Goal: Task Accomplishment & Management: Manage account settings

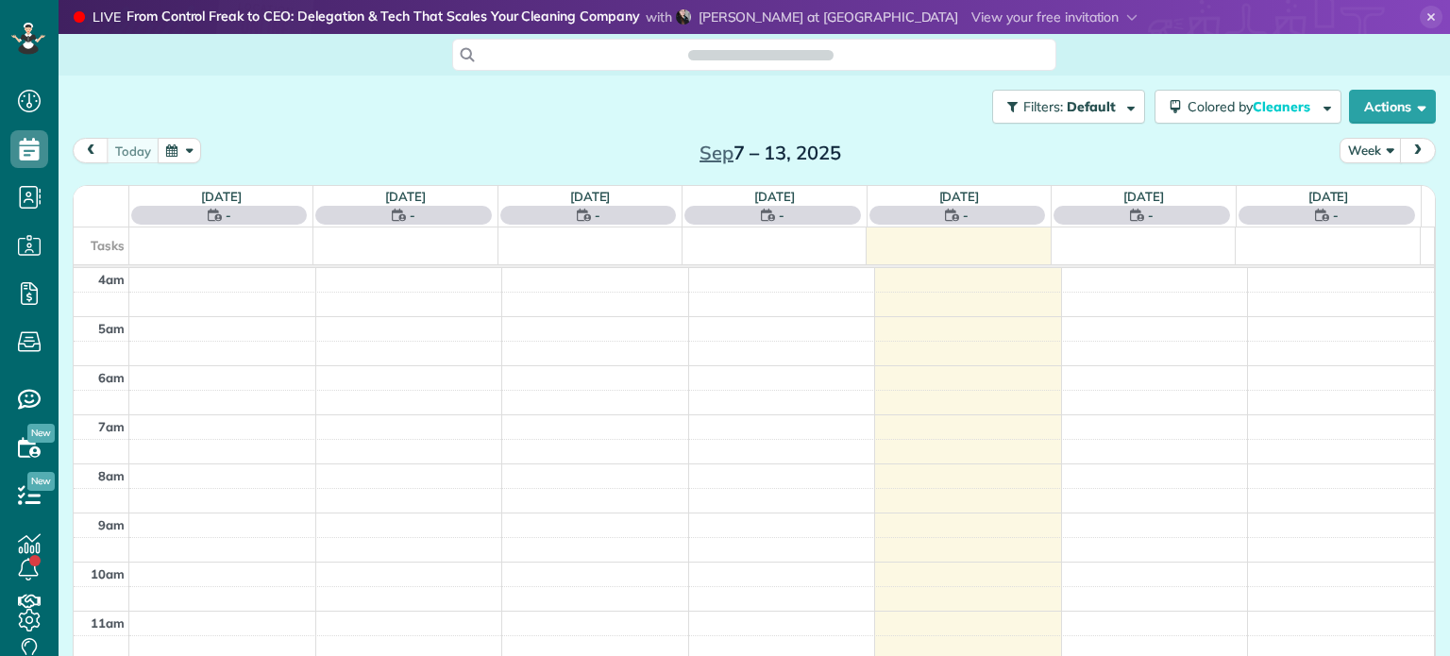
scroll to position [147, 0]
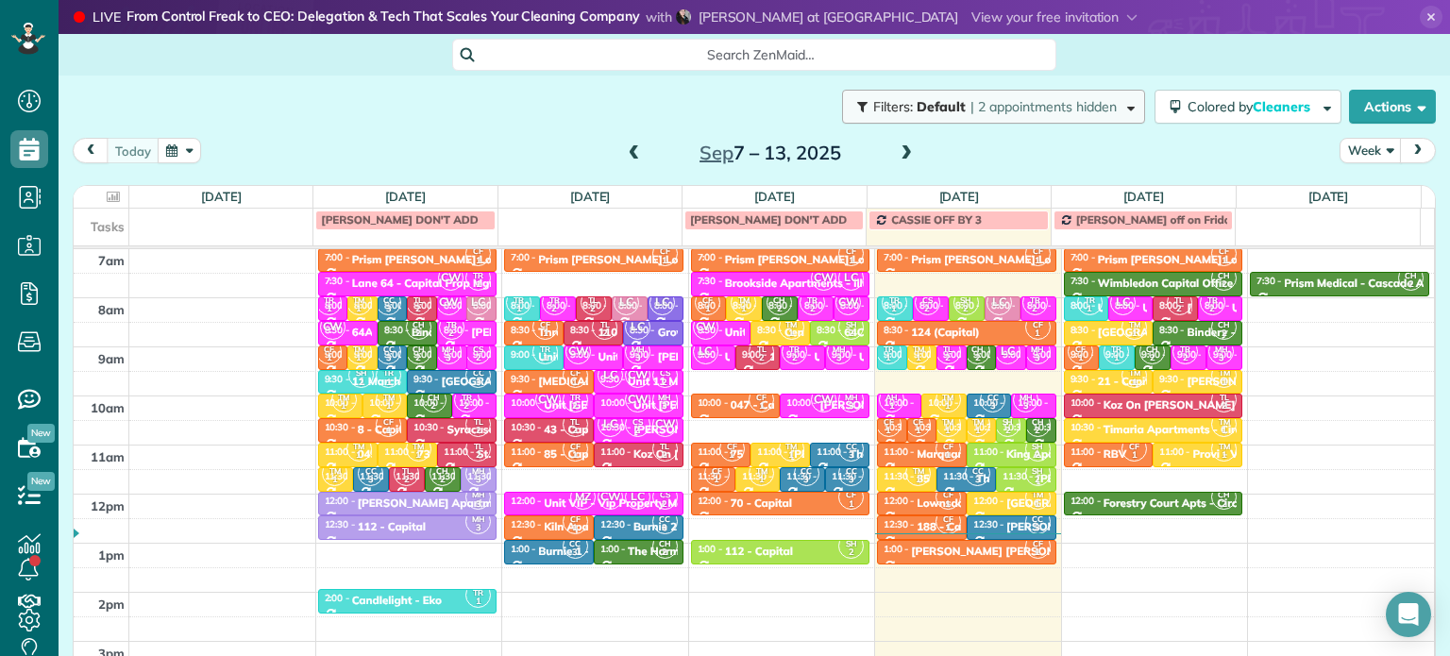
click at [1089, 116] on button "Filters: Default | 2 appointments hidden" at bounding box center [993, 107] width 303 height 34
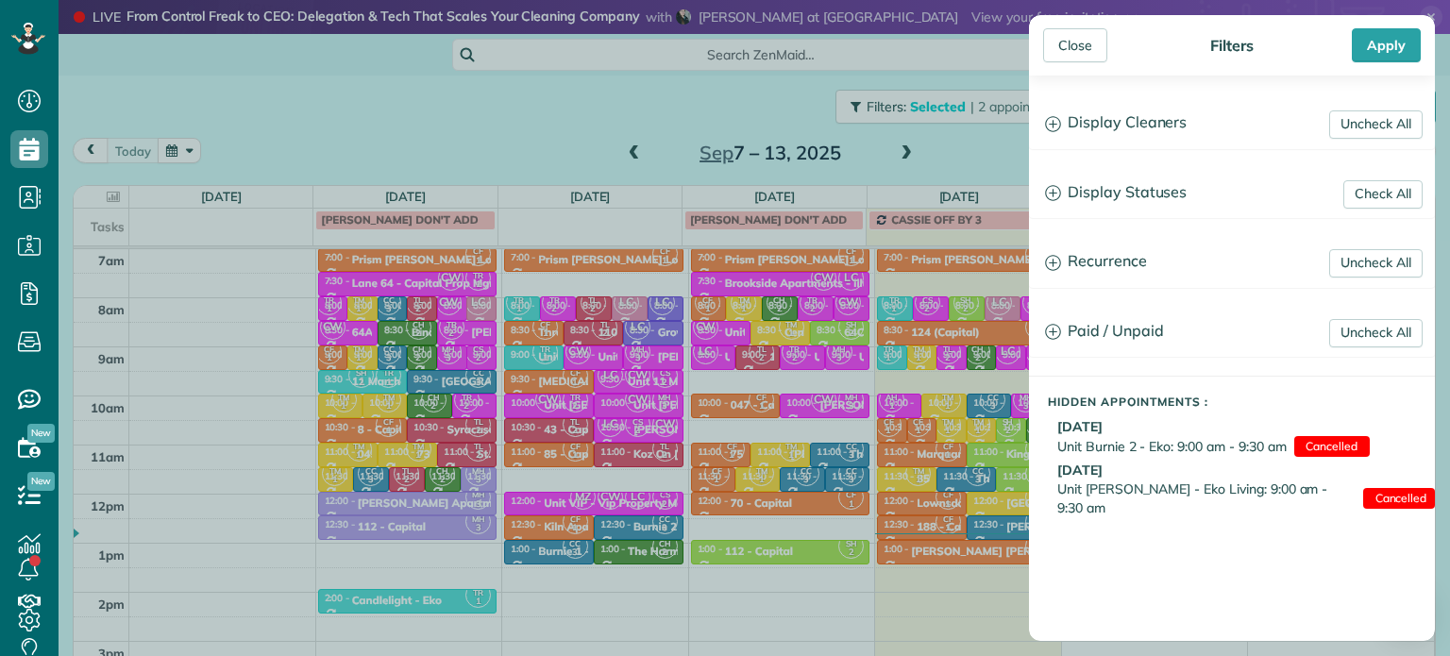
click at [966, 152] on div "Close Filters Apply Uncheck All Display Cleaners [PERSON_NAME]-German [PERSON_N…" at bounding box center [725, 328] width 1450 height 656
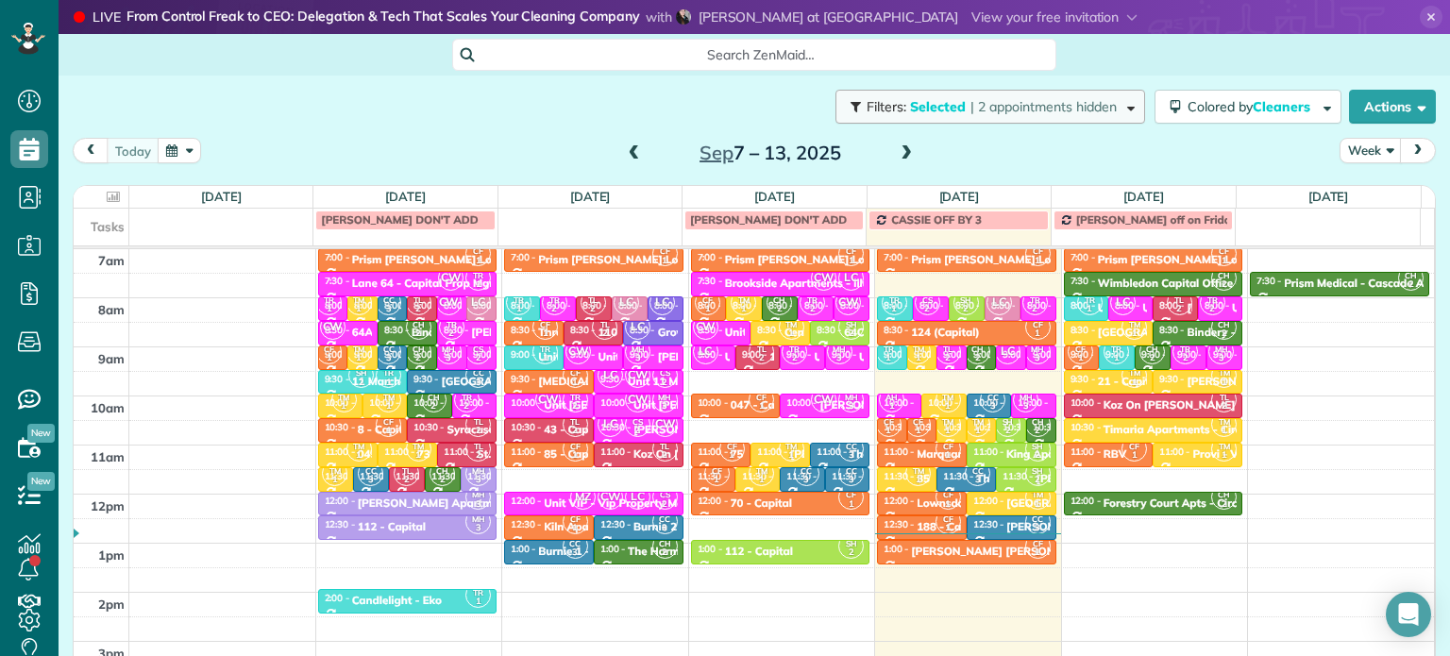
click at [1005, 110] on span "| 2 appointments hidden" at bounding box center [1044, 106] width 146 height 17
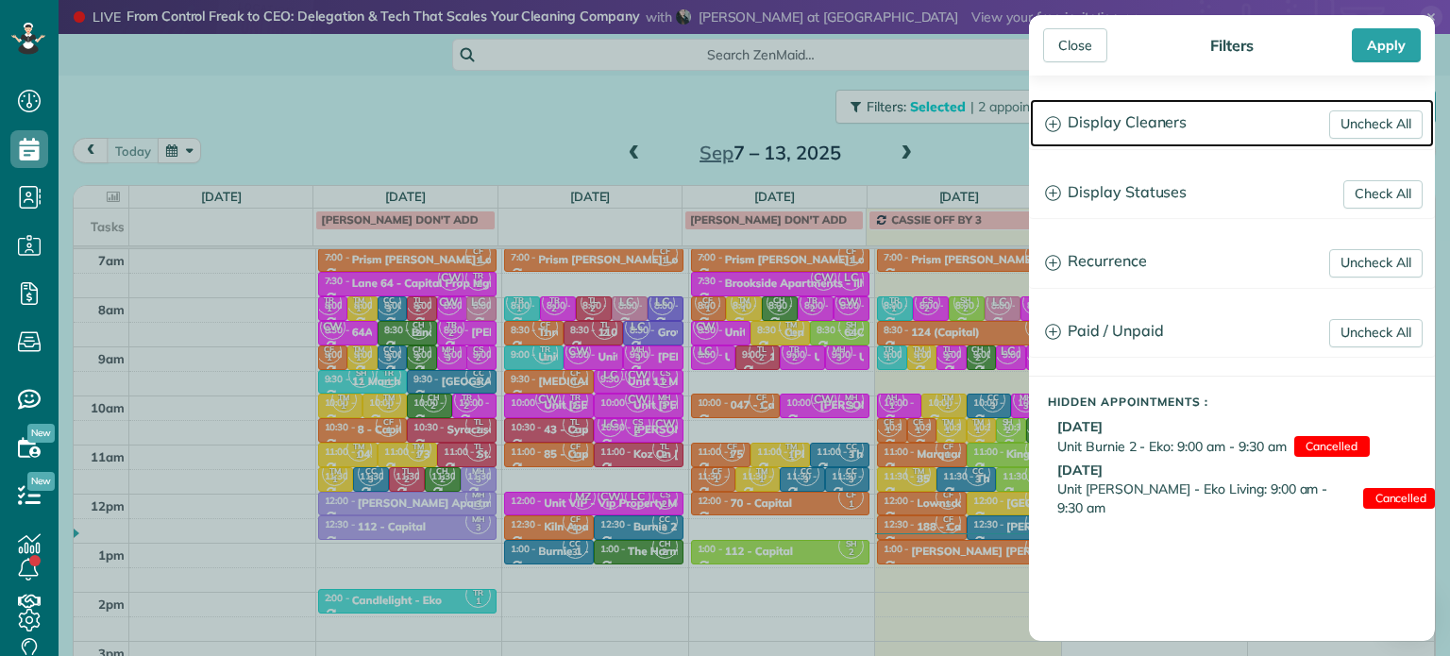
click at [1072, 129] on h3 "Display Cleaners" at bounding box center [1232, 123] width 404 height 48
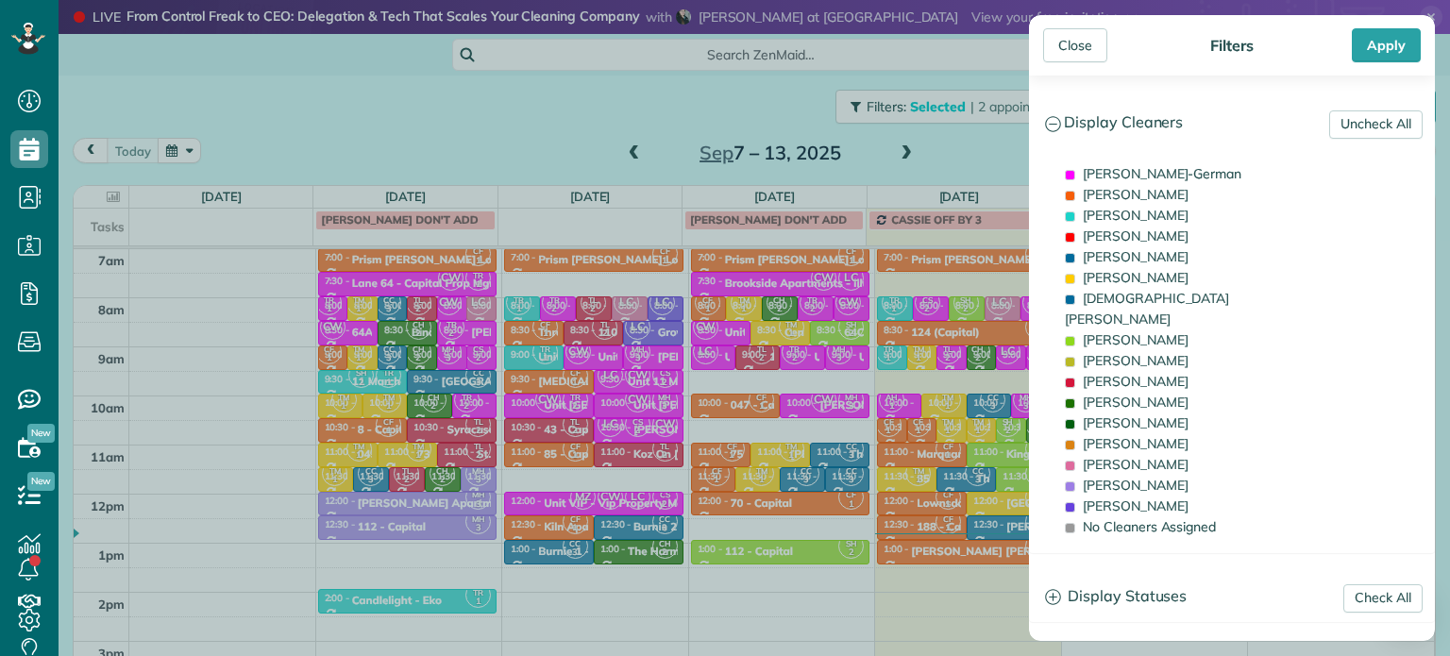
click at [990, 161] on div "Close Filters Apply Uncheck All Display Cleaners [PERSON_NAME]-German [PERSON_N…" at bounding box center [725, 328] width 1450 height 656
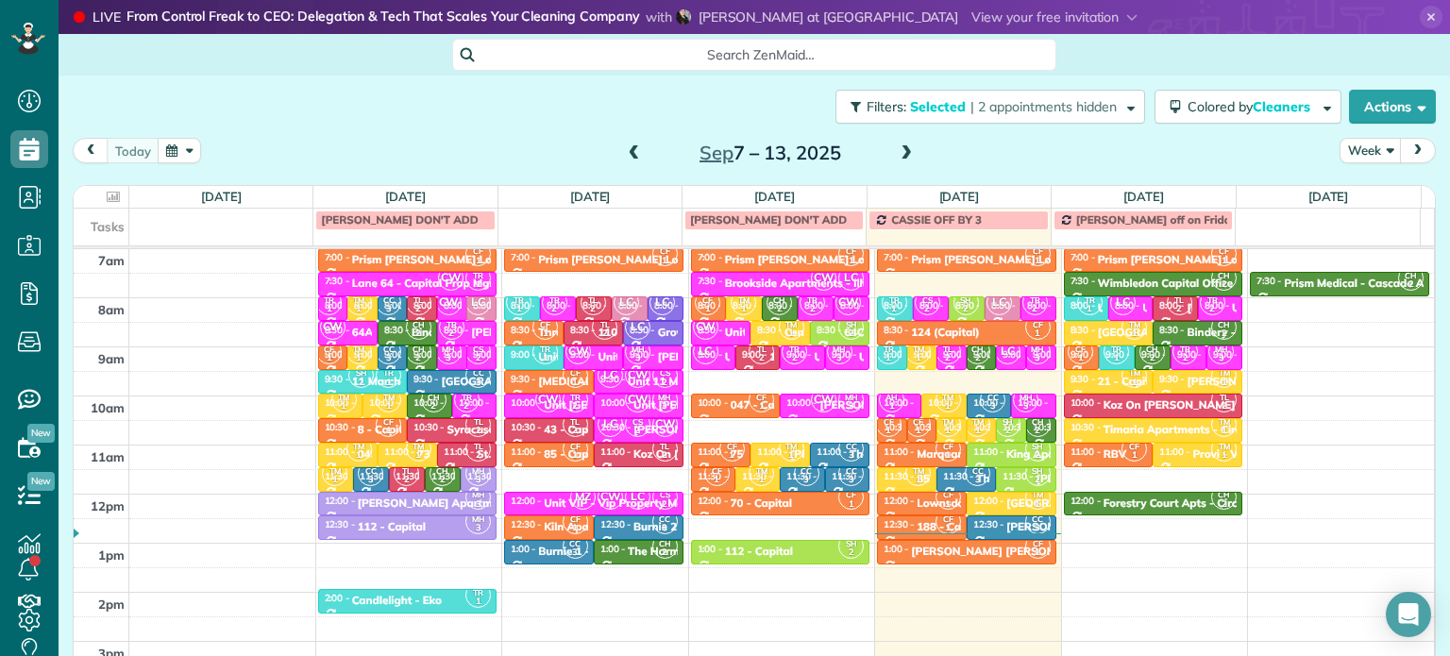
click at [896, 159] on span at bounding box center [906, 153] width 21 height 17
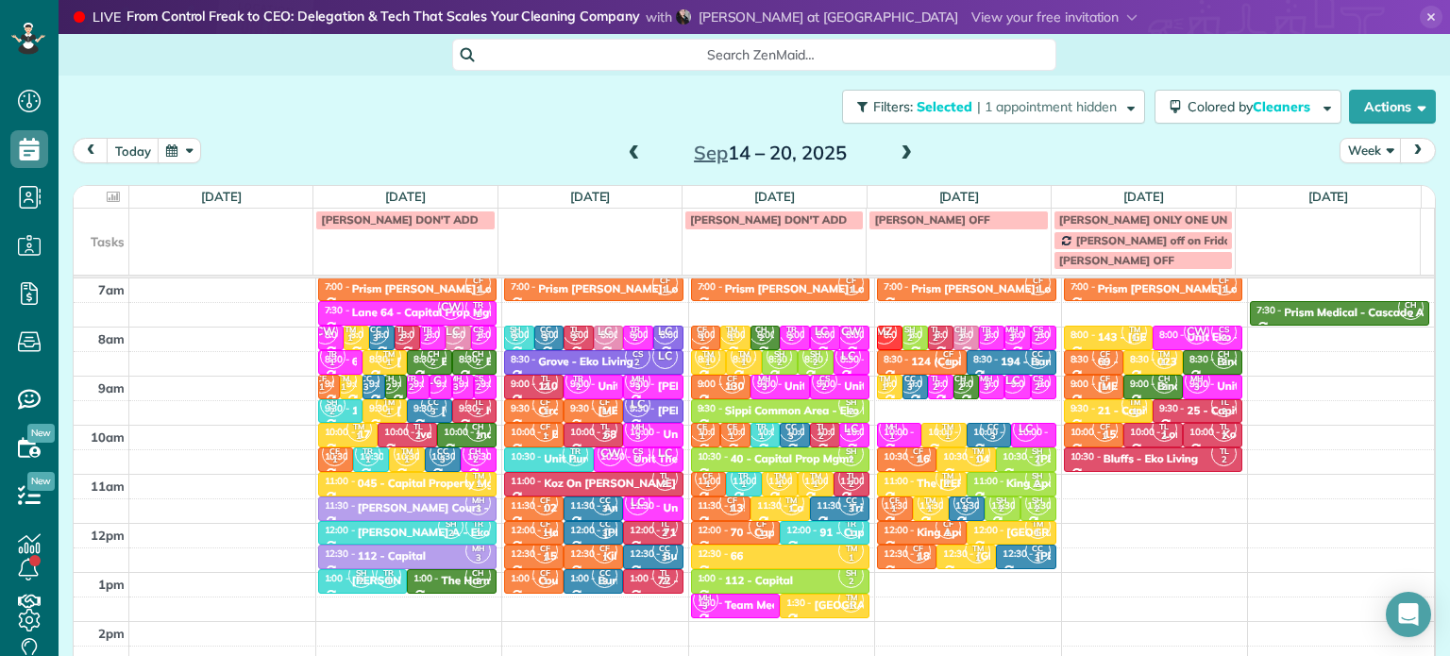
click at [624, 145] on span at bounding box center [634, 153] width 21 height 17
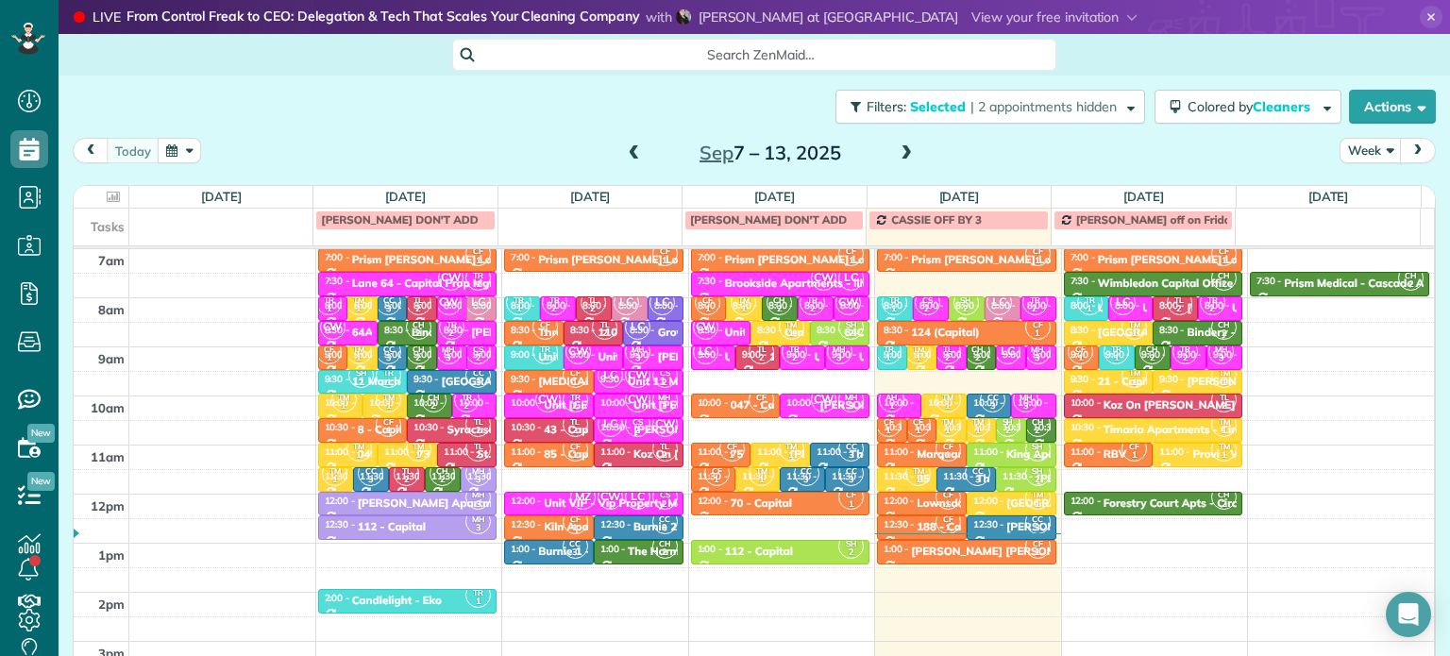
click at [625, 149] on span at bounding box center [634, 153] width 21 height 17
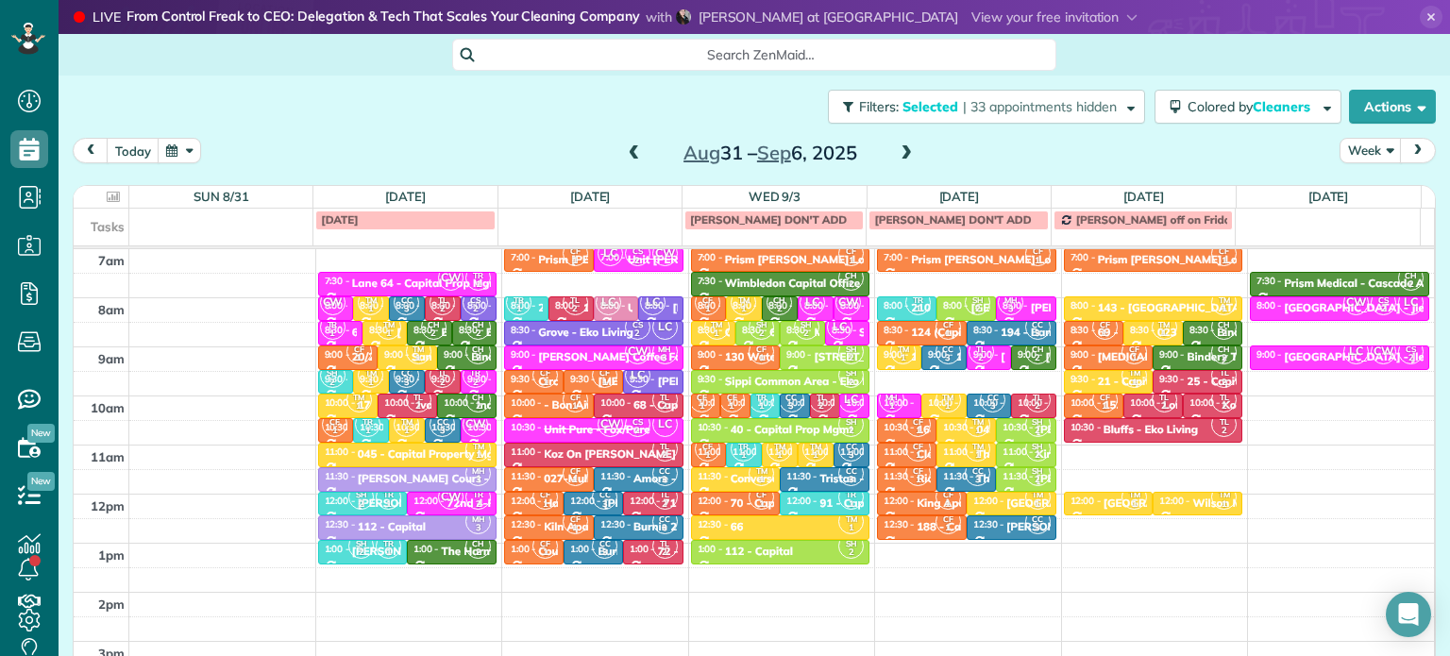
click at [899, 150] on span at bounding box center [906, 153] width 21 height 17
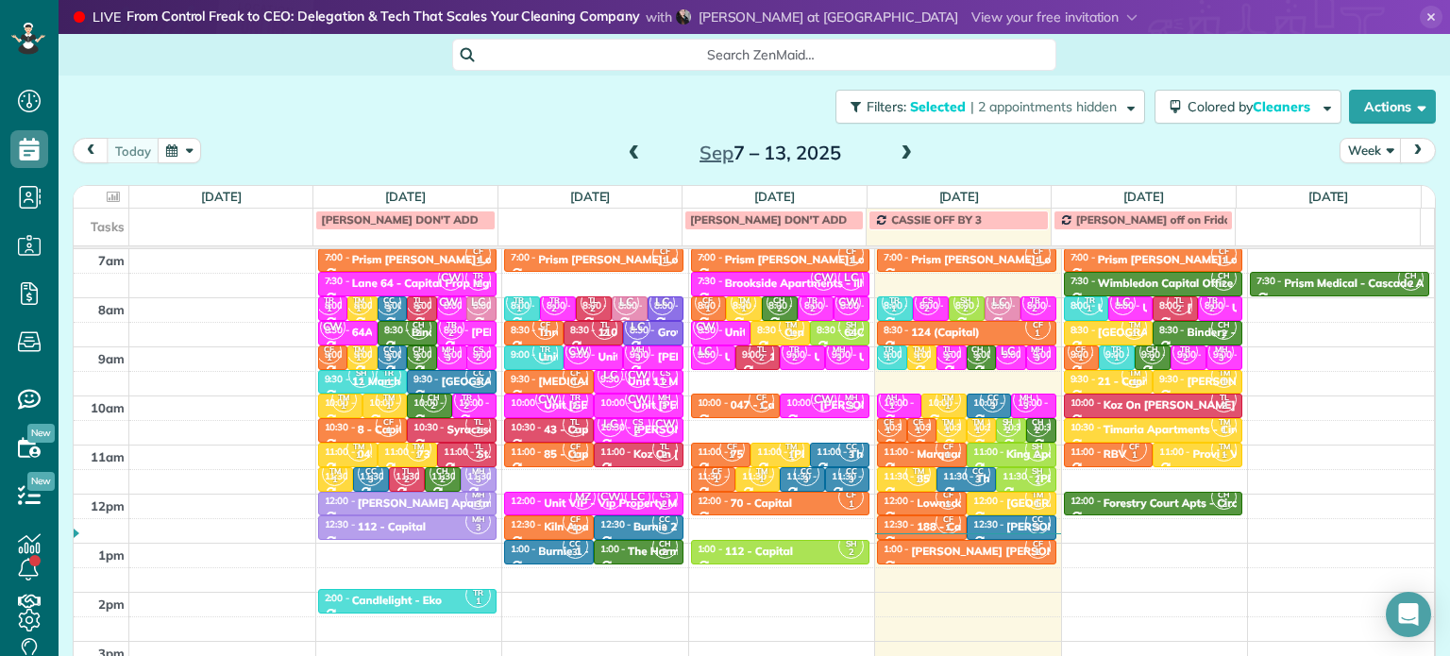
click at [896, 150] on span at bounding box center [906, 153] width 21 height 17
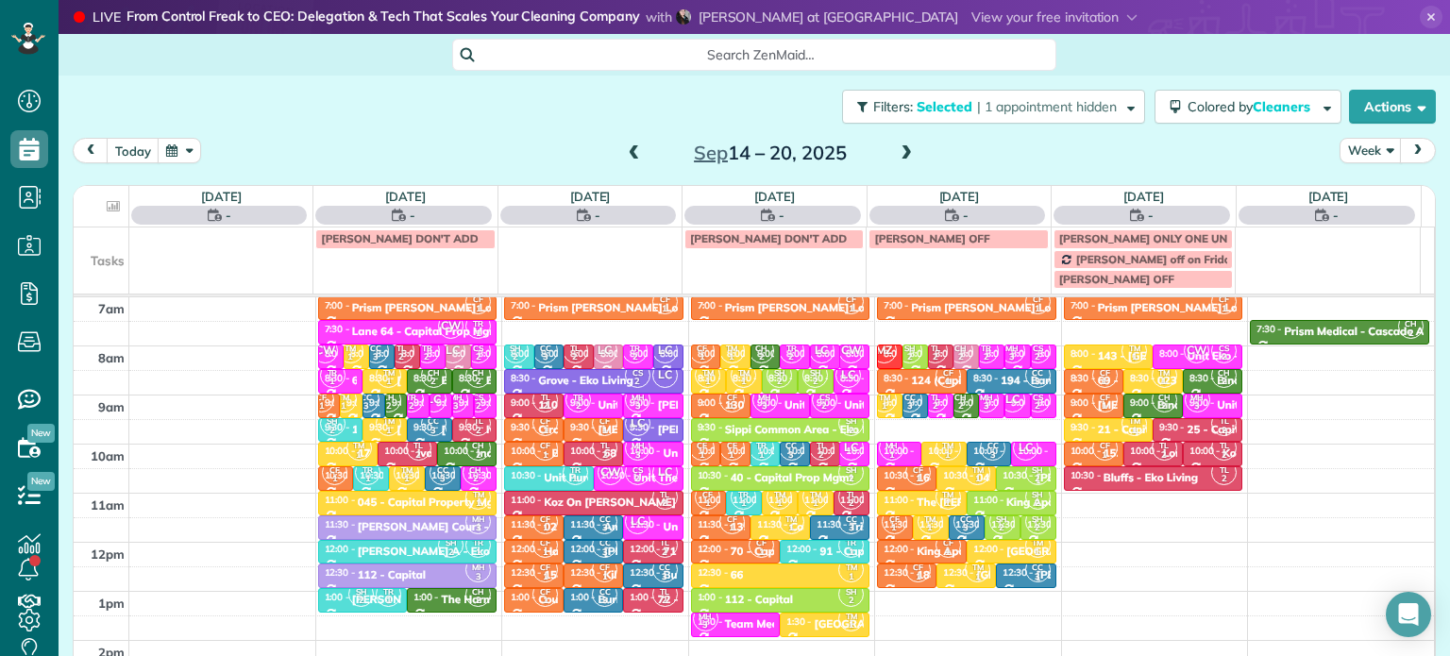
click at [626, 152] on span at bounding box center [634, 153] width 21 height 17
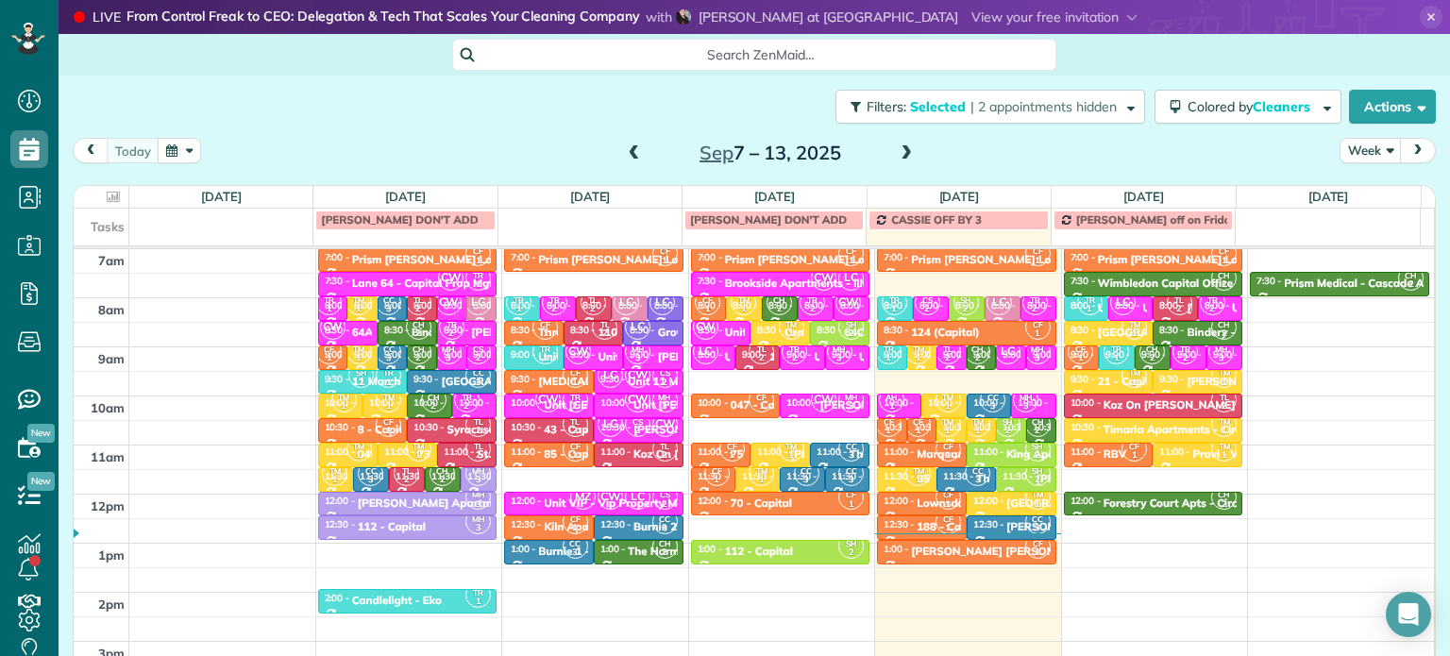
click at [896, 155] on span at bounding box center [906, 153] width 21 height 17
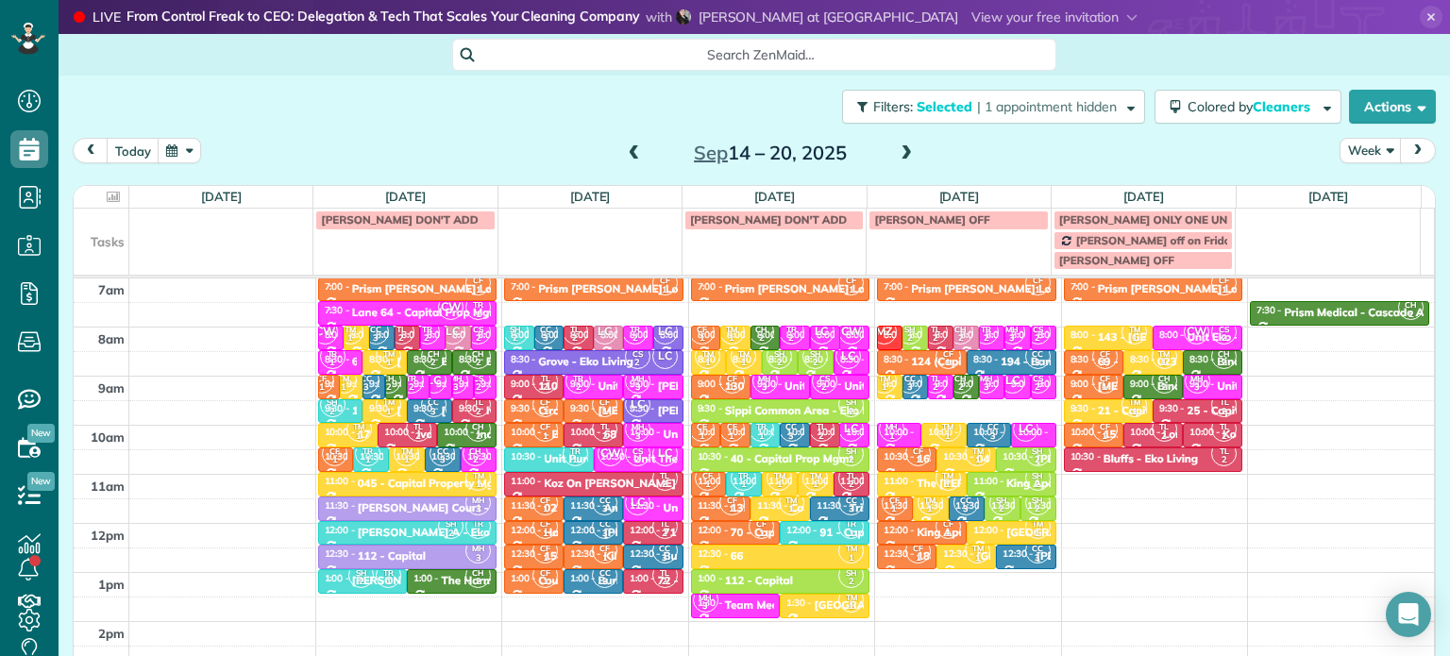
click at [630, 149] on span at bounding box center [634, 153] width 21 height 17
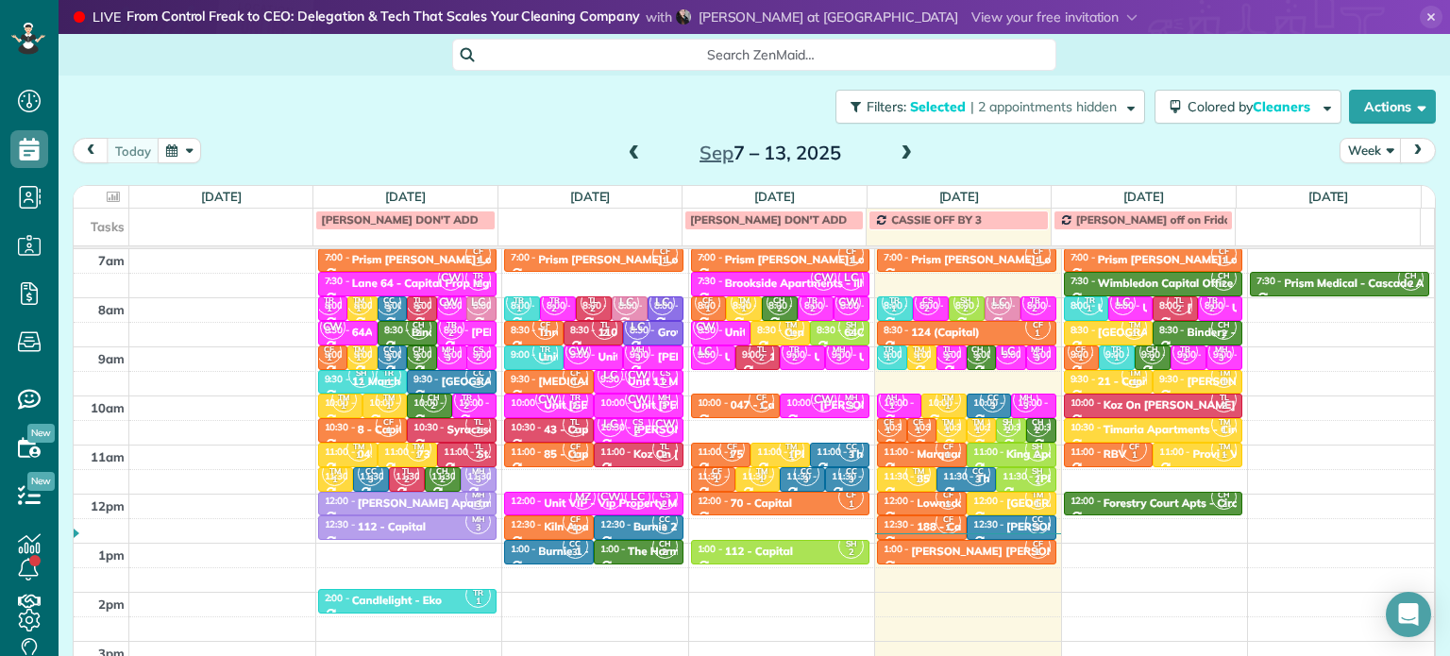
click at [633, 156] on span at bounding box center [634, 153] width 21 height 17
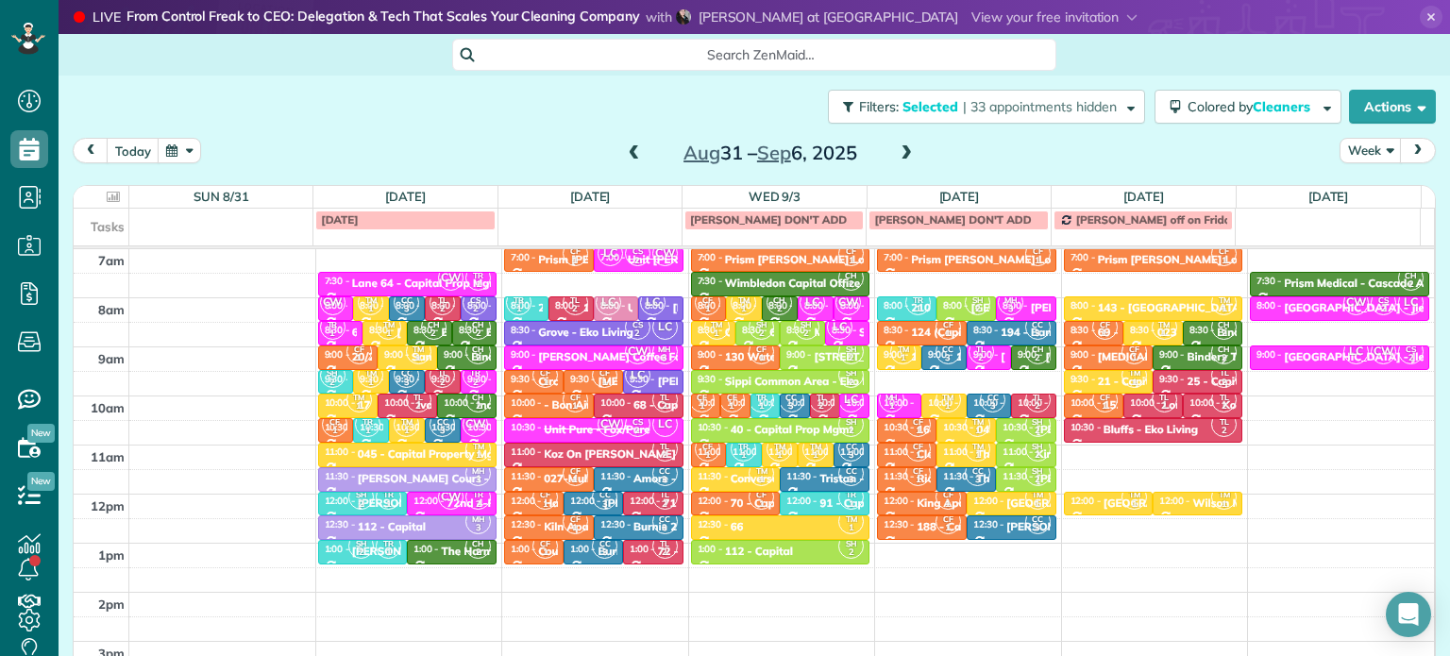
click at [899, 143] on span at bounding box center [906, 154] width 21 height 28
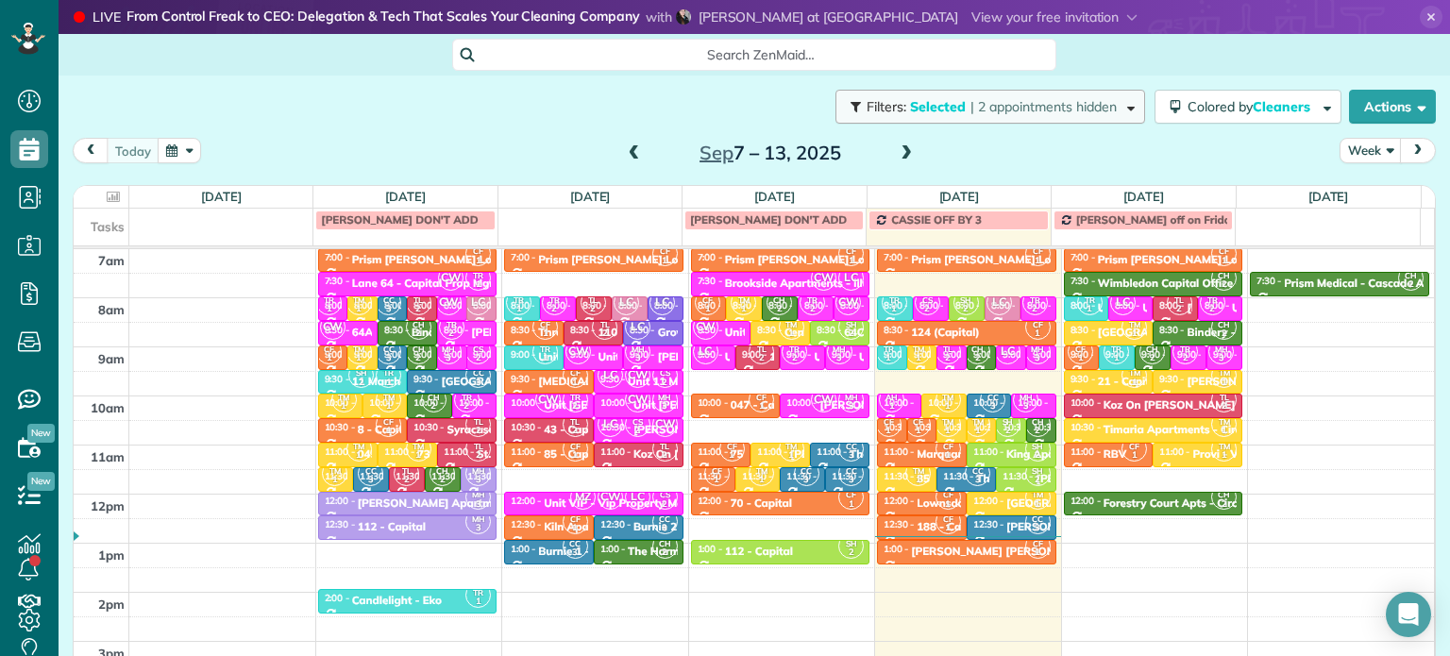
click at [996, 110] on span "| 2 appointments hidden" at bounding box center [1044, 106] width 146 height 17
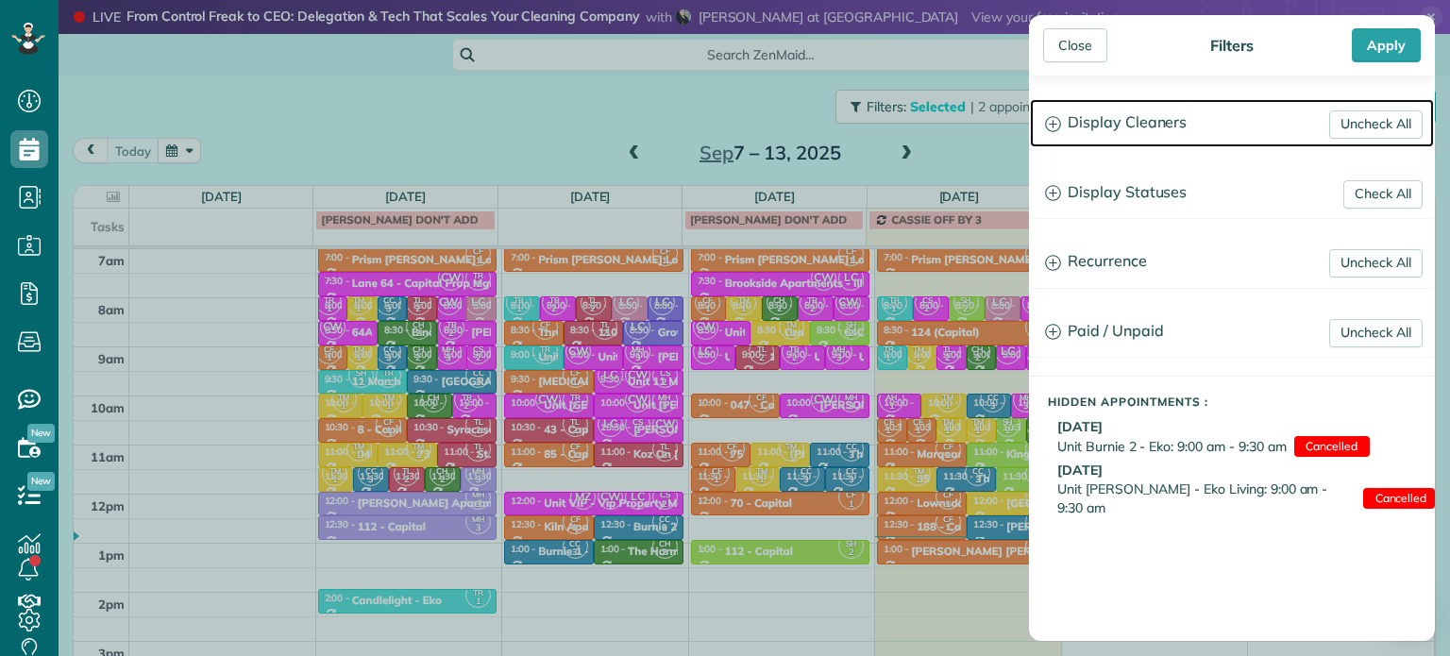
click at [1128, 104] on h3 "Display Cleaners" at bounding box center [1232, 123] width 404 height 48
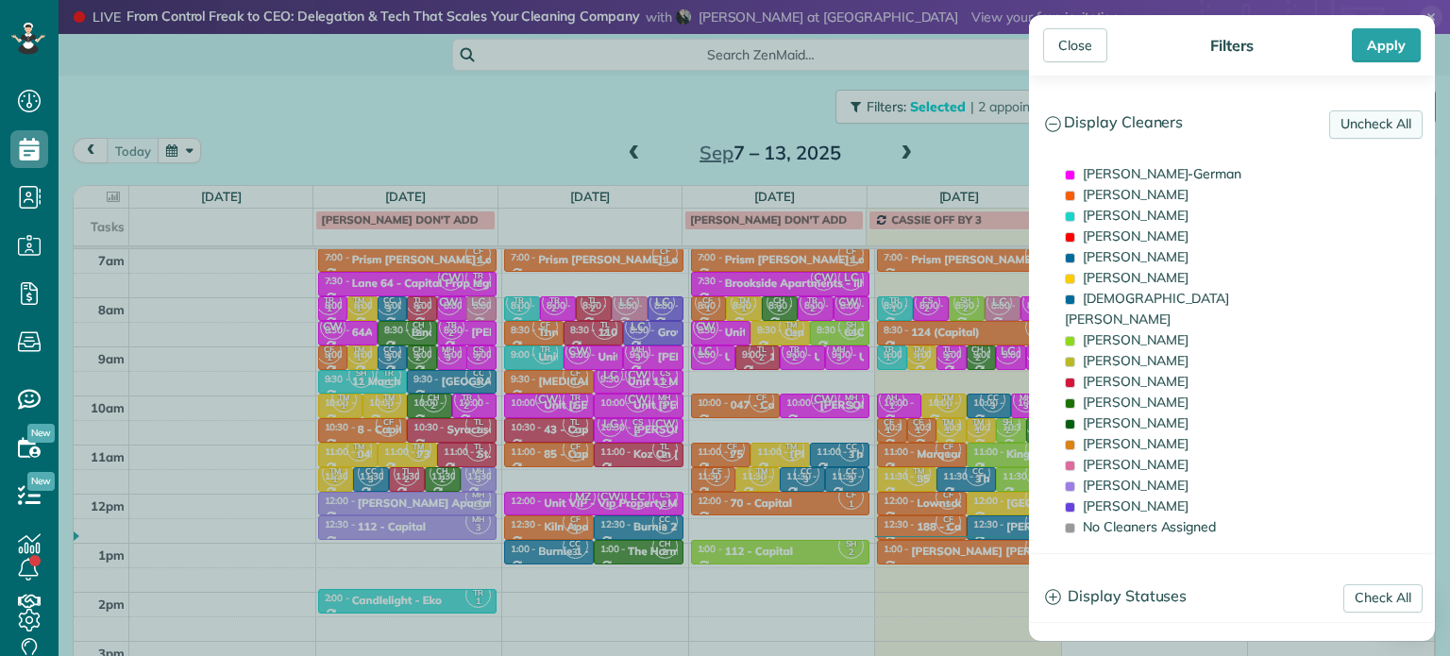
click at [1335, 127] on link "Uncheck All" at bounding box center [1375, 124] width 93 height 28
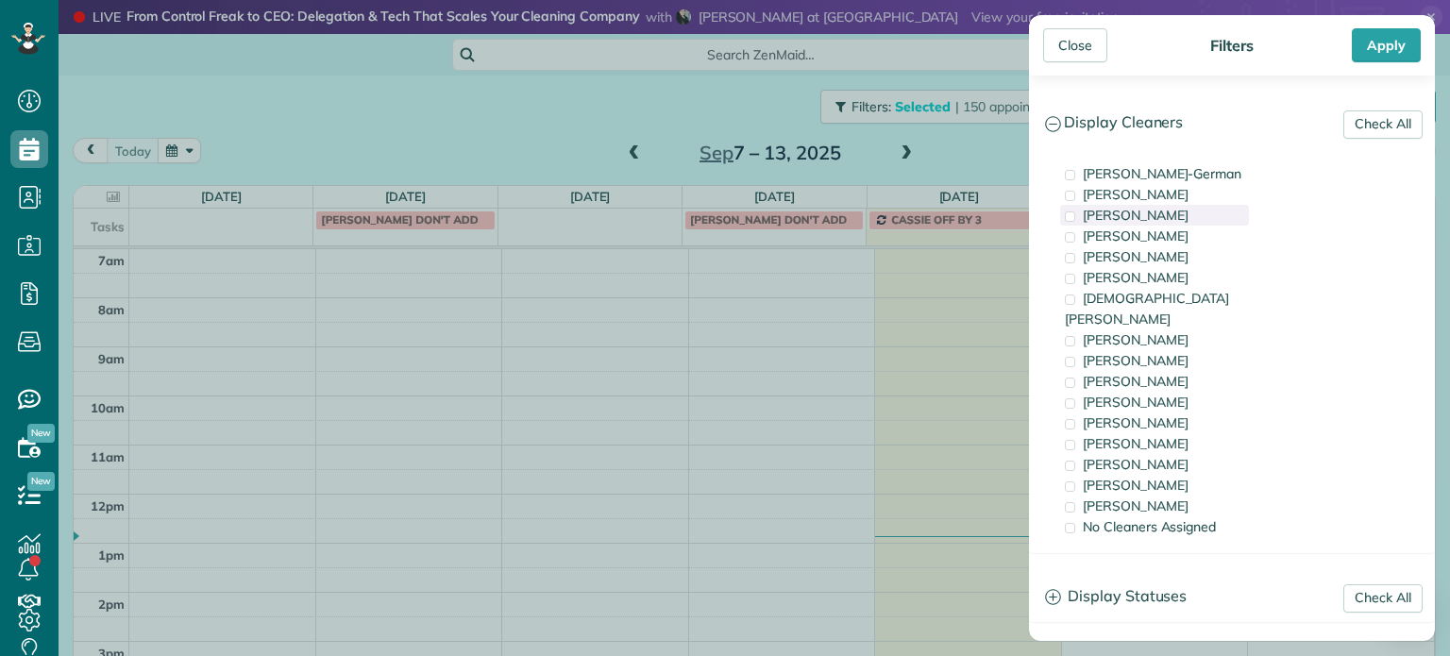
click at [1183, 222] on span "[PERSON_NAME]" at bounding box center [1136, 215] width 106 height 17
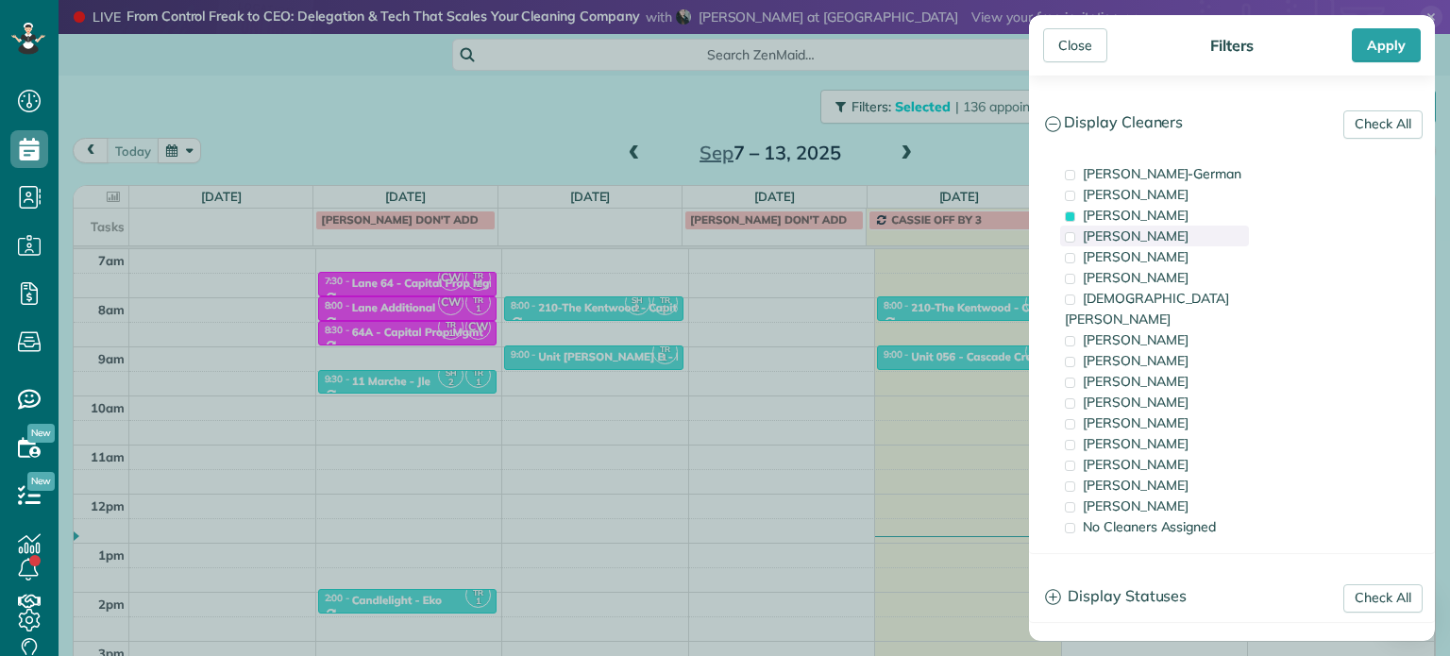
click at [1186, 229] on div "[PERSON_NAME]" at bounding box center [1154, 236] width 189 height 21
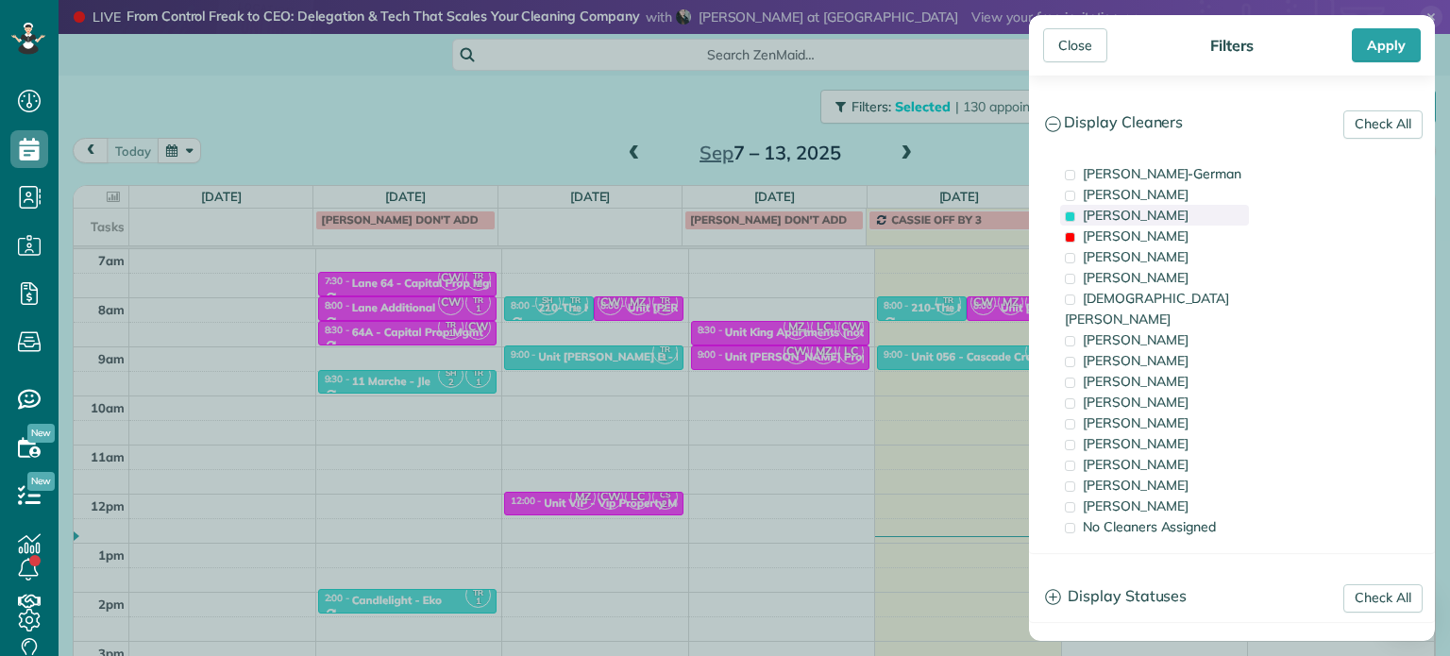
click at [1188, 222] on span "[PERSON_NAME]" at bounding box center [1136, 215] width 106 height 17
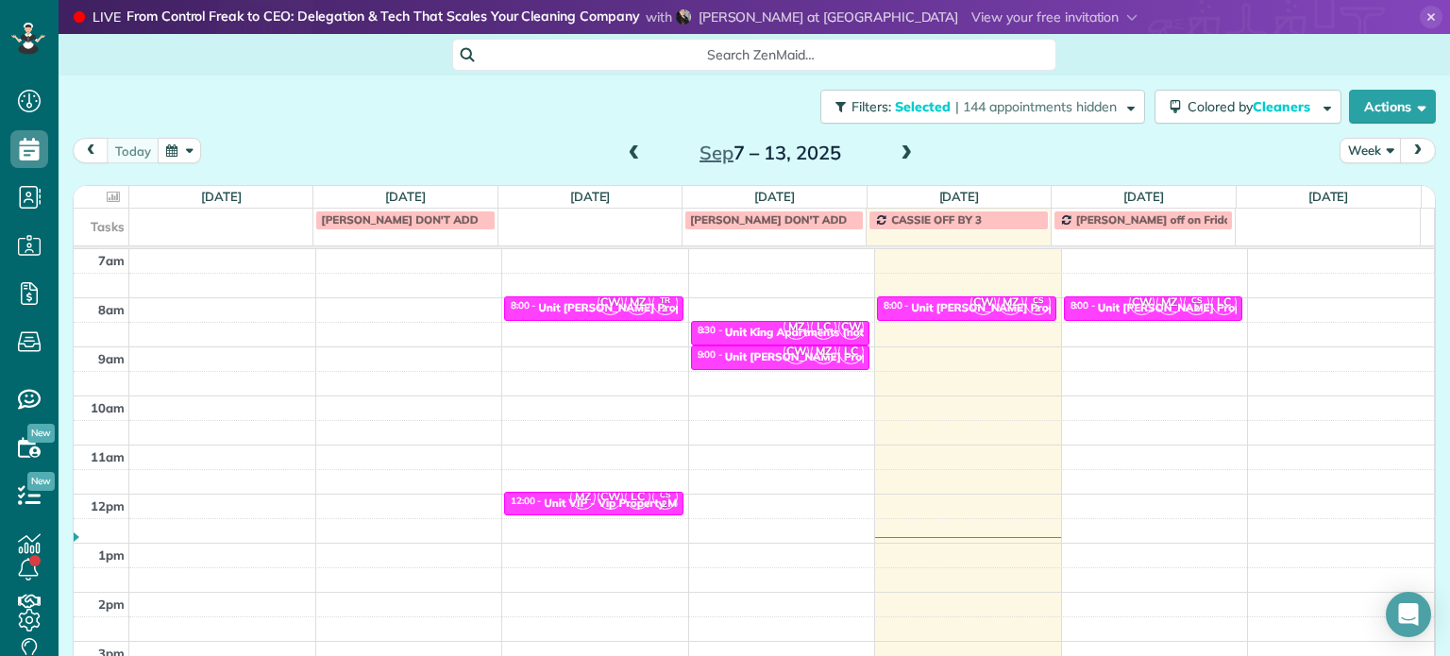
click at [862, 299] on div "Close Filters Apply Check All Display Cleaners [PERSON_NAME]-German [PERSON_NAM…" at bounding box center [725, 328] width 1450 height 656
click at [929, 296] on link "CW MZ CS 2 8:00 - 8:30 Unit [PERSON_NAME] Property Management [STREET_ADDRESS][…" at bounding box center [966, 308] width 179 height 25
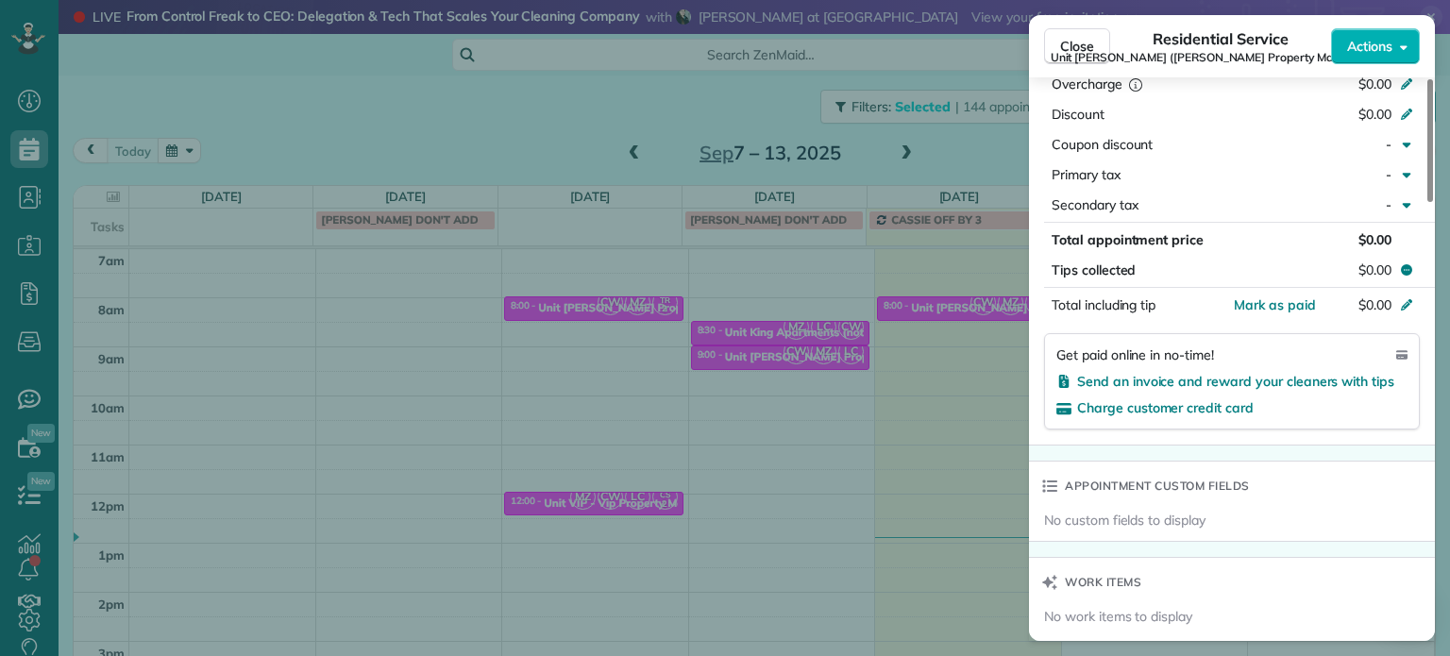
scroll to position [1529, 0]
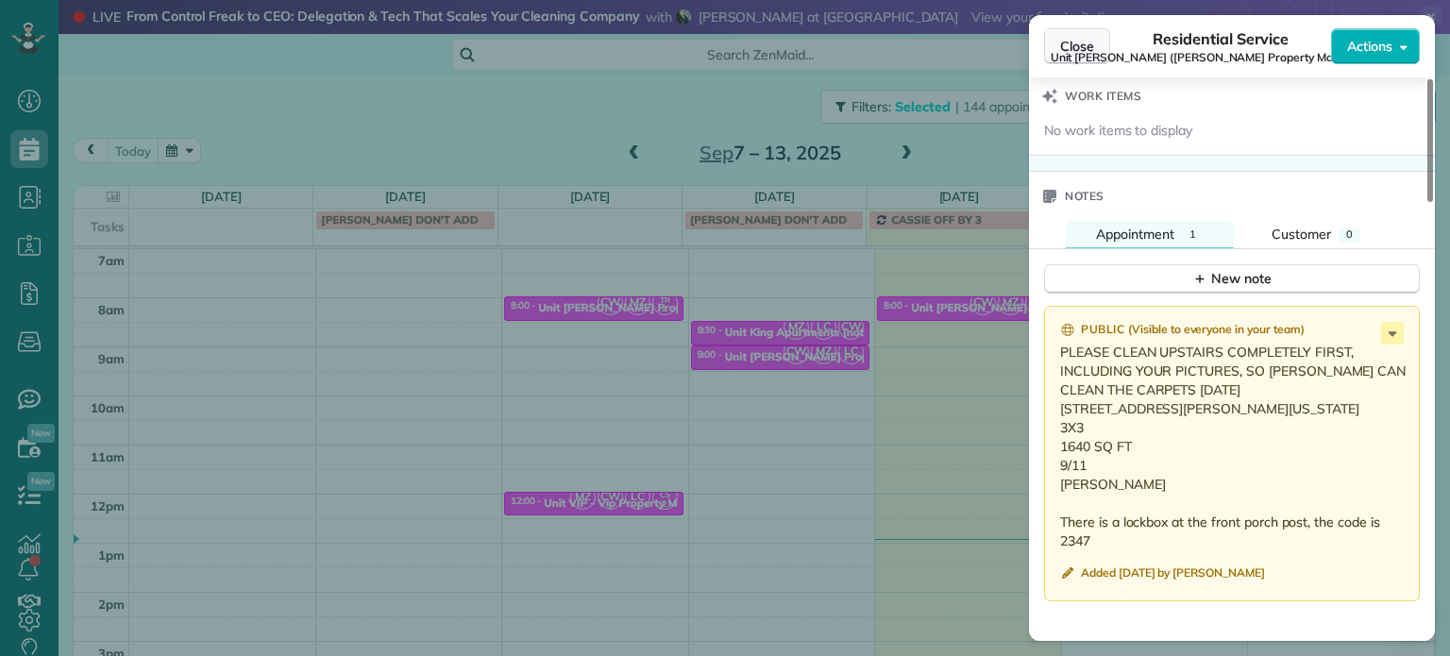
click at [1081, 56] on button "Close" at bounding box center [1077, 46] width 66 height 36
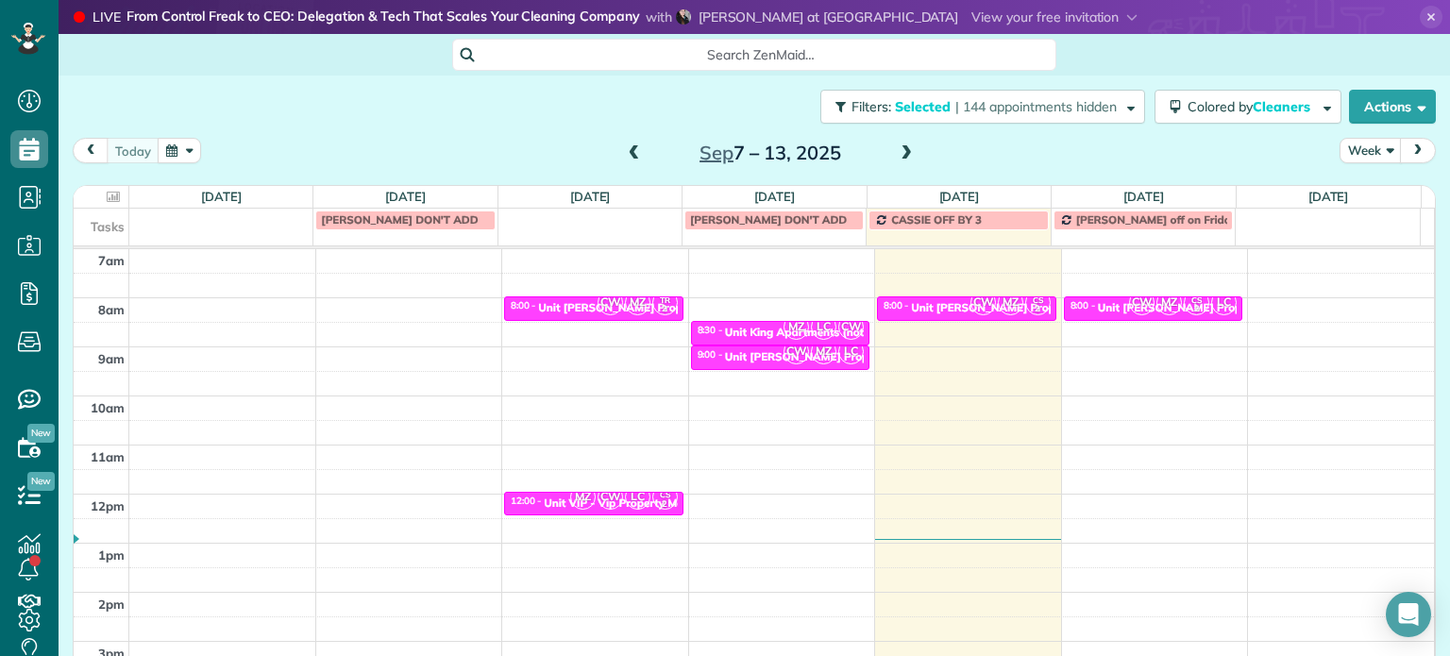
click at [896, 158] on span at bounding box center [906, 153] width 21 height 17
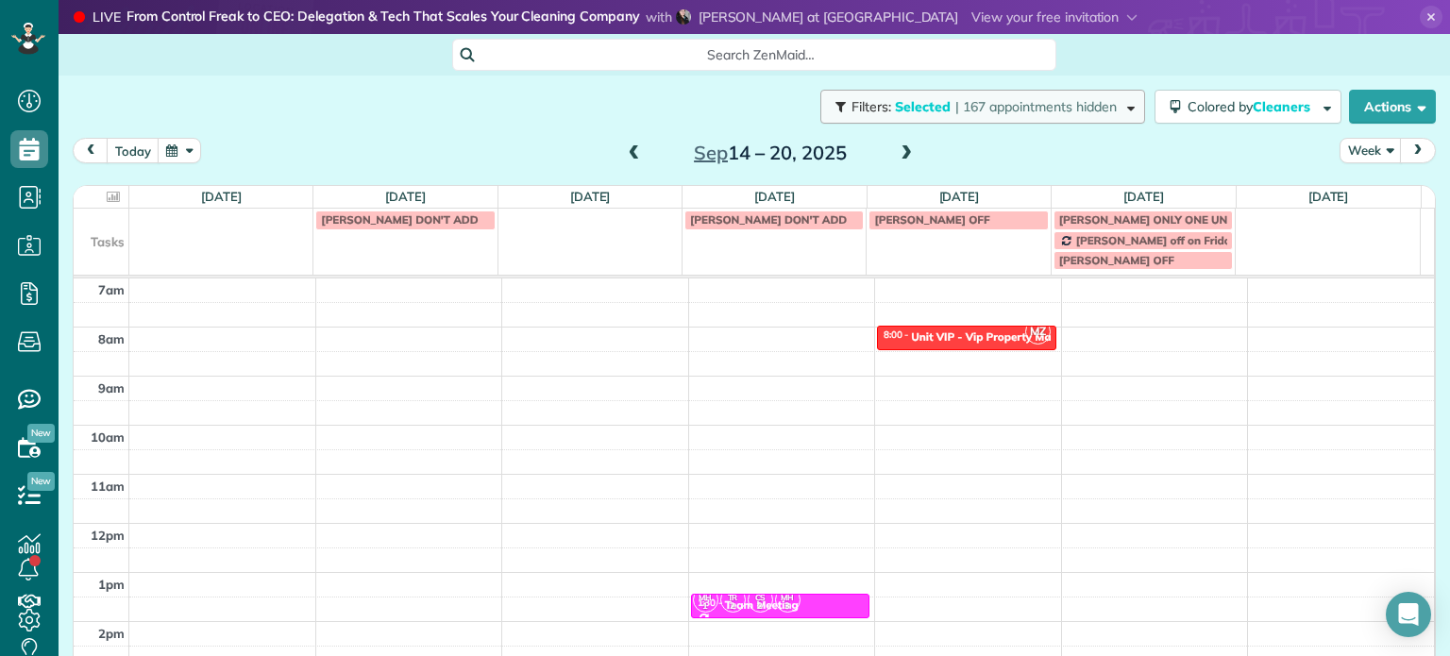
click at [1036, 104] on span "| 167 appointments hidden" at bounding box center [1035, 106] width 161 height 17
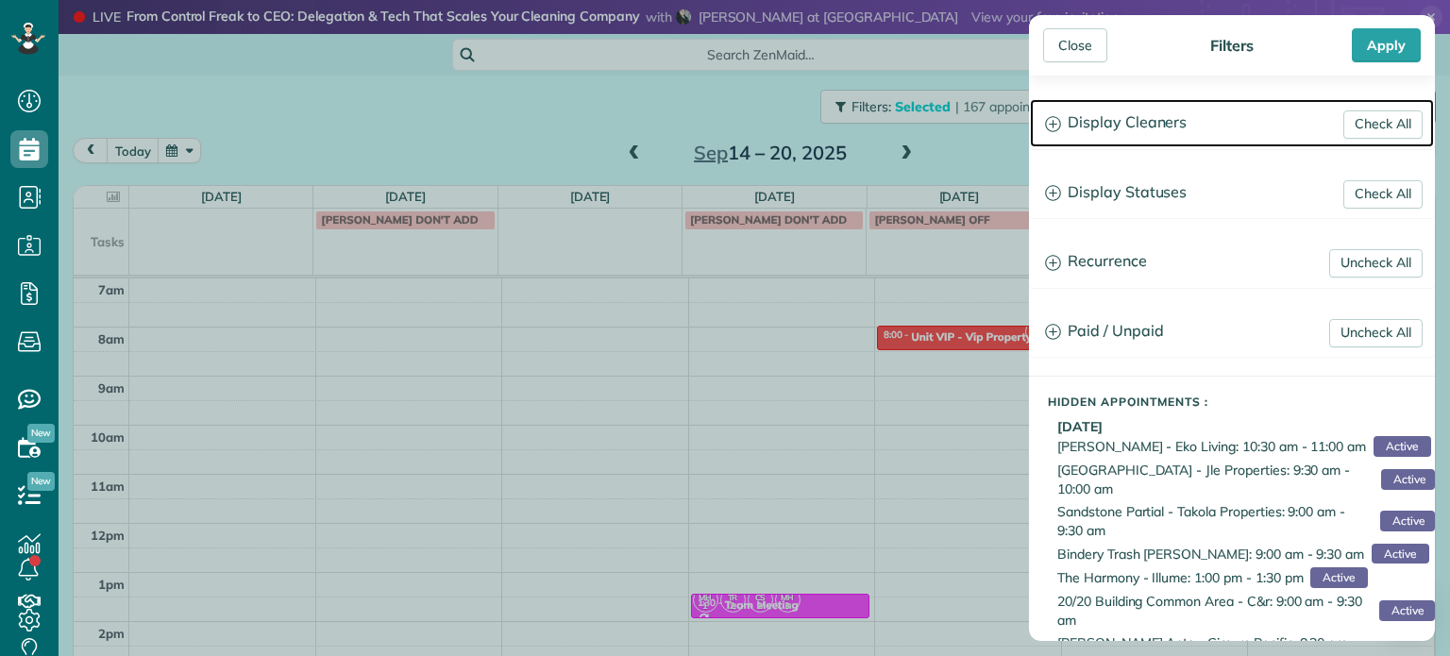
click at [1091, 143] on h3 "Display Cleaners" at bounding box center [1232, 123] width 404 height 48
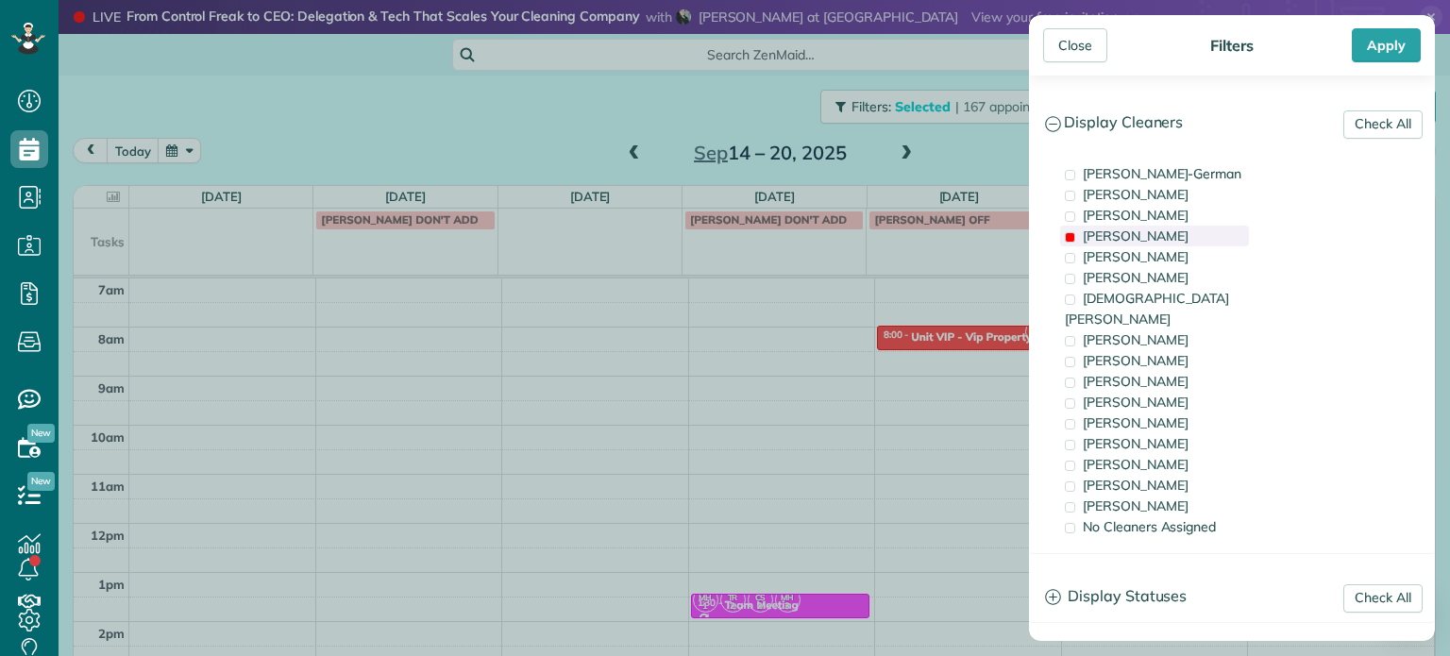
click at [1127, 236] on span "[PERSON_NAME]" at bounding box center [1136, 236] width 106 height 17
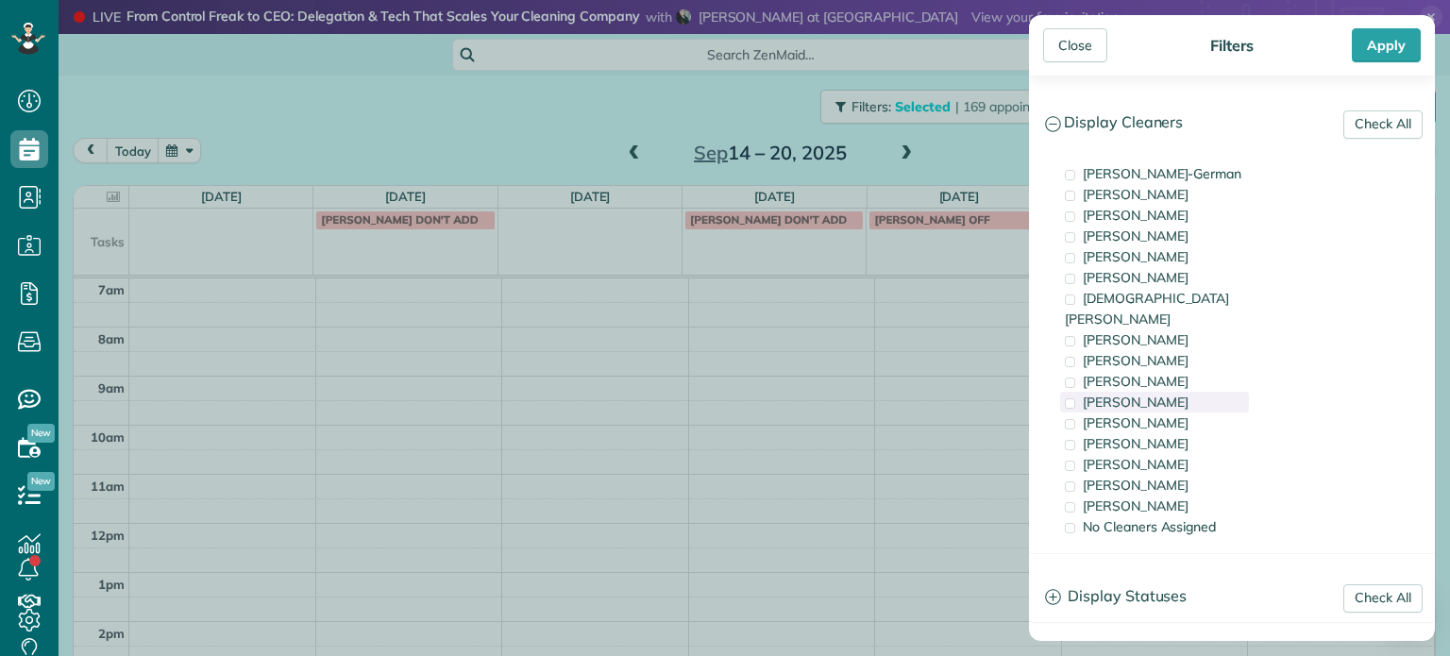
click at [1148, 394] on span "[PERSON_NAME]" at bounding box center [1136, 402] width 106 height 17
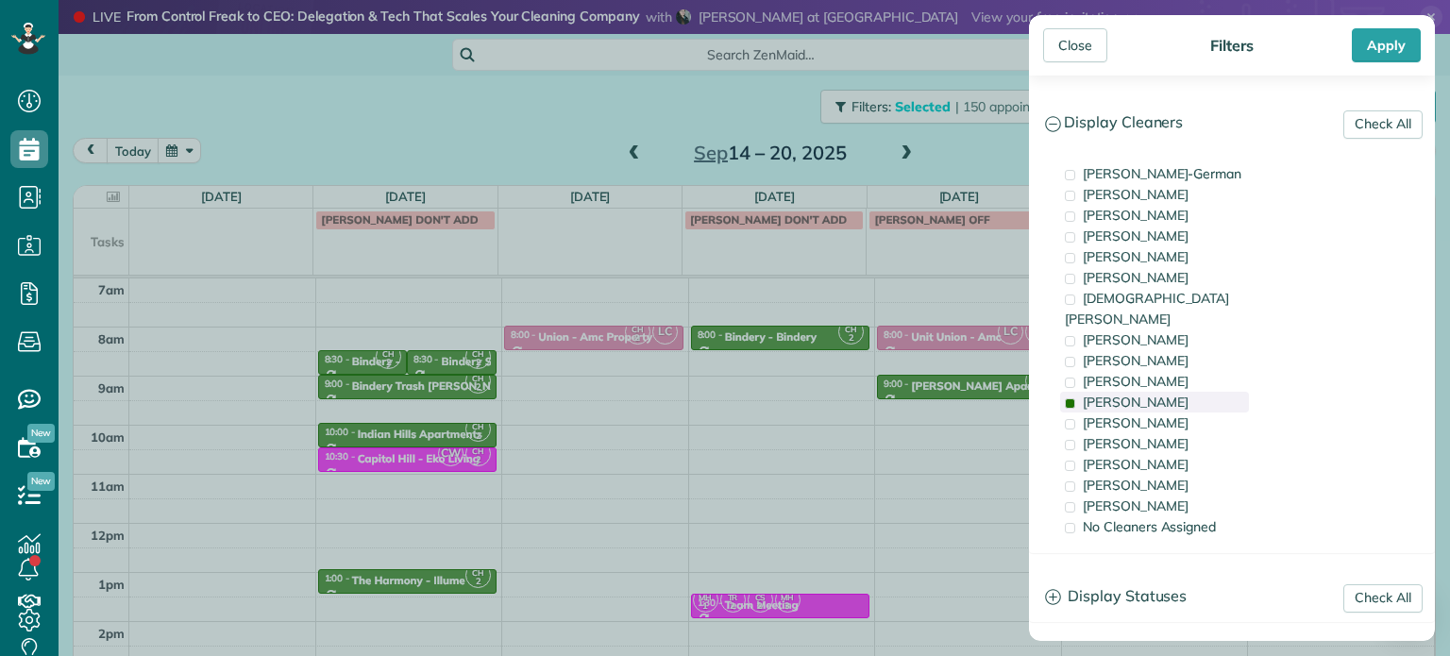
click at [1148, 394] on span "[PERSON_NAME]" at bounding box center [1136, 402] width 106 height 17
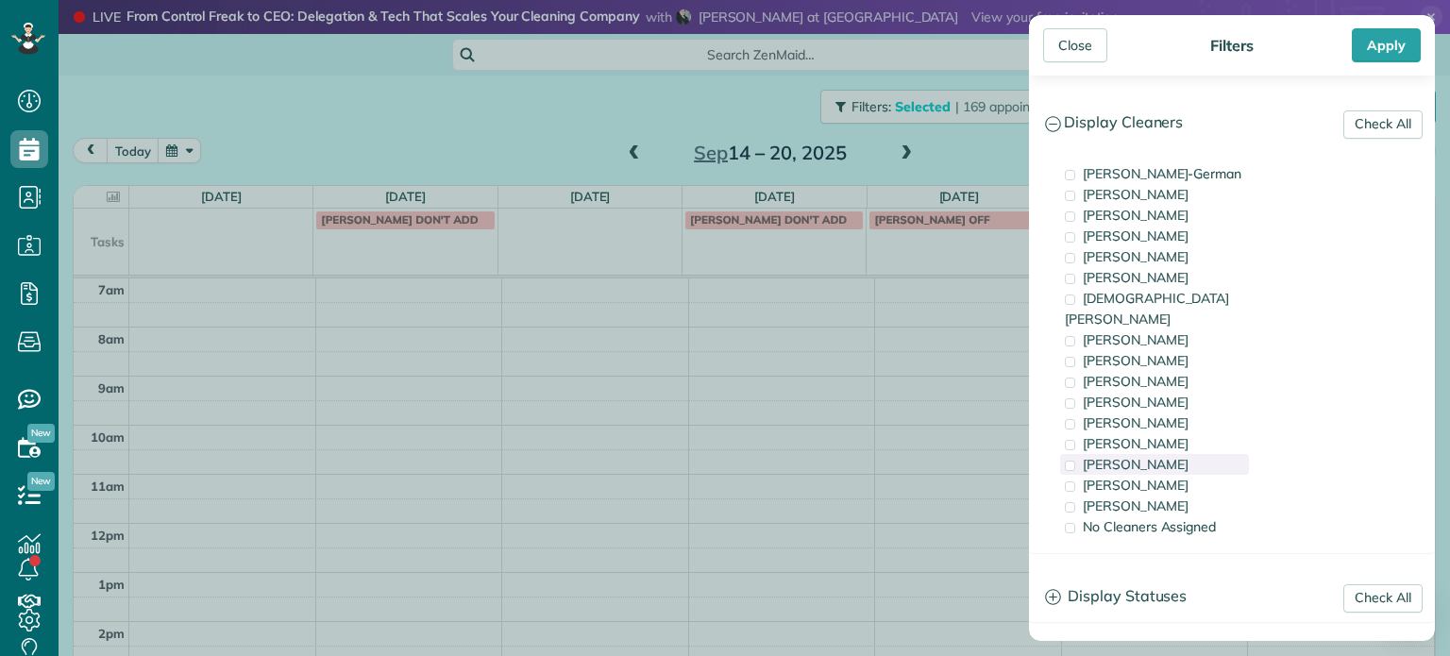
click at [1160, 456] on span "[PERSON_NAME]" at bounding box center [1136, 464] width 106 height 17
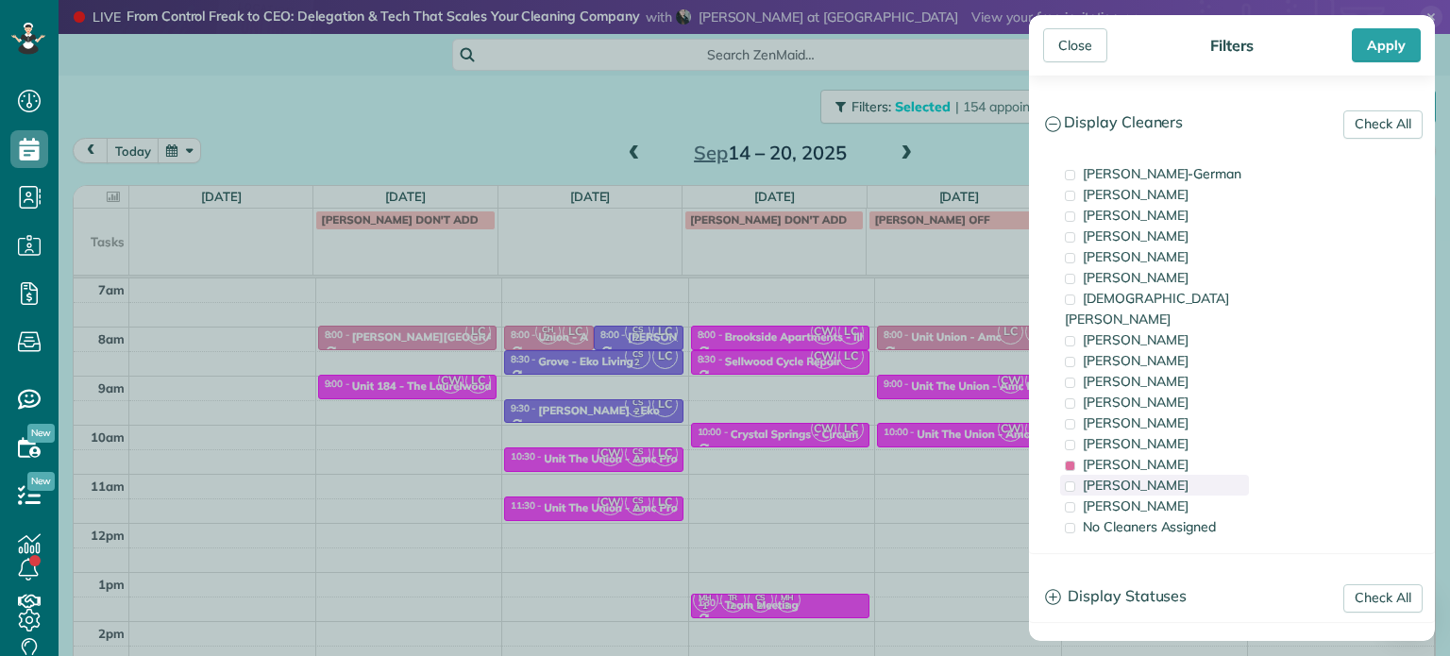
click at [1174, 475] on div "[PERSON_NAME]" at bounding box center [1154, 485] width 189 height 21
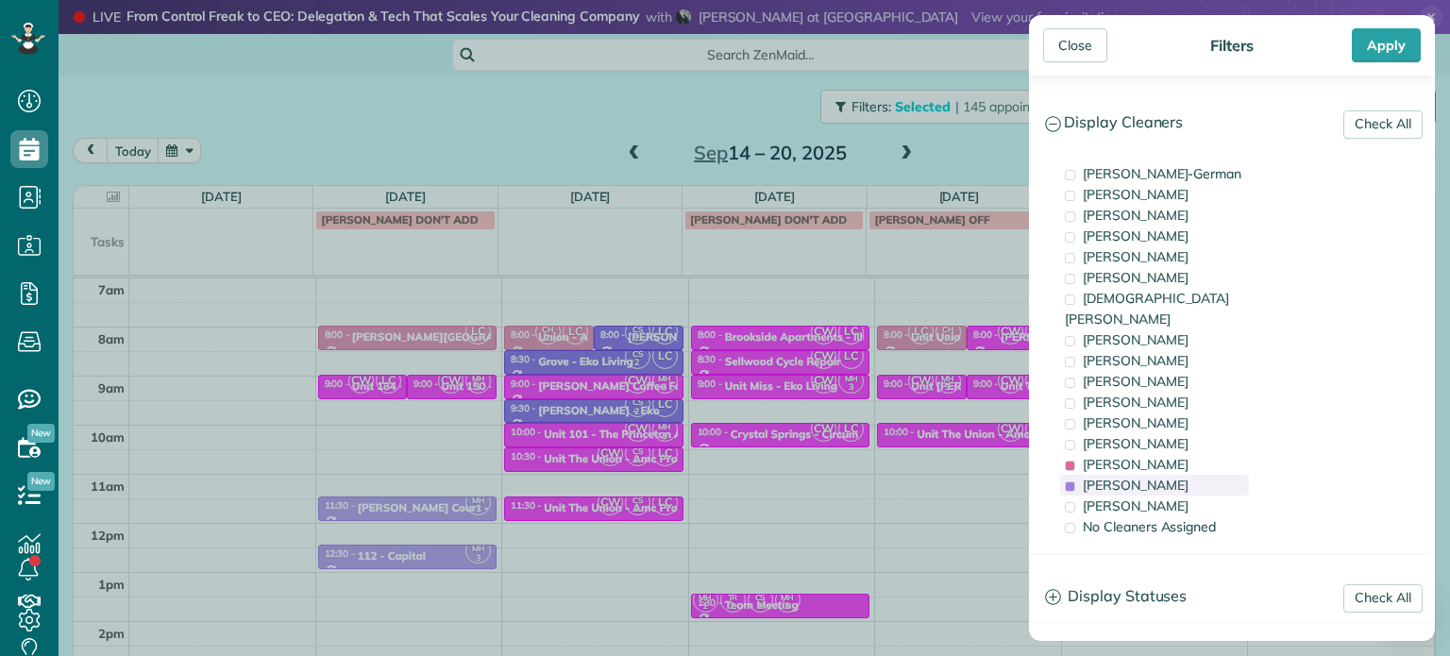
click at [1174, 475] on div "[PERSON_NAME]" at bounding box center [1154, 485] width 189 height 21
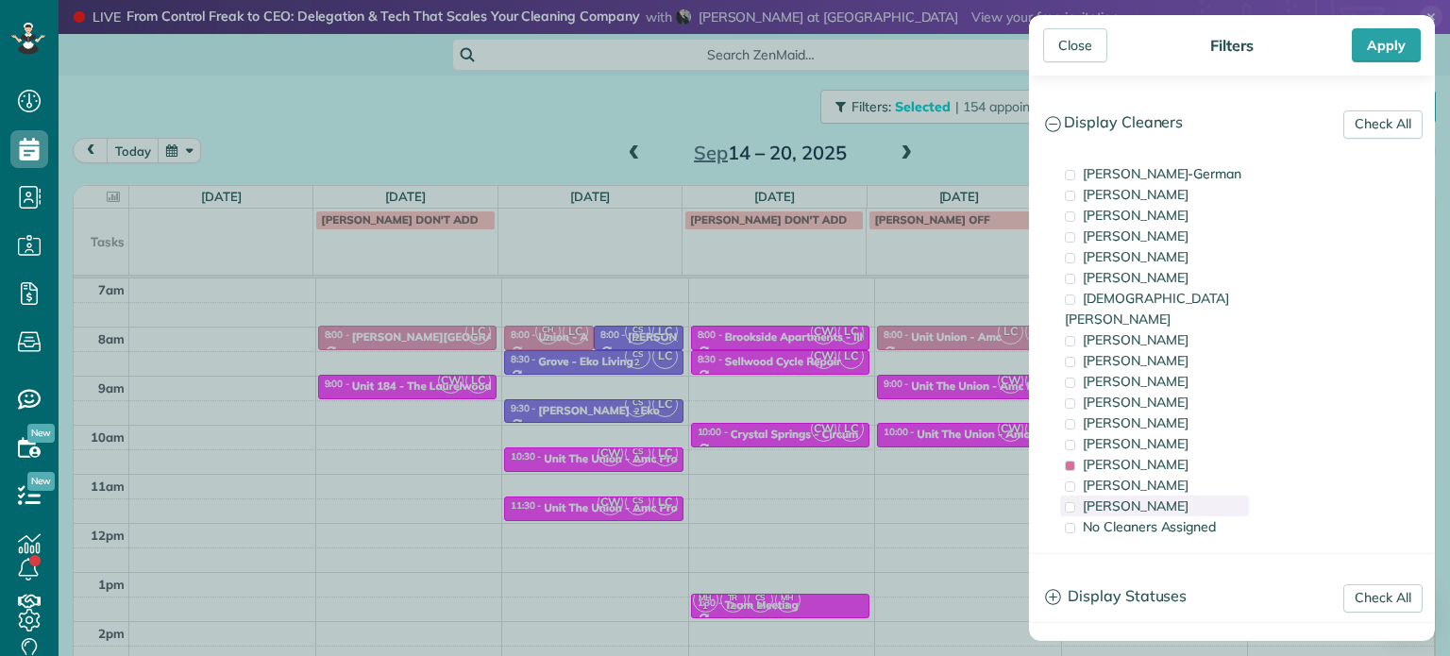
click at [1175, 496] on div "[PERSON_NAME]" at bounding box center [1154, 506] width 189 height 21
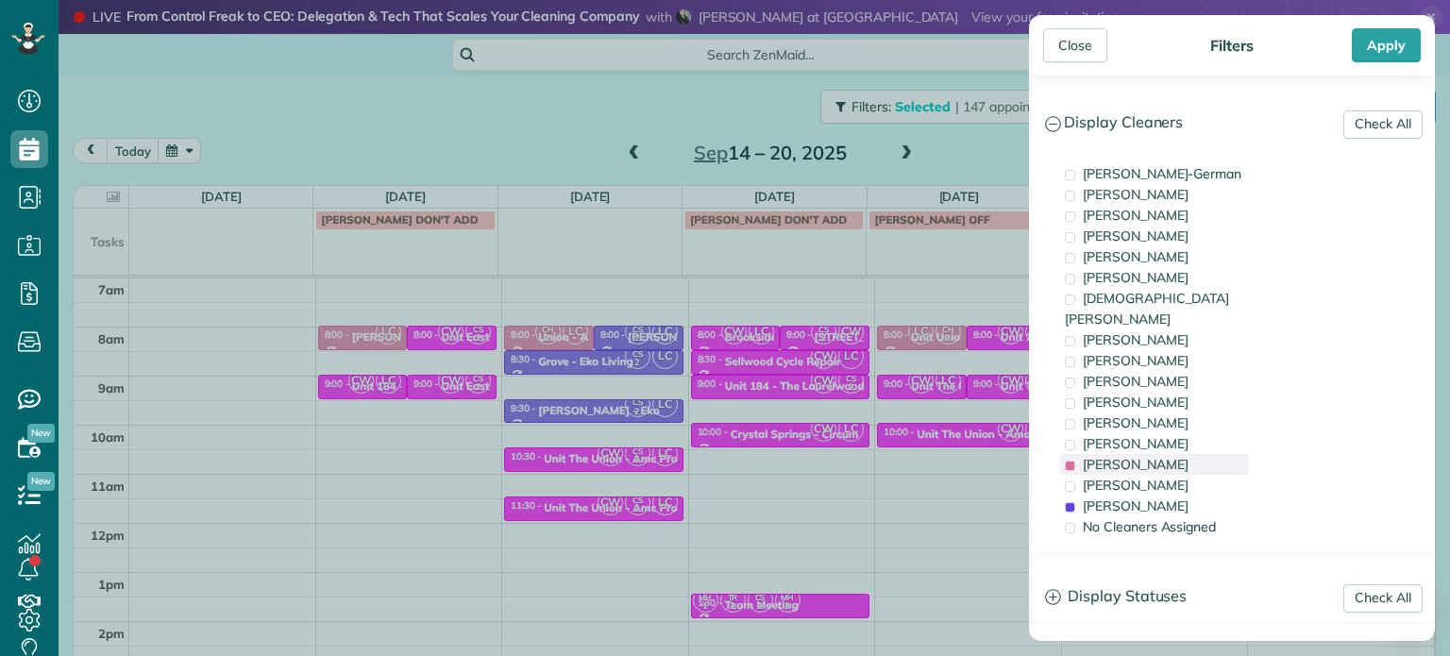
click at [1175, 454] on div "[PERSON_NAME]" at bounding box center [1154, 464] width 189 height 21
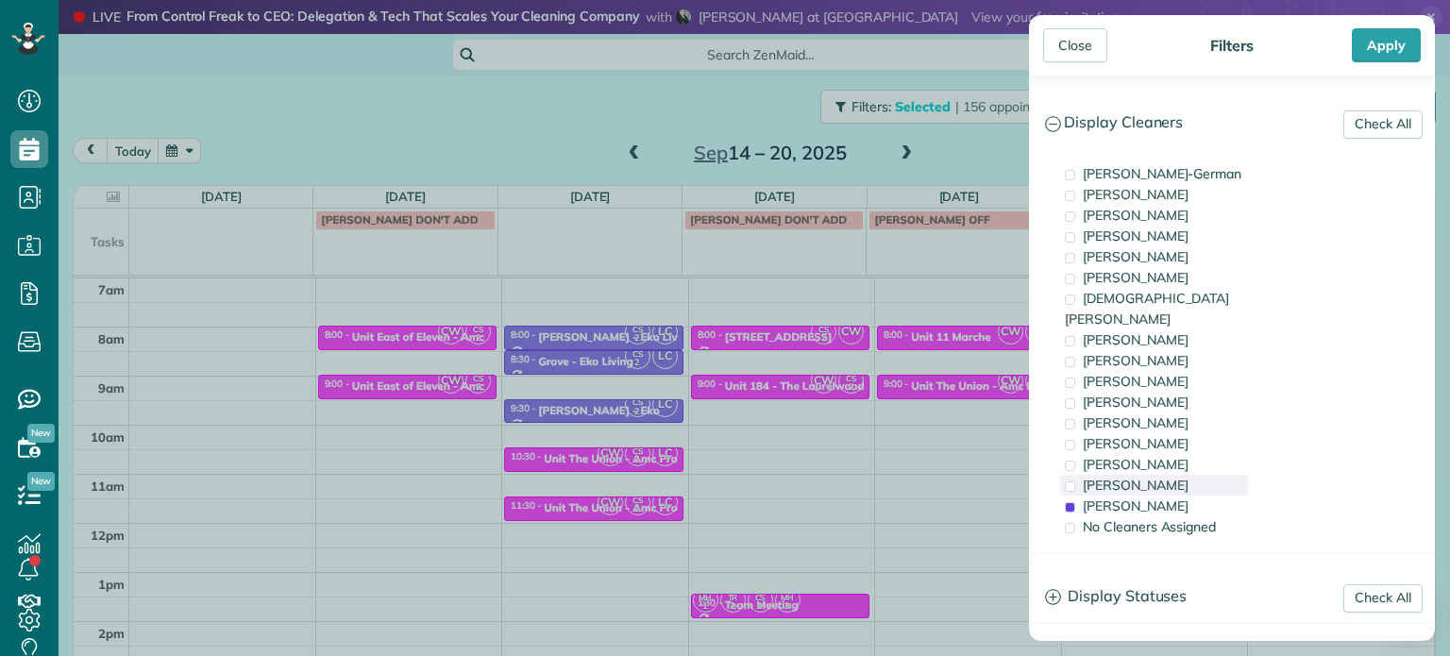
click at [1175, 475] on div "[PERSON_NAME]" at bounding box center [1154, 485] width 189 height 21
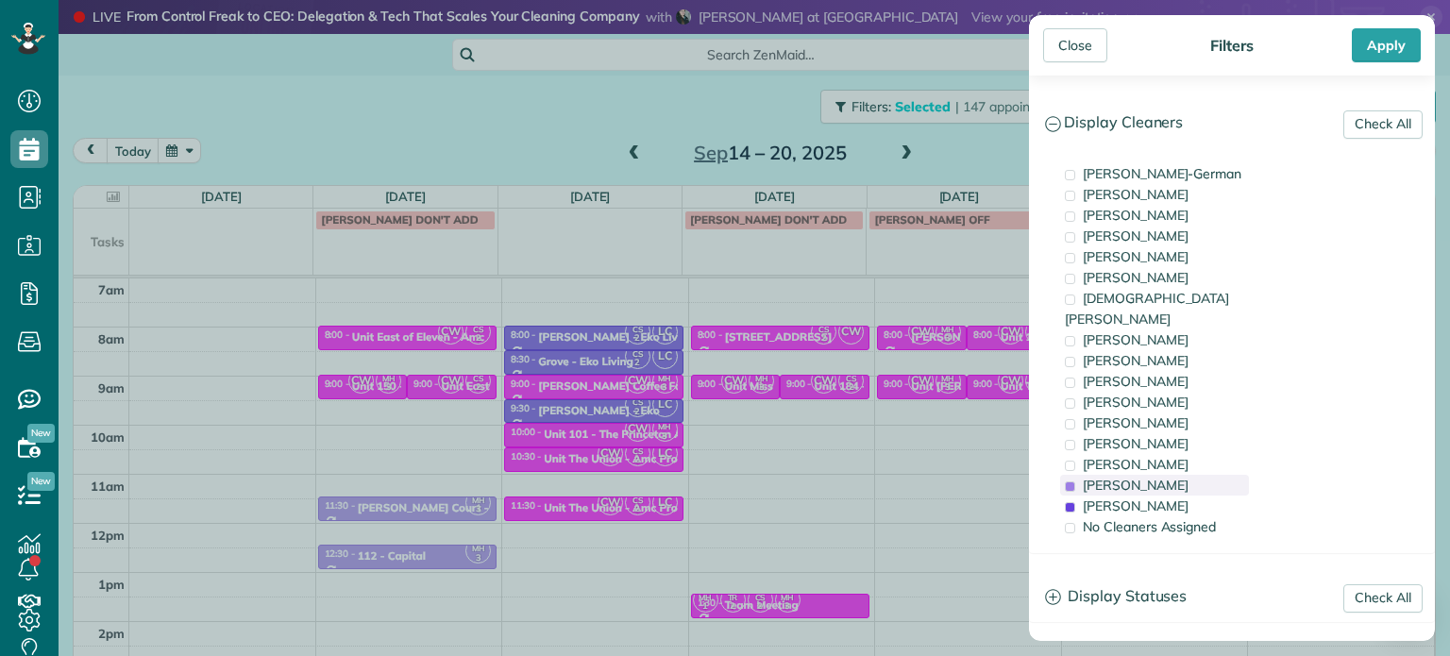
click at [1175, 475] on div "[PERSON_NAME]" at bounding box center [1154, 485] width 189 height 21
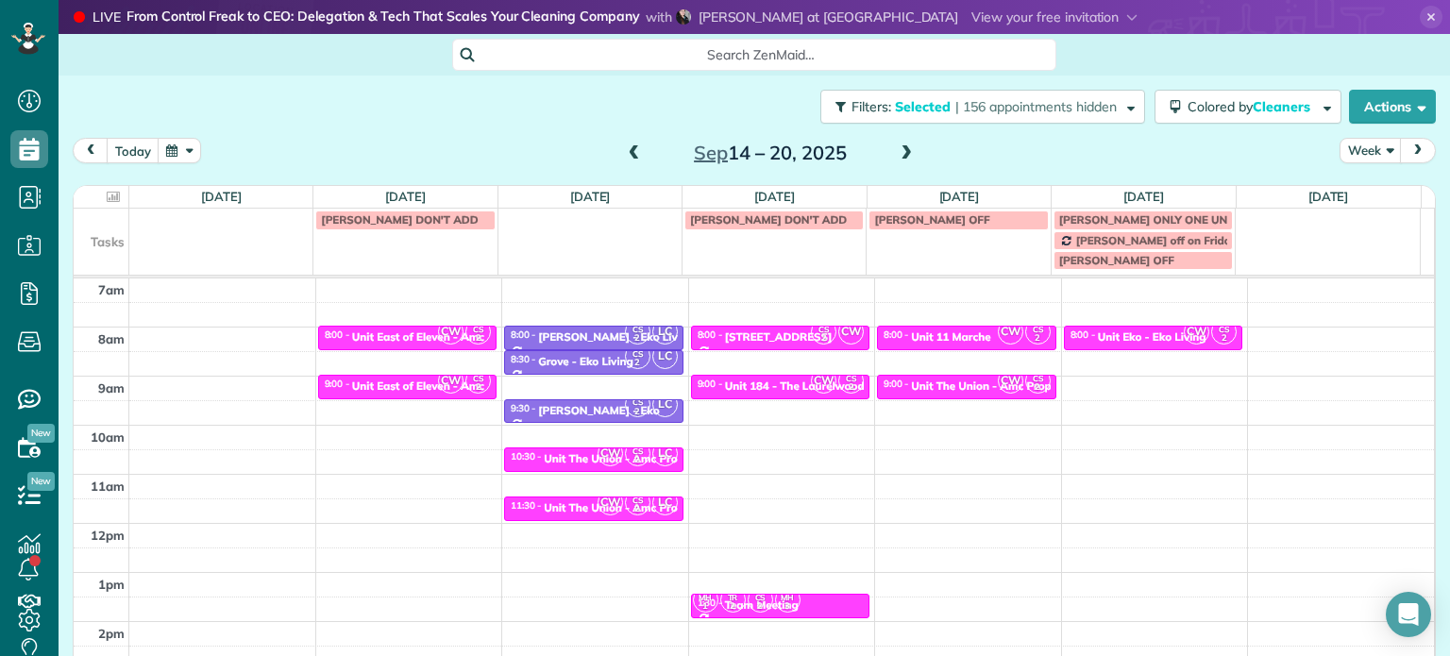
click at [933, 416] on div "Close Filters Apply Check All Display Cleaners [PERSON_NAME]-German [PERSON_NAM…" at bounding box center [725, 328] width 1450 height 656
click at [996, 115] on button "Filters: Selected | 156 appointments hidden" at bounding box center [982, 107] width 325 height 34
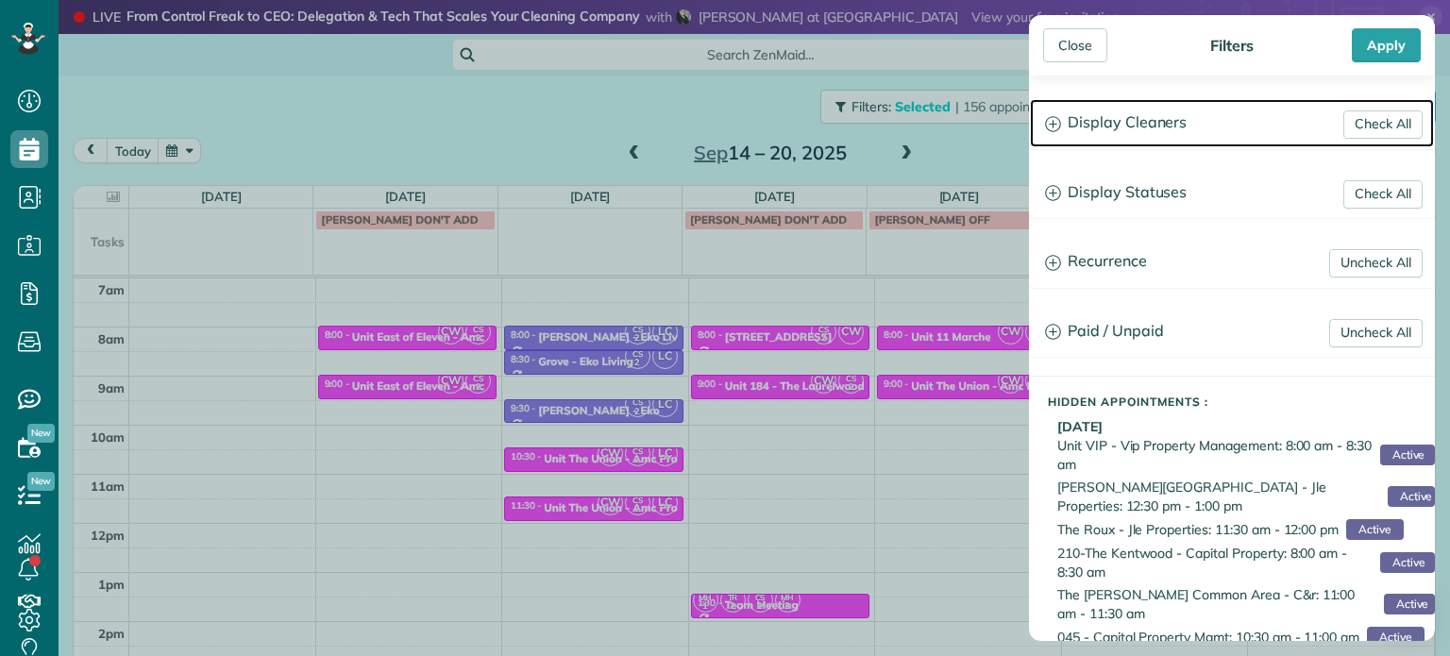
click at [1125, 124] on h3 "Display Cleaners" at bounding box center [1232, 123] width 404 height 48
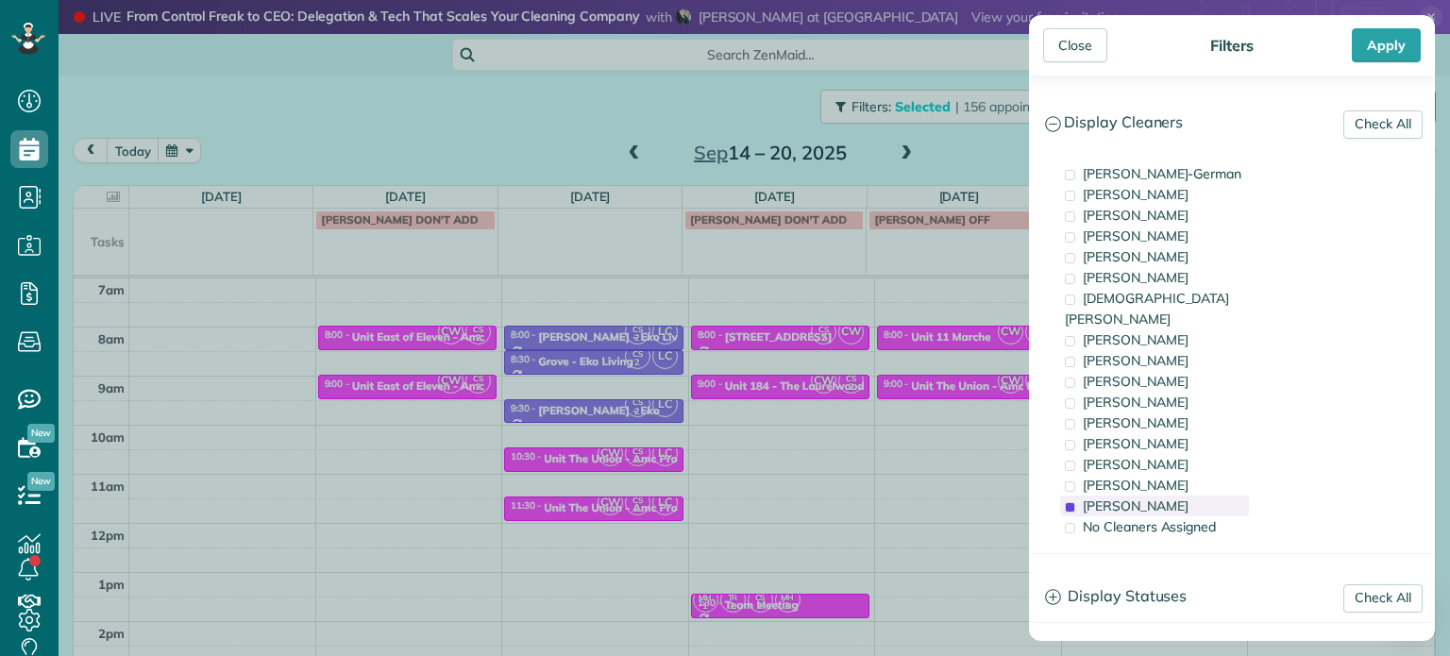
click at [1175, 496] on div "[PERSON_NAME]" at bounding box center [1154, 506] width 189 height 21
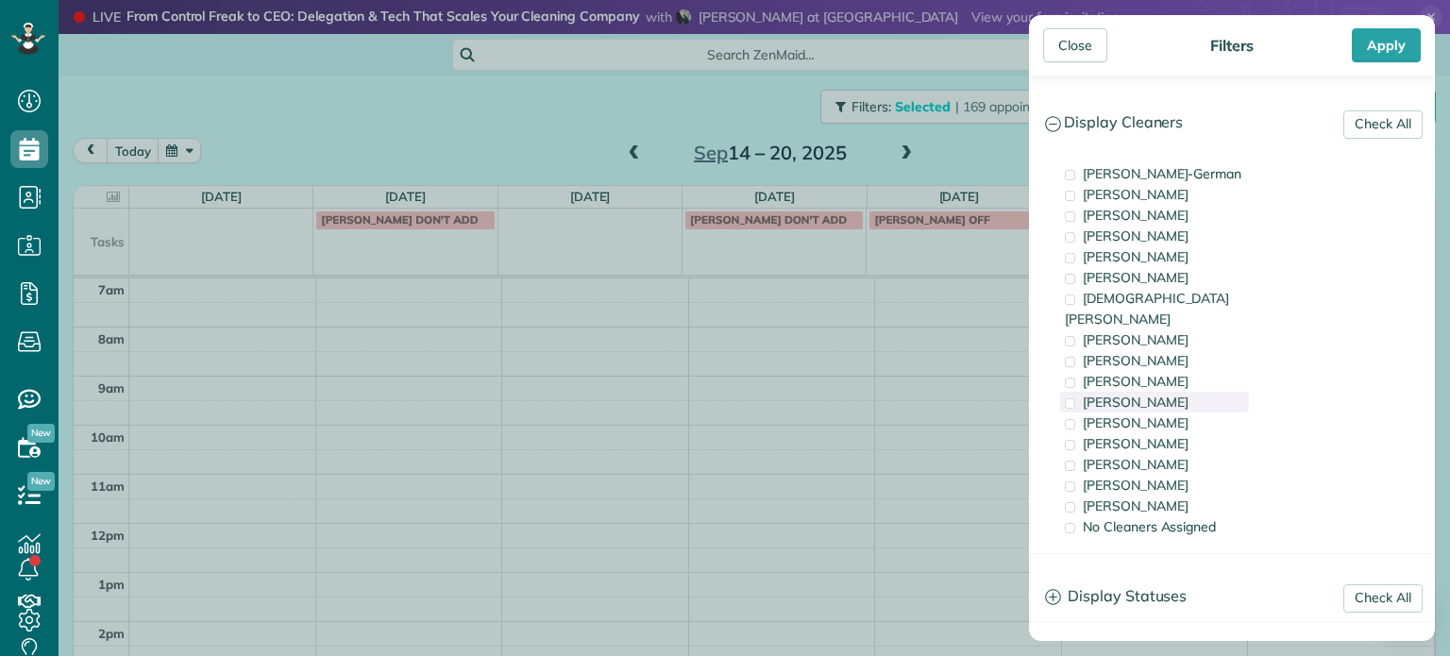
click at [1191, 392] on div "[PERSON_NAME]" at bounding box center [1154, 402] width 189 height 21
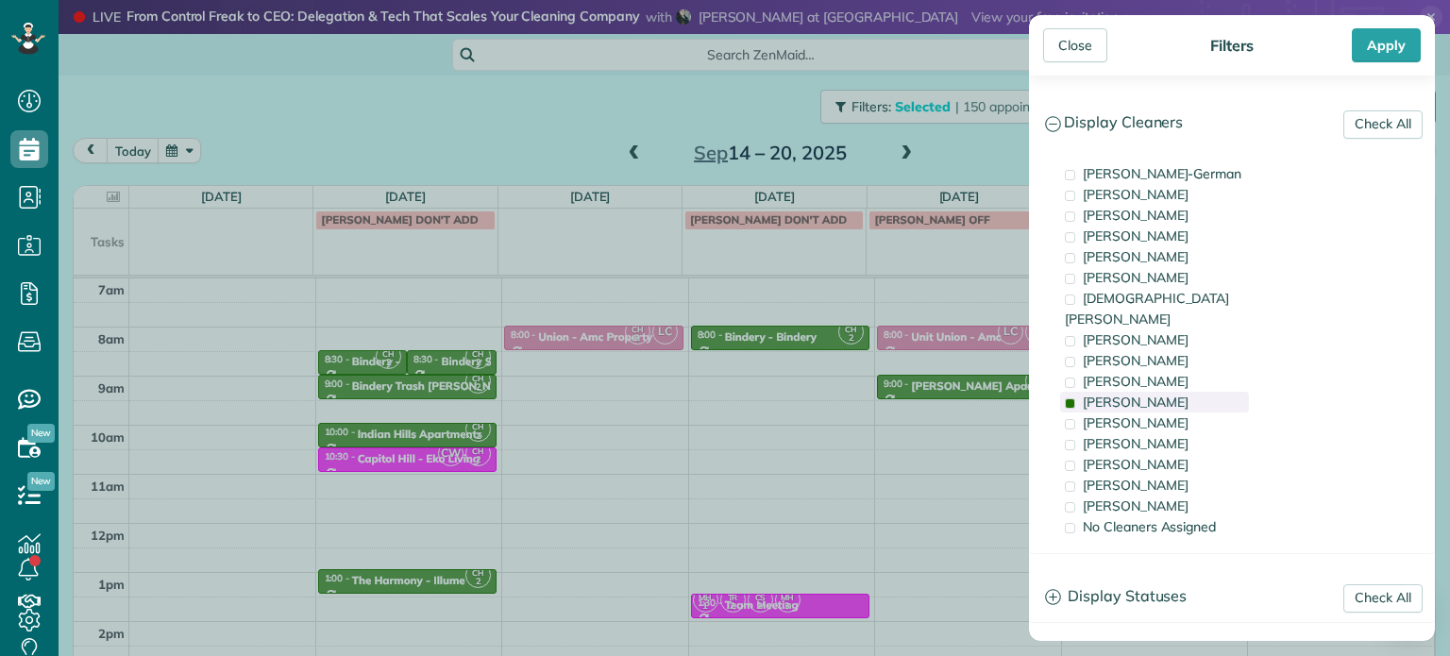
click at [1191, 392] on div "[PERSON_NAME]" at bounding box center [1154, 402] width 189 height 21
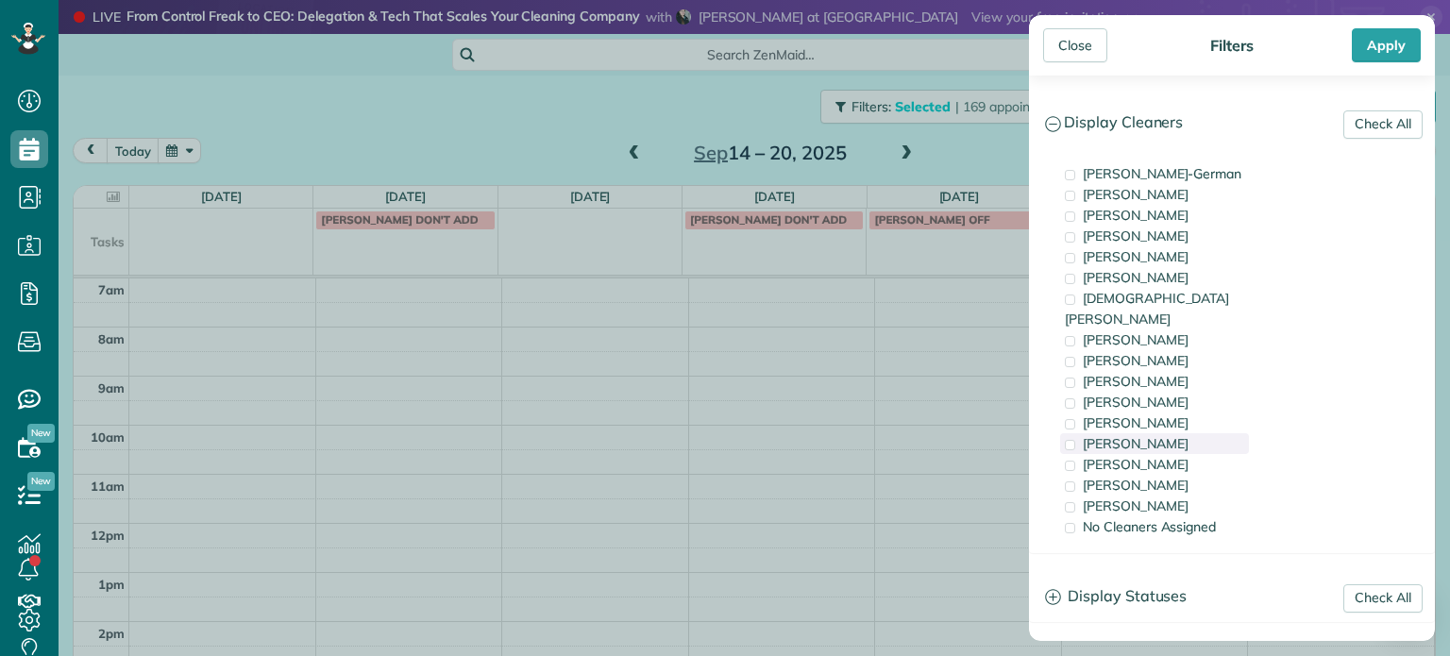
click at [1202, 433] on div "[PERSON_NAME]" at bounding box center [1154, 443] width 189 height 21
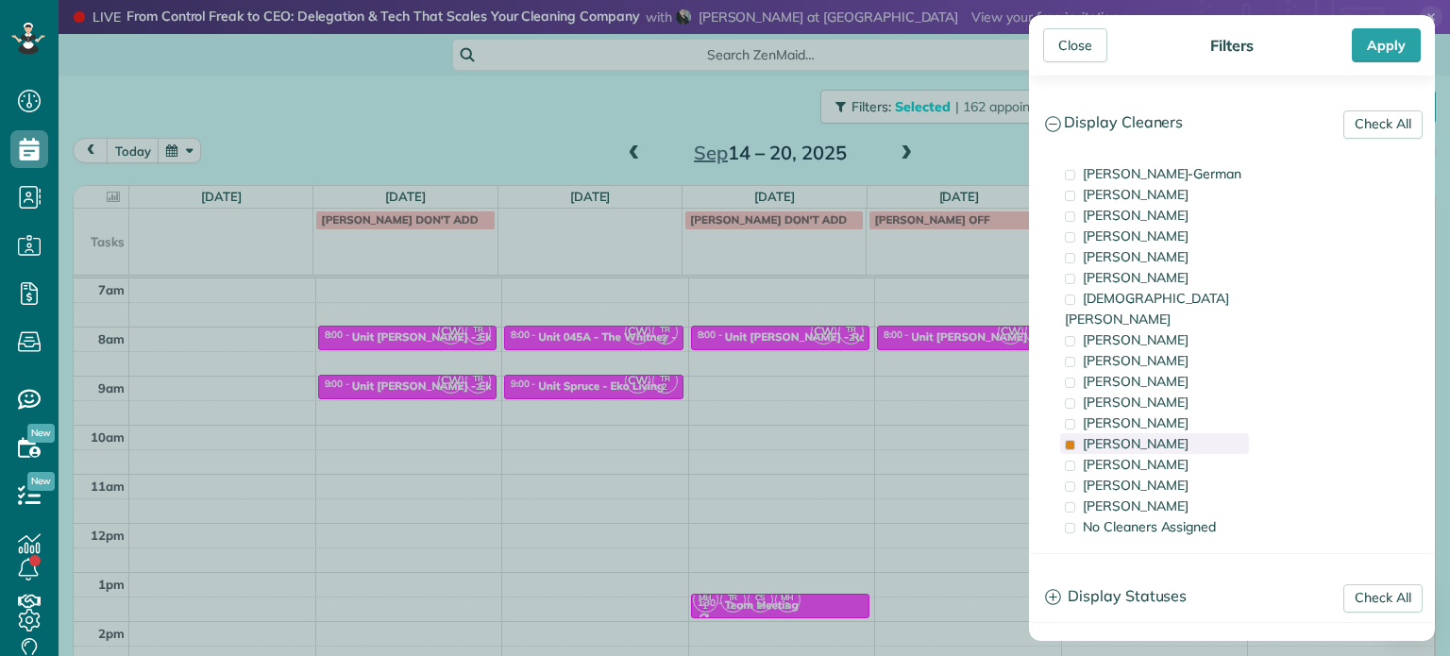
click at [1202, 433] on div "[PERSON_NAME]" at bounding box center [1154, 443] width 189 height 21
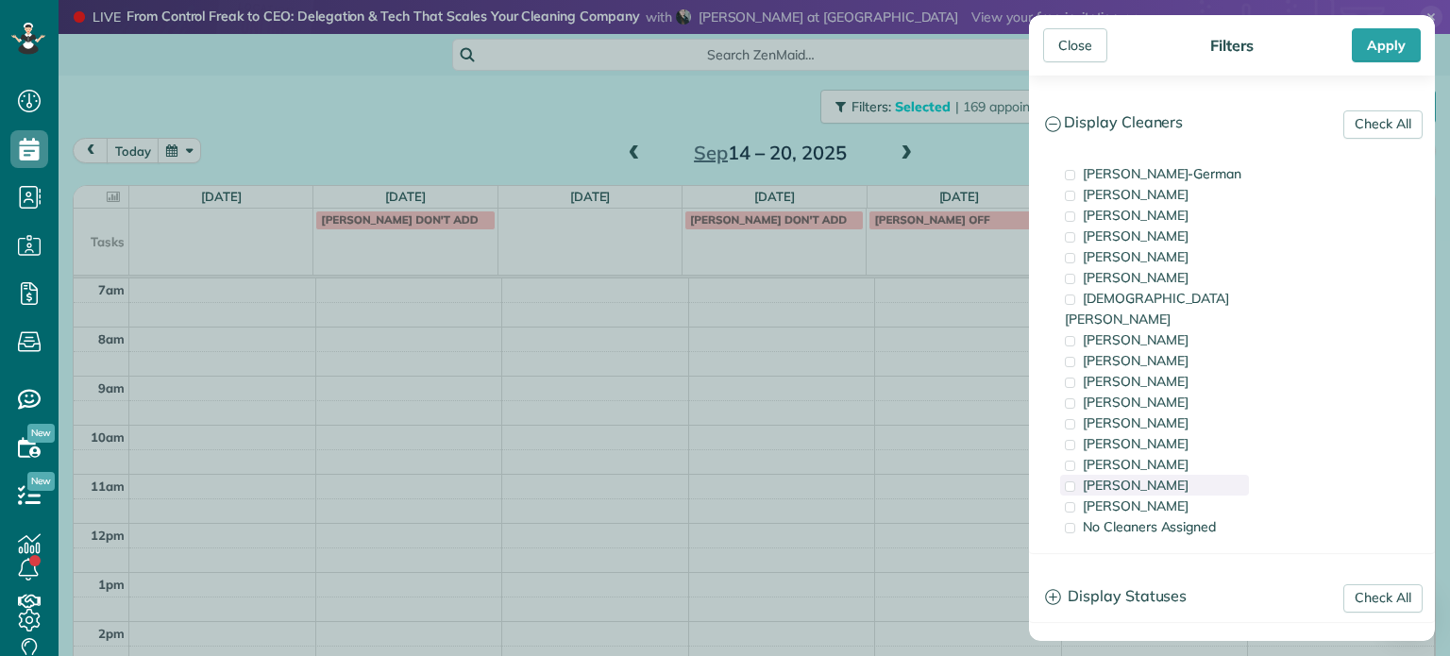
click at [1206, 475] on div "[PERSON_NAME]" at bounding box center [1154, 485] width 189 height 21
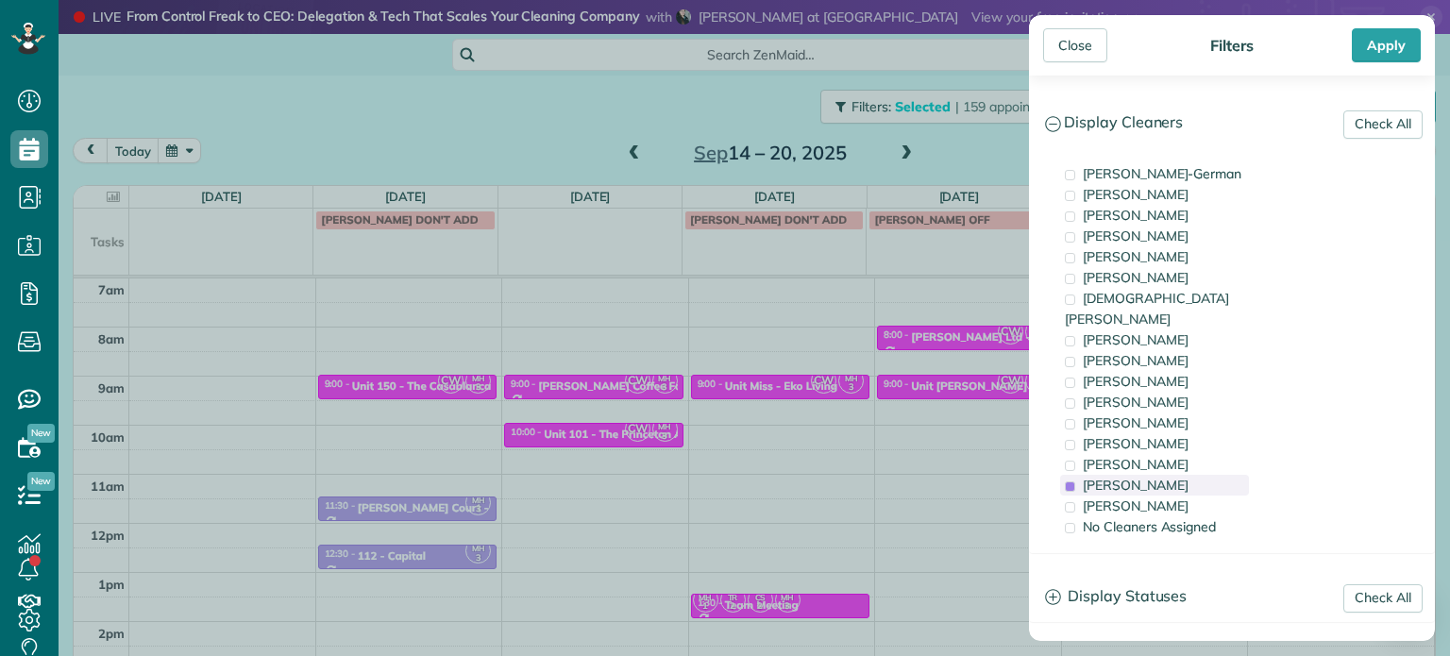
click at [1206, 475] on div "[PERSON_NAME]" at bounding box center [1154, 485] width 189 height 21
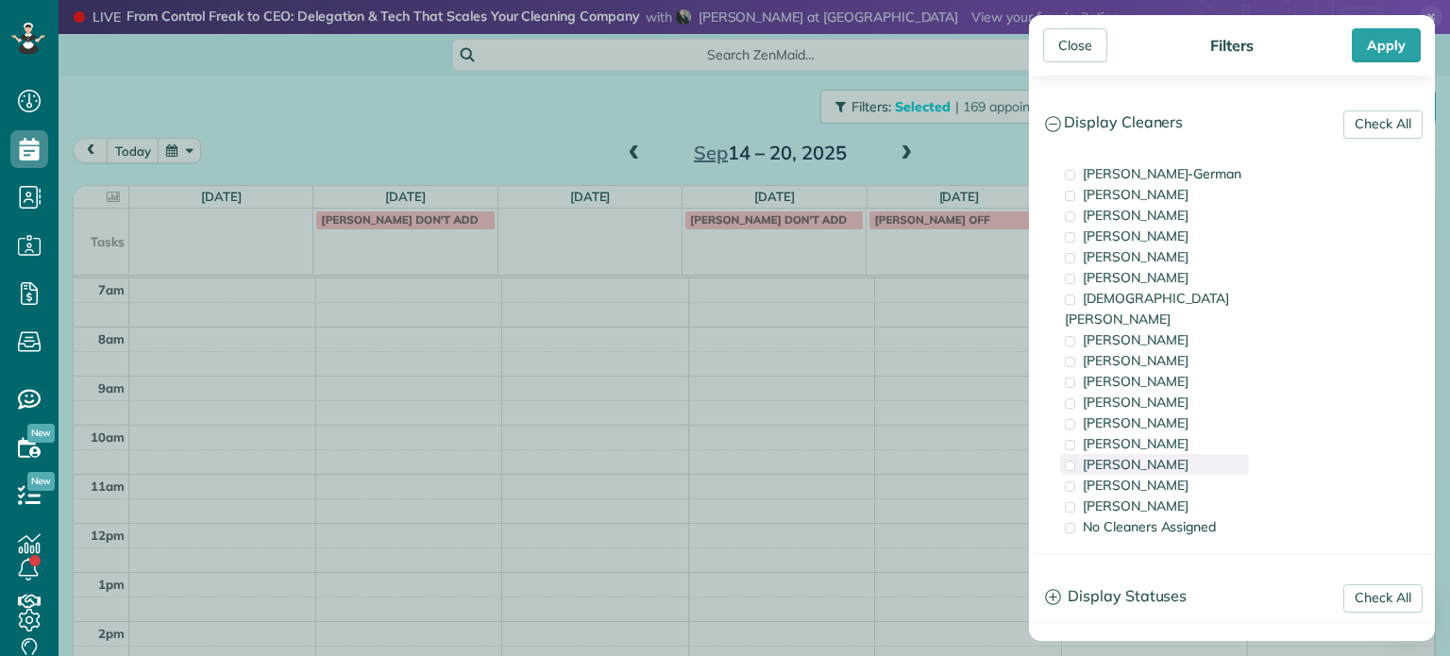
click at [1208, 454] on div "[PERSON_NAME]" at bounding box center [1154, 464] width 189 height 21
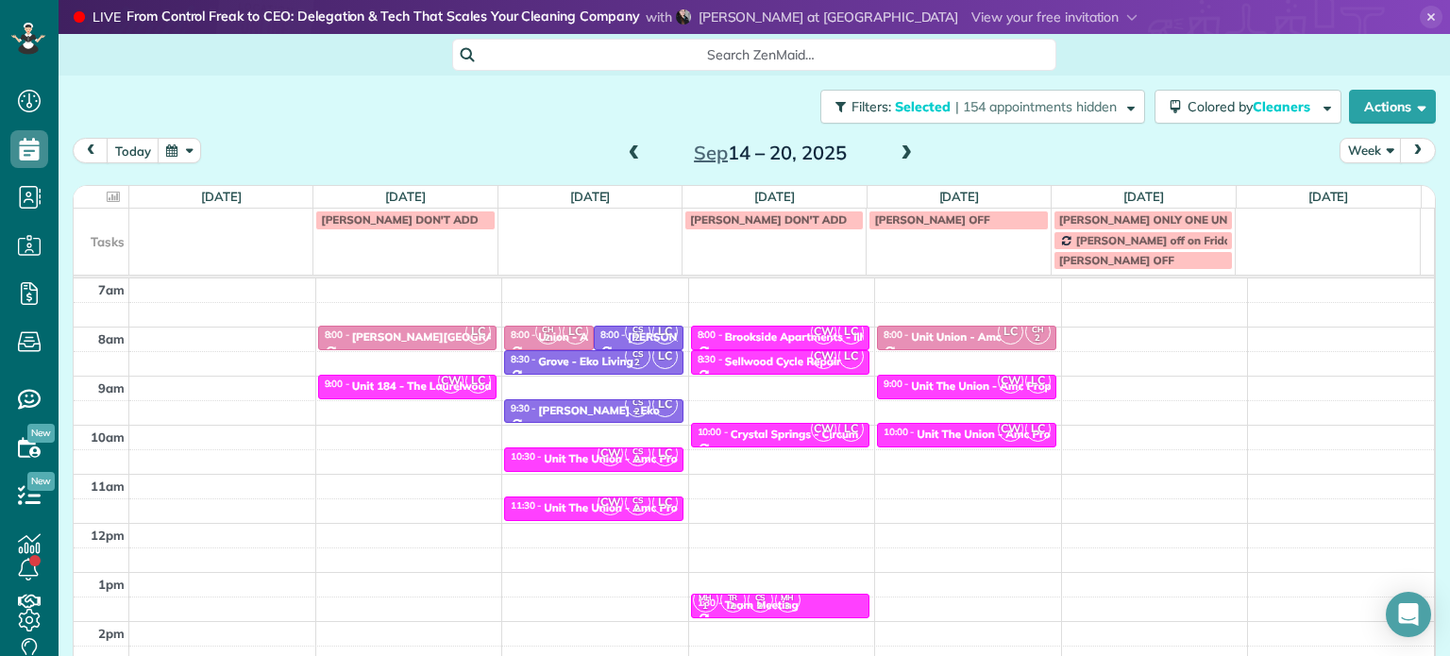
click at [972, 303] on div "Close Filters Apply Check All Display Cleaners [PERSON_NAME]-German [PERSON_NAM…" at bounding box center [725, 328] width 1450 height 656
click at [1048, 108] on span "| 154 appointments hidden" at bounding box center [1035, 106] width 161 height 17
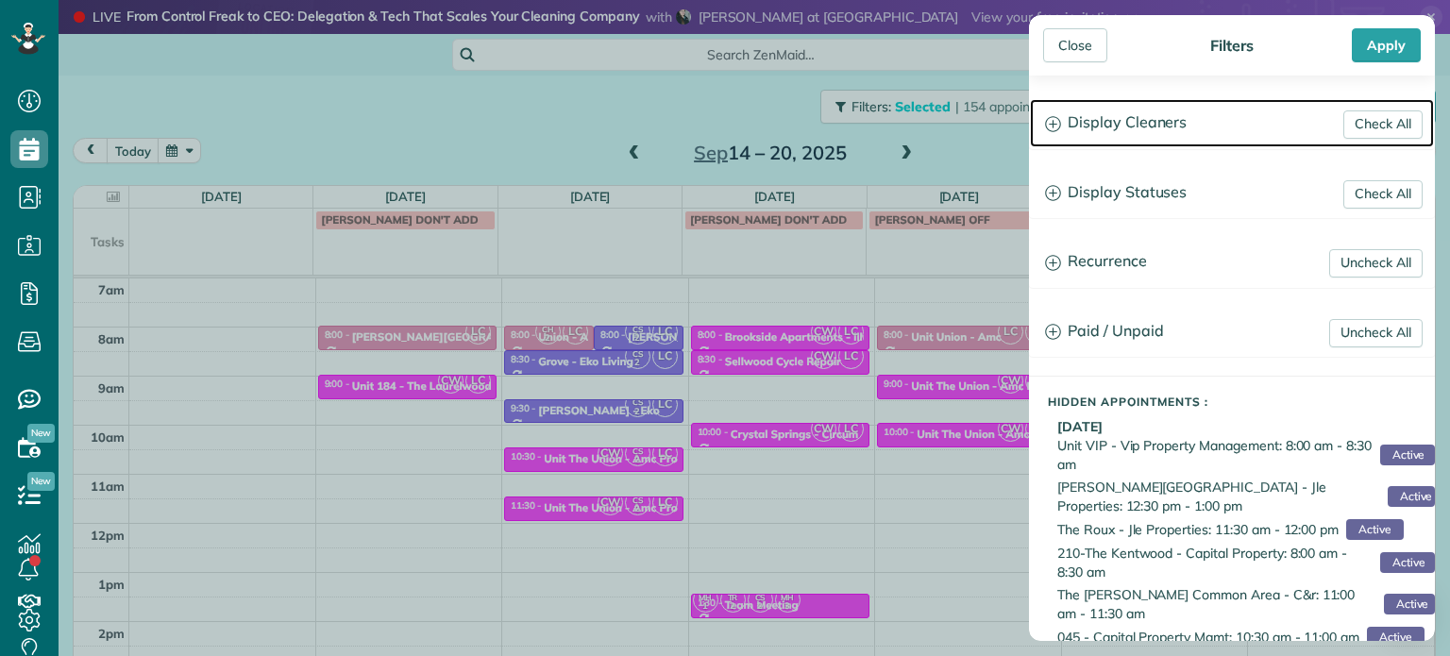
click at [1125, 133] on h3 "Display Cleaners" at bounding box center [1232, 123] width 404 height 48
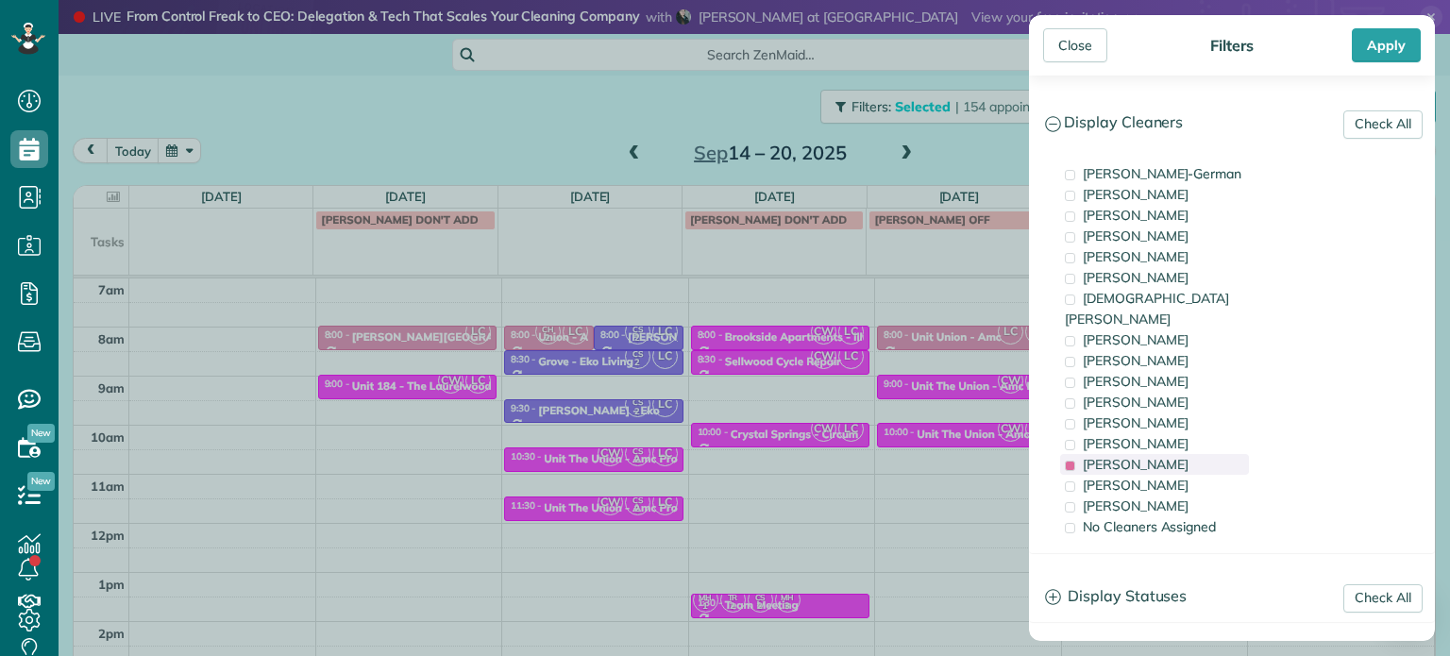
click at [1155, 456] on span "[PERSON_NAME]" at bounding box center [1136, 464] width 106 height 17
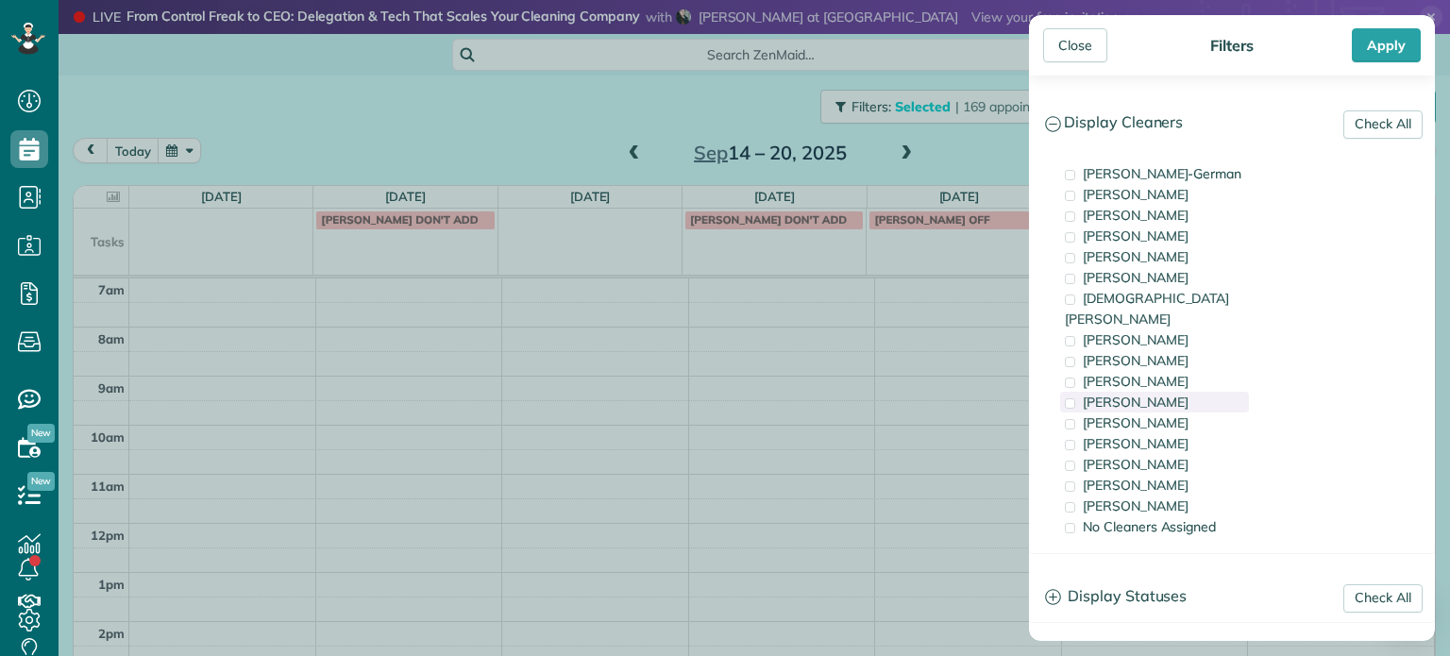
click at [1159, 392] on div "[PERSON_NAME]" at bounding box center [1154, 402] width 189 height 21
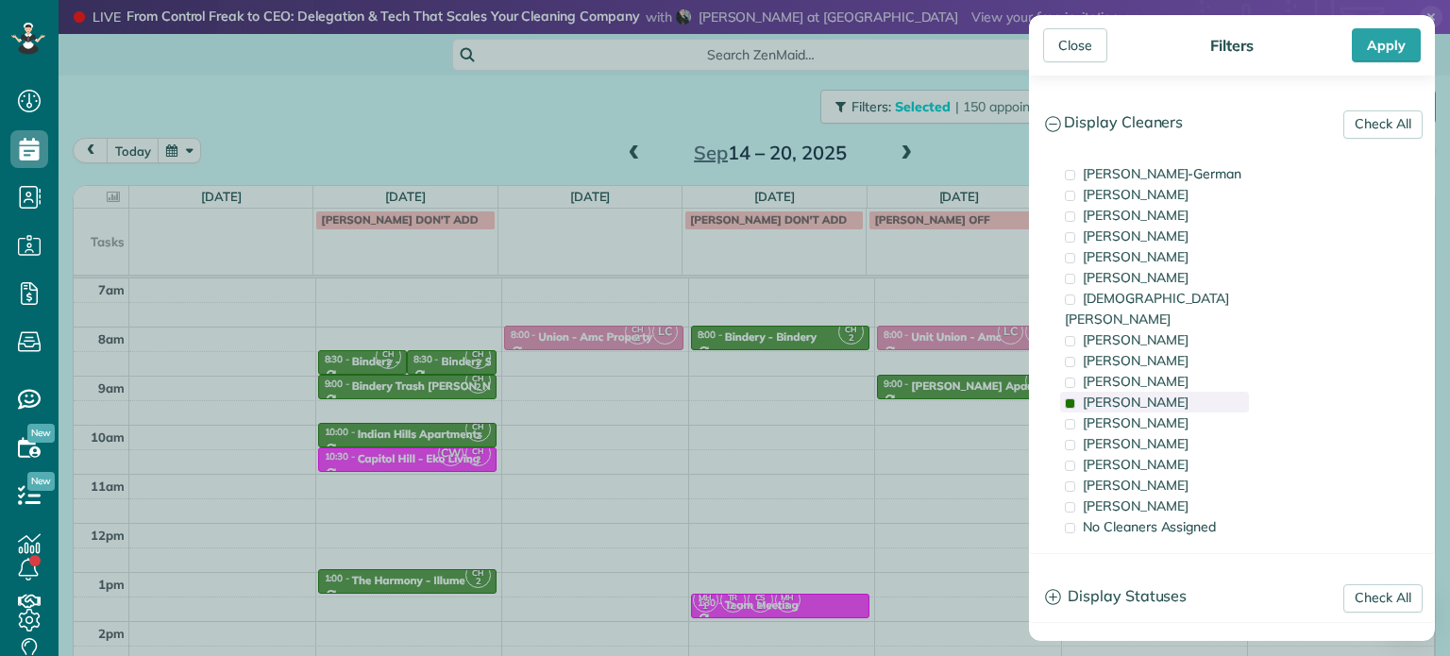
click at [1159, 392] on div "[PERSON_NAME]" at bounding box center [1154, 402] width 189 height 21
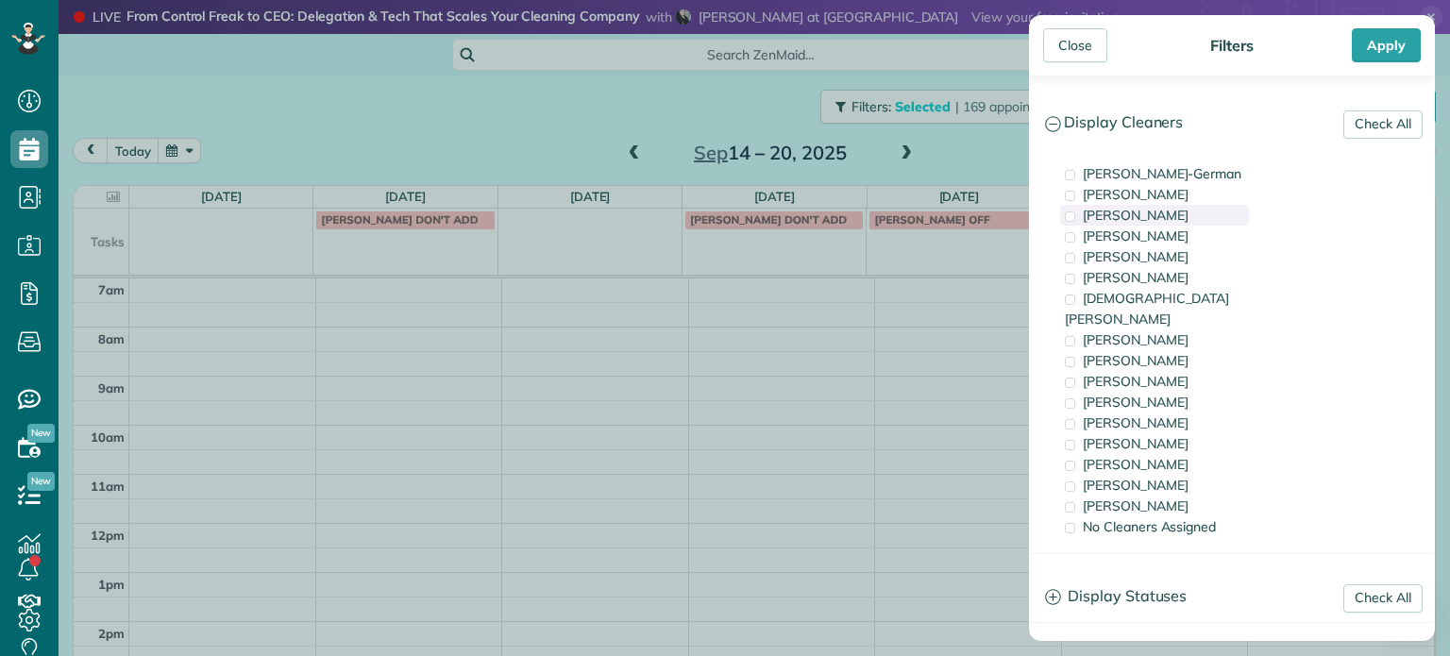
click at [1164, 207] on span "[PERSON_NAME]" at bounding box center [1136, 215] width 106 height 17
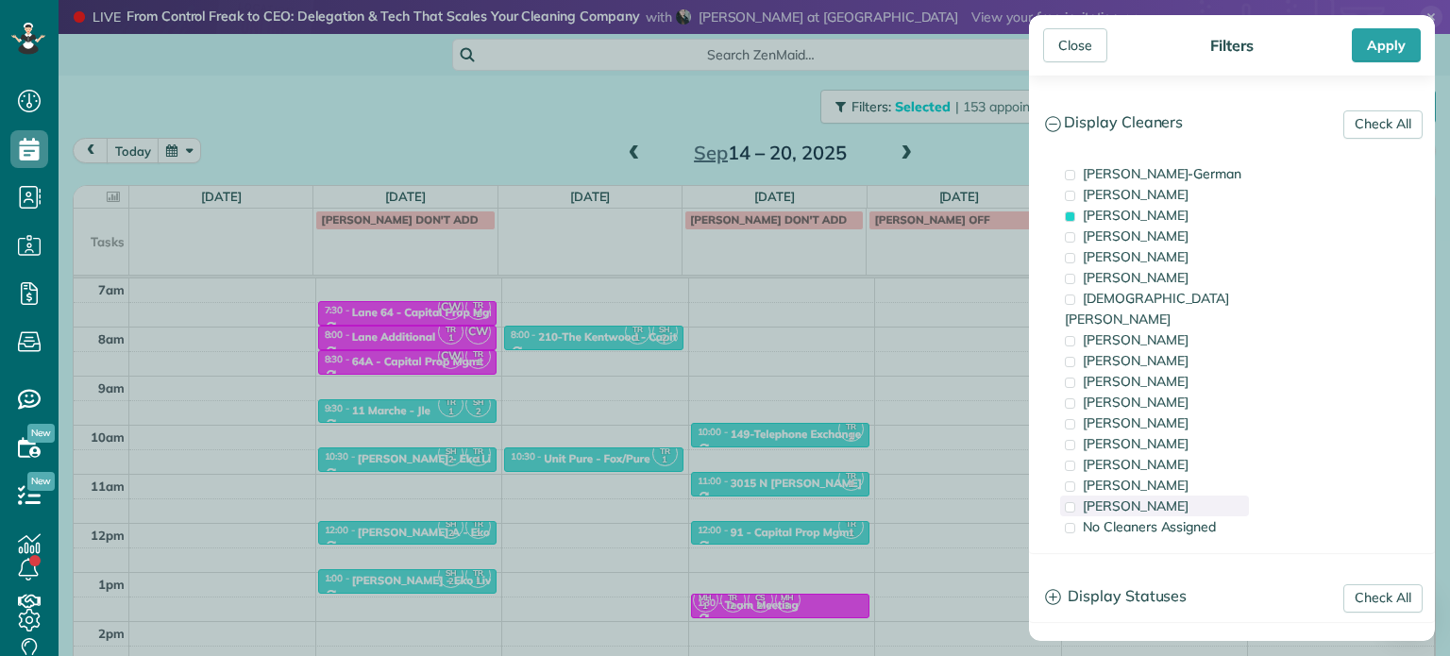
click at [1184, 496] on div "[PERSON_NAME]" at bounding box center [1154, 506] width 189 height 21
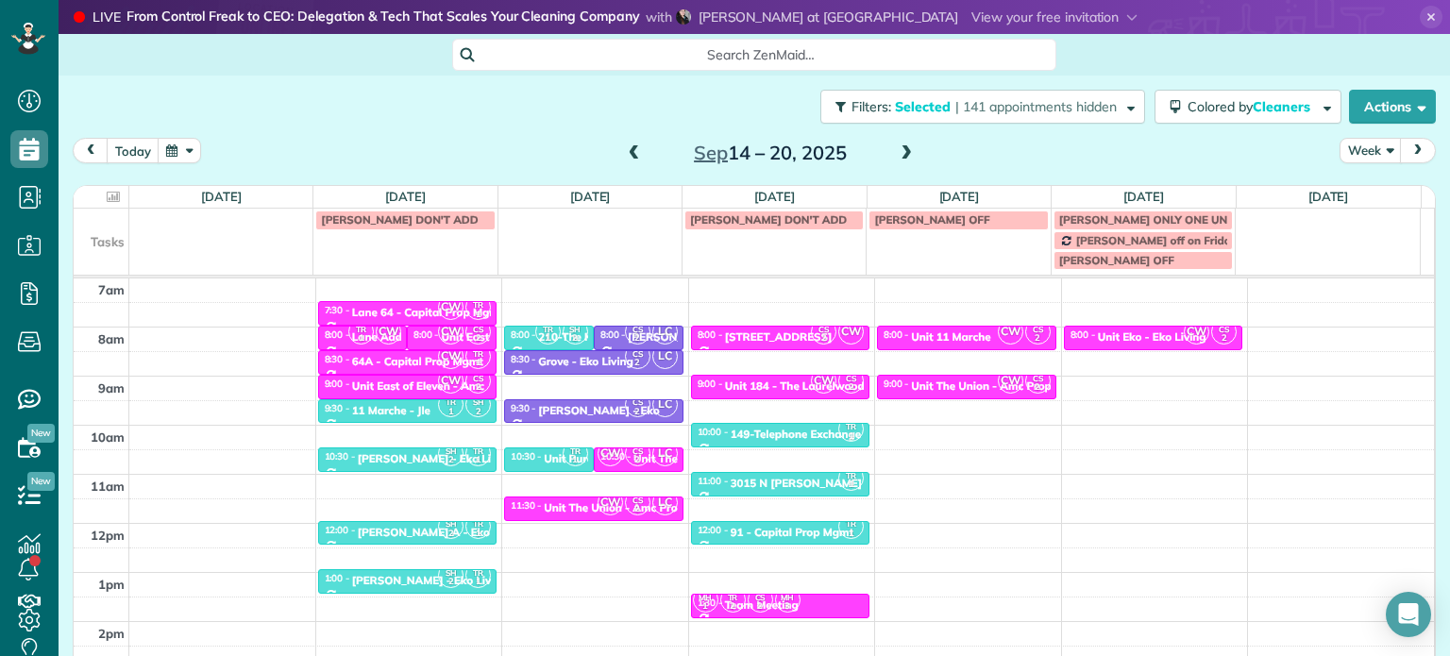
click at [774, 381] on div "Close Filters Apply Check All Display Cleaners [PERSON_NAME]-German [PERSON_NAM…" at bounding box center [725, 328] width 1450 height 656
click at [774, 381] on div "Unit 184 - The Laurelwood . - Capital" at bounding box center [822, 386] width 194 height 13
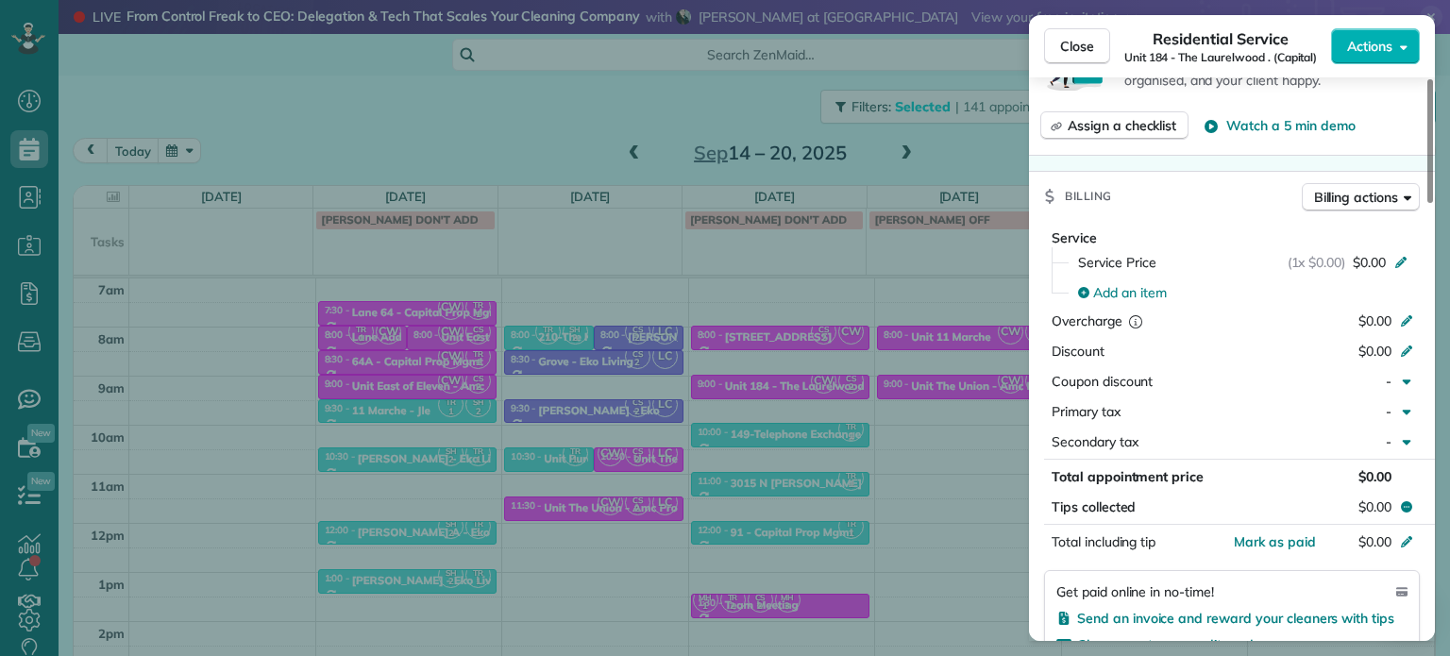
scroll to position [470, 0]
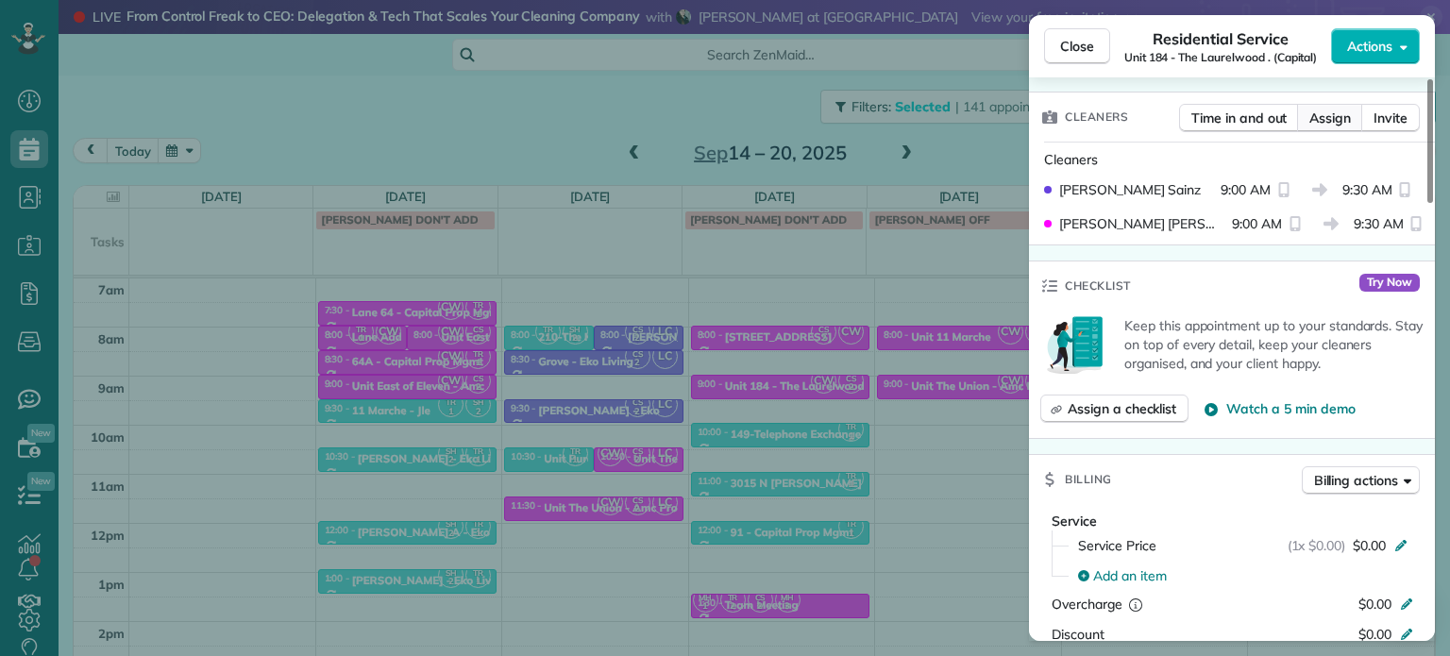
click at [1331, 122] on span "Assign" at bounding box center [1330, 118] width 42 height 19
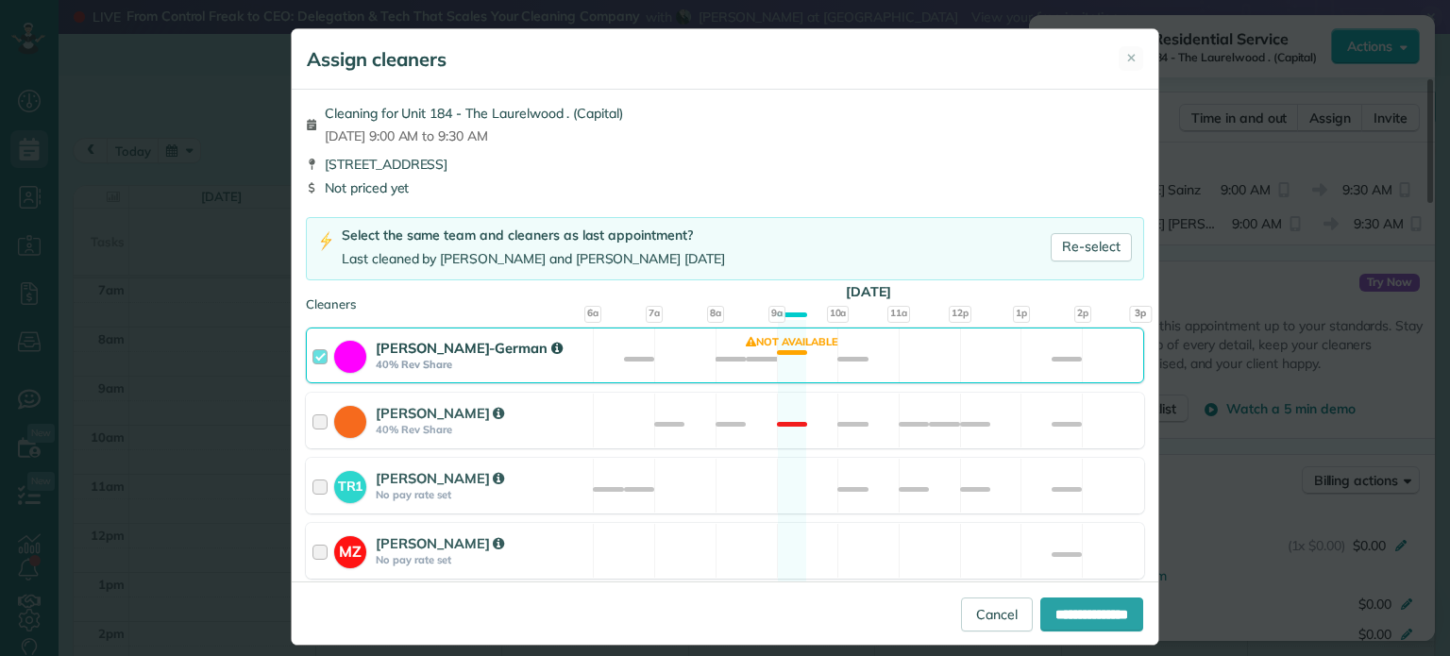
click at [929, 358] on div "[PERSON_NAME]-German 40% Rev Share Not available" at bounding box center [725, 356] width 838 height 56
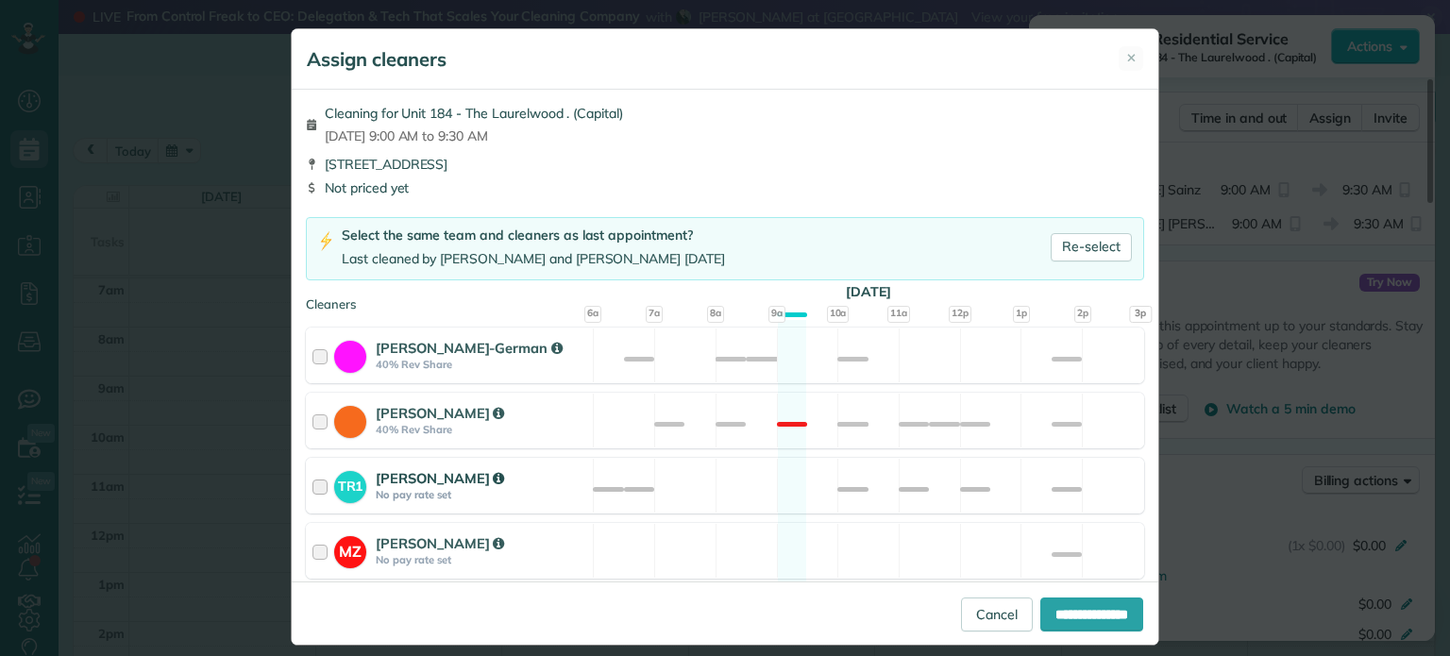
click at [932, 486] on div "TR1 [PERSON_NAME] No pay rate set Available" at bounding box center [725, 486] width 838 height 56
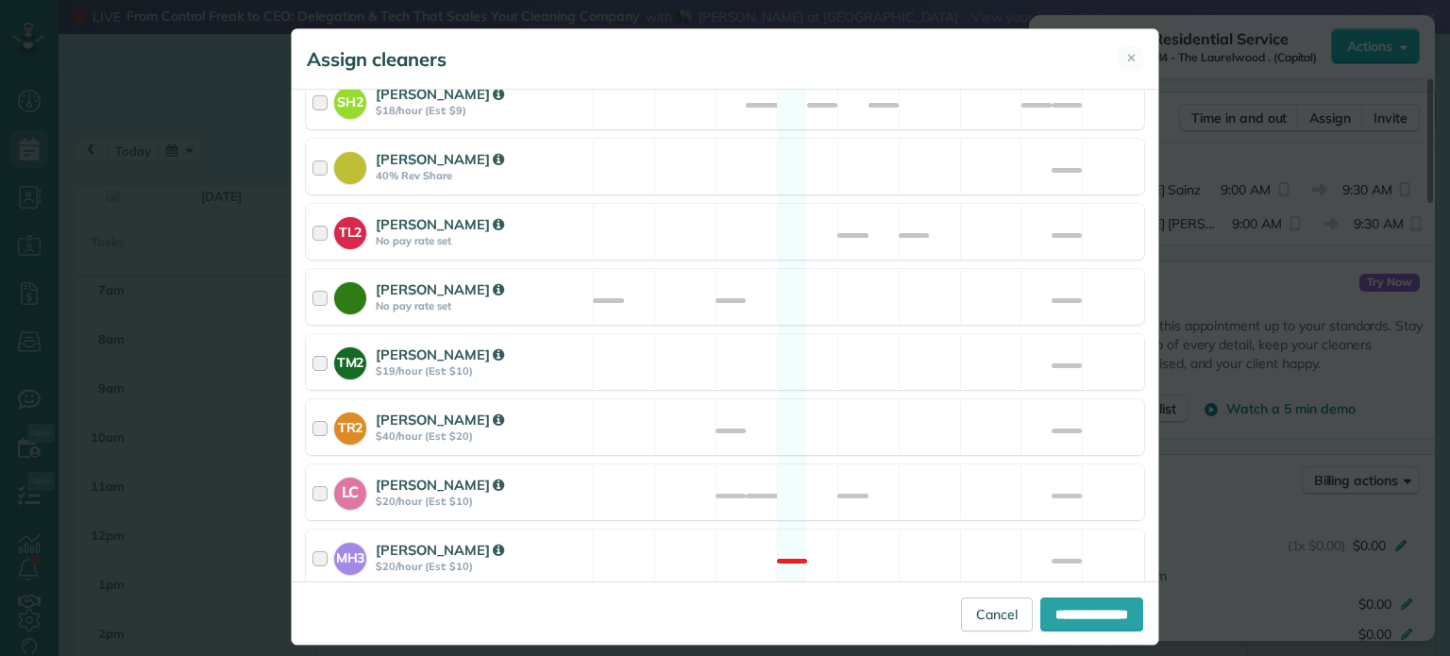
scroll to position [818, 0]
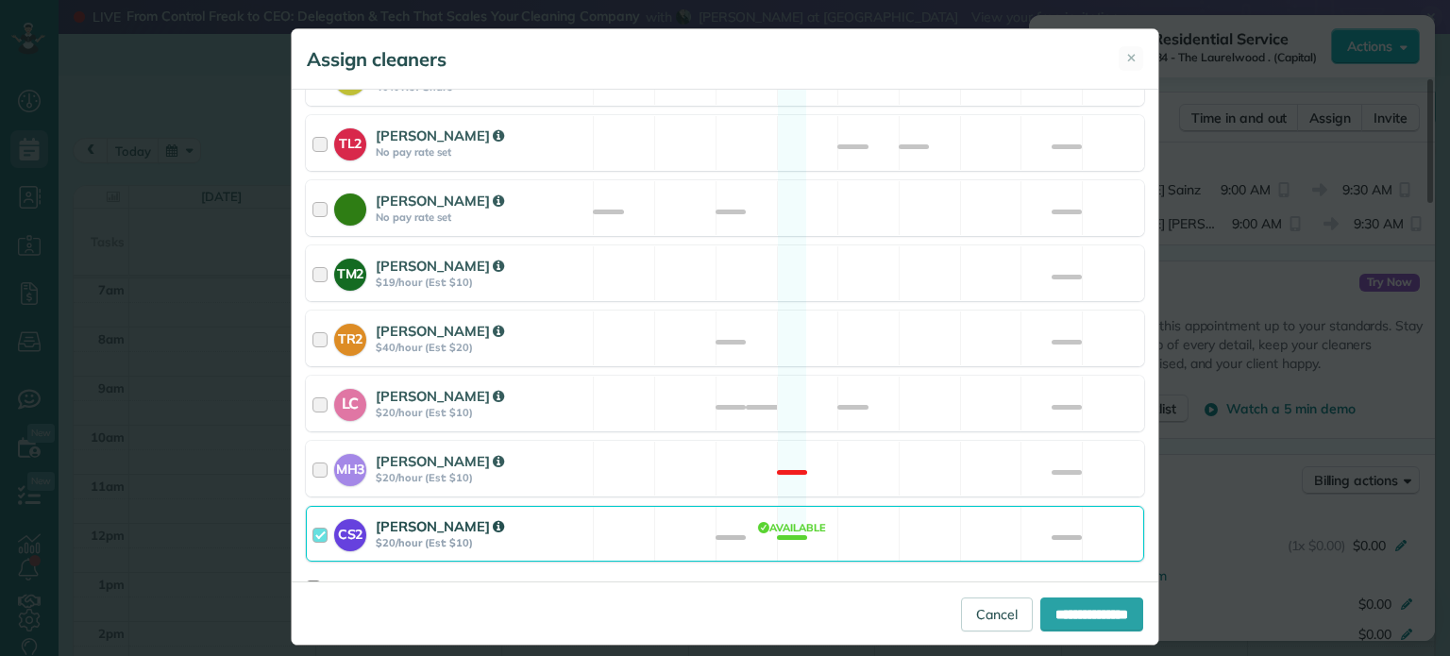
click at [932, 506] on div "CS2 [PERSON_NAME] $20/hour (Est: $10) Available" at bounding box center [725, 534] width 838 height 56
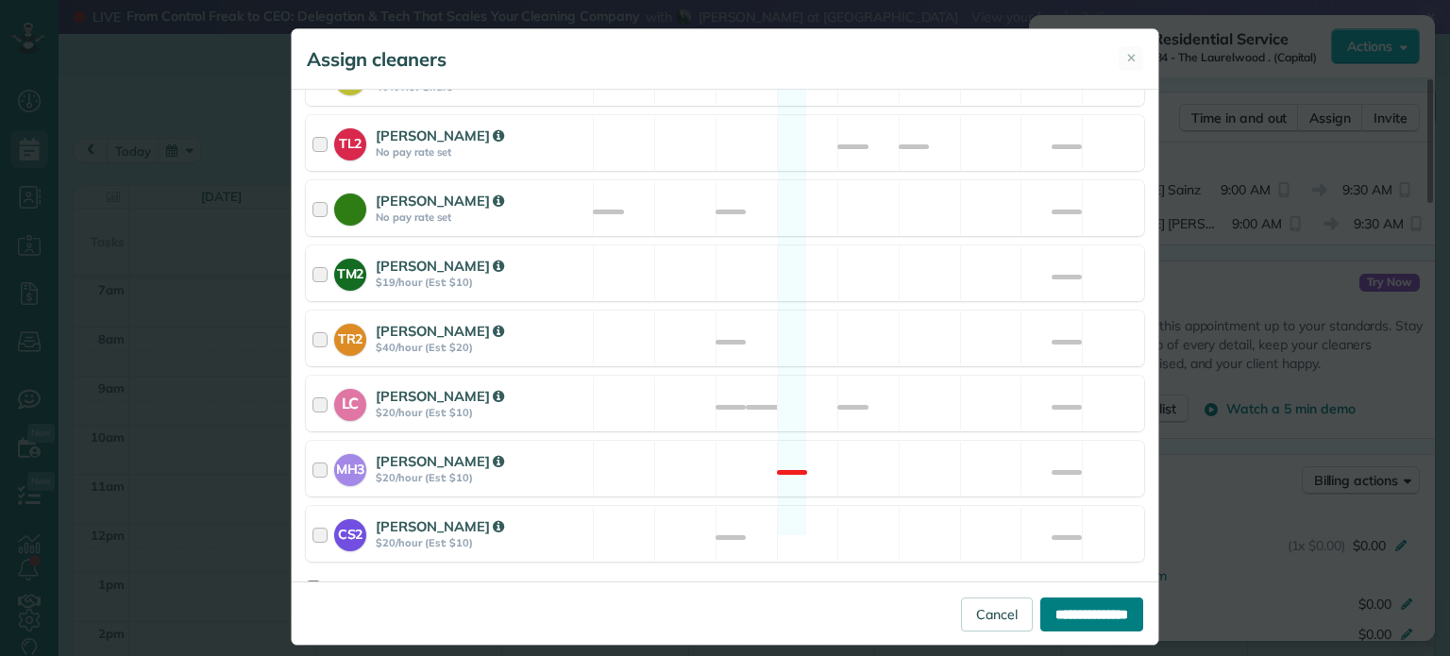
click at [1079, 617] on input "**********" at bounding box center [1091, 615] width 103 height 34
type input "**********"
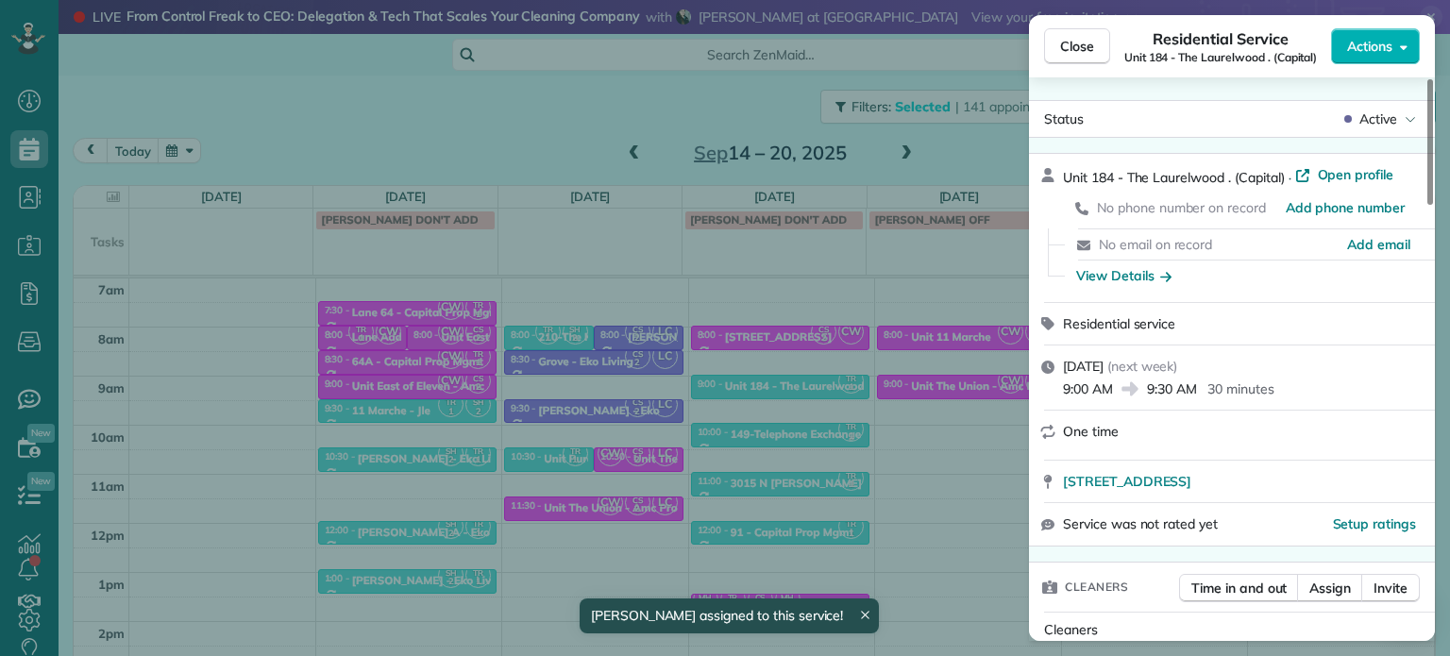
click at [910, 412] on div "Close Residential Service Unit 184 - [GEOGRAPHIC_DATA] . (Capital) Actions Stat…" at bounding box center [725, 328] width 1450 height 656
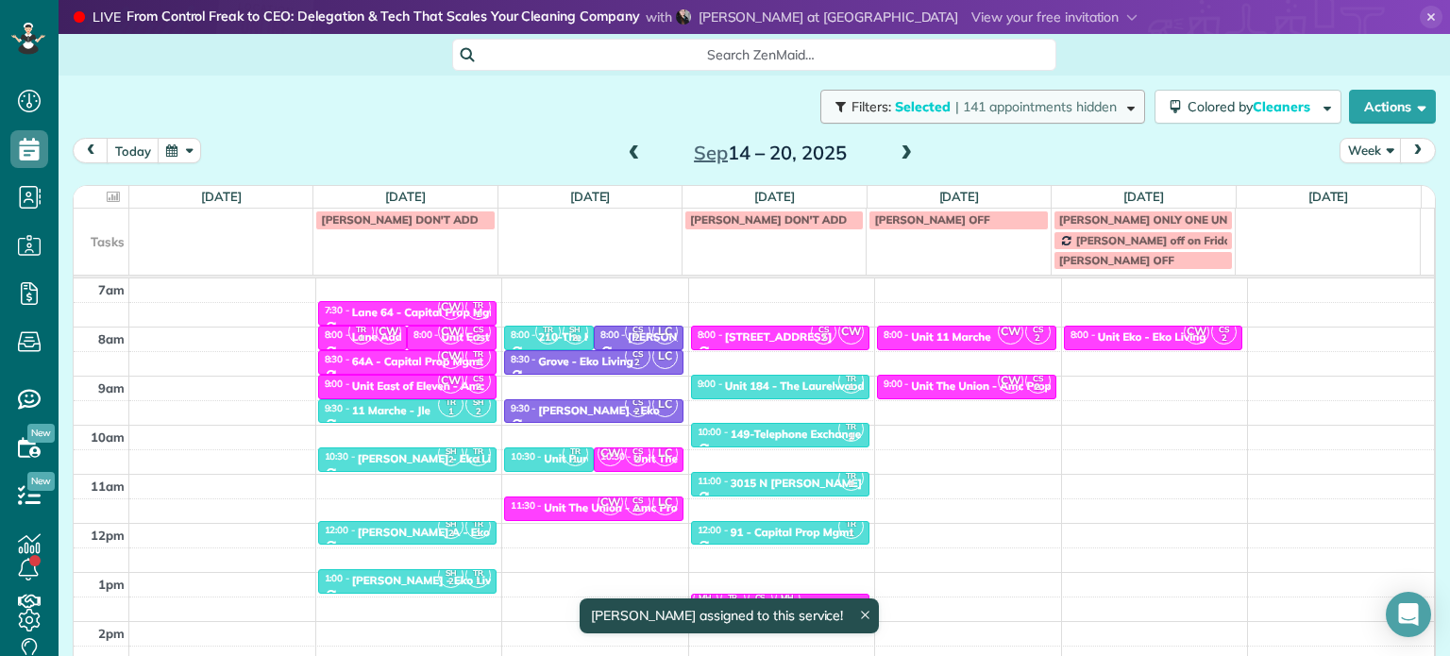
click at [1017, 109] on span "| 141 appointments hidden" at bounding box center [1035, 106] width 161 height 17
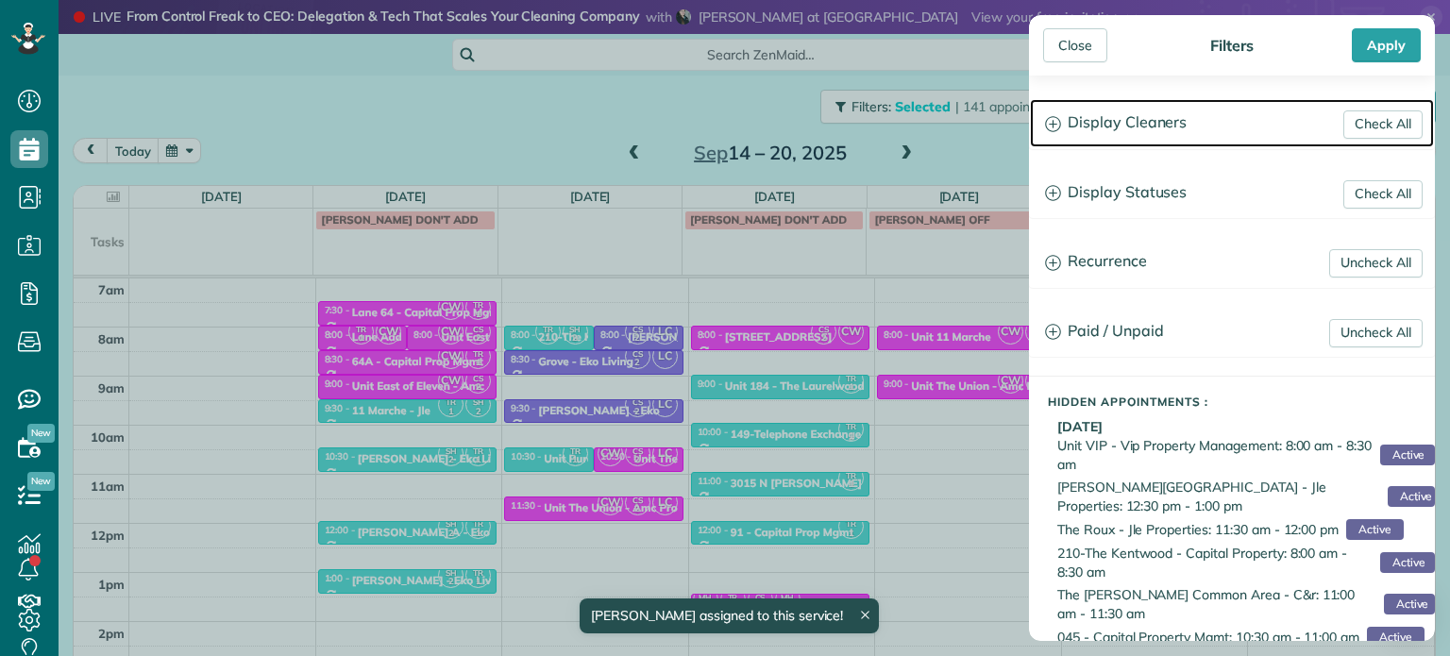
click at [1092, 125] on h3 "Display Cleaners" at bounding box center [1232, 123] width 404 height 48
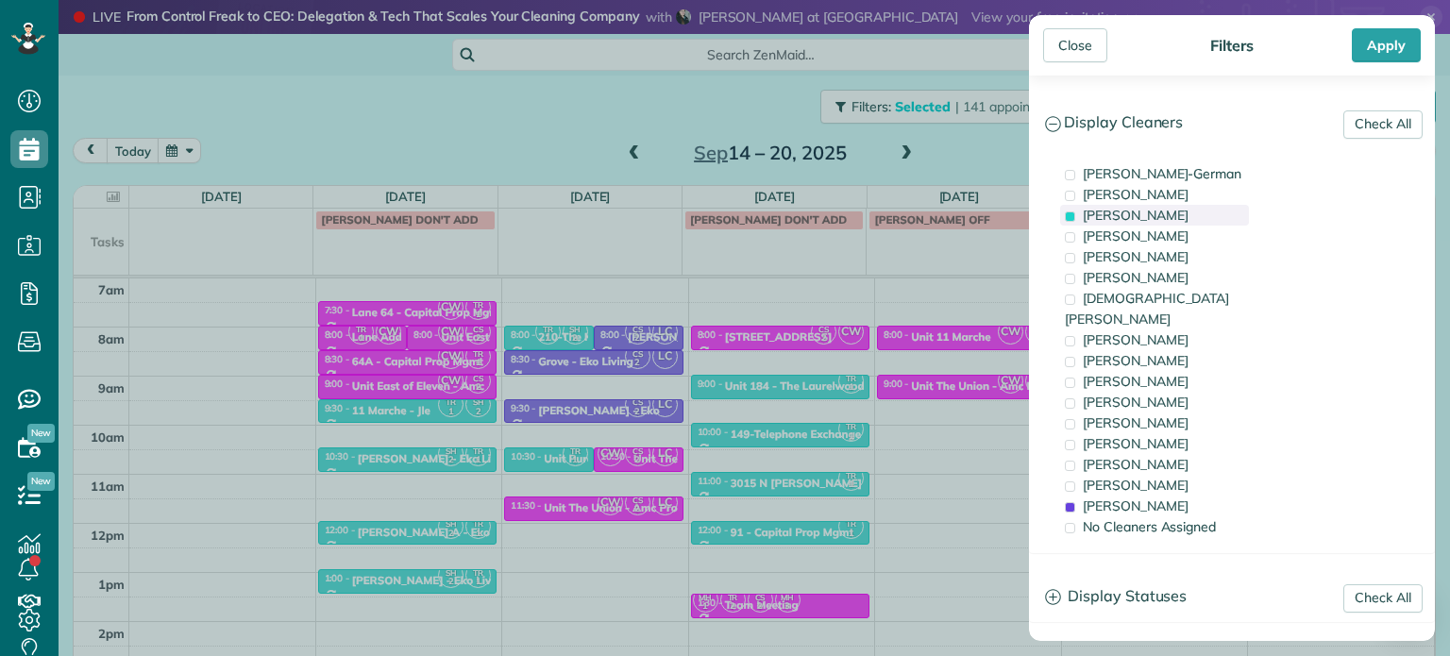
click at [1124, 211] on span "[PERSON_NAME]" at bounding box center [1136, 215] width 106 height 17
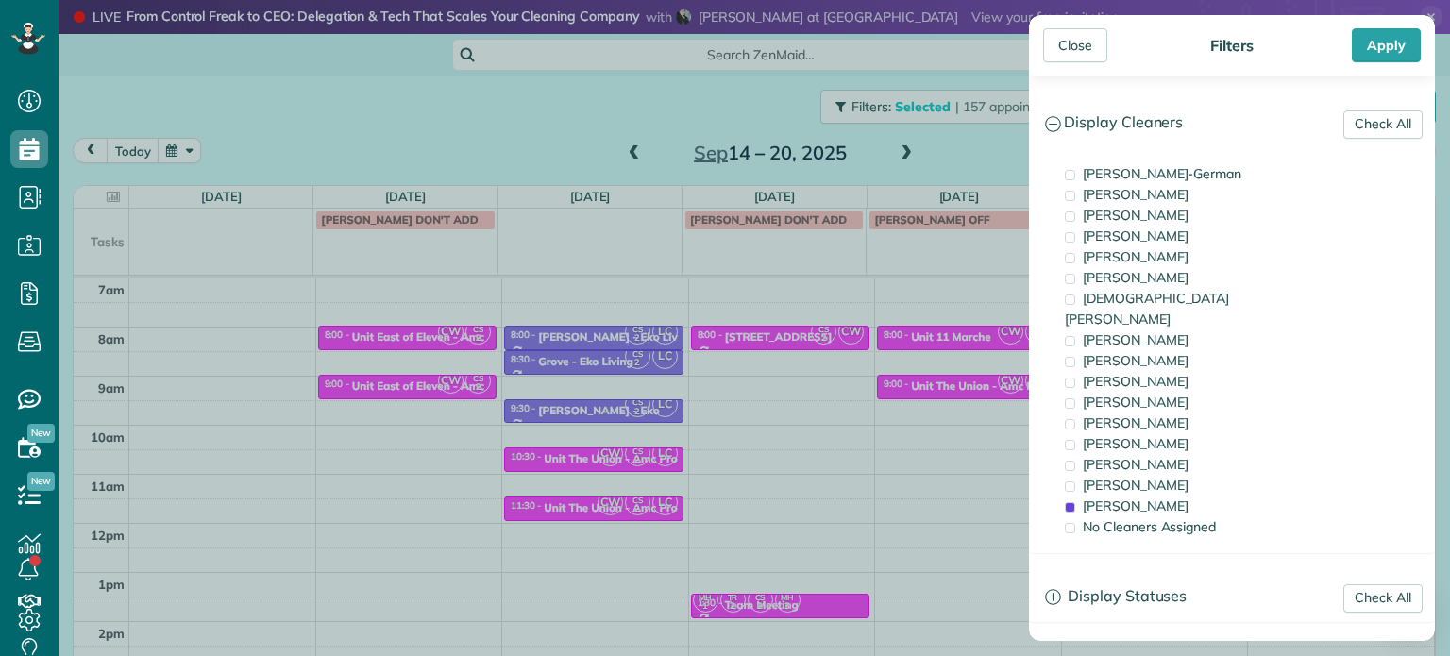
click at [626, 456] on div "Close Filters Apply Check All Display Cleaners [PERSON_NAME]-German [PERSON_NAM…" at bounding box center [725, 328] width 1450 height 656
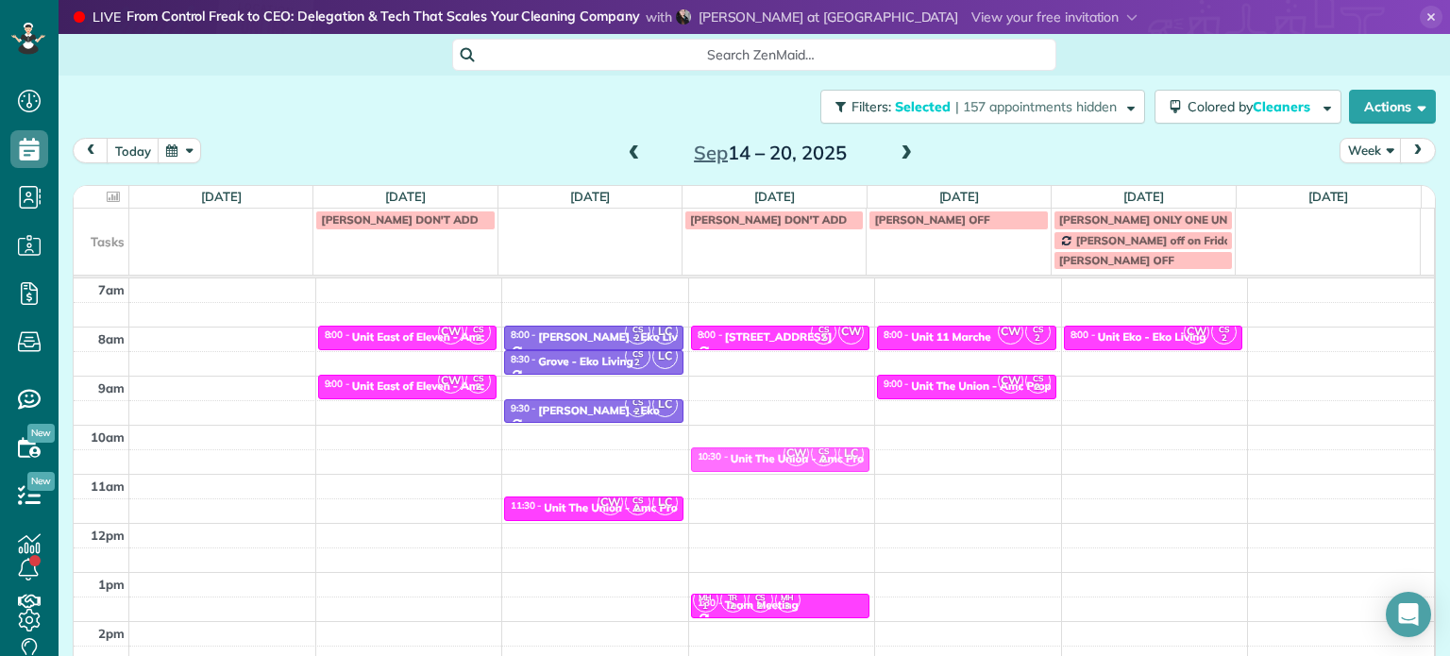
drag, startPoint x: 606, startPoint y: 456, endPoint x: 701, endPoint y: 457, distance: 95.4
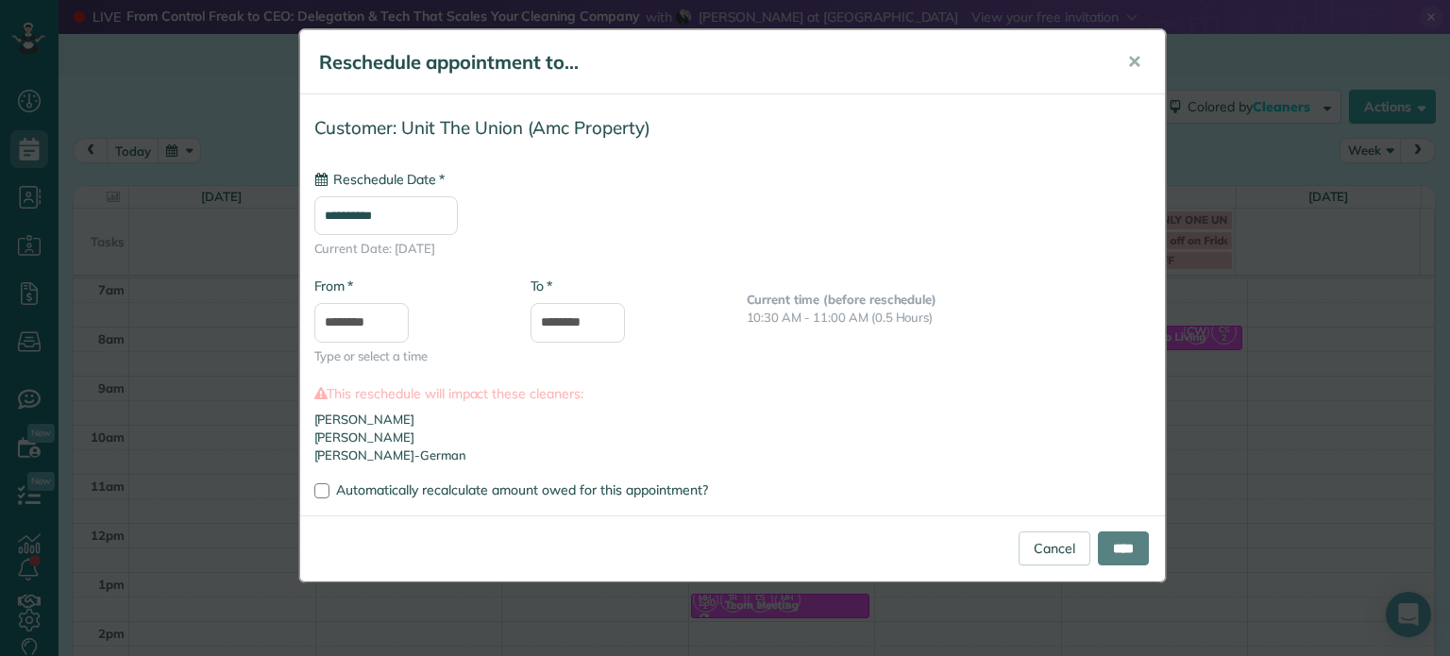
type input "**********"
click at [1131, 540] on input "****" at bounding box center [1123, 549] width 51 height 34
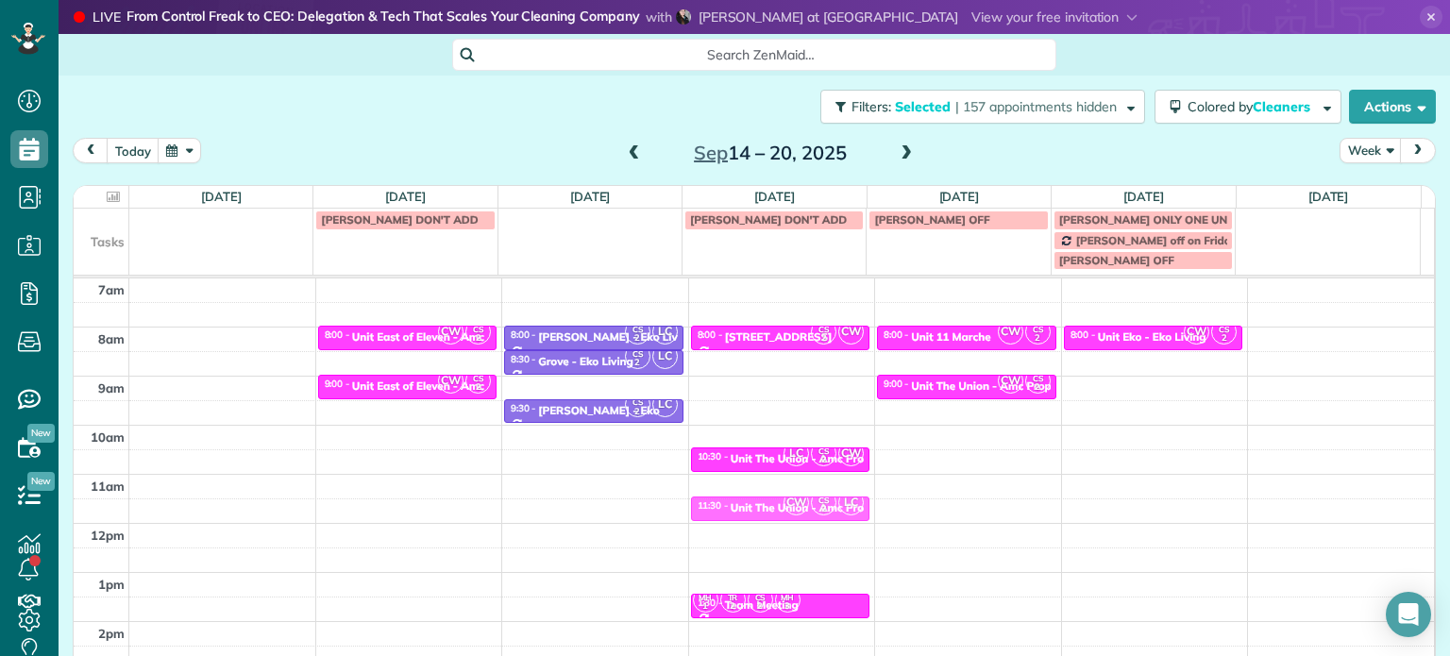
drag, startPoint x: 593, startPoint y: 502, endPoint x: 710, endPoint y: 503, distance: 117.1
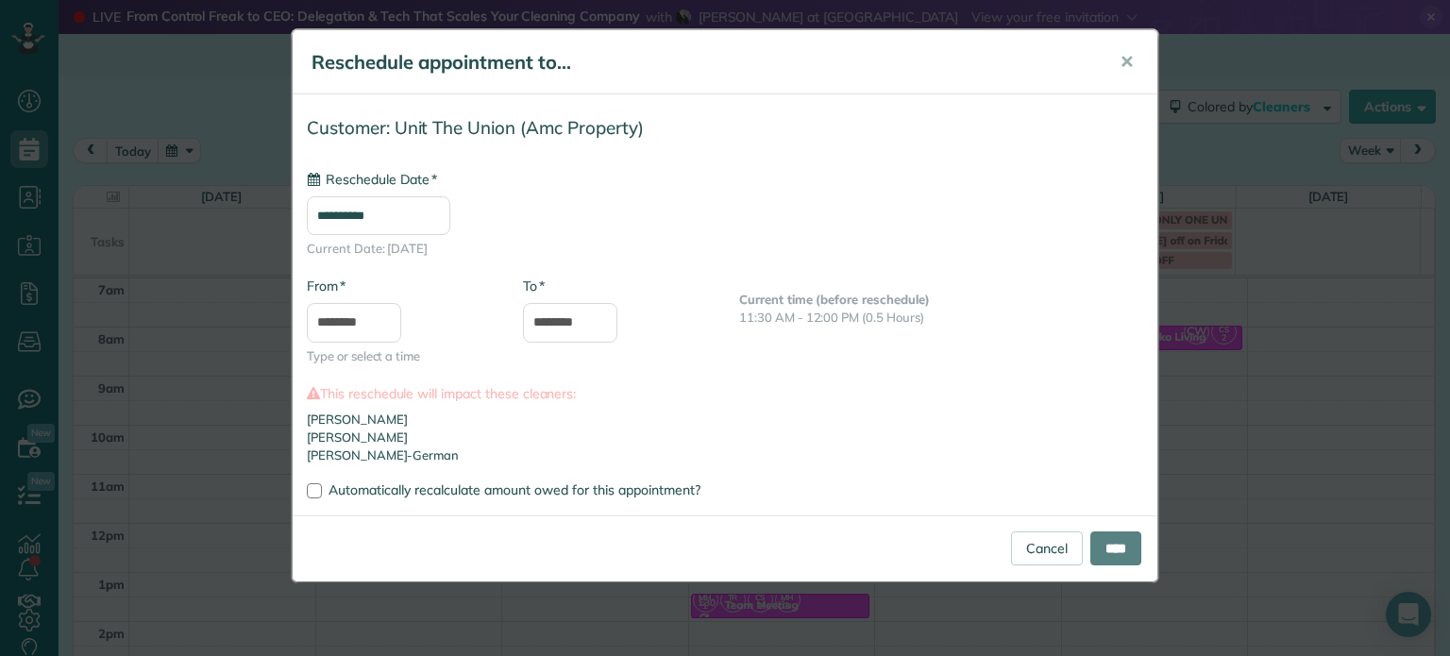
type input "**********"
click at [1125, 553] on input "****" at bounding box center [1115, 549] width 51 height 34
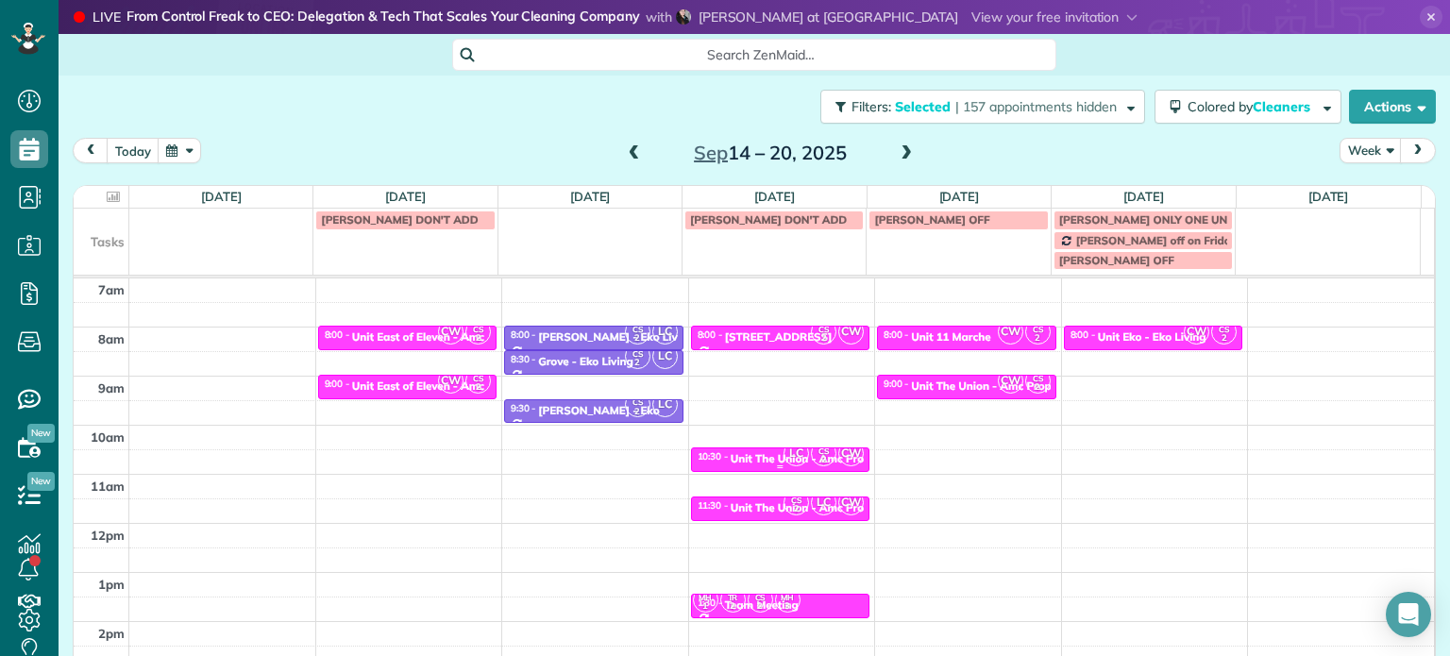
click at [793, 456] on div "LC CS 2 CW" at bounding box center [824, 453] width 82 height 27
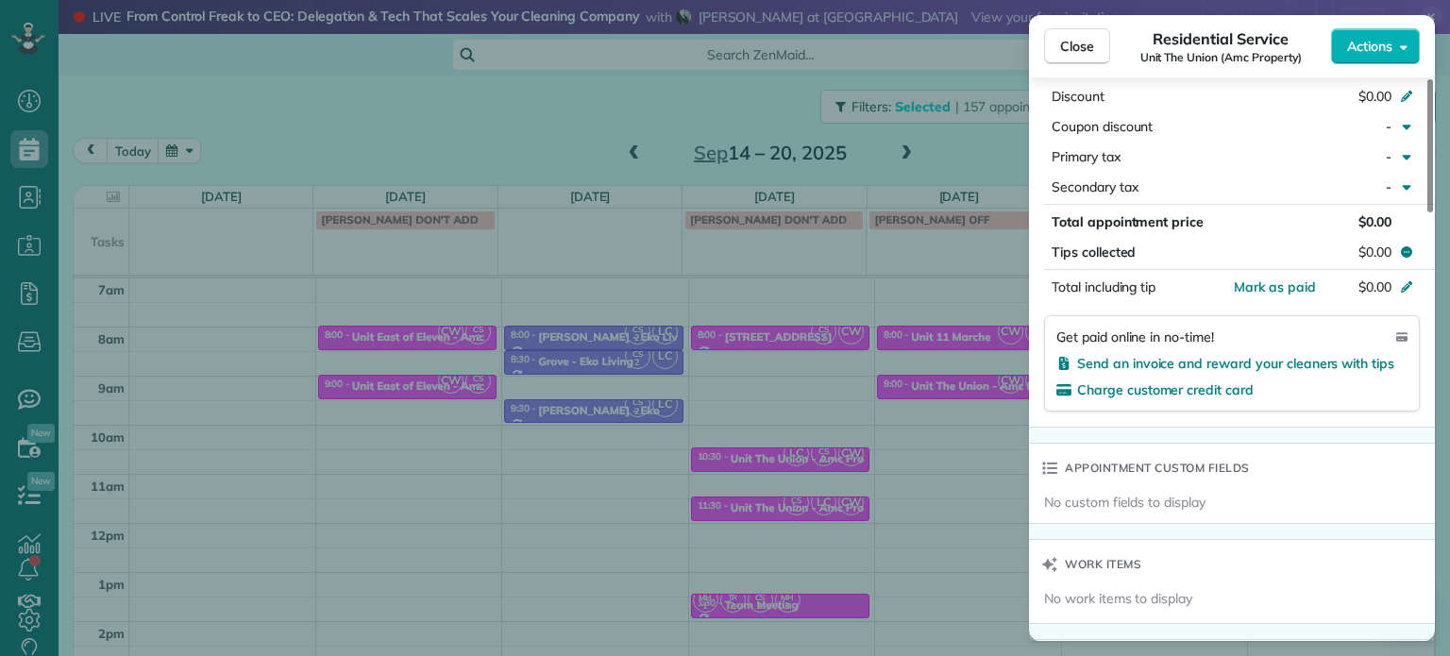
scroll to position [1430, 0]
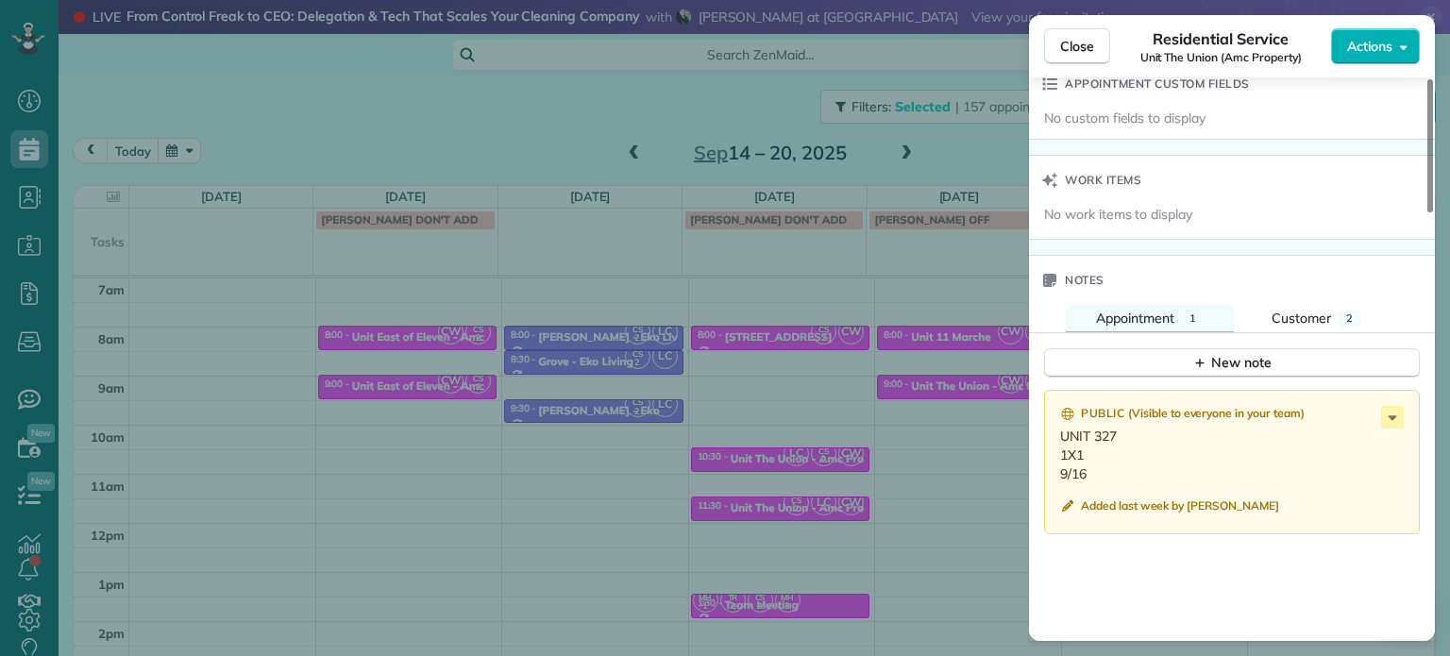
click at [835, 388] on div "Close Residential Service Unit The Union (Amc Property) Actions Status Active U…" at bounding box center [725, 328] width 1450 height 656
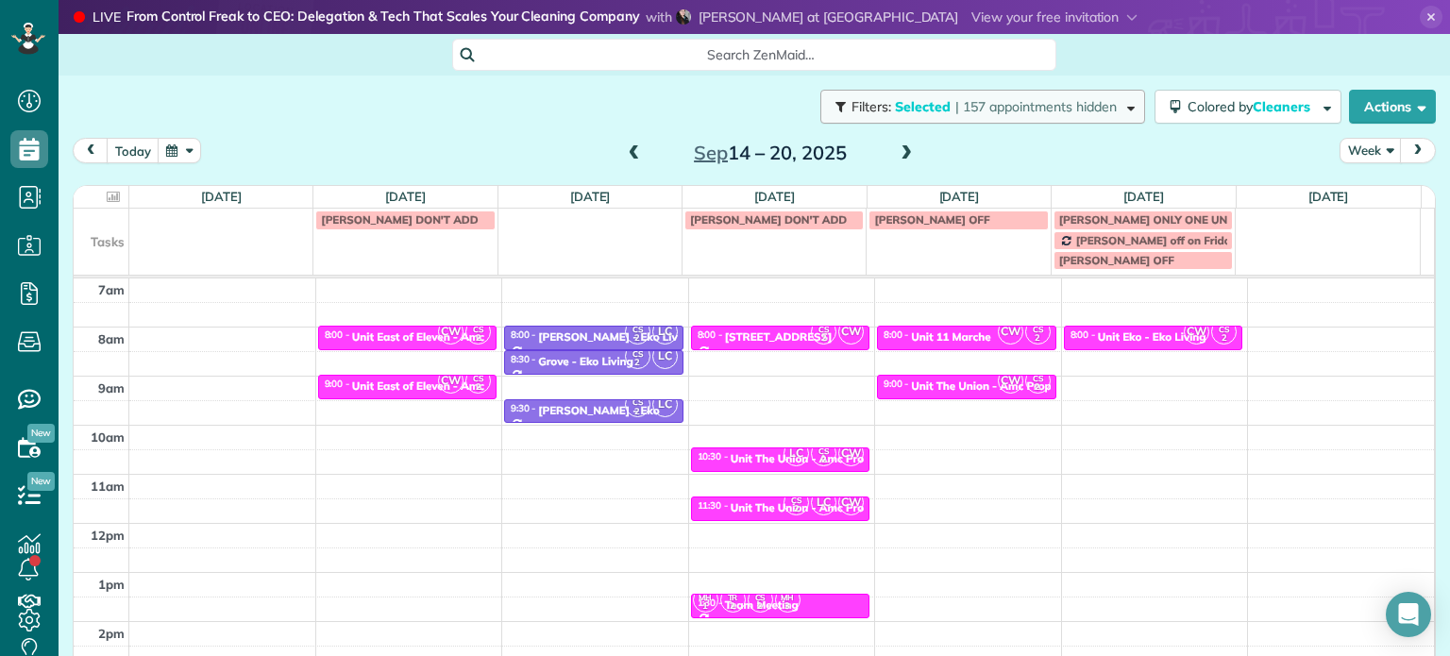
click at [1039, 102] on span "| 157 appointments hidden" at bounding box center [1035, 106] width 161 height 17
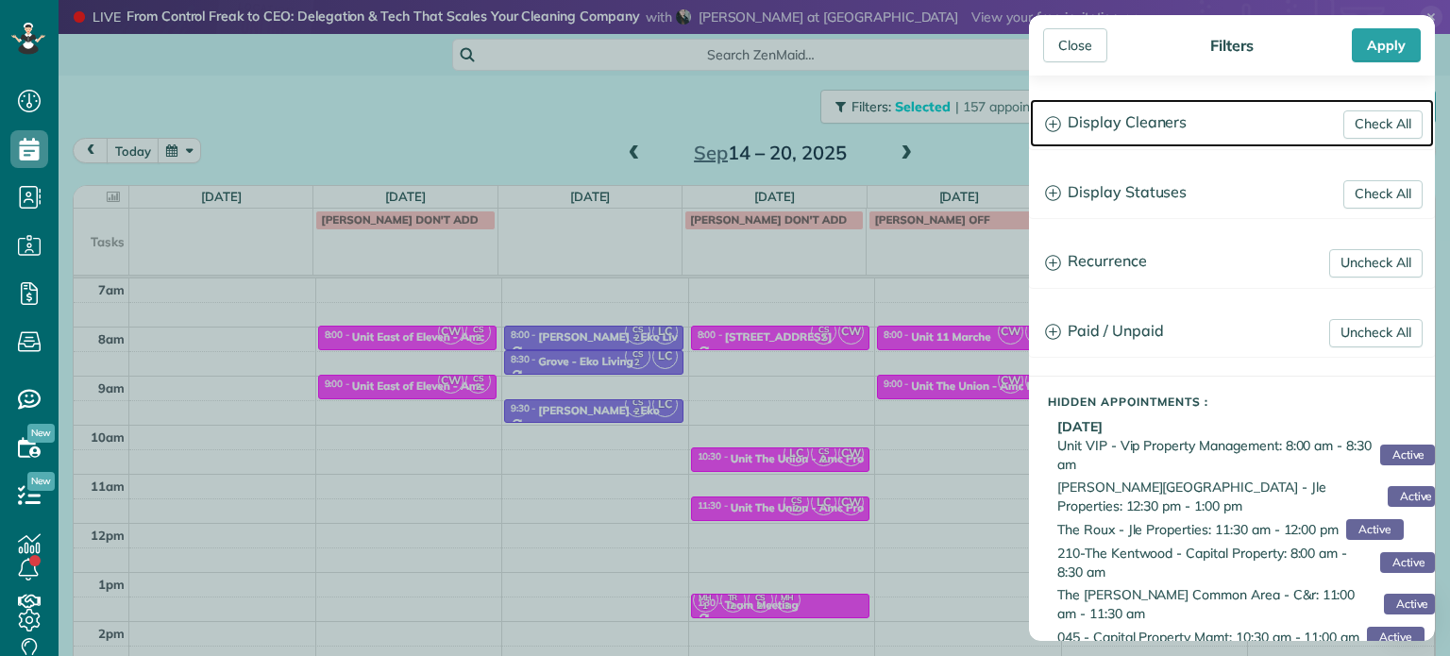
click at [1084, 129] on h3 "Display Cleaners" at bounding box center [1232, 123] width 404 height 48
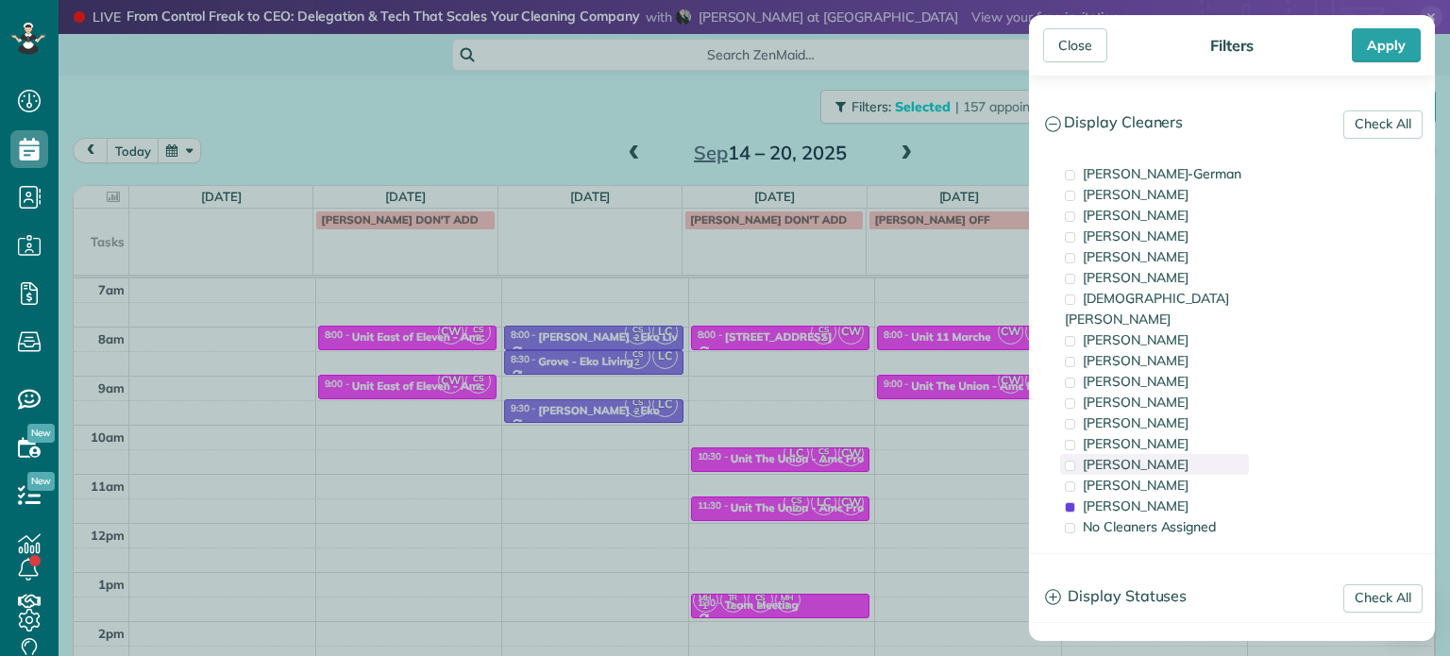
click at [1168, 454] on div "[PERSON_NAME]" at bounding box center [1154, 464] width 189 height 21
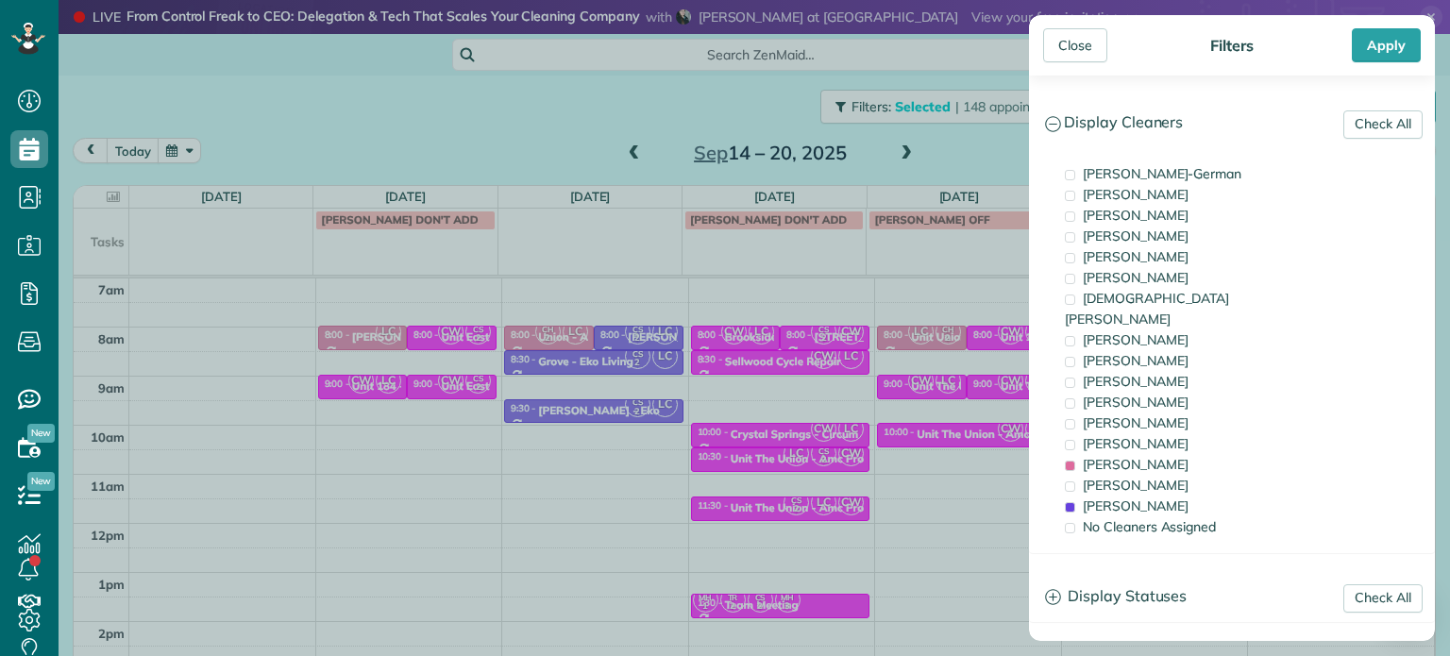
click at [861, 377] on div "Close Filters Apply Check All Display Cleaners [PERSON_NAME]-German [PERSON_NAM…" at bounding box center [725, 328] width 1450 height 656
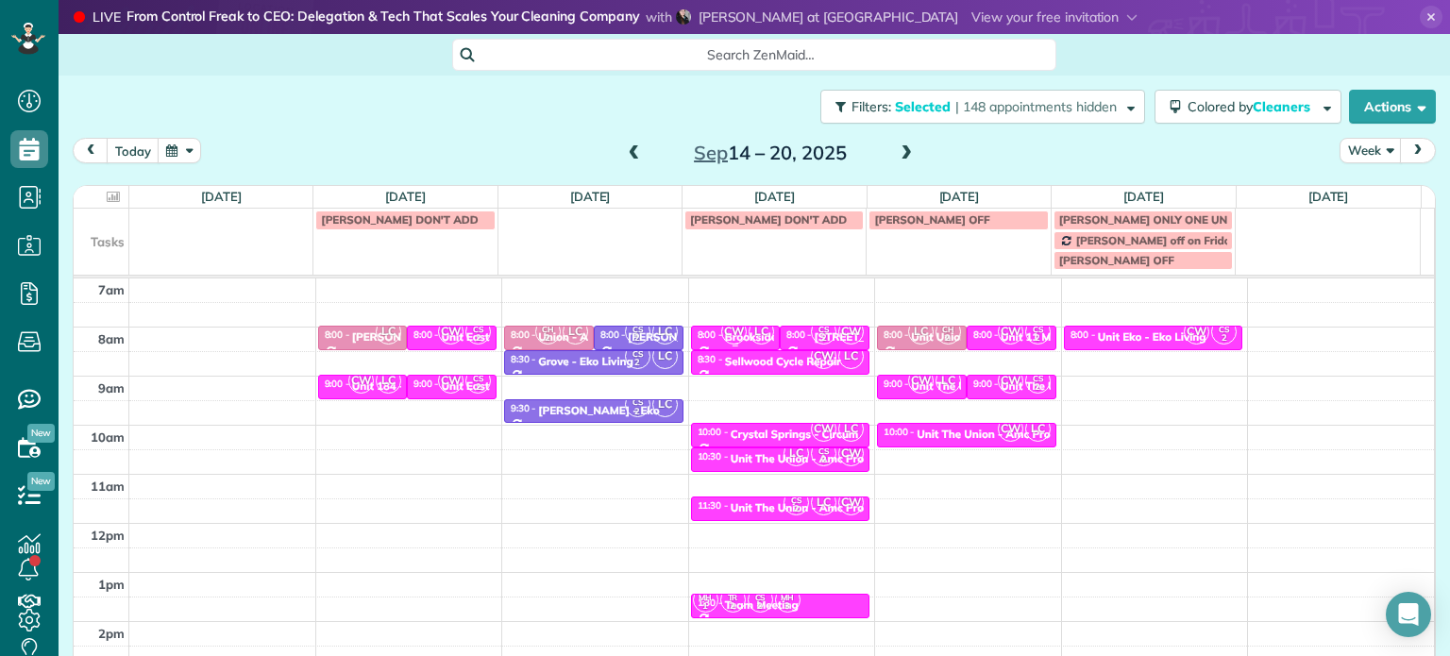
click at [749, 335] on span "LC" at bounding box center [761, 331] width 25 height 25
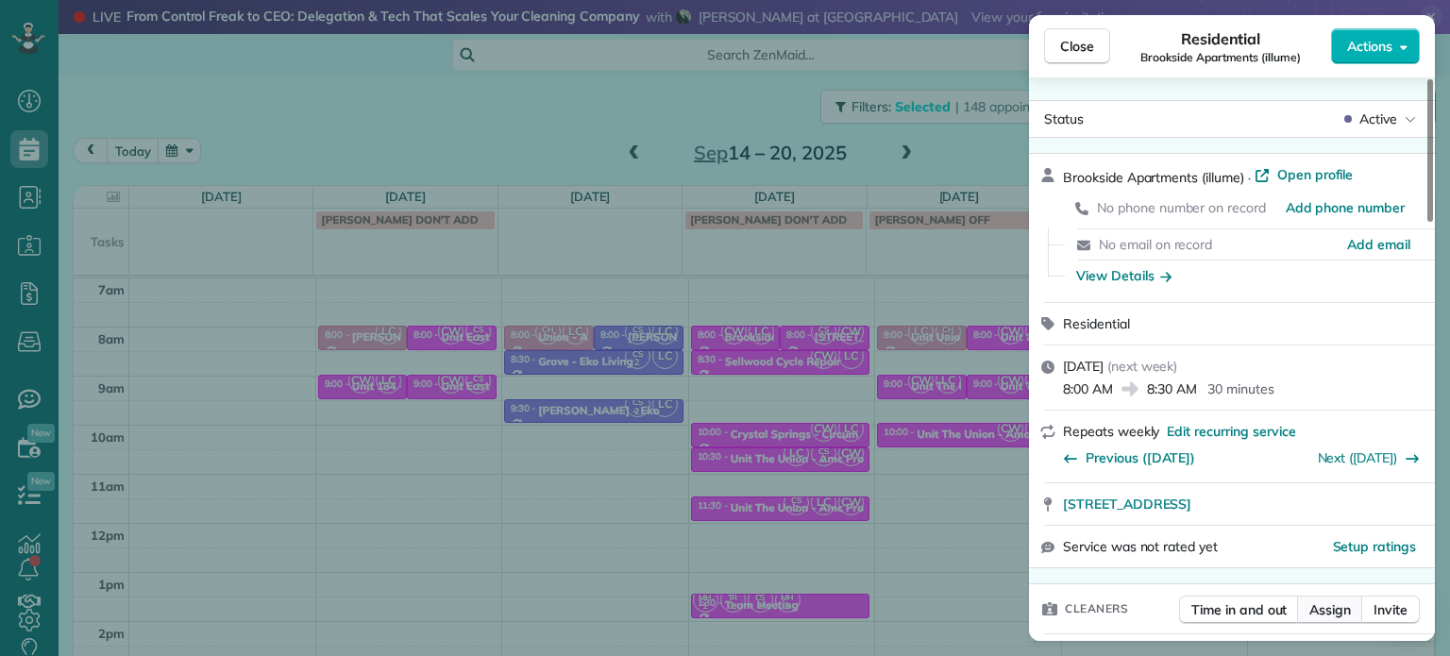
click at [1334, 610] on span "Assign" at bounding box center [1330, 609] width 42 height 19
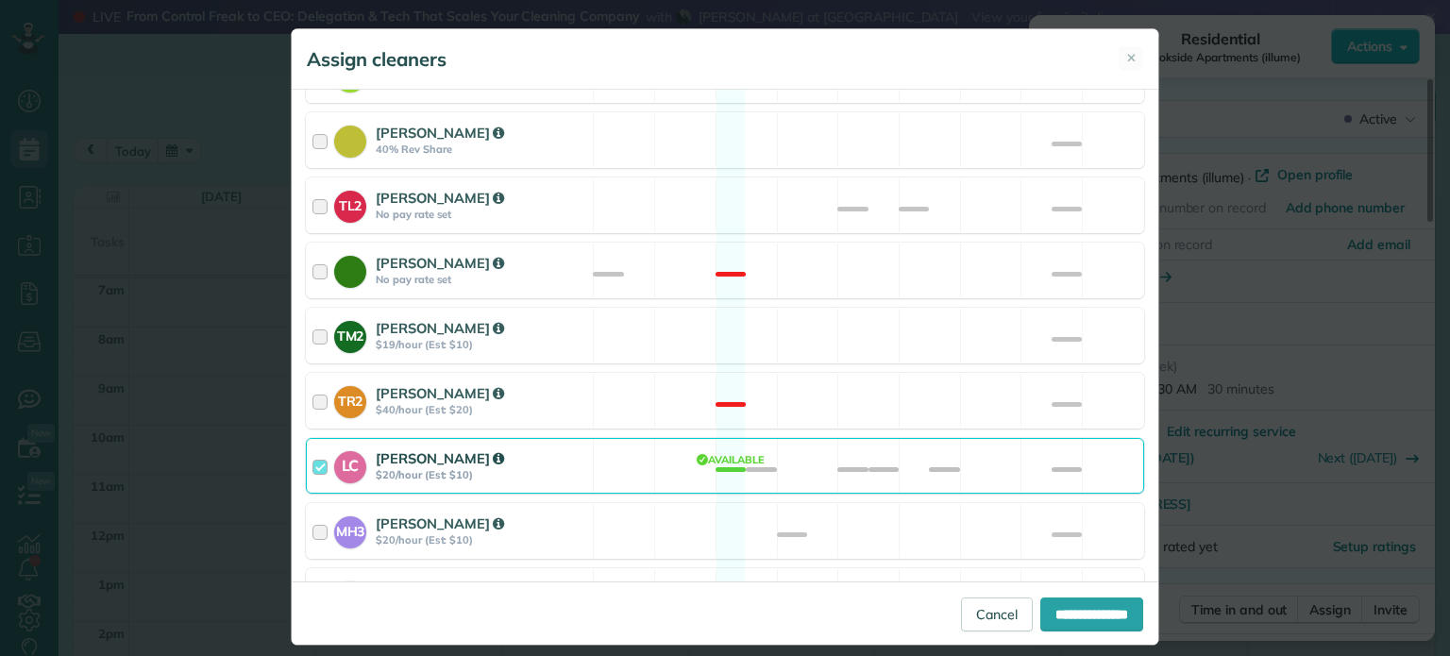
scroll to position [840, 0]
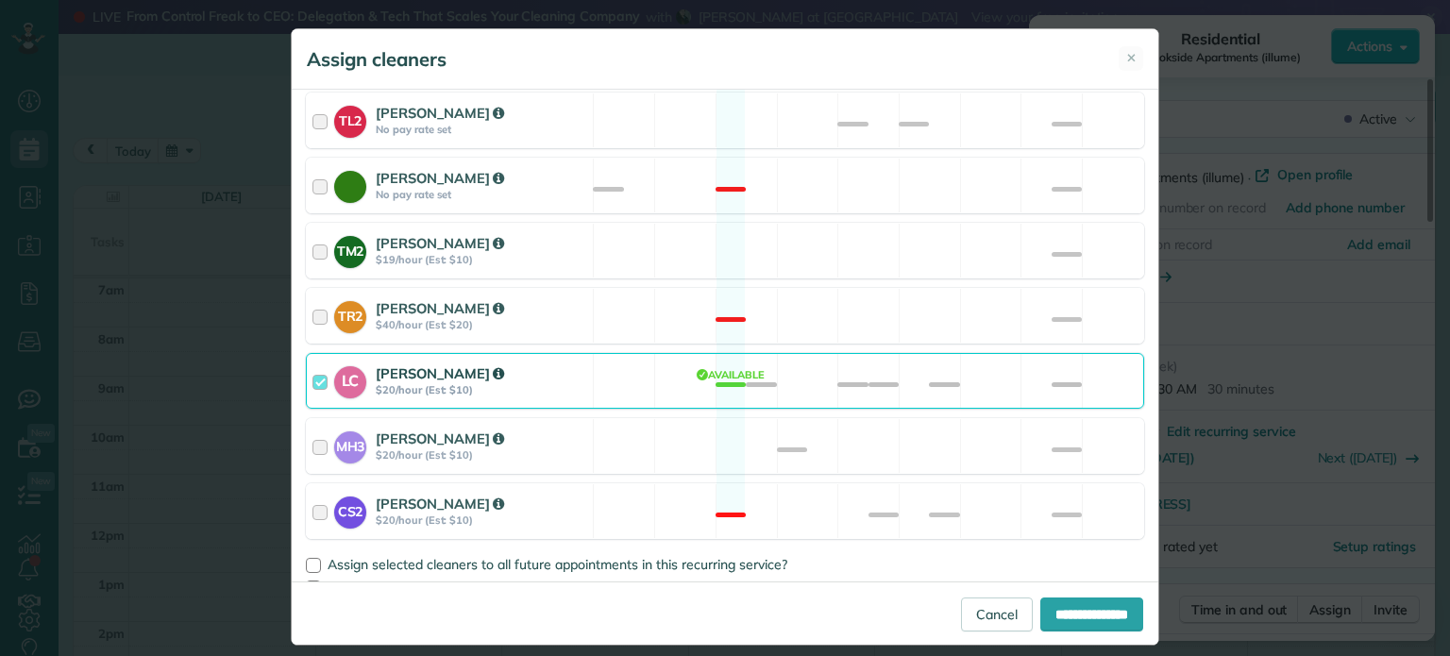
click at [843, 483] on div "CS2 [PERSON_NAME] $20/hour (Est: $10) Not available" at bounding box center [725, 511] width 838 height 56
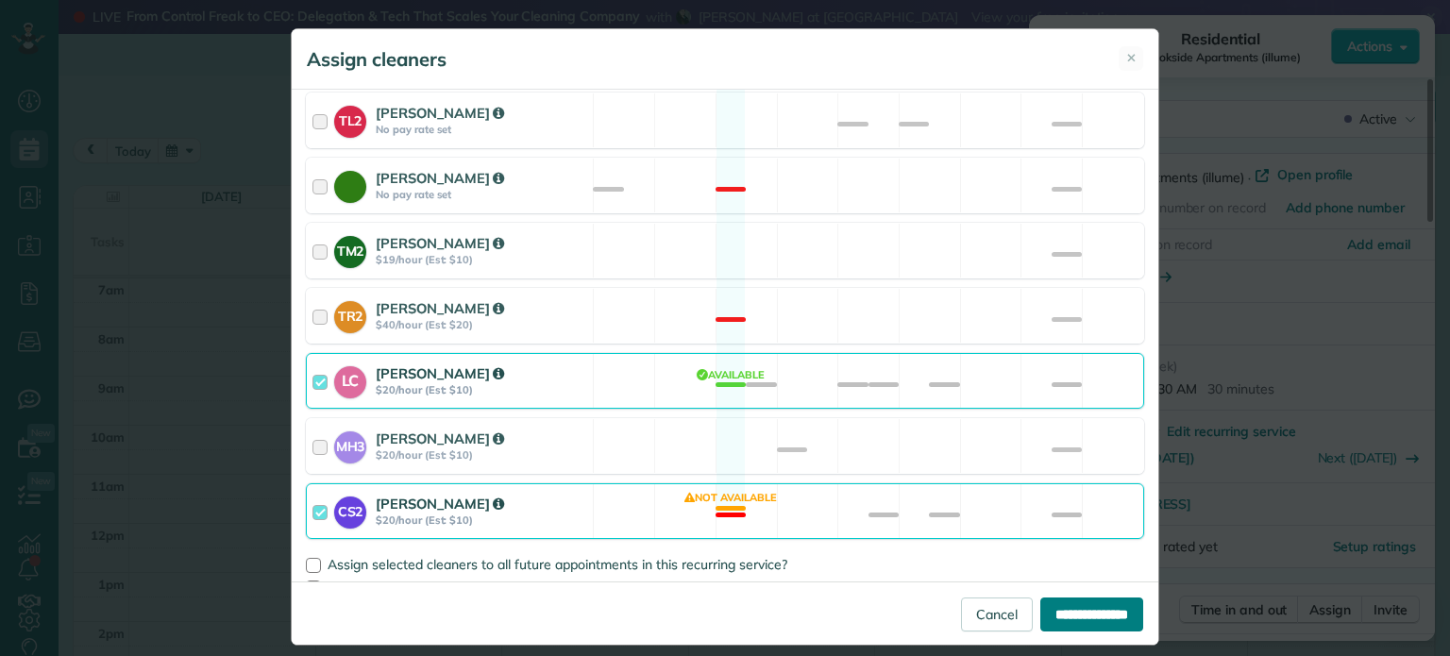
click at [1057, 606] on input "**********" at bounding box center [1091, 615] width 103 height 34
type input "**********"
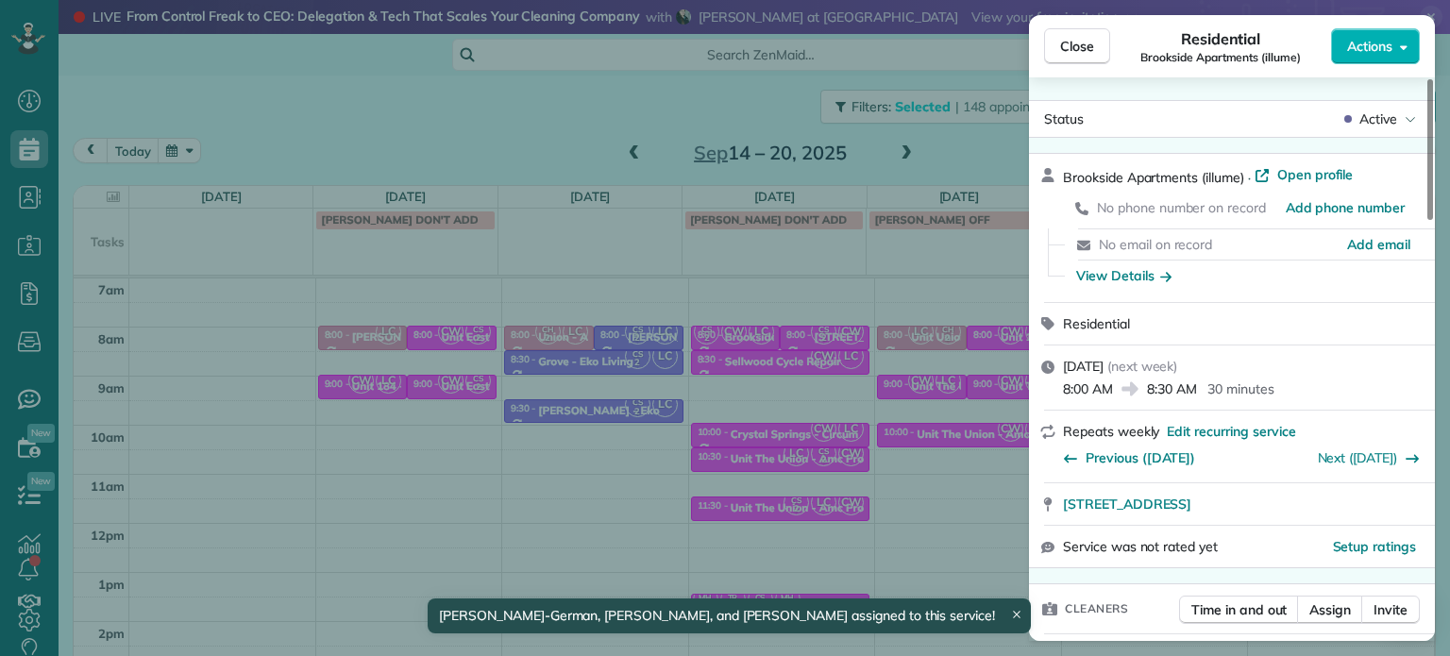
click at [785, 373] on div "Close Residential Brookside Apartments (illume) Actions Status Active Brookside…" at bounding box center [725, 328] width 1450 height 656
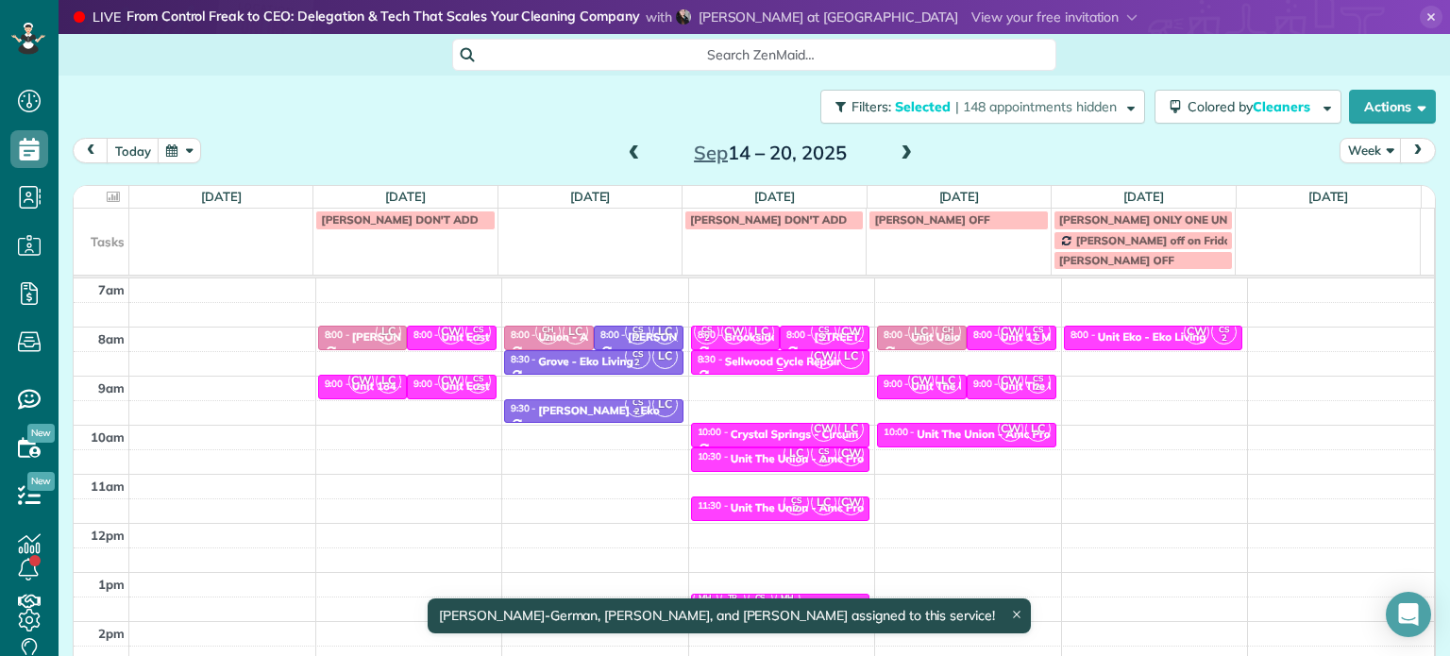
click at [782, 360] on div "Sellwood Cycle Repair" at bounding box center [783, 361] width 116 height 13
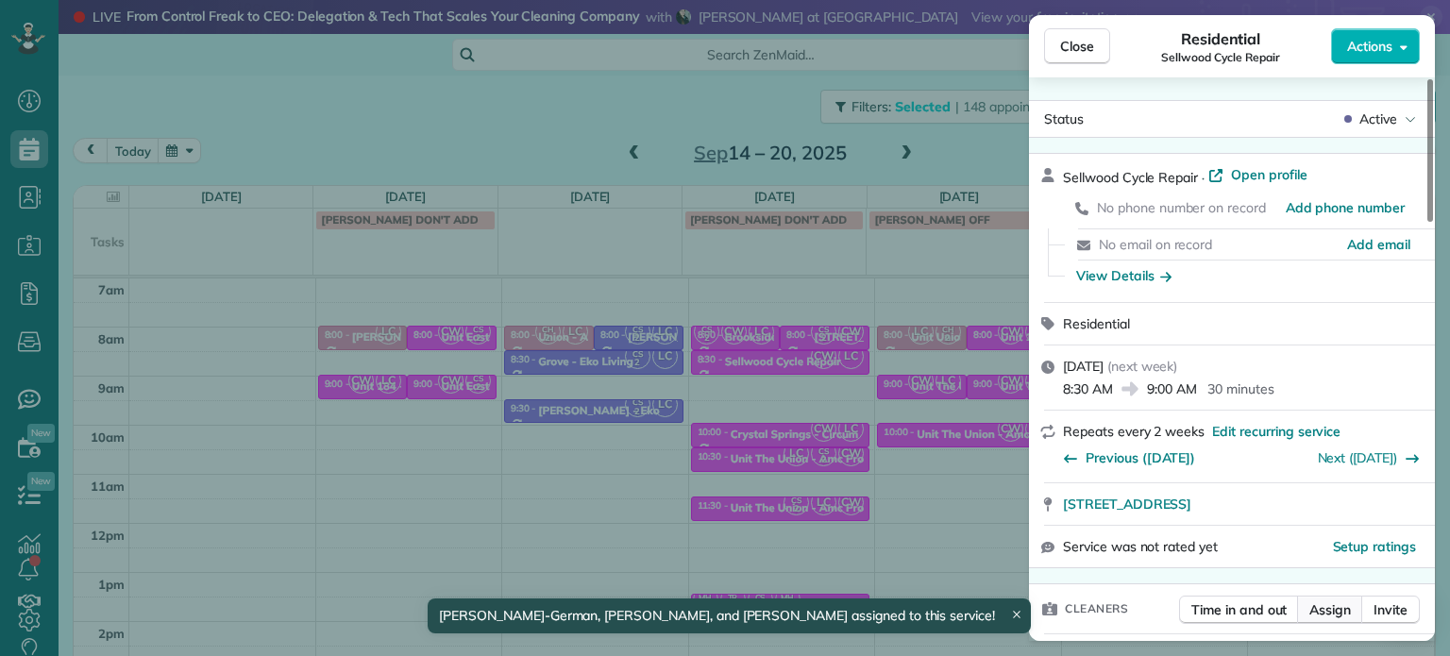
click at [1321, 609] on span "Assign" at bounding box center [1330, 609] width 42 height 19
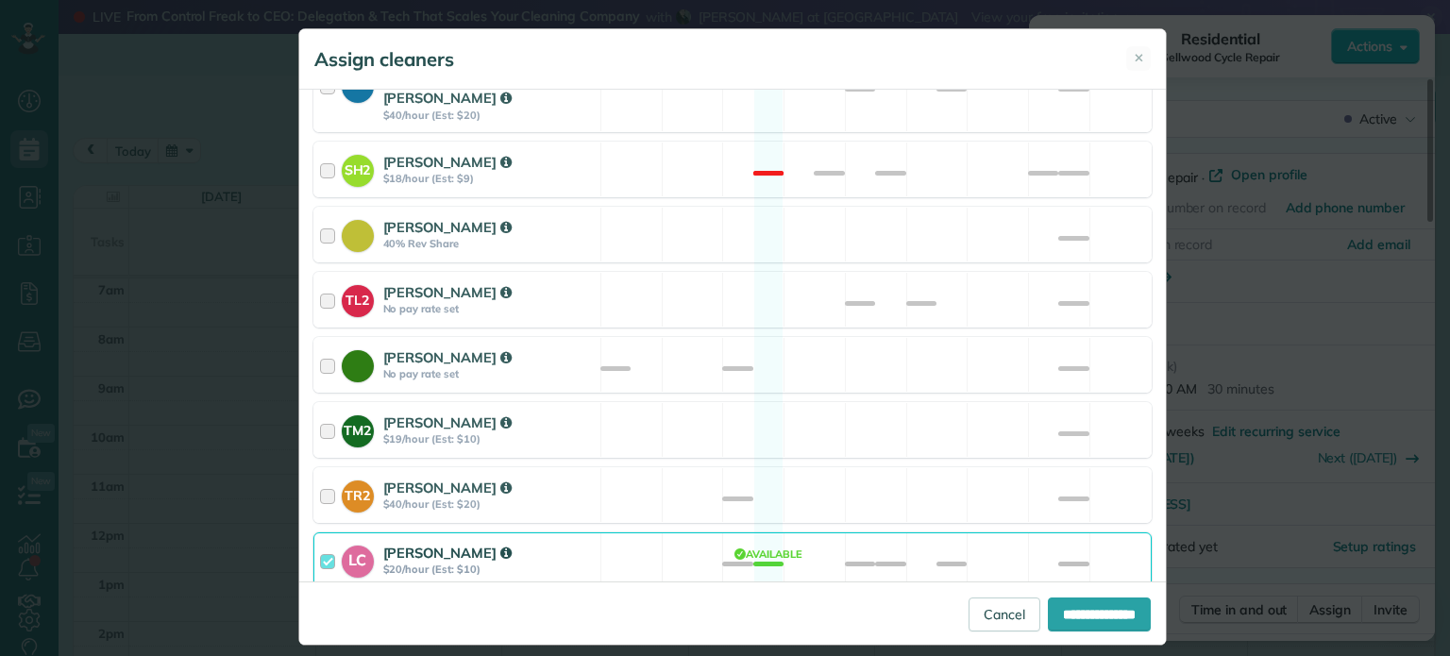
scroll to position [840, 0]
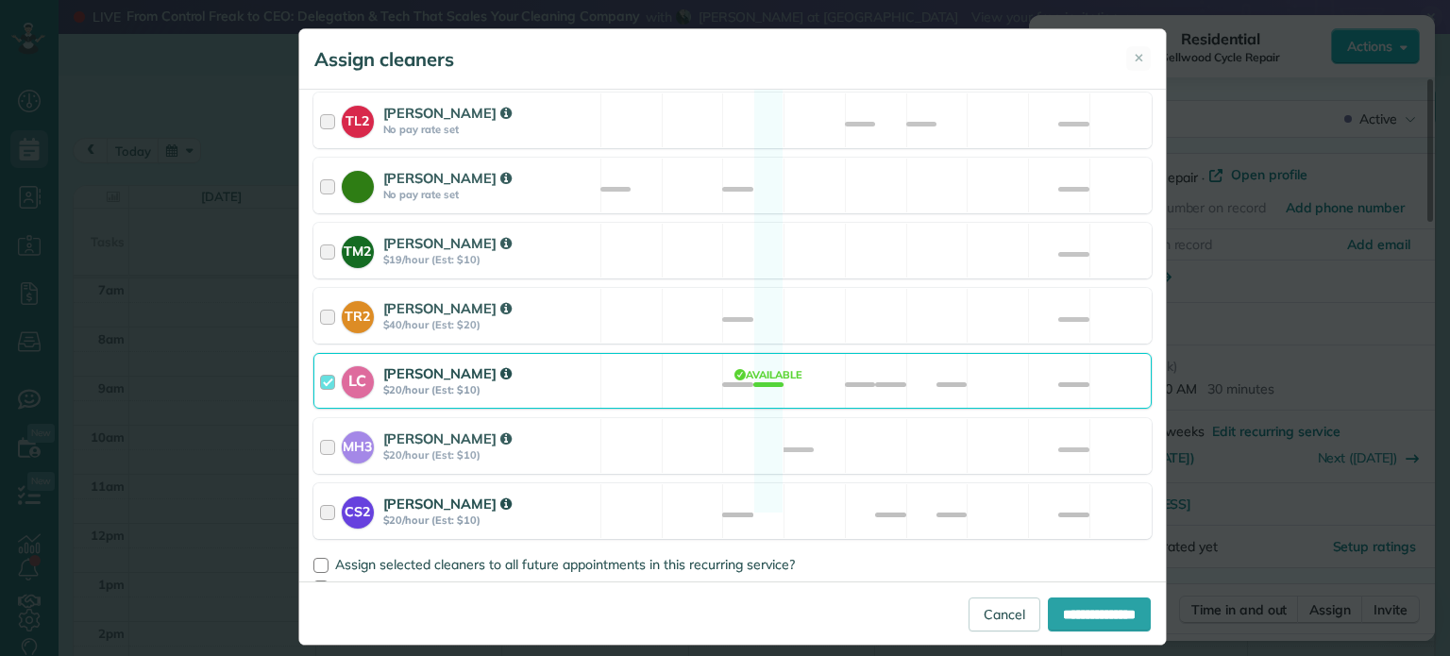
click at [894, 483] on div "CS2 [PERSON_NAME] $20/hour (Est: $10) Available" at bounding box center [732, 511] width 838 height 56
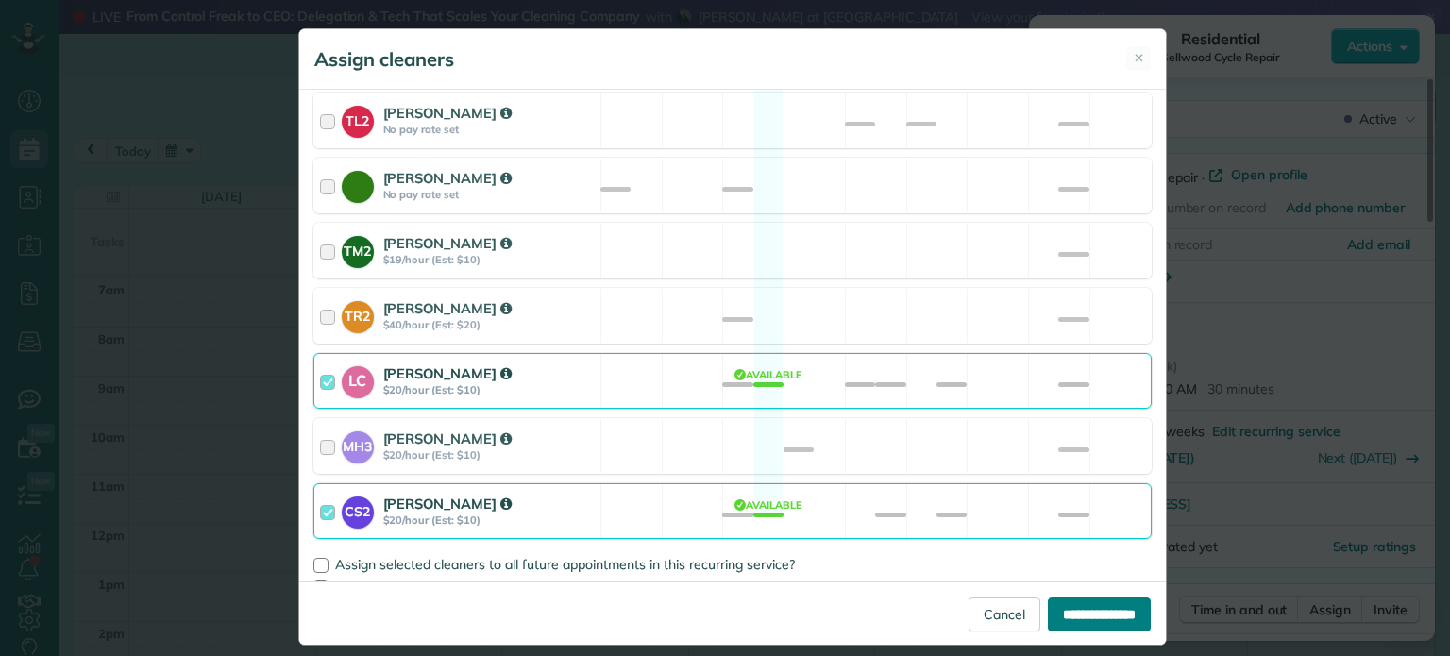
click at [1089, 604] on input "**********" at bounding box center [1099, 615] width 103 height 34
type input "**********"
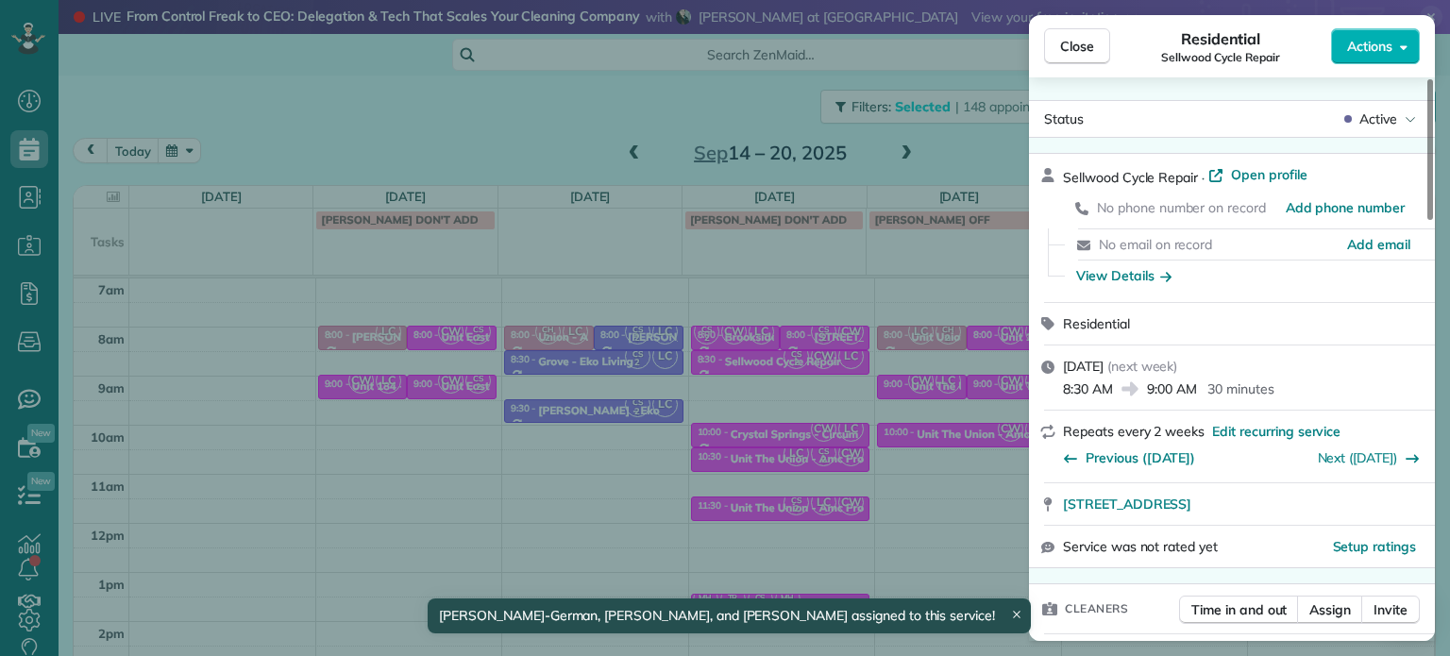
click at [798, 464] on div "Close Residential Sellwood Cycle Repair Actions Status Active Sellwood Cycle Re…" at bounding box center [725, 328] width 1450 height 656
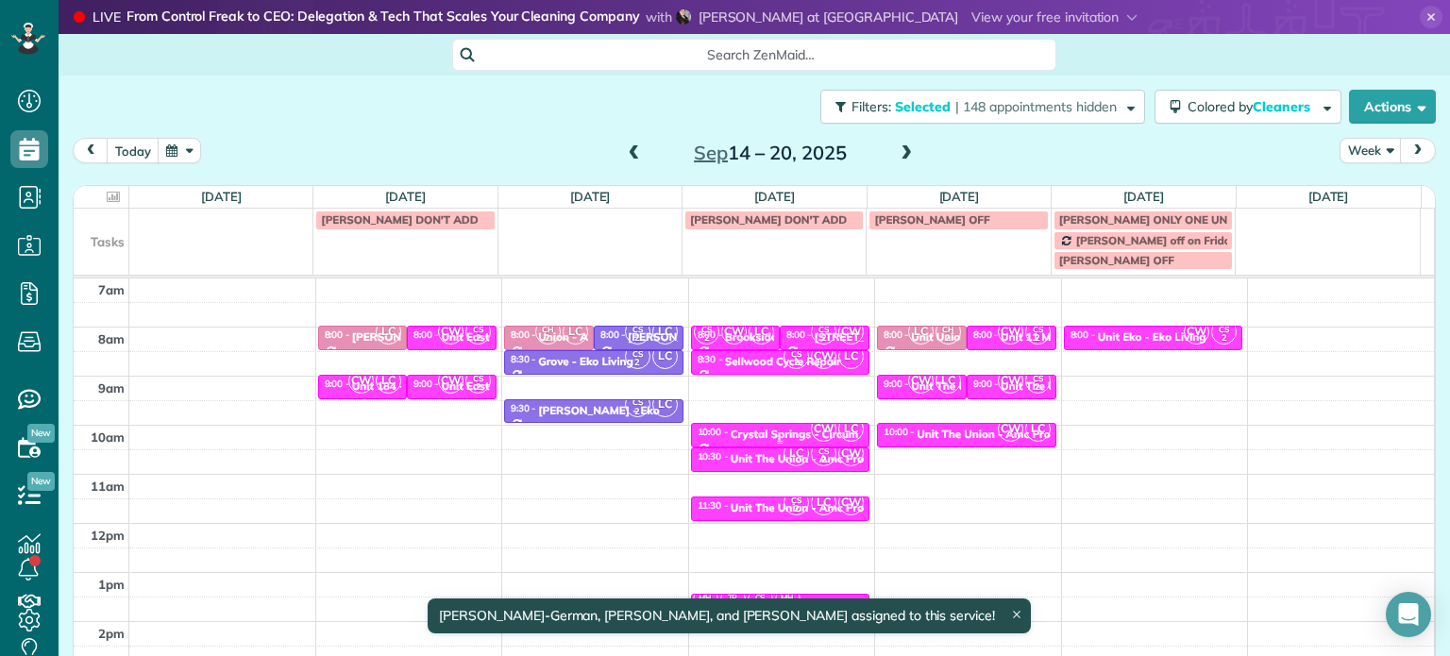
click at [784, 437] on div "Crystal Springs - Circum" at bounding box center [795, 434] width 128 height 13
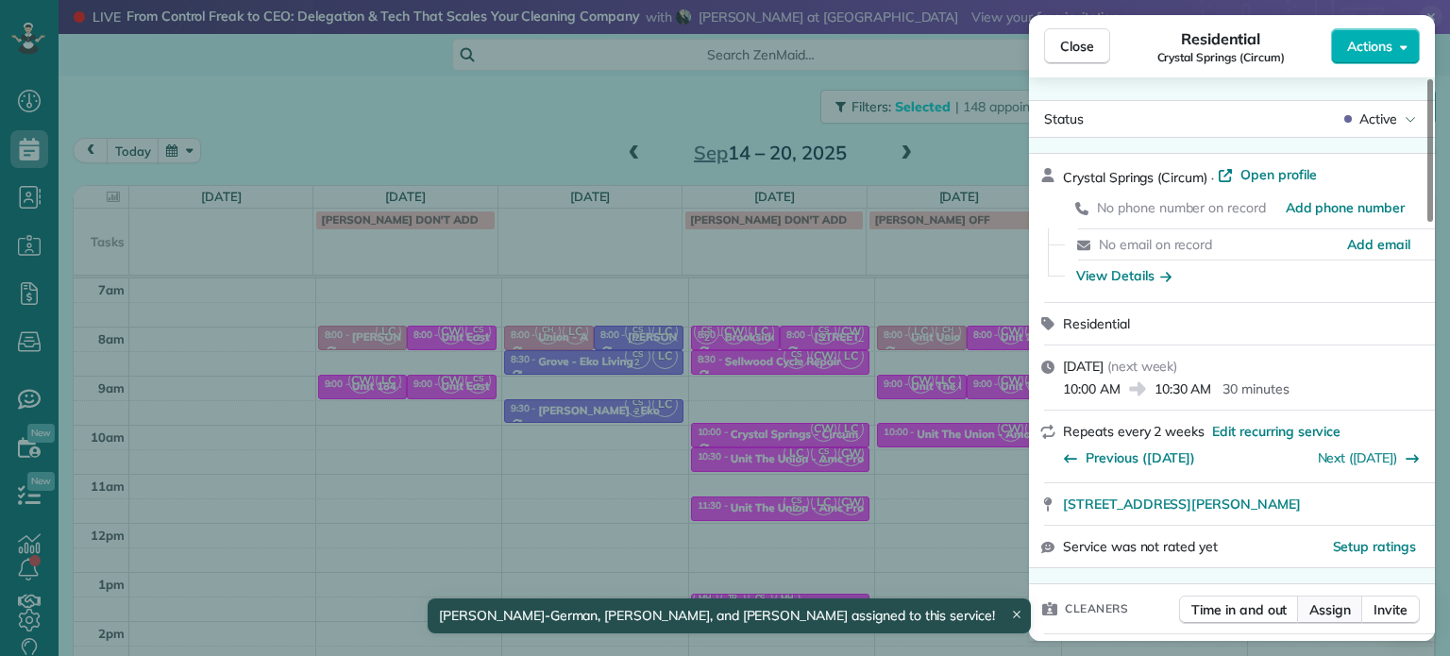
click at [1326, 607] on span "Assign" at bounding box center [1330, 609] width 42 height 19
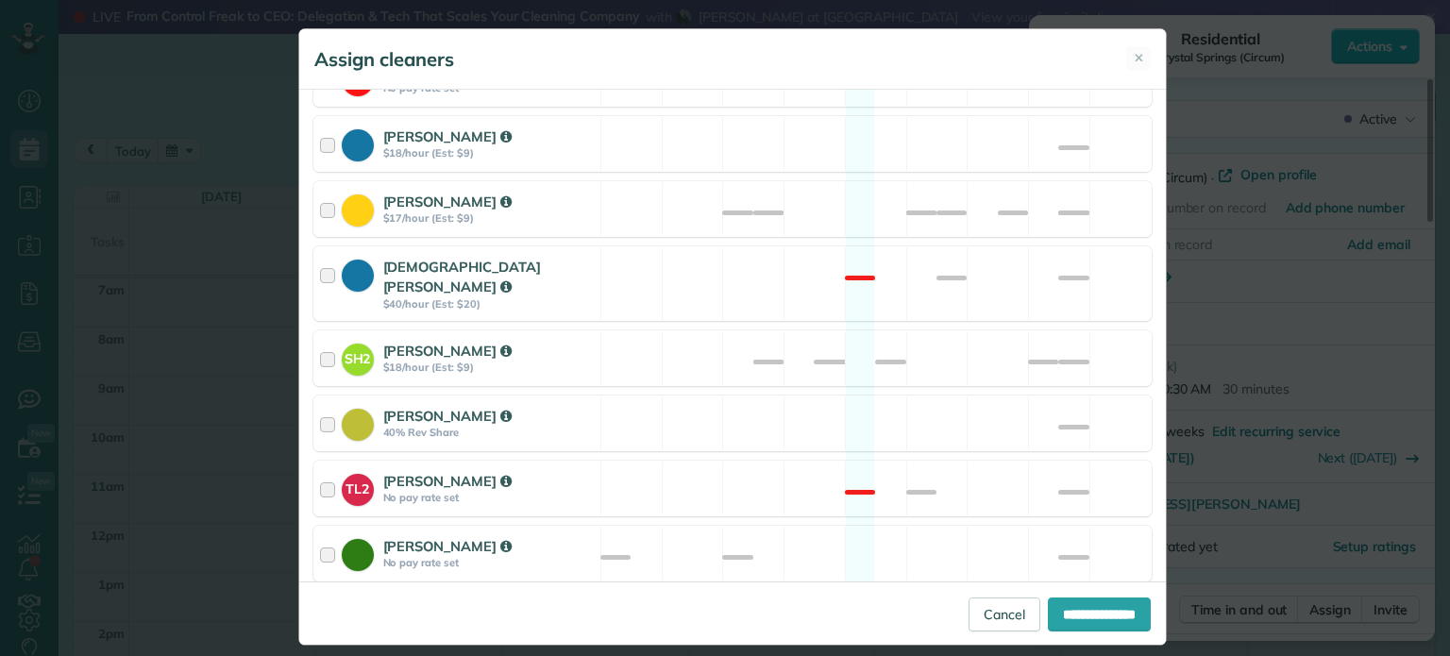
scroll to position [840, 0]
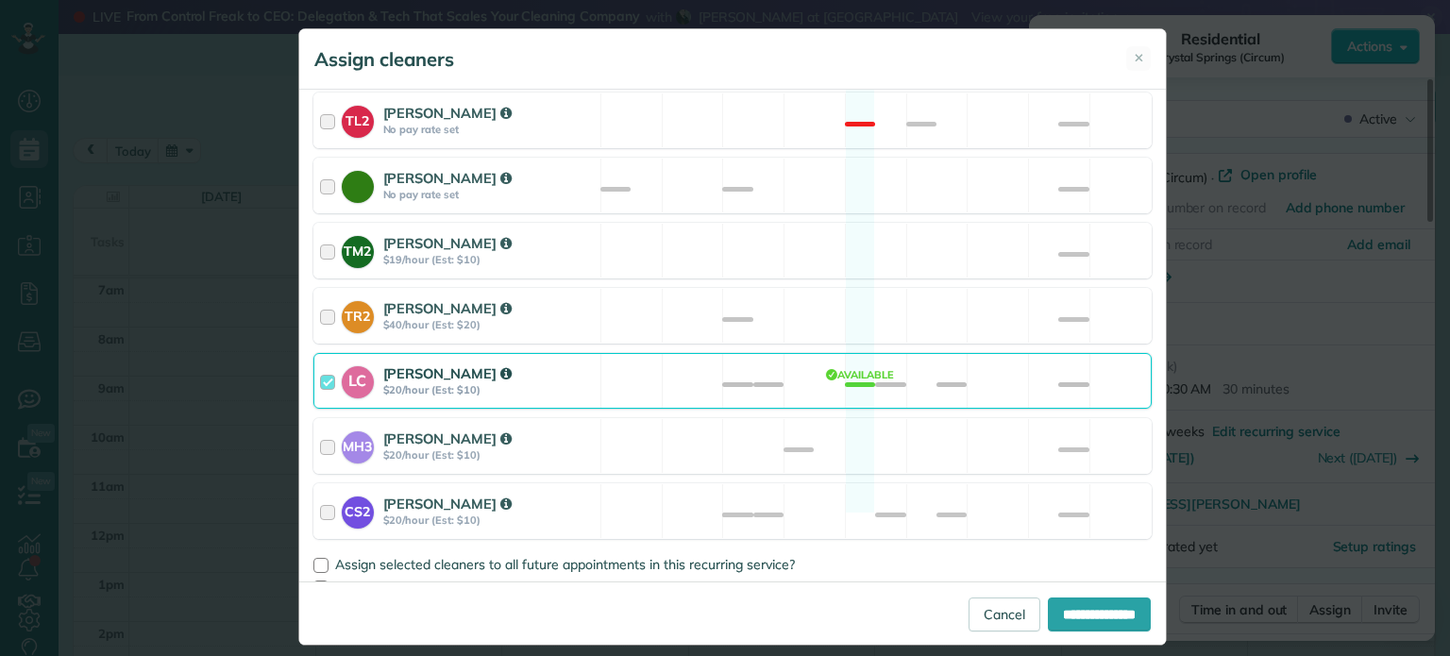
click at [860, 483] on div "CS2 [PERSON_NAME] $20/hour (Est: $10) Available" at bounding box center [732, 511] width 838 height 56
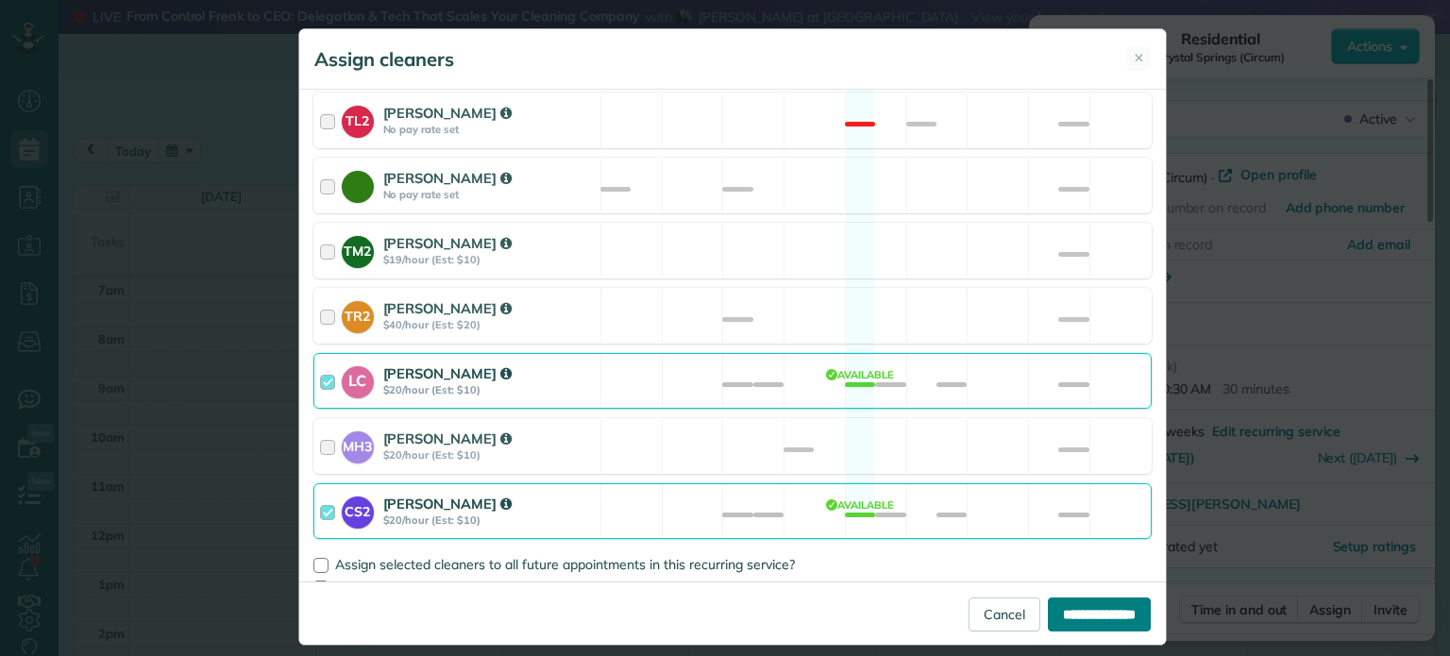
click at [1061, 598] on input "**********" at bounding box center [1099, 615] width 103 height 34
type input "**********"
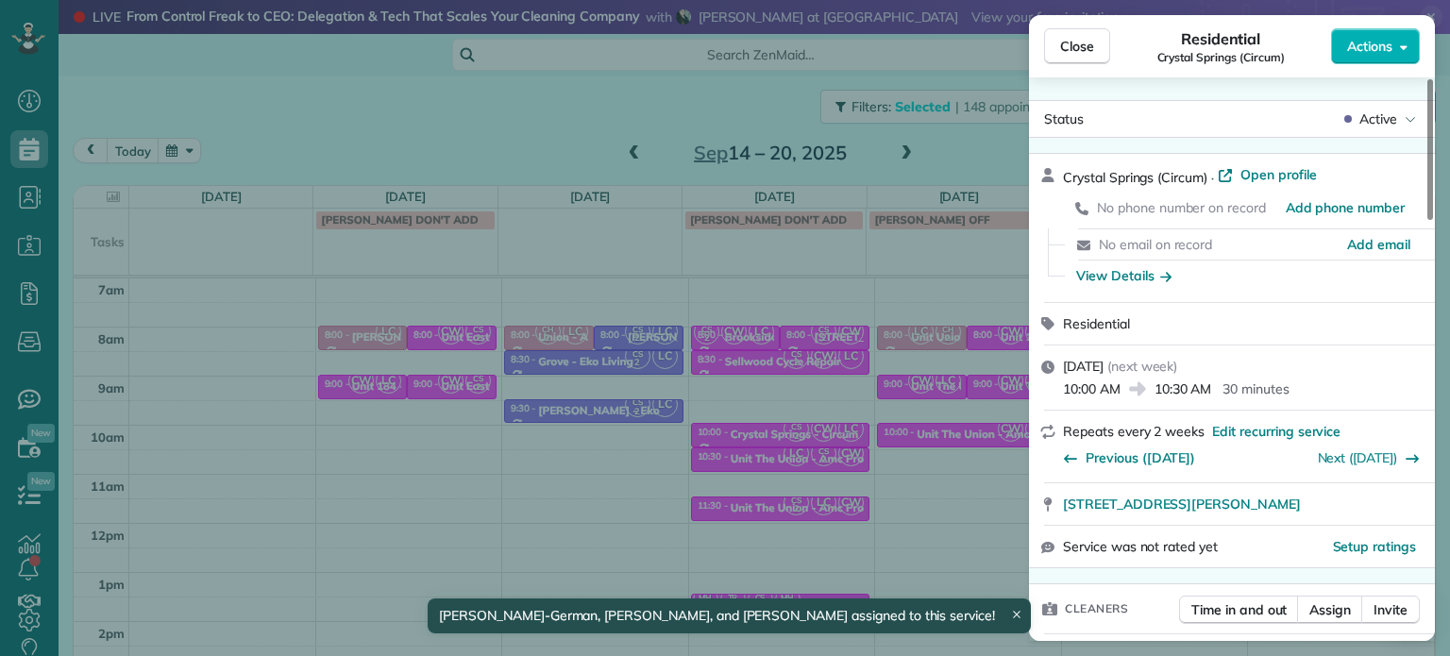
click at [864, 471] on div "Close Residential [GEOGRAPHIC_DATA] (Circum) Actions Status Active [GEOGRAPHIC_…" at bounding box center [725, 328] width 1450 height 656
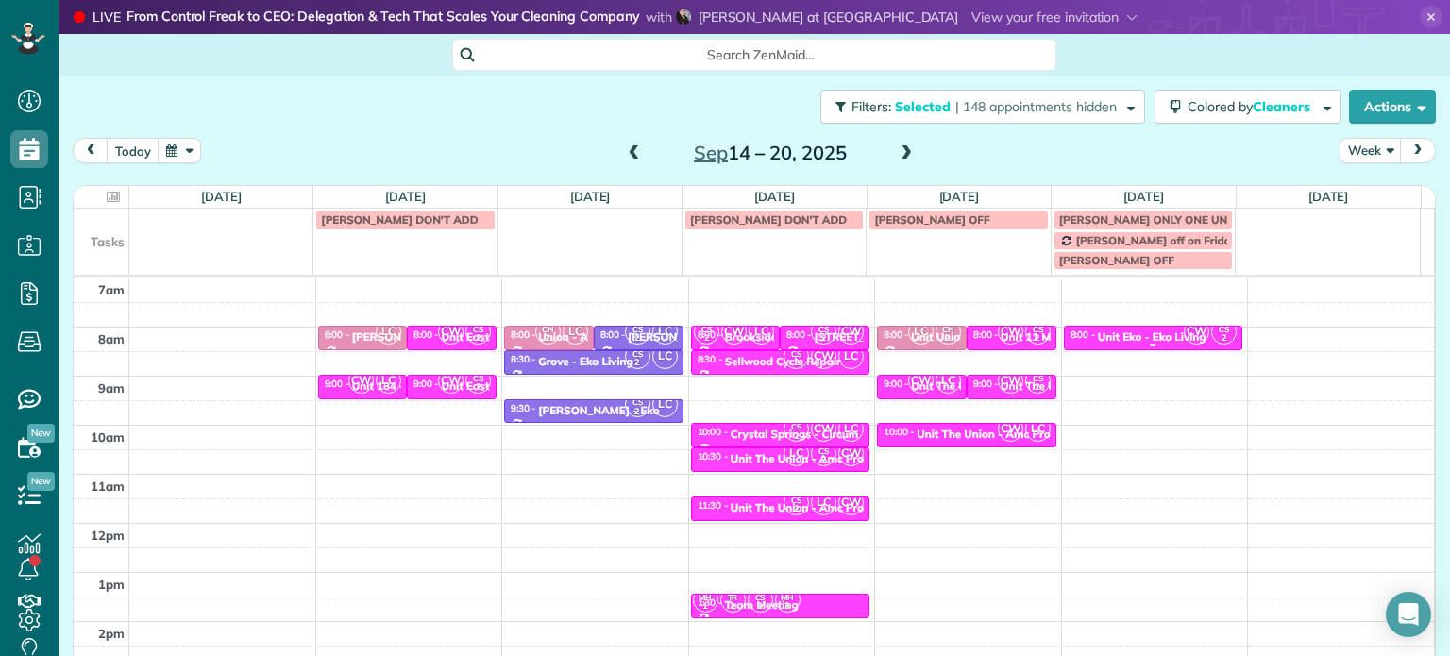
click at [1098, 330] on div "Unit Eko - Eko Living" at bounding box center [1152, 336] width 109 height 13
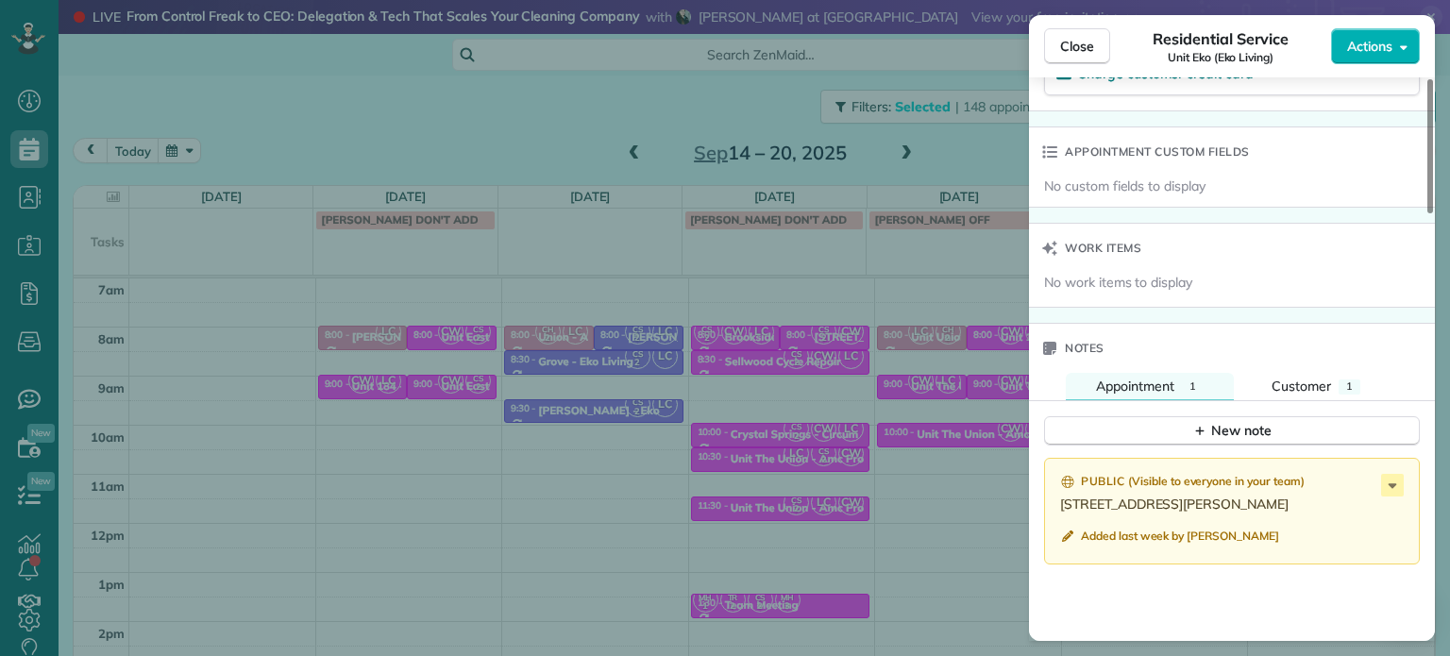
scroll to position [1419, 0]
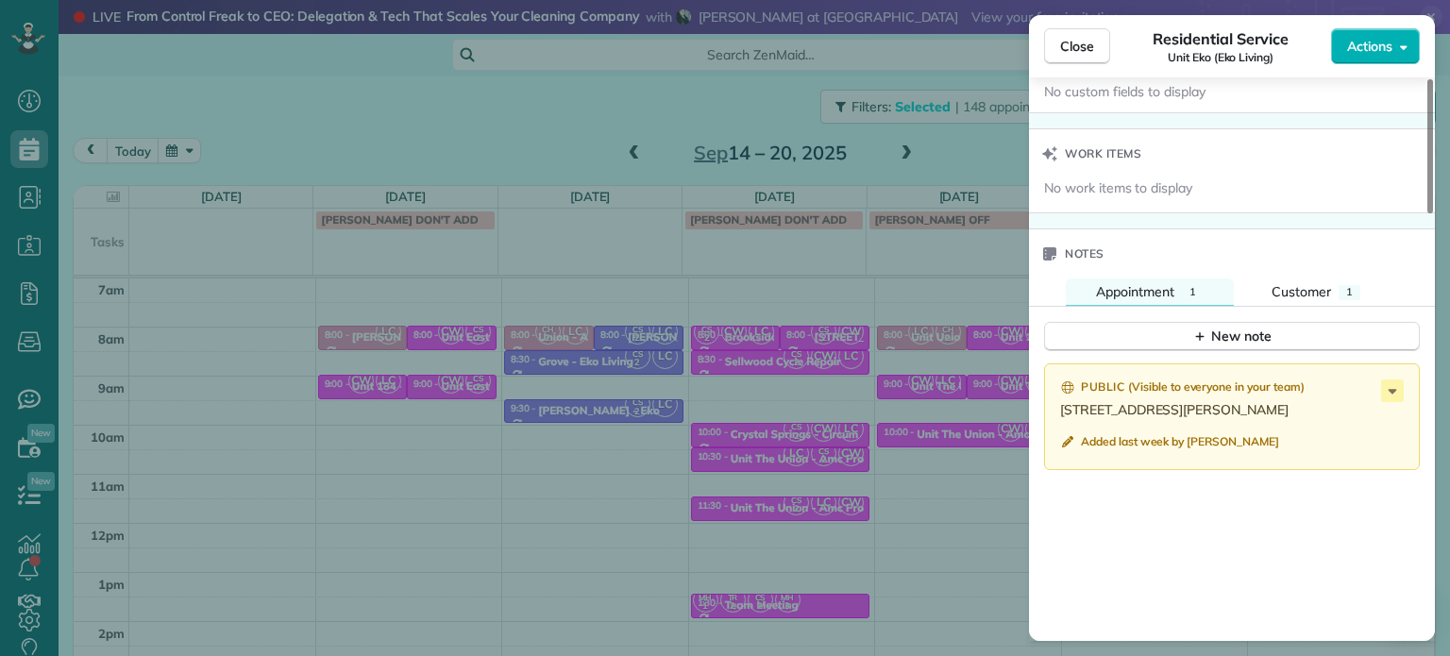
click at [963, 157] on div "Close Residential Service Unit Eko (Eko Living) Actions Status Active Unit Eko …" at bounding box center [725, 328] width 1450 height 656
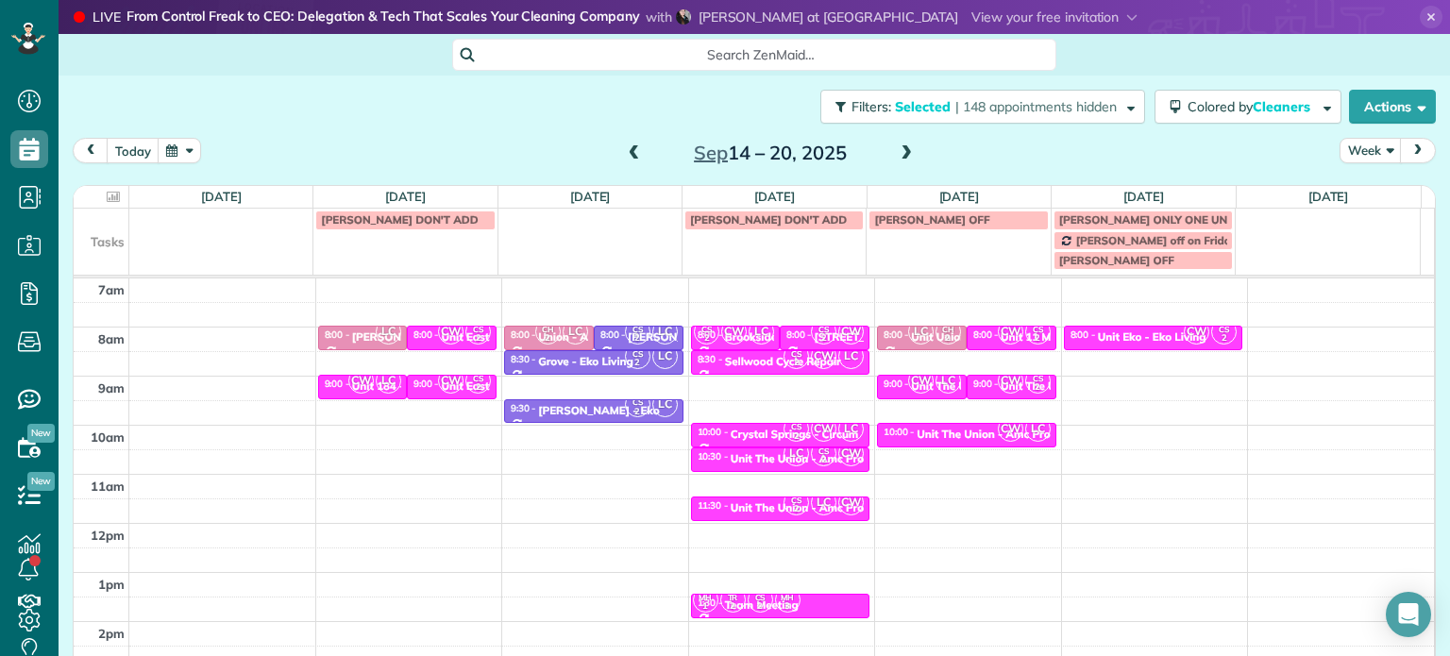
click at [990, 124] on div "Filters: Selected | 148 appointments hidden Colored by Cleaners Color by Cleane…" at bounding box center [755, 107] width 1392 height 62
click at [999, 110] on span "| 148 appointments hidden" at bounding box center [1035, 106] width 161 height 17
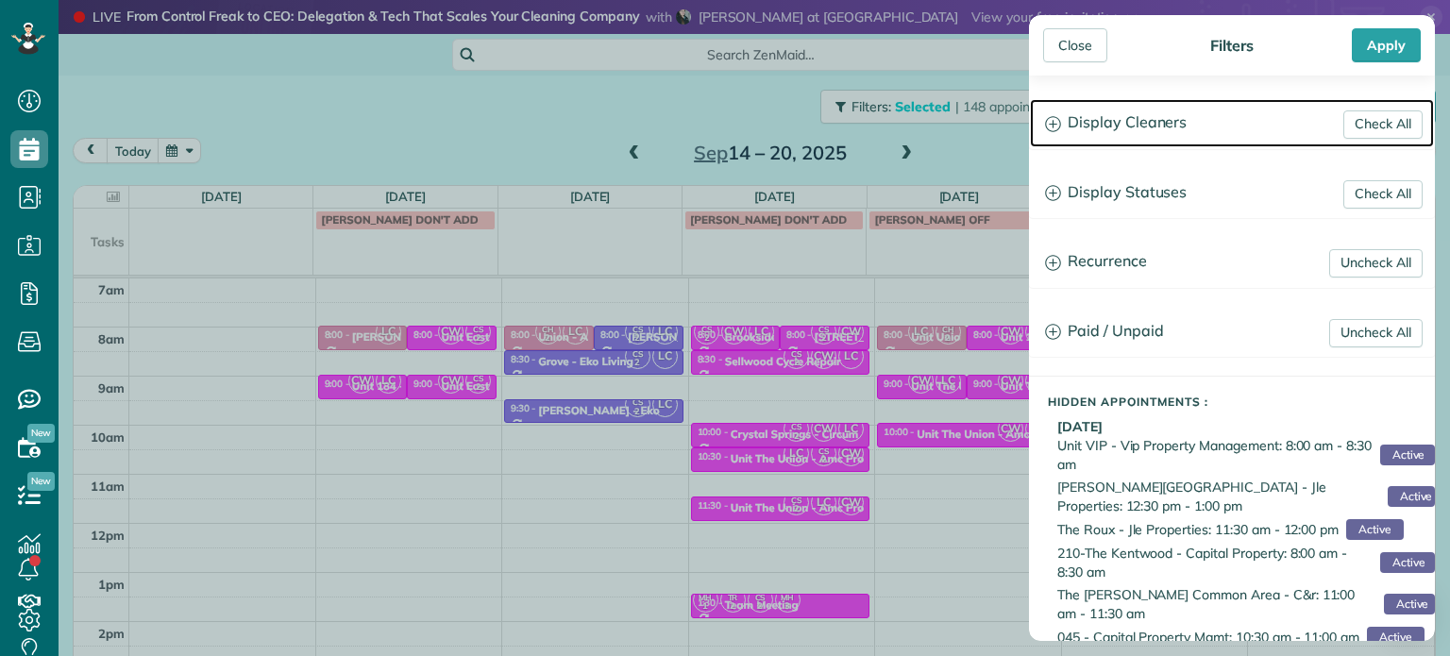
click at [1119, 128] on h3 "Display Cleaners" at bounding box center [1232, 123] width 404 height 48
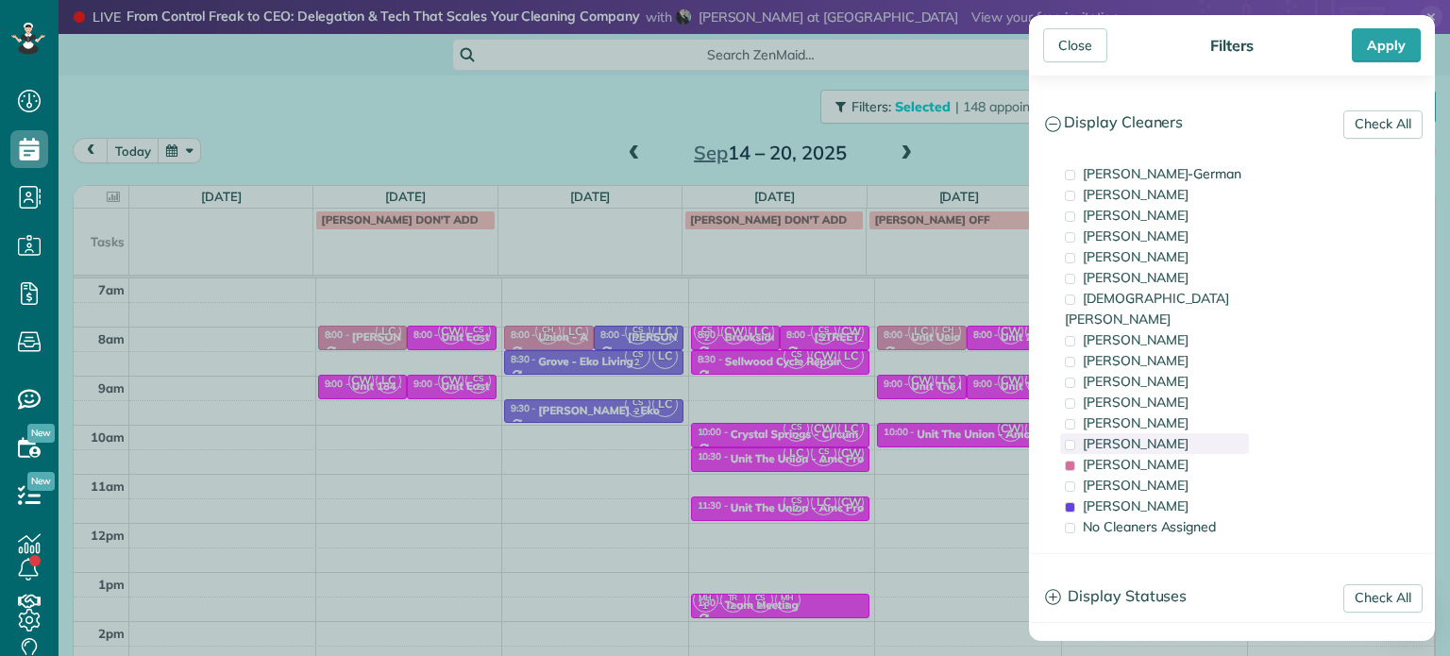
click at [1174, 433] on div "[PERSON_NAME]" at bounding box center [1154, 443] width 189 height 21
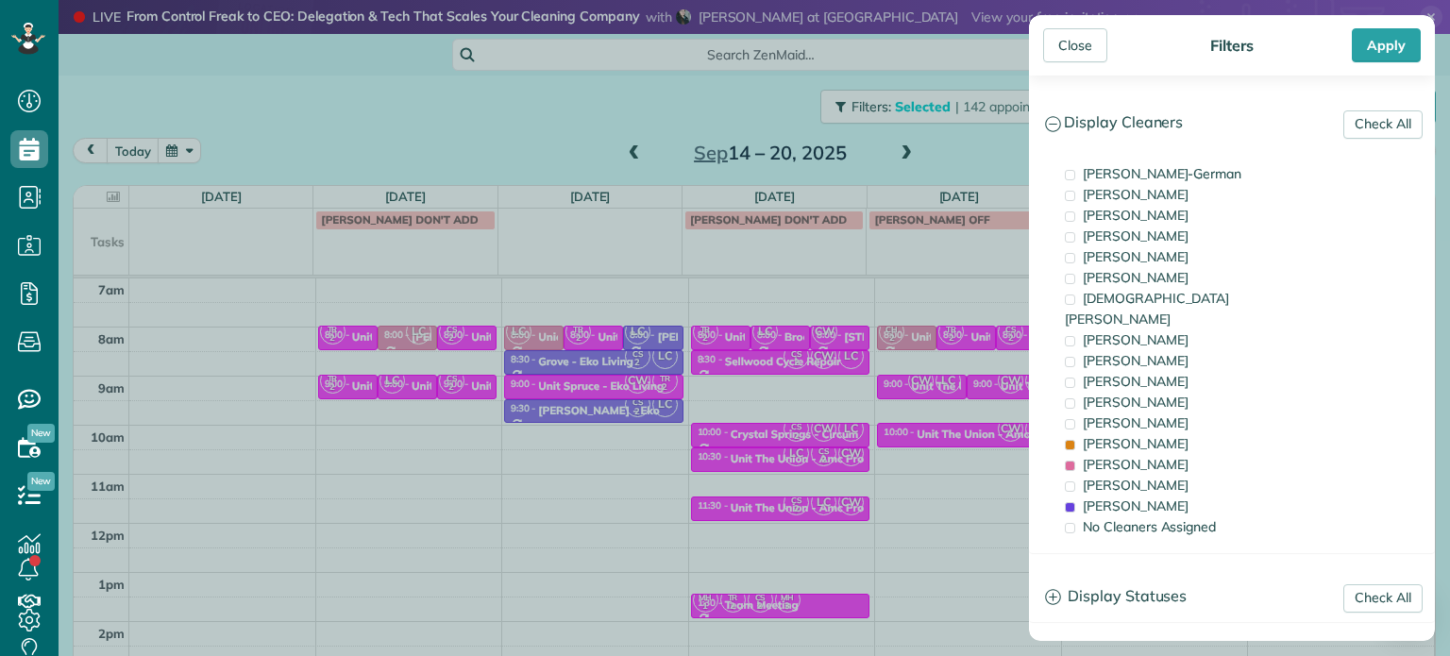
click at [998, 148] on div "Close Filters Apply Check All Display Cleaners [PERSON_NAME]-German [PERSON_NAM…" at bounding box center [725, 328] width 1450 height 656
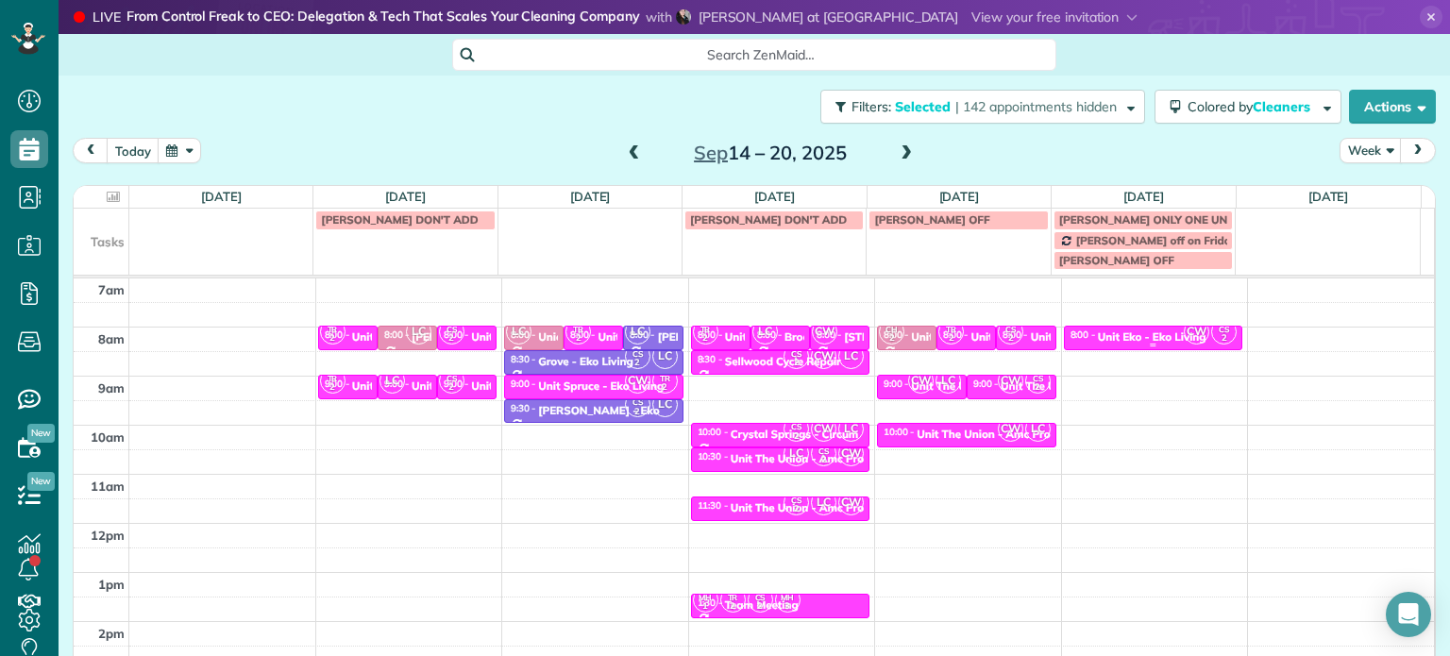
click at [1136, 335] on div "Unit Eko - Eko Living" at bounding box center [1152, 336] width 109 height 13
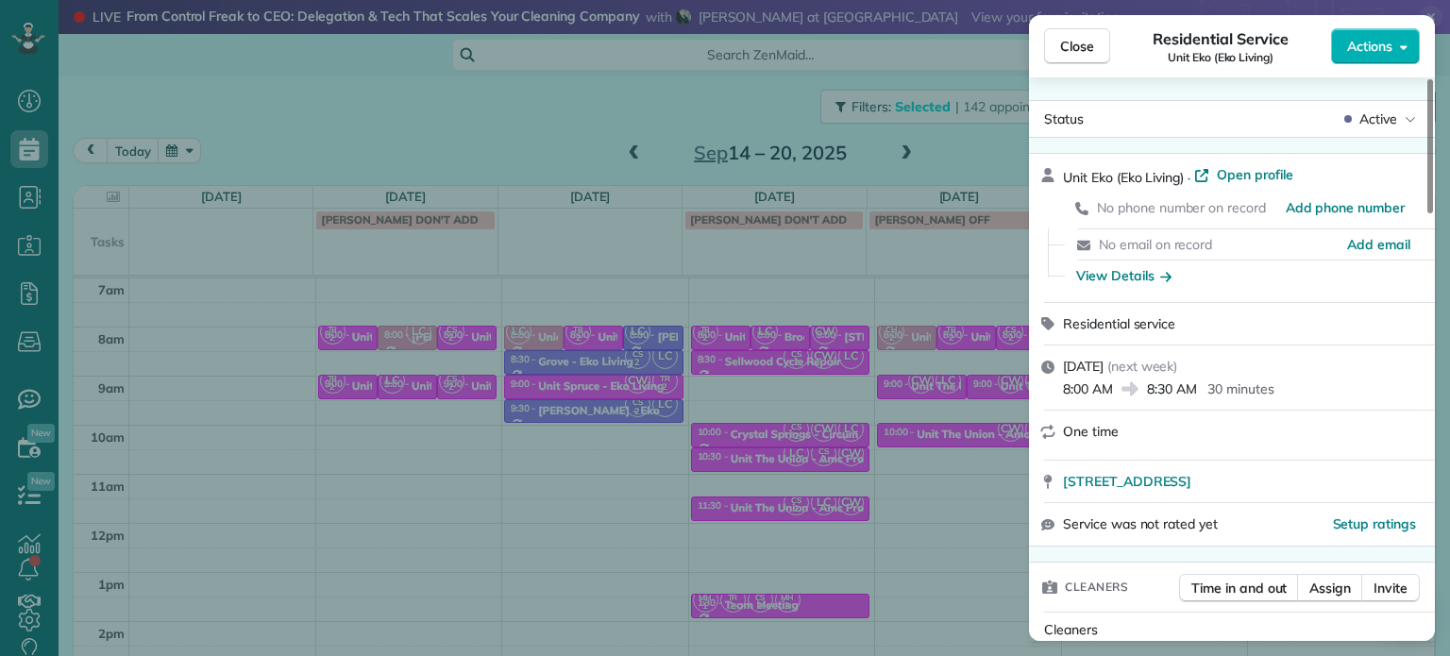
click at [981, 144] on div "Close Residential Service Unit Eko (Eko Living) Actions Status Active Unit Eko …" at bounding box center [725, 328] width 1450 height 656
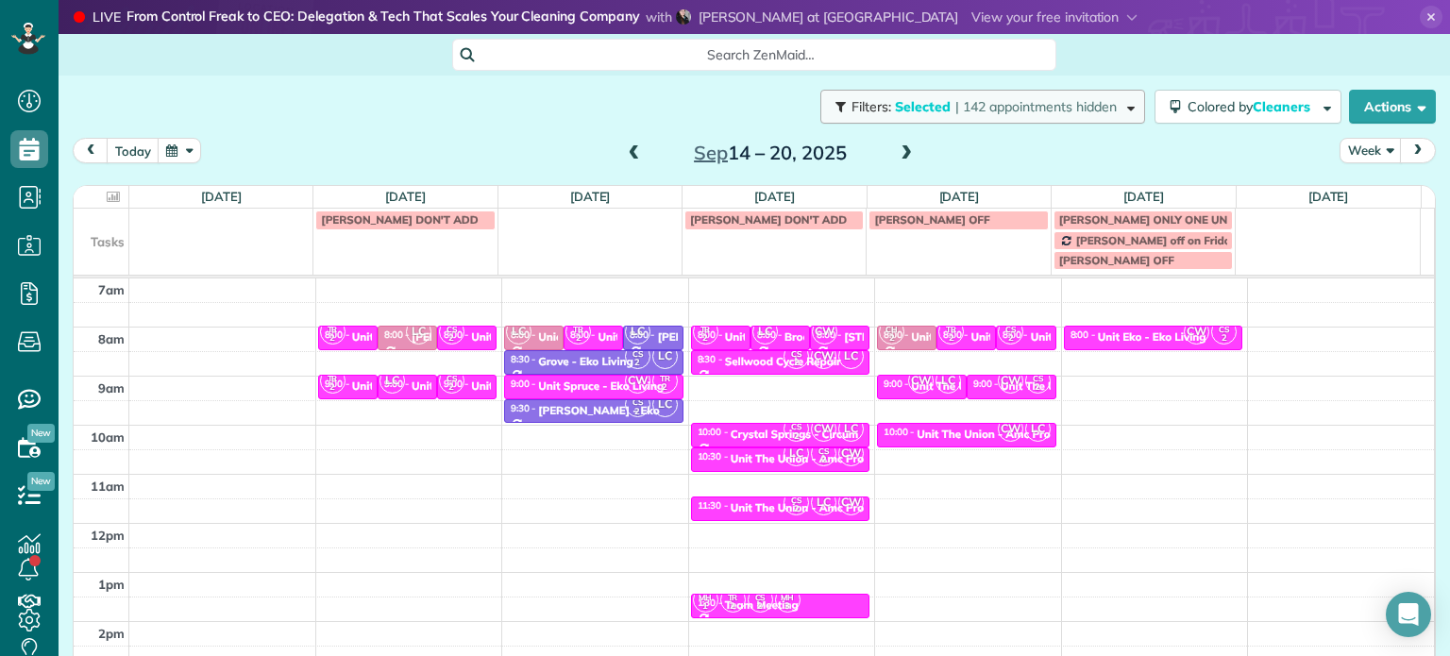
click at [1031, 104] on span "| 142 appointments hidden" at bounding box center [1035, 106] width 161 height 17
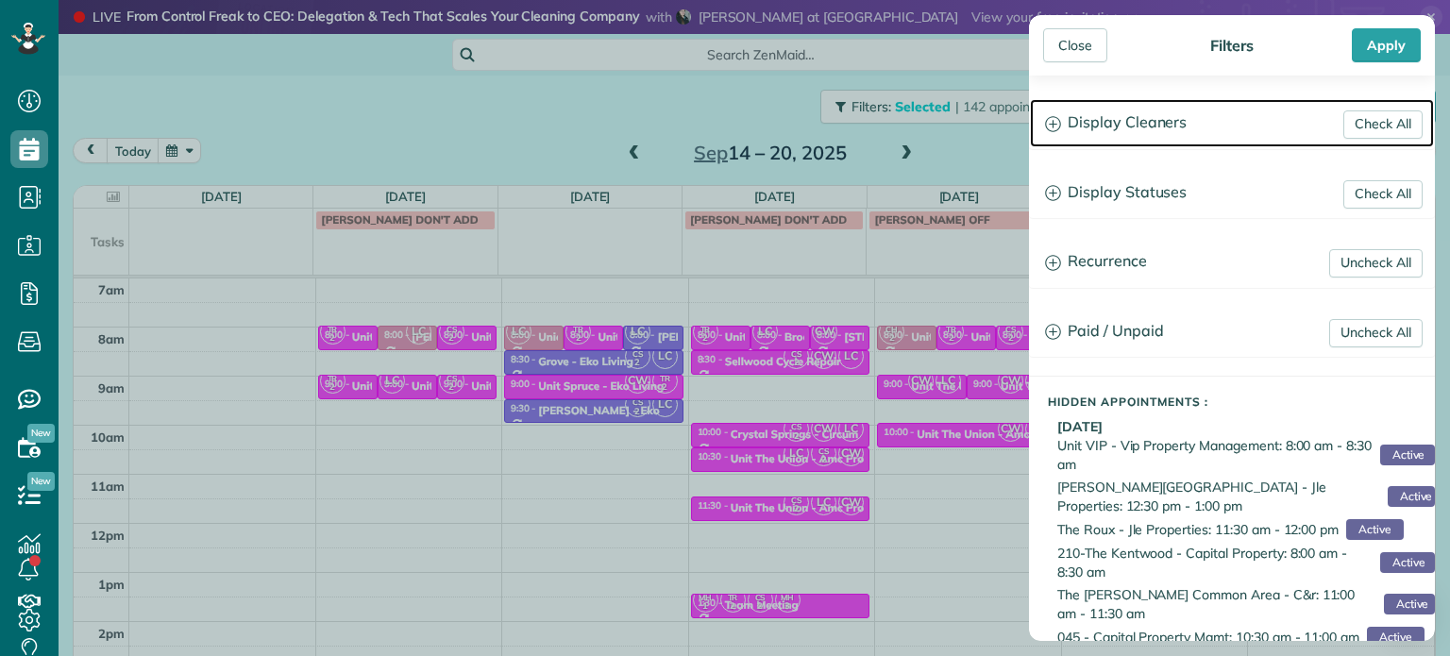
click at [1140, 144] on h3 "Display Cleaners" at bounding box center [1232, 123] width 404 height 48
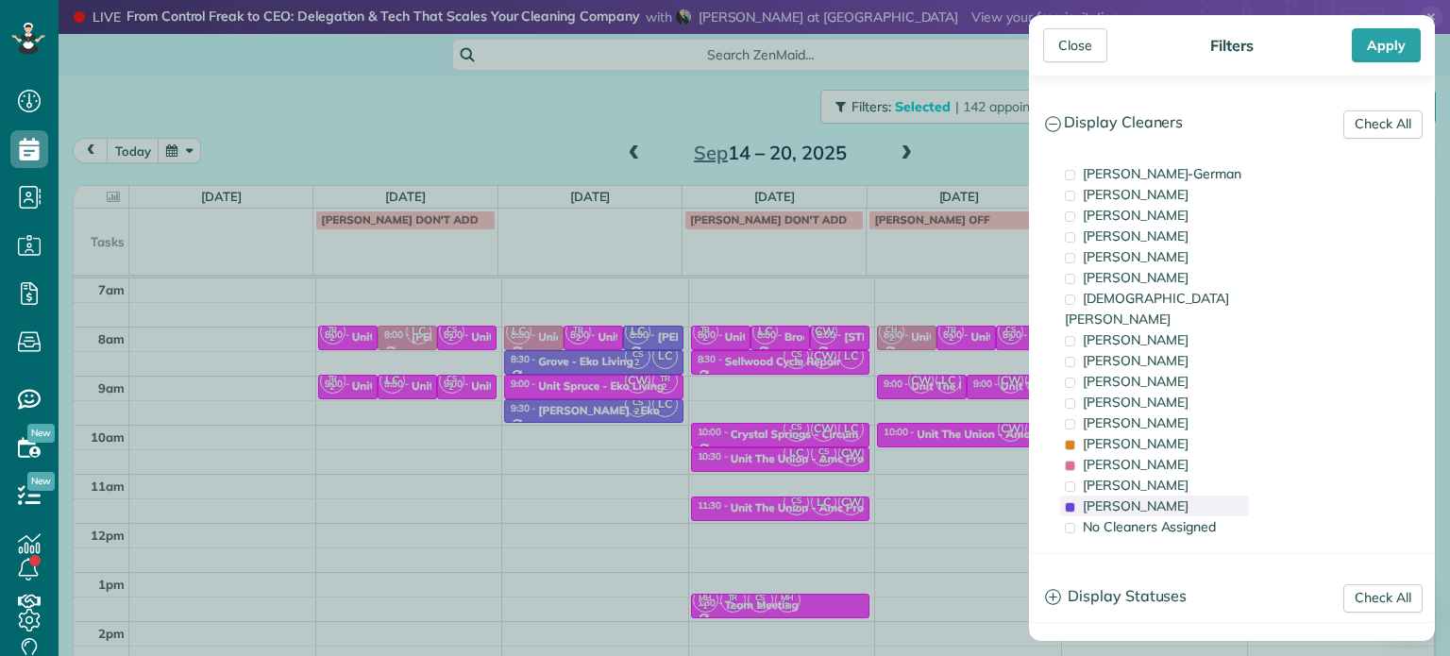
click at [1146, 498] on span "[PERSON_NAME]" at bounding box center [1136, 506] width 106 height 17
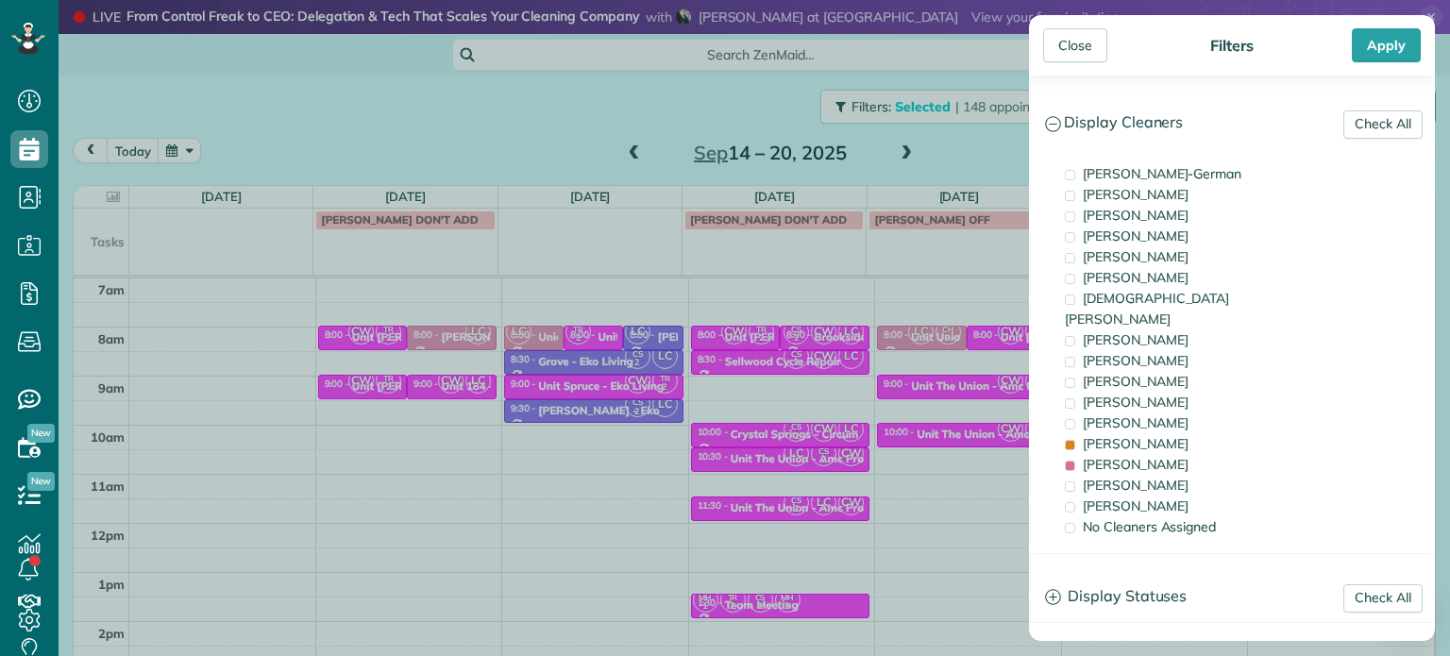
click at [975, 368] on div "Close Filters Apply Check All Display Cleaners [PERSON_NAME]-German [PERSON_NAM…" at bounding box center [725, 328] width 1450 height 656
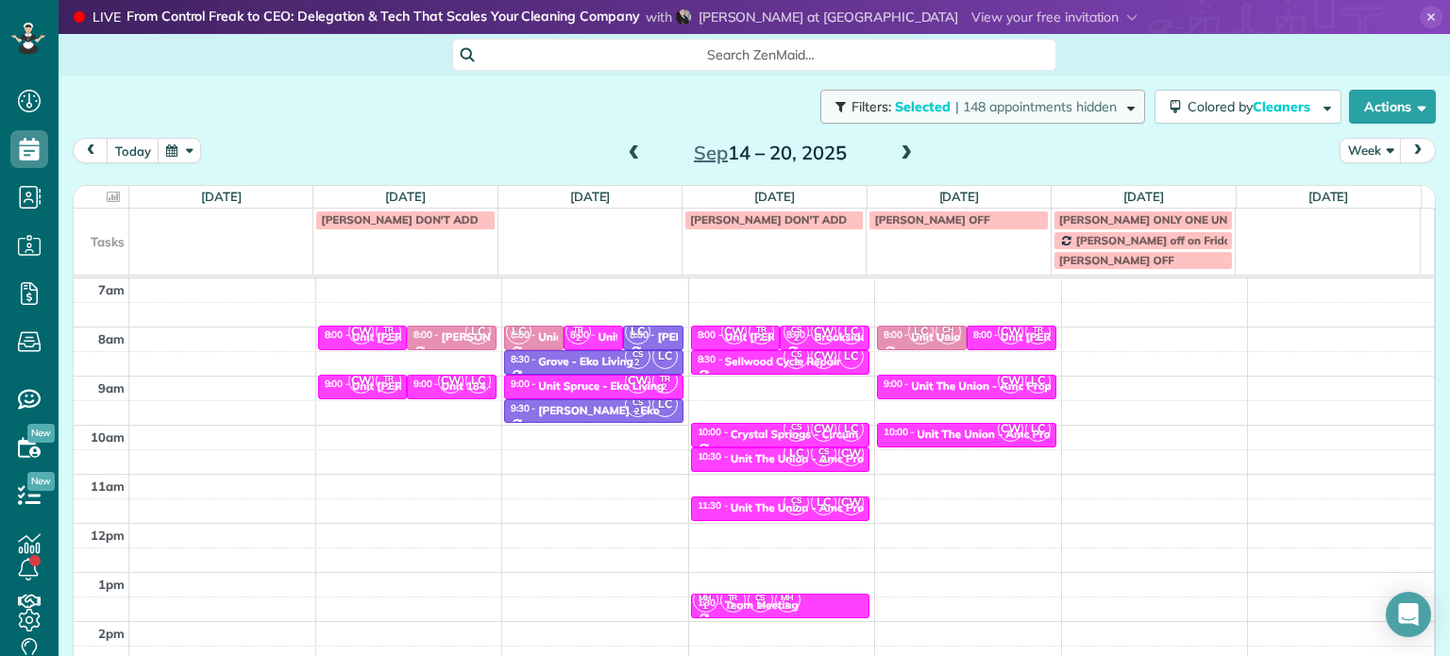
click at [1060, 108] on span "| 148 appointments hidden" at bounding box center [1035, 106] width 161 height 17
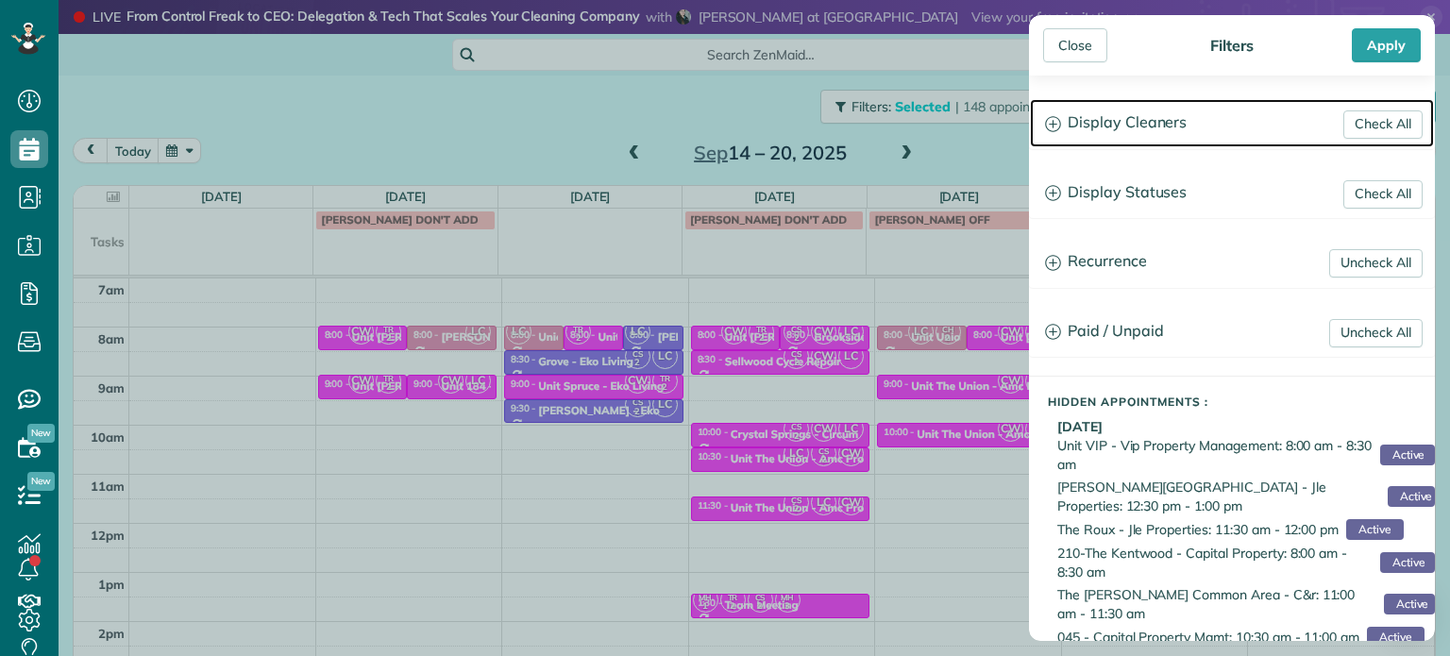
click at [1130, 123] on h3 "Display Cleaners" at bounding box center [1232, 123] width 404 height 48
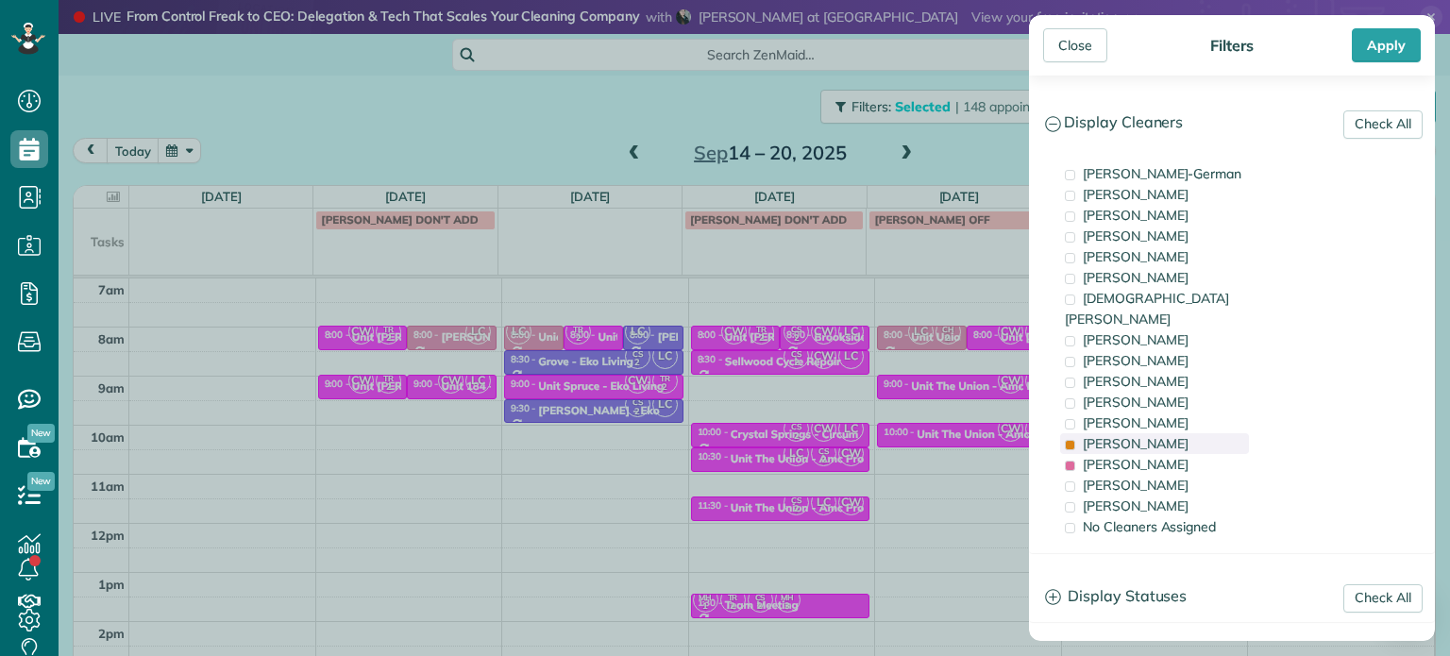
click at [1155, 433] on div "[PERSON_NAME]" at bounding box center [1154, 443] width 189 height 21
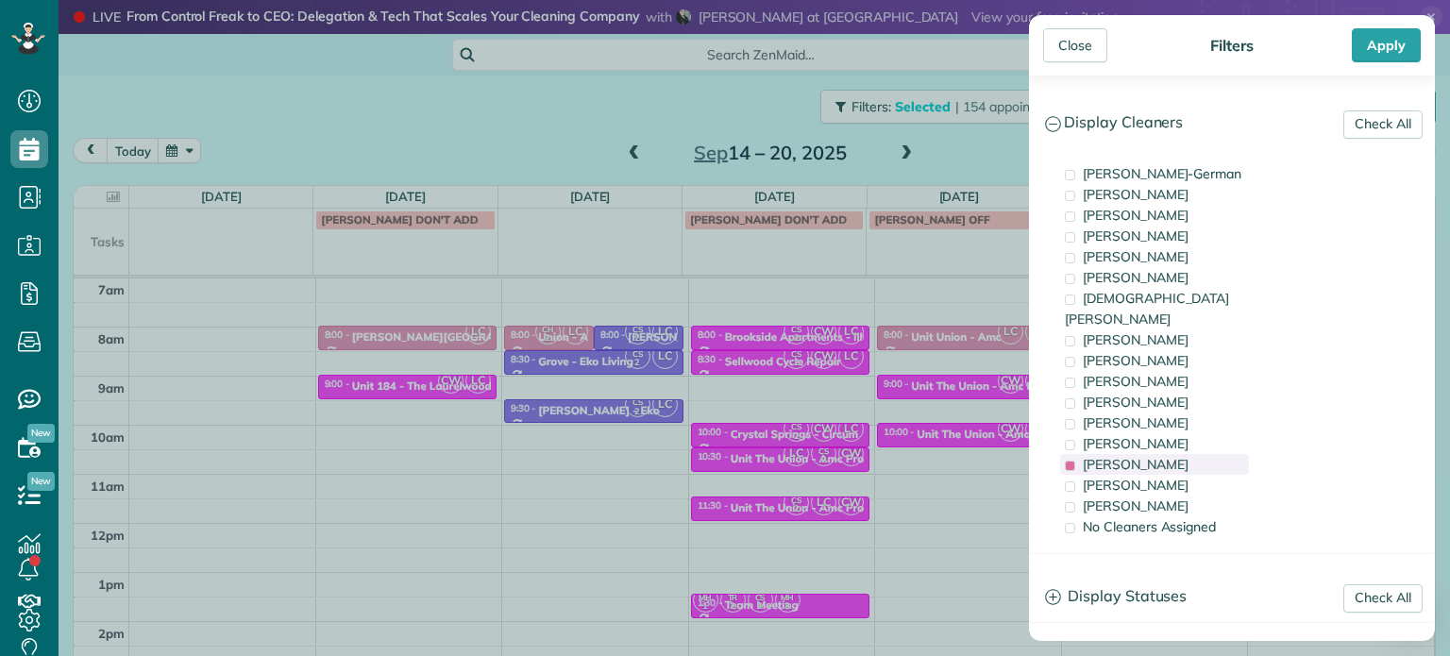
click at [1158, 456] on span "[PERSON_NAME]" at bounding box center [1136, 464] width 106 height 17
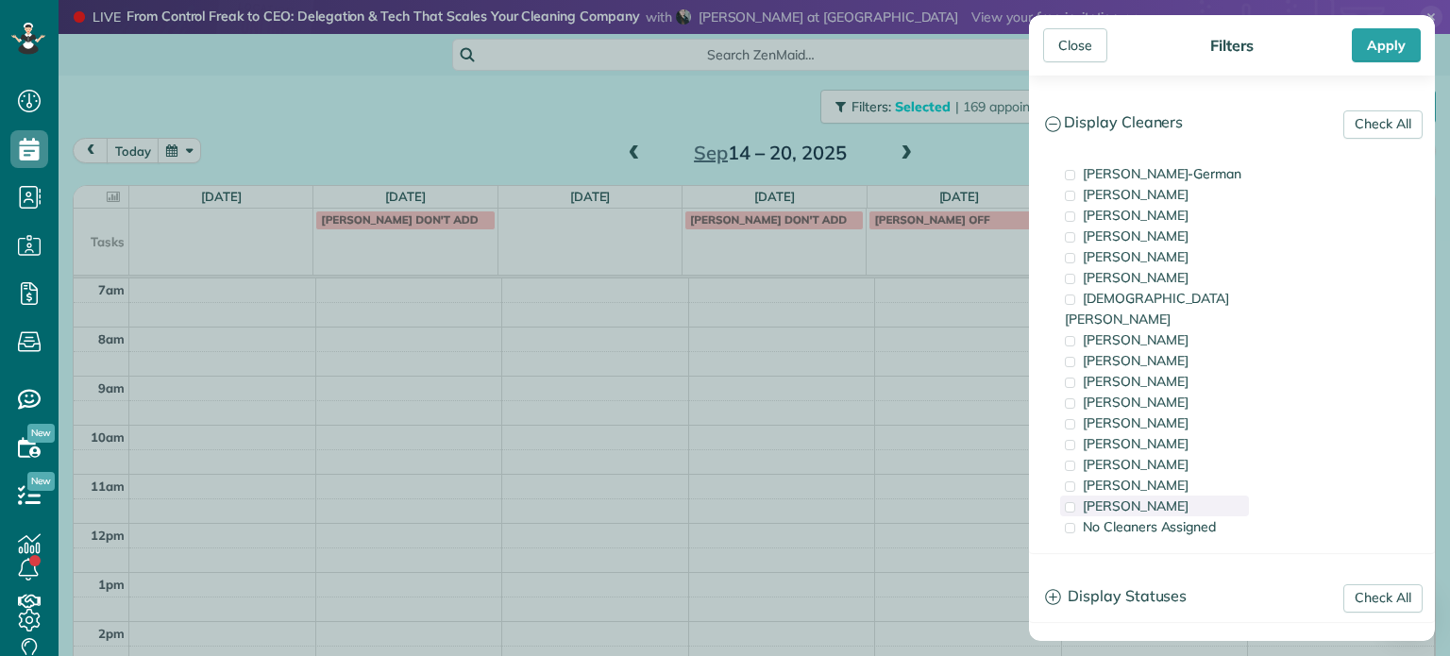
click at [1157, 498] on span "[PERSON_NAME]" at bounding box center [1136, 506] width 106 height 17
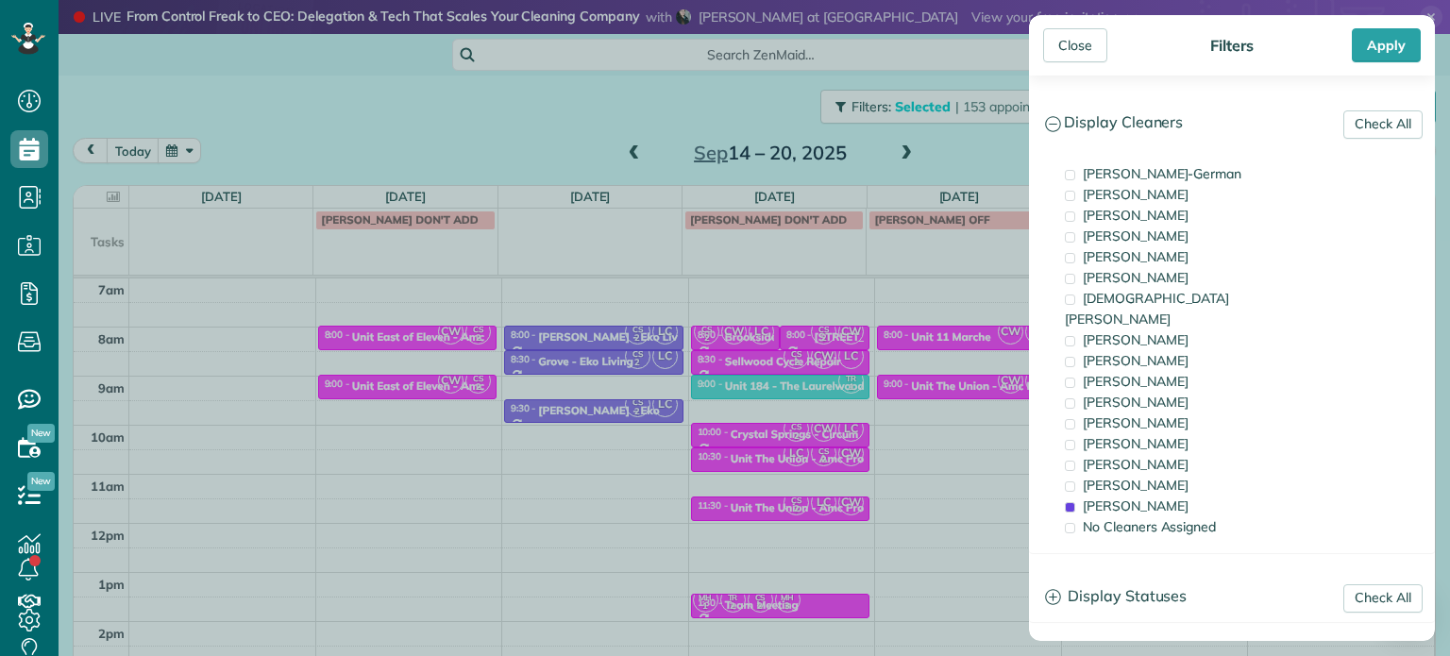
click at [819, 368] on div "Close Filters Apply Check All Display Cleaners [PERSON_NAME]-German [PERSON_NAM…" at bounding box center [725, 328] width 1450 height 656
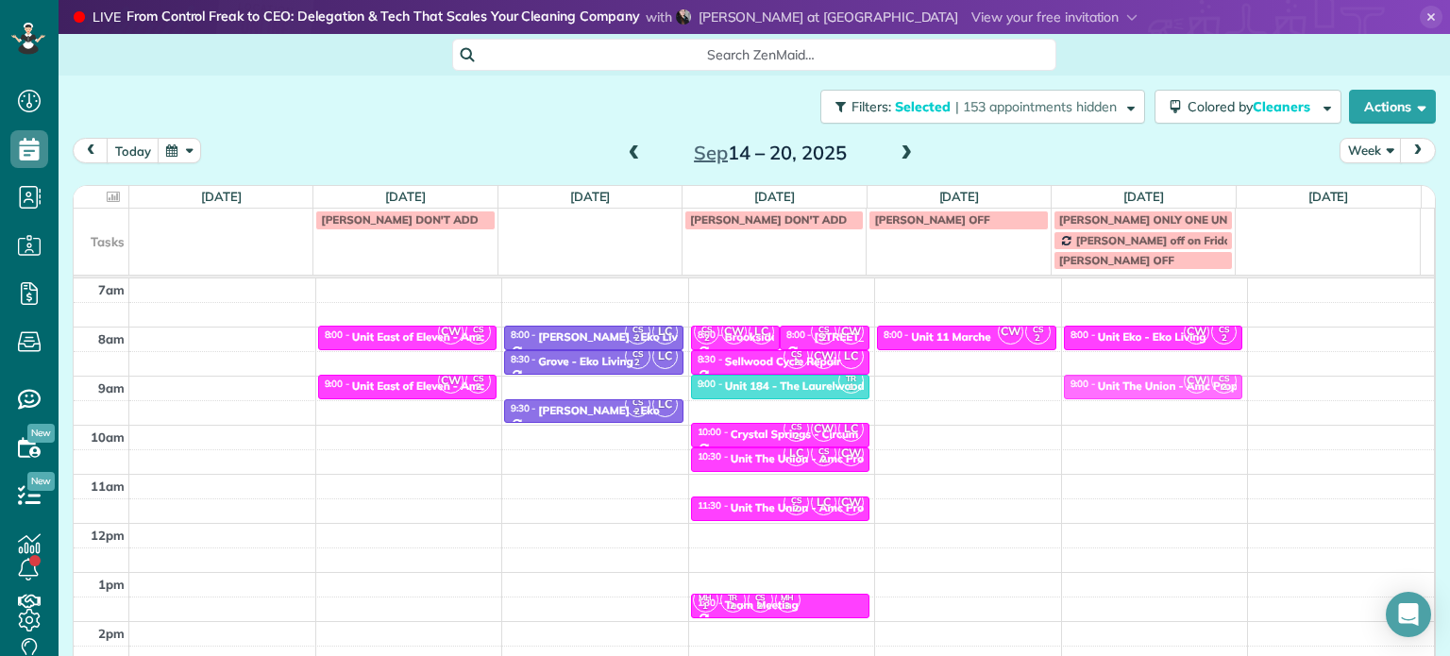
drag, startPoint x: 1003, startPoint y: 386, endPoint x: 1096, endPoint y: 386, distance: 93.5
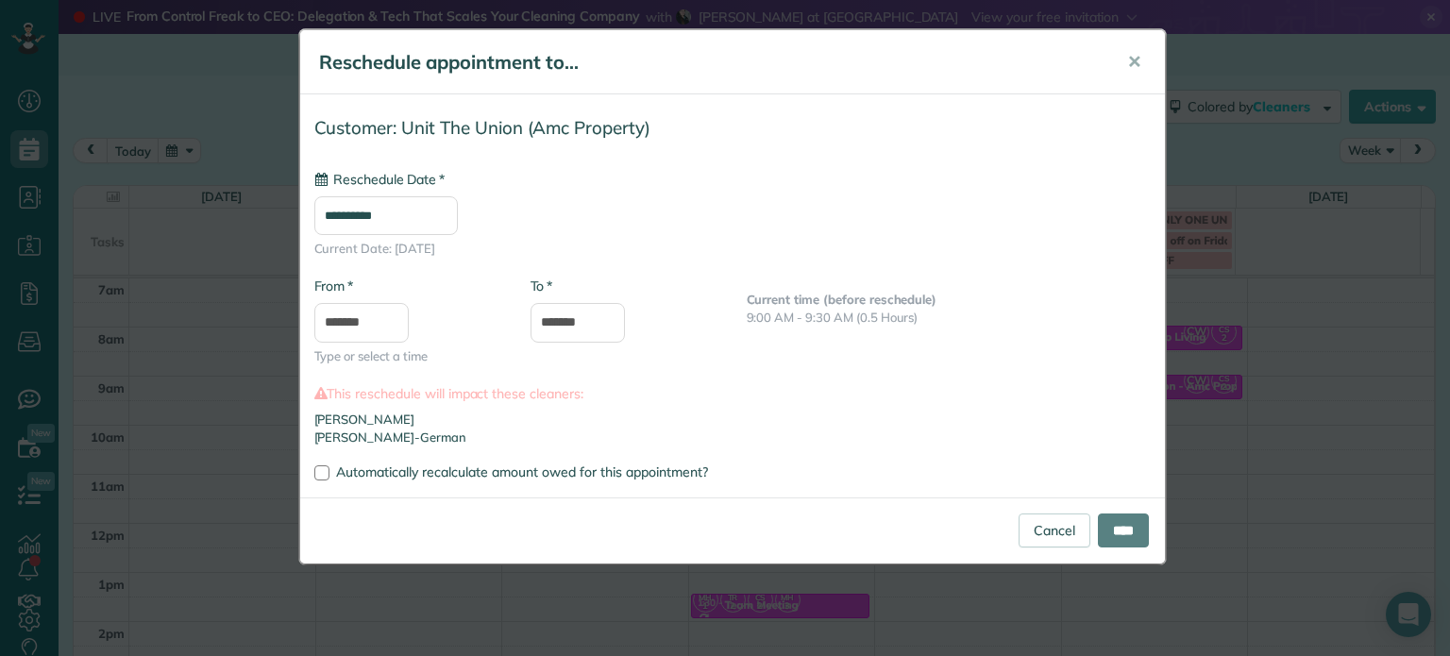
type input "**********"
click at [1128, 515] on input "****" at bounding box center [1123, 531] width 51 height 34
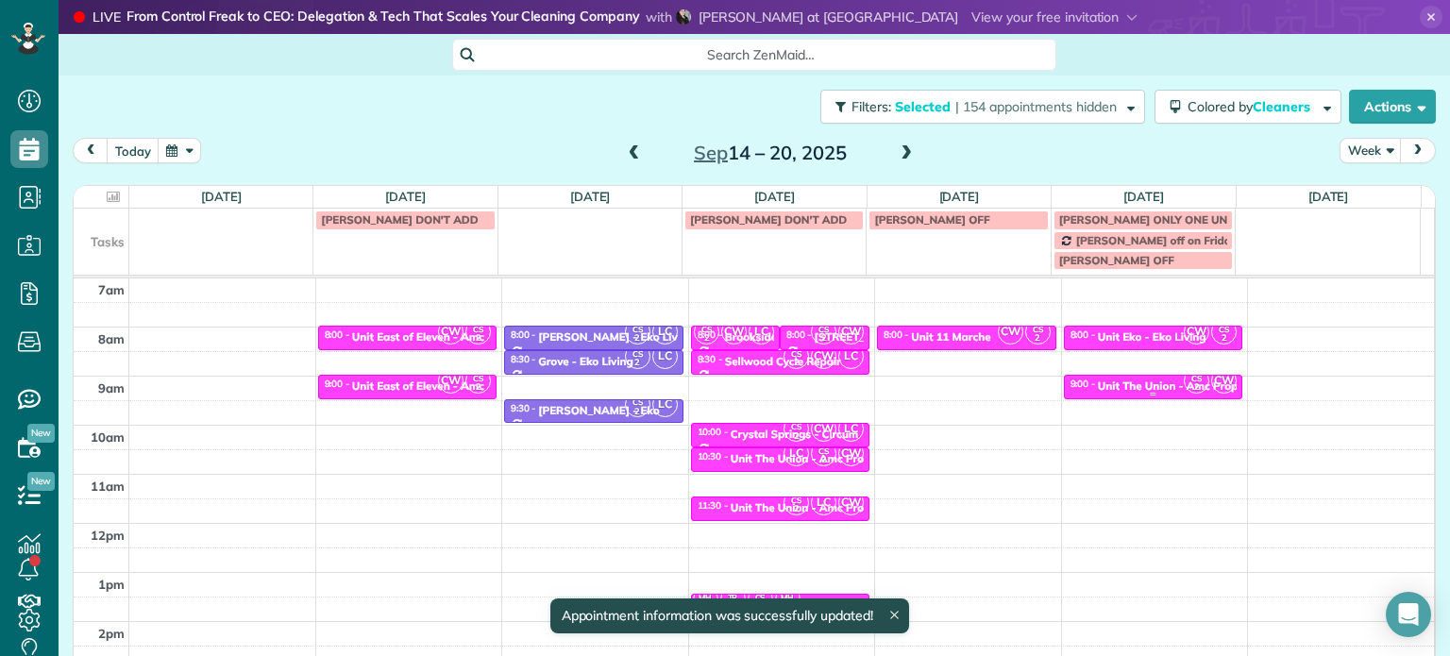
click at [1134, 377] on div at bounding box center [1153, 387] width 177 height 23
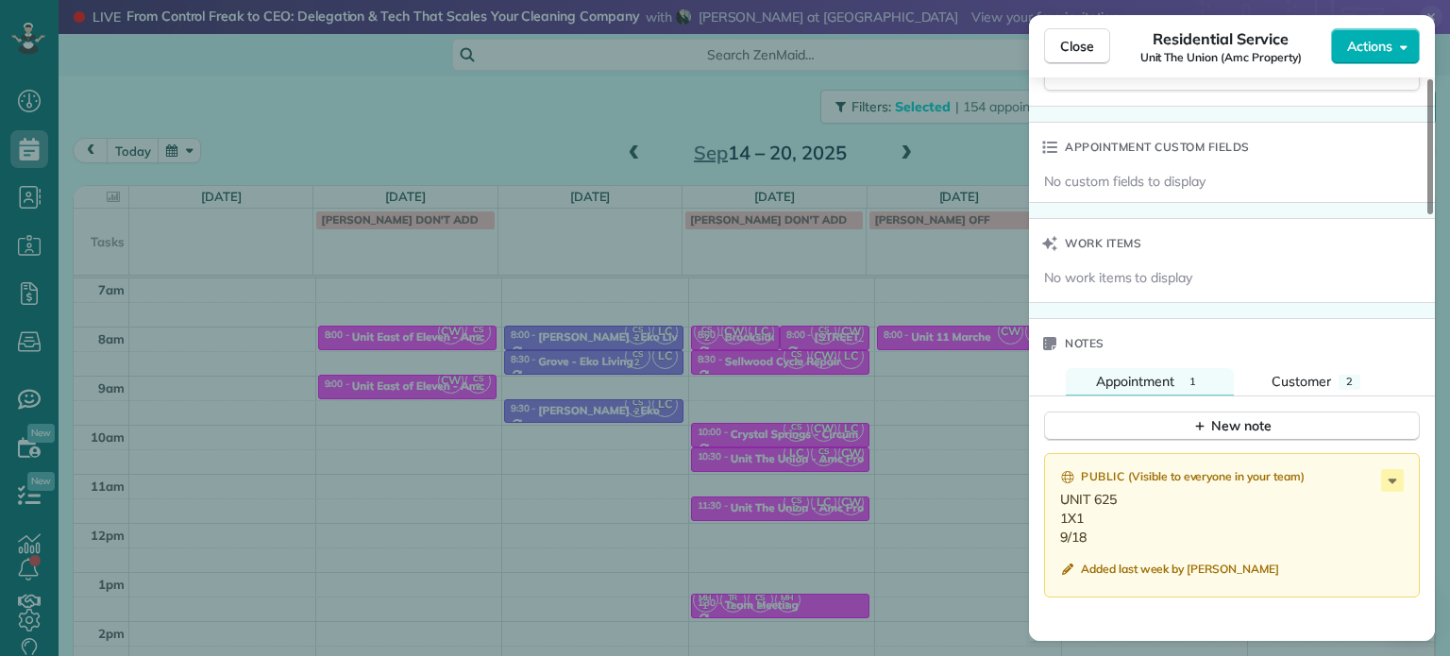
scroll to position [1428, 0]
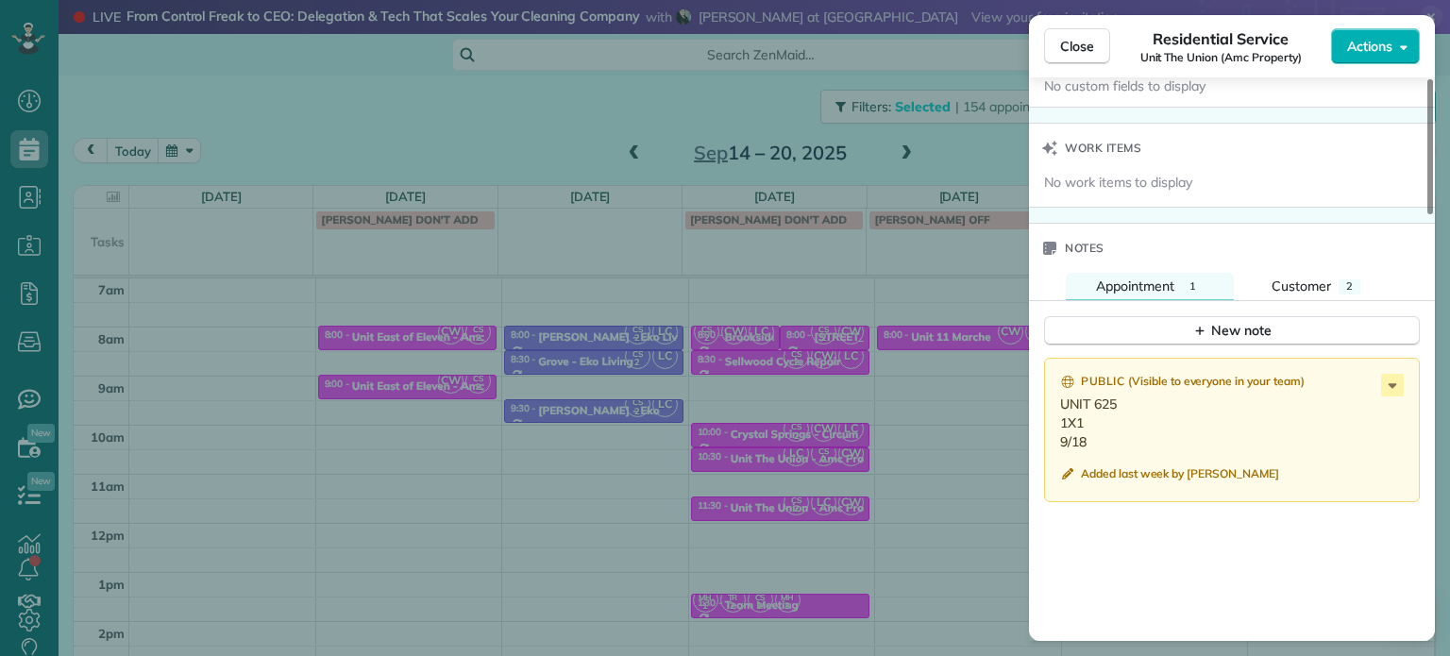
click at [972, 305] on div "Close Residential Service Unit The Union (Amc Property) Actions Status Active U…" at bounding box center [725, 328] width 1450 height 656
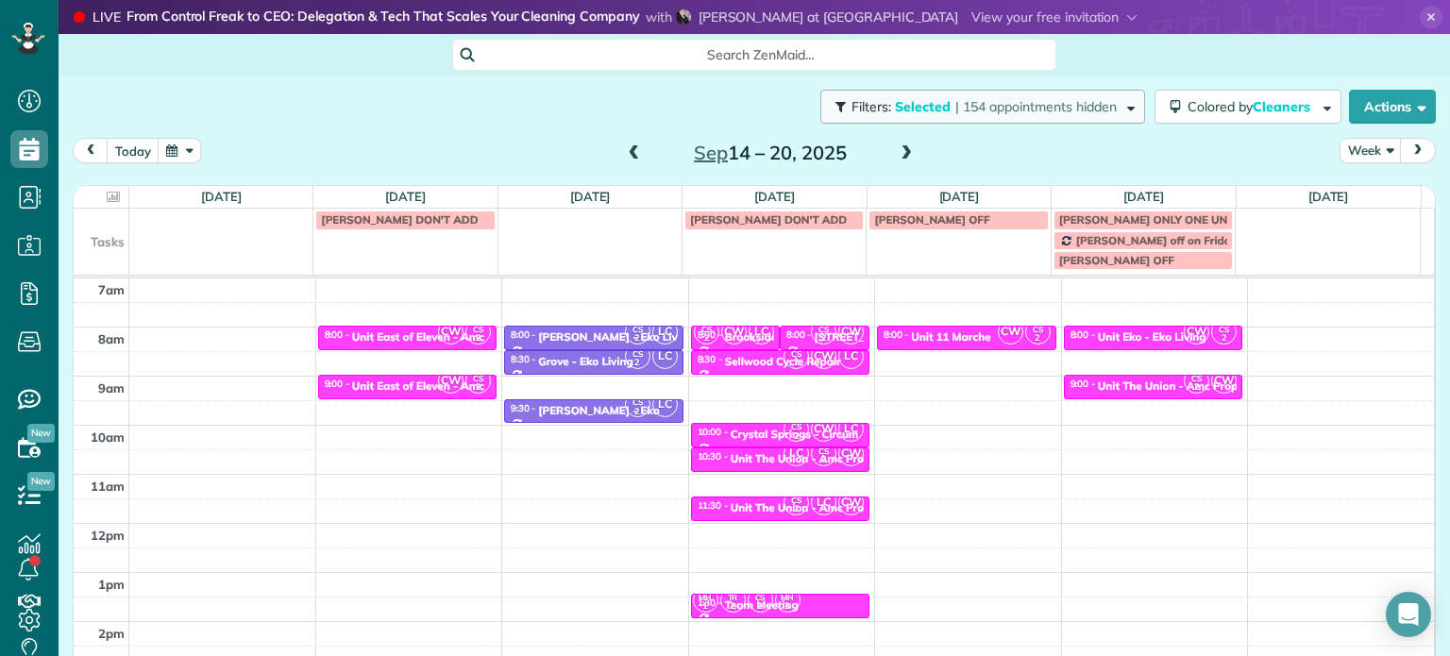
click at [1019, 109] on span "| 154 appointments hidden" at bounding box center [1035, 106] width 161 height 17
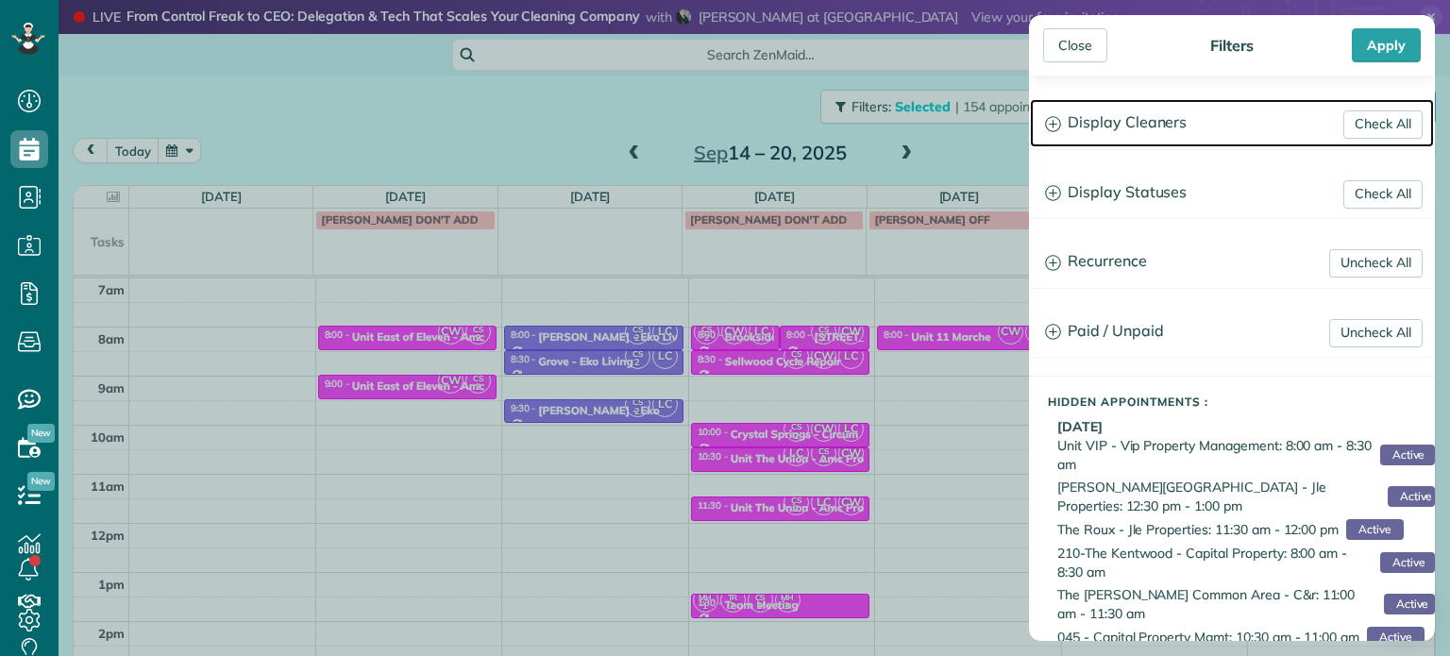
click at [1148, 127] on h3 "Display Cleaners" at bounding box center [1232, 123] width 404 height 48
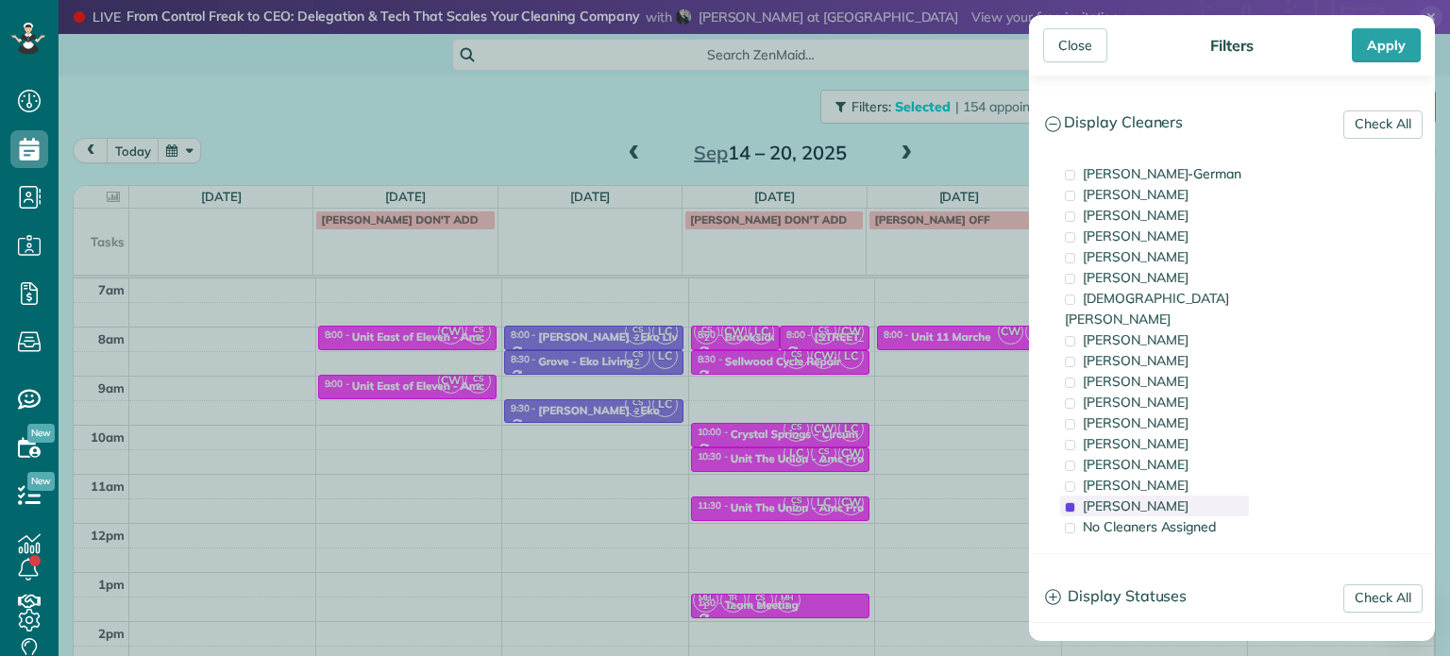
click at [1154, 498] on span "[PERSON_NAME]" at bounding box center [1136, 506] width 106 height 17
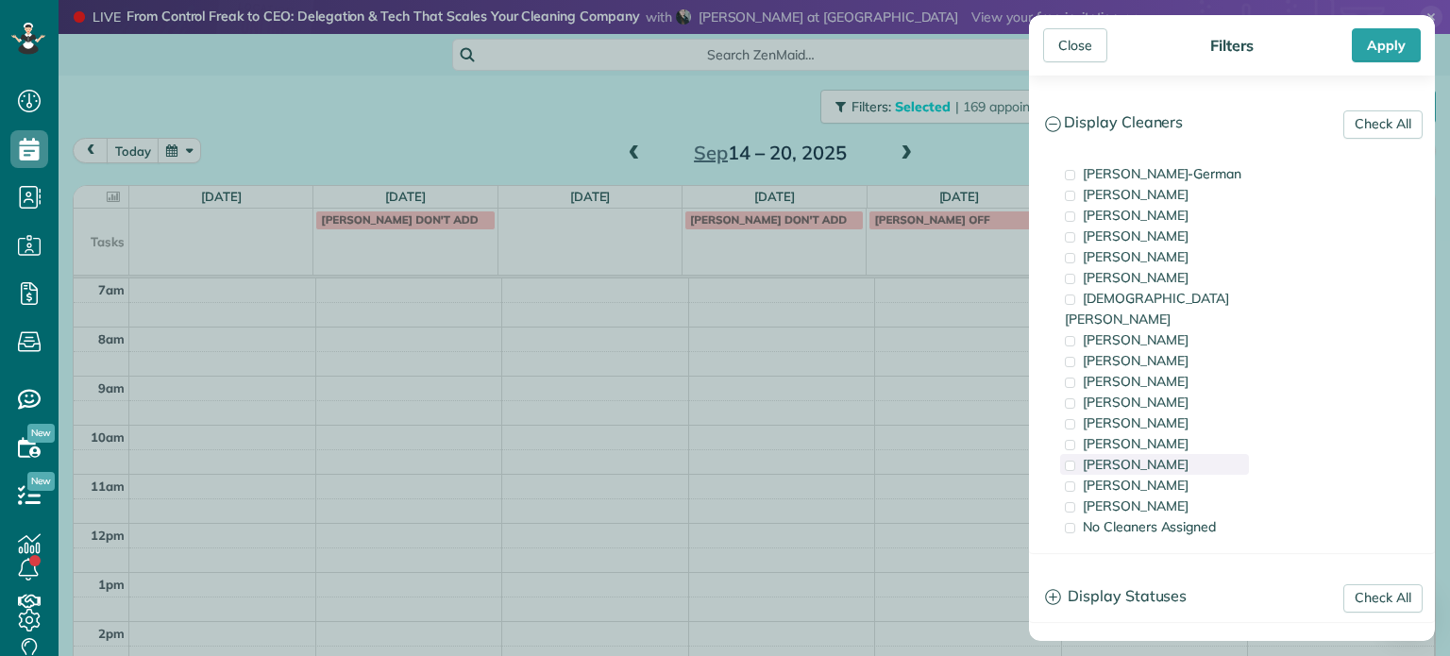
click at [1163, 456] on span "[PERSON_NAME]" at bounding box center [1136, 464] width 106 height 17
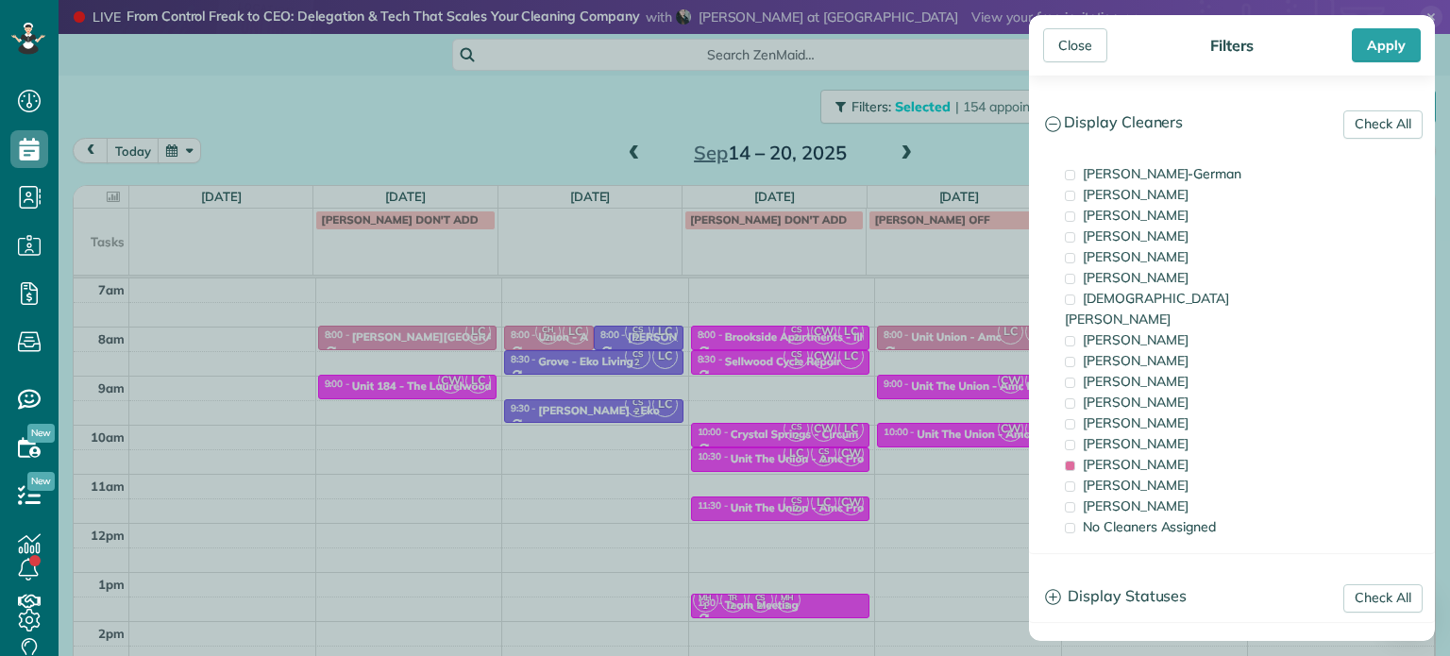
click at [982, 369] on div "Close Filters Apply Check All Display Cleaners [PERSON_NAME]-German [PERSON_NAM…" at bounding box center [725, 328] width 1450 height 656
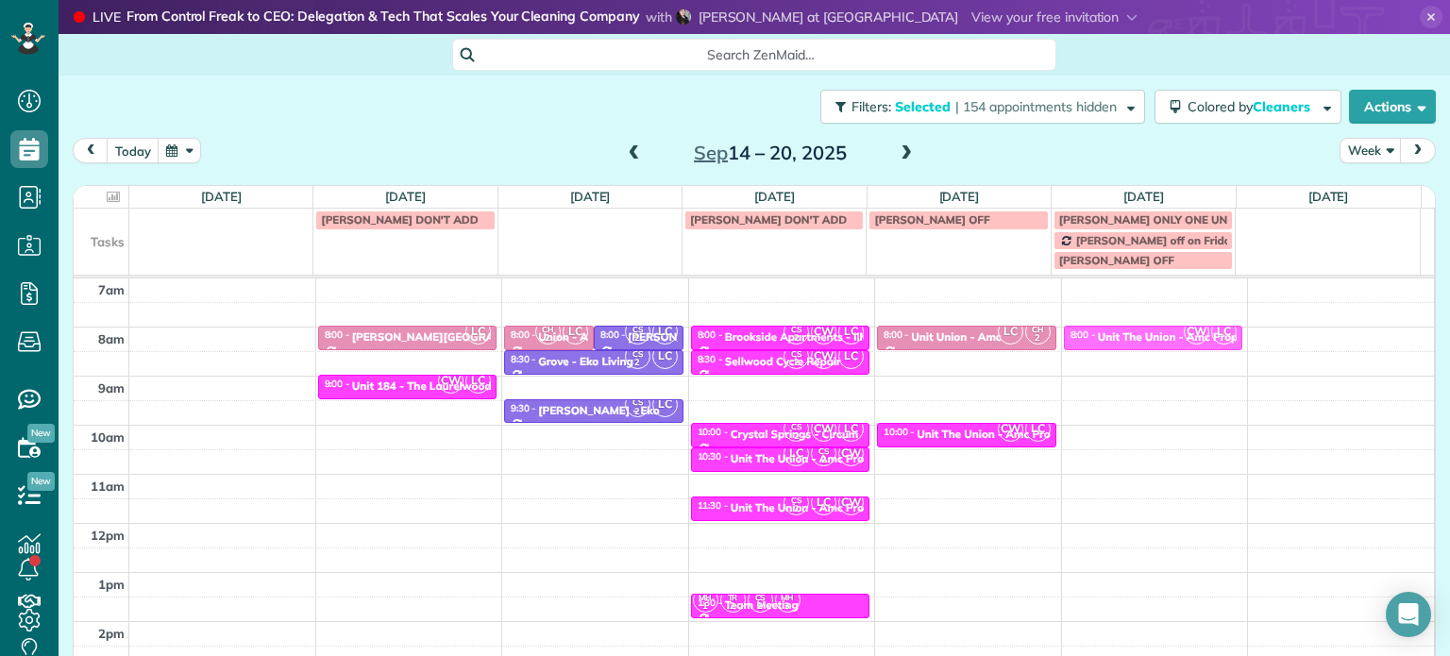
drag, startPoint x: 960, startPoint y: 384, endPoint x: 1122, endPoint y: 331, distance: 169.9
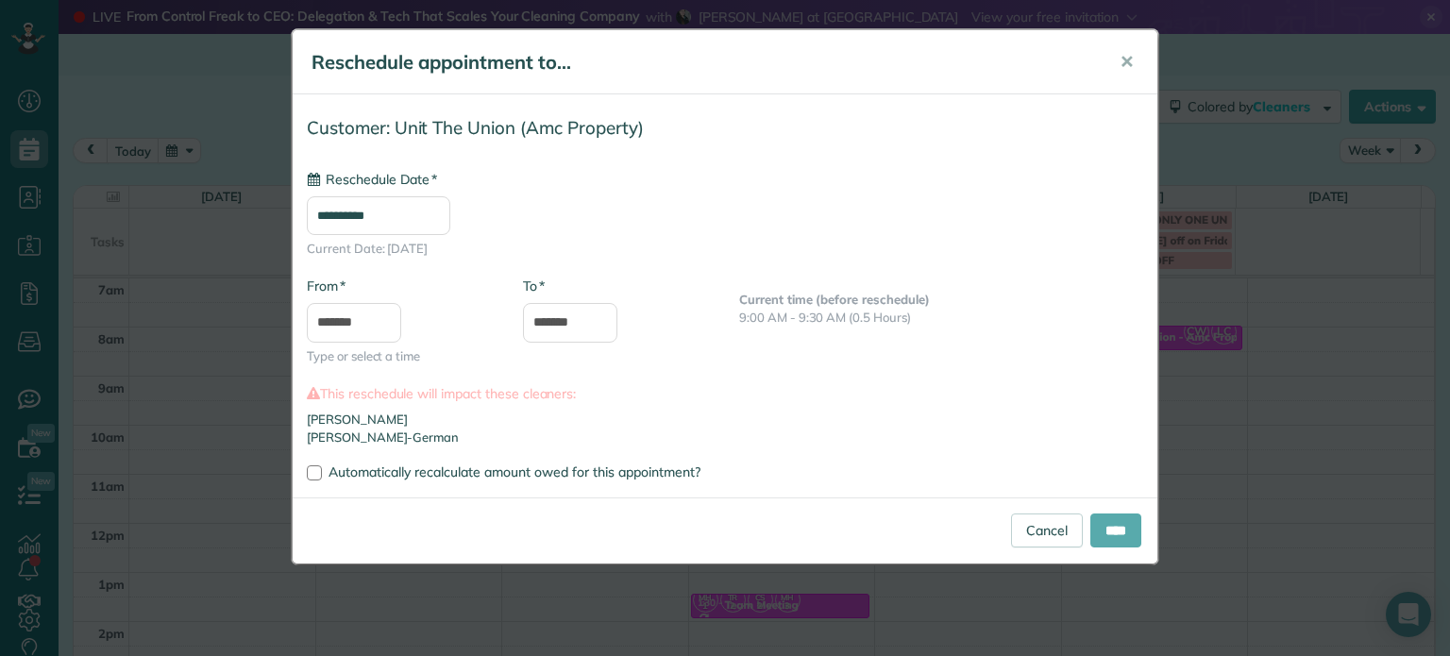
click at [1106, 523] on input "****" at bounding box center [1115, 531] width 51 height 34
type input "**********"
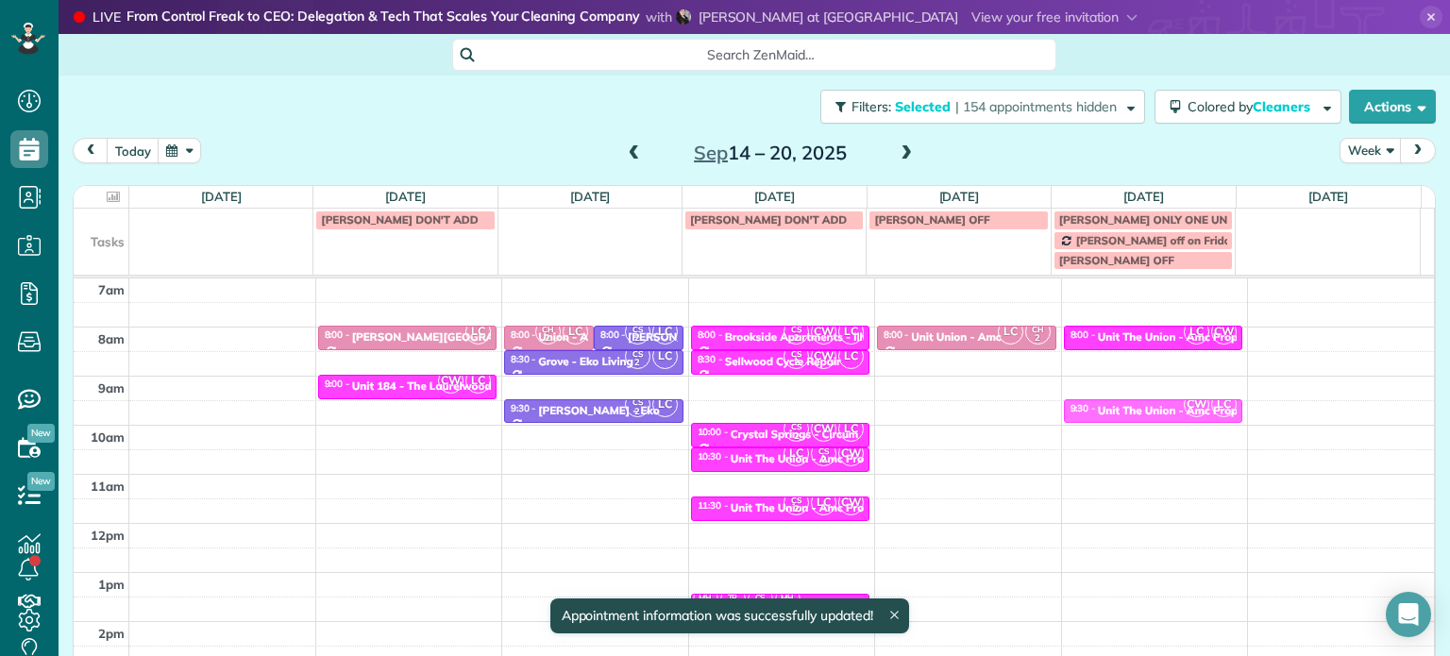
drag, startPoint x: 971, startPoint y: 430, endPoint x: 1127, endPoint y: 403, distance: 158.0
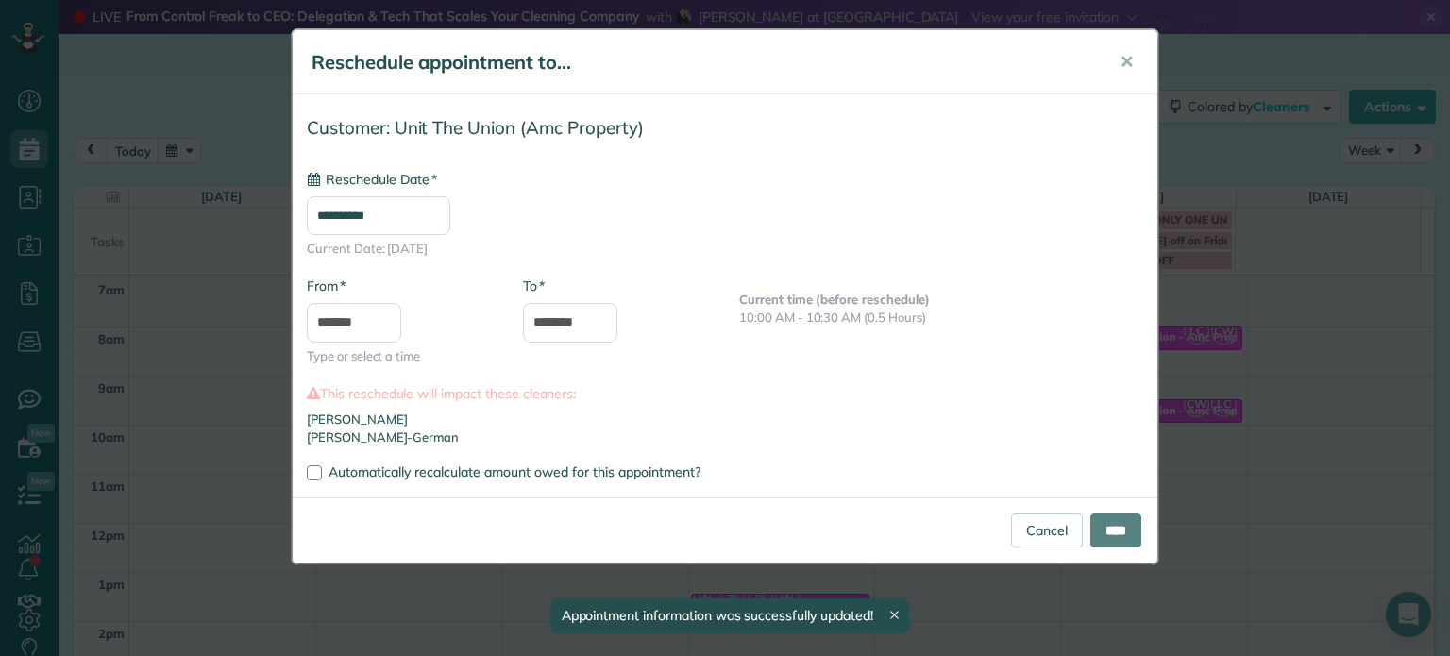
type input "**********"
click at [1118, 525] on input "****" at bounding box center [1115, 531] width 51 height 34
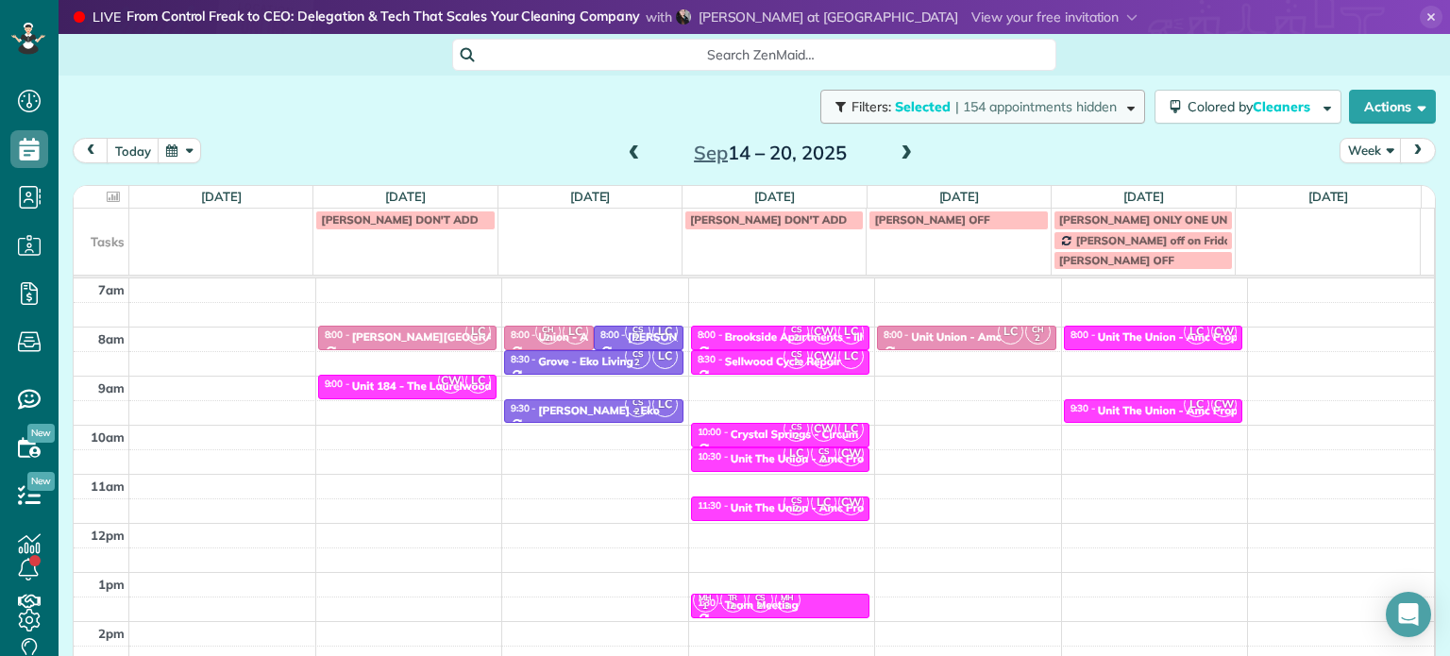
click at [955, 102] on span "| 154 appointments hidden" at bounding box center [1035, 106] width 161 height 17
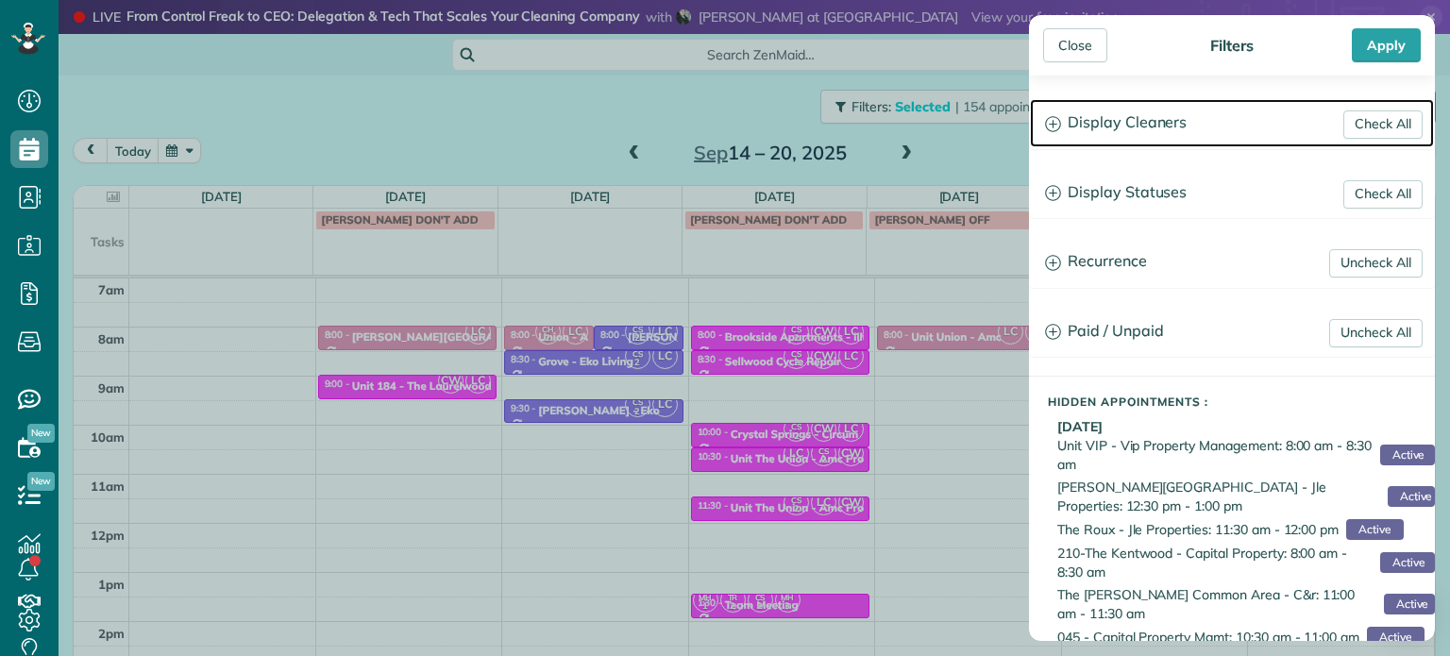
click at [1118, 112] on h3 "Display Cleaners" at bounding box center [1232, 123] width 404 height 48
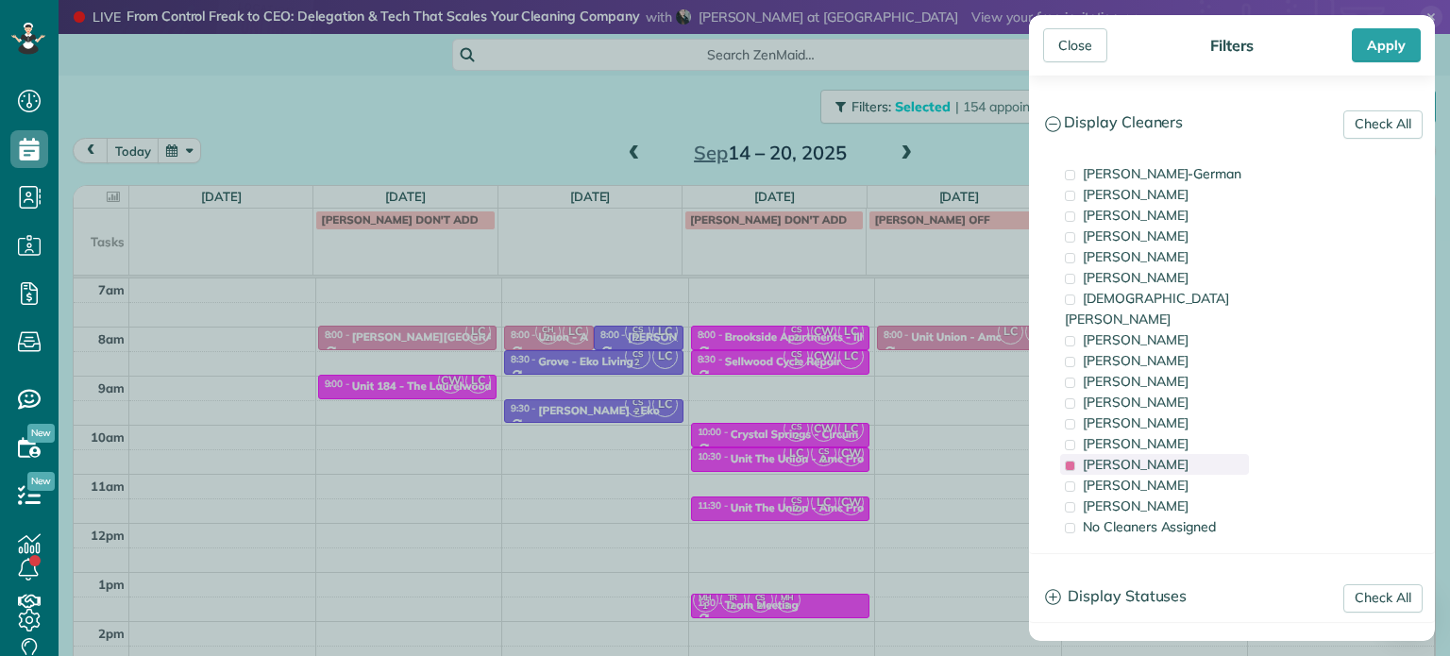
click at [1189, 454] on div "[PERSON_NAME]" at bounding box center [1154, 464] width 189 height 21
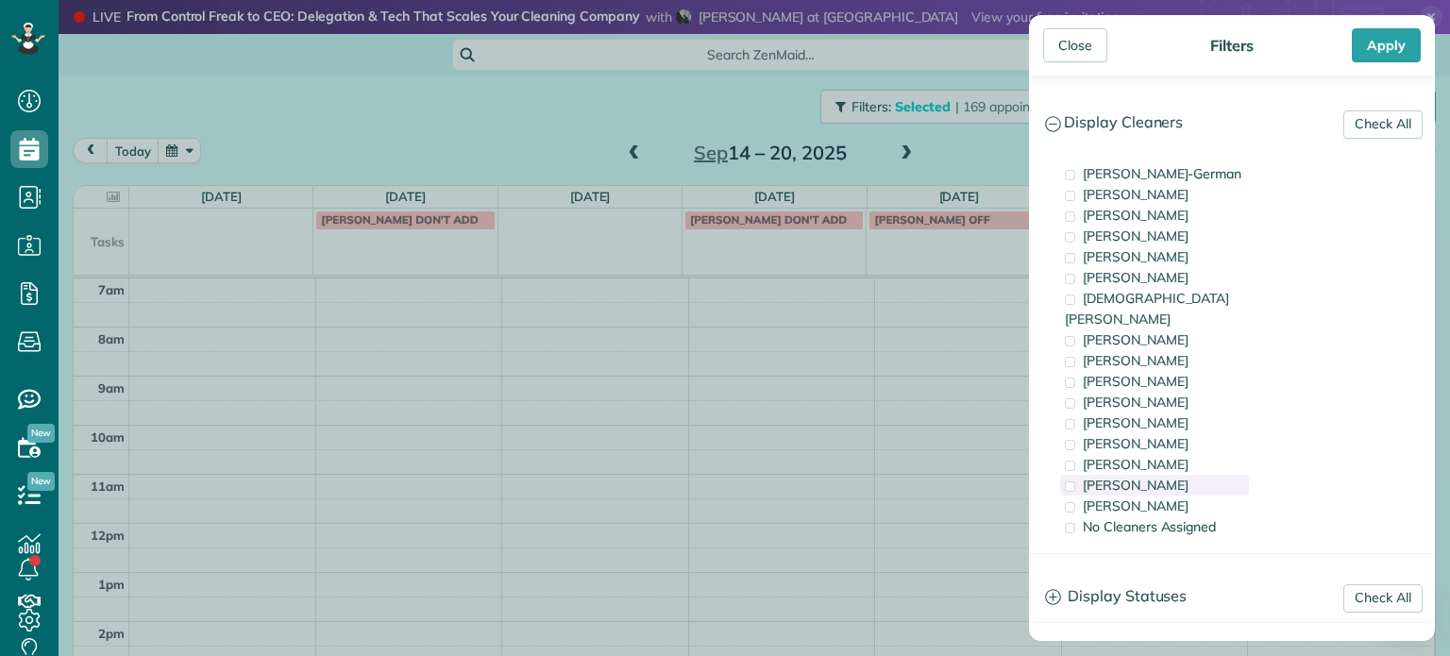
click at [1199, 475] on div "[PERSON_NAME]" at bounding box center [1154, 485] width 189 height 21
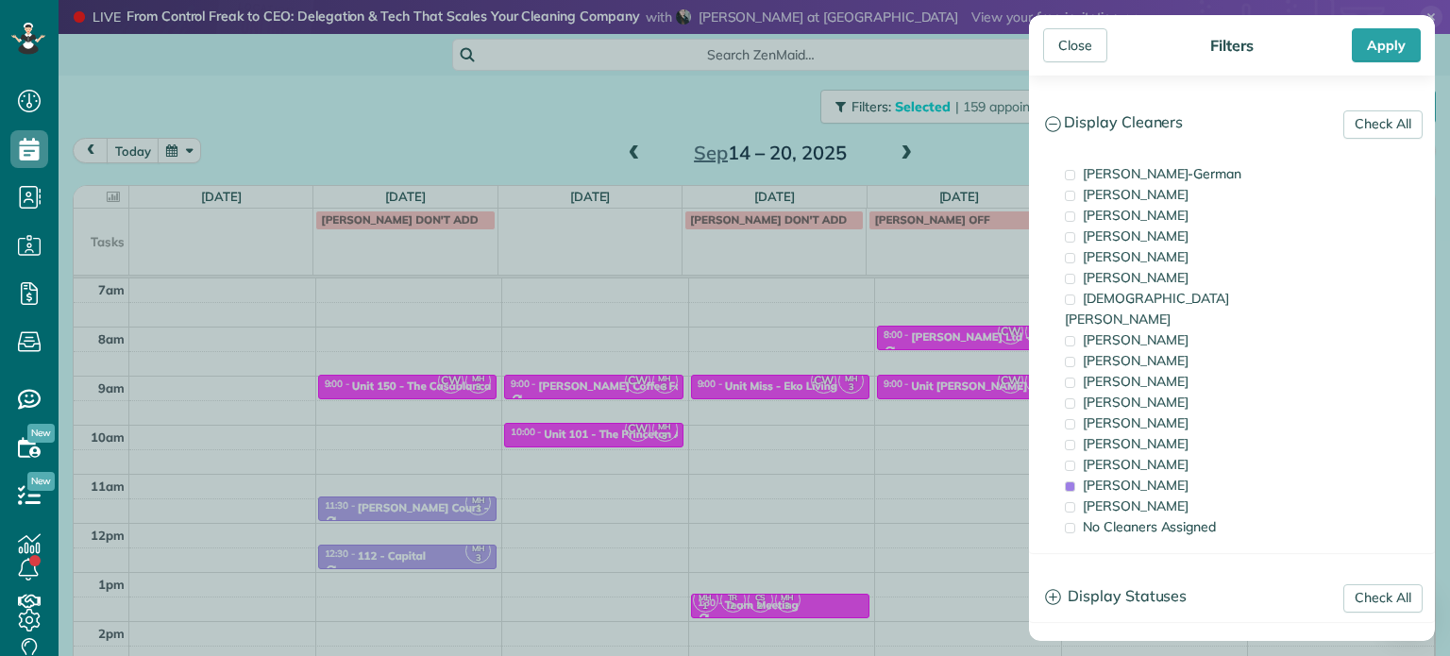
click at [843, 321] on div "Close Filters Apply Check All Display Cleaners [PERSON_NAME]-German [PERSON_NAM…" at bounding box center [725, 328] width 1450 height 656
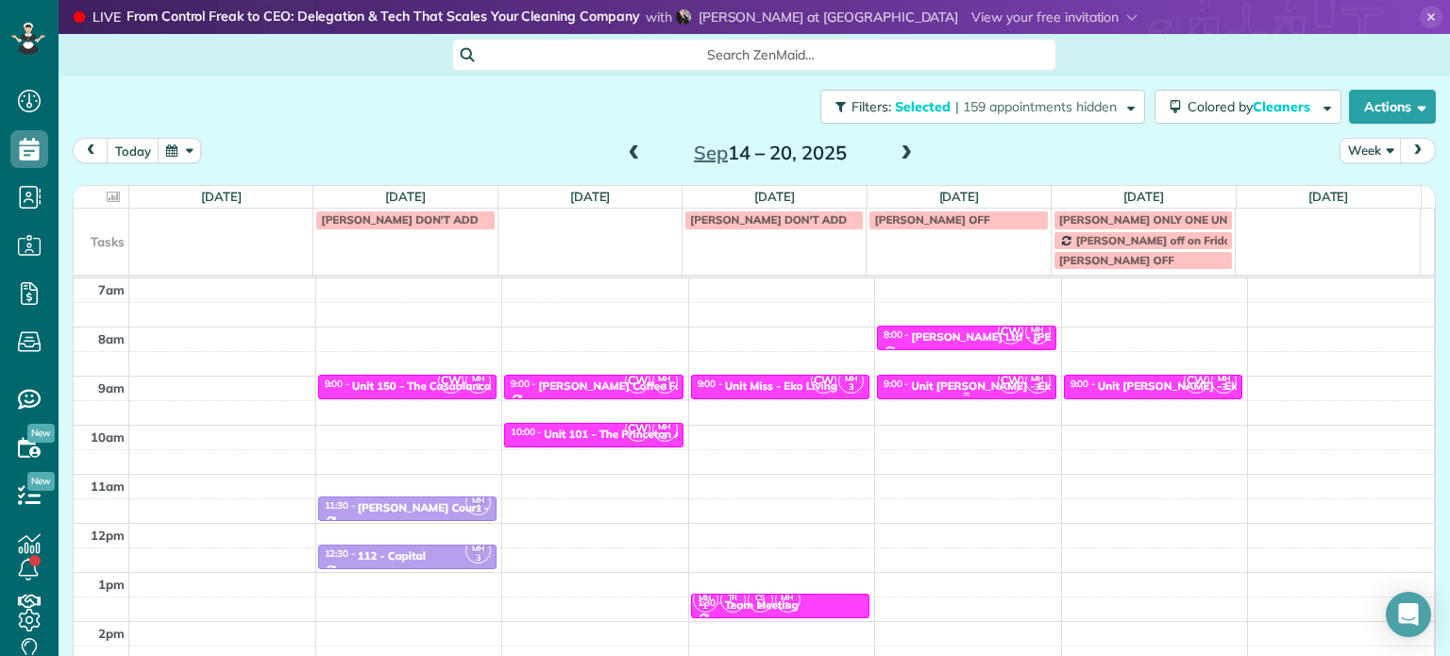
click at [953, 385] on div "Unit [PERSON_NAME] - Eko Living" at bounding box center [1001, 386] width 180 height 13
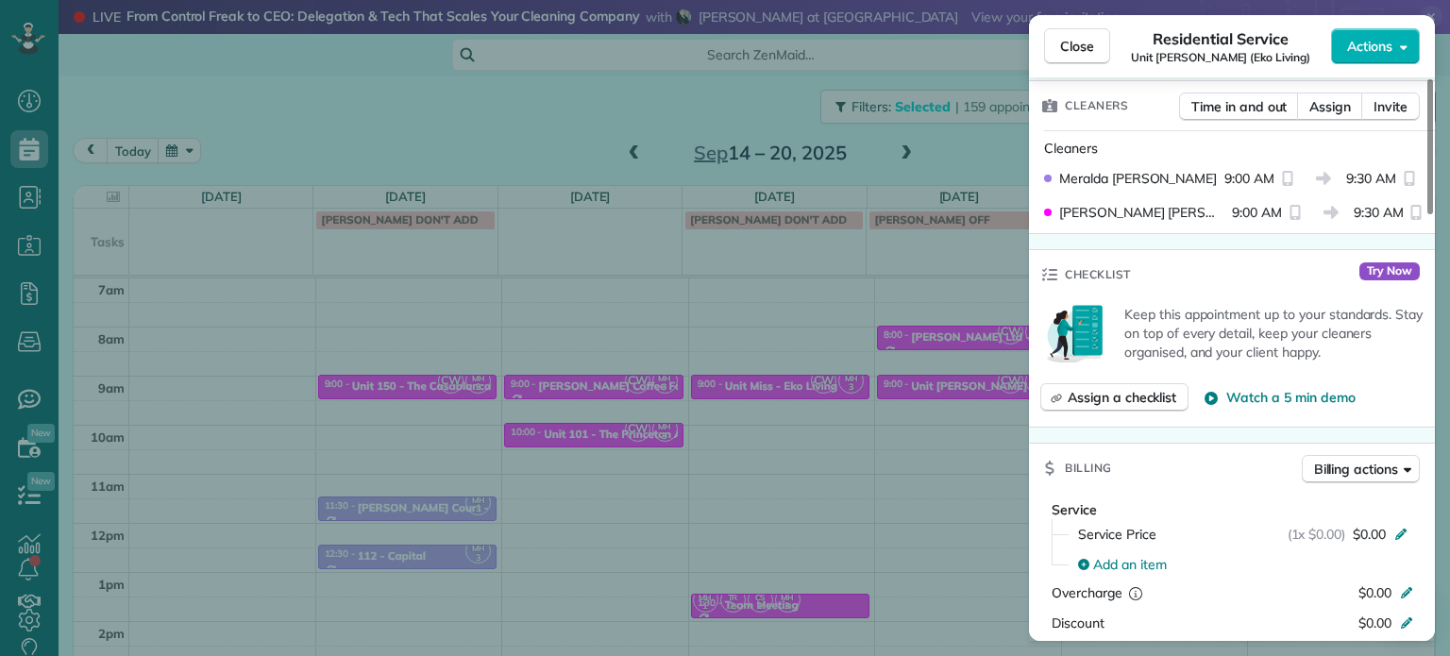
scroll to position [385, 0]
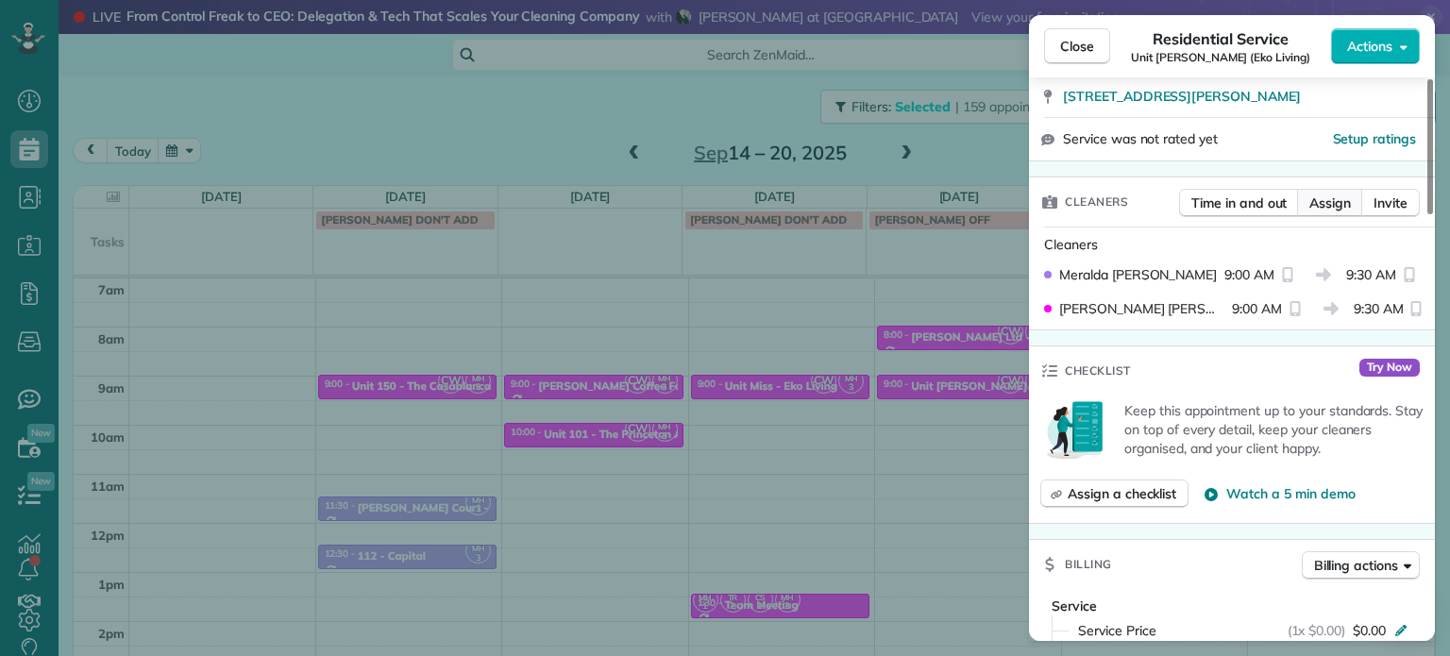
click at [1333, 203] on span "Assign" at bounding box center [1330, 203] width 42 height 19
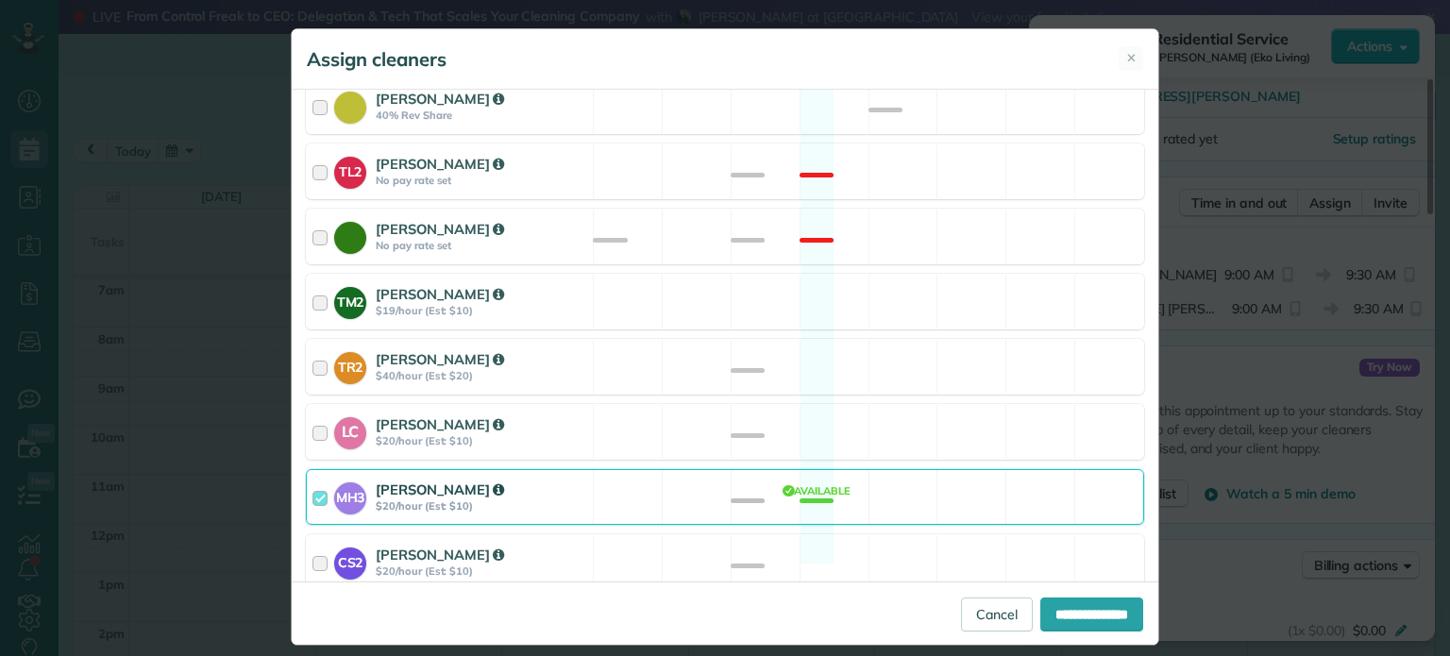
scroll to position [818, 0]
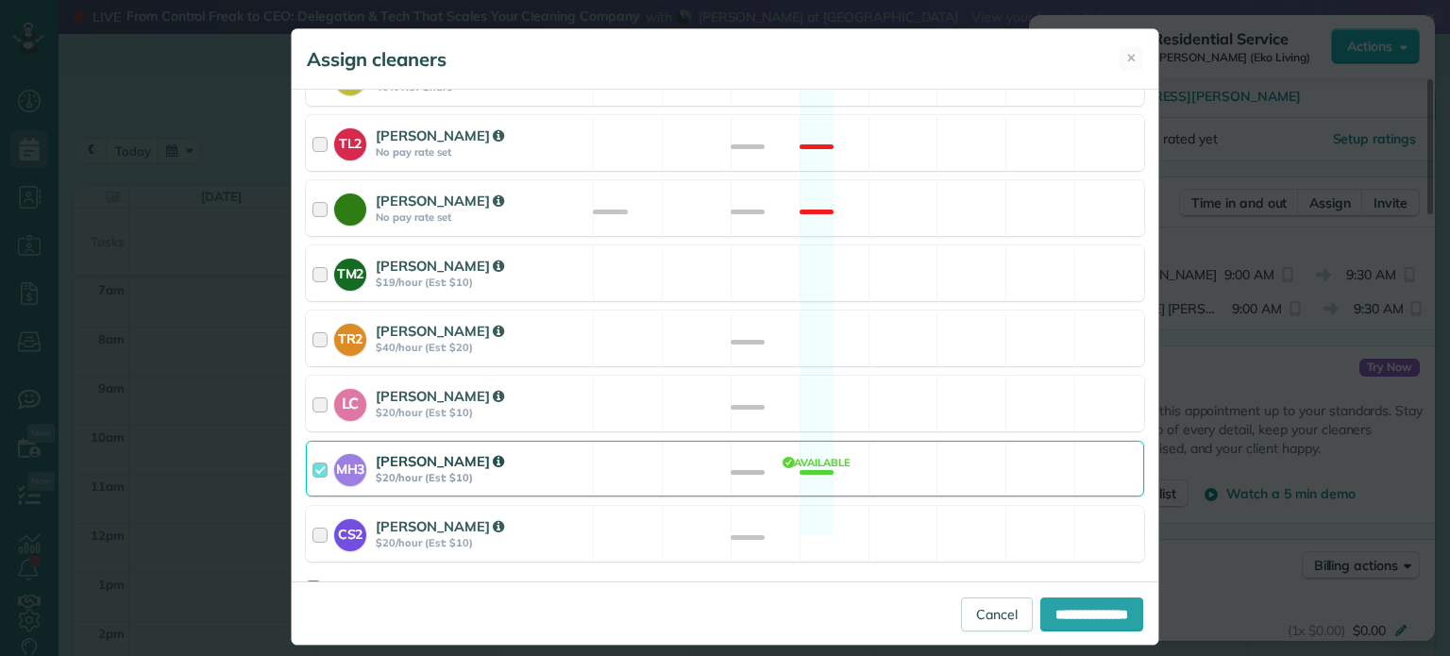
click at [935, 448] on div "MH3 [PERSON_NAME] $20/hour (Est: $10) Available" at bounding box center [725, 469] width 838 height 56
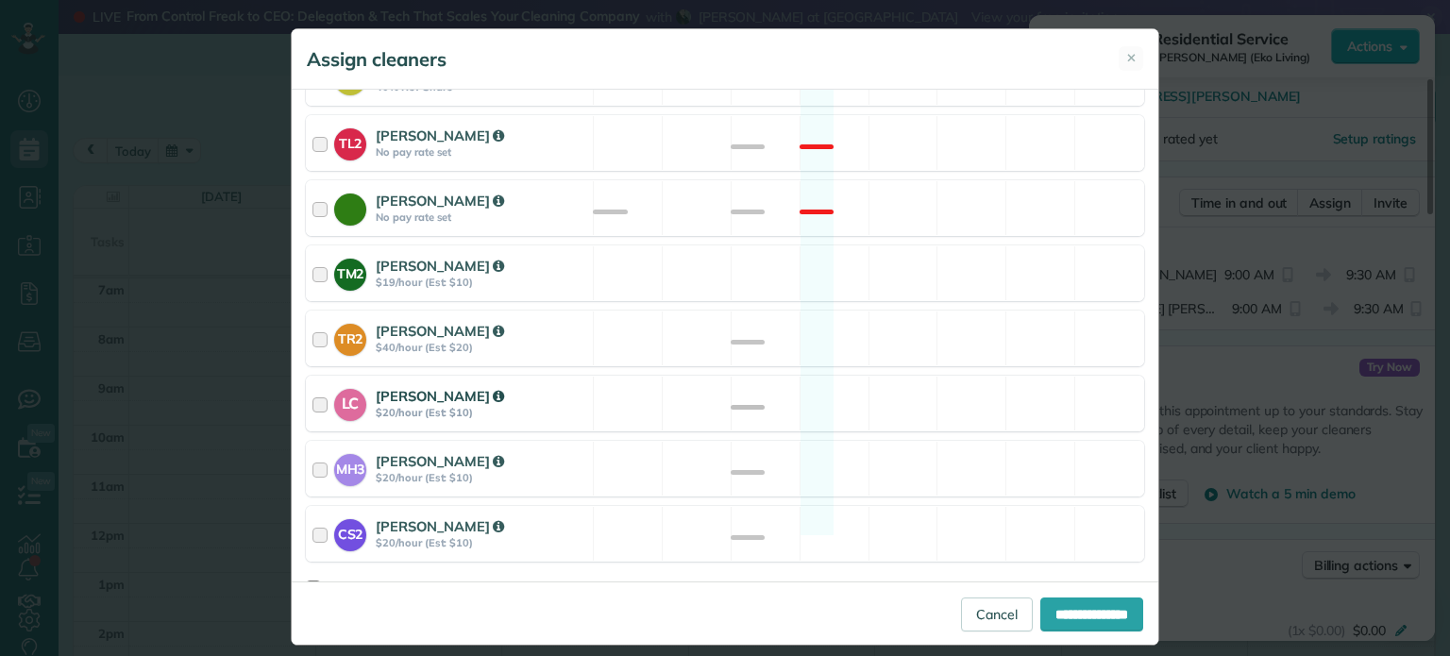
click at [947, 381] on div "LC [PERSON_NAME] $20/hour (Est: $10) Available" at bounding box center [725, 404] width 838 height 56
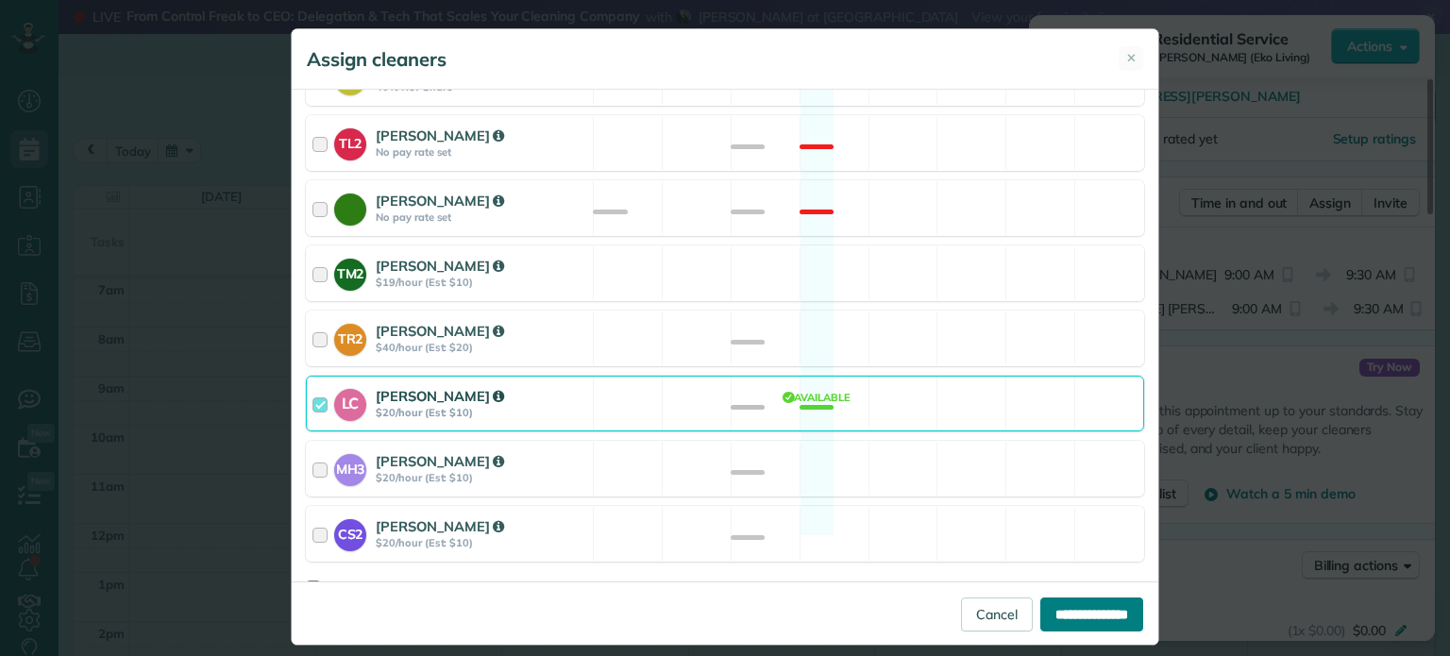
click at [1082, 611] on input "**********" at bounding box center [1091, 615] width 103 height 34
type input "**********"
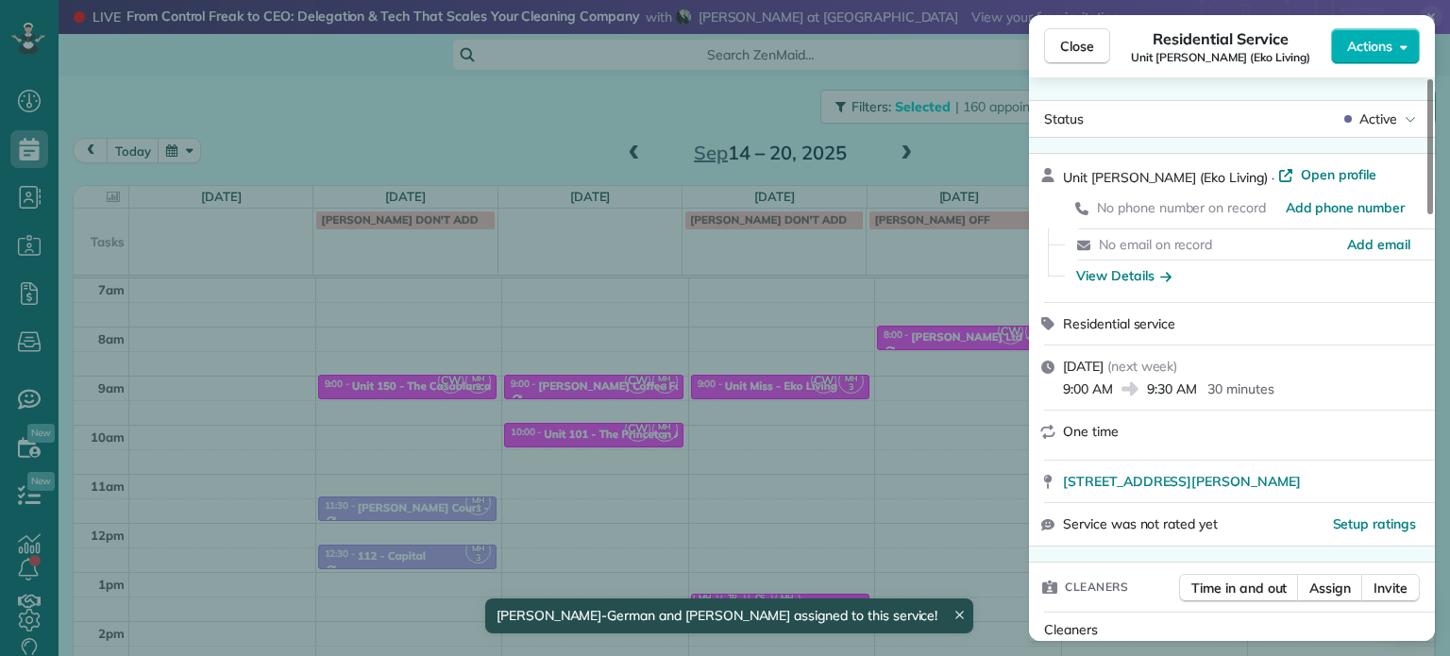
click at [945, 413] on div "Close Residential Service Unit [PERSON_NAME] (Eko Living) Actions Status Active…" at bounding box center [725, 328] width 1450 height 656
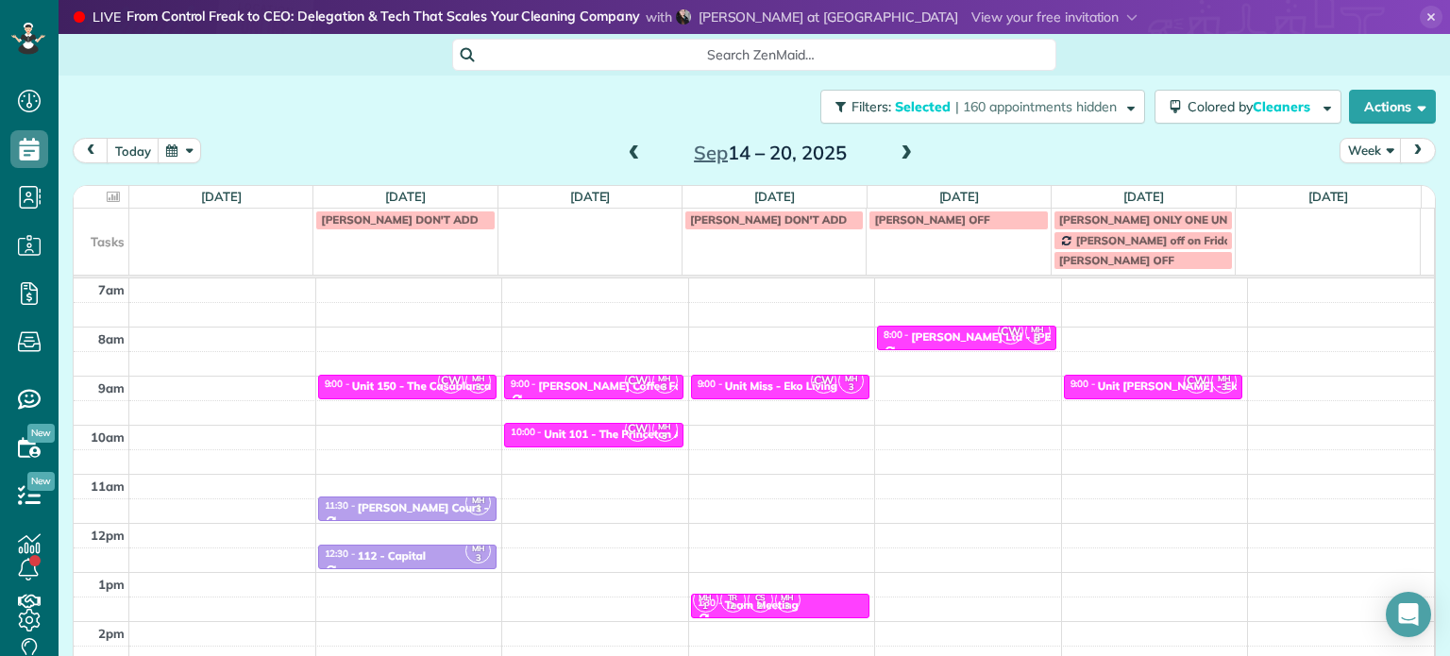
click at [906, 378] on div "4am 5am 6am 7am 8am 9am 10am 11am 12pm 1pm 2pm 3pm 4pm 5pm CW MH 3 9:00 - 9:30 …" at bounding box center [754, 474] width 1360 height 686
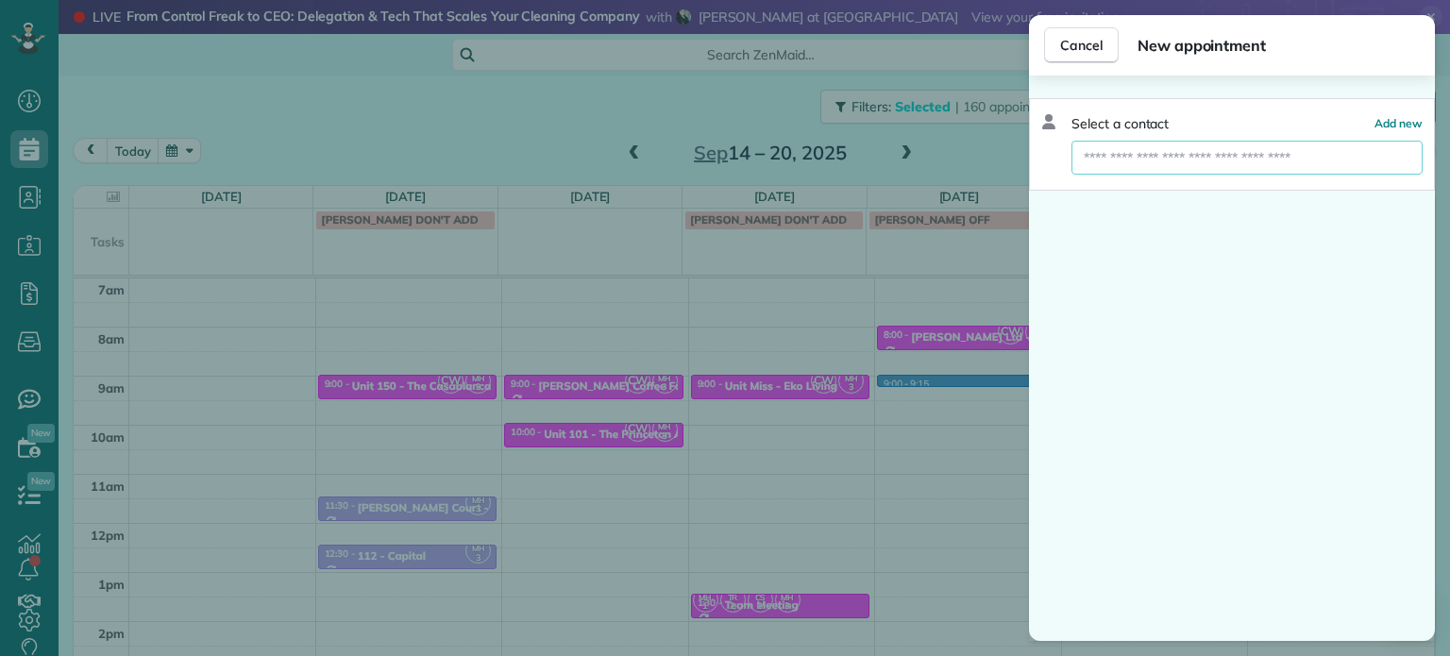
click at [1163, 166] on input "text" at bounding box center [1247, 158] width 351 height 34
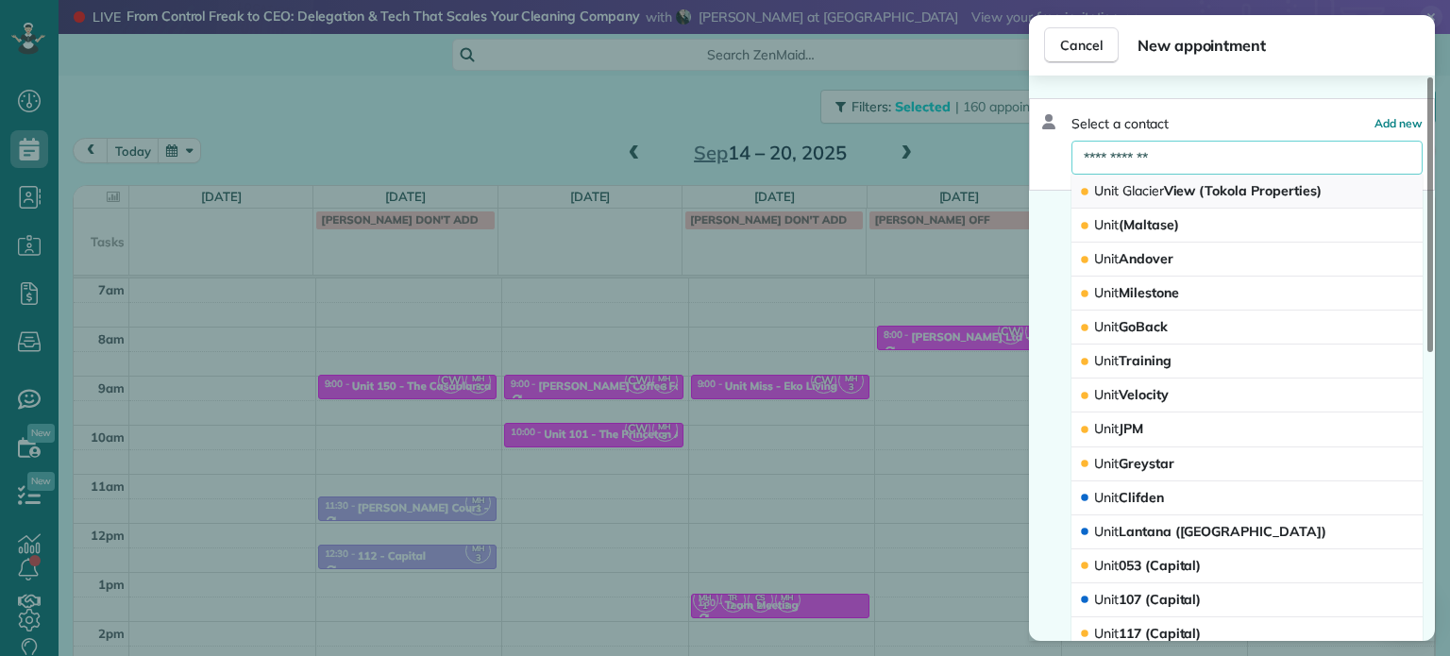
type input "**********"
click at [1193, 201] on button "Unit Glacier View (Tokola Properties)" at bounding box center [1247, 192] width 351 height 34
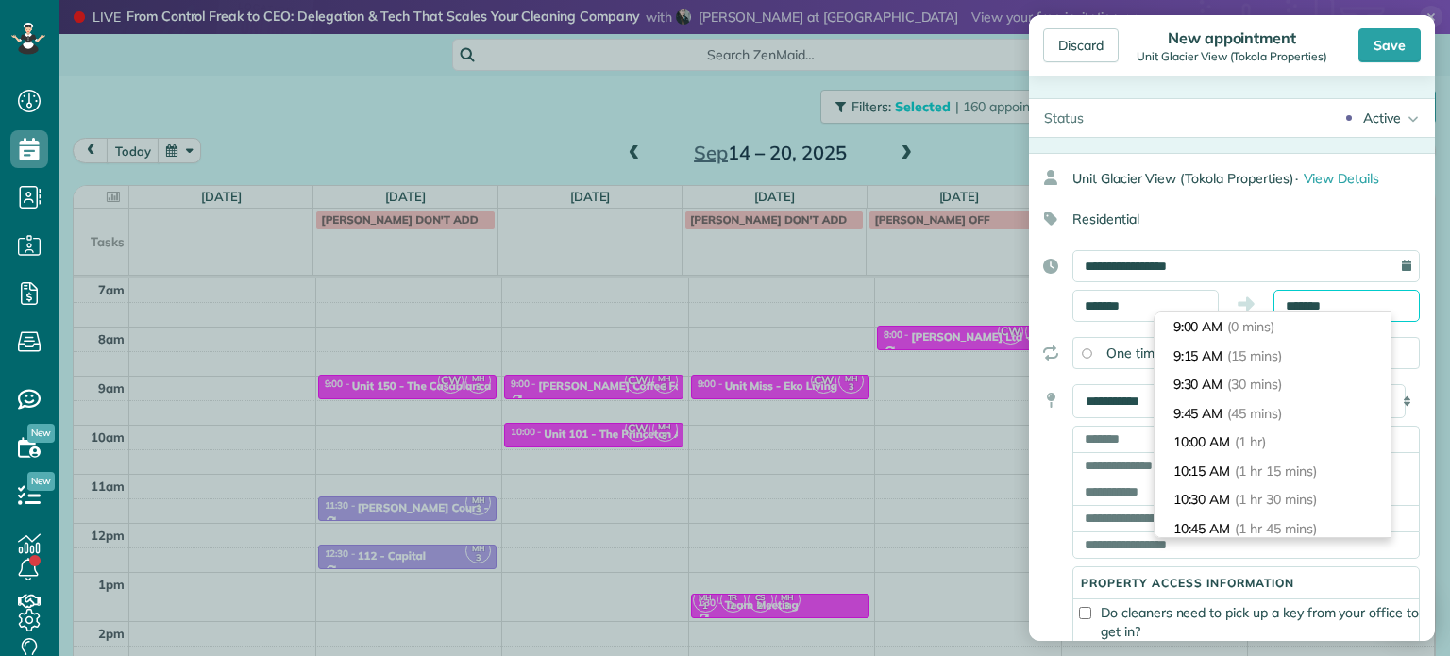
click at [1297, 305] on input "*******" at bounding box center [1347, 306] width 146 height 32
type input "*******"
click at [1297, 380] on li "9:30 AM (30 mins)" at bounding box center [1273, 384] width 236 height 29
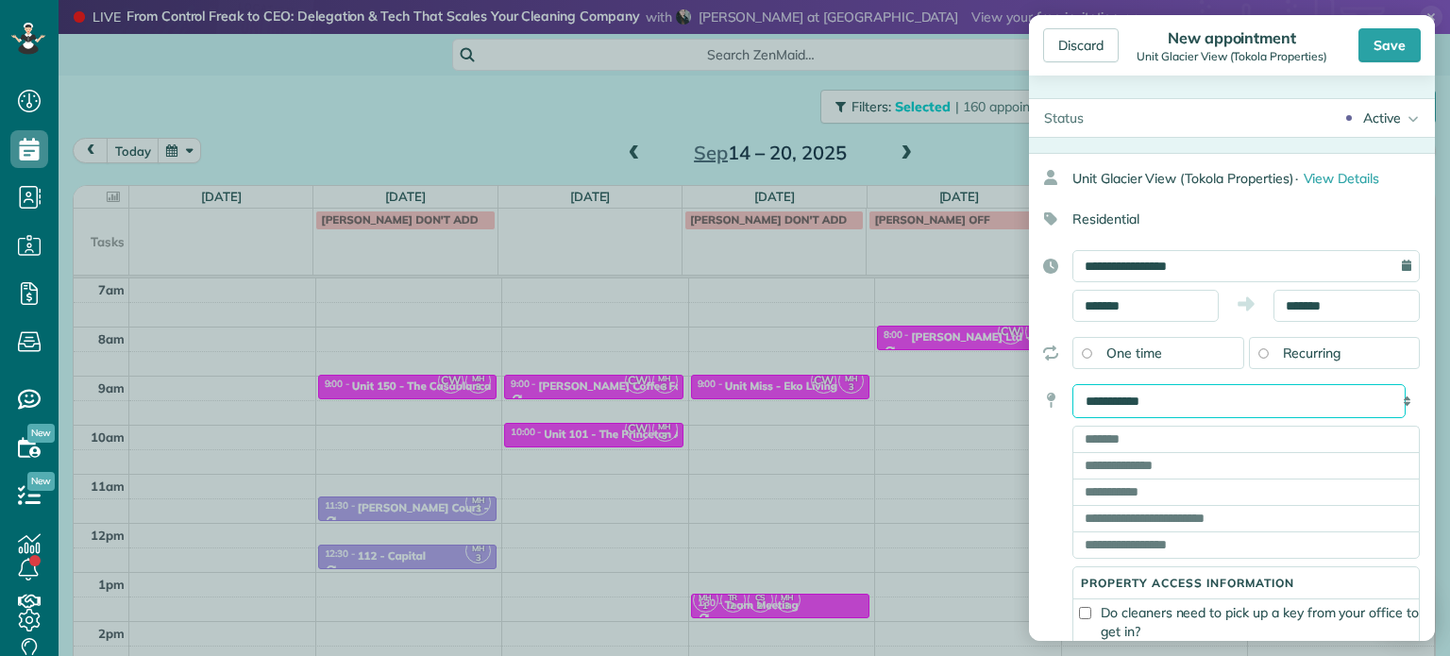
click at [1286, 397] on select "**********" at bounding box center [1238, 401] width 333 height 34
select select "*****"
click at [1072, 384] on select "**********" at bounding box center [1238, 401] width 333 height 34
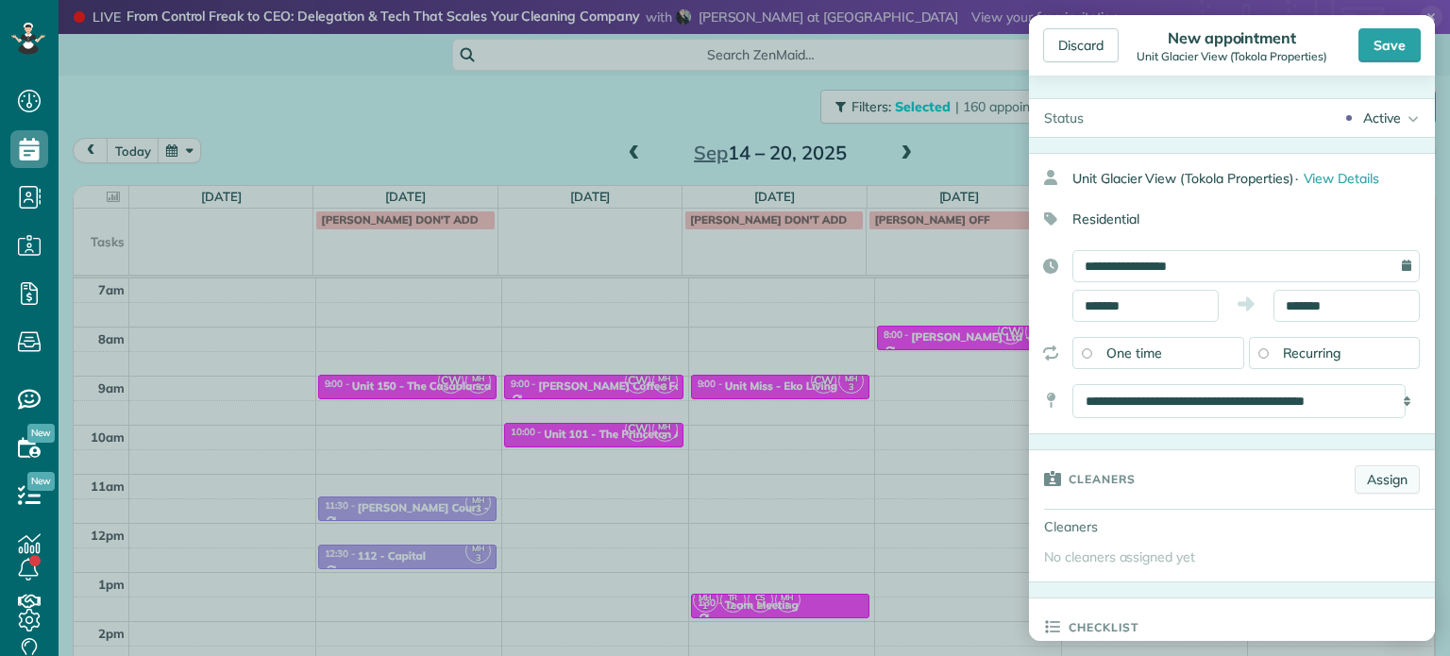
click at [1376, 475] on link "Assign" at bounding box center [1387, 479] width 65 height 28
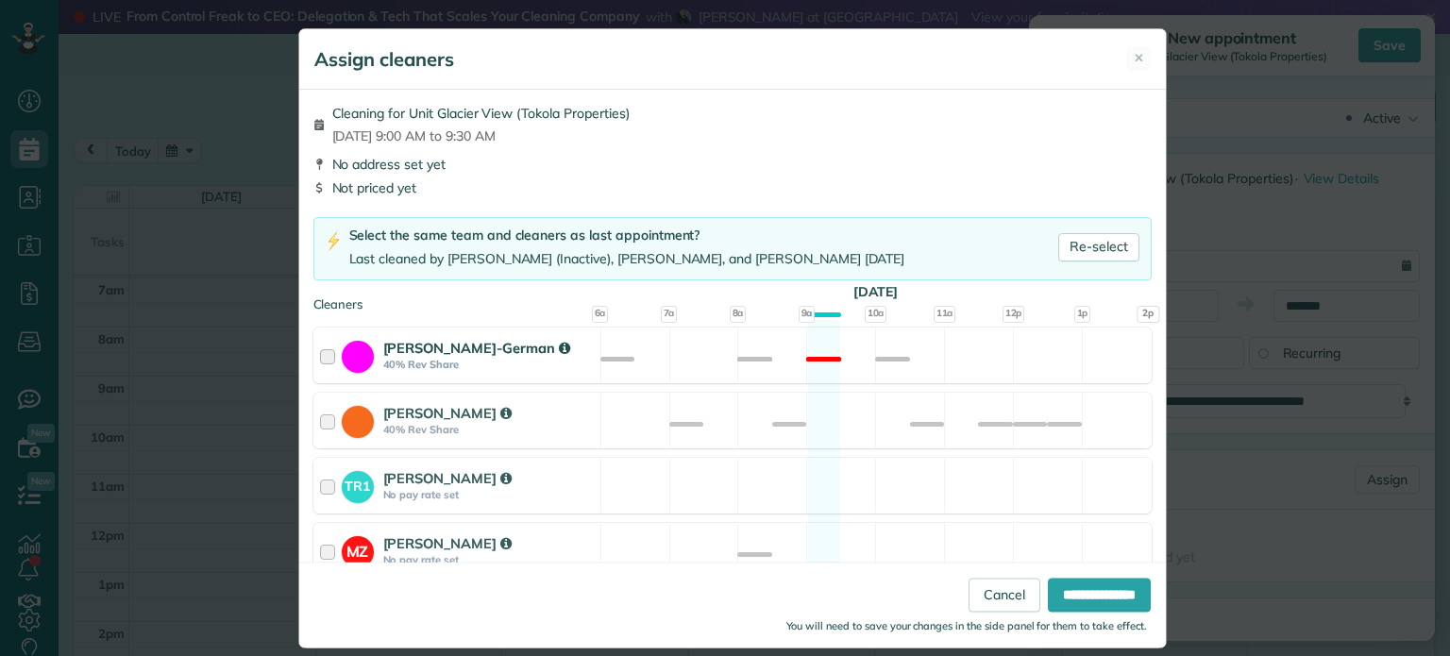
click at [875, 362] on div "[PERSON_NAME]-German 40% Rev Share Not available" at bounding box center [732, 356] width 838 height 56
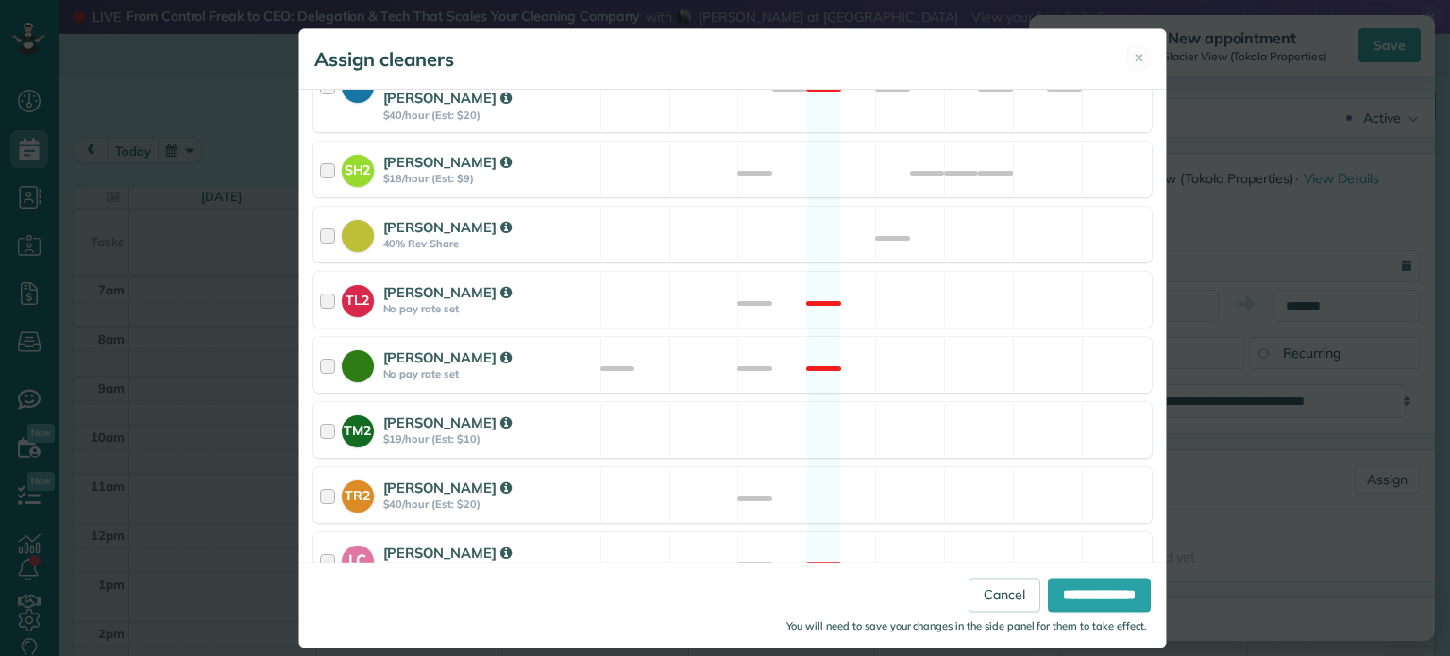
scroll to position [795, 0]
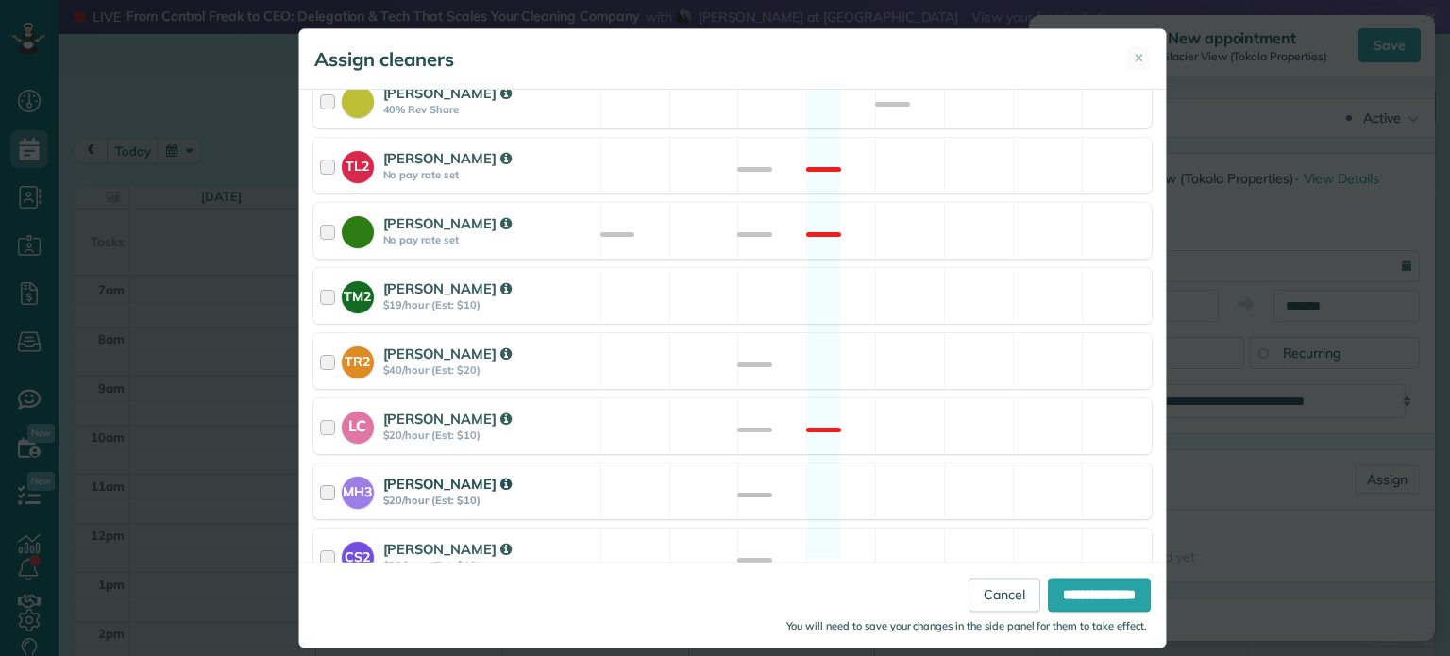
click at [918, 464] on div "MH3 [PERSON_NAME] $20/hour (Est: $10) Available" at bounding box center [732, 492] width 838 height 56
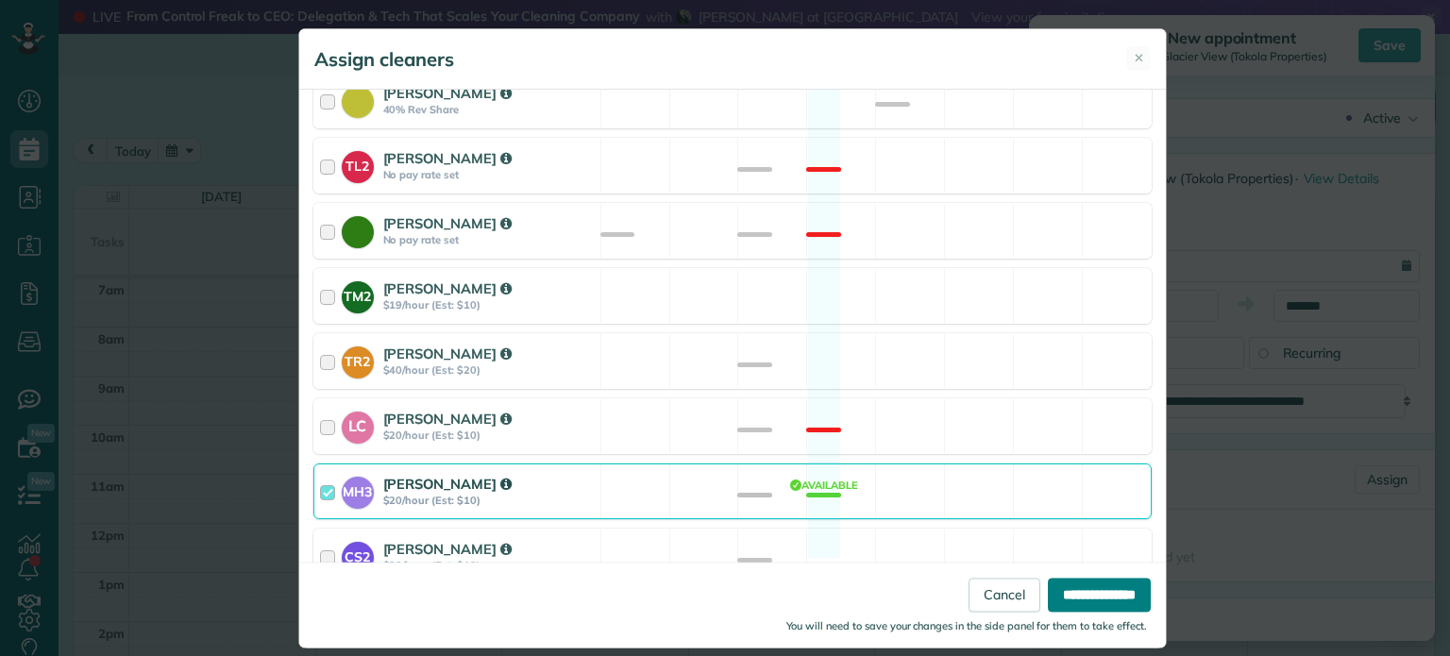
click at [1080, 592] on input "**********" at bounding box center [1099, 596] width 103 height 34
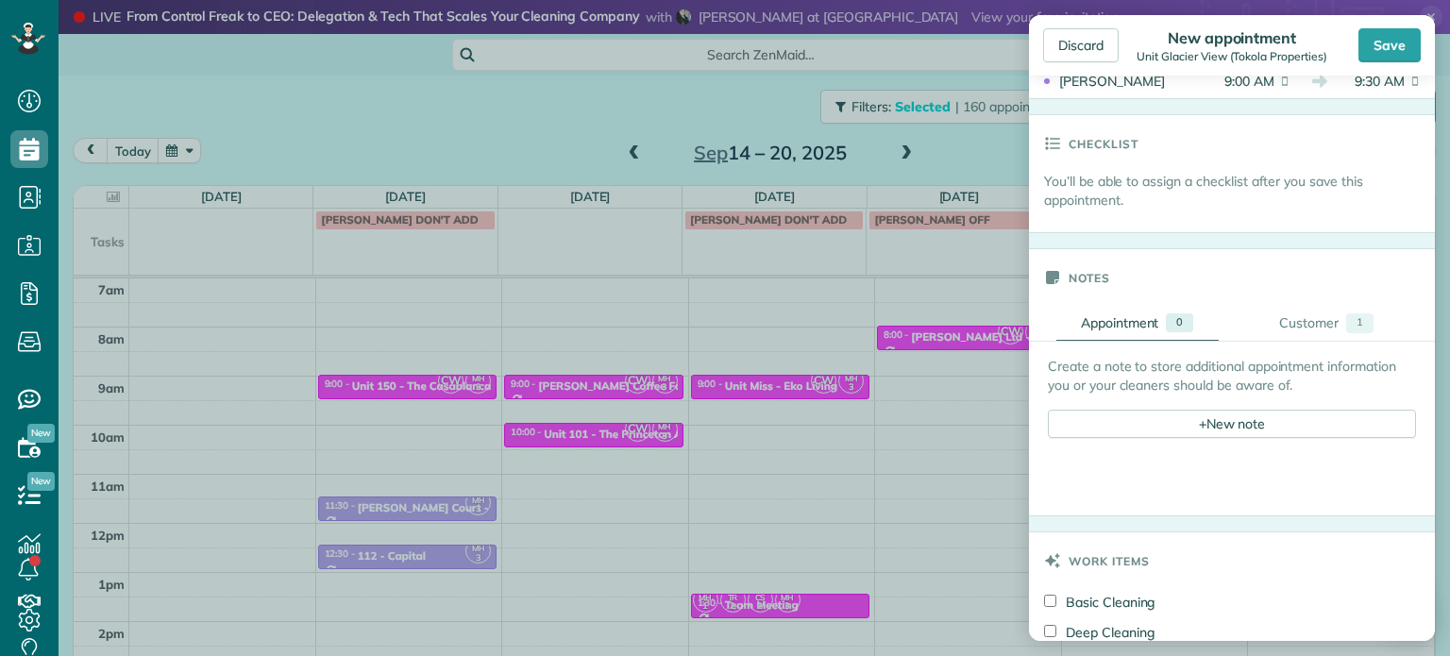
scroll to position [661, 0]
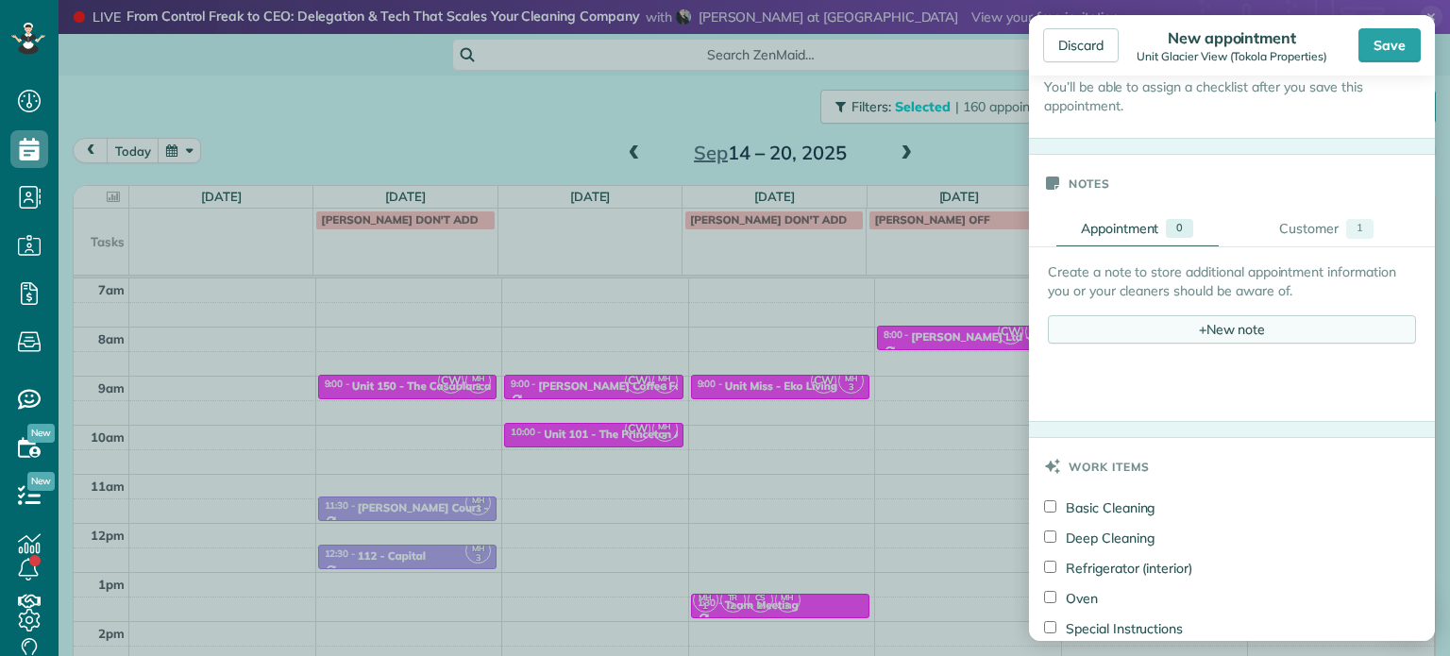
click at [1246, 327] on div "+ New note" at bounding box center [1232, 329] width 368 height 28
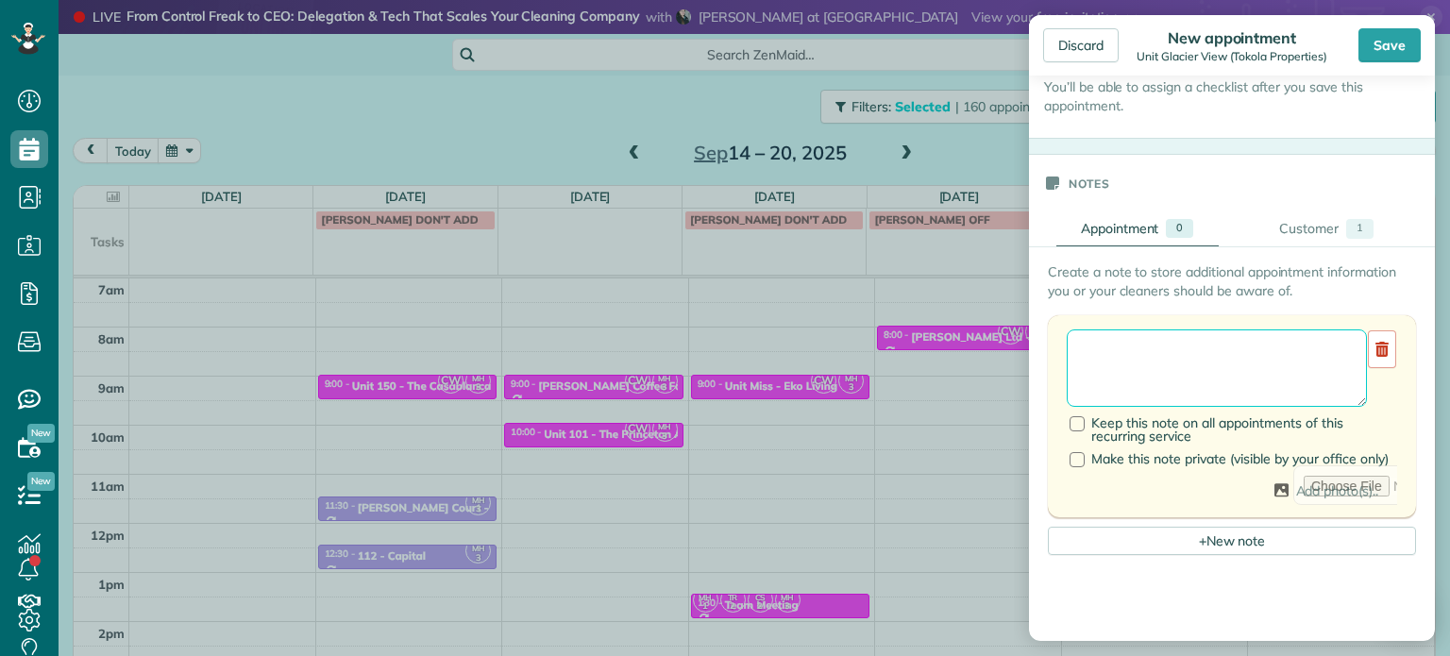
click at [1242, 353] on textarea at bounding box center [1217, 367] width 300 height 77
type textarea "*"
click at [1148, 386] on textarea "**********" at bounding box center [1210, 367] width 286 height 77
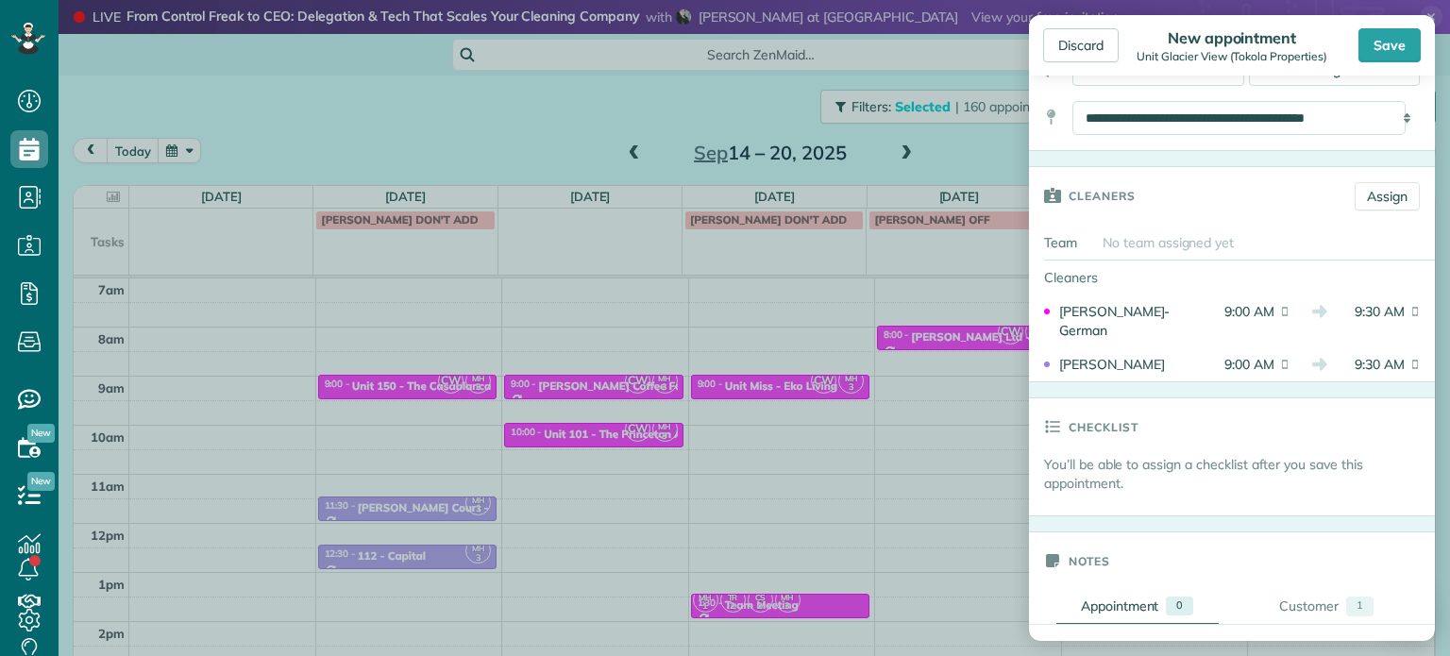
scroll to position [0, 0]
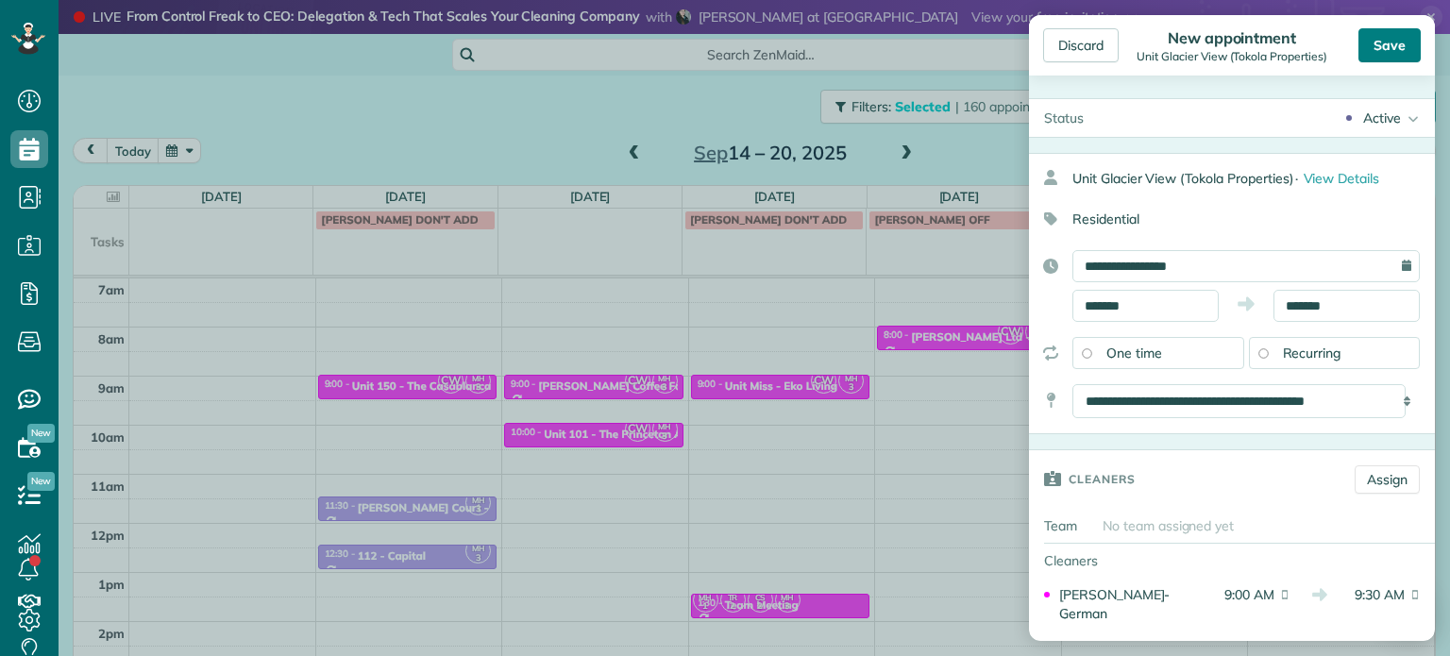
type textarea "**********"
click at [1386, 48] on div "Save" at bounding box center [1390, 45] width 62 height 34
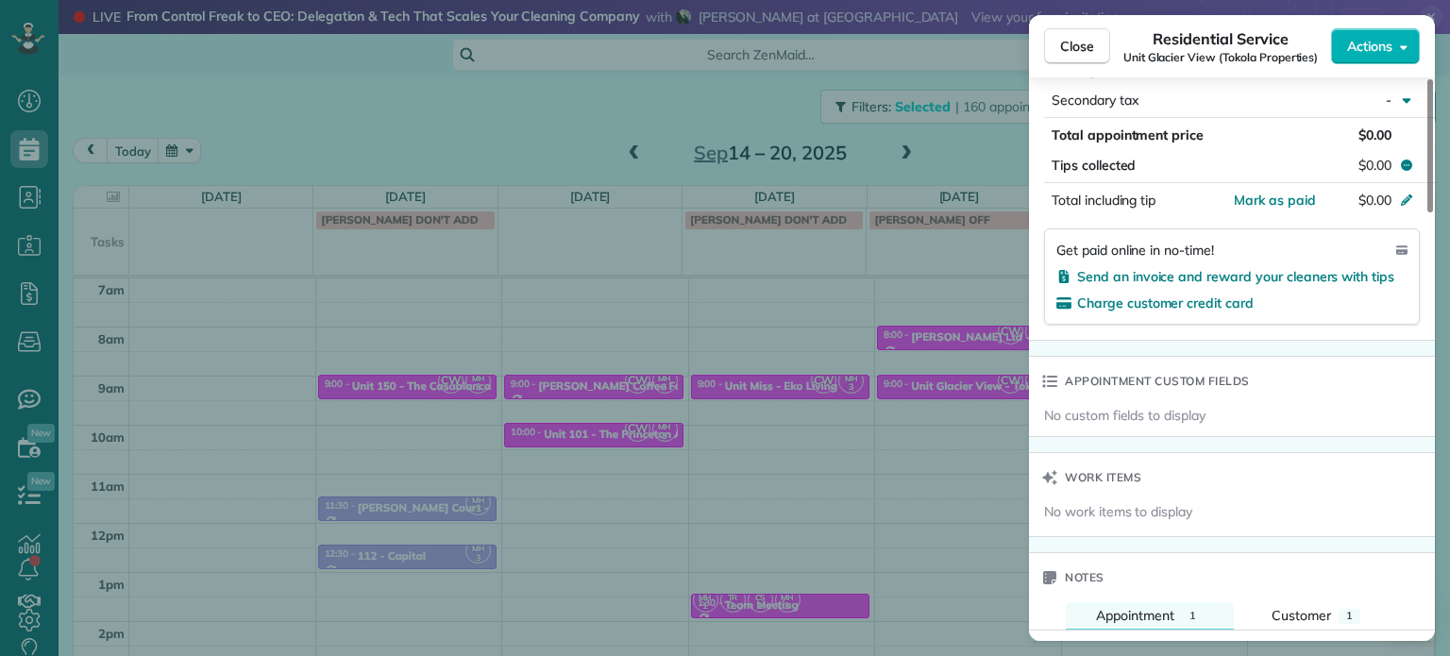
scroll to position [1322, 0]
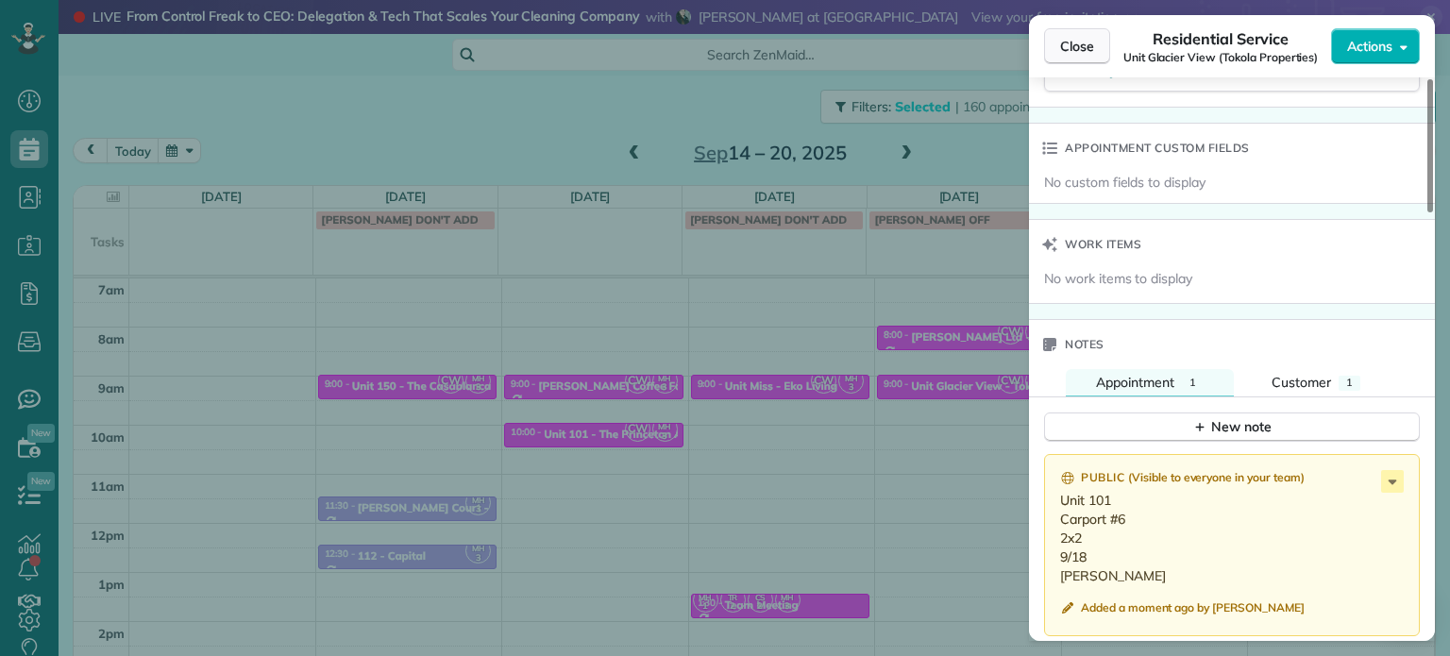
click at [1091, 47] on span "Close" at bounding box center [1077, 46] width 34 height 19
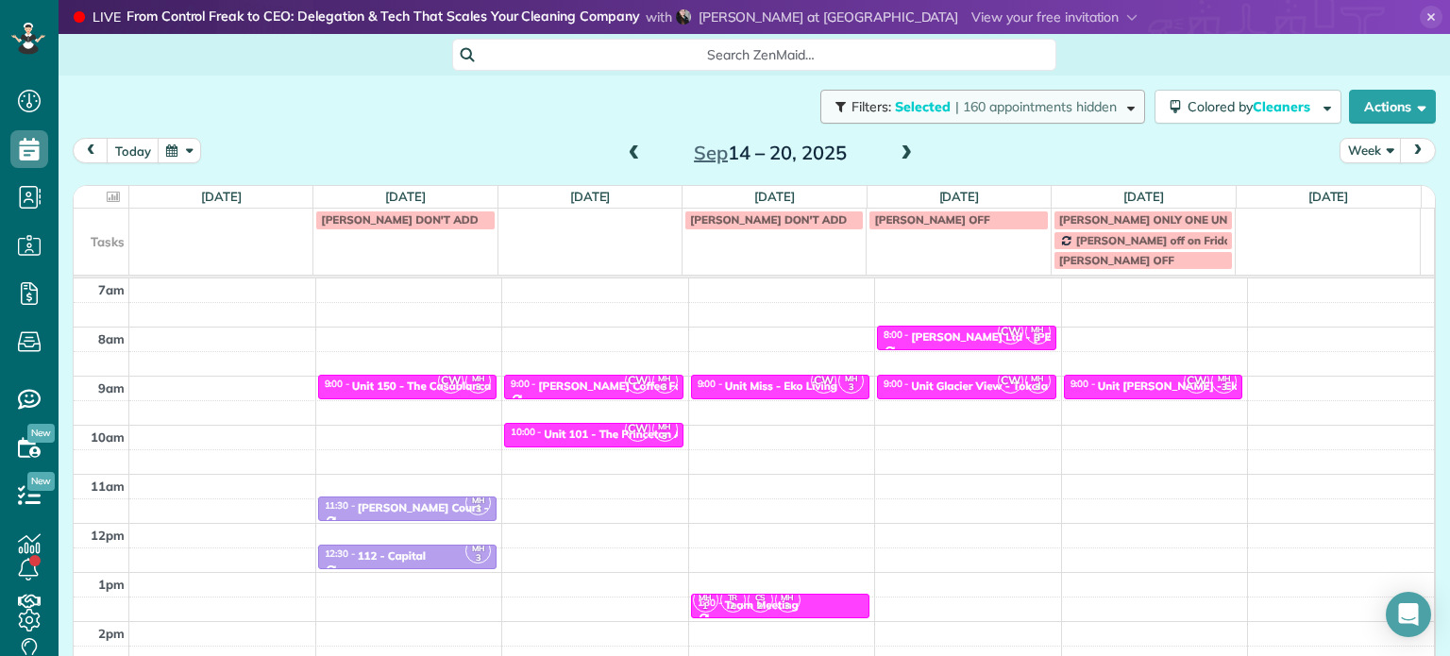
click at [1008, 102] on span "| 160 appointments hidden" at bounding box center [1035, 106] width 161 height 17
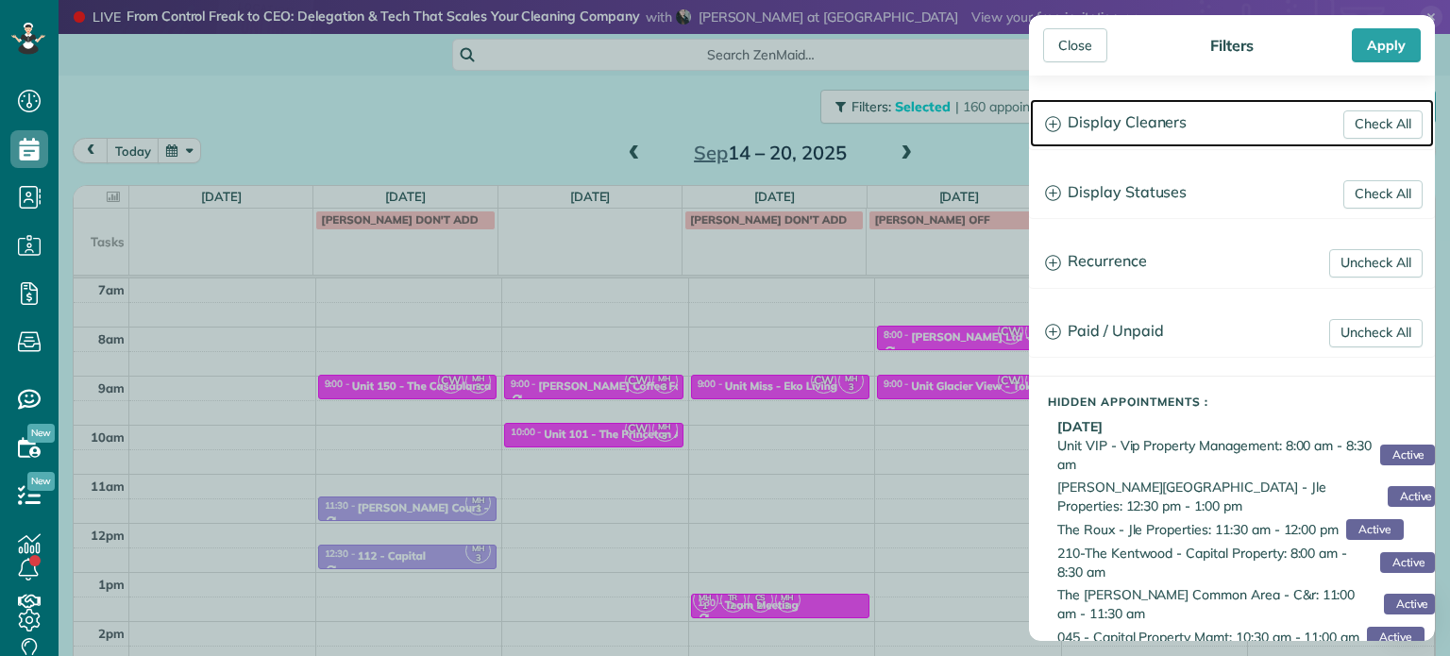
click at [1141, 127] on h3 "Display Cleaners" at bounding box center [1232, 123] width 404 height 48
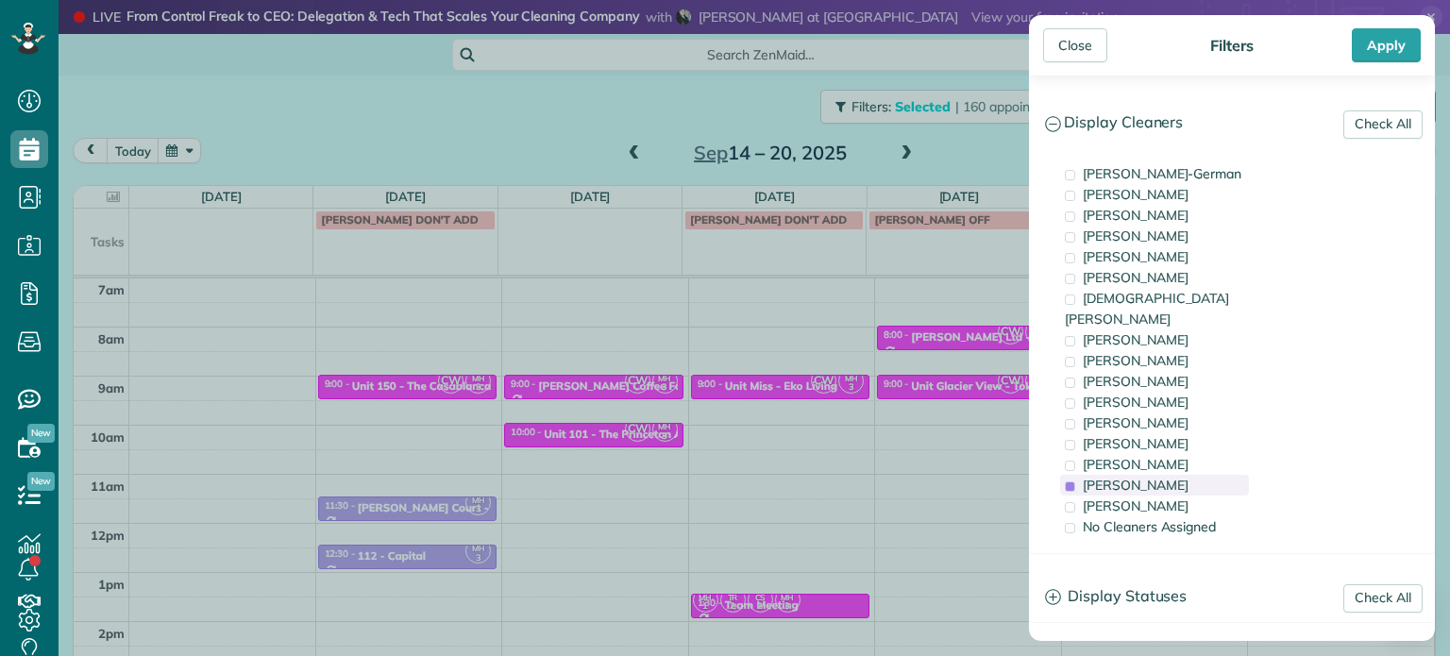
click at [1164, 477] on span "[PERSON_NAME]" at bounding box center [1136, 485] width 106 height 17
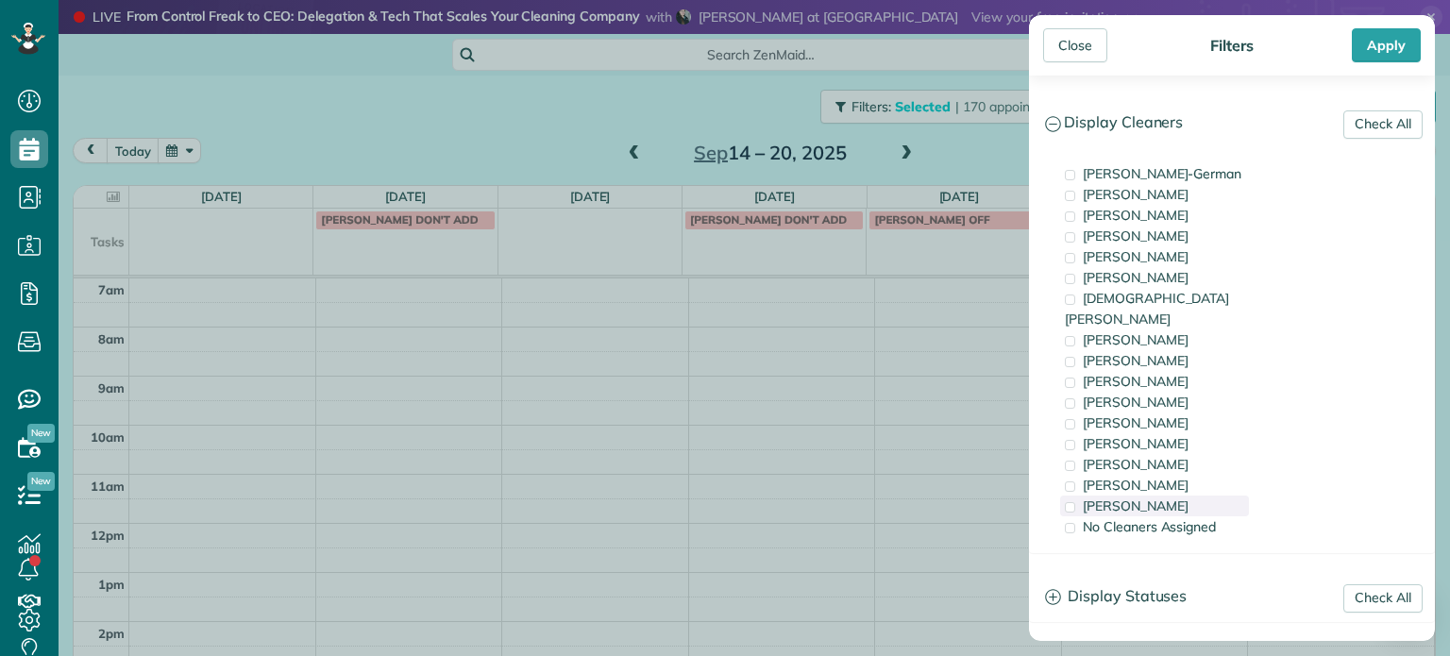
click at [1165, 498] on span "[PERSON_NAME]" at bounding box center [1136, 506] width 106 height 17
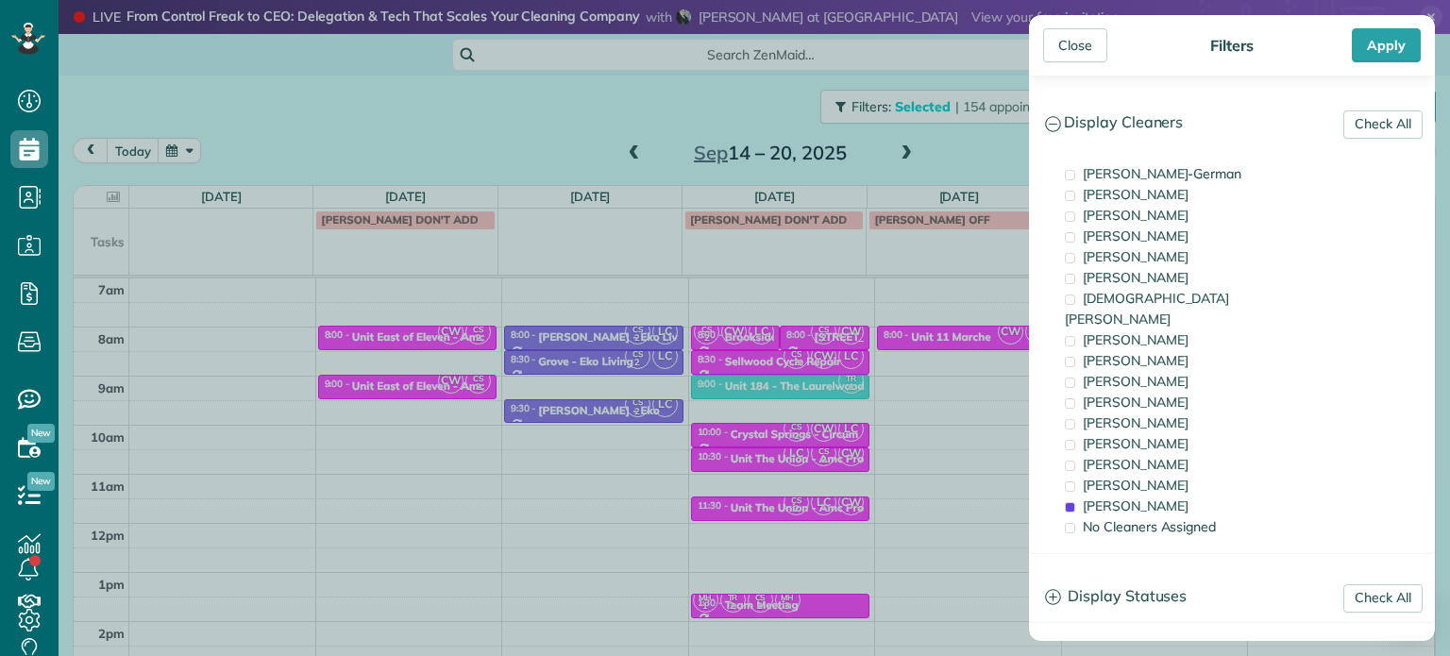
click at [606, 444] on div "Close Filters Apply Check All Display Cleaners [PERSON_NAME]-German [PERSON_NAM…" at bounding box center [725, 328] width 1450 height 656
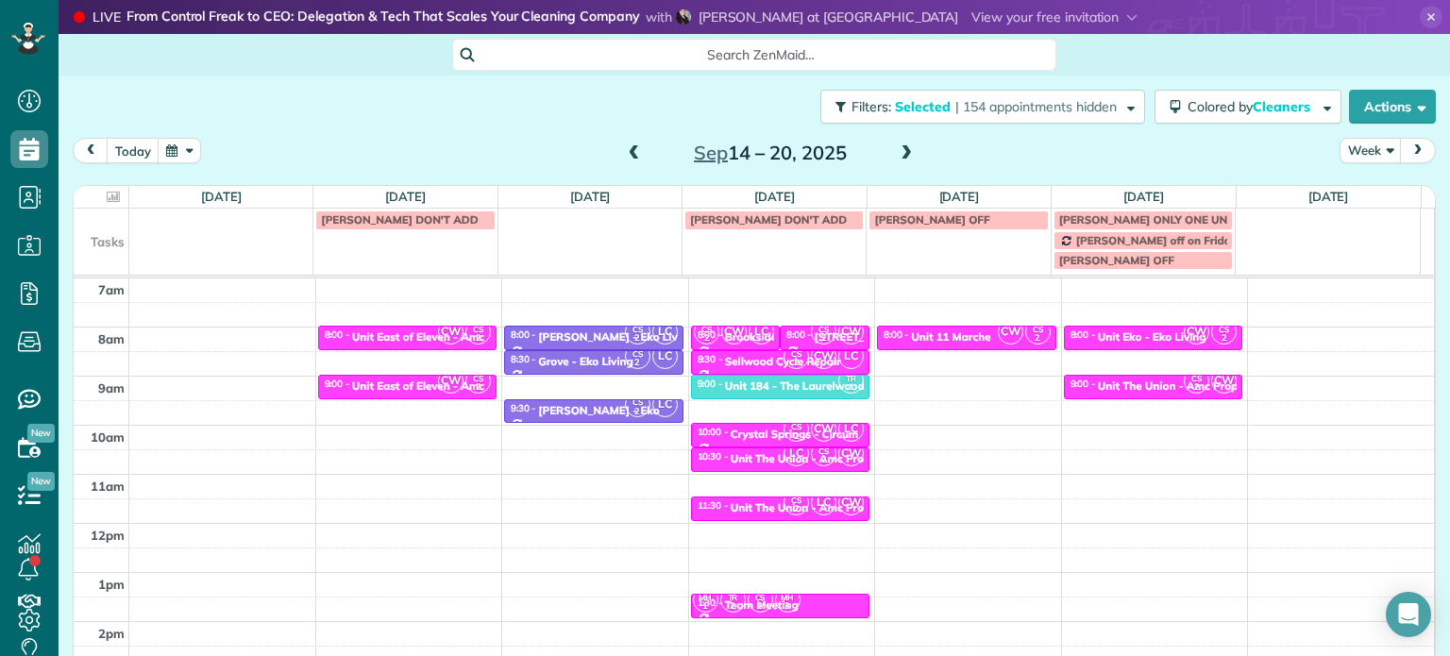
click at [600, 457] on div "4am 5am 6am 7am 8am 9am 10am 11am 12pm 1pm 2pm 3pm 4pm 5pm CW CS 2 8:00 - 8:30 …" at bounding box center [754, 474] width 1360 height 686
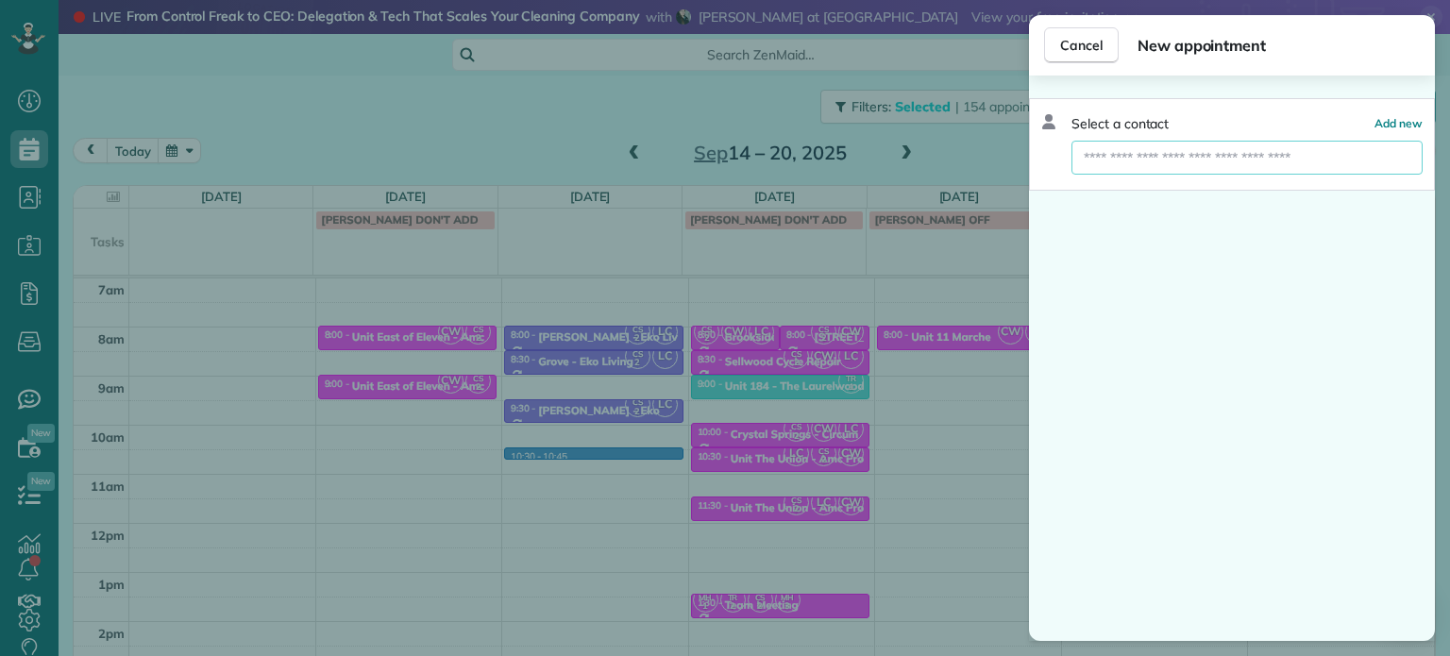
click at [1197, 158] on input "text" at bounding box center [1247, 158] width 351 height 34
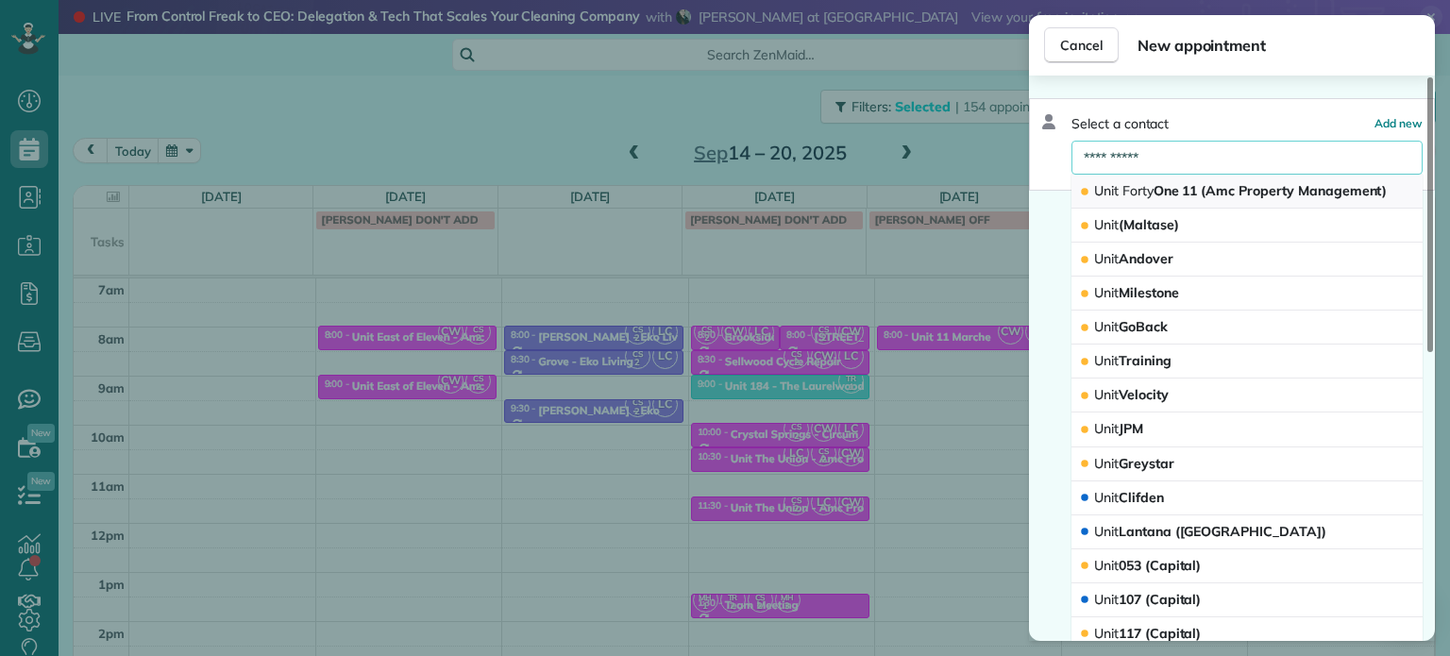
type input "**********"
click at [1181, 186] on span "Unit Forty One 11 (Amc Property Management)" at bounding box center [1240, 190] width 293 height 17
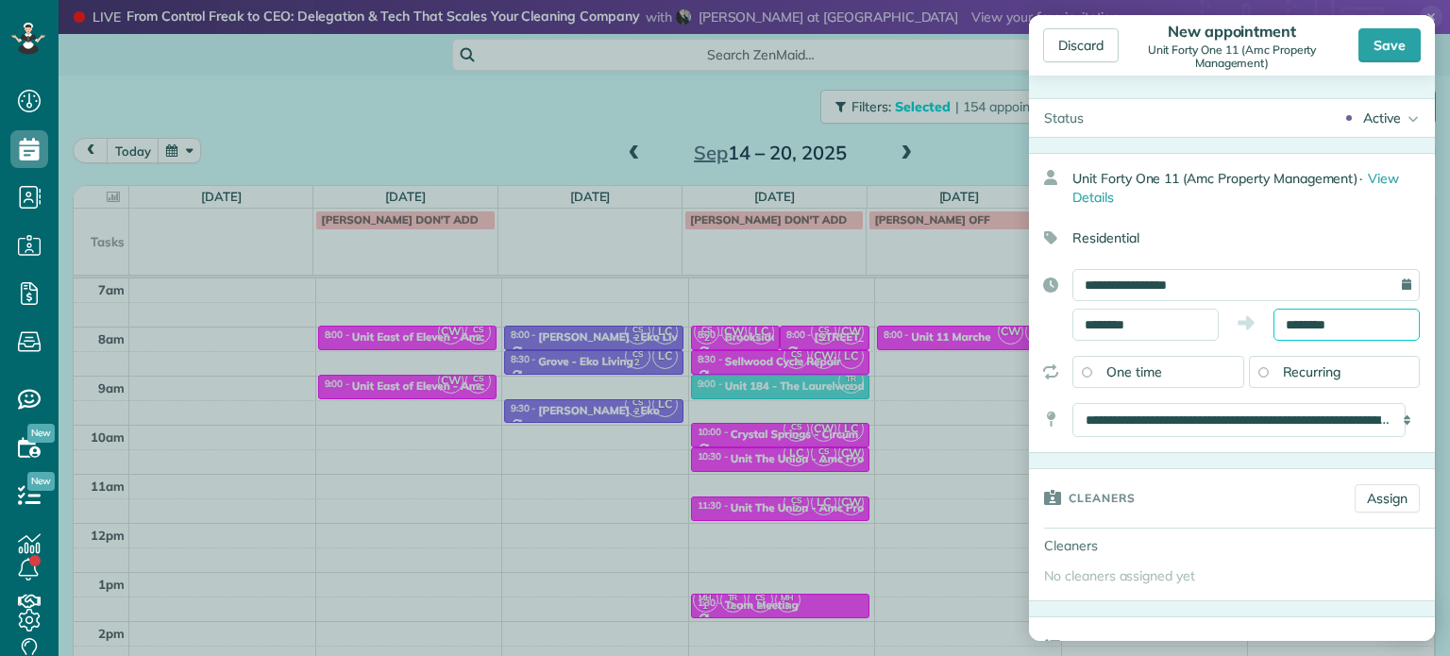
click at [1306, 319] on input "********" at bounding box center [1347, 325] width 146 height 32
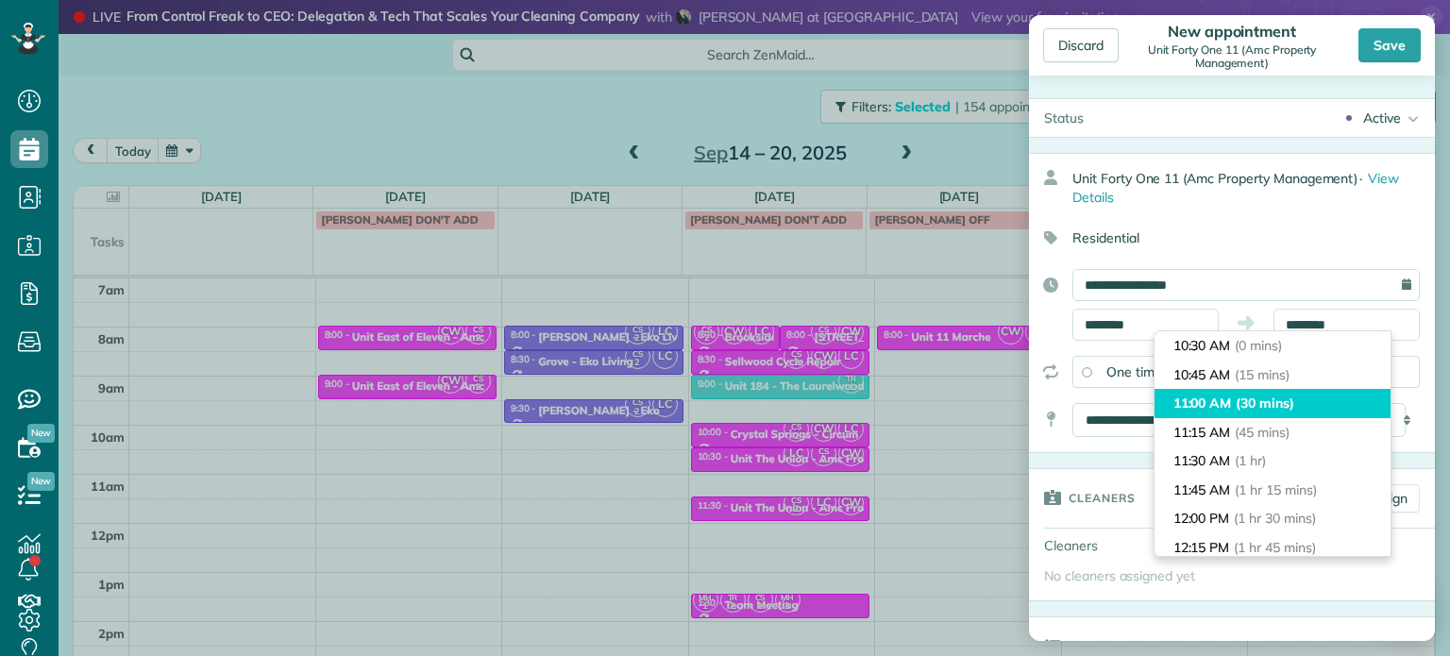
type input "********"
click at [1280, 399] on span "(30 mins)" at bounding box center [1265, 403] width 59 height 17
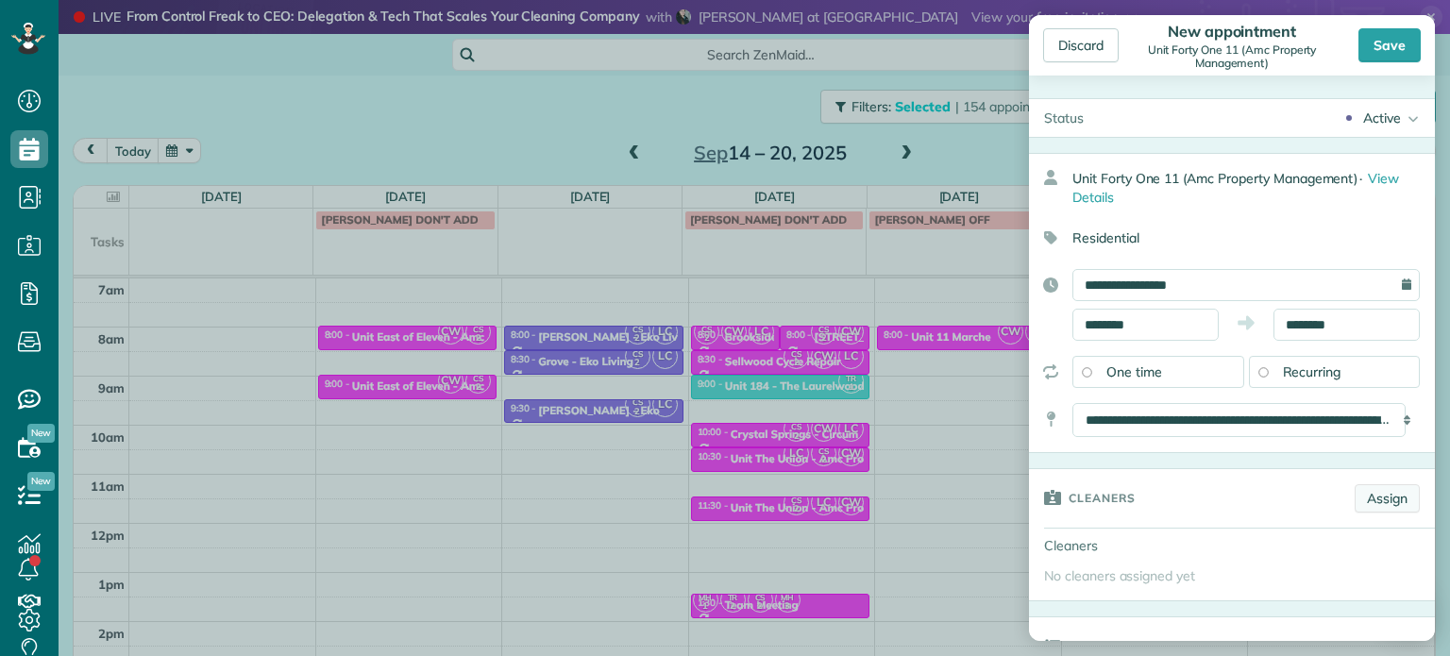
click at [1393, 503] on link "Assign" at bounding box center [1387, 498] width 65 height 28
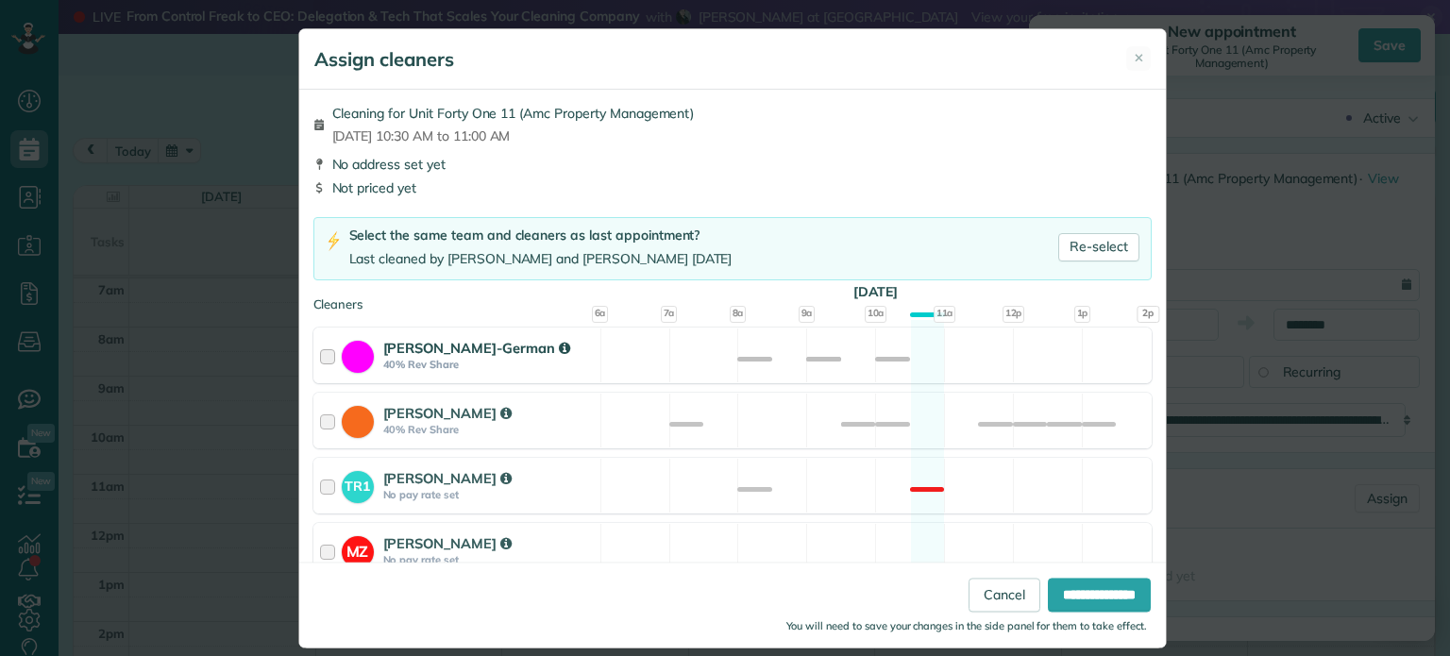
click at [960, 365] on div "[PERSON_NAME]-German 40% Rev Share Available" at bounding box center [732, 356] width 838 height 56
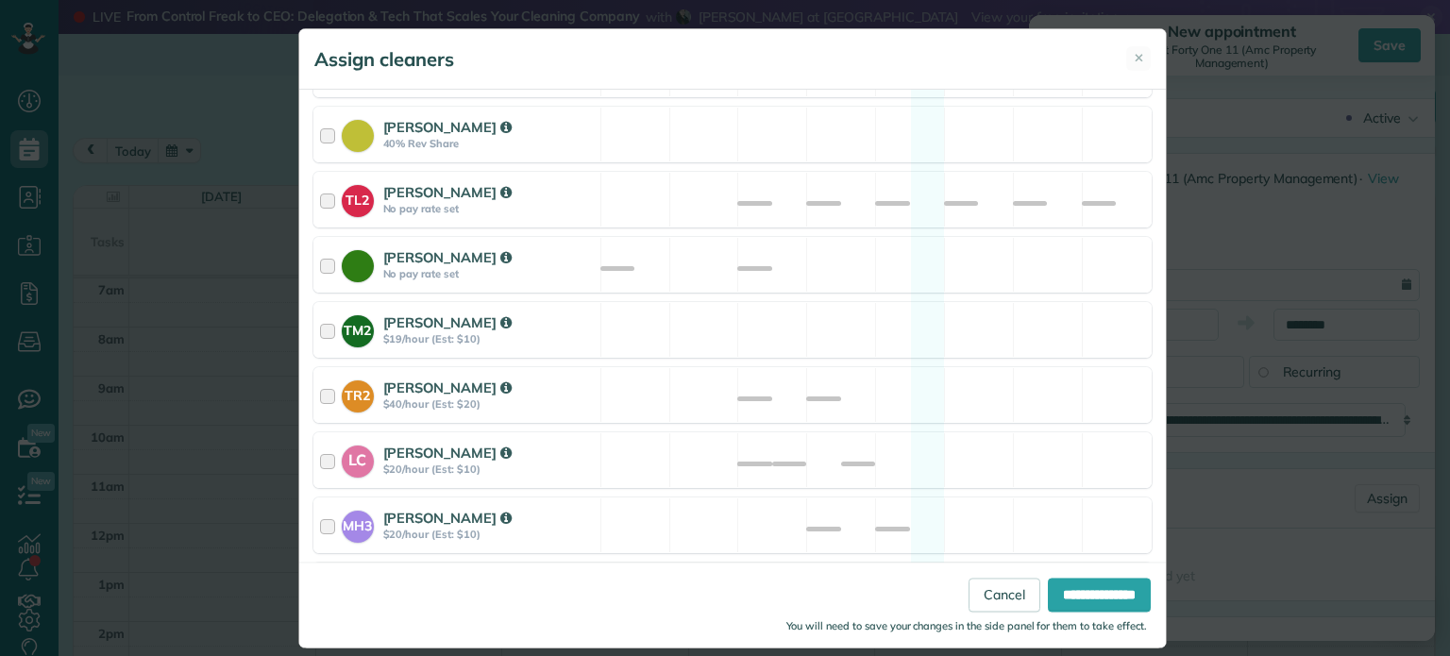
scroll to position [795, 0]
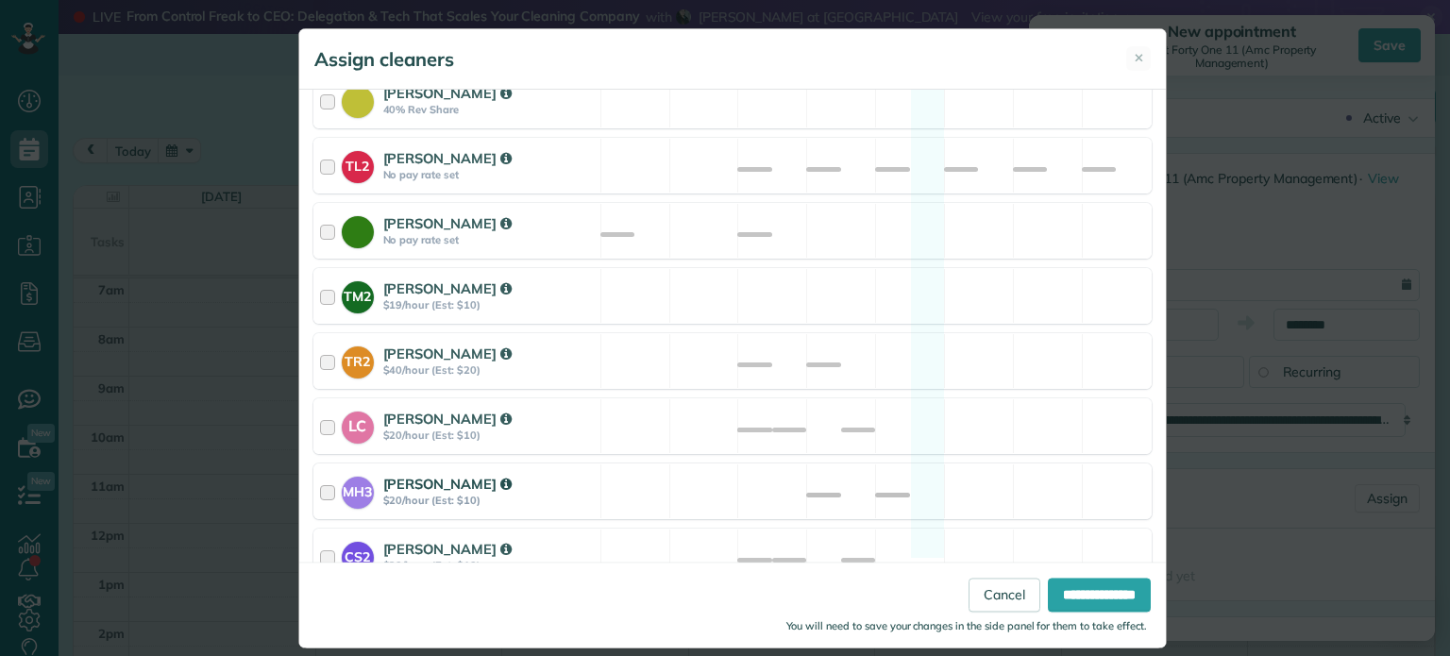
click at [943, 479] on div "MH3 [PERSON_NAME] $20/hour (Est: $10) Available" at bounding box center [732, 492] width 838 height 56
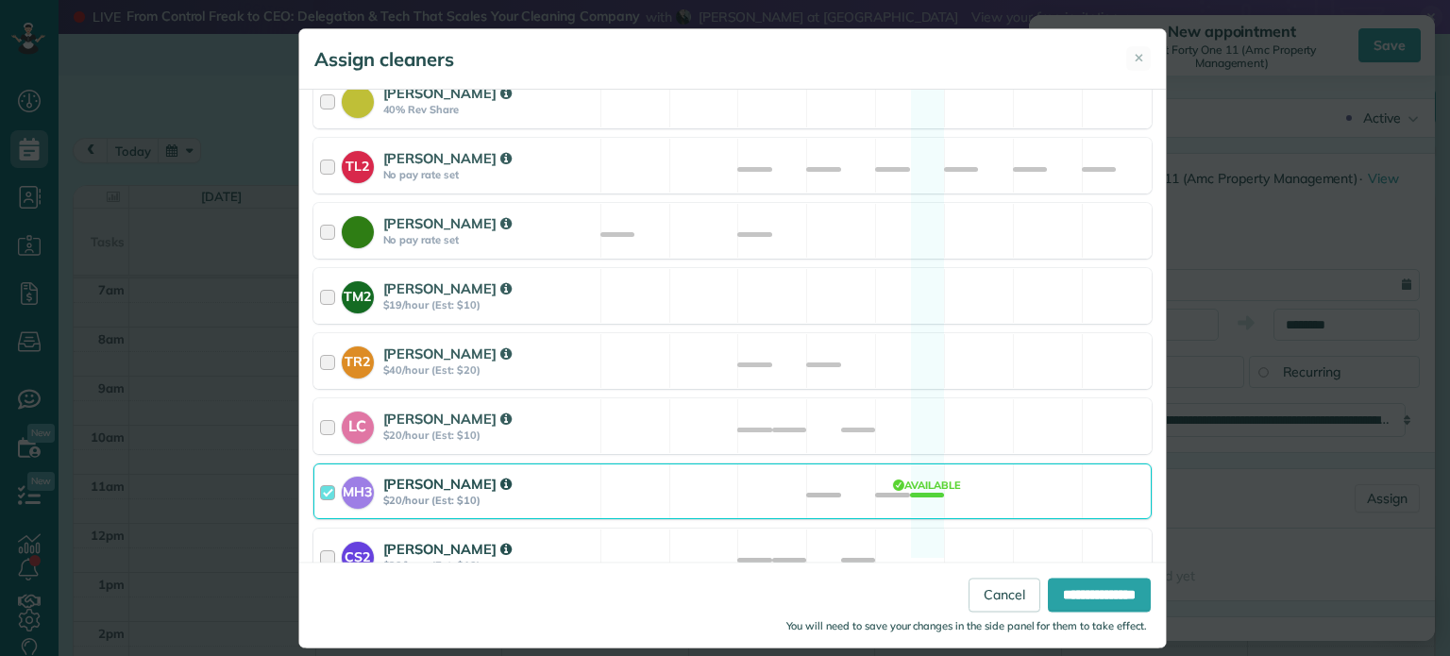
click at [949, 529] on div "CS2 [PERSON_NAME] $20/hour (Est: $10) Available" at bounding box center [732, 557] width 838 height 56
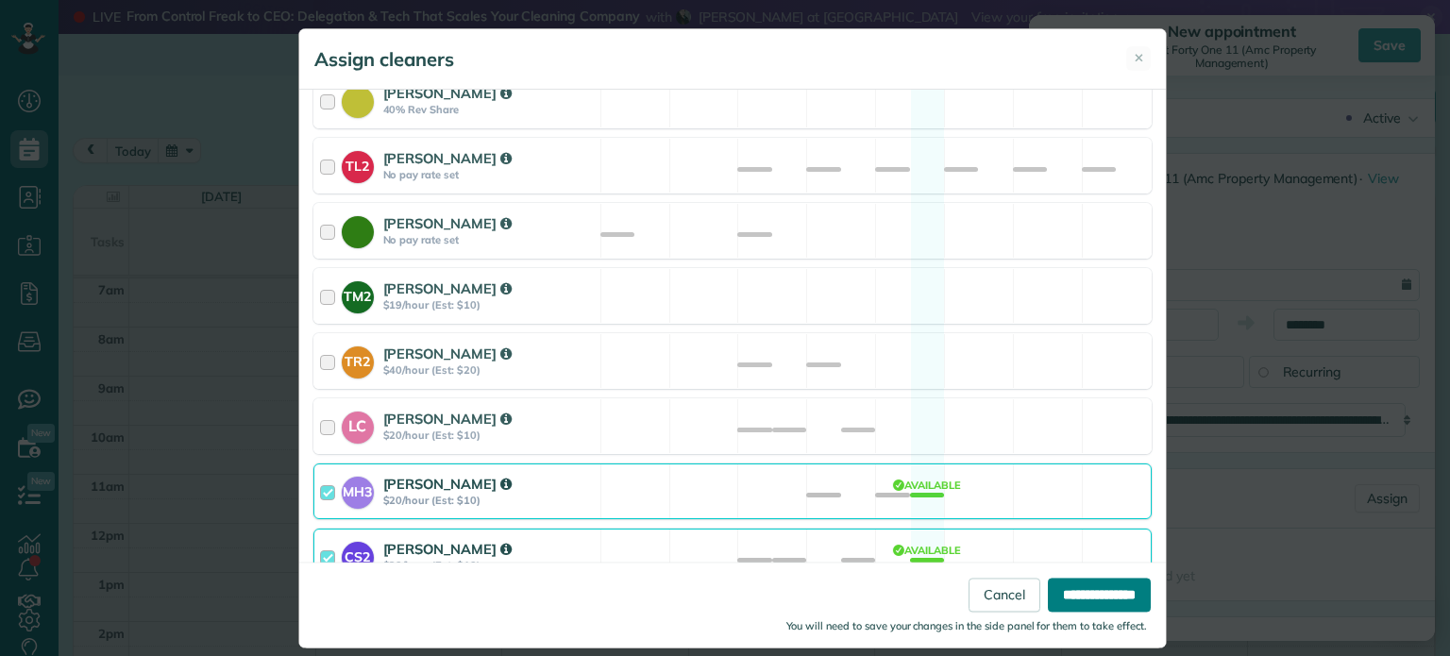
click at [1064, 592] on input "**********" at bounding box center [1099, 596] width 103 height 34
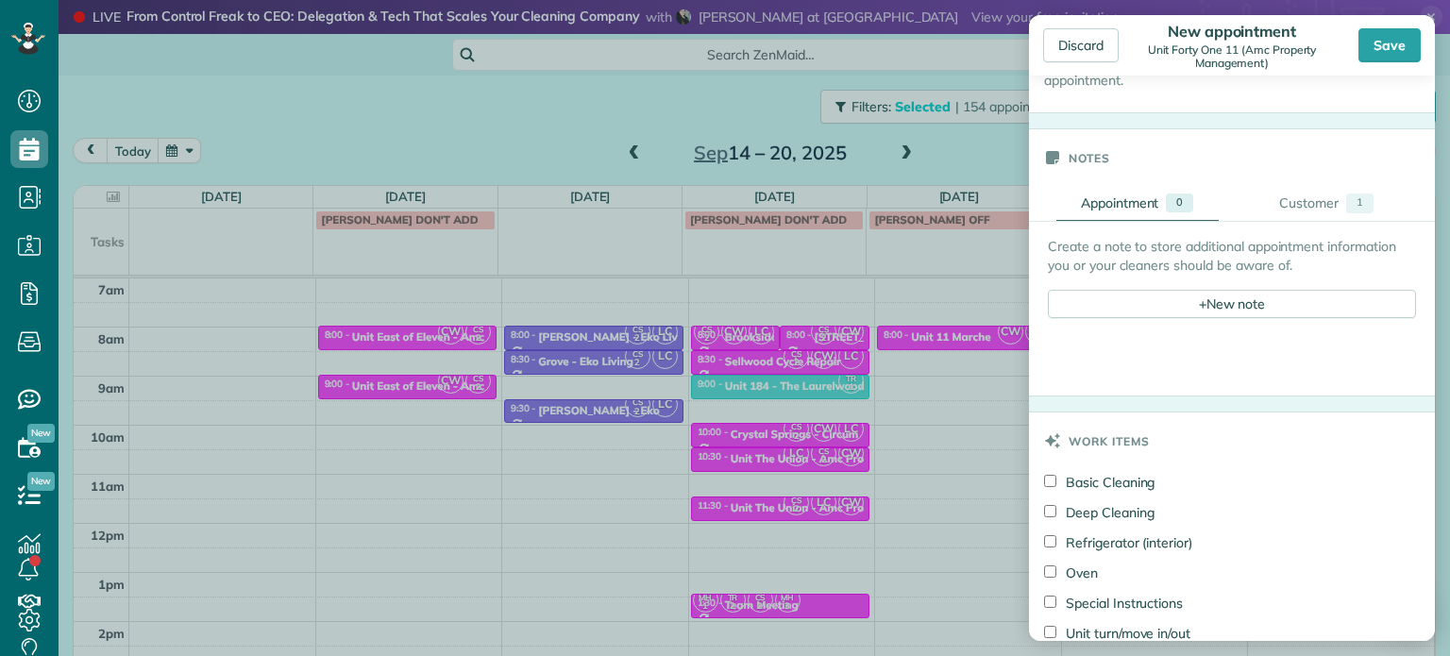
scroll to position [850, 0]
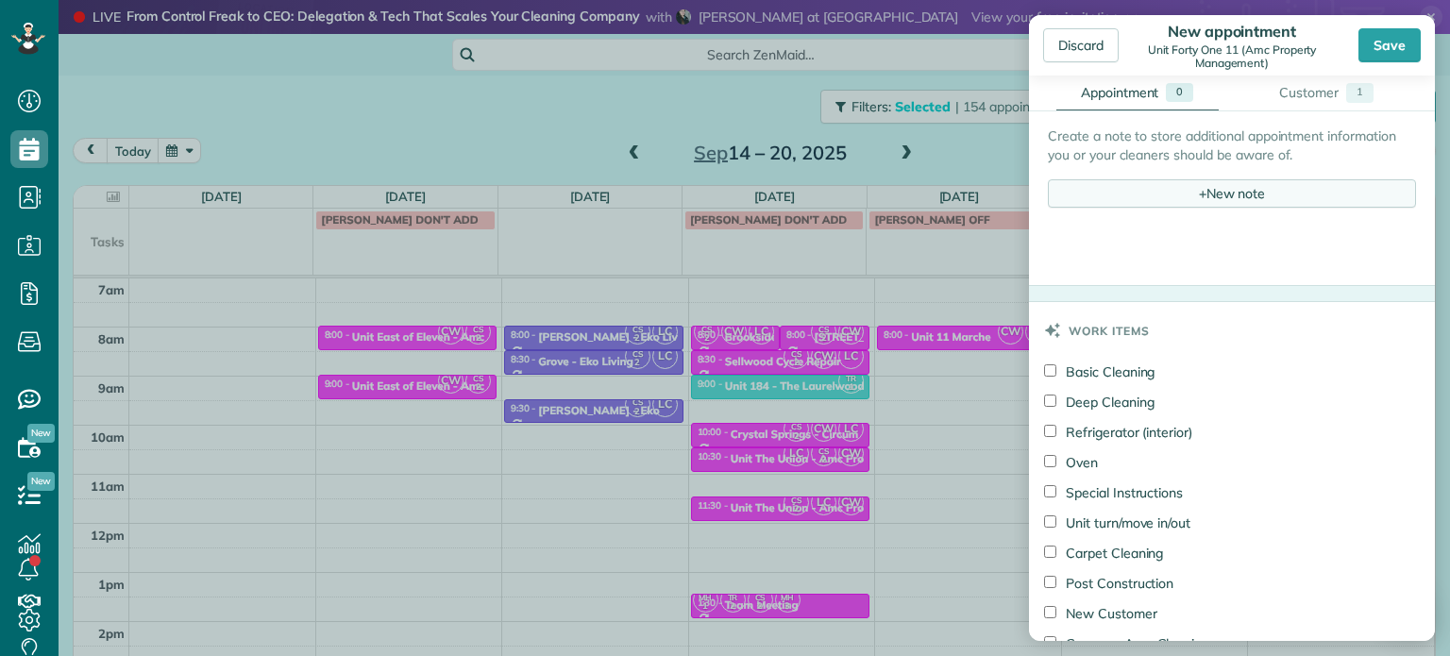
click at [1225, 186] on div "+ New note" at bounding box center [1232, 193] width 368 height 28
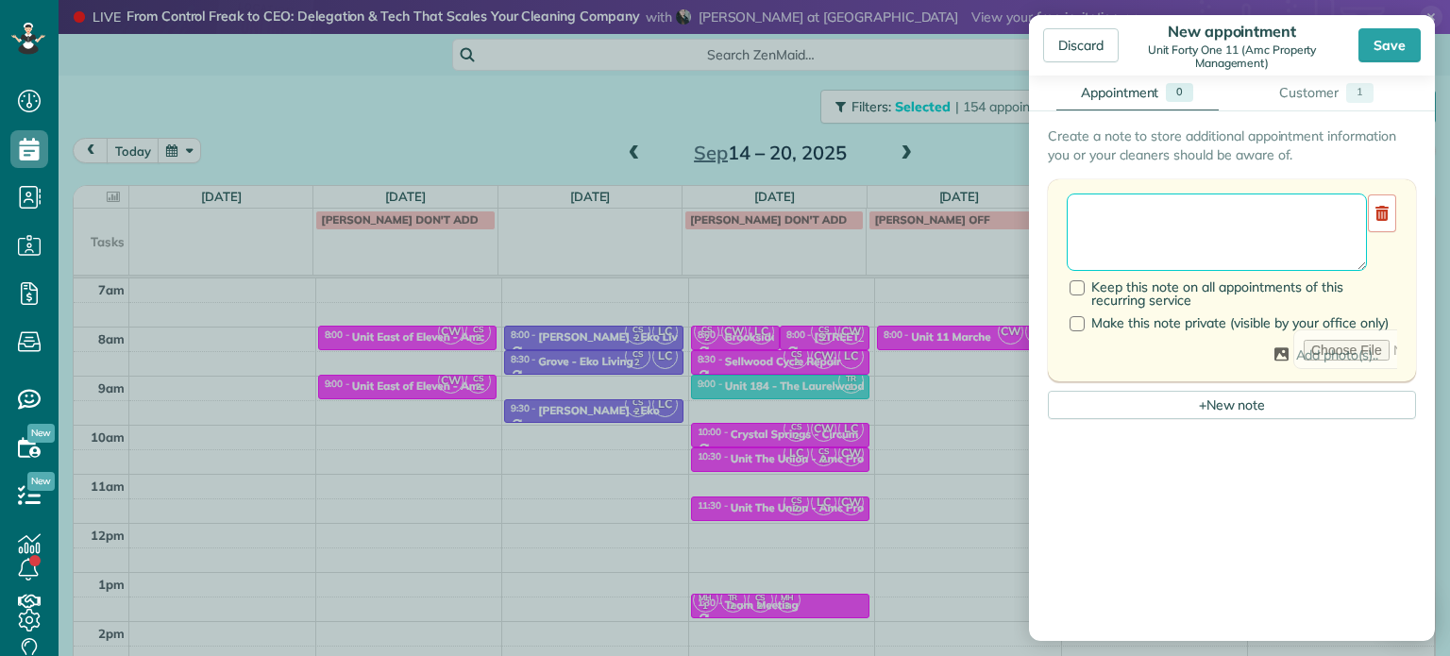
click at [1229, 214] on textarea at bounding box center [1217, 232] width 300 height 77
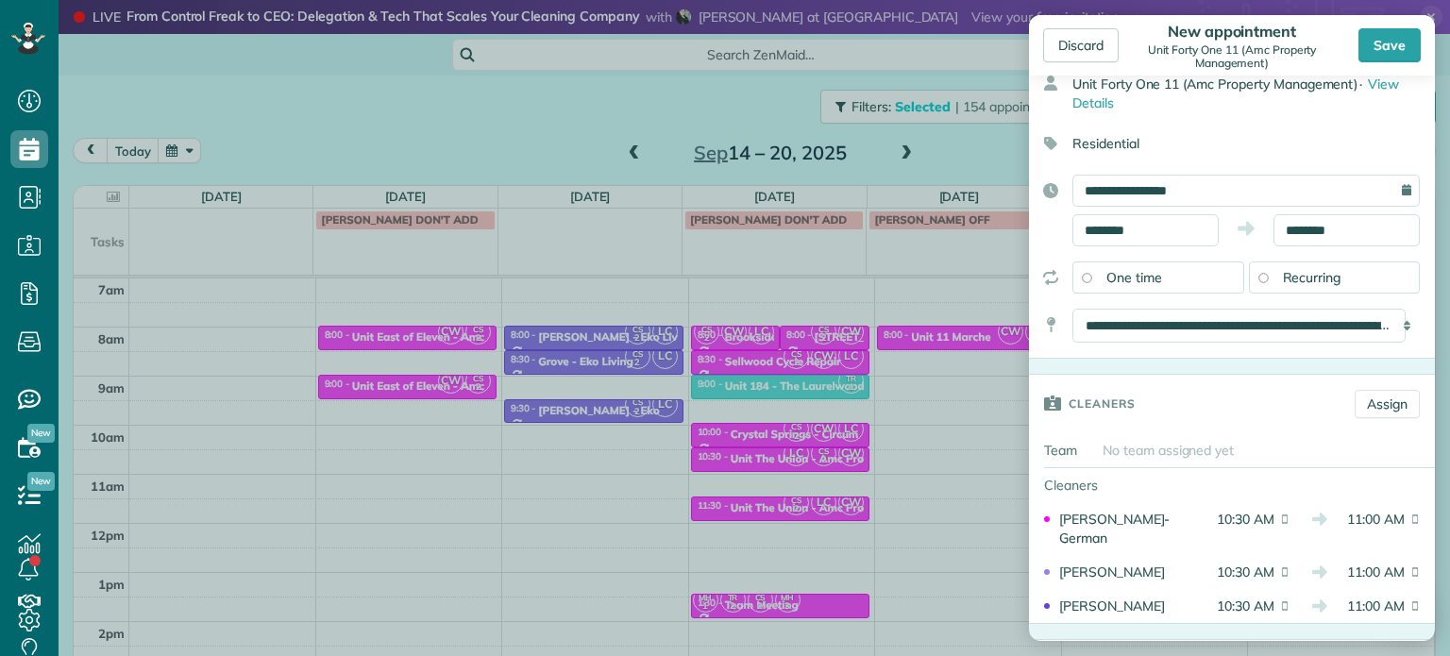
scroll to position [0, 0]
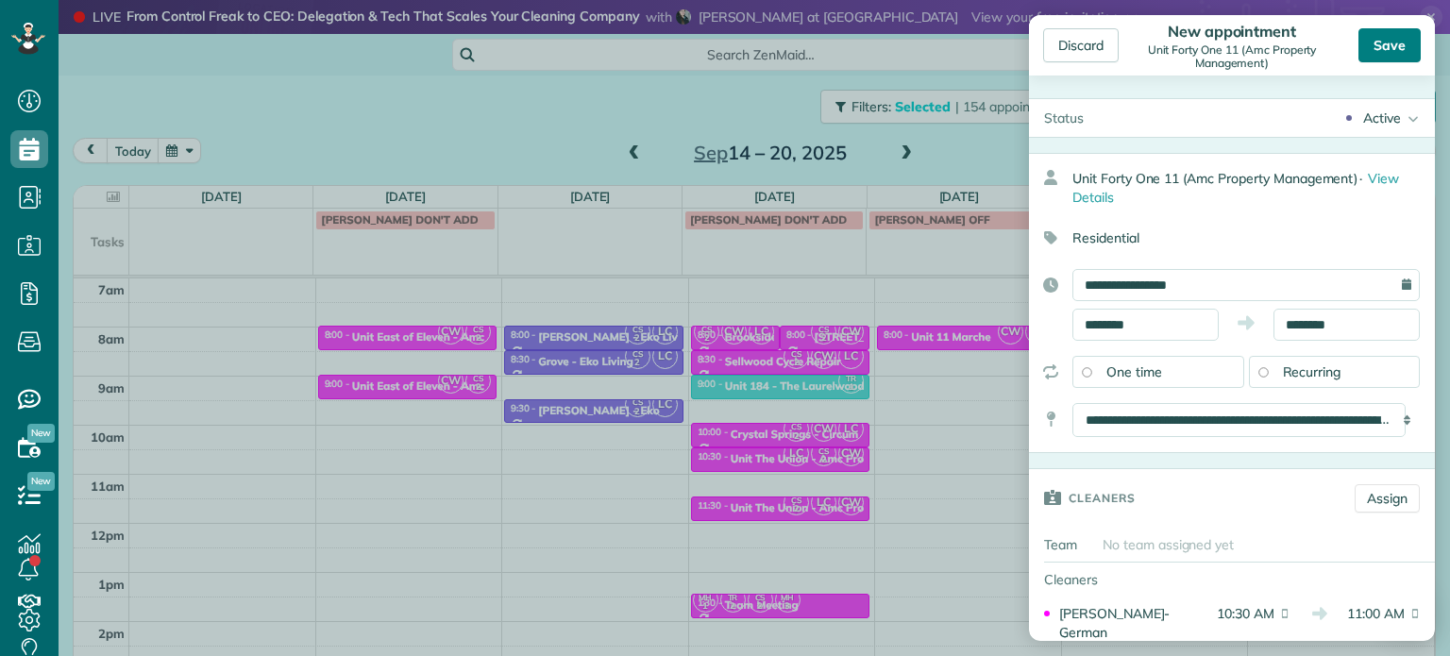
type textarea "******** *** ****"
click at [1390, 54] on div "Save" at bounding box center [1390, 45] width 62 height 34
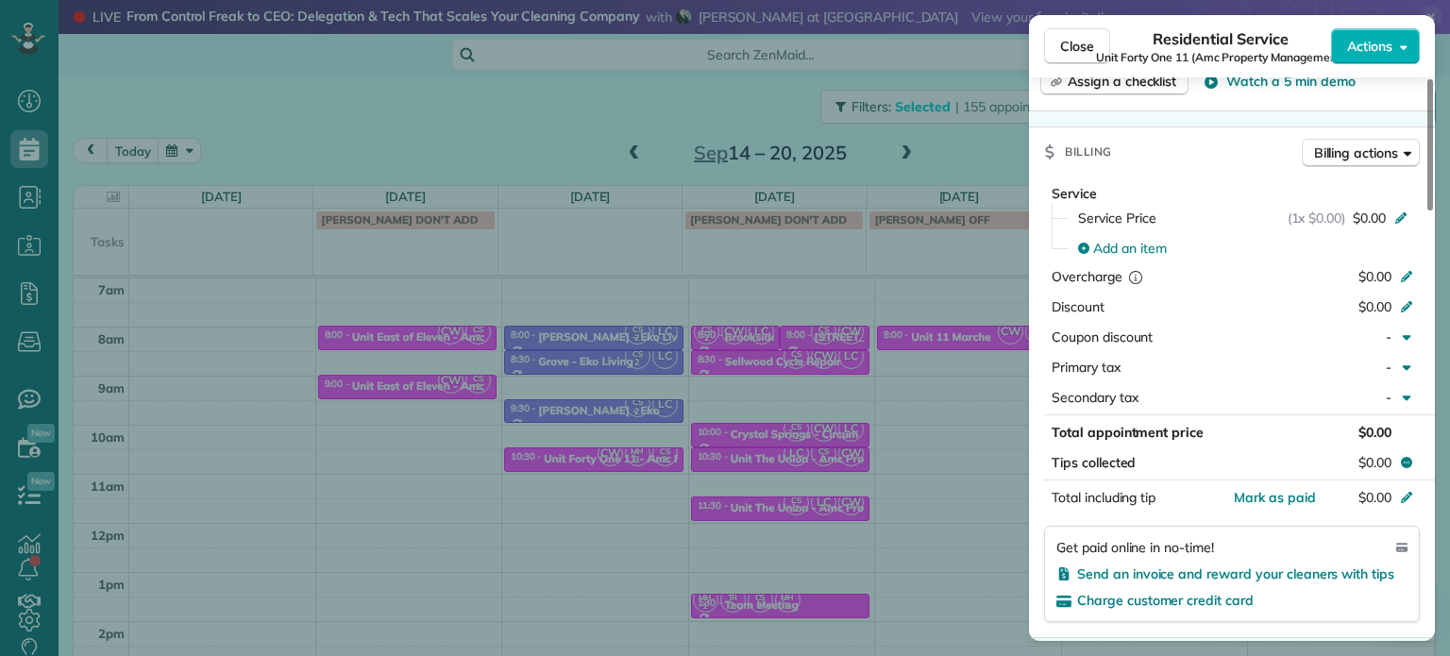
scroll to position [1431, 0]
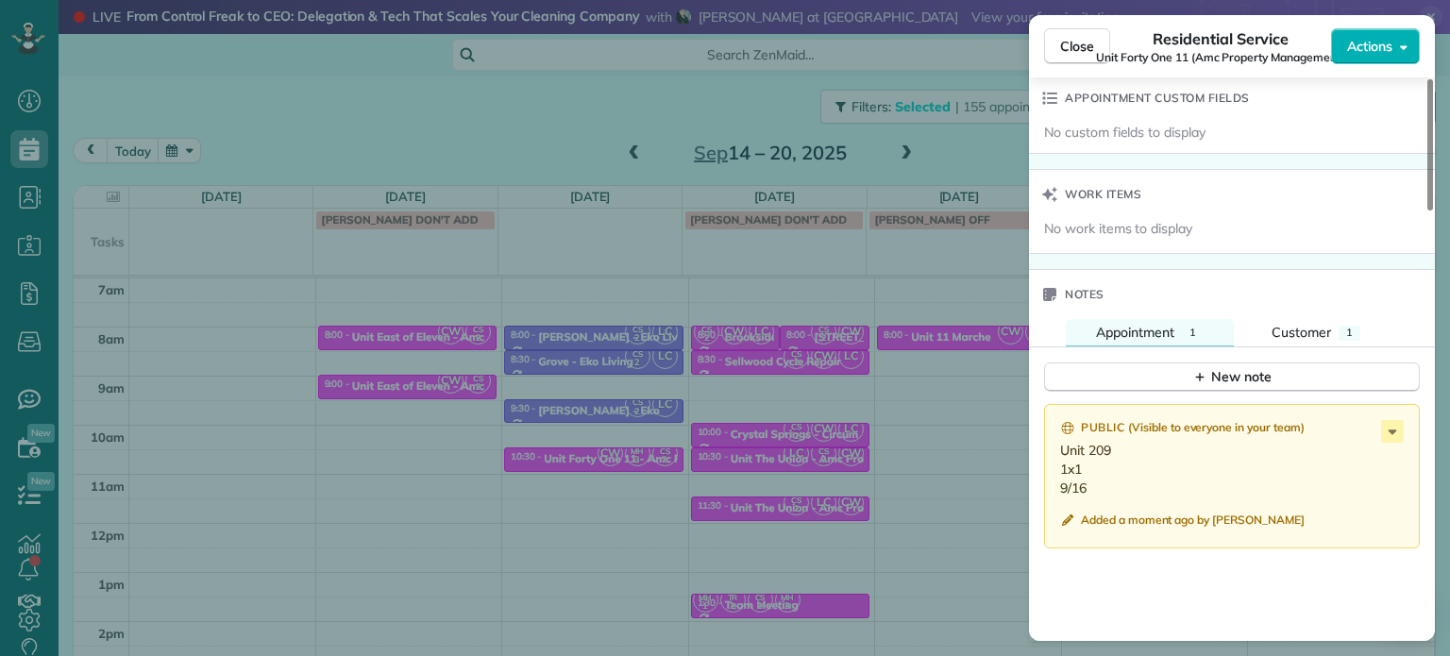
click at [478, 142] on div "Close Residential Service Unit Forty One 11 (Amc Property Management) Actions S…" at bounding box center [725, 328] width 1450 height 656
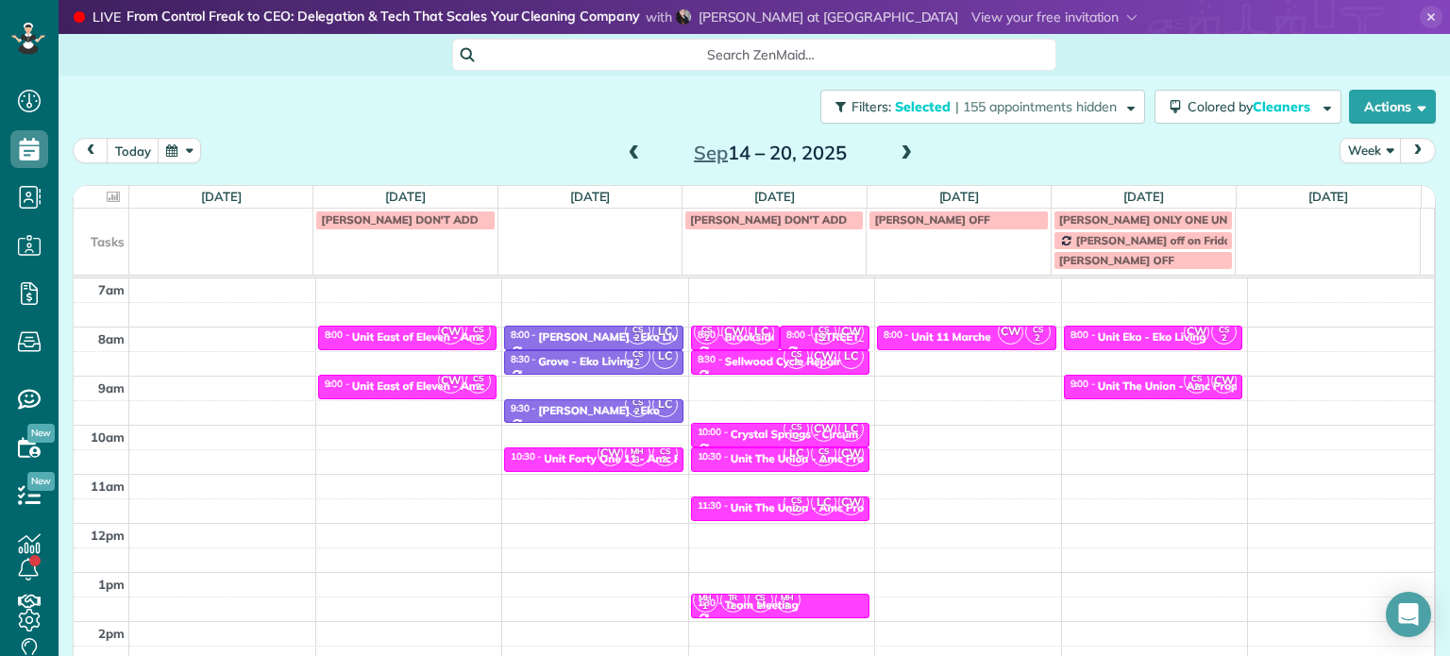
click at [627, 154] on span at bounding box center [634, 153] width 21 height 17
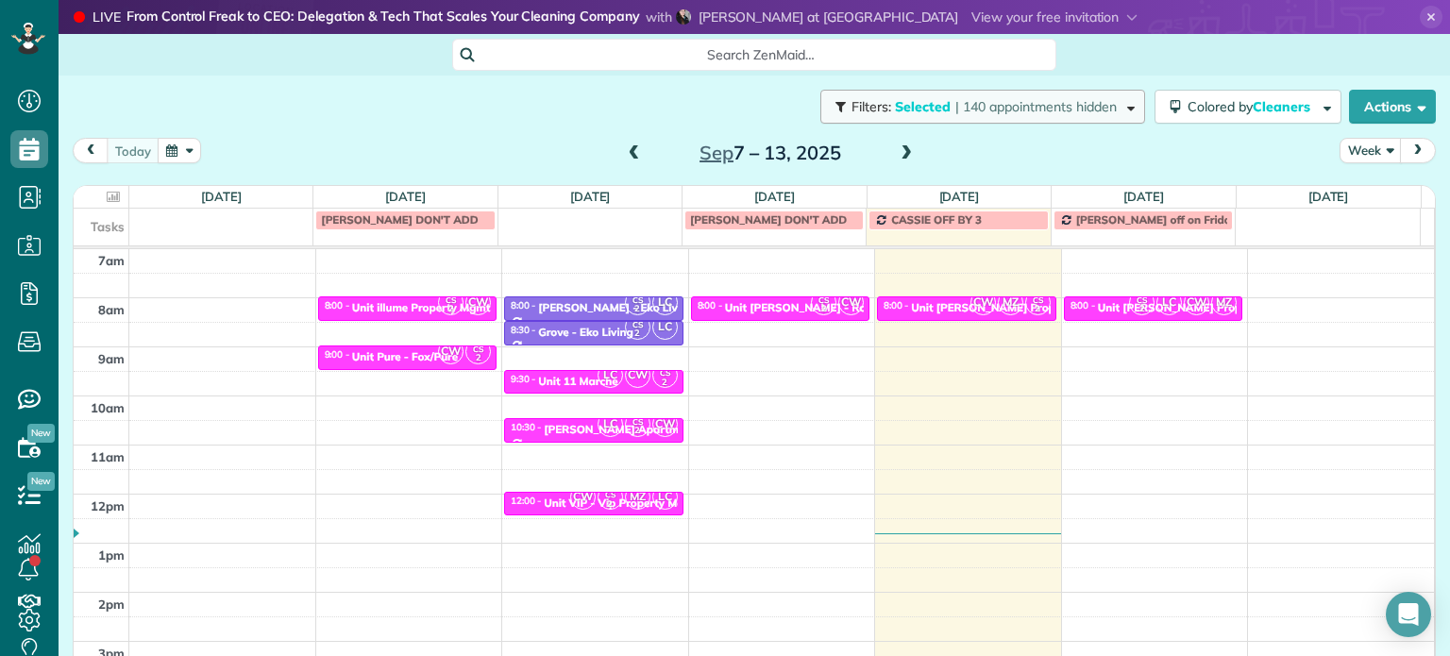
click at [989, 113] on span "| 140 appointments hidden" at bounding box center [1035, 106] width 161 height 17
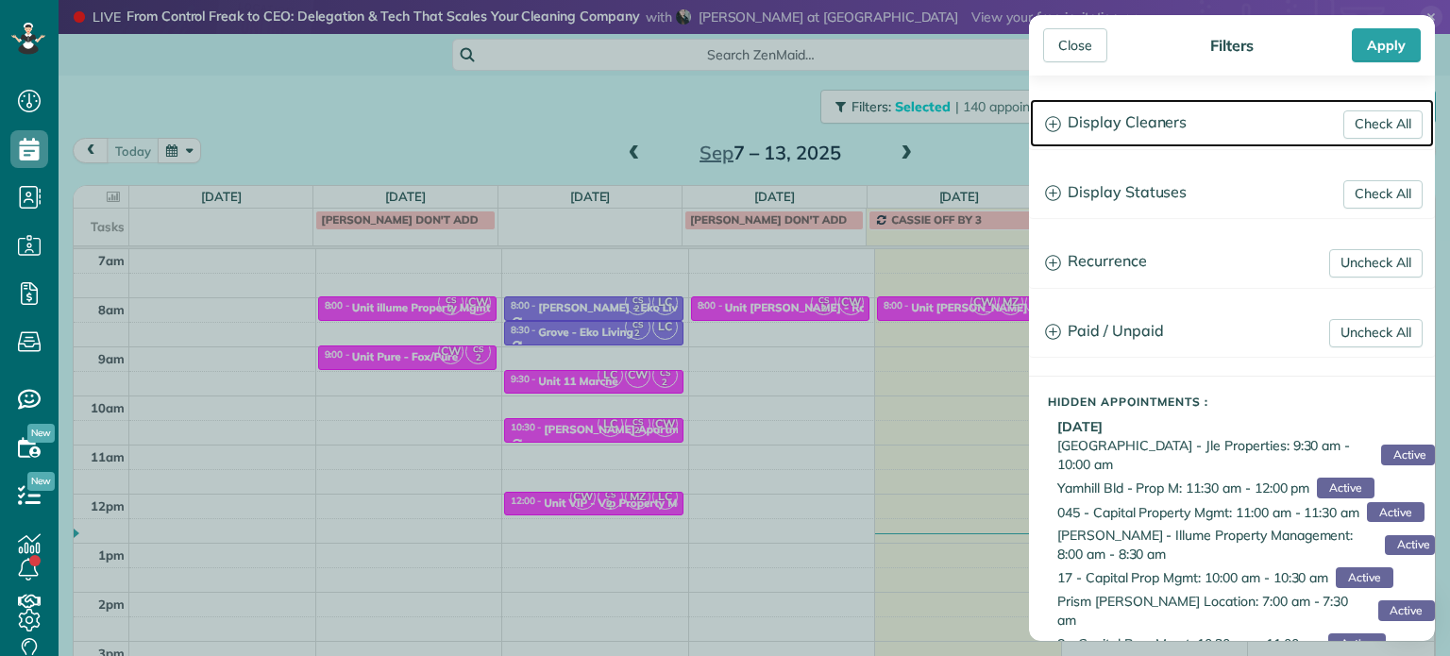
click at [1147, 122] on h3 "Display Cleaners" at bounding box center [1232, 123] width 404 height 48
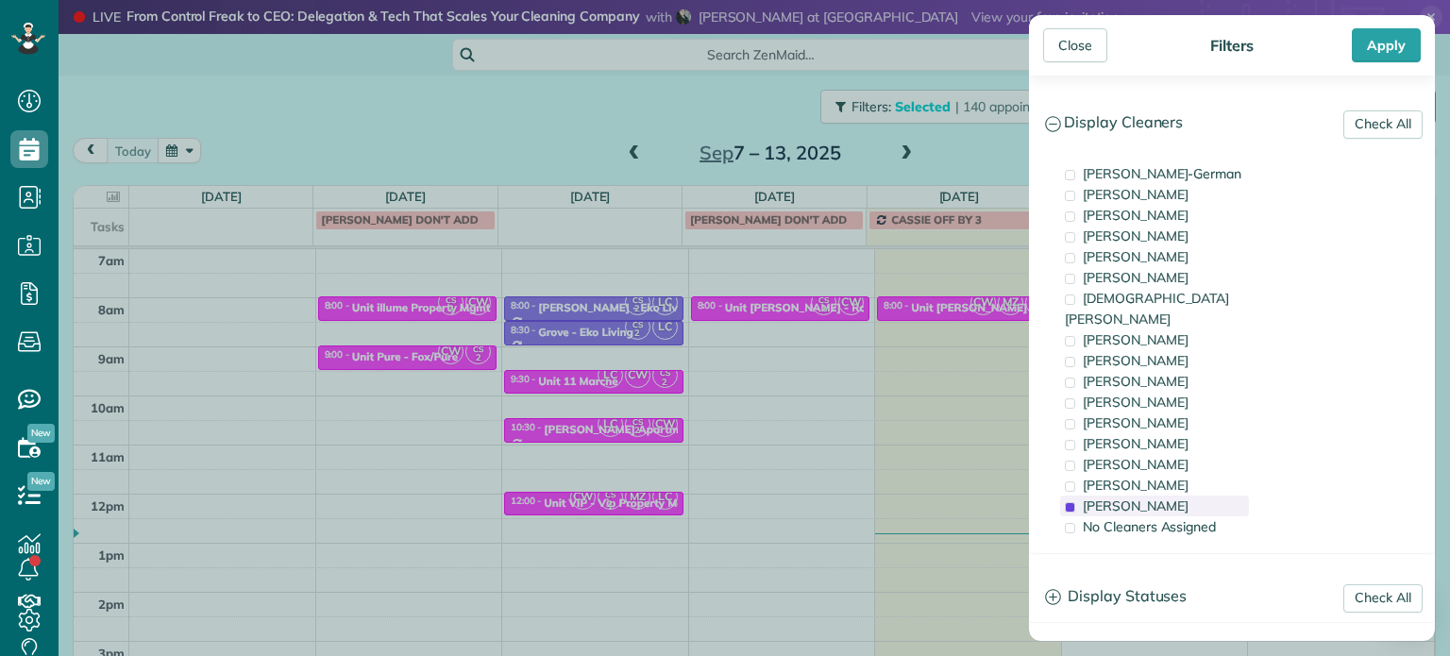
click at [1155, 498] on span "[PERSON_NAME]" at bounding box center [1136, 506] width 106 height 17
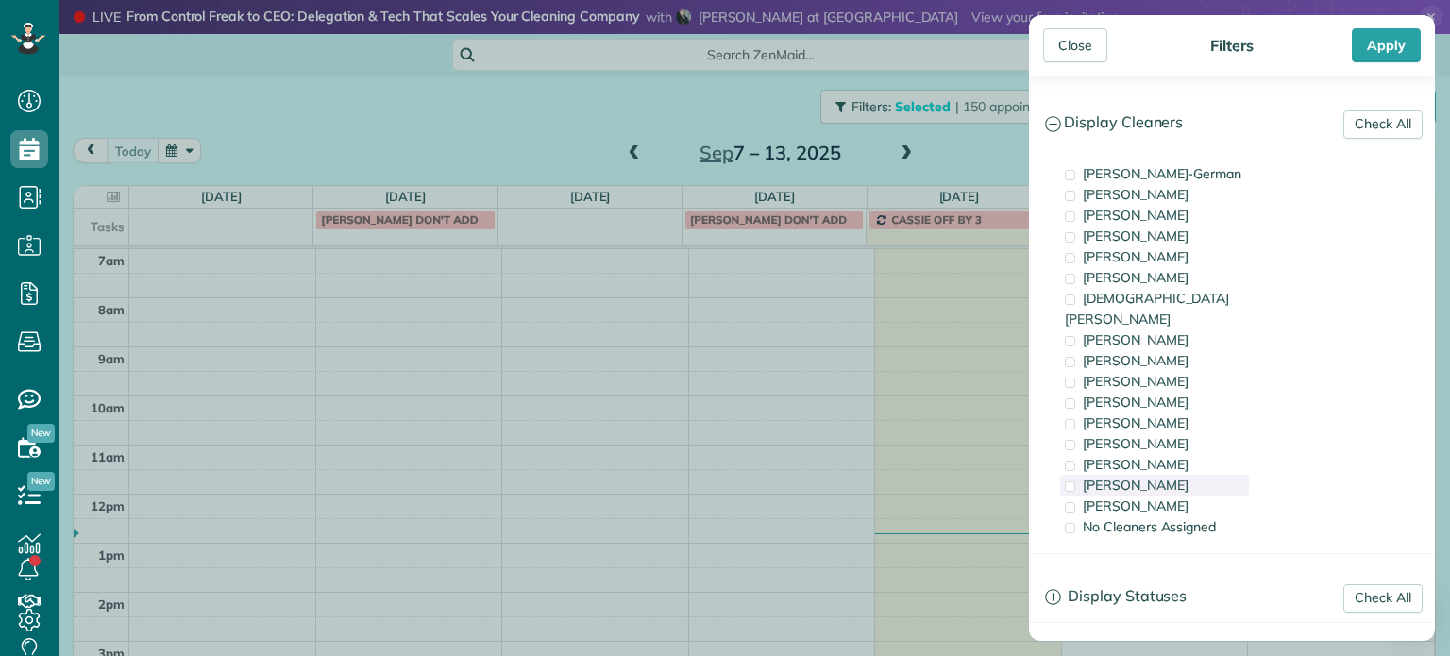
click at [1157, 477] on span "[PERSON_NAME]" at bounding box center [1136, 485] width 106 height 17
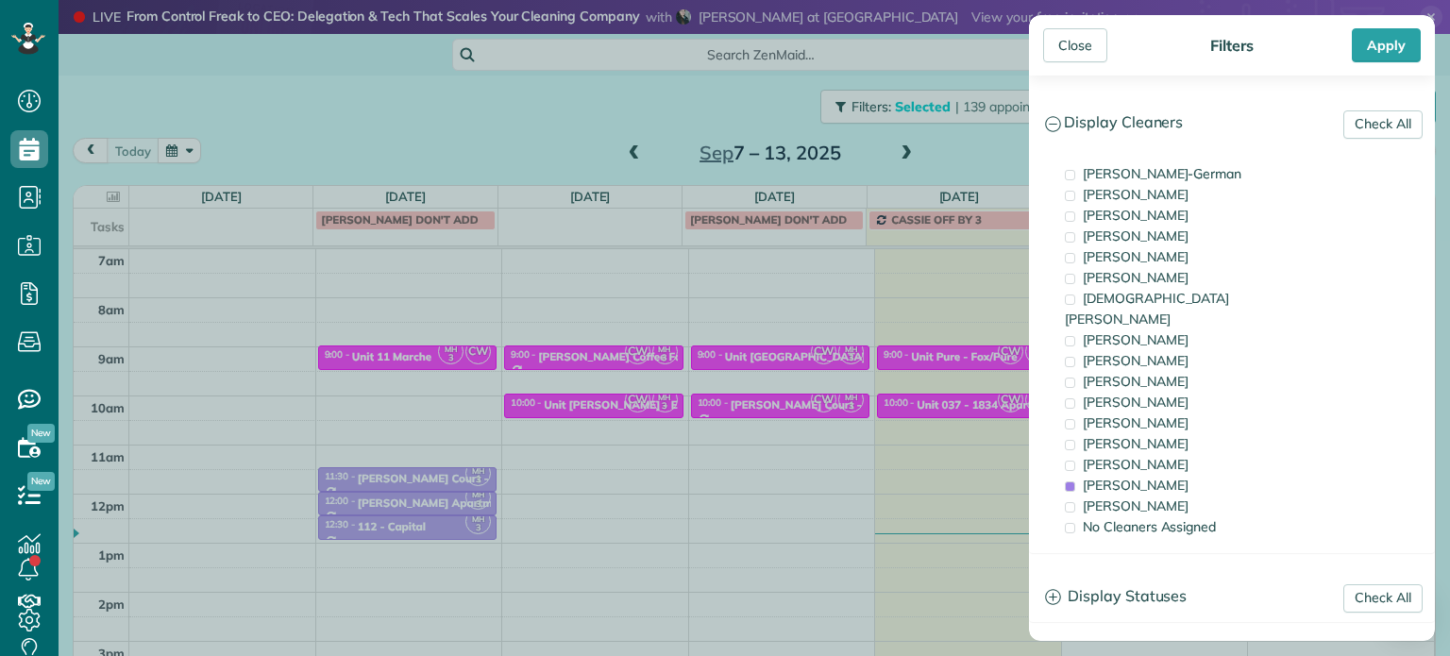
click at [918, 400] on div "Close Filters Apply Check All Display Cleaners [PERSON_NAME]-German [PERSON_NAM…" at bounding box center [725, 328] width 1450 height 656
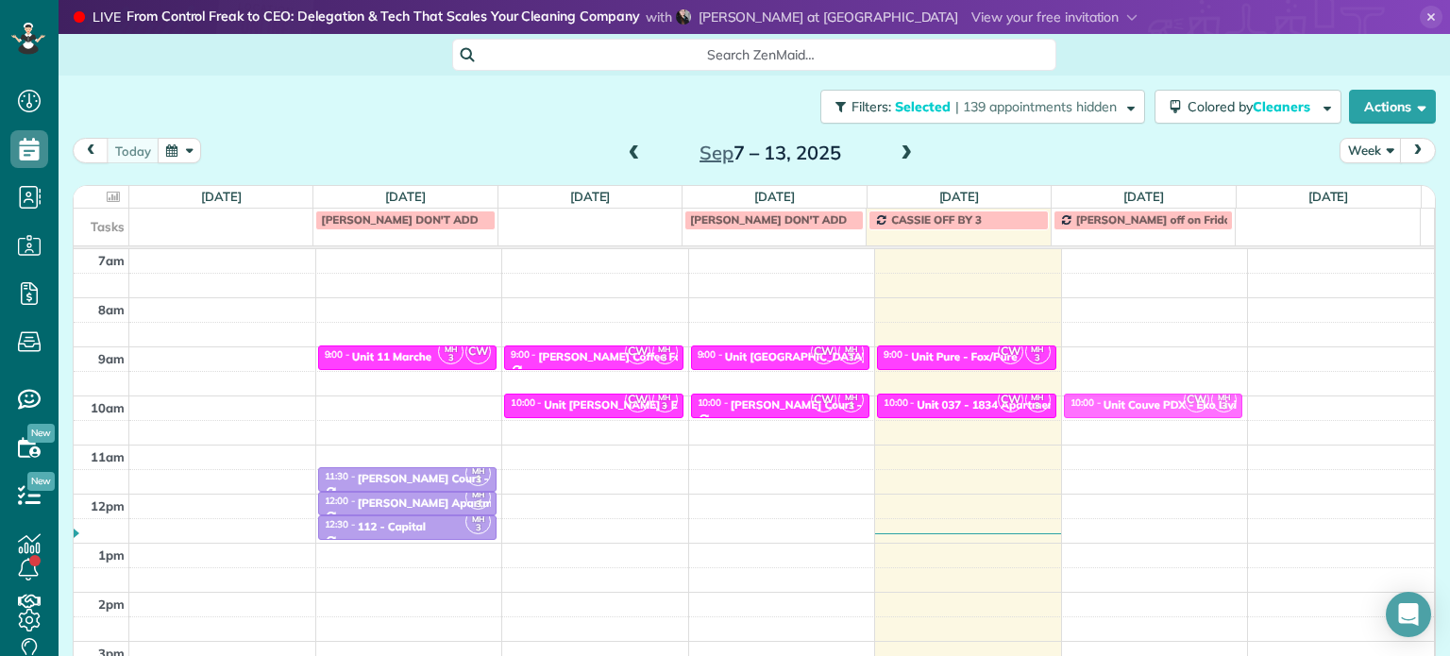
drag, startPoint x: 1112, startPoint y: 353, endPoint x: 1115, endPoint y: 397, distance: 44.5
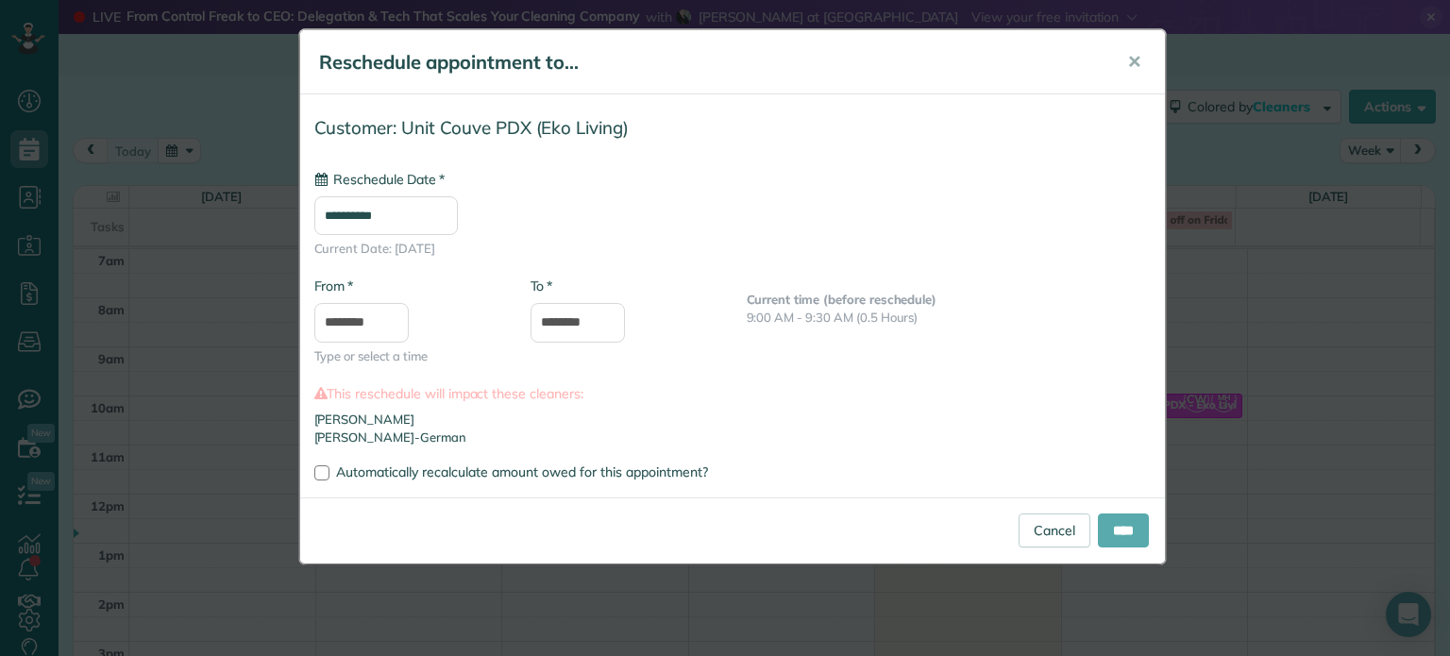
type input "**********"
click at [1117, 524] on input "****" at bounding box center [1123, 531] width 51 height 34
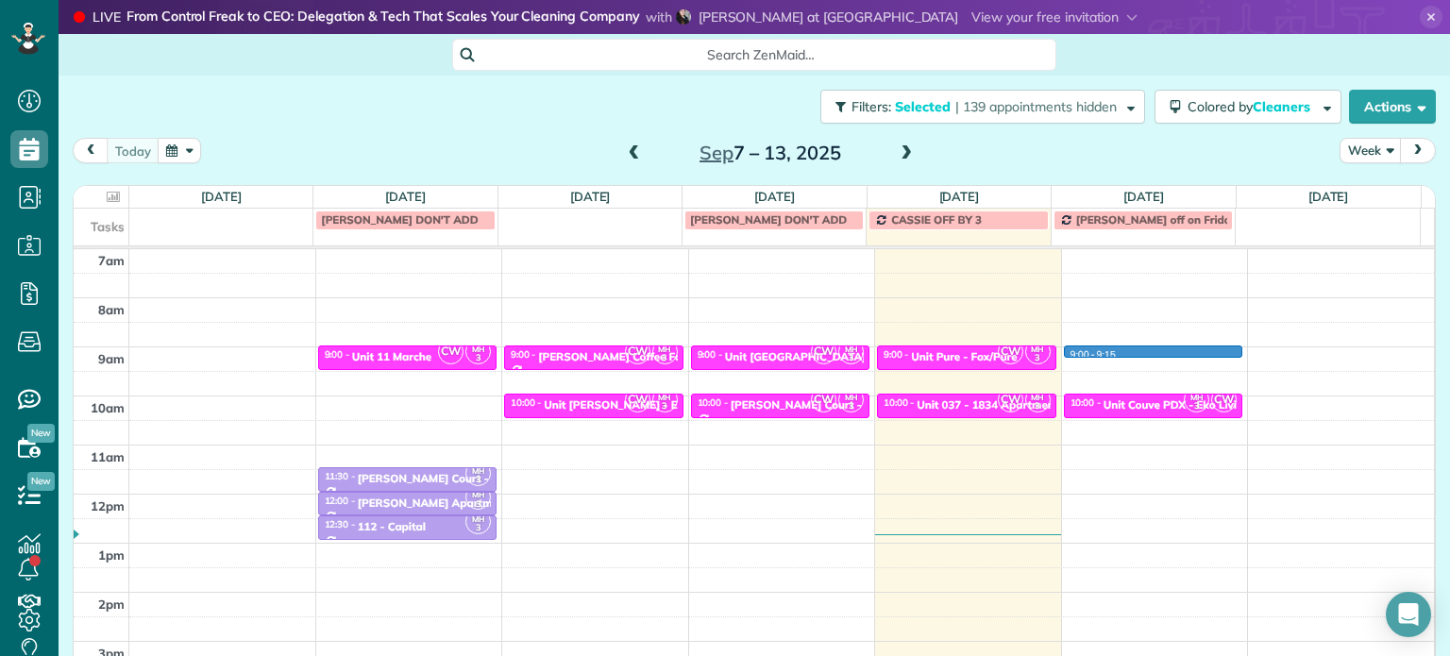
click at [1091, 348] on div "4am 5am 6am 7am 8am 9am 10am 11am 12pm 1pm 2pm 3pm 4pm 5pm CW MH 3 9:00 - 9:30 …" at bounding box center [754, 445] width 1360 height 686
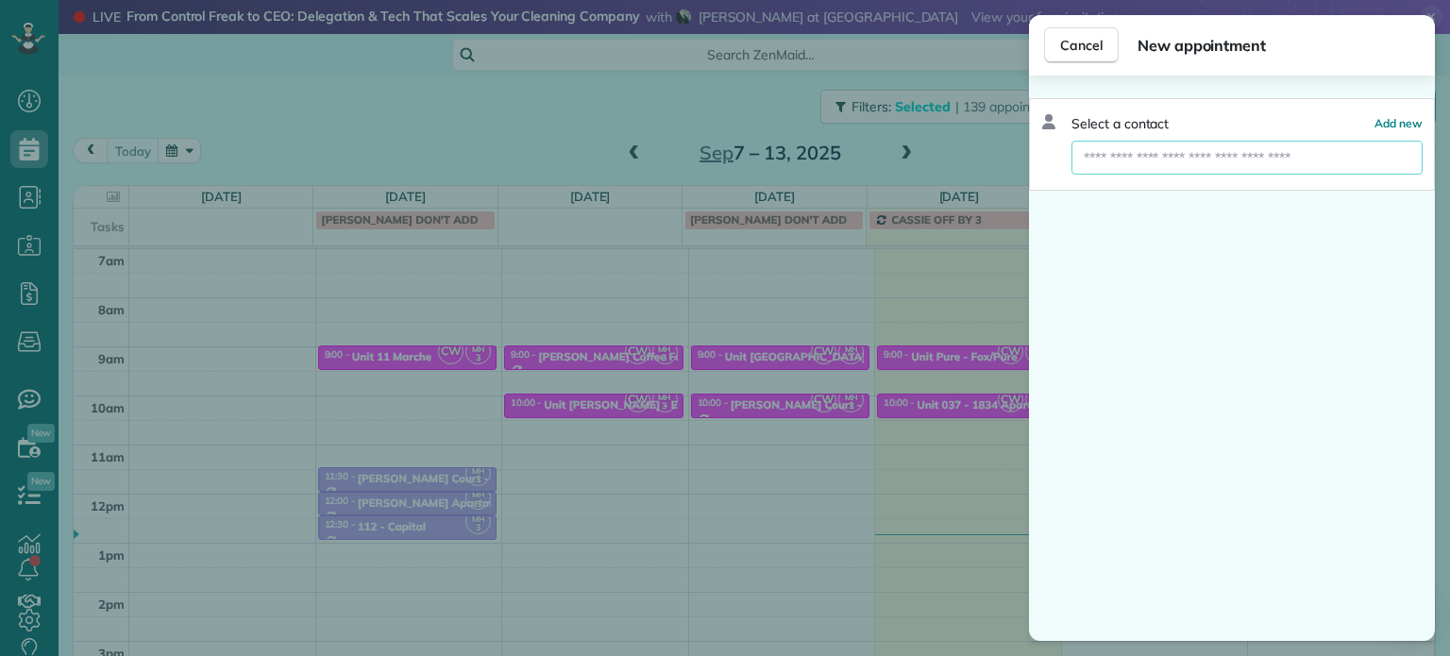
click at [1205, 161] on input "text" at bounding box center [1247, 158] width 351 height 34
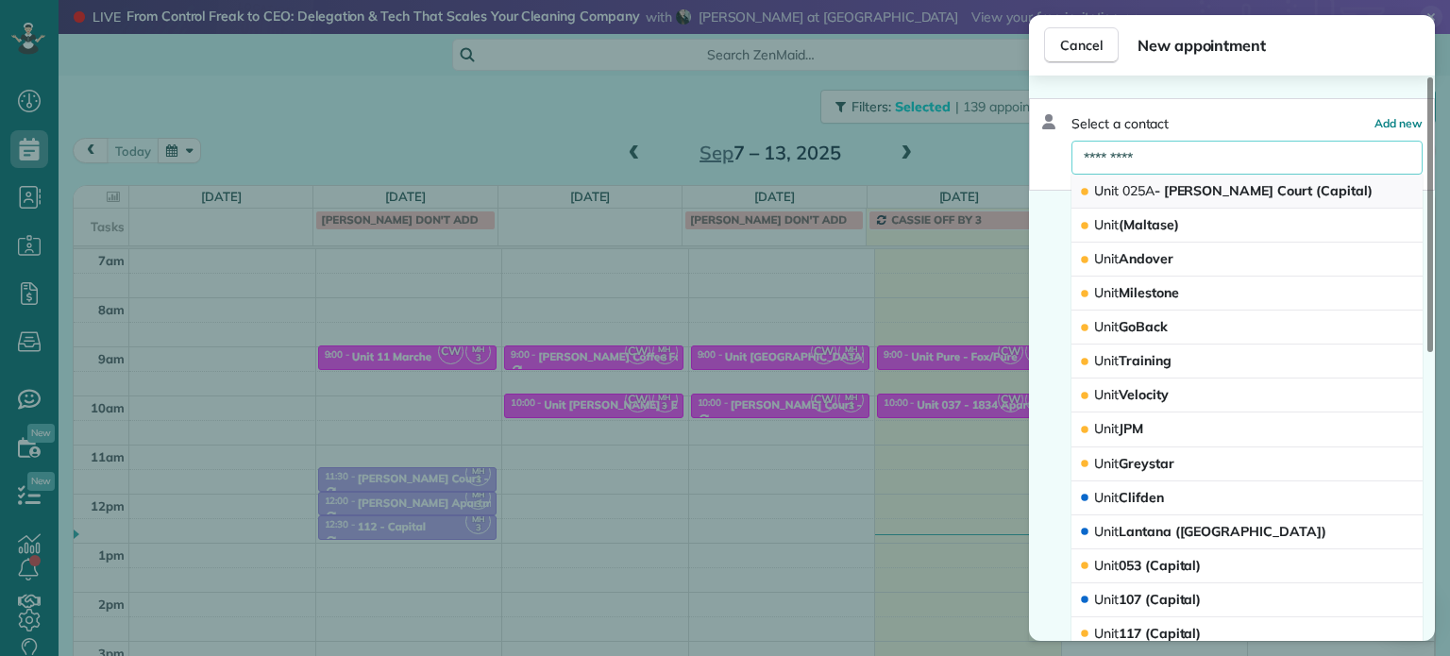
type input "*********"
click at [1205, 183] on span "Unit 025A - [PERSON_NAME] Court (Capital)" at bounding box center [1233, 190] width 278 height 17
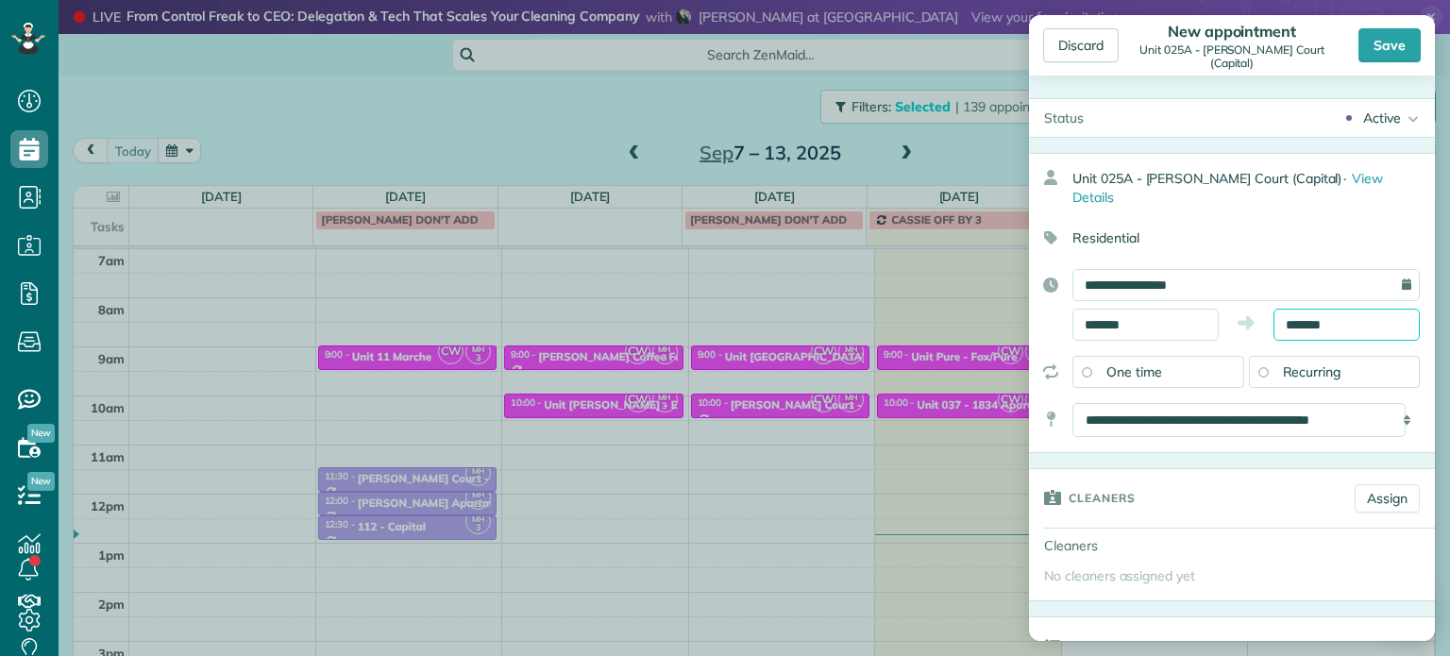
click at [1298, 309] on input "*******" at bounding box center [1347, 325] width 146 height 32
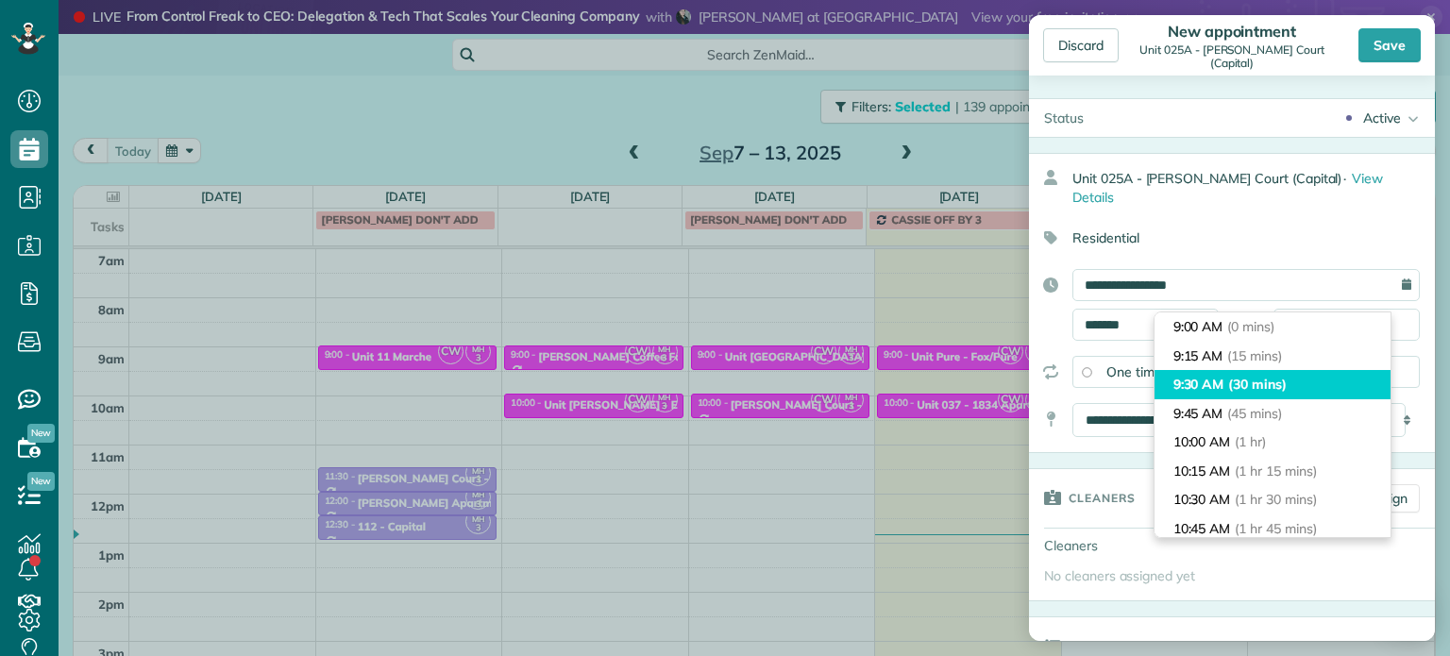
type input "*******"
click at [1299, 380] on li "9:30 AM (30 mins)" at bounding box center [1273, 384] width 236 height 29
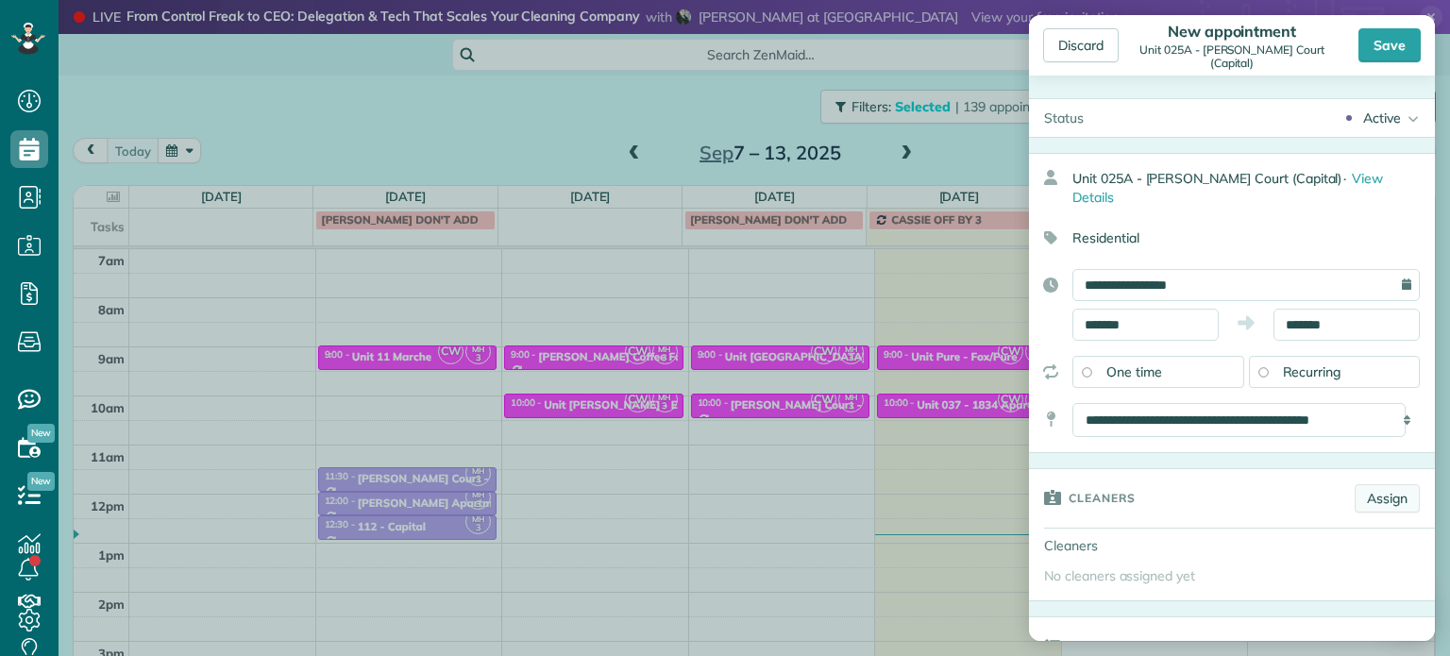
click at [1367, 484] on link "Assign" at bounding box center [1387, 498] width 65 height 28
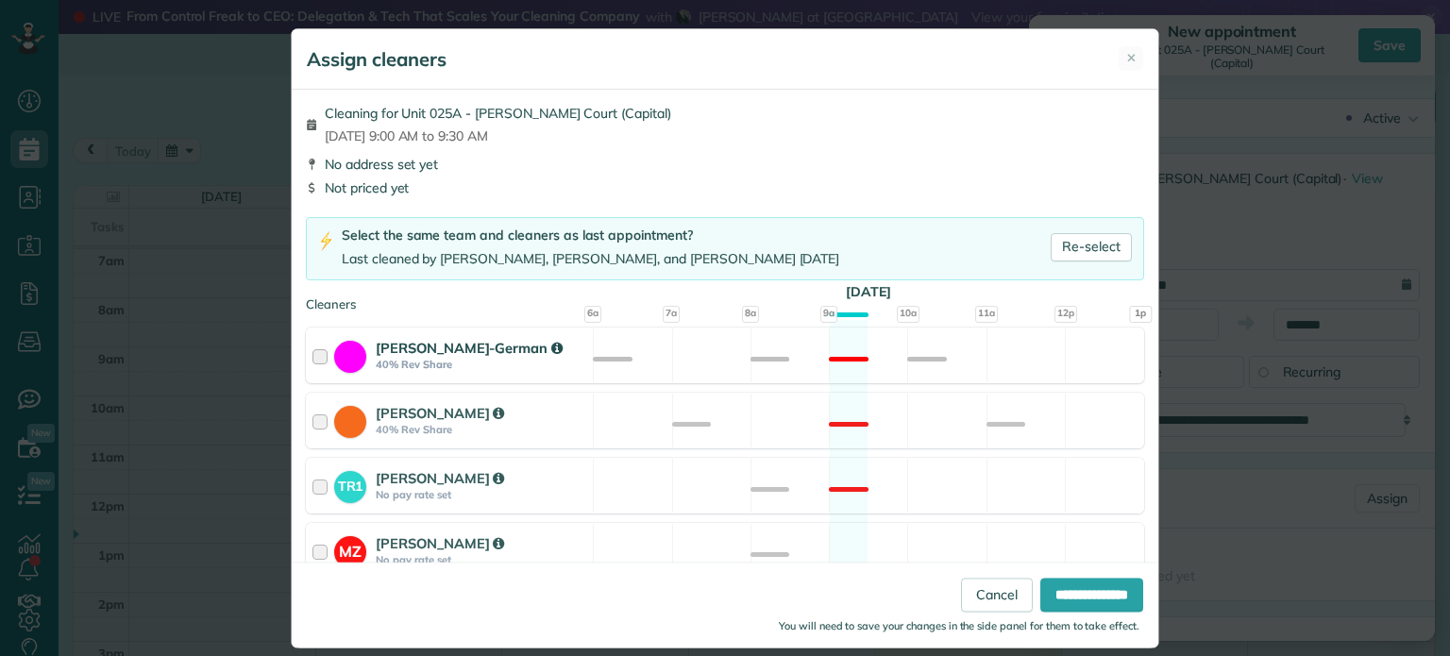
click at [865, 358] on div "[PERSON_NAME]-German 40% Rev Share Not available" at bounding box center [725, 356] width 838 height 56
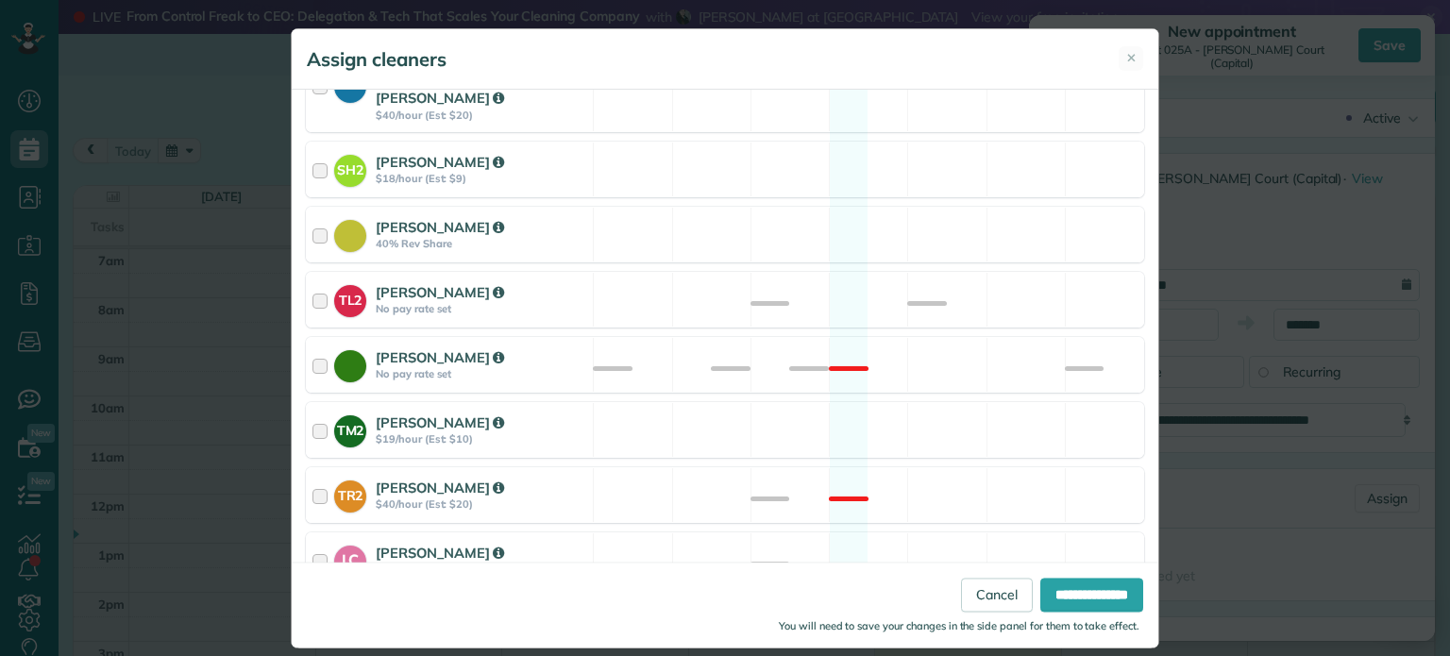
scroll to position [795, 0]
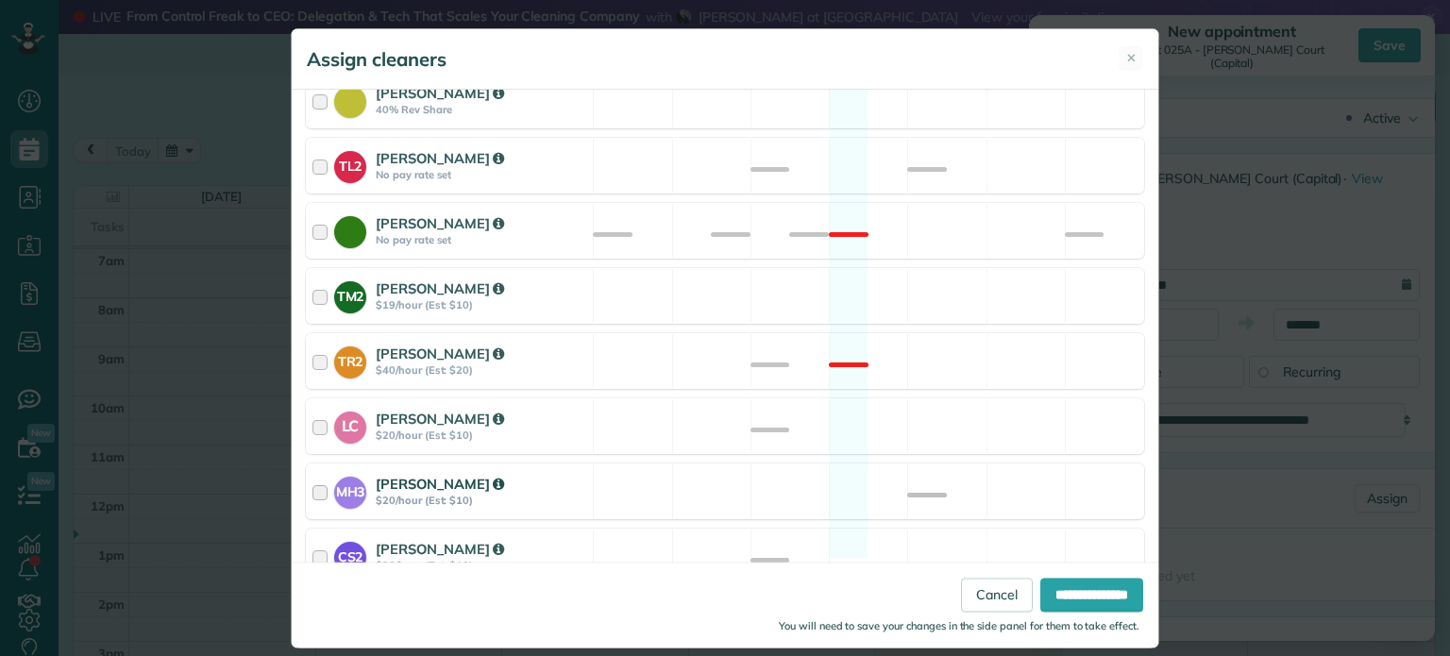
click at [901, 471] on div "MH3 [PERSON_NAME] $20/hour (Est: $10) Available" at bounding box center [725, 492] width 838 height 56
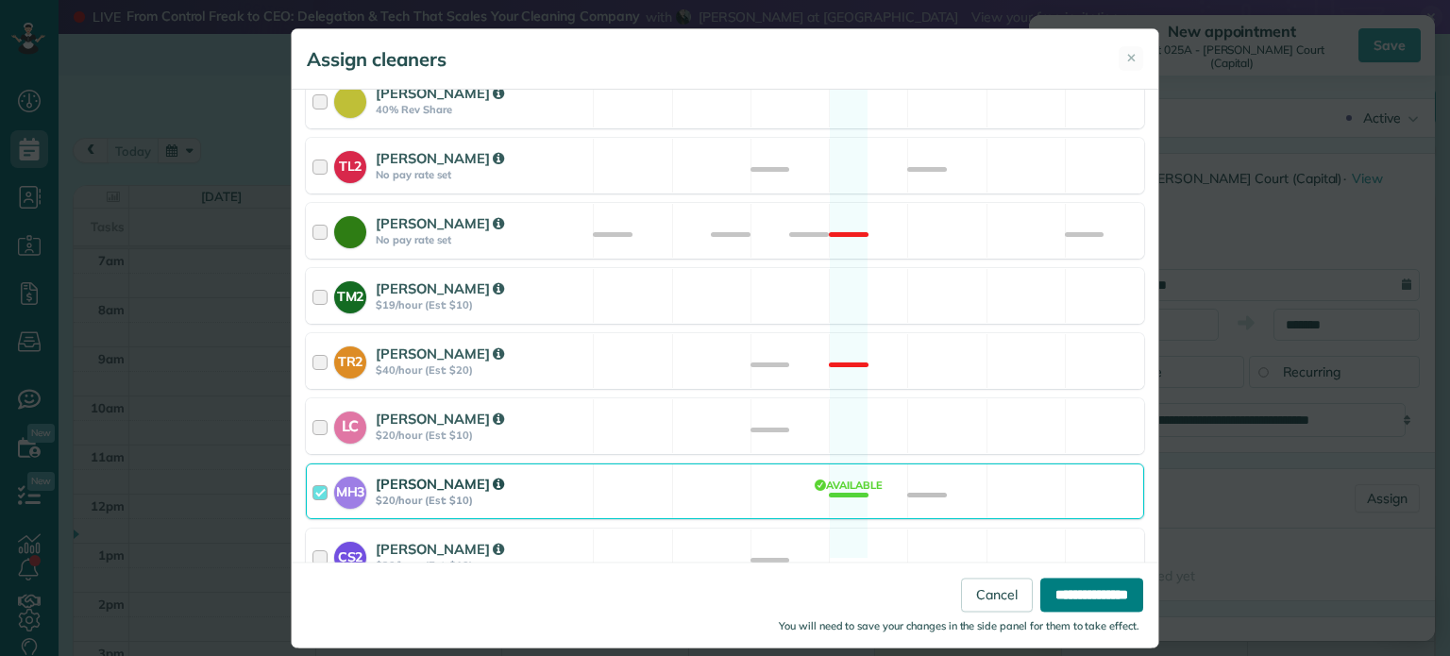
click at [1107, 588] on input "**********" at bounding box center [1091, 596] width 103 height 34
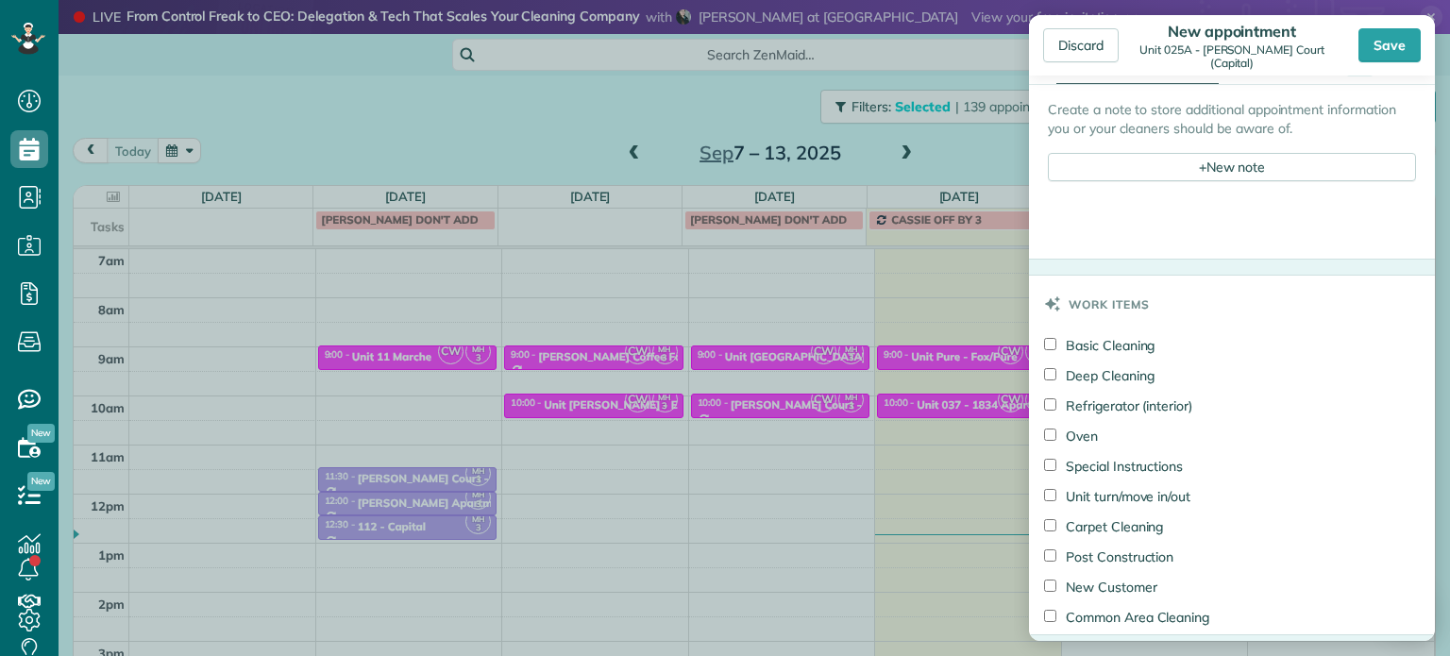
scroll to position [850, 0]
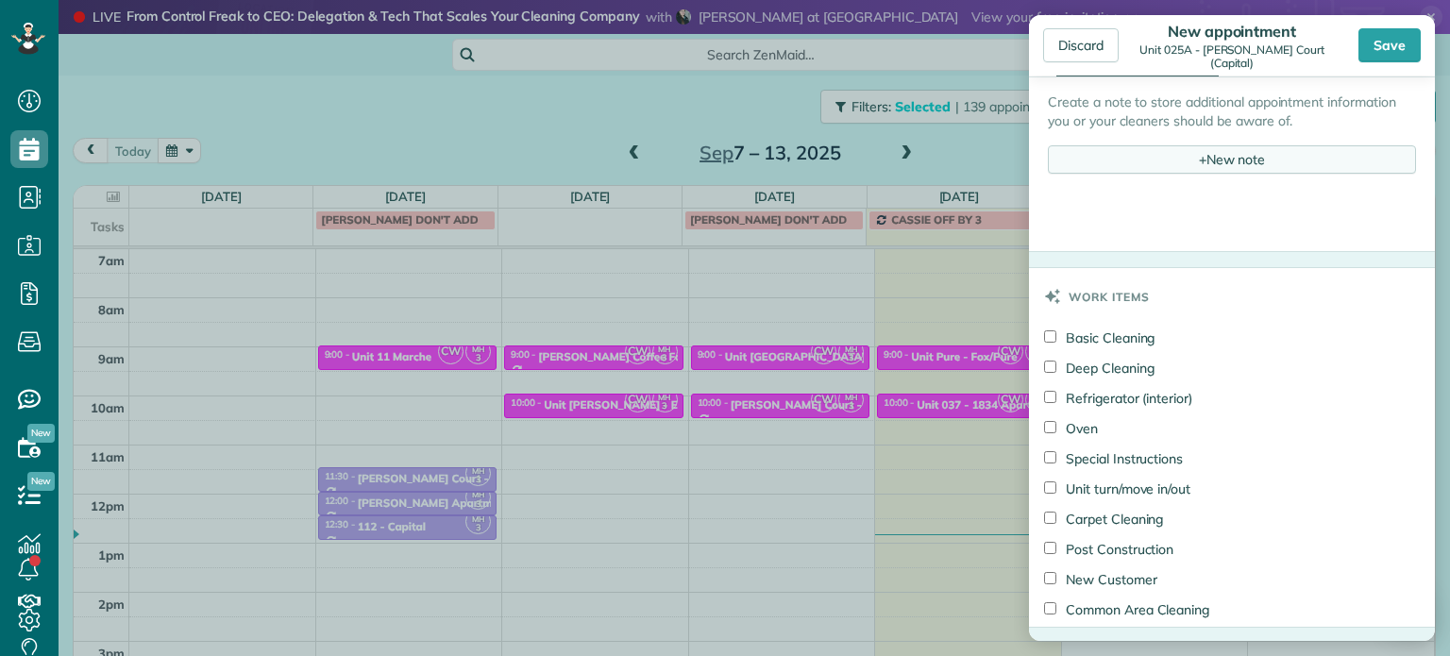
click at [1221, 145] on div "+ New note" at bounding box center [1232, 159] width 368 height 28
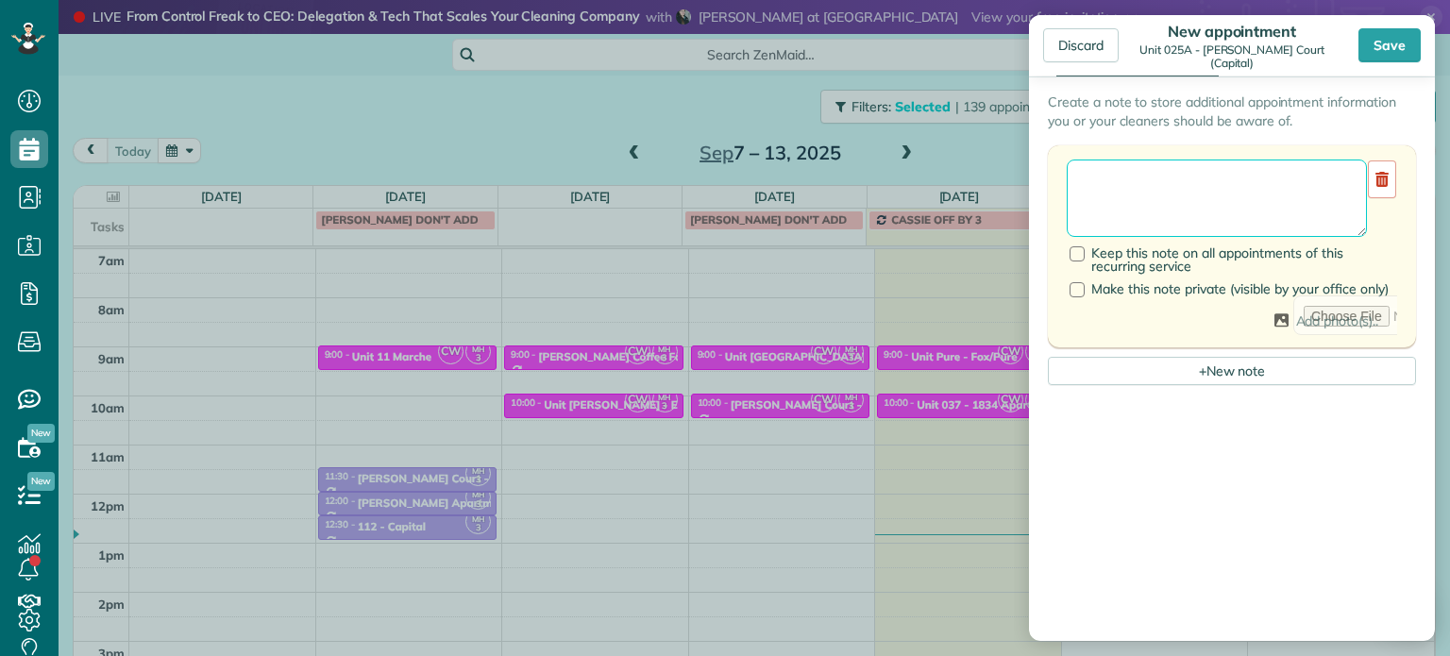
click at [1224, 161] on textarea at bounding box center [1217, 198] width 300 height 77
type textarea "*"
paste textarea "**********"
paste textarea "********"
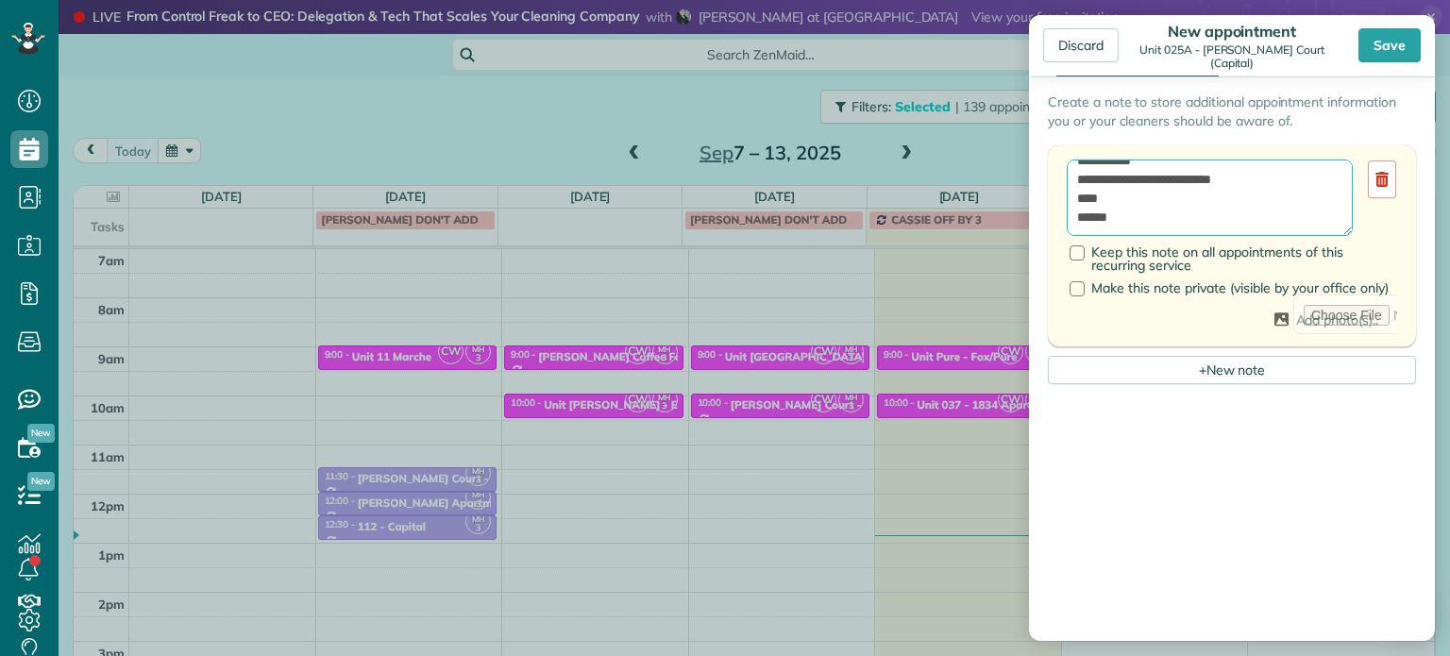
scroll to position [140, 0]
type textarea "**********"
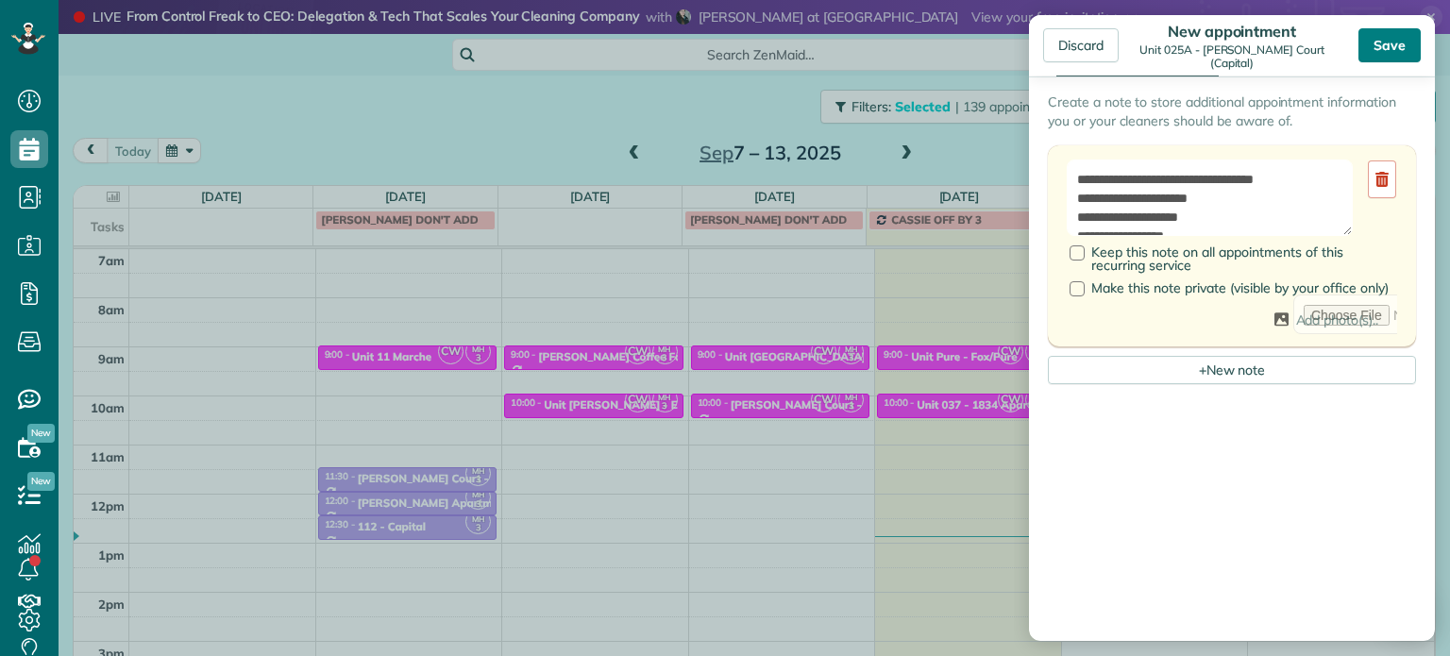
click at [1379, 44] on div "Save" at bounding box center [1390, 45] width 62 height 34
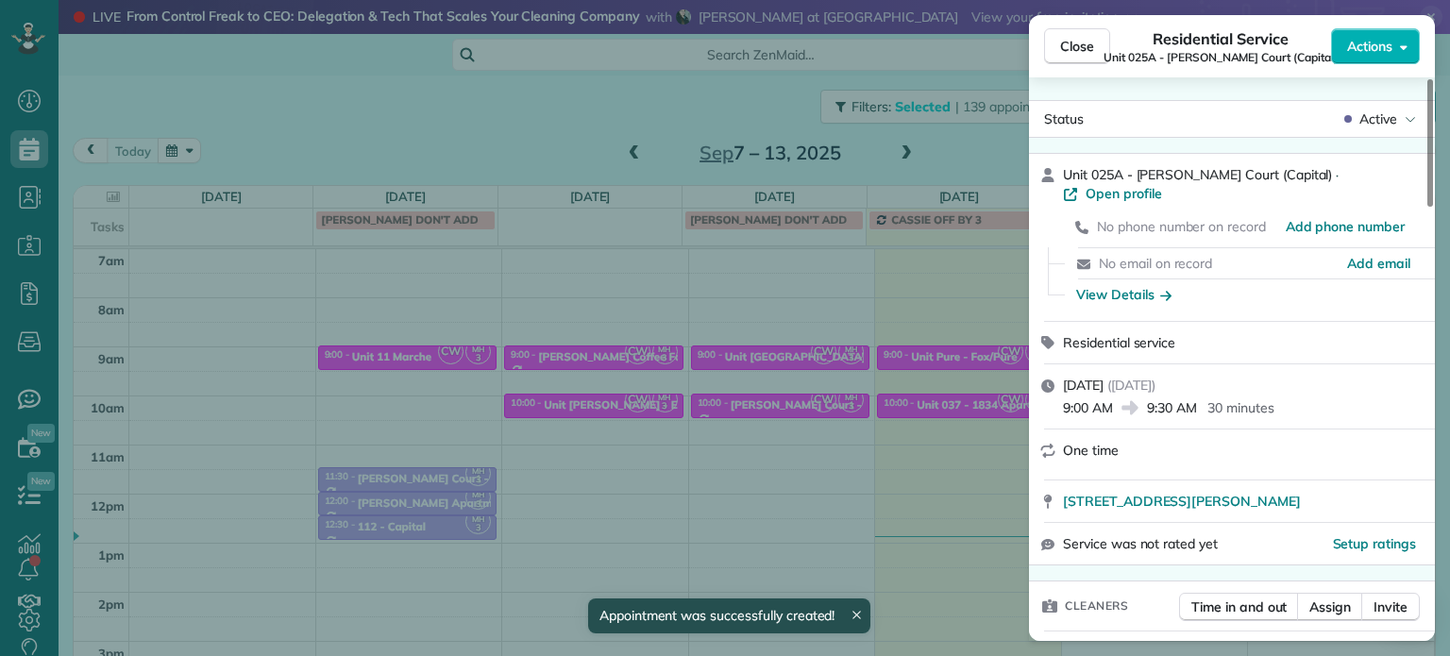
click at [987, 129] on div "Close Residential Service Unit 025A - [PERSON_NAME] Court (Capital) Actions Sta…" at bounding box center [725, 328] width 1450 height 656
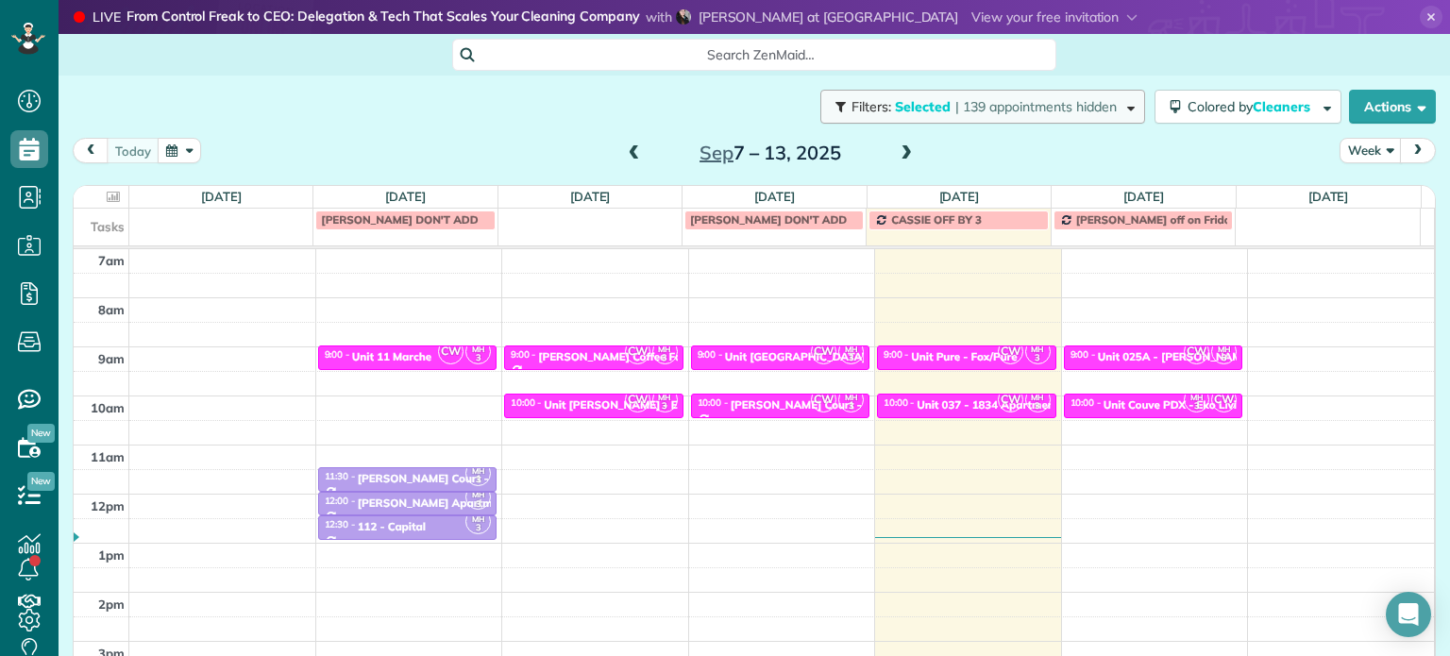
click at [1020, 100] on span "| 139 appointments hidden" at bounding box center [1035, 106] width 161 height 17
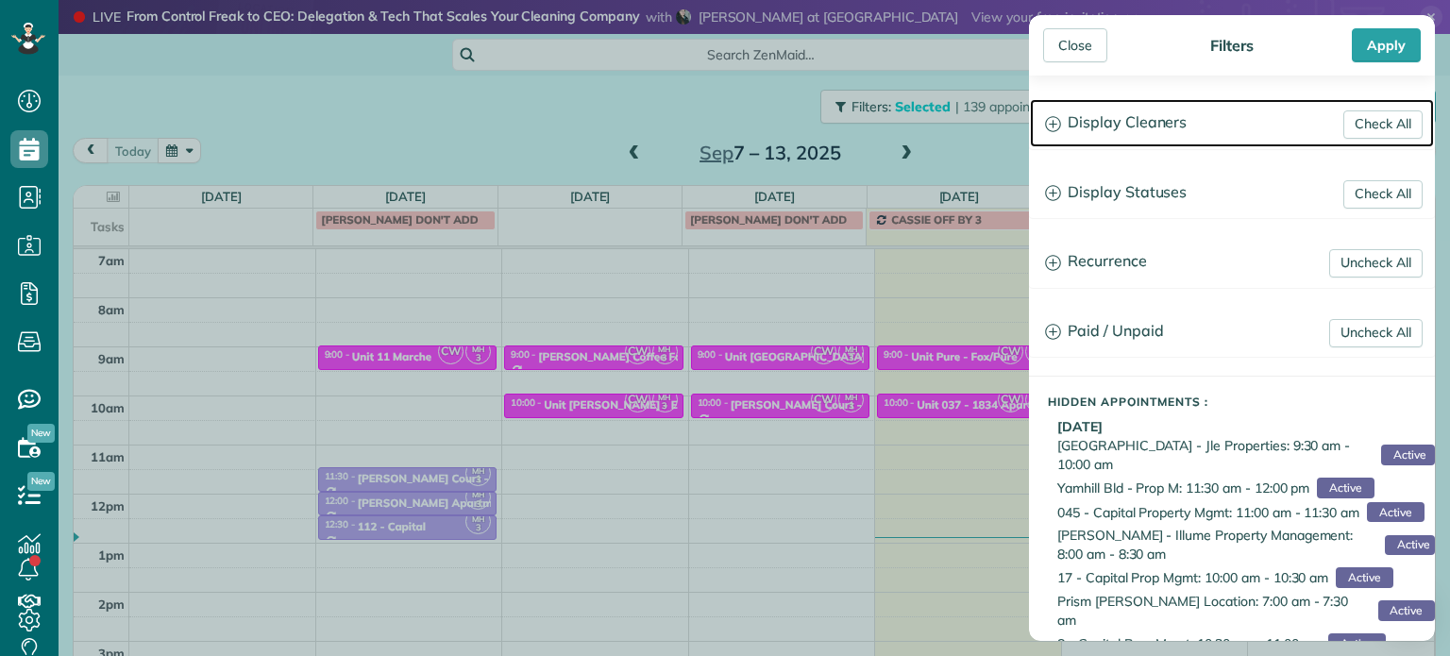
click at [1148, 124] on h3 "Display Cleaners" at bounding box center [1232, 123] width 404 height 48
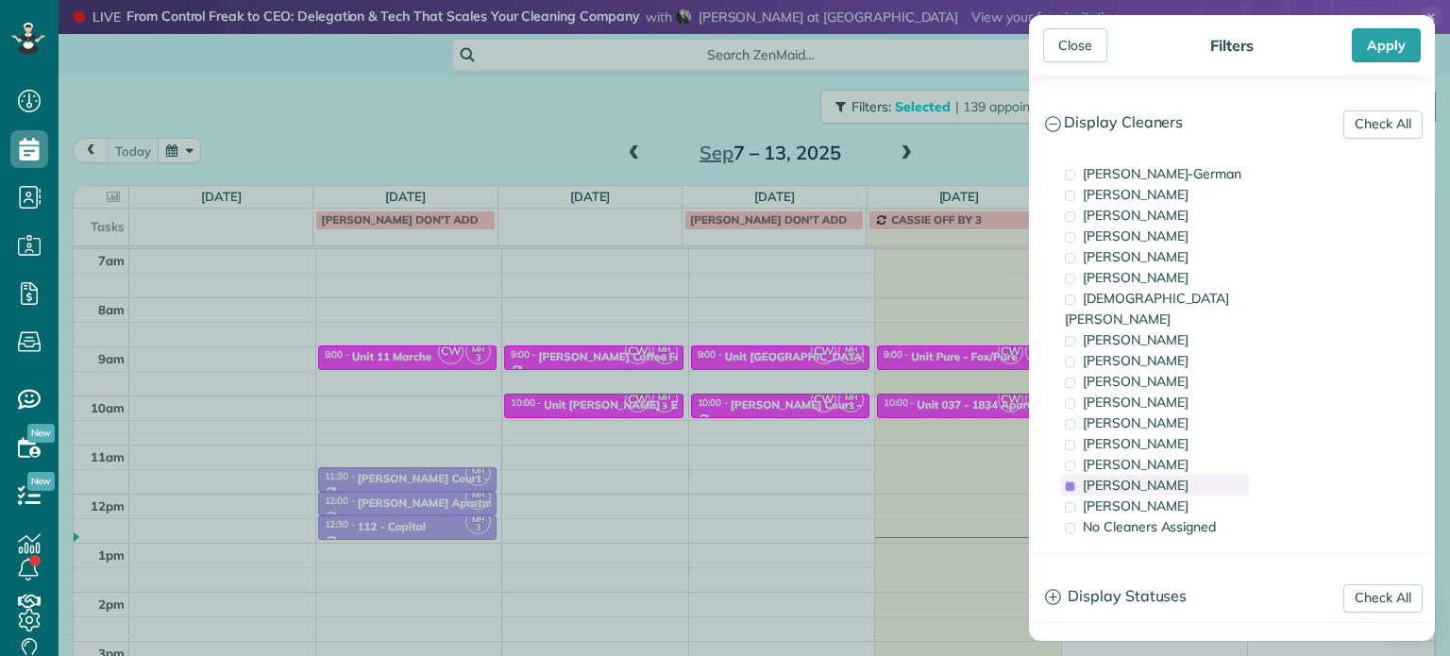
click at [1139, 477] on span "[PERSON_NAME]" at bounding box center [1136, 485] width 106 height 17
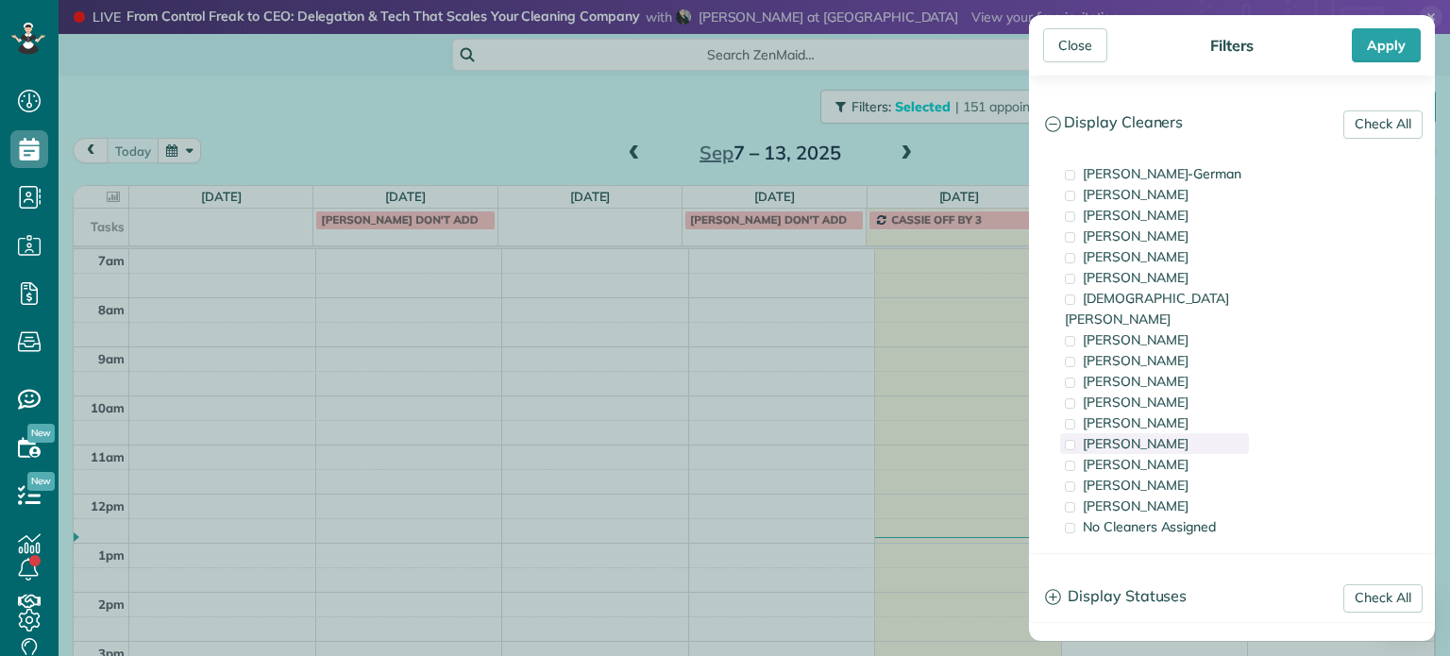
click at [1140, 435] on span "[PERSON_NAME]" at bounding box center [1136, 443] width 106 height 17
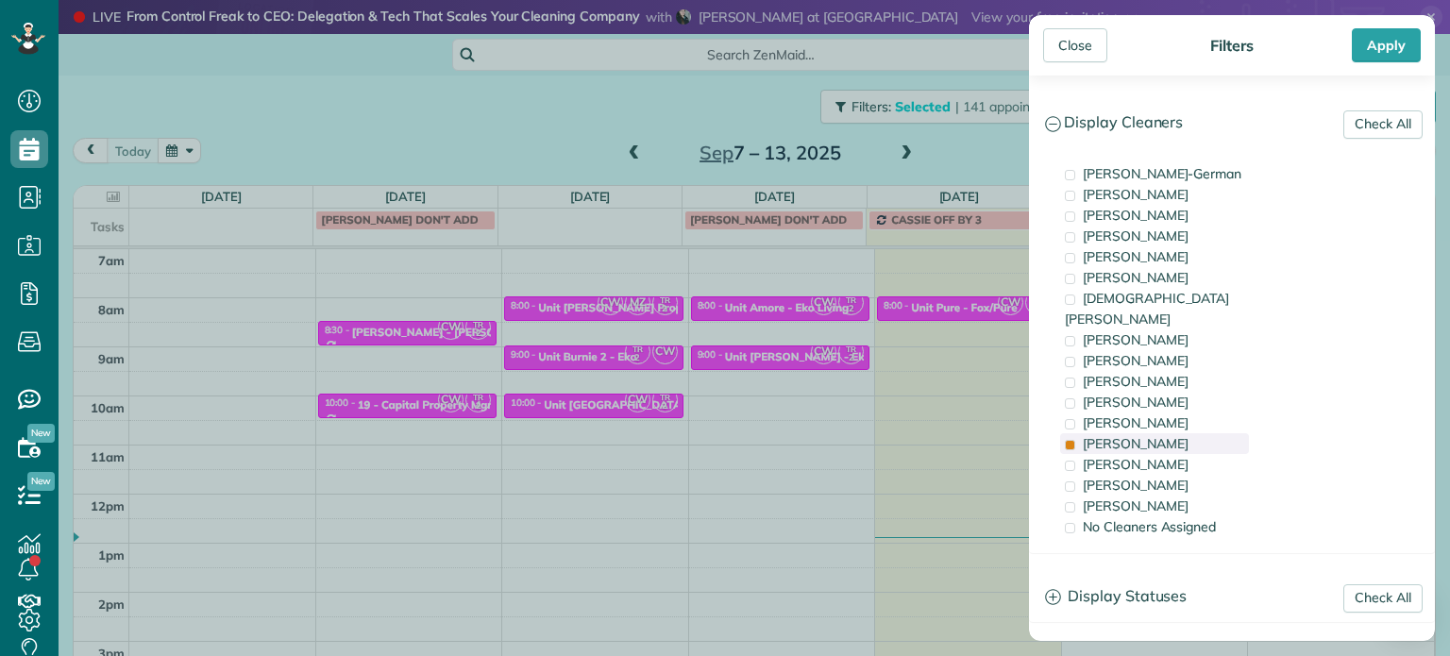
click at [1140, 435] on span "[PERSON_NAME]" at bounding box center [1136, 443] width 106 height 17
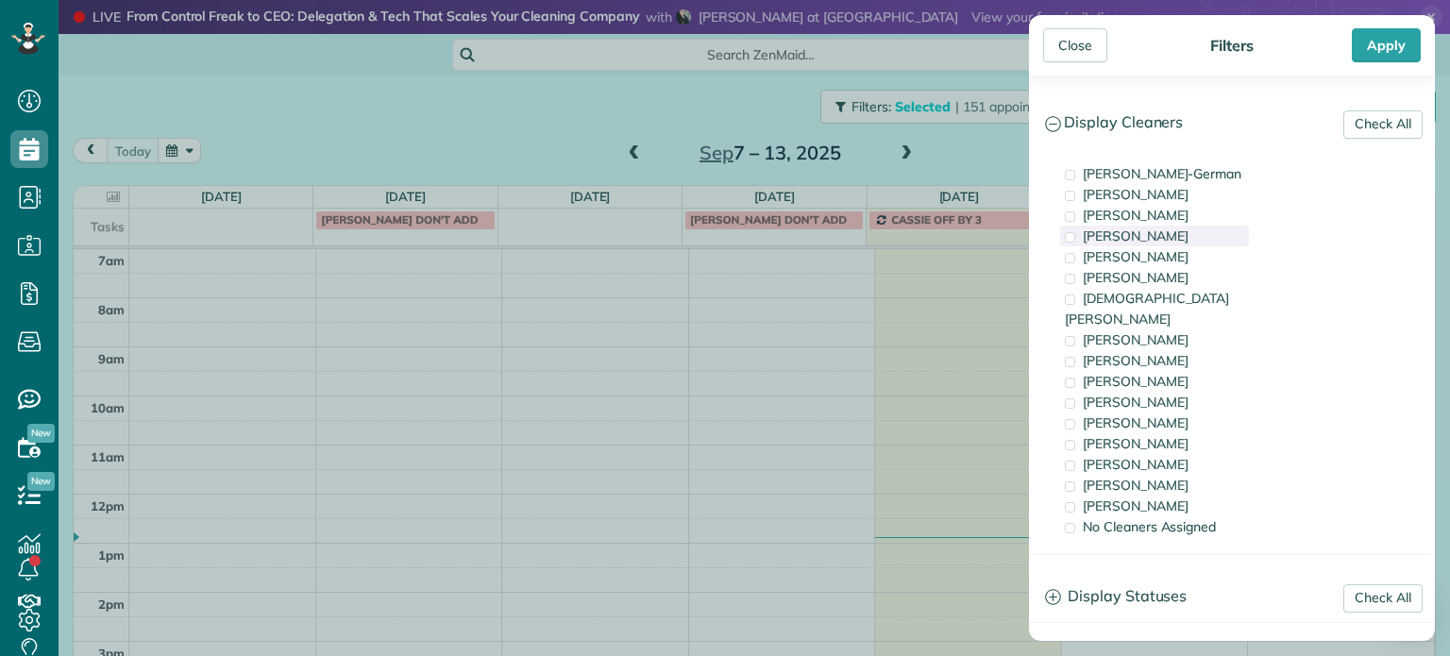
click at [1140, 236] on span "[PERSON_NAME]" at bounding box center [1136, 236] width 106 height 17
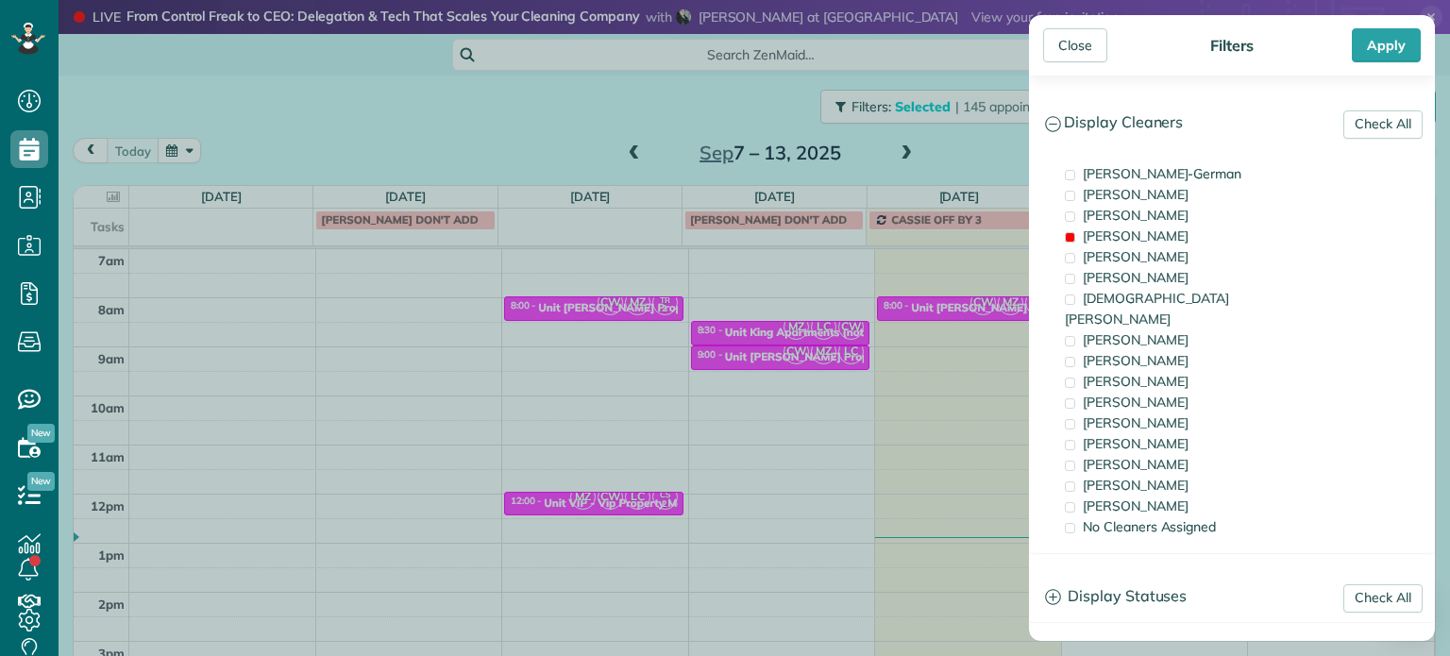
click at [940, 323] on div "Close Filters Apply Check All Display Cleaners [PERSON_NAME]-German [PERSON_NAM…" at bounding box center [725, 328] width 1450 height 656
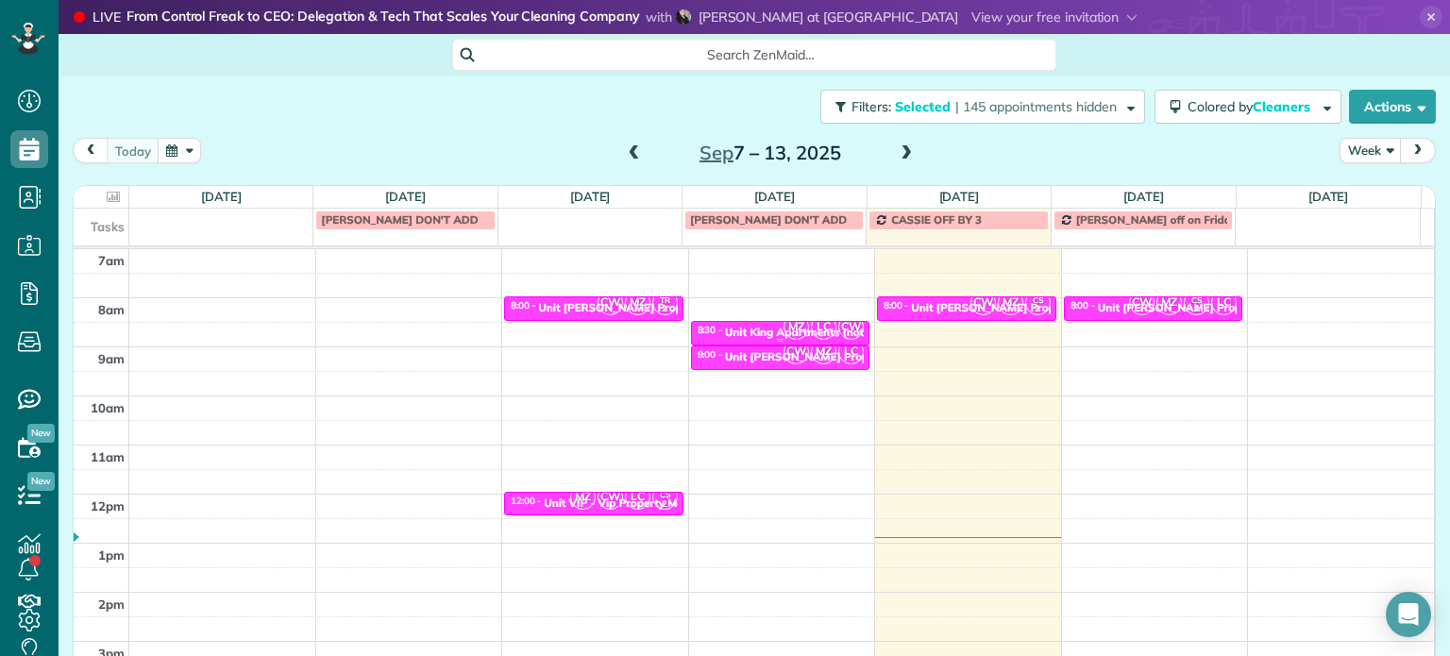
click at [784, 325] on span "MZ" at bounding box center [796, 326] width 25 height 25
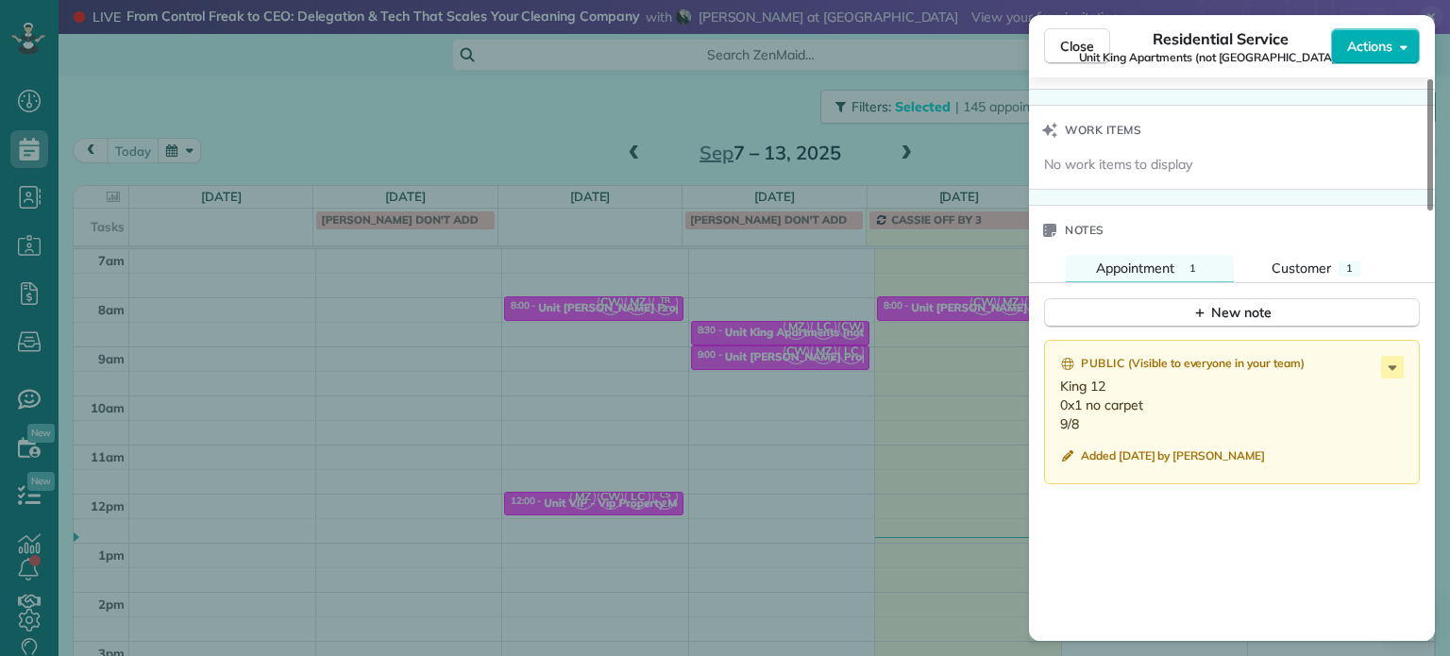
scroll to position [1527, 0]
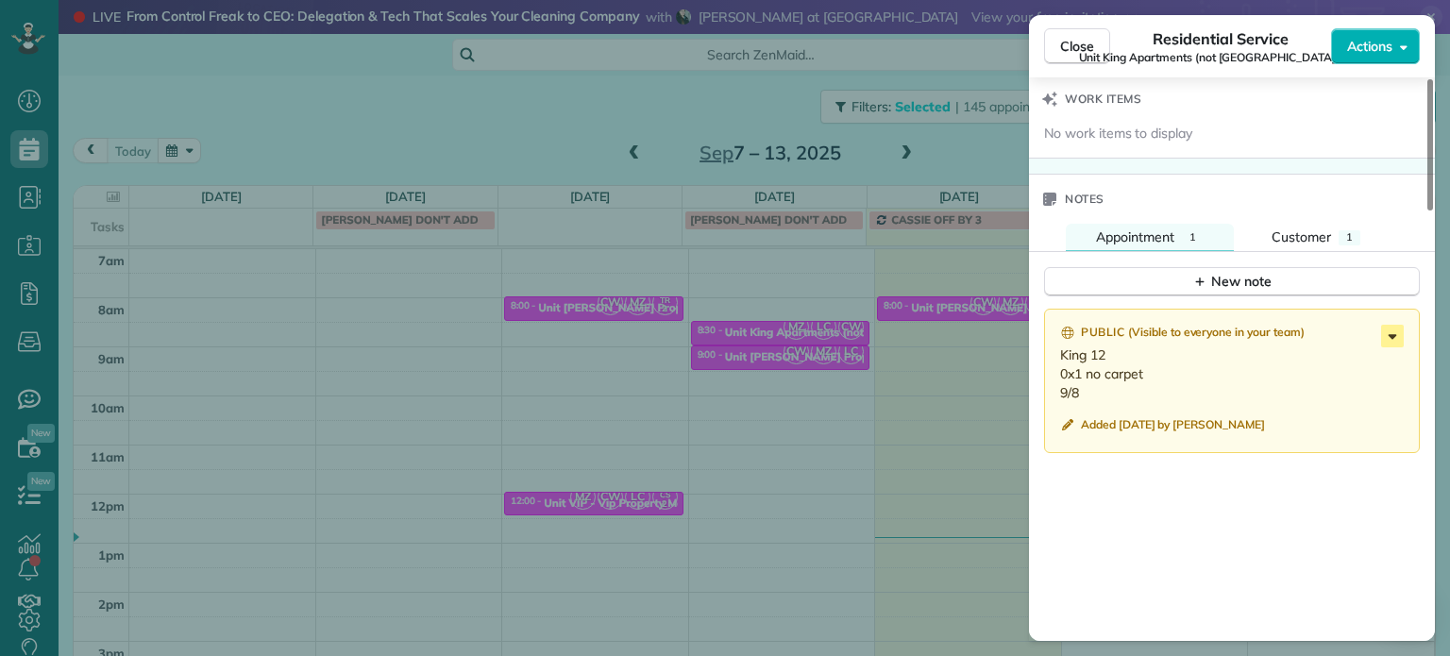
click at [1397, 347] on icon at bounding box center [1392, 336] width 23 height 23
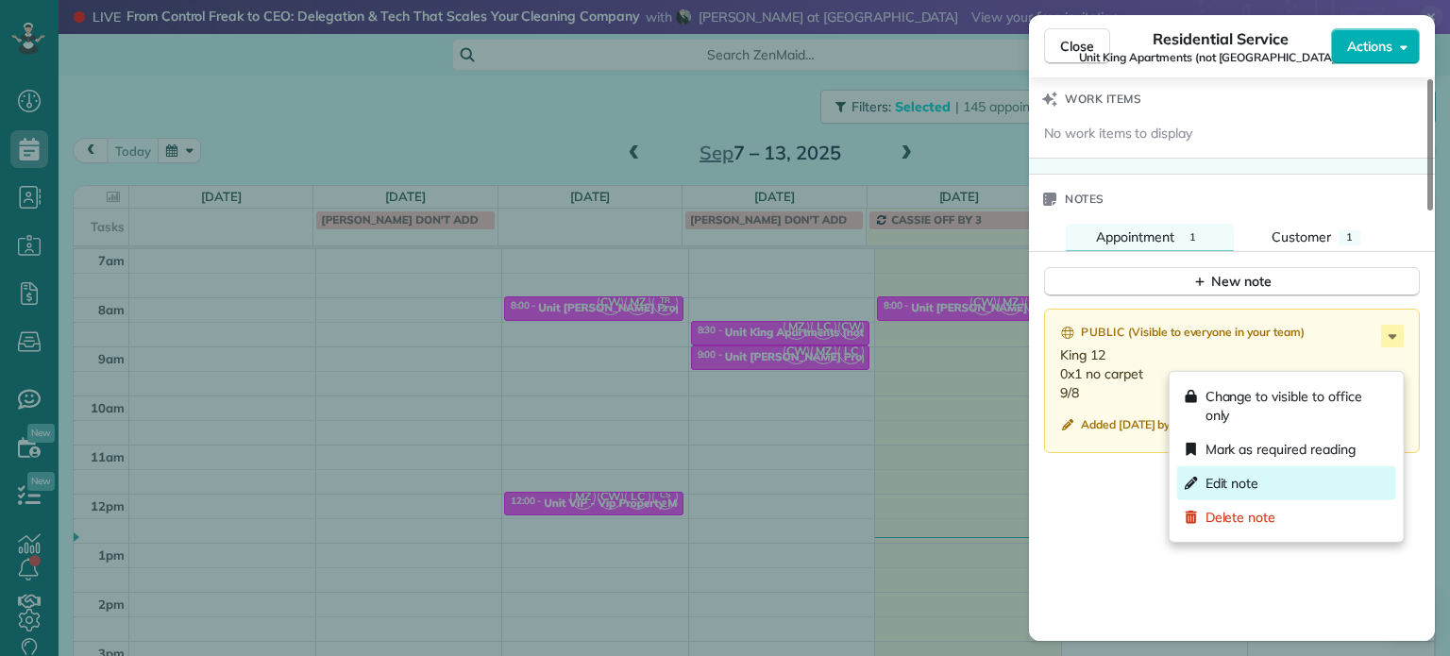
click at [1295, 474] on div "Edit note" at bounding box center [1286, 483] width 219 height 34
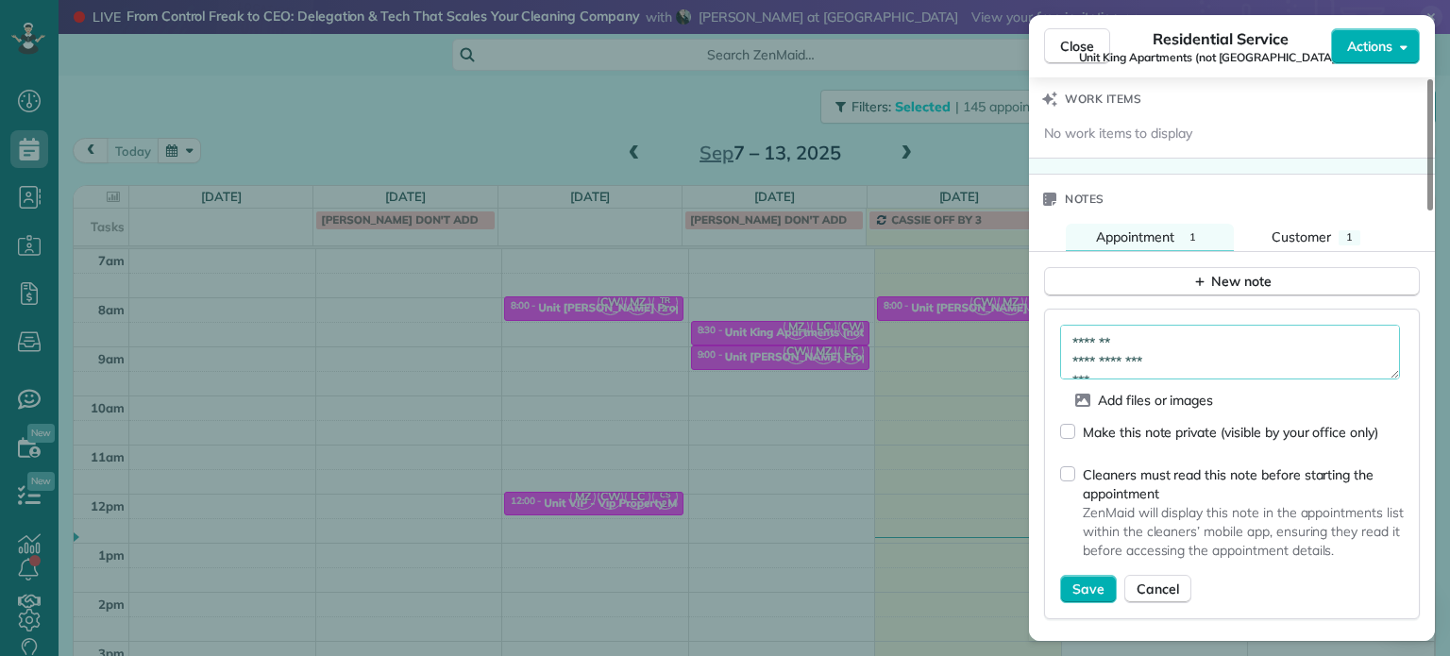
click at [1213, 380] on textarea "**********" at bounding box center [1230, 352] width 340 height 55
type textarea "**********"
click at [1095, 599] on span "Save" at bounding box center [1088, 589] width 32 height 19
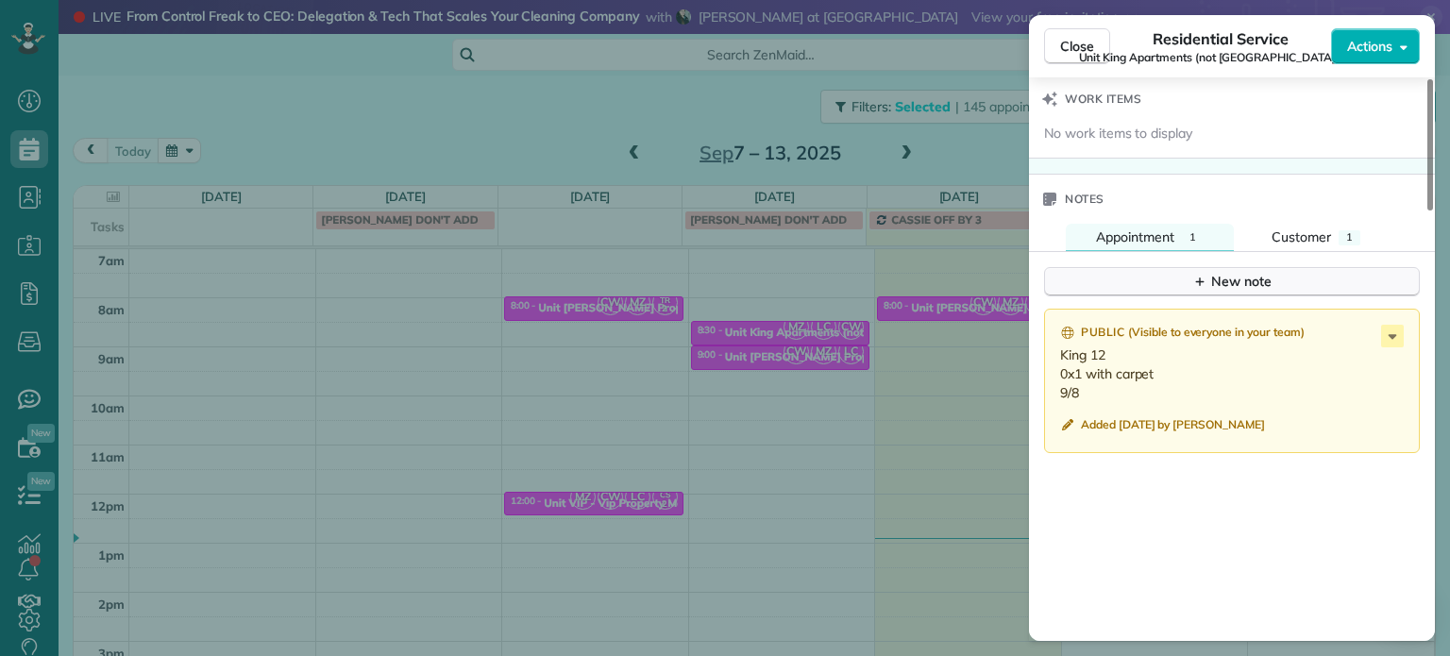
click at [1194, 289] on icon "button" at bounding box center [1199, 281] width 15 height 15
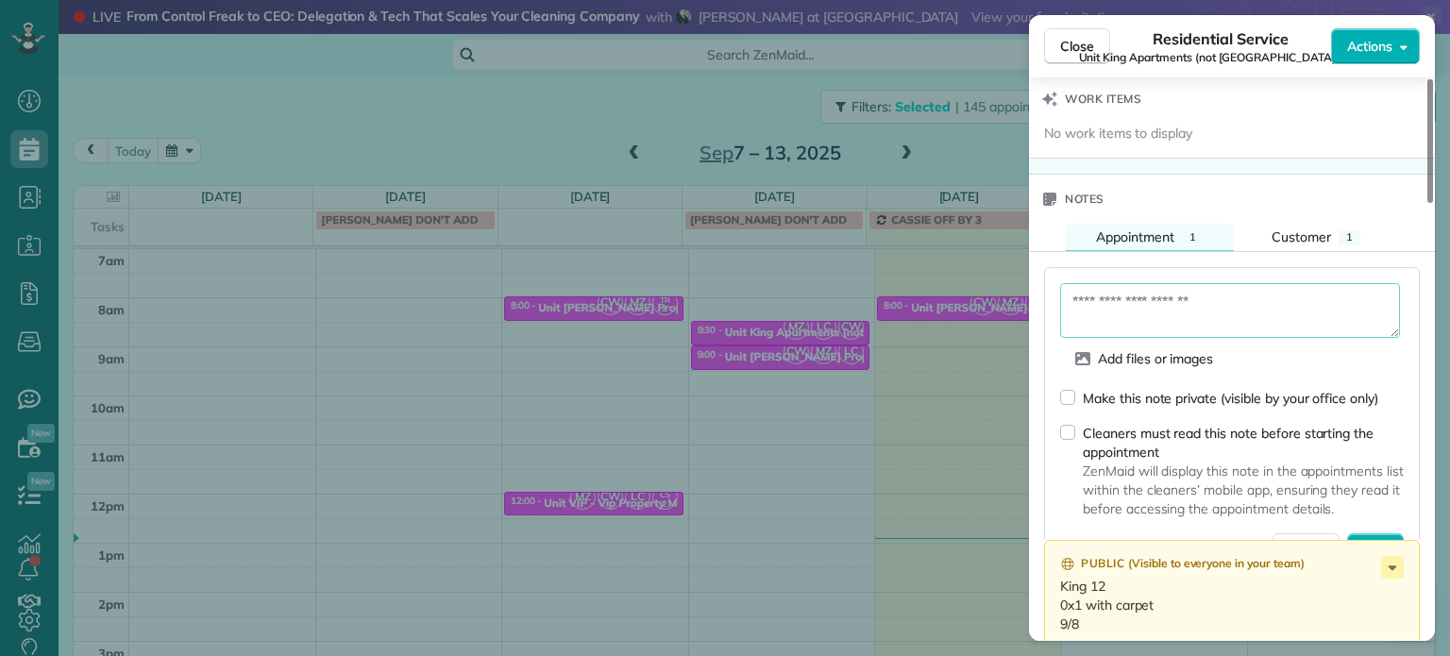
click at [1190, 334] on textarea at bounding box center [1230, 310] width 340 height 55
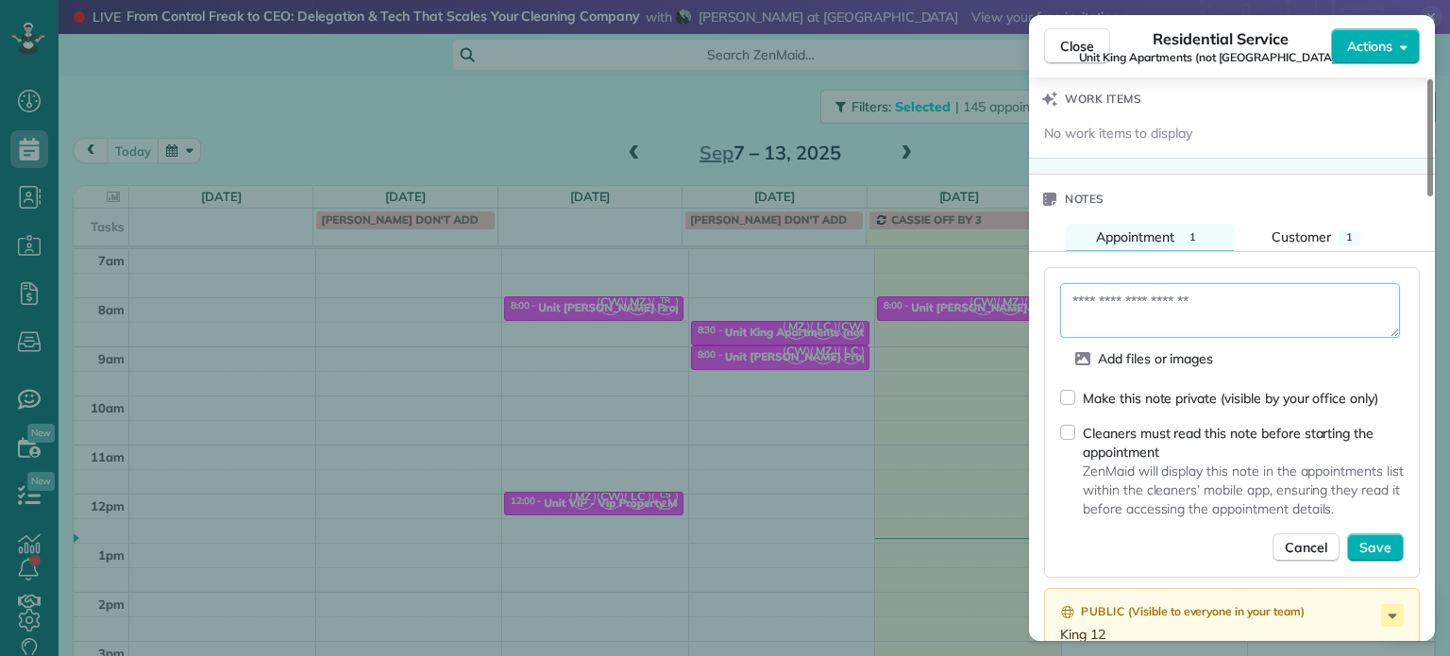
paste textarea "**********"
type textarea "**********"
click at [1382, 557] on span "Save" at bounding box center [1376, 547] width 32 height 19
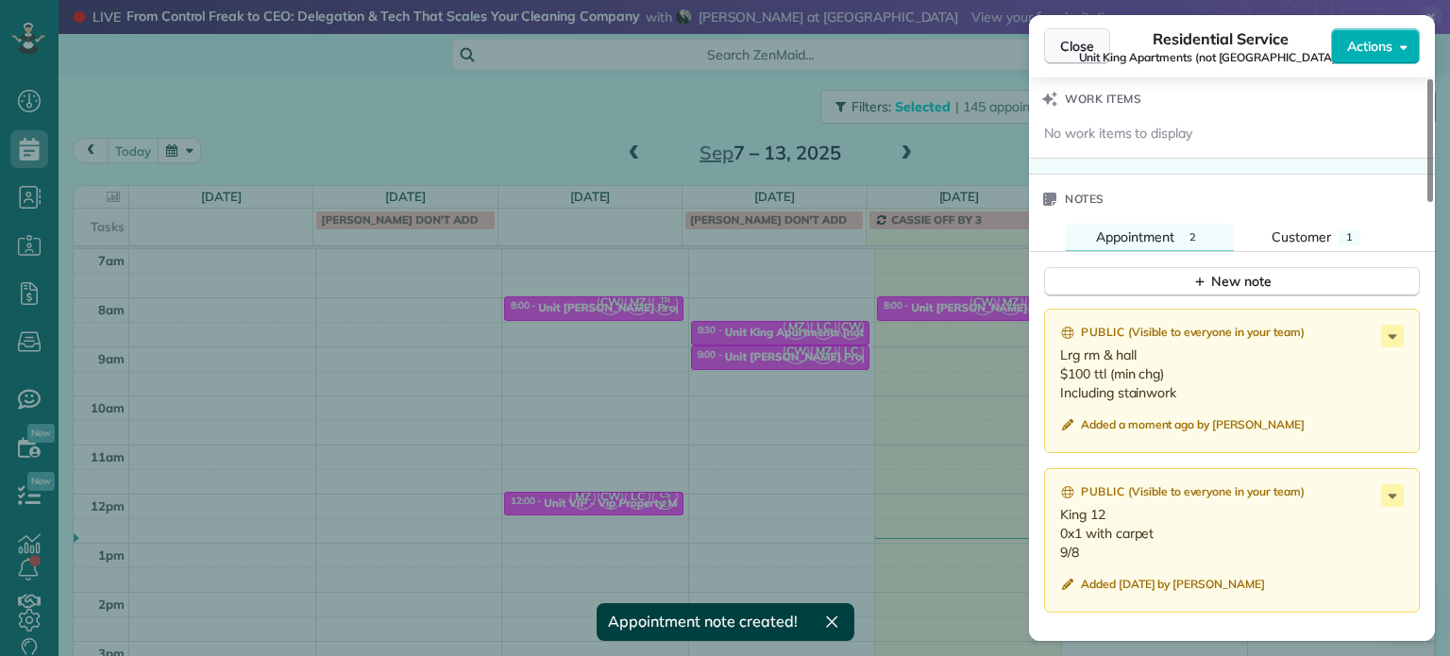
click at [1066, 48] on span "Close" at bounding box center [1077, 46] width 34 height 19
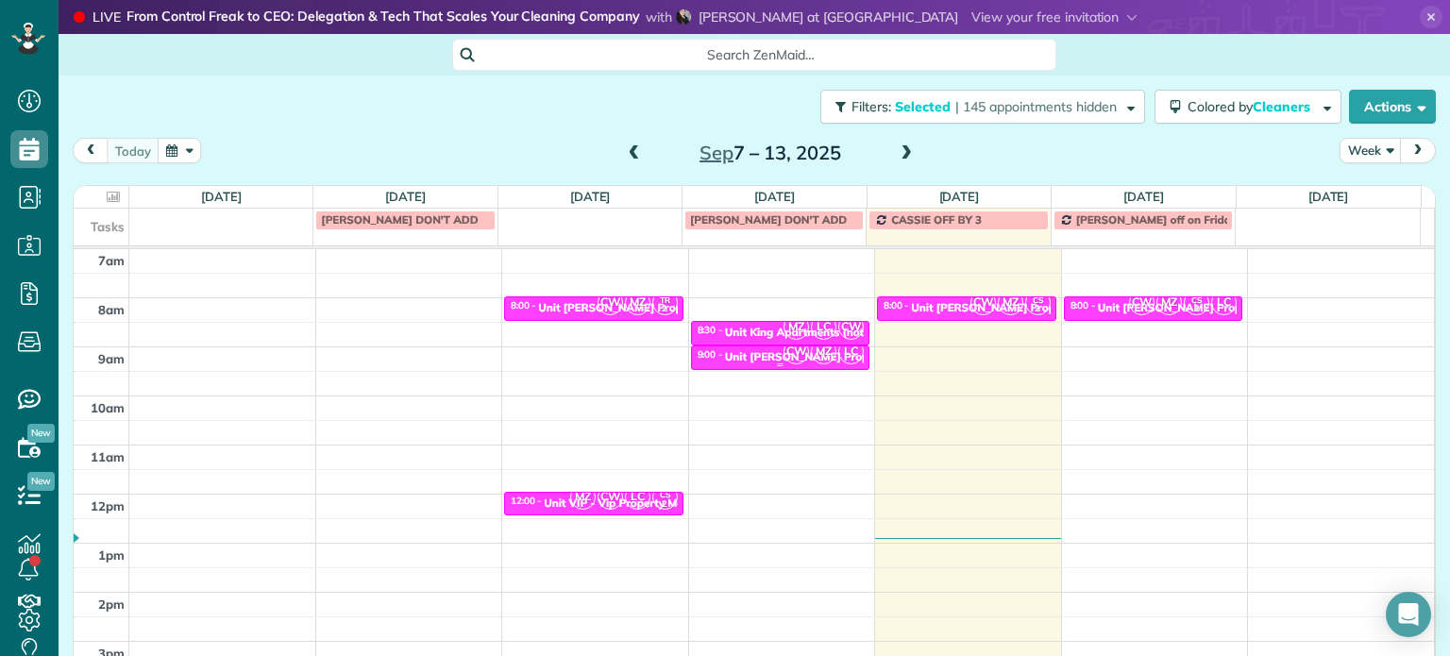
click at [784, 356] on span "CW" at bounding box center [796, 351] width 25 height 25
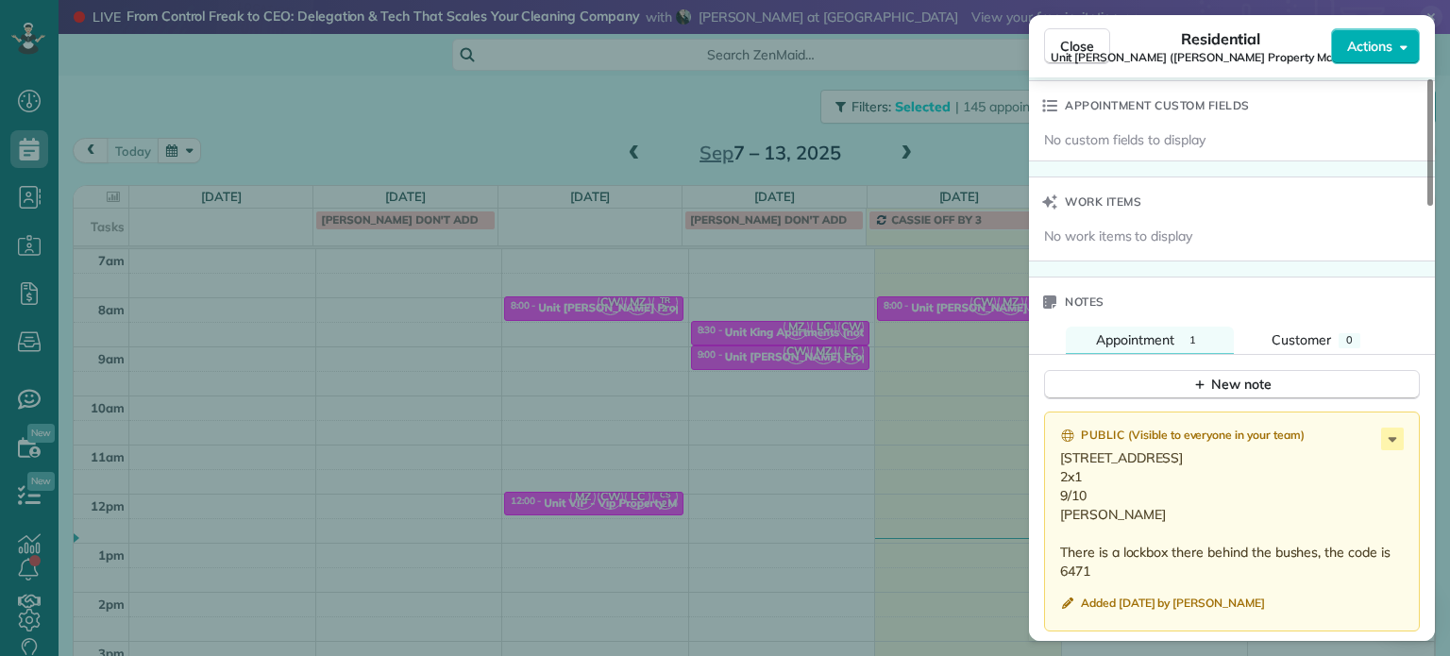
scroll to position [1613, 0]
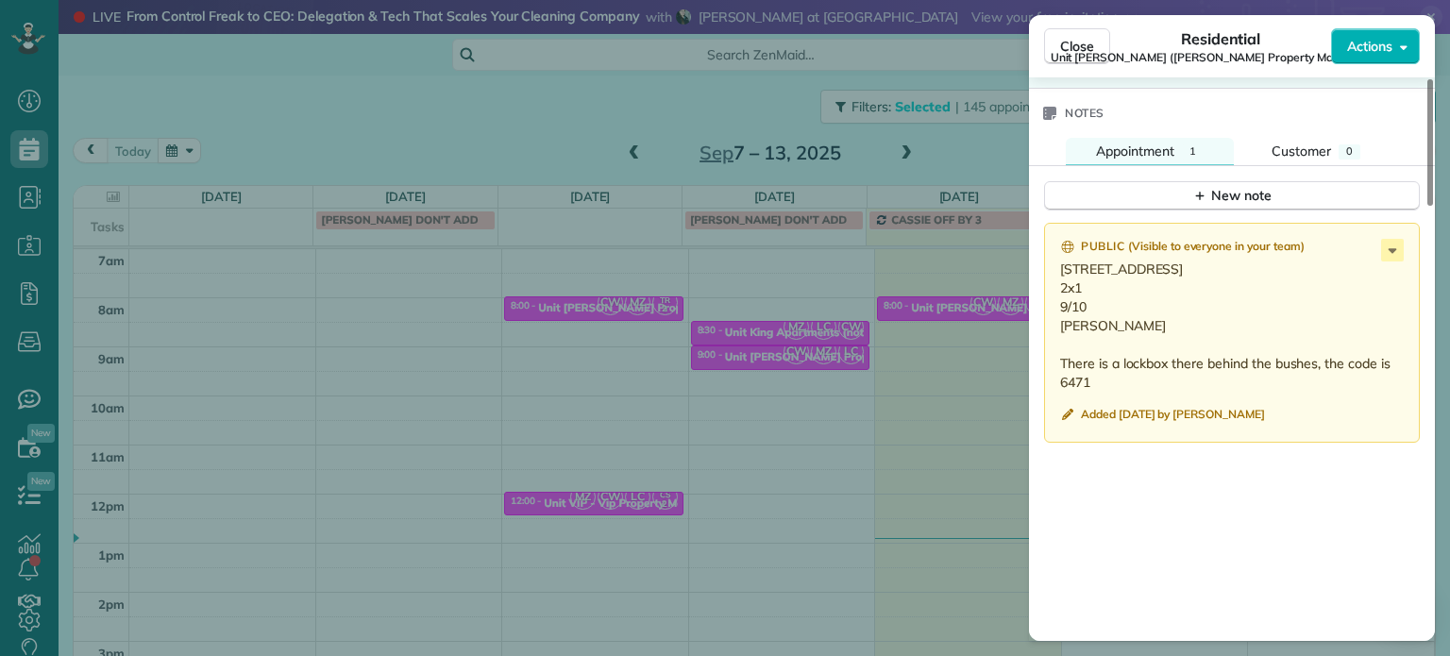
click at [768, 351] on div "Close Residential Unit [PERSON_NAME] ([PERSON_NAME] Property Management) Action…" at bounding box center [725, 328] width 1450 height 656
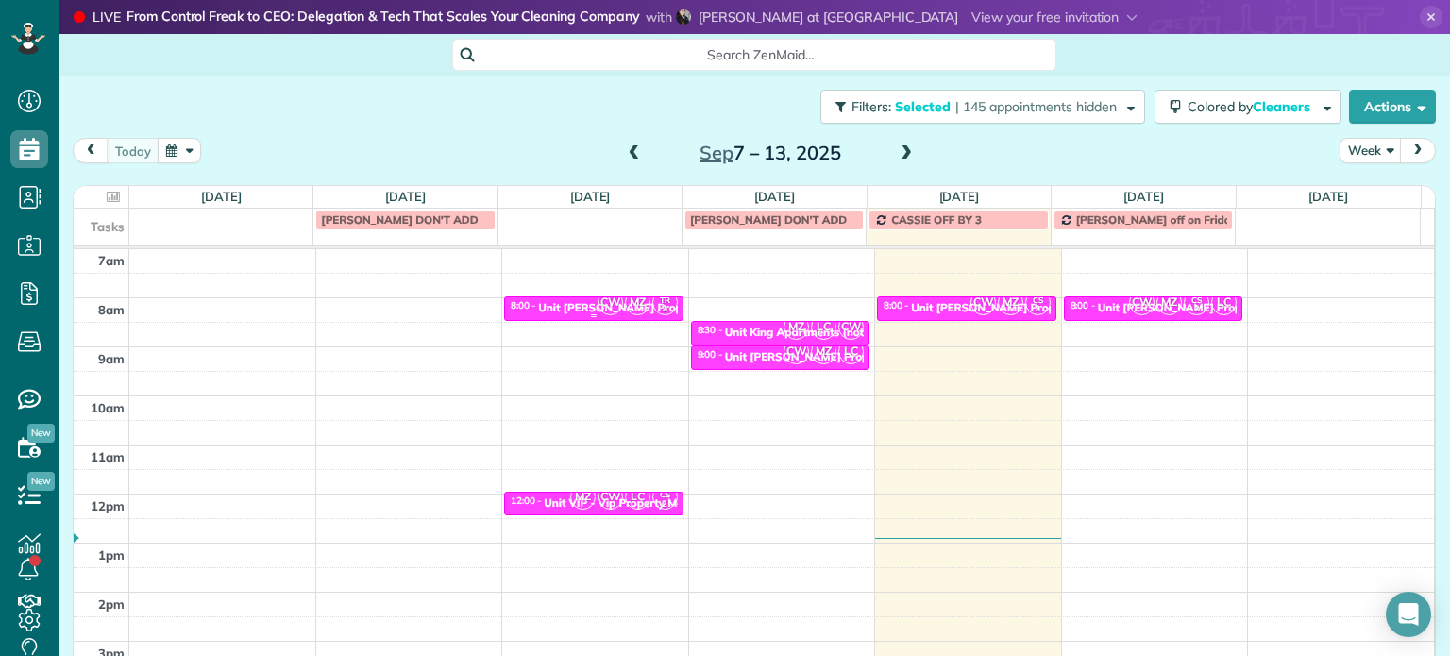
click at [638, 309] on div "CW MZ TR 2" at bounding box center [638, 302] width 82 height 27
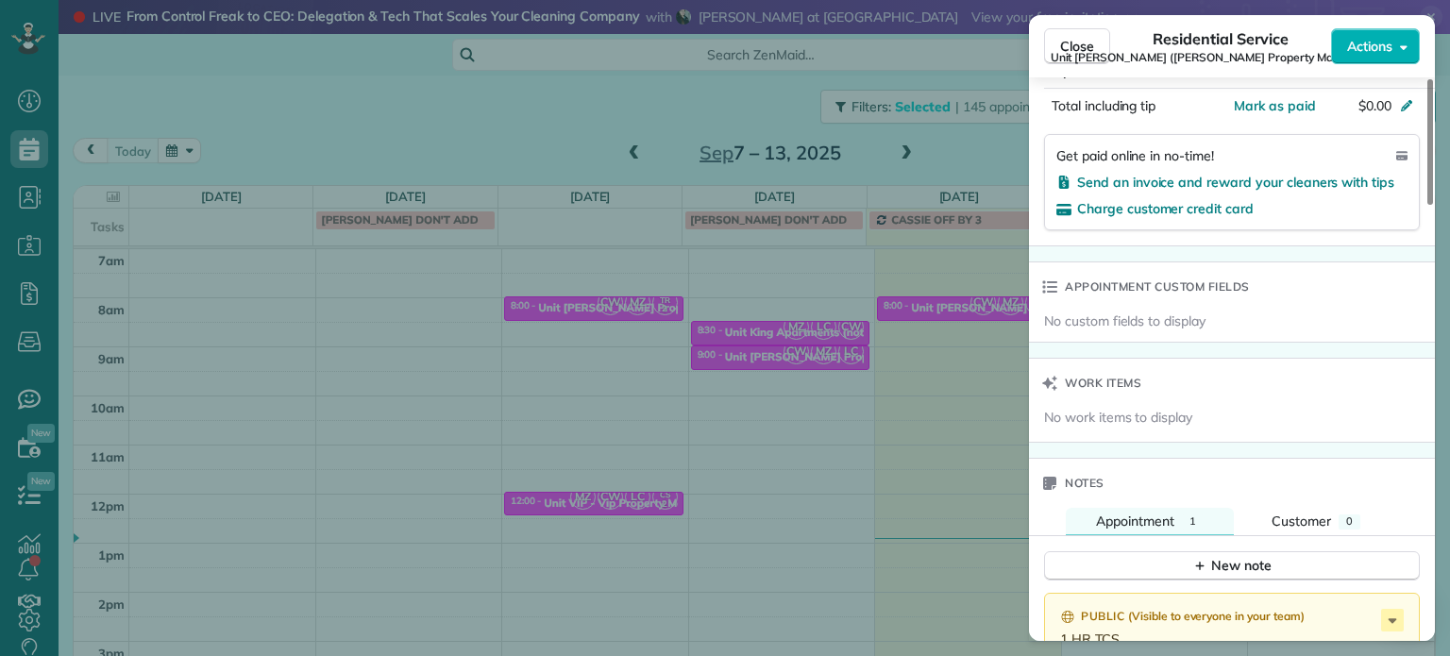
scroll to position [1528, 0]
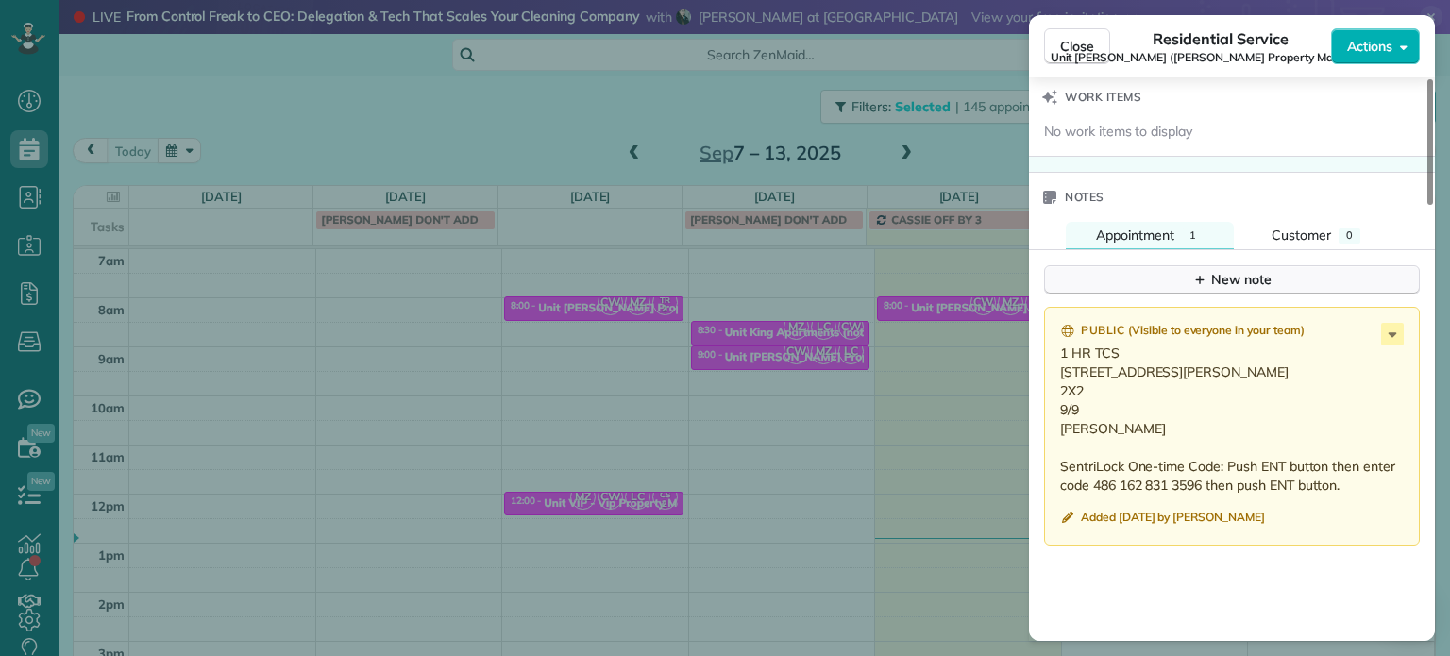
click at [1229, 290] on div "New note" at bounding box center [1231, 280] width 79 height 20
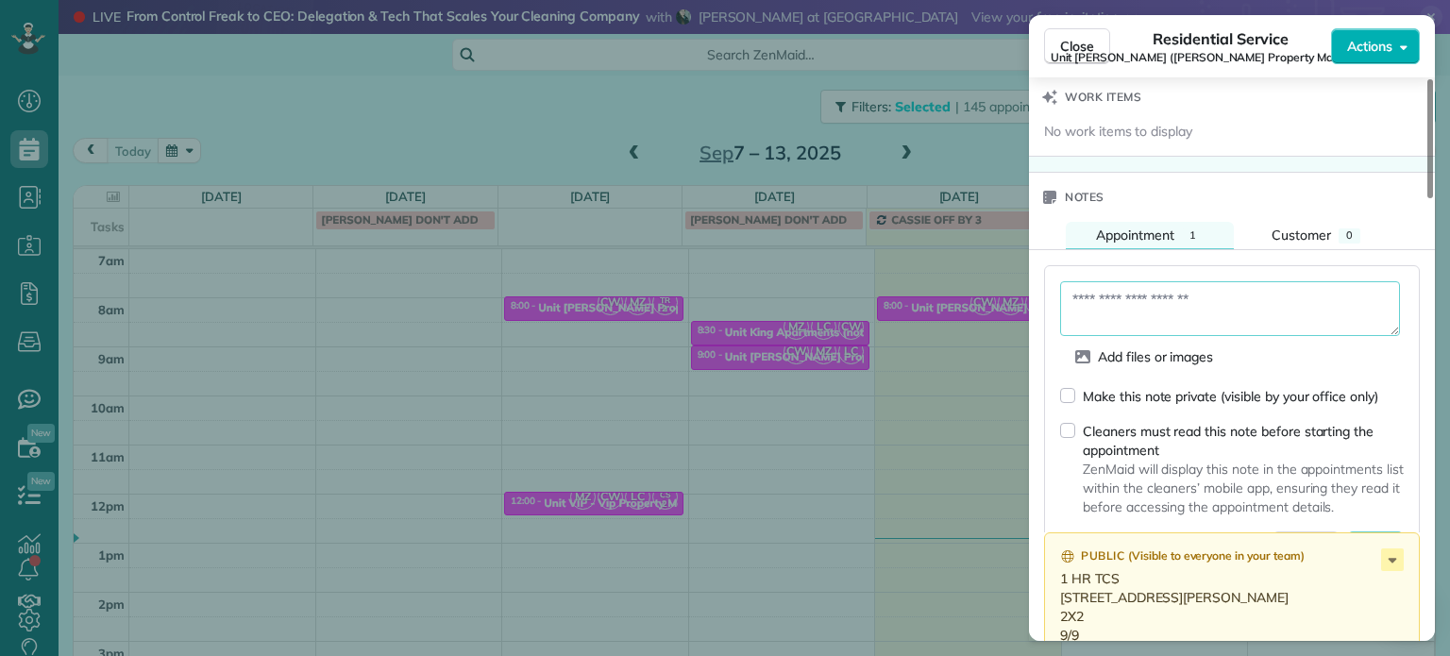
click at [1236, 313] on textarea at bounding box center [1230, 308] width 340 height 55
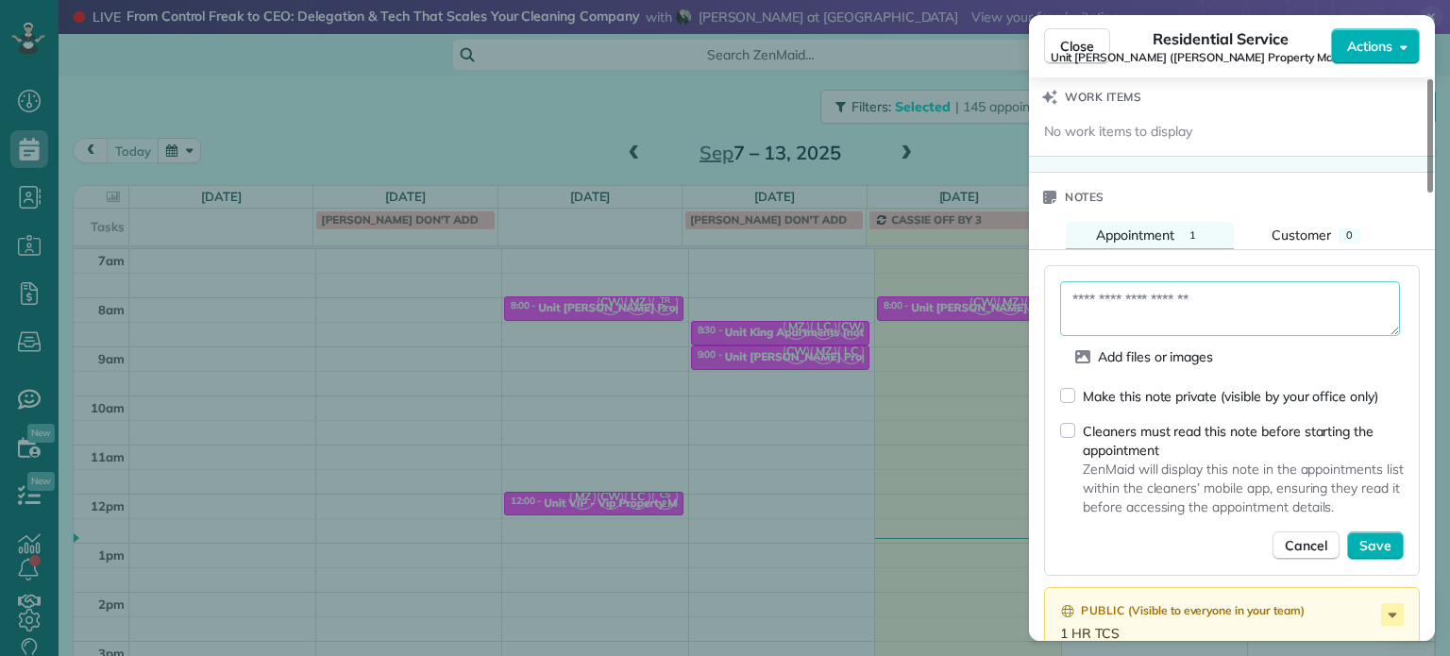
paste textarea "**********"
type textarea "**********"
click at [1367, 555] on span "Save" at bounding box center [1376, 545] width 32 height 19
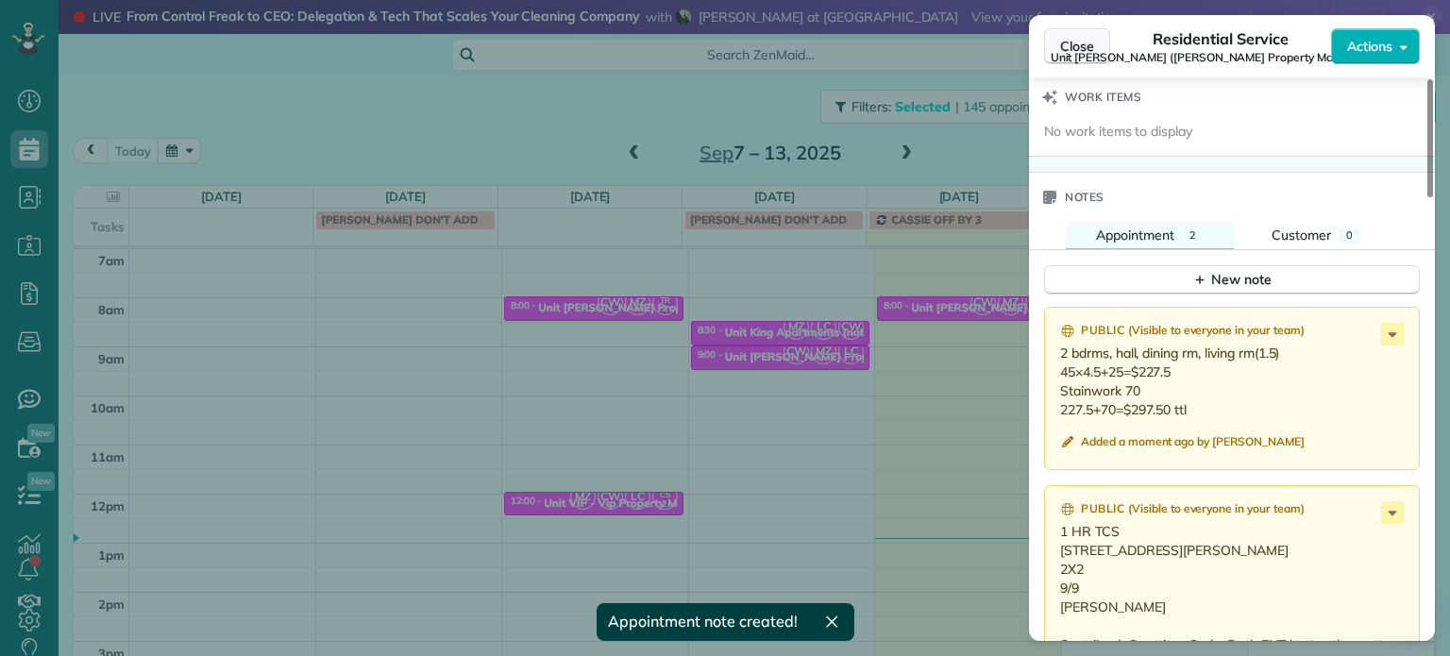
click at [1072, 50] on span "Close" at bounding box center [1077, 46] width 34 height 19
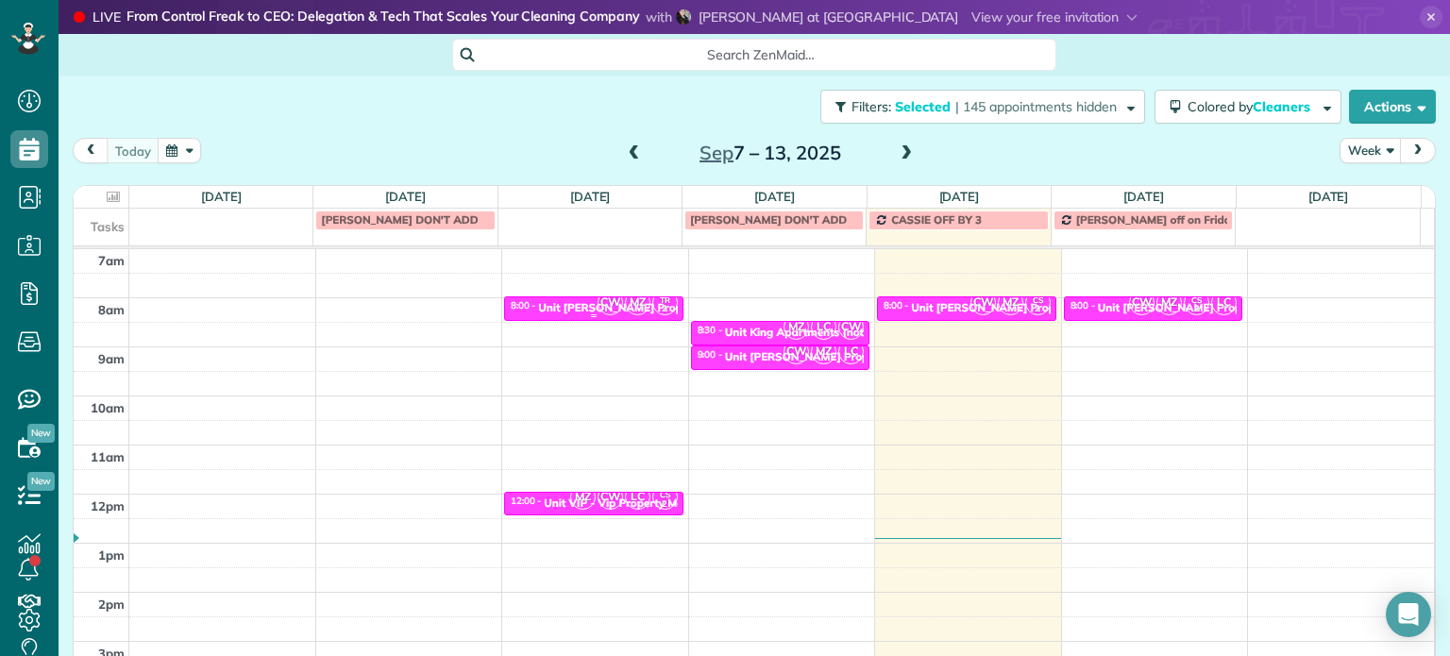
click at [551, 306] on div "Unit [PERSON_NAME] Property Management" at bounding box center [656, 307] width 237 height 13
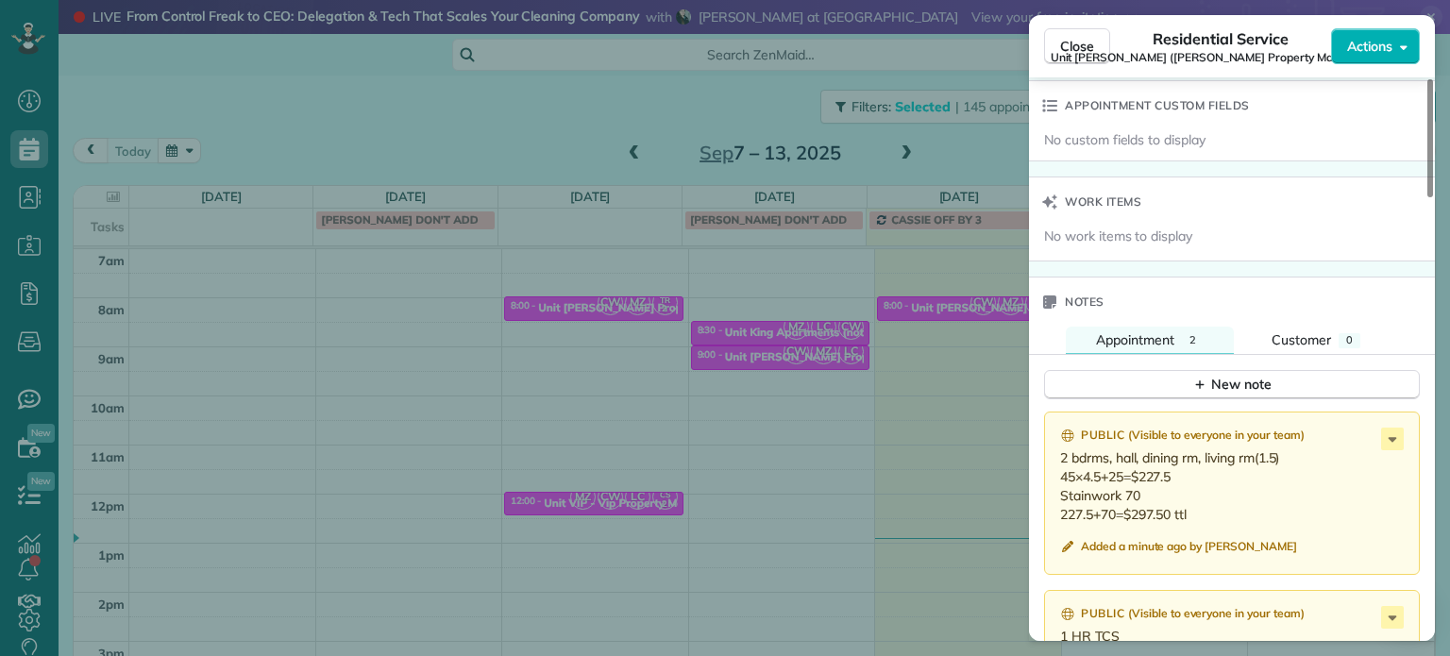
scroll to position [1709, 0]
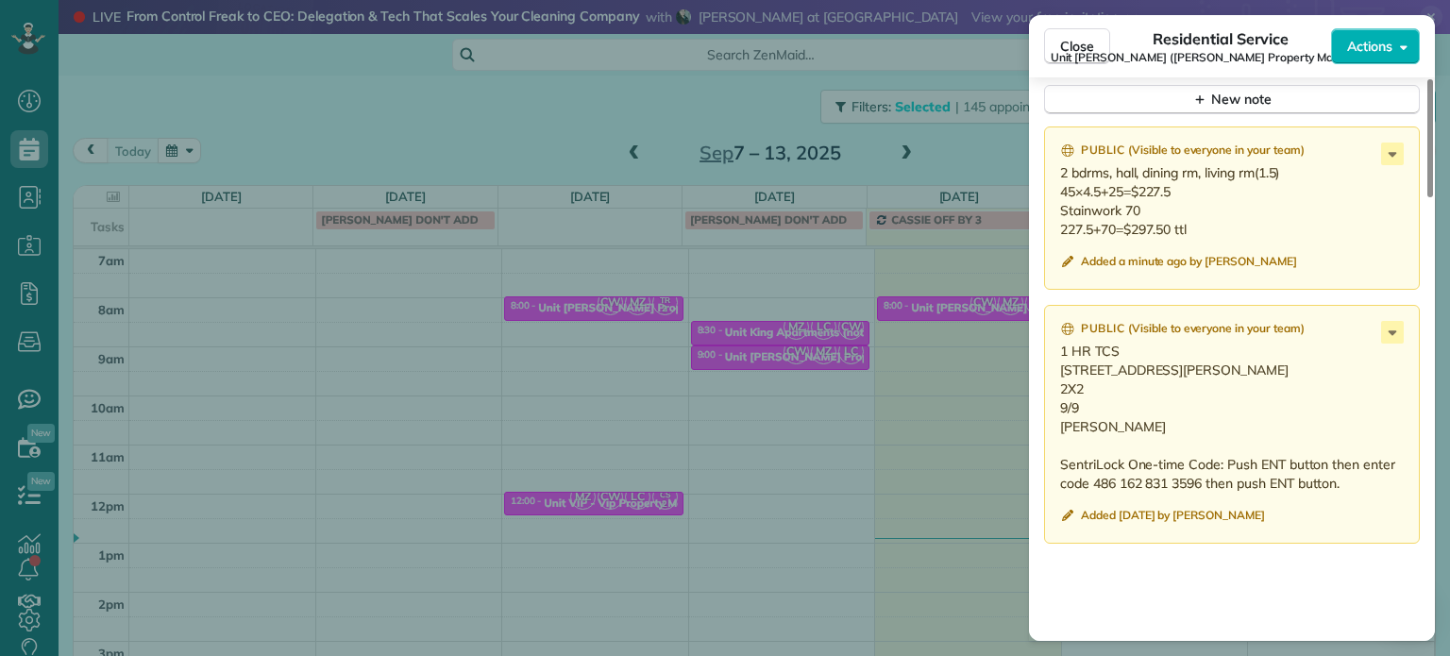
drag, startPoint x: 1218, startPoint y: 376, endPoint x: 1060, endPoint y: 380, distance: 157.7
click at [1060, 380] on p "1 HR TCS [STREET_ADDRESS][PERSON_NAME] 2X2 9/9 [PERSON_NAME] SentriLock One-tim…" at bounding box center [1233, 417] width 347 height 151
click at [948, 145] on div "Close Residential Service Unit [PERSON_NAME] ([PERSON_NAME] Property Management…" at bounding box center [725, 328] width 1450 height 656
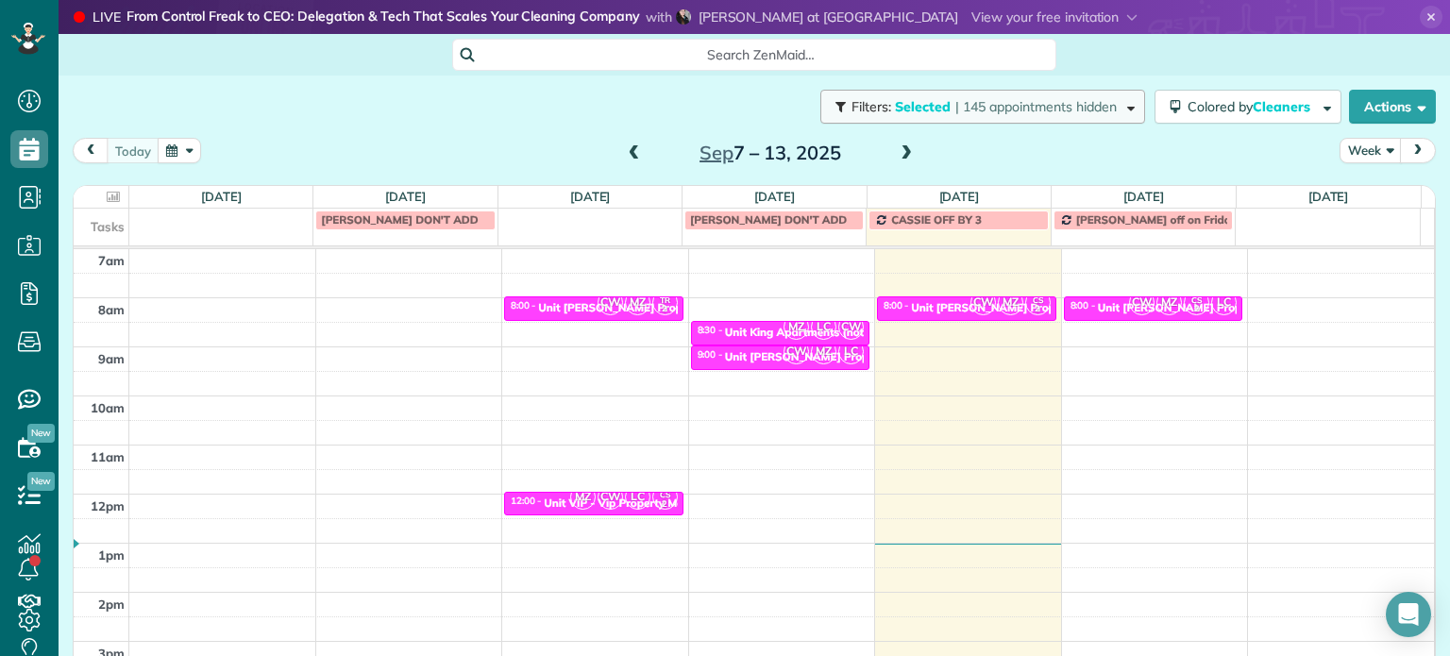
click at [1022, 91] on button "Filters: Selected | 145 appointments hidden" at bounding box center [982, 107] width 325 height 34
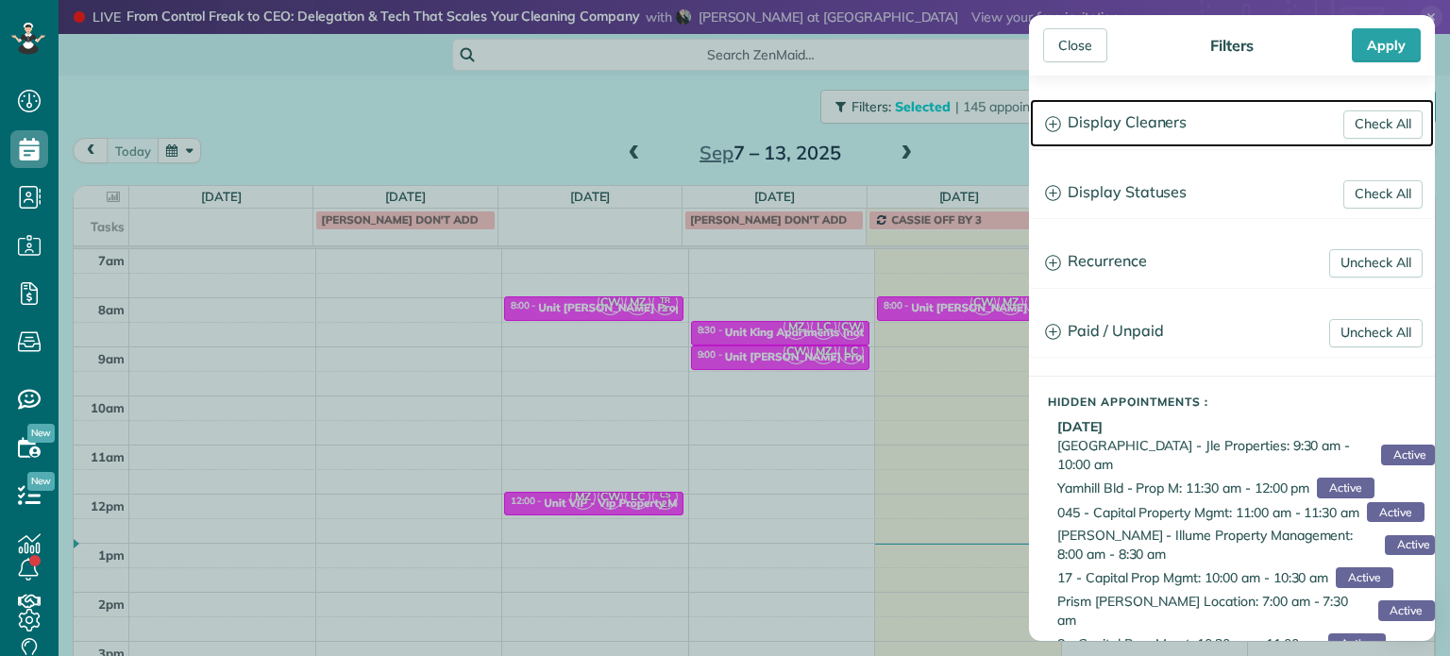
click at [1148, 126] on h3 "Display Cleaners" at bounding box center [1232, 123] width 404 height 48
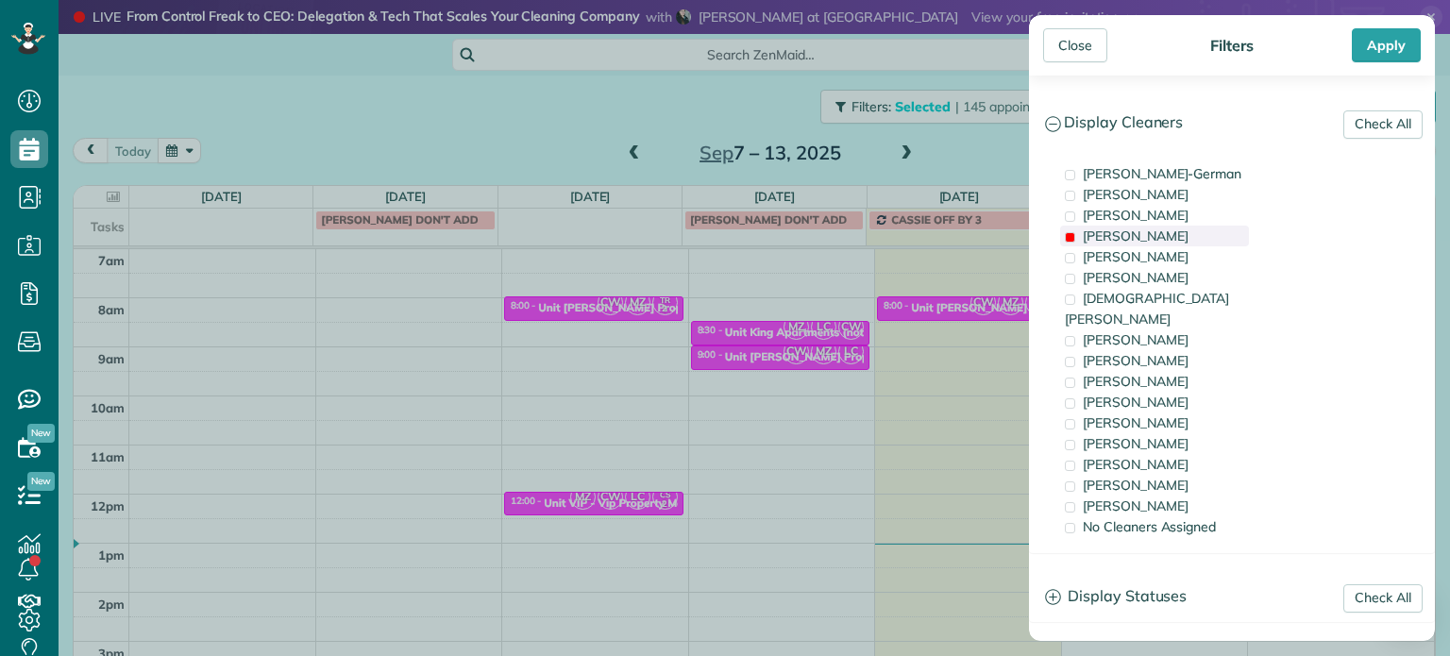
click at [1148, 237] on div "[PERSON_NAME]" at bounding box center [1154, 236] width 189 height 21
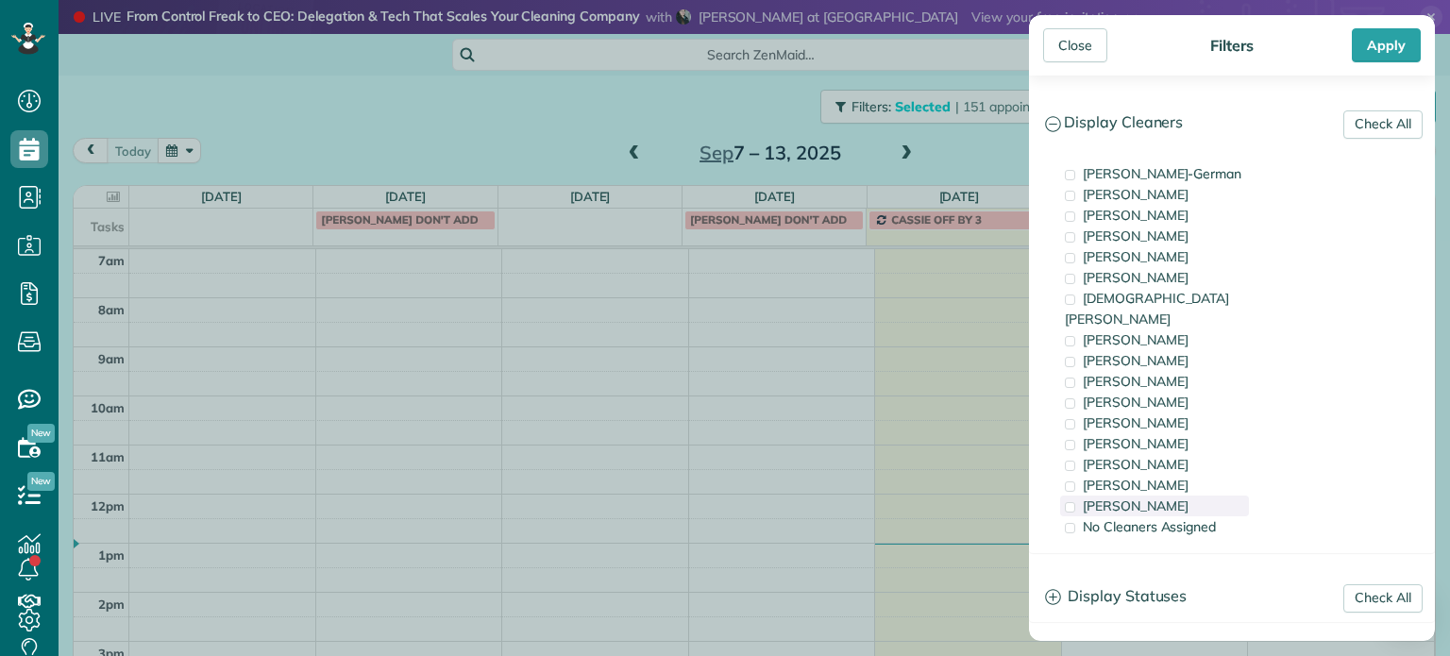
click at [1167, 496] on div "[PERSON_NAME]" at bounding box center [1154, 506] width 189 height 21
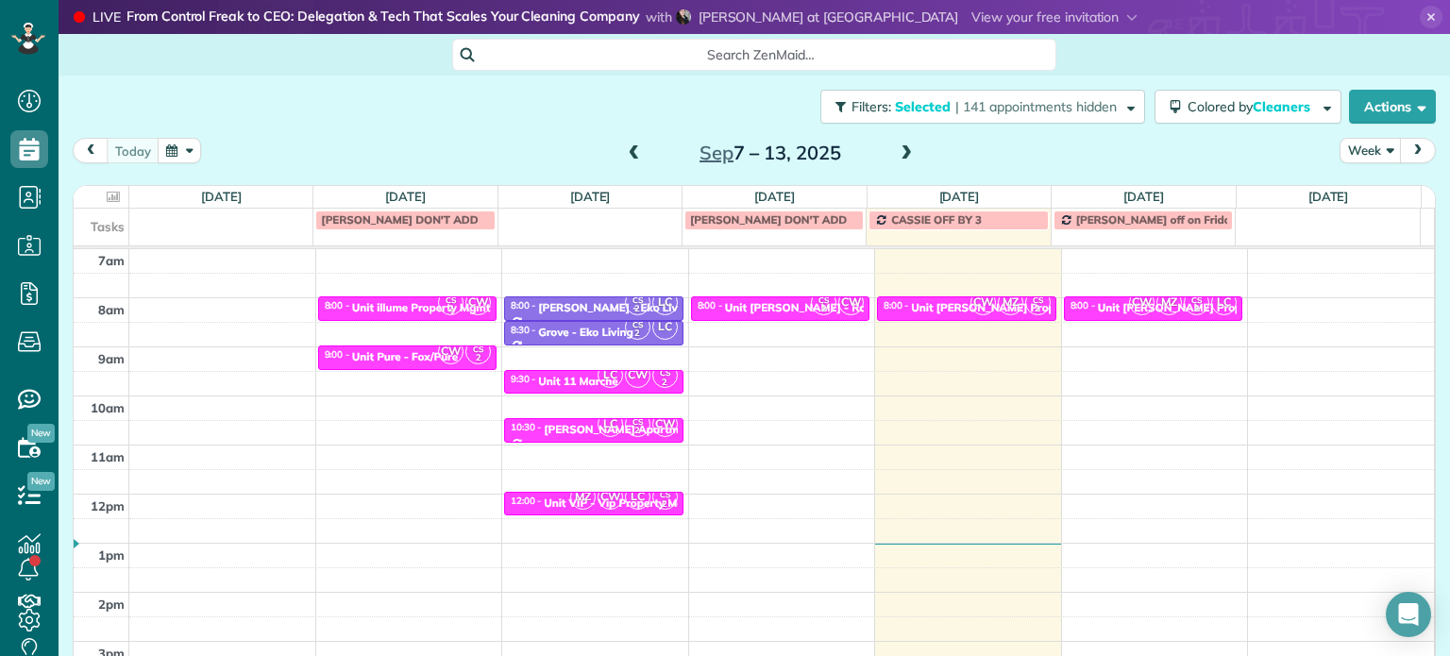
drag, startPoint x: 480, startPoint y: 358, endPoint x: 412, endPoint y: 316, distance: 79.7
click at [475, 354] on div "Close Filters Apply Check All Display Cleaners [PERSON_NAME]-German [PERSON_NAM…" at bounding box center [725, 328] width 1450 height 656
click at [408, 303] on div "Unit illume Property Mgmt" at bounding box center [421, 307] width 139 height 13
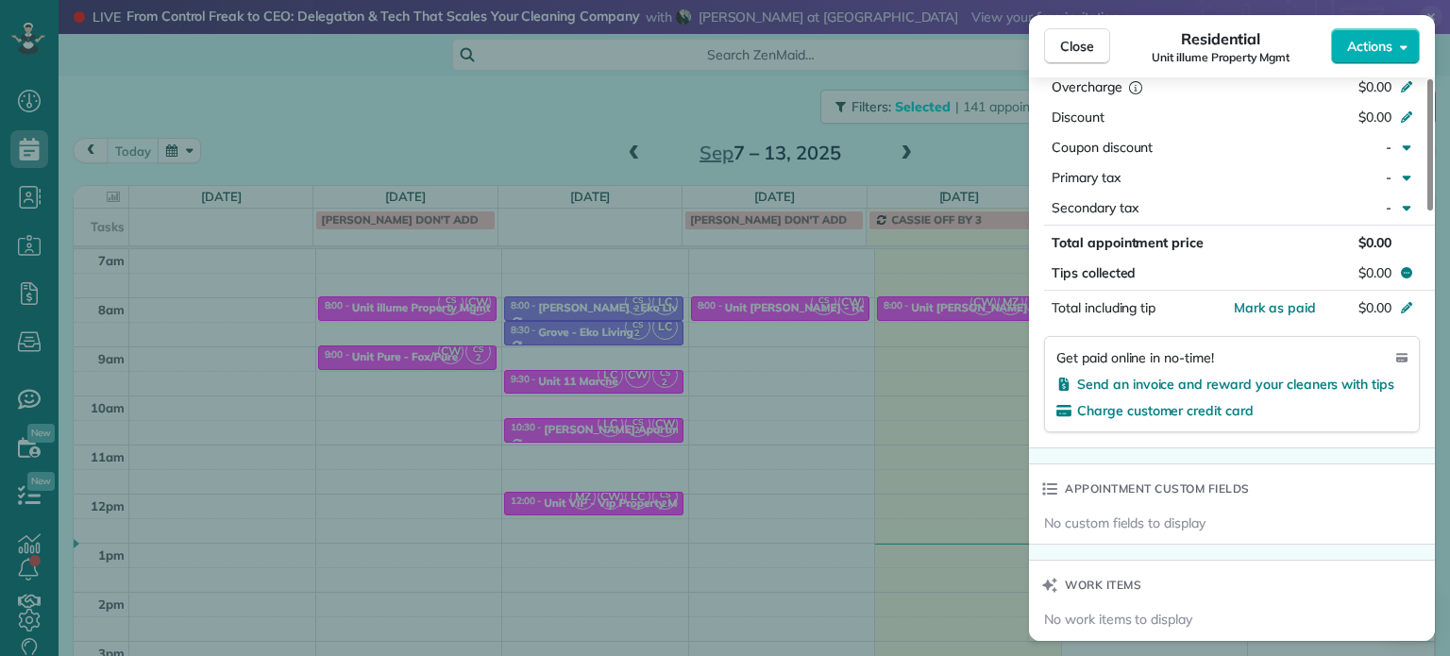
scroll to position [1341, 0]
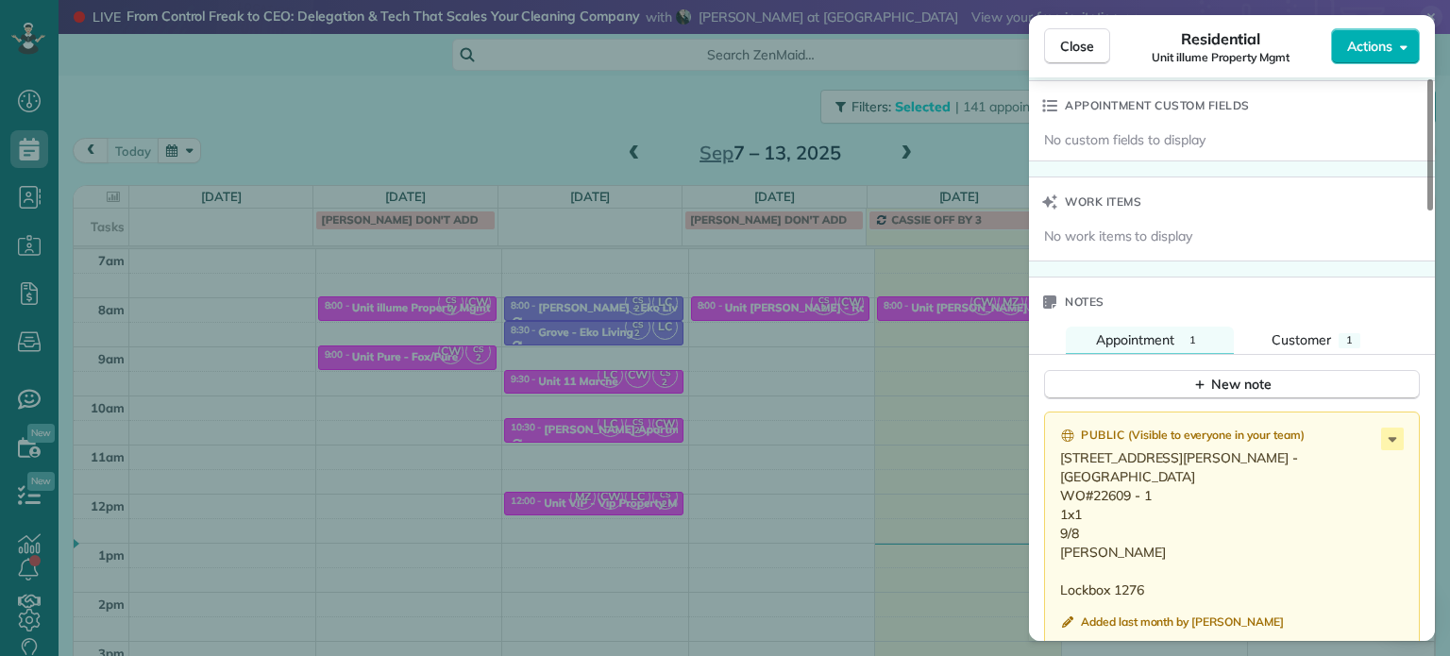
drag, startPoint x: 1248, startPoint y: 464, endPoint x: 1058, endPoint y: 468, distance: 189.8
click at [1058, 468] on div "Public ( Visible to everyone in your team ) [STREET_ADDRESS][PERSON_NAME] - [GE…" at bounding box center [1232, 531] width 376 height 239
click at [453, 340] on div "Close Residential Unit illume Property Mgmt Actions Status Active Unit illume P…" at bounding box center [725, 328] width 1450 height 656
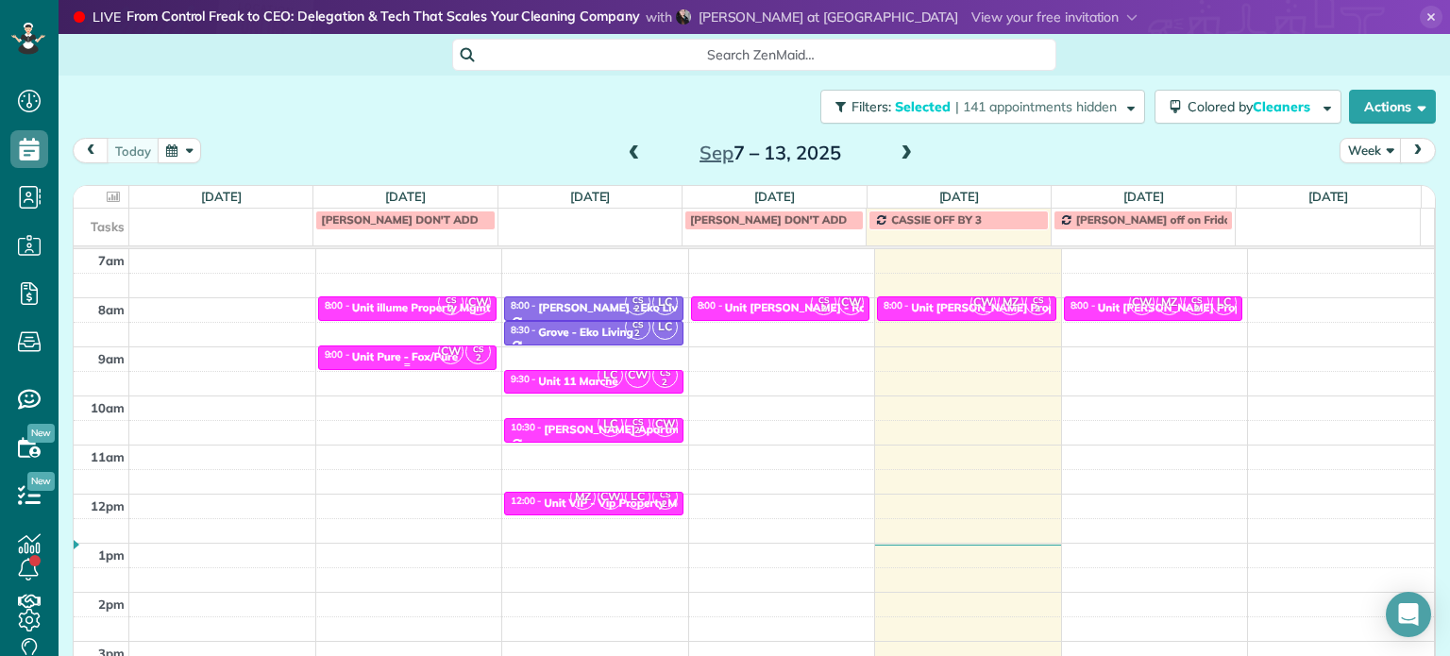
click at [415, 355] on div "Unit Pure - Fox/Pure" at bounding box center [405, 356] width 106 height 13
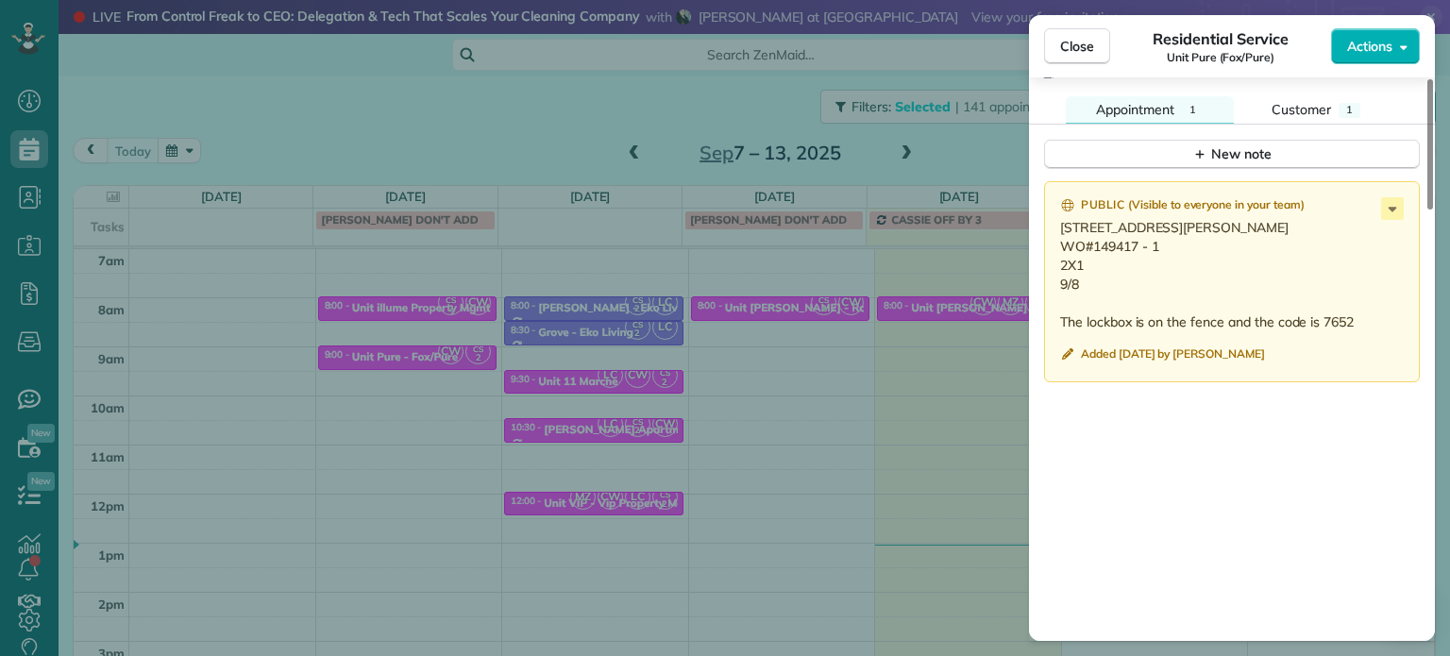
scroll to position [1606, 0]
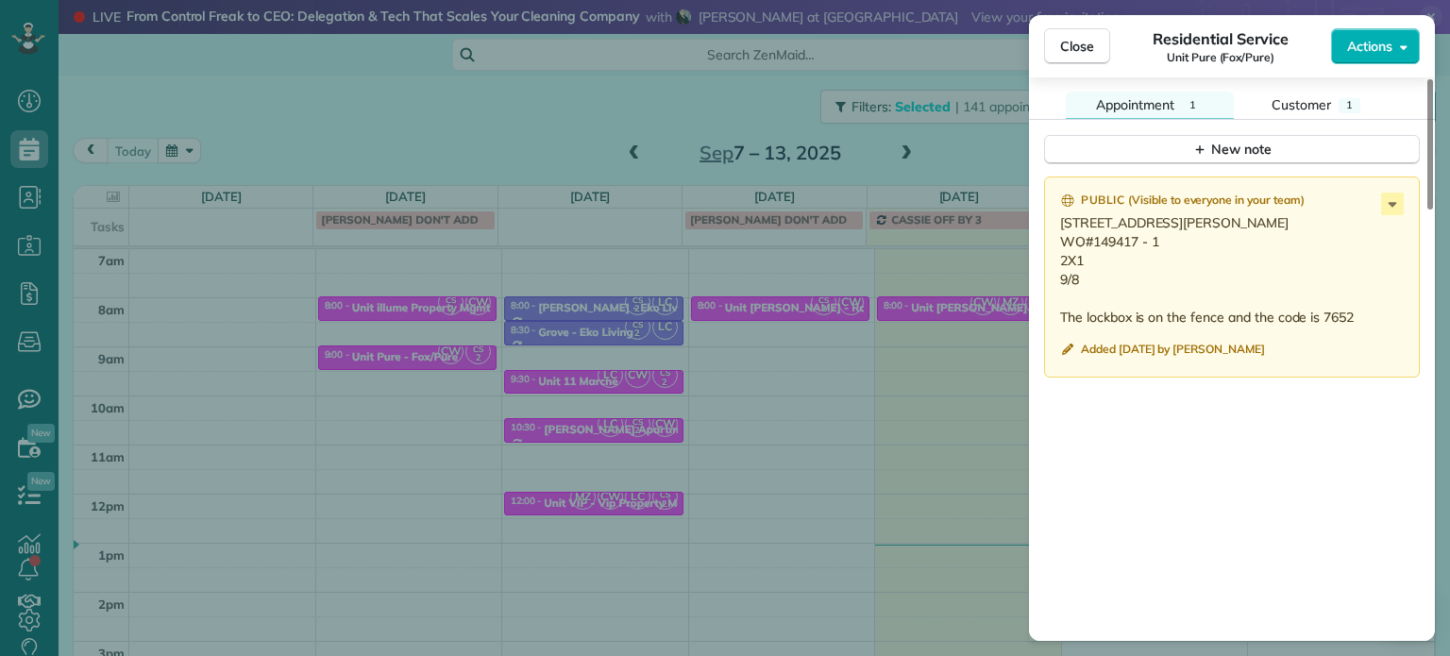
drag, startPoint x: 1160, startPoint y: 228, endPoint x: 1058, endPoint y: 230, distance: 102.0
click at [1058, 230] on div "Public ( Visible to everyone in your team ) [STREET_ADDRESS][PERSON_NAME] WO#14…" at bounding box center [1232, 277] width 376 height 201
click at [1276, 252] on p "[STREET_ADDRESS][PERSON_NAME] WO#149417 - 1 2X1 9/8 The lockbox is on the fence…" at bounding box center [1233, 269] width 347 height 113
click at [1390, 207] on icon at bounding box center [1393, 204] width 8 height 5
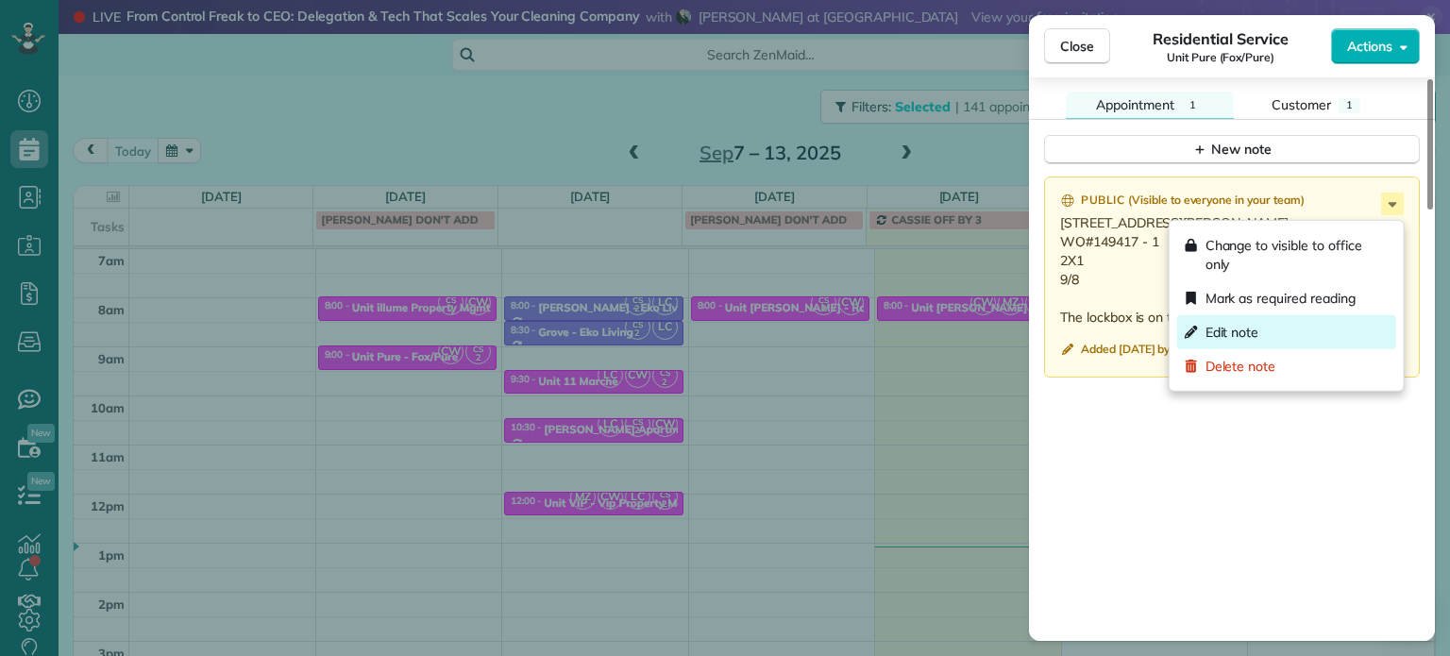
click at [1290, 325] on div "Edit note" at bounding box center [1286, 332] width 219 height 34
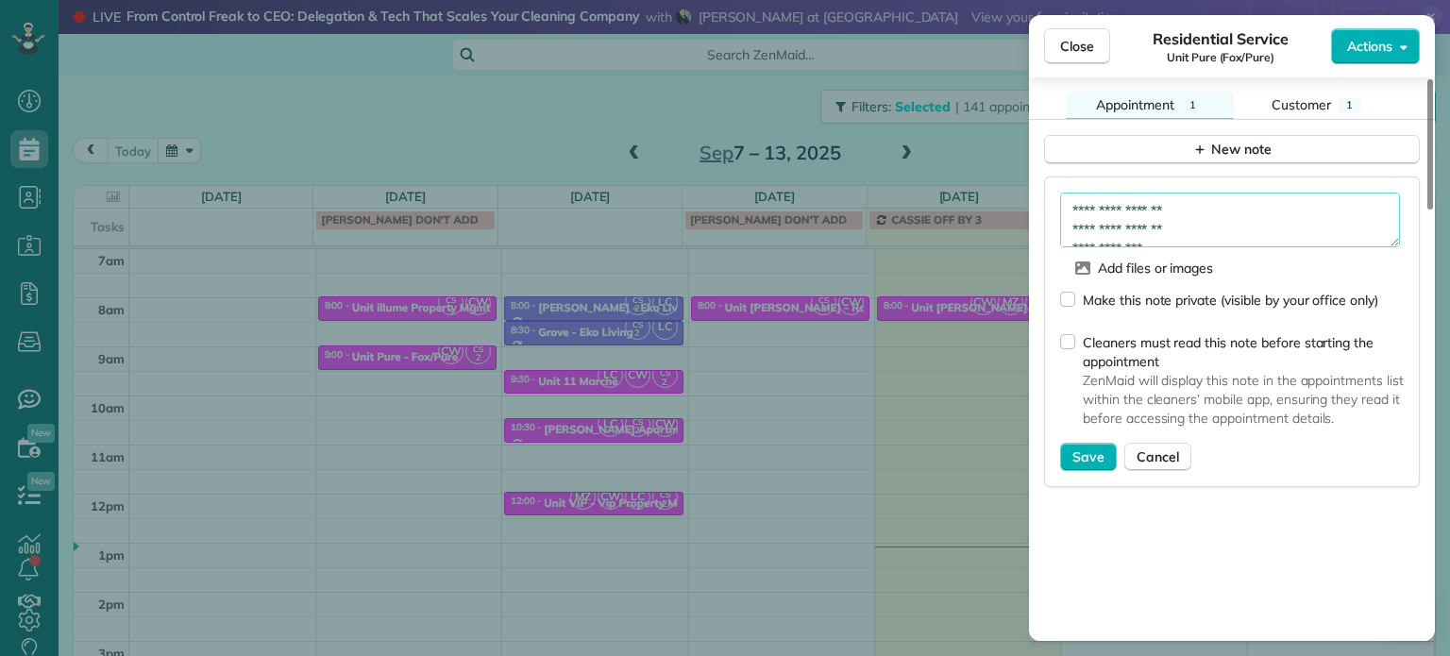
click at [1256, 227] on textarea "**********" at bounding box center [1230, 220] width 340 height 55
type textarea "**********"
click at [1095, 452] on span "Save" at bounding box center [1088, 457] width 32 height 19
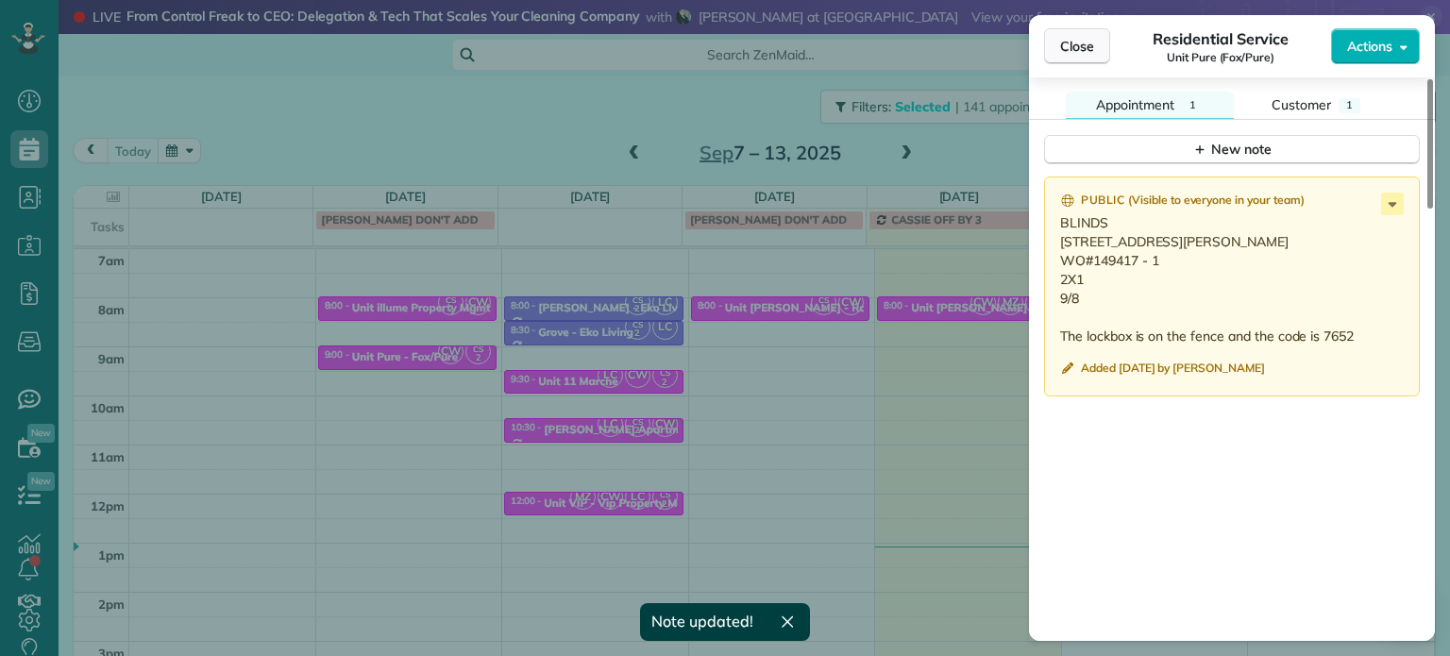
click at [1096, 44] on button "Close" at bounding box center [1077, 46] width 66 height 36
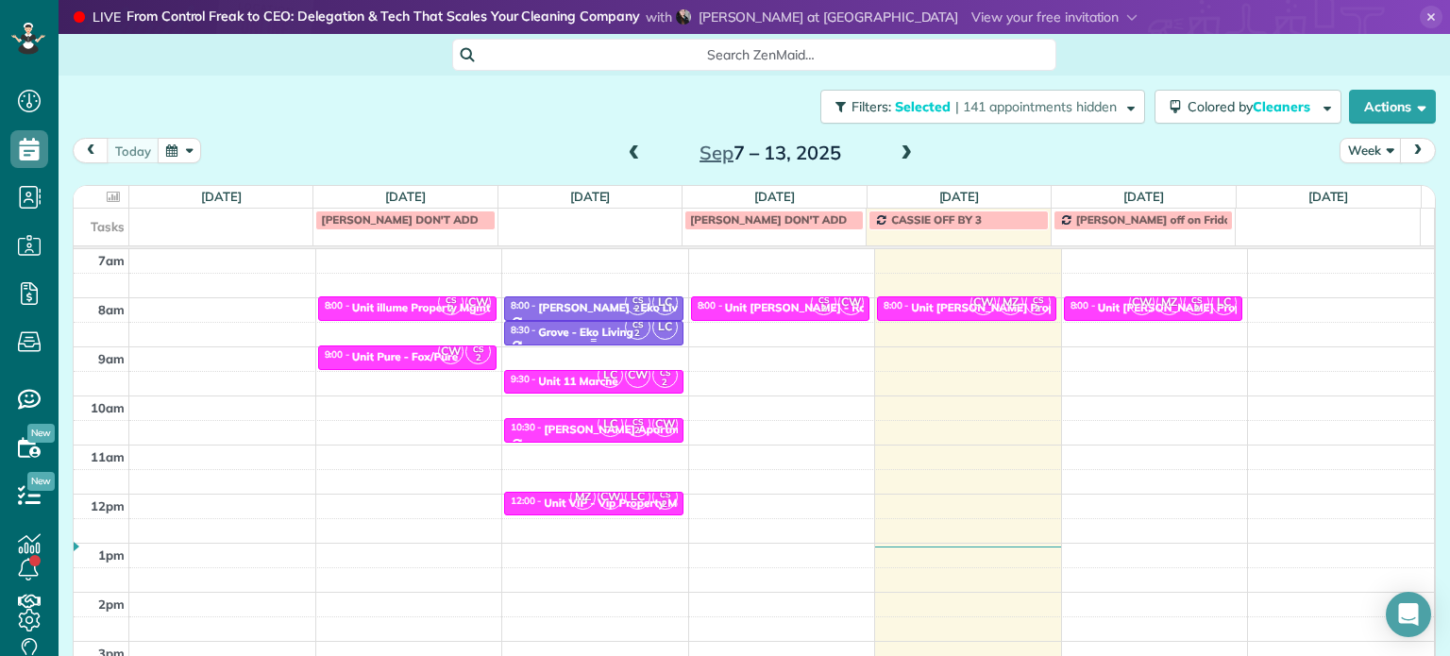
drag, startPoint x: 618, startPoint y: 323, endPoint x: 600, endPoint y: 356, distance: 37.6
click at [625, 323] on span "CS 2" at bounding box center [637, 326] width 25 height 25
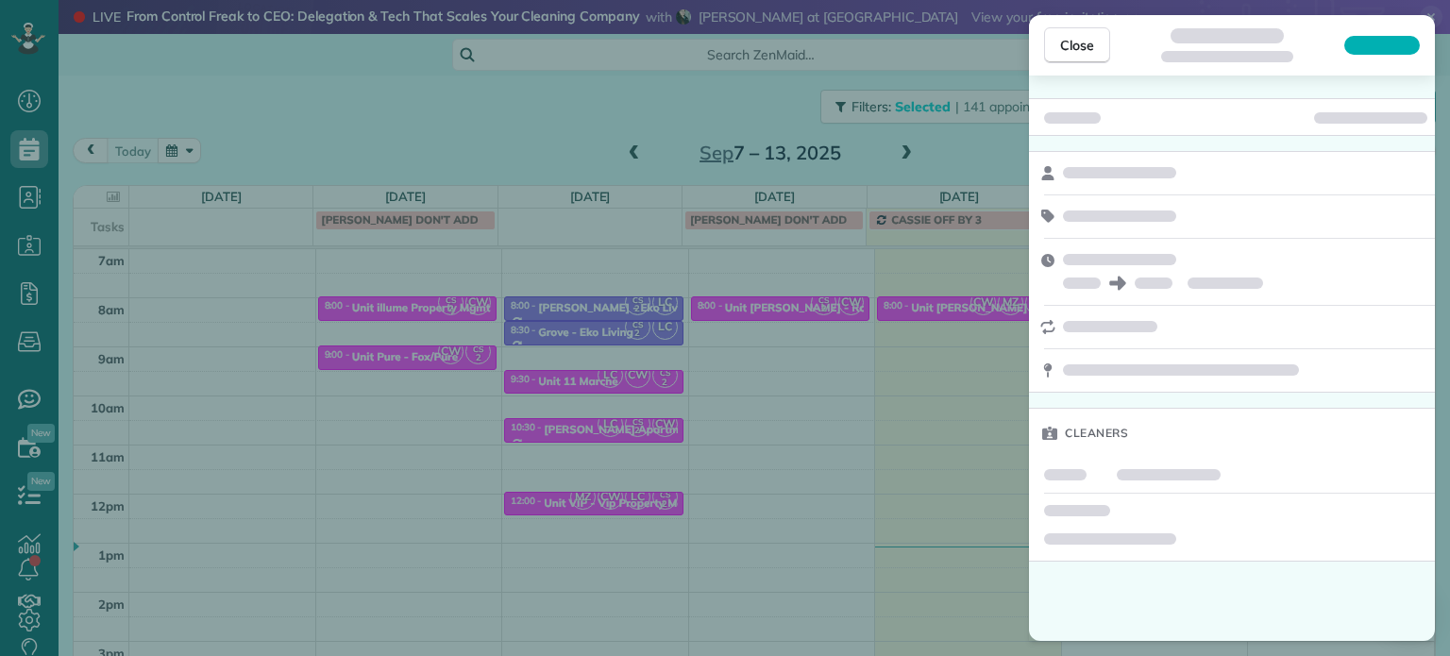
click at [586, 377] on div "Close Cleaners" at bounding box center [725, 328] width 1450 height 656
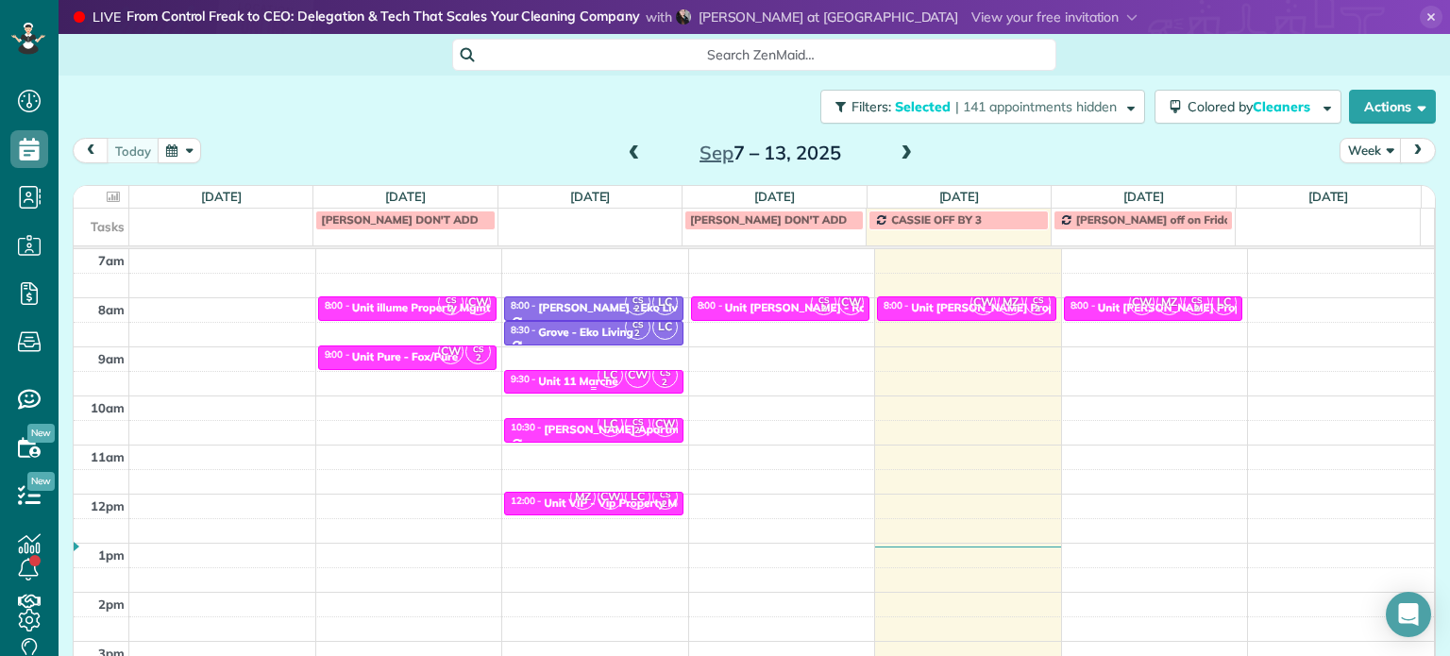
click at [598, 377] on span "LC" at bounding box center [610, 375] width 25 height 25
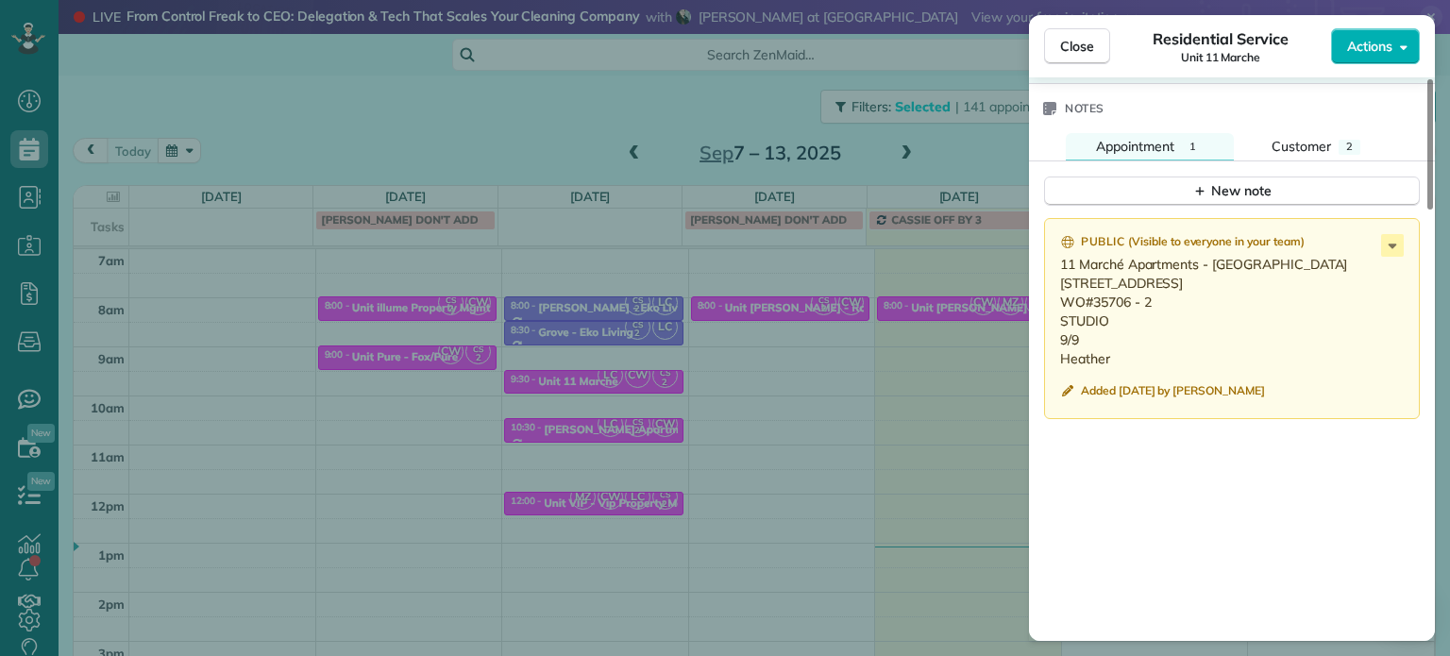
scroll to position [1605, 0]
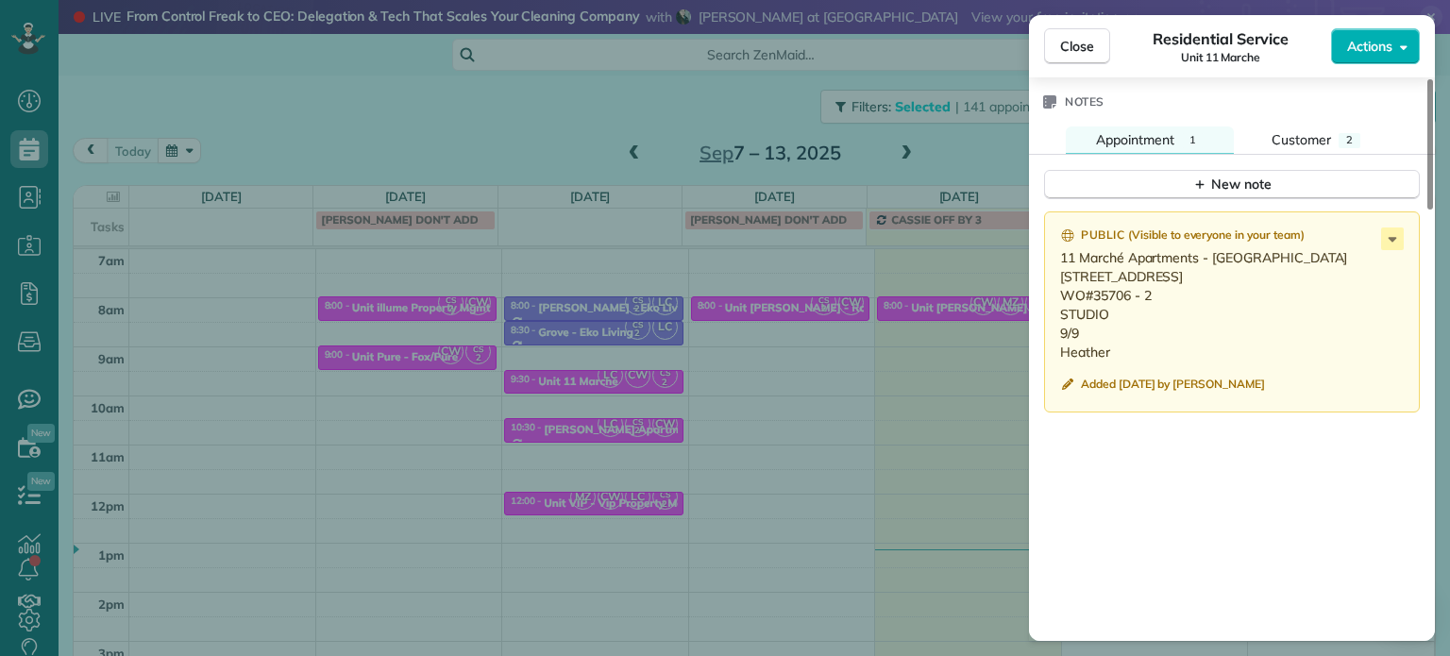
click at [759, 229] on div "Close Residential Service Unit 11 Marche Actions Status Active Unit 11 Marche ·…" at bounding box center [725, 328] width 1450 height 656
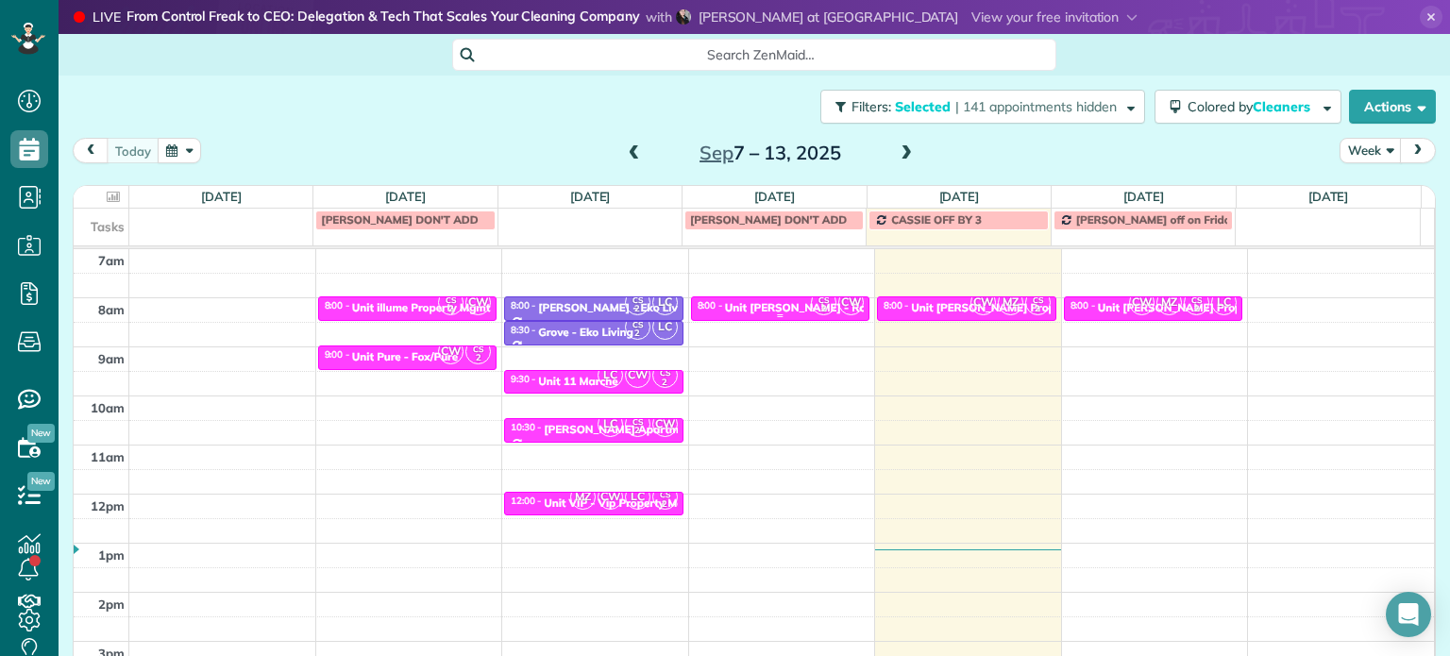
click at [778, 305] on div "Unit [PERSON_NAME] - Rcm Property" at bounding box center [824, 307] width 198 height 13
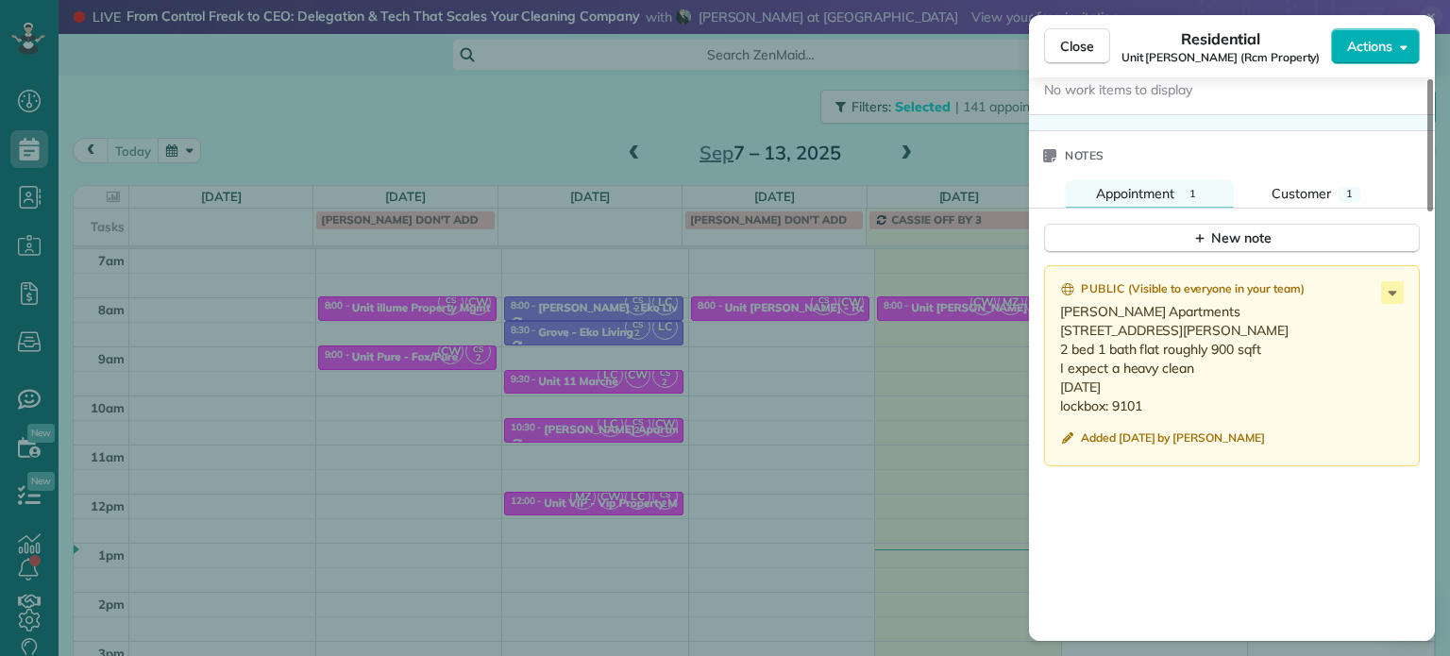
scroll to position [1613, 0]
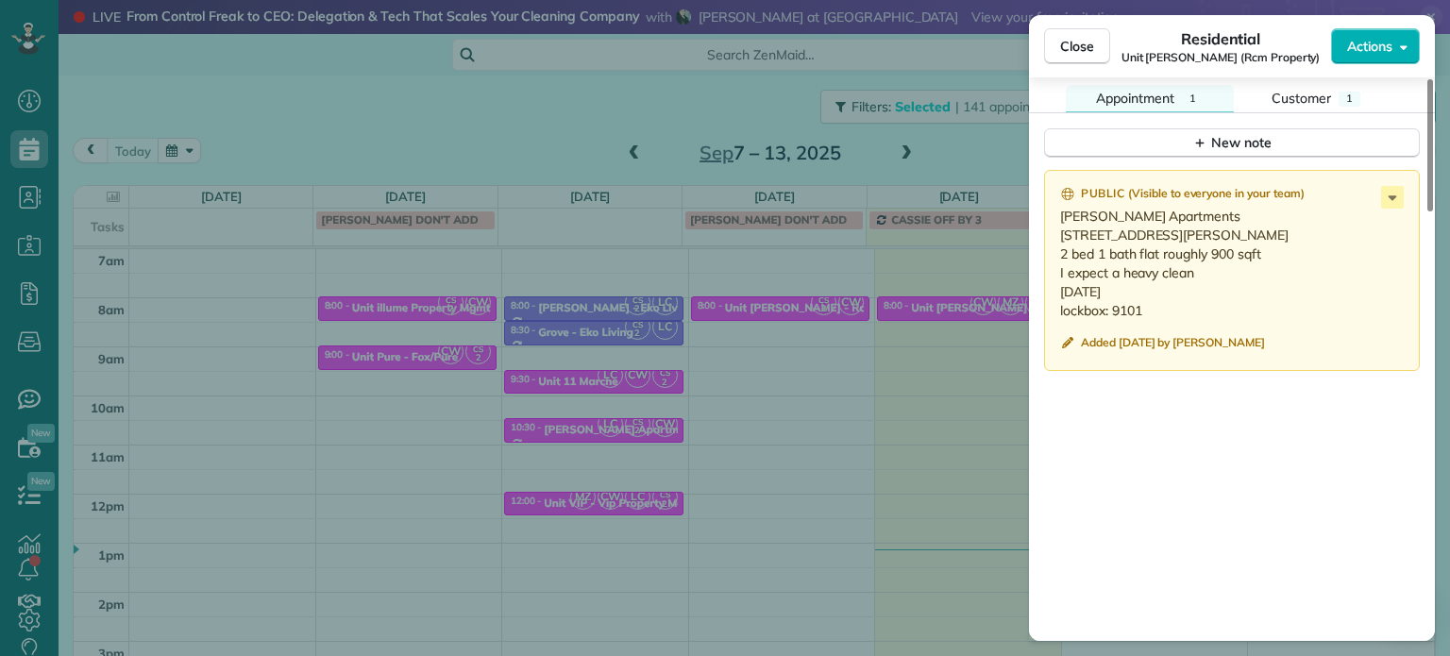
drag, startPoint x: 1147, startPoint y: 244, endPoint x: 1059, endPoint y: 245, distance: 87.8
click at [1060, 245] on p "[PERSON_NAME] Apartments [STREET_ADDRESS][PERSON_NAME] 2 bed 1 bath flat roughl…" at bounding box center [1233, 263] width 347 height 113
click at [796, 373] on div "Close Residential Unit [PERSON_NAME] (Rcm Property) Actions Status Active Unit …" at bounding box center [725, 328] width 1450 height 656
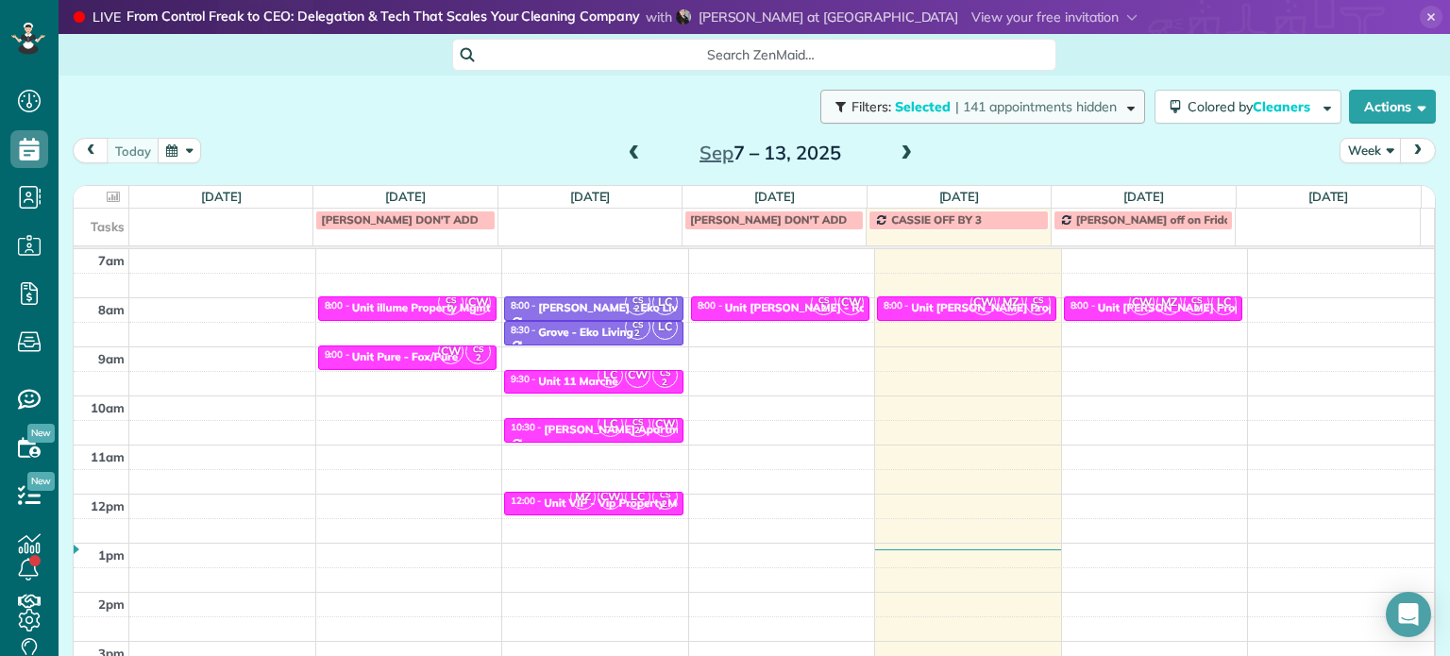
click at [955, 111] on span "| 141 appointments hidden" at bounding box center [1035, 106] width 161 height 17
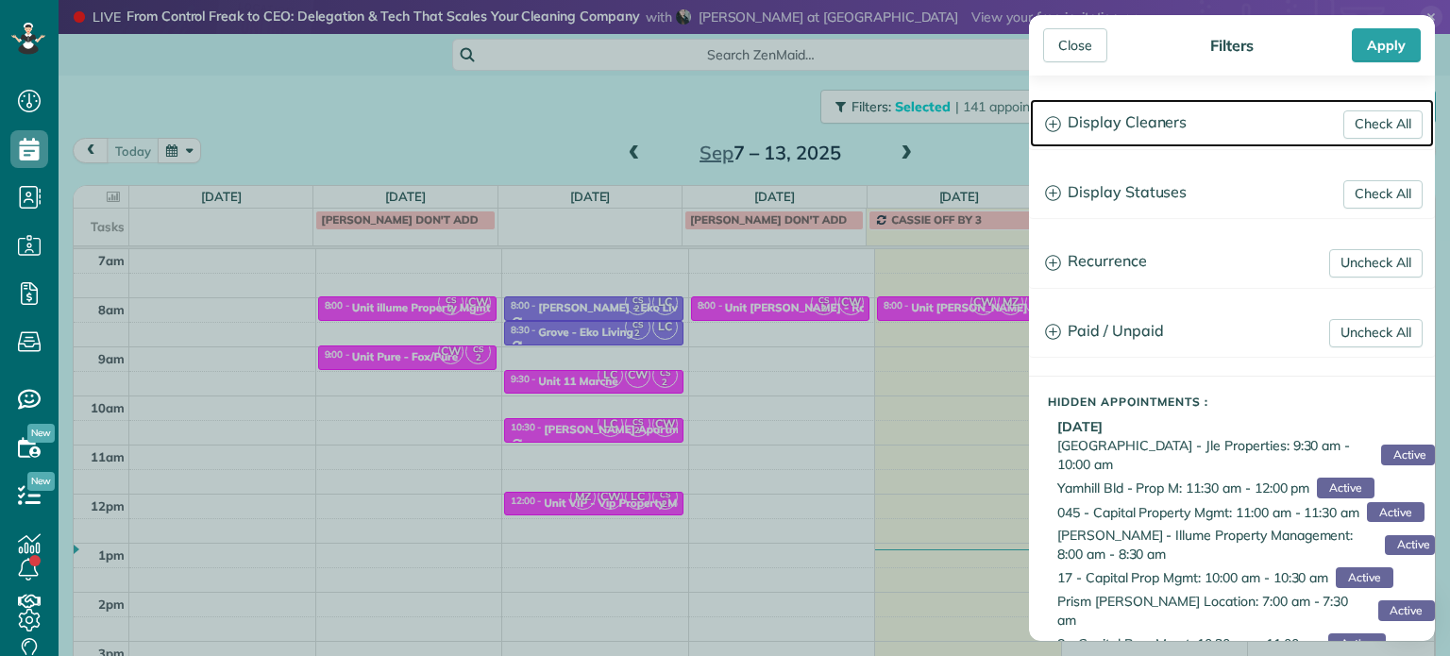
click at [1132, 121] on h3 "Display Cleaners" at bounding box center [1232, 123] width 404 height 48
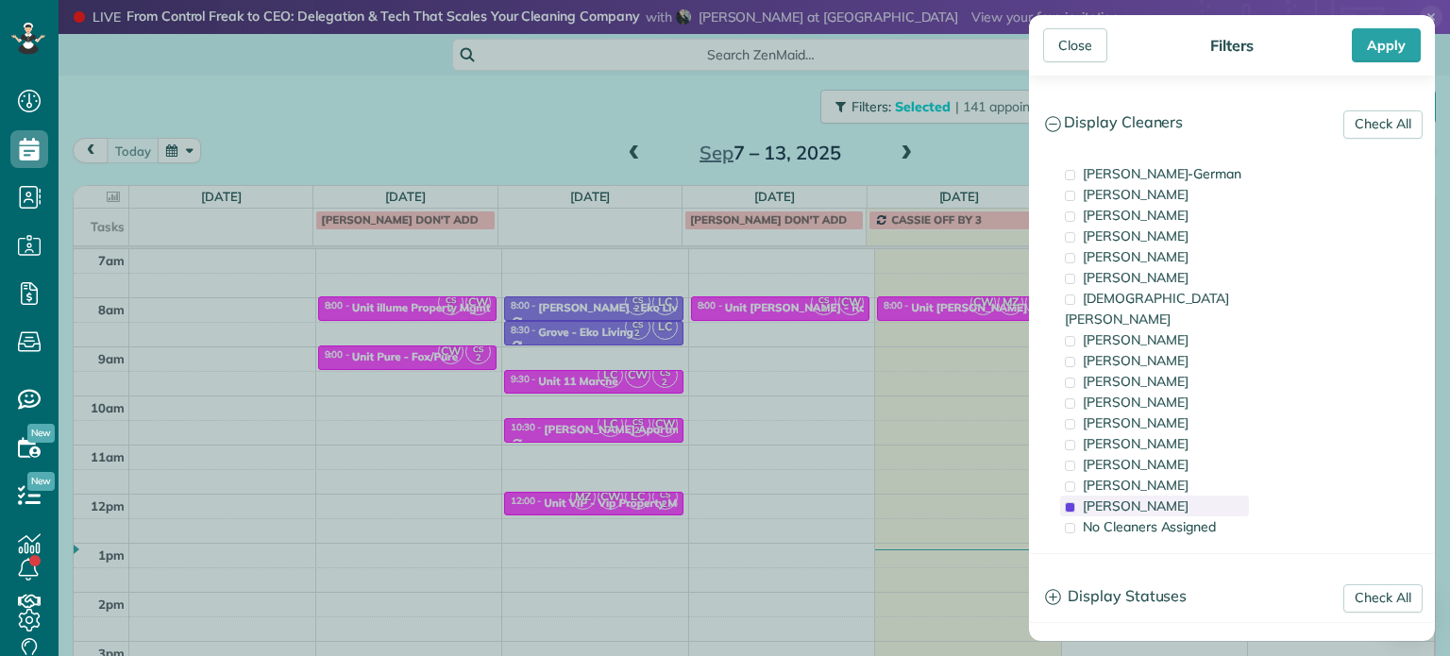
click at [1165, 498] on span "[PERSON_NAME]" at bounding box center [1136, 506] width 106 height 17
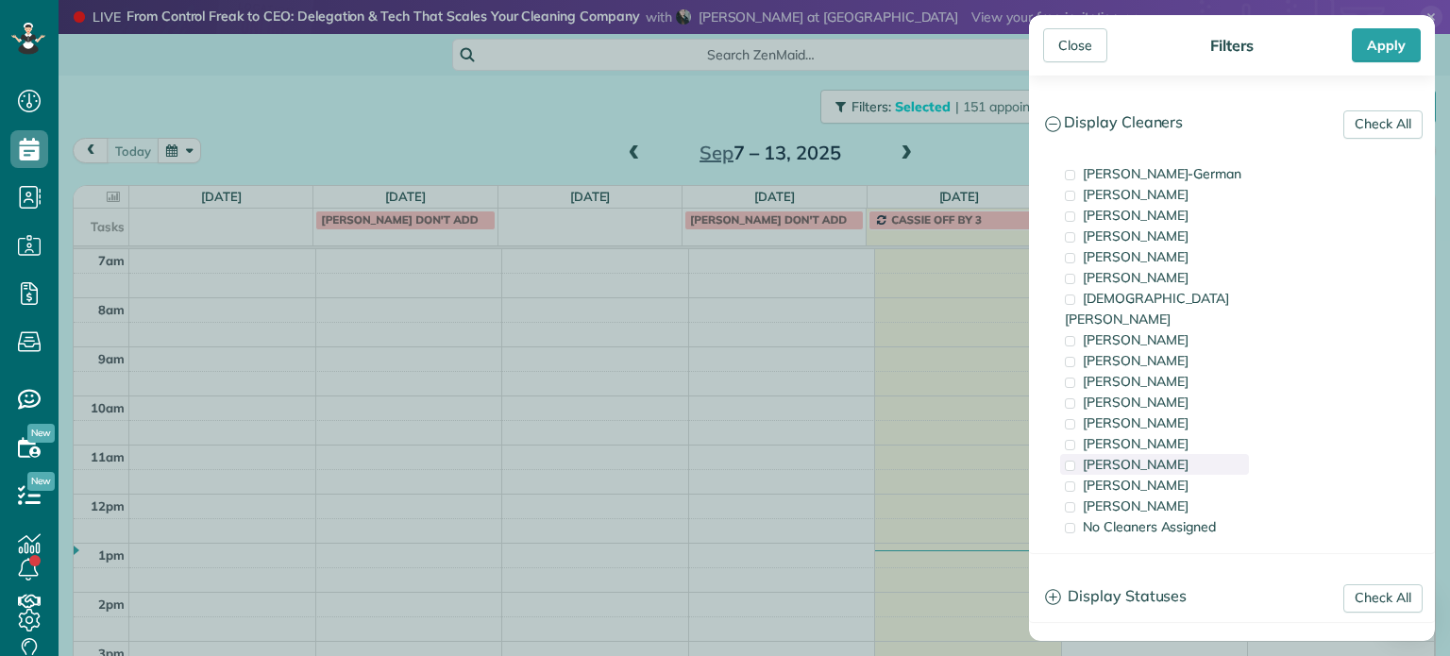
click at [1163, 456] on span "[PERSON_NAME]" at bounding box center [1136, 464] width 106 height 17
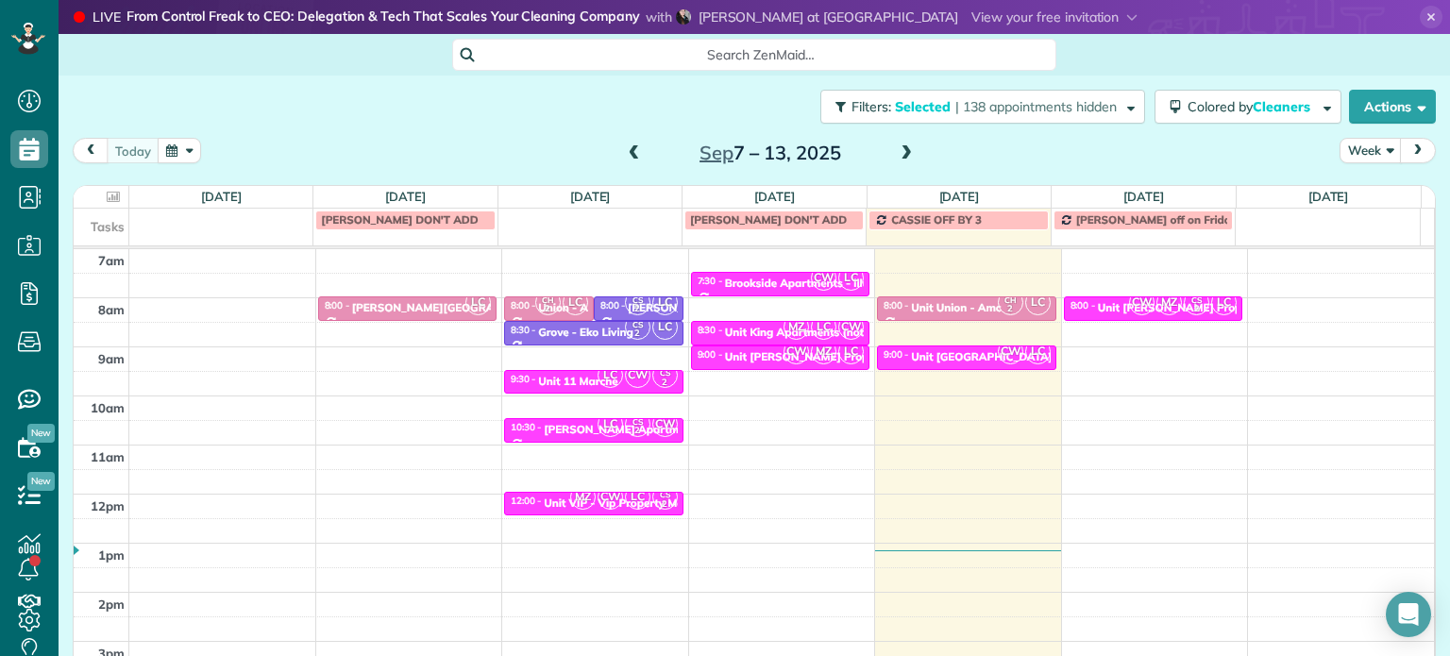
click at [762, 312] on div "Close Filters Apply Check All Display Cleaners [PERSON_NAME]-German [PERSON_NAM…" at bounding box center [725, 328] width 1450 height 656
click at [784, 352] on span "CW" at bounding box center [796, 351] width 25 height 25
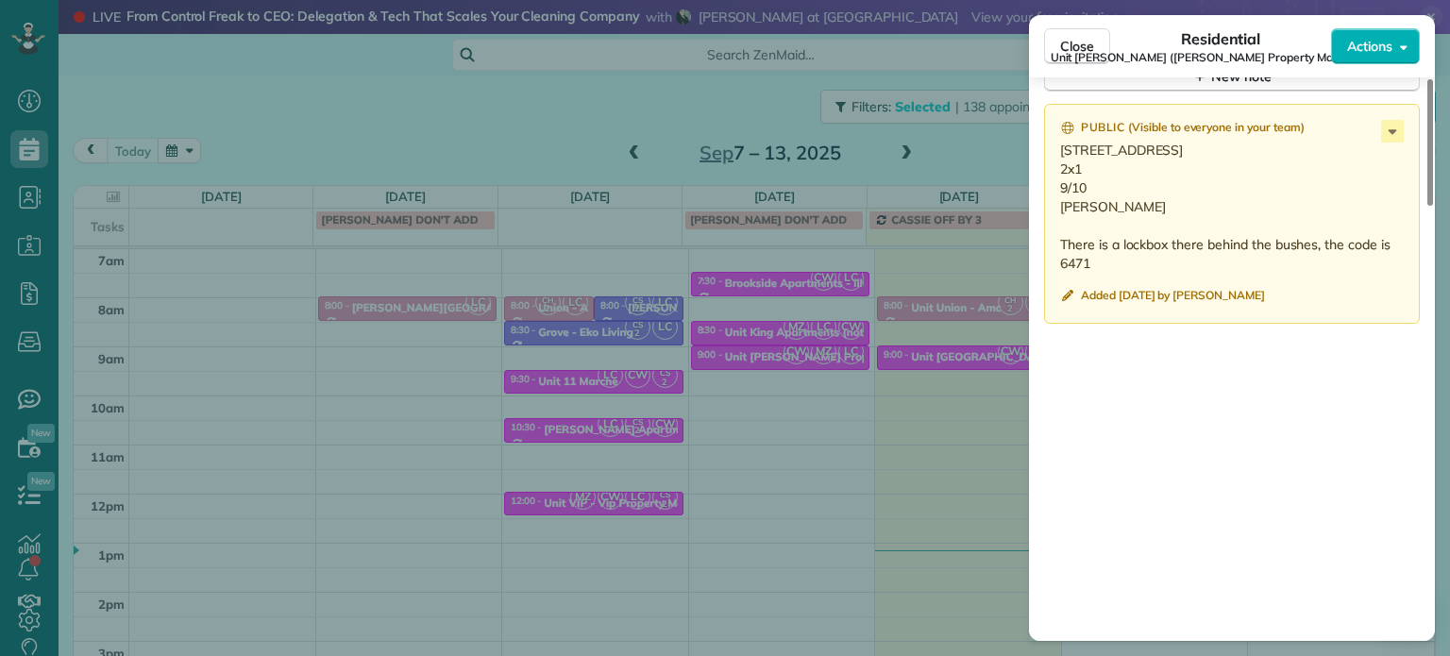
scroll to position [1543, 0]
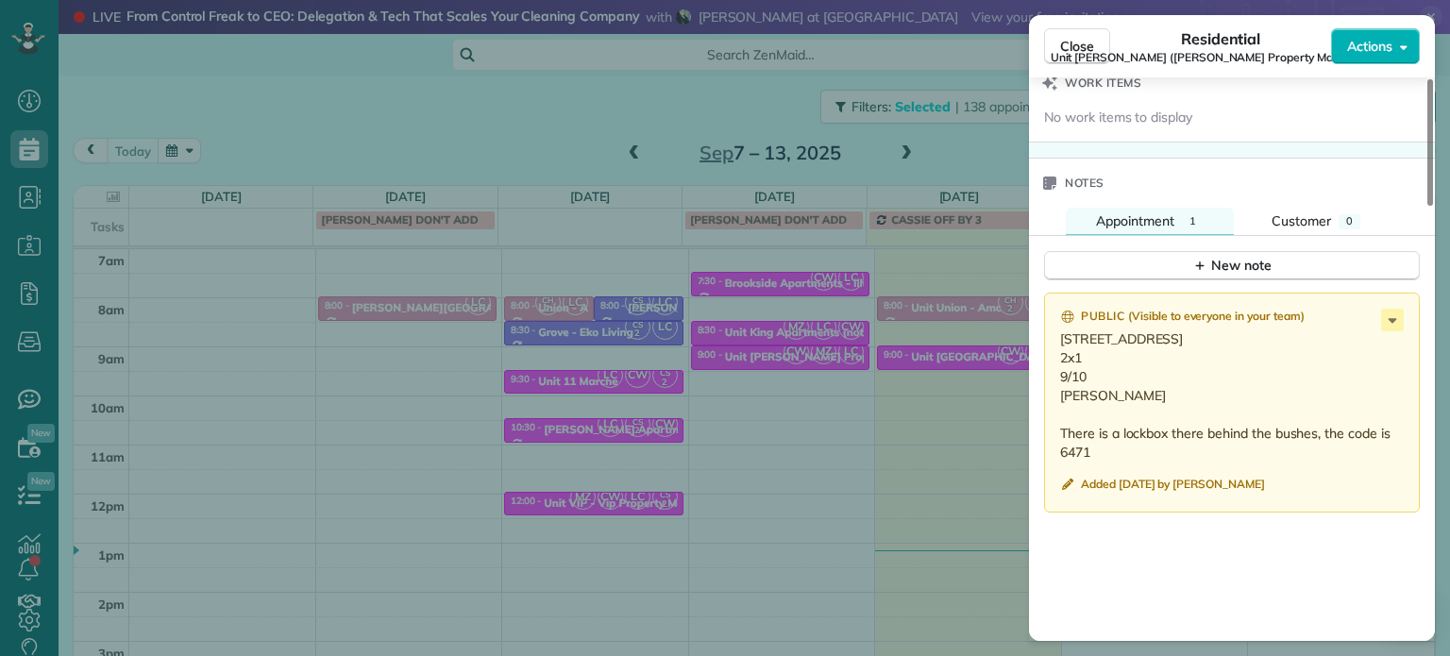
drag, startPoint x: 1173, startPoint y: 339, endPoint x: 1061, endPoint y: 348, distance: 111.8
click at [1061, 348] on p "[STREET_ADDRESS] 2x1 9/10 [PERSON_NAME] There is a lockbox there behind the bus…" at bounding box center [1233, 395] width 347 height 132
click at [740, 240] on div "Close Residential Unit [PERSON_NAME] ([PERSON_NAME] Property Management) Action…" at bounding box center [725, 328] width 1450 height 656
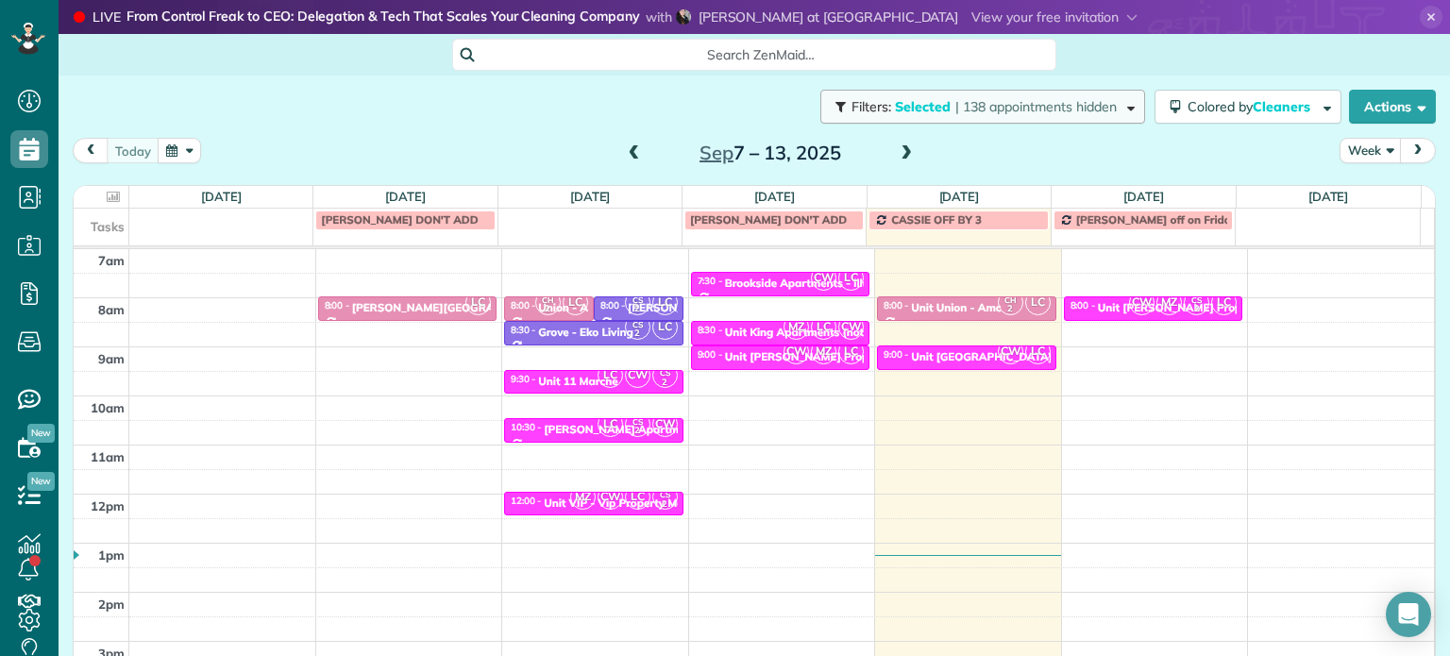
click at [993, 106] on span "| 138 appointments hidden" at bounding box center [1035, 106] width 161 height 17
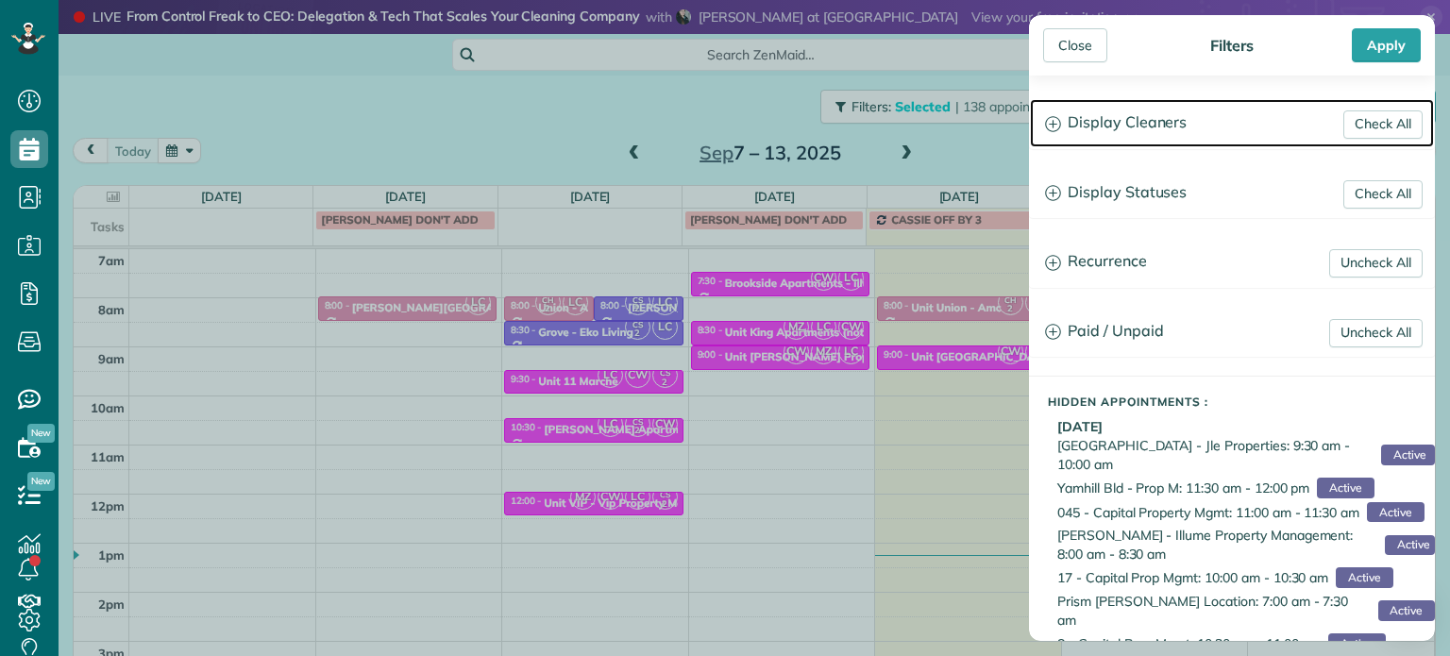
click at [1076, 118] on h3 "Display Cleaners" at bounding box center [1232, 123] width 404 height 48
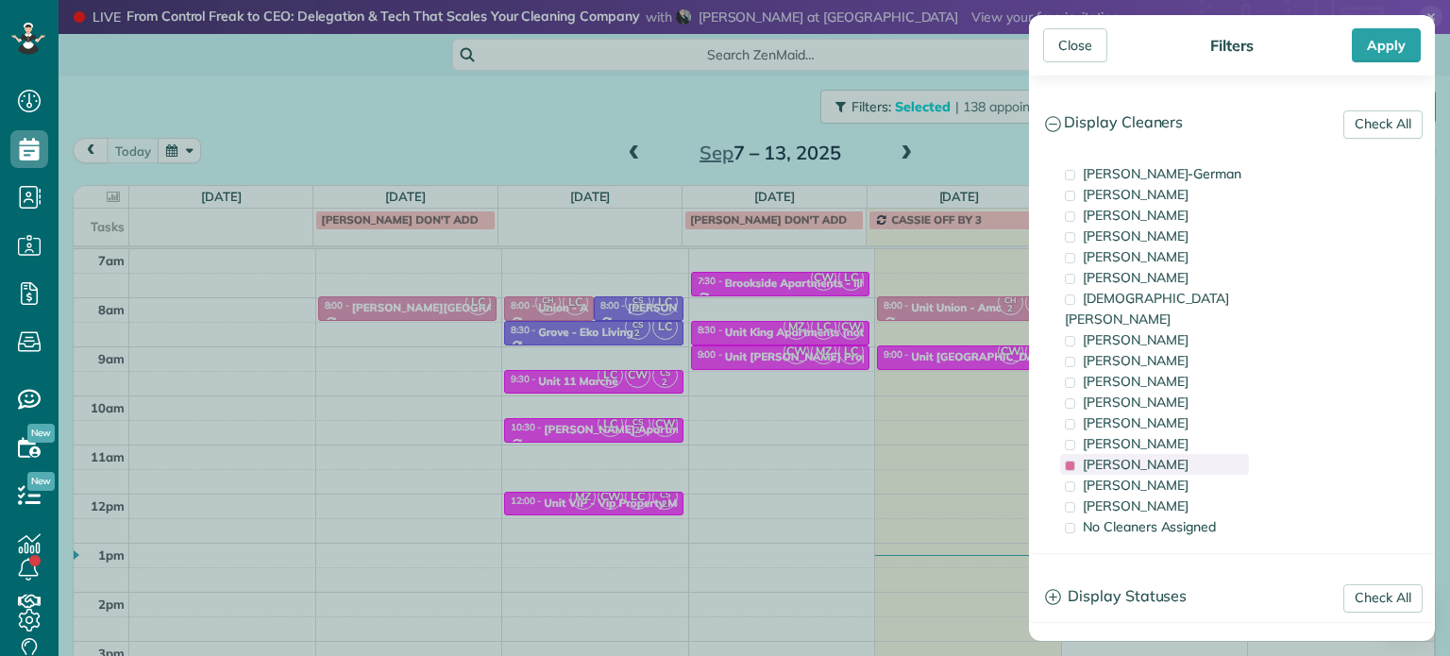
click at [1136, 456] on span "[PERSON_NAME]" at bounding box center [1136, 464] width 106 height 17
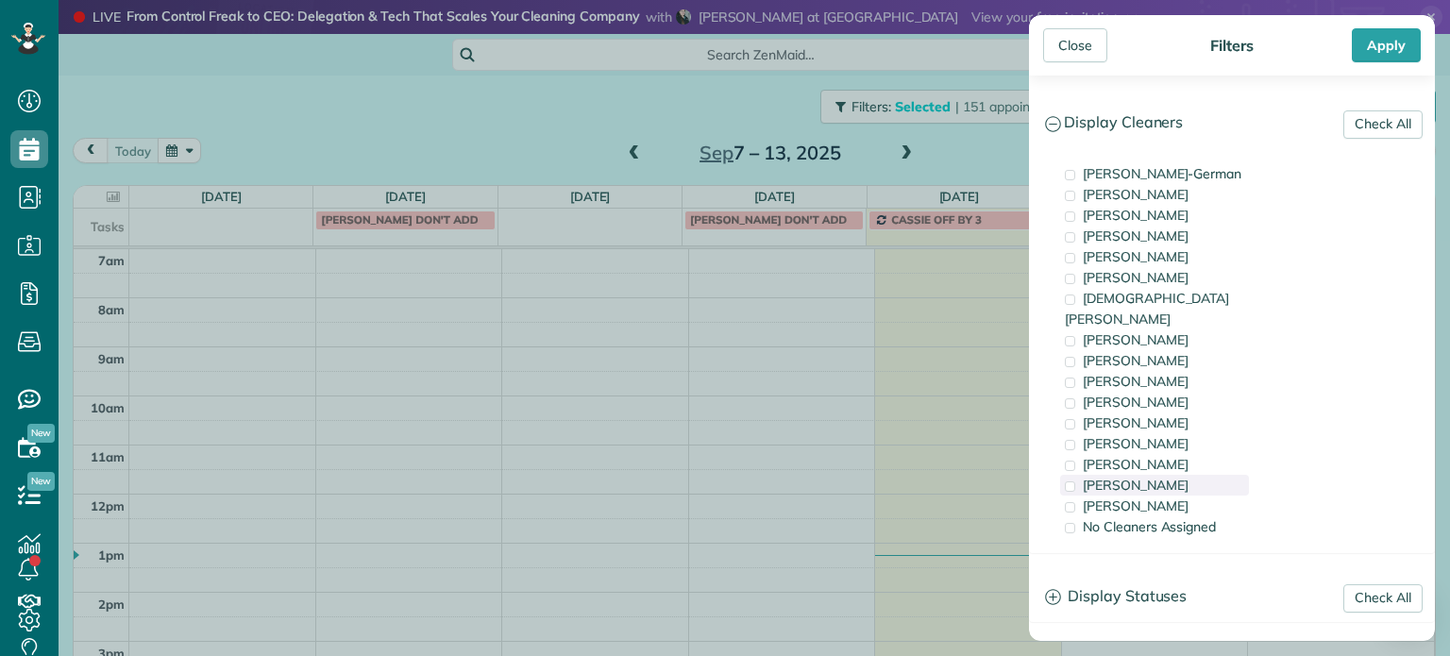
click at [1154, 477] on span "[PERSON_NAME]" at bounding box center [1136, 485] width 106 height 17
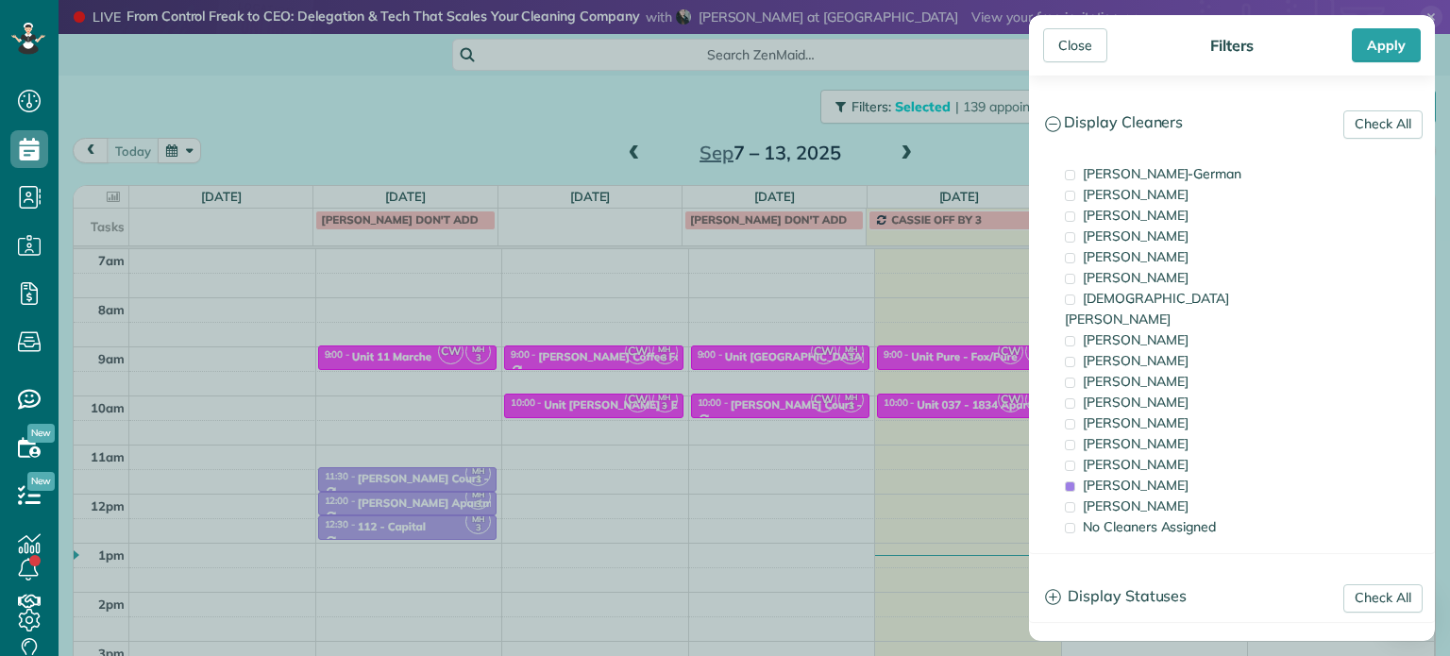
click at [948, 367] on div "Close Filters Apply Check All Display Cleaners [PERSON_NAME]-German [PERSON_NAM…" at bounding box center [725, 328] width 1450 height 656
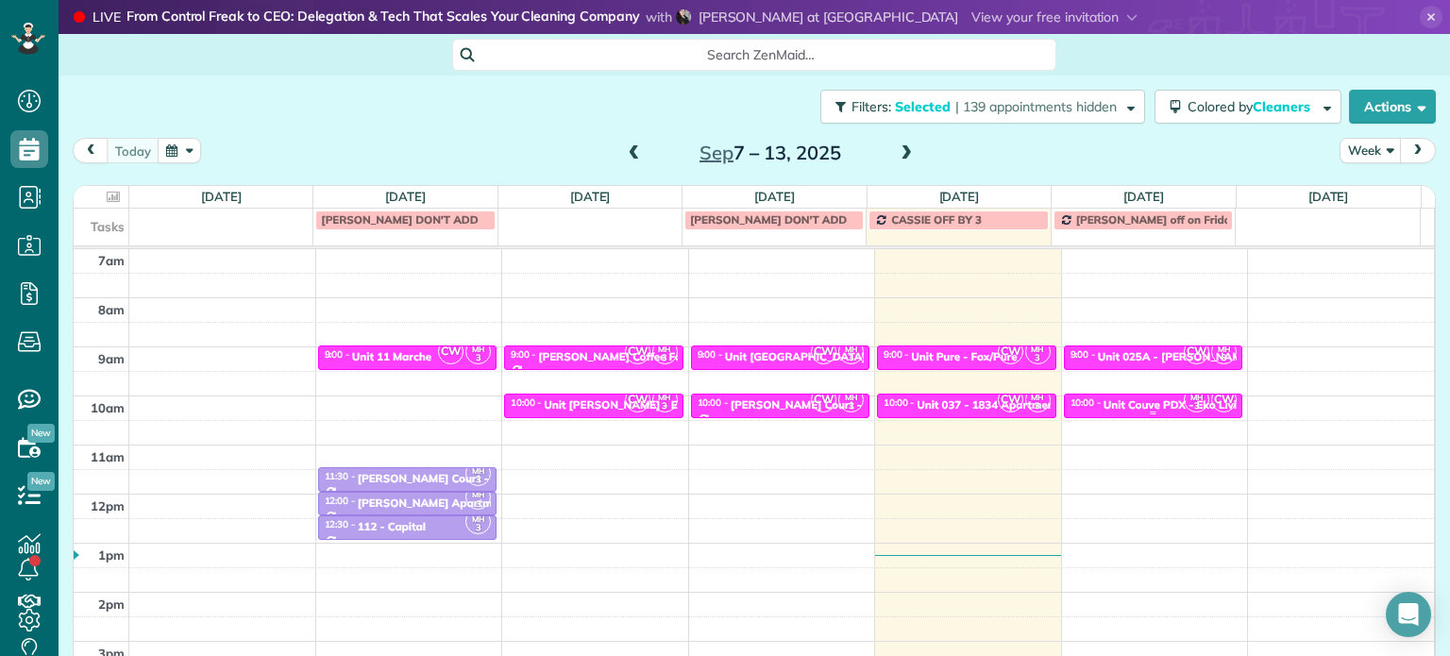
click at [1114, 404] on div "Unit Couve PDX - Eko Living" at bounding box center [1177, 404] width 147 height 13
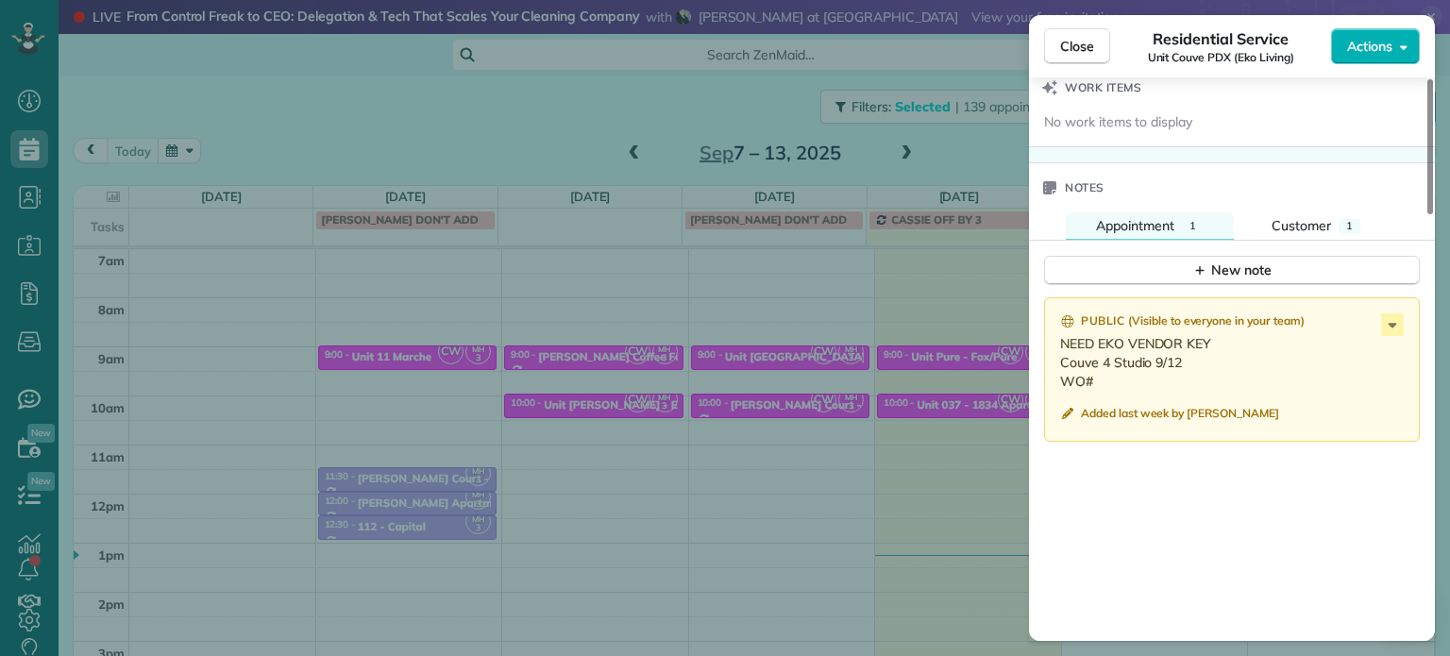
scroll to position [1613, 0]
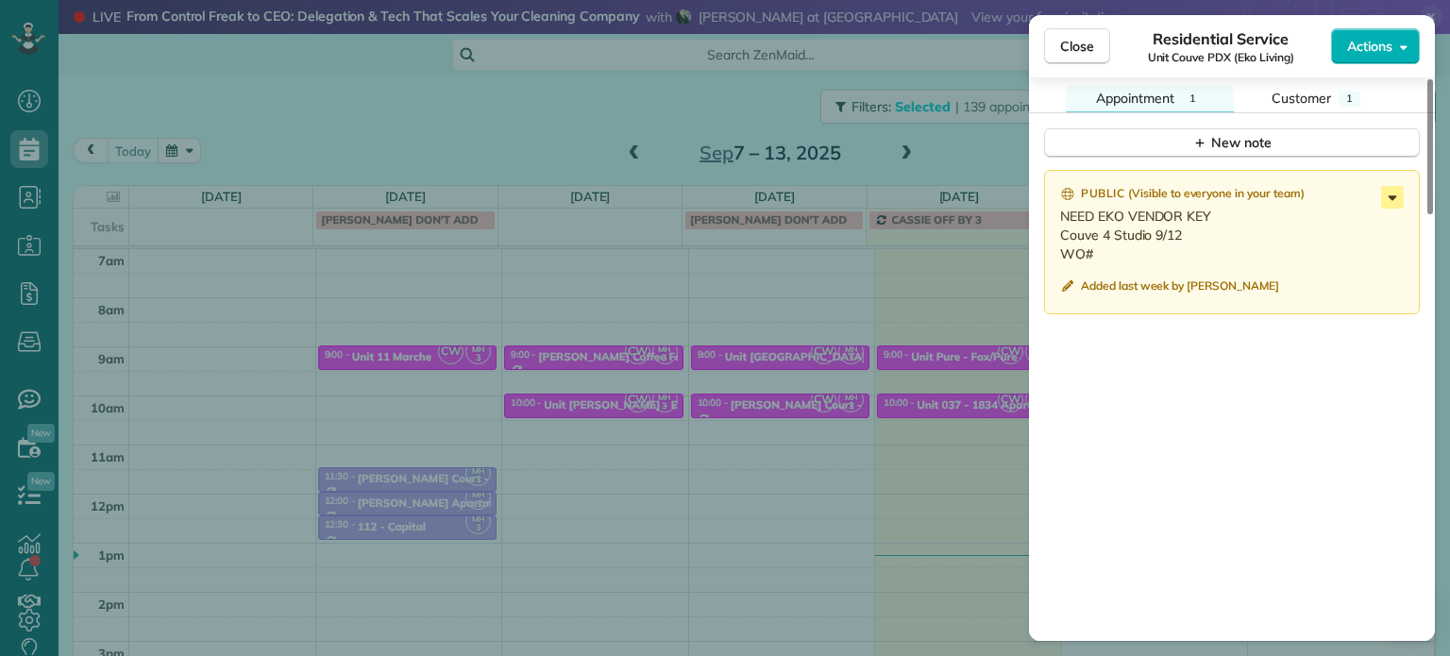
click at [1392, 207] on icon at bounding box center [1392, 197] width 23 height 23
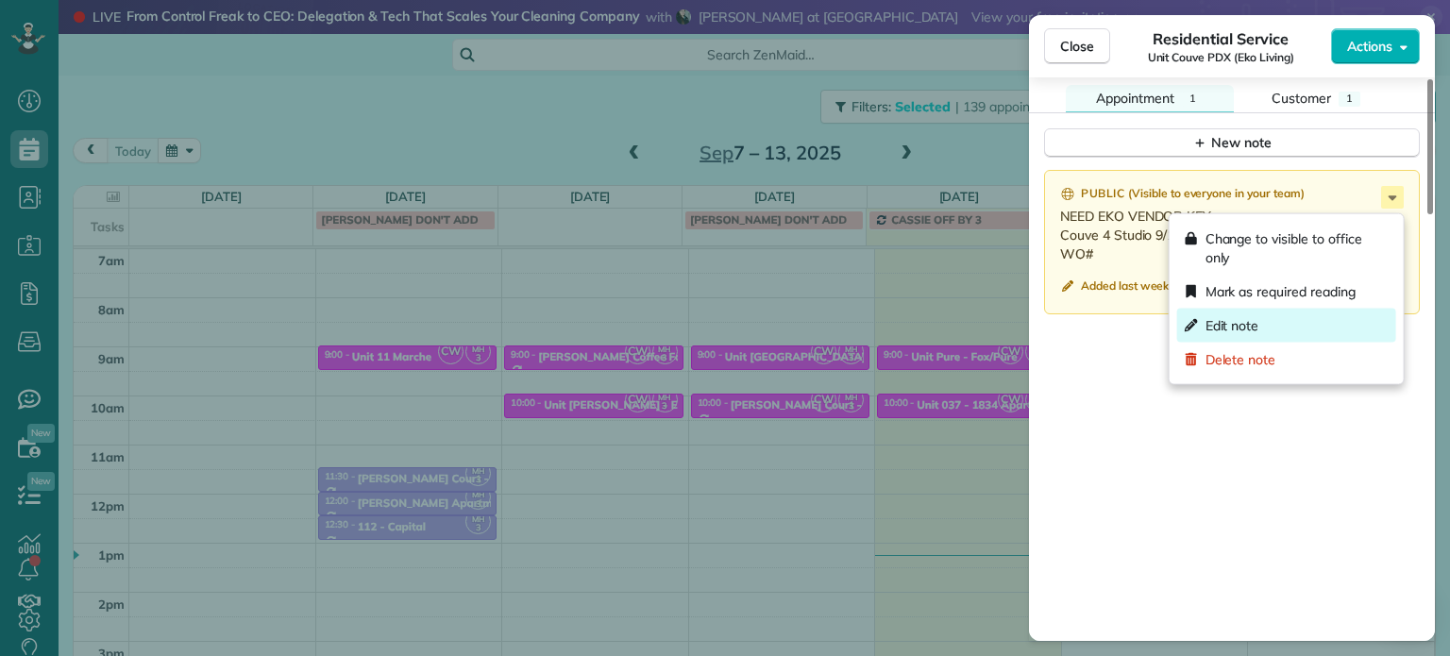
click at [1318, 316] on div "Edit note" at bounding box center [1286, 326] width 219 height 34
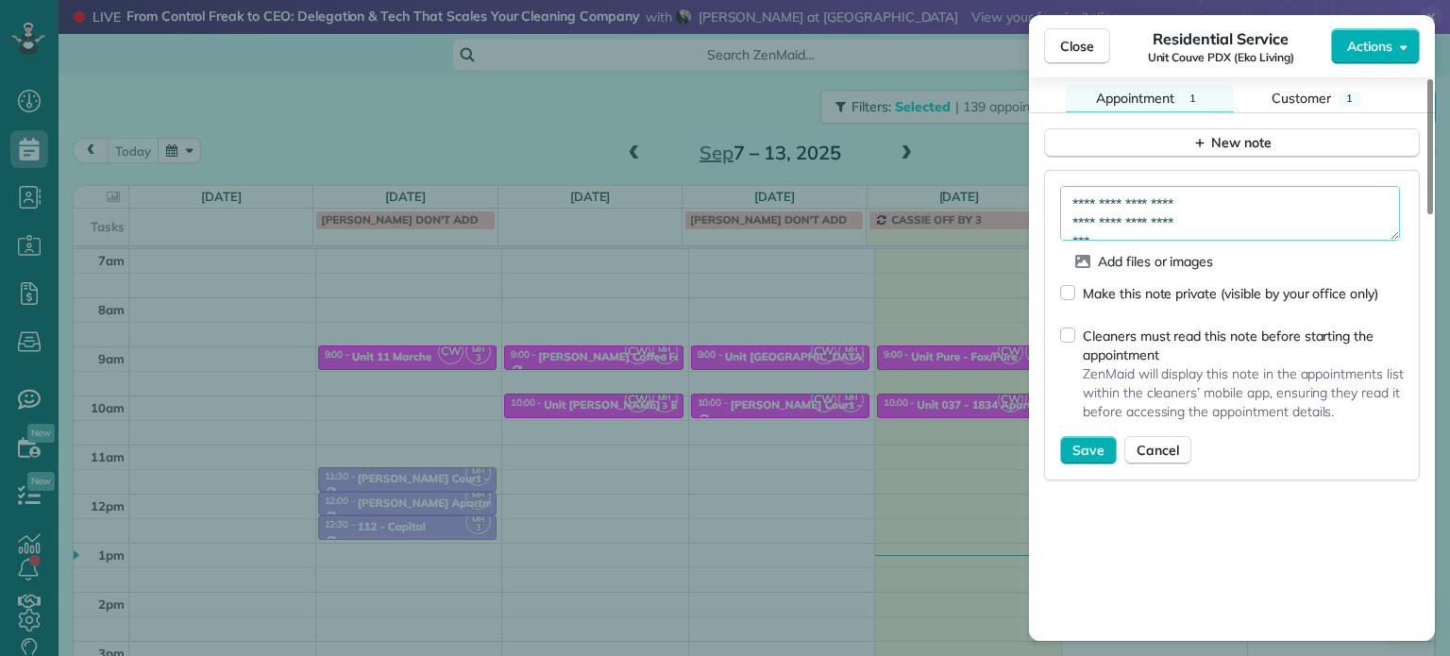
click at [1248, 223] on textarea "**********" at bounding box center [1230, 213] width 340 height 55
paste textarea "*********"
type textarea "**********"
click at [1093, 449] on span "Save" at bounding box center [1088, 450] width 32 height 19
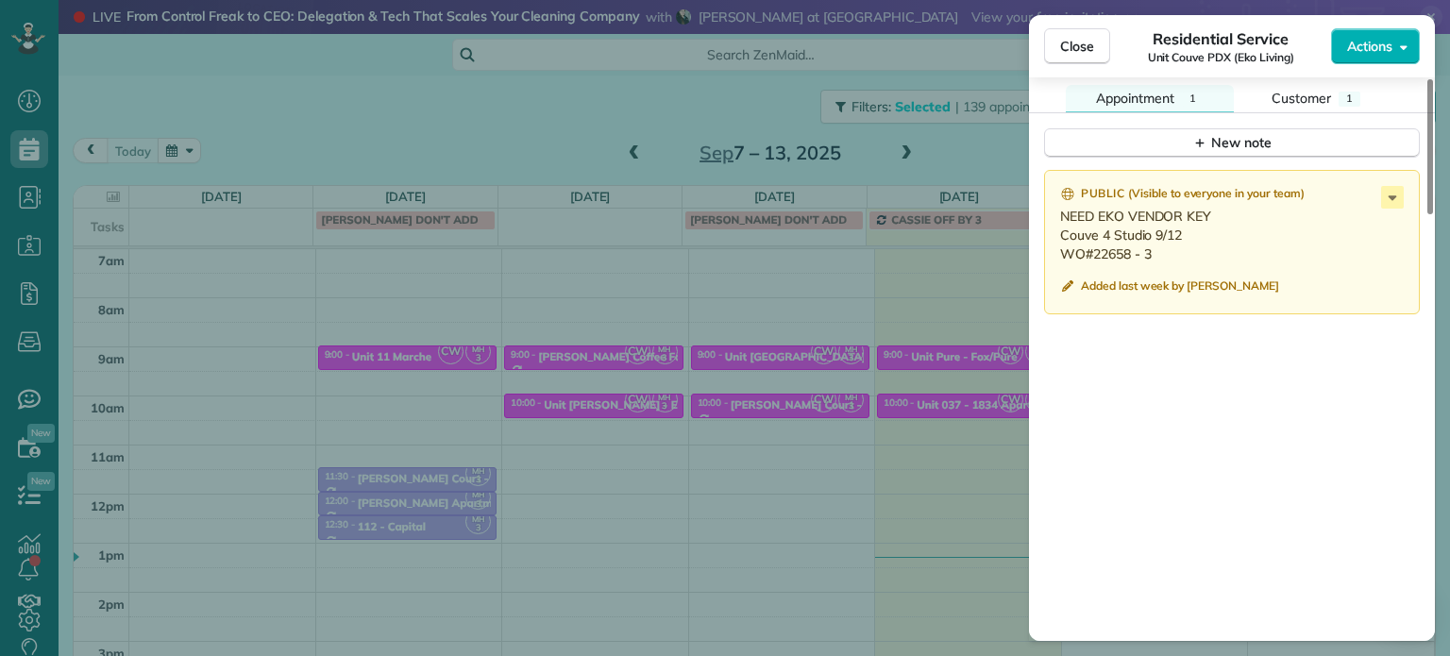
click at [700, 269] on div "Close Residential Service Unit Couve PDX (Eko Living) Actions Status Active Uni…" at bounding box center [725, 328] width 1450 height 656
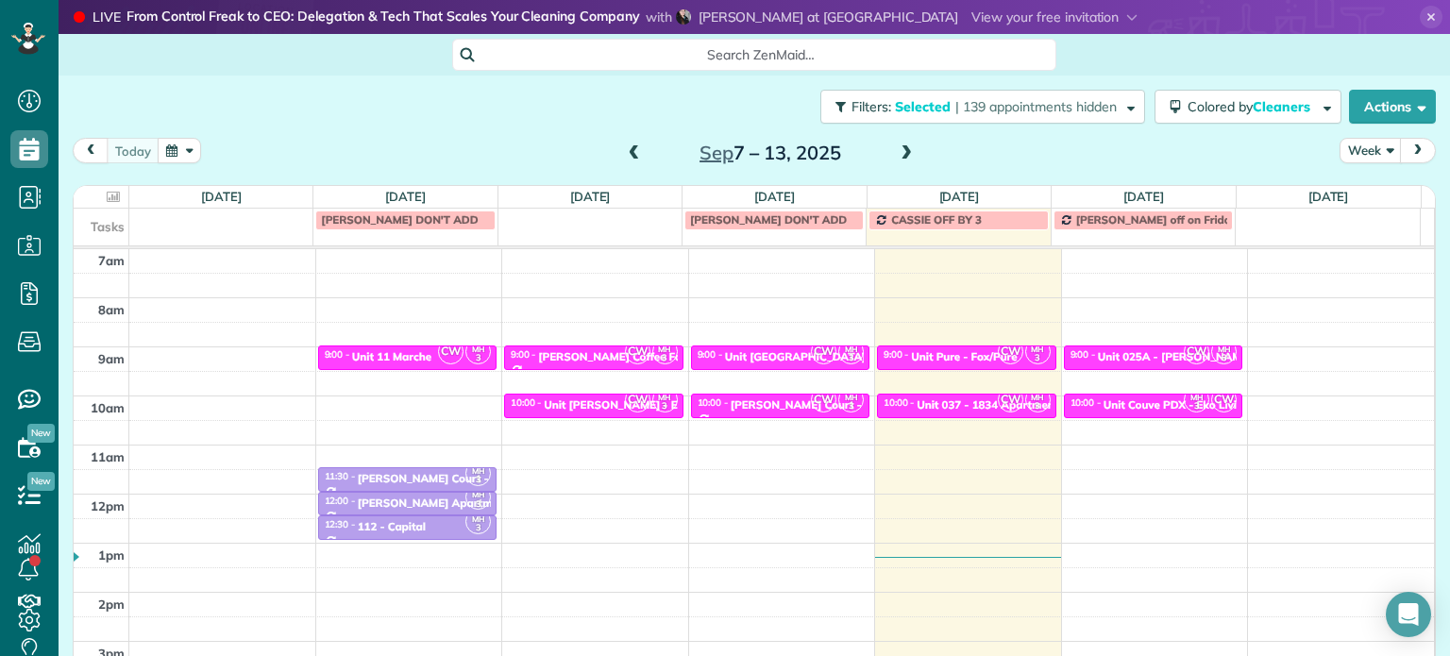
click at [896, 152] on span at bounding box center [906, 153] width 21 height 17
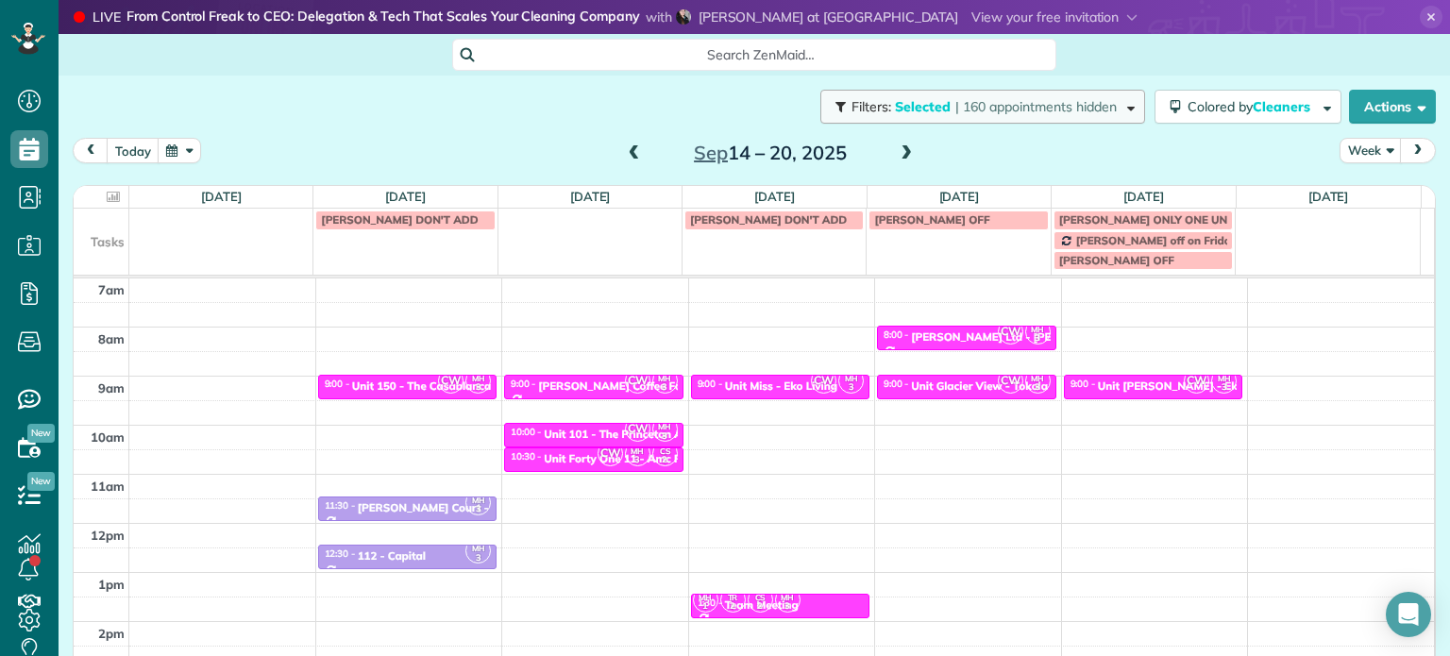
click at [1072, 117] on button "Filters: Selected | 160 appointments hidden" at bounding box center [982, 107] width 325 height 34
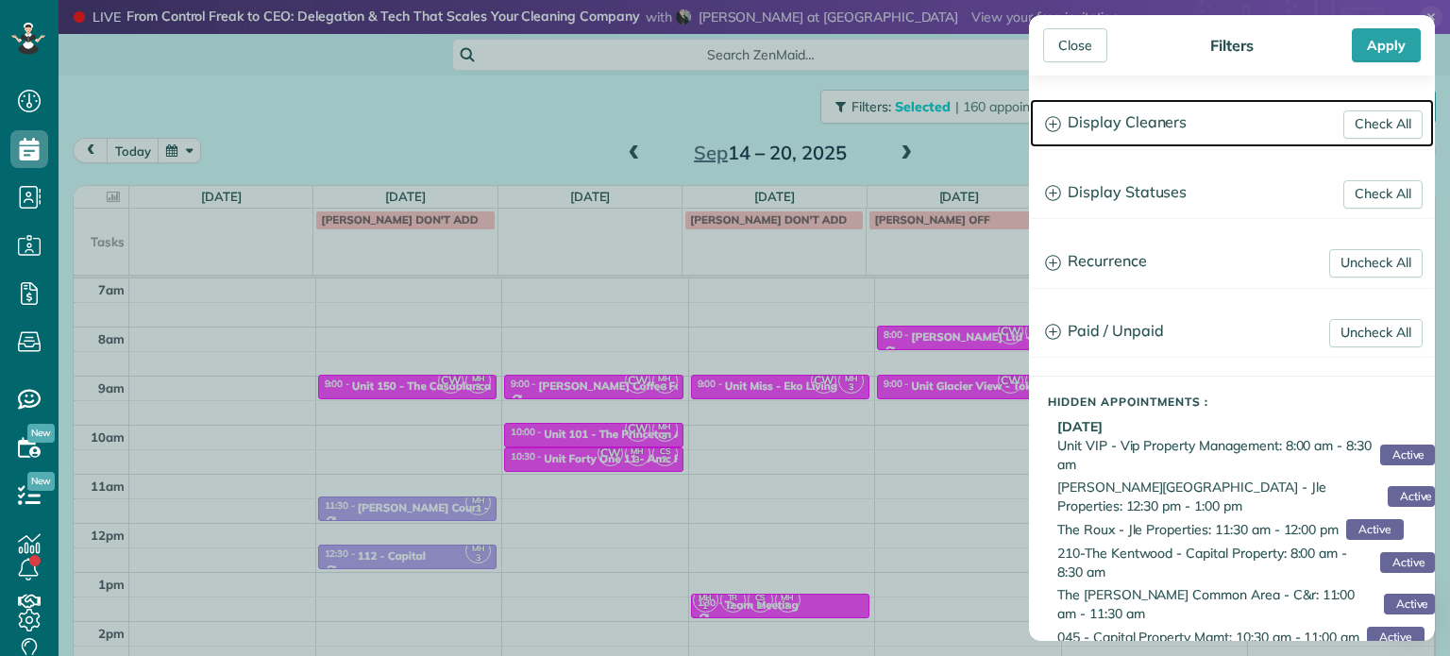
click at [1148, 120] on h3 "Display Cleaners" at bounding box center [1232, 123] width 404 height 48
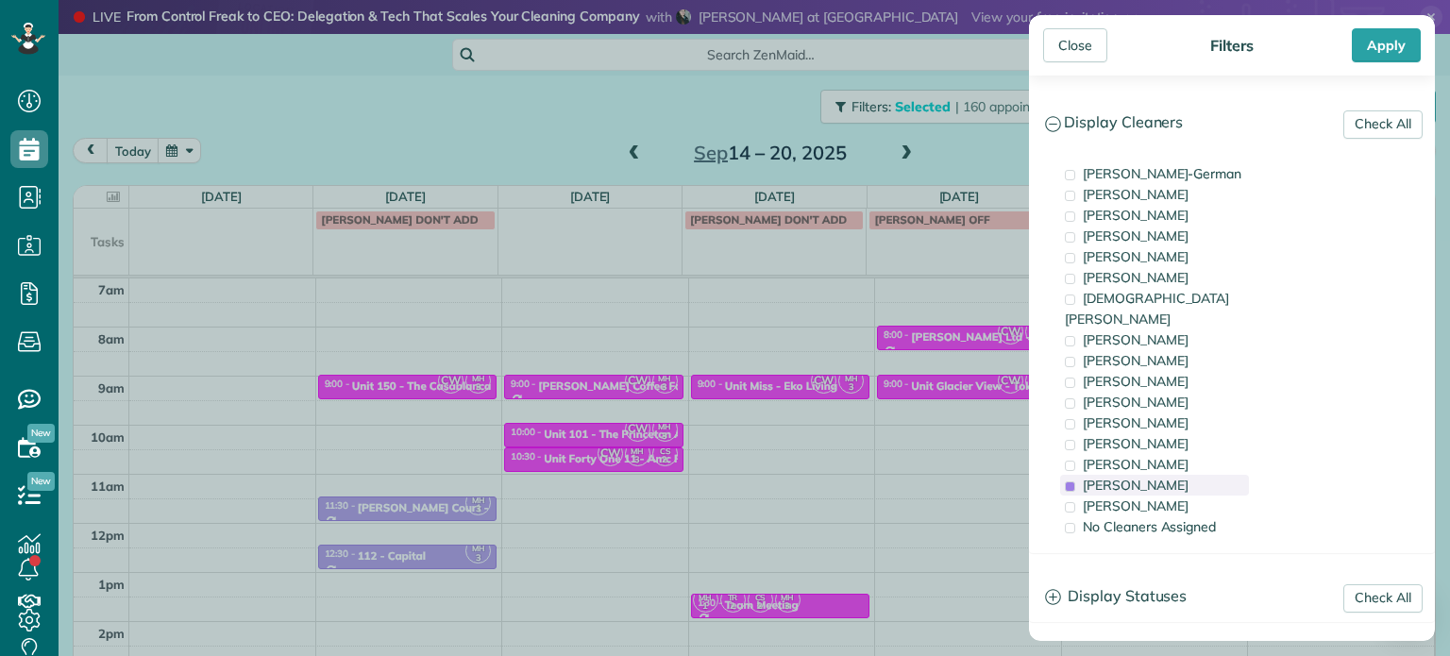
click at [1158, 477] on span "[PERSON_NAME]" at bounding box center [1136, 485] width 106 height 17
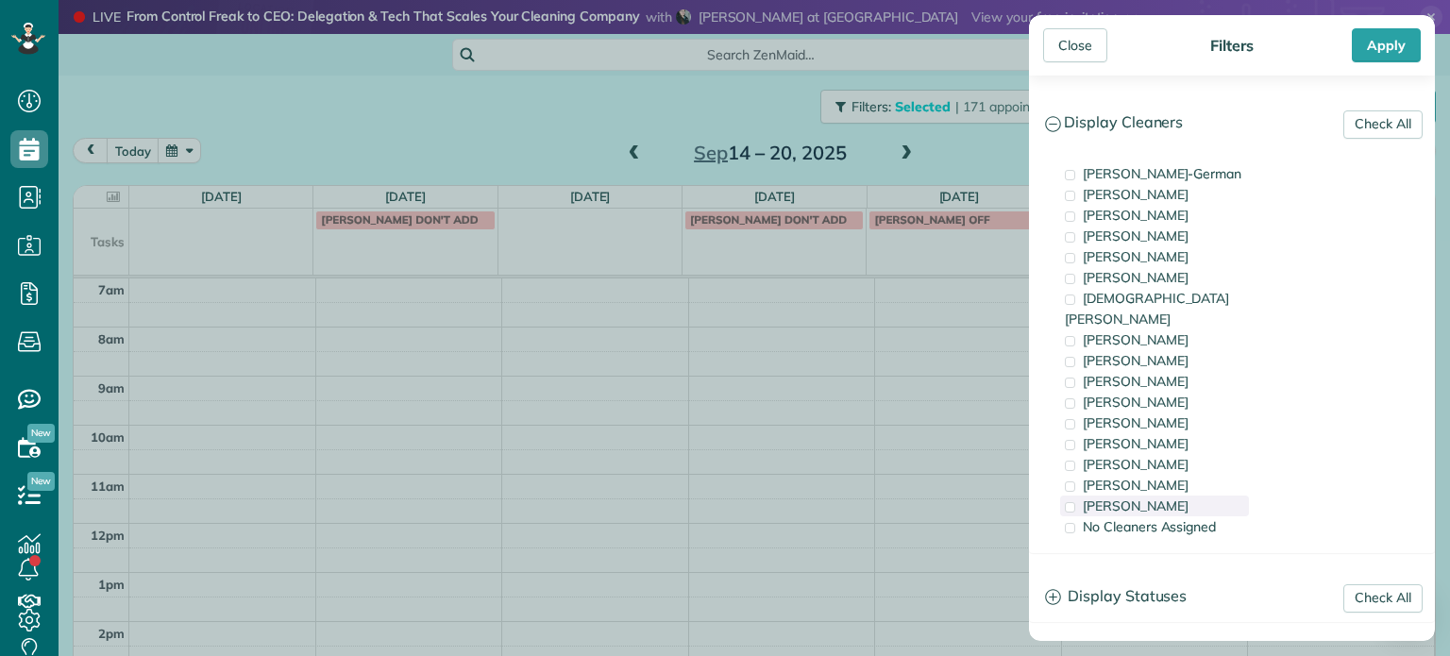
click at [1167, 496] on div "[PERSON_NAME]" at bounding box center [1154, 506] width 189 height 21
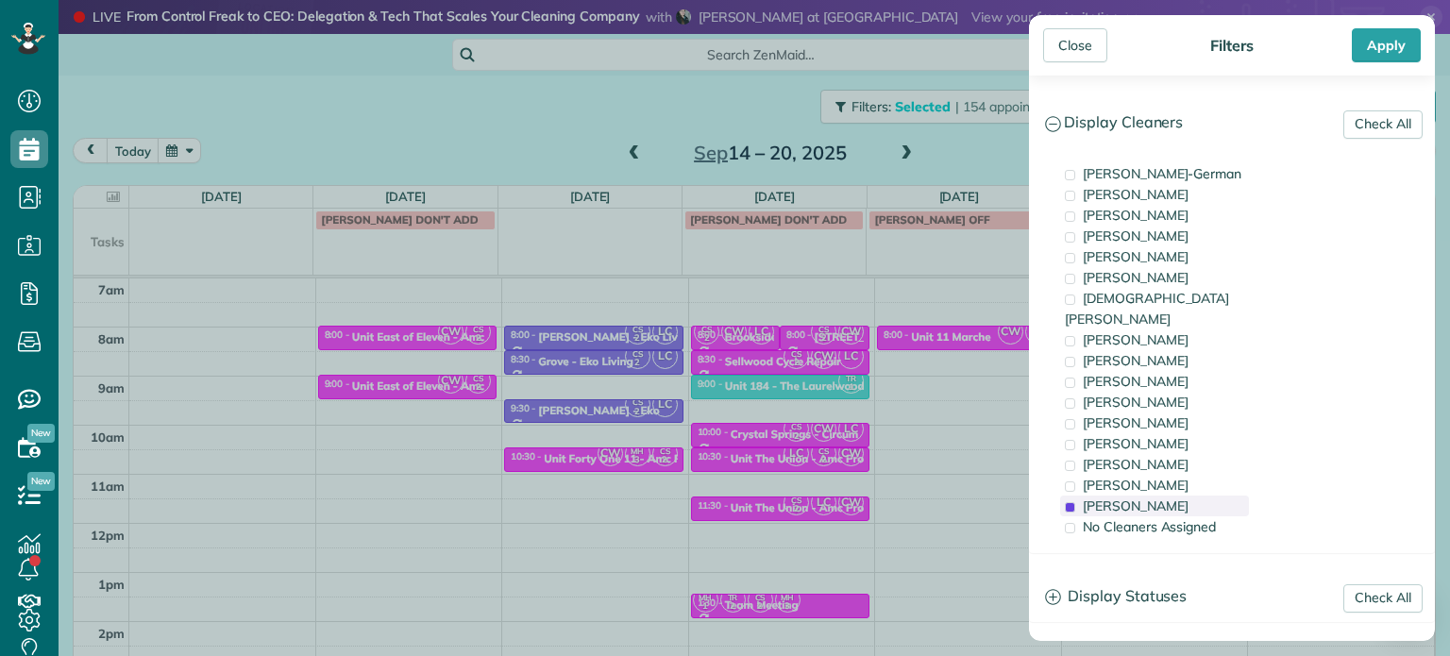
click at [1167, 496] on div "[PERSON_NAME]" at bounding box center [1154, 506] width 189 height 21
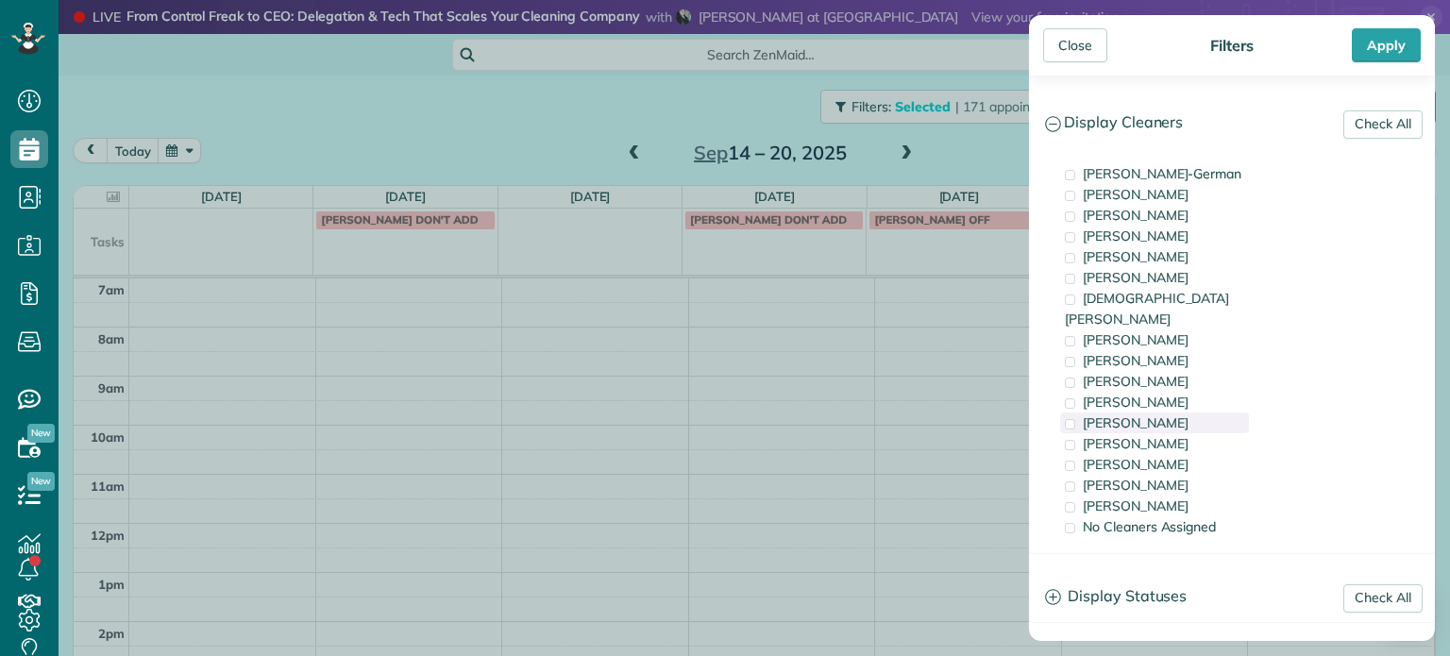
click at [1151, 413] on div "[PERSON_NAME]" at bounding box center [1154, 423] width 189 height 21
click at [1157, 433] on div "[PERSON_NAME]" at bounding box center [1154, 443] width 189 height 21
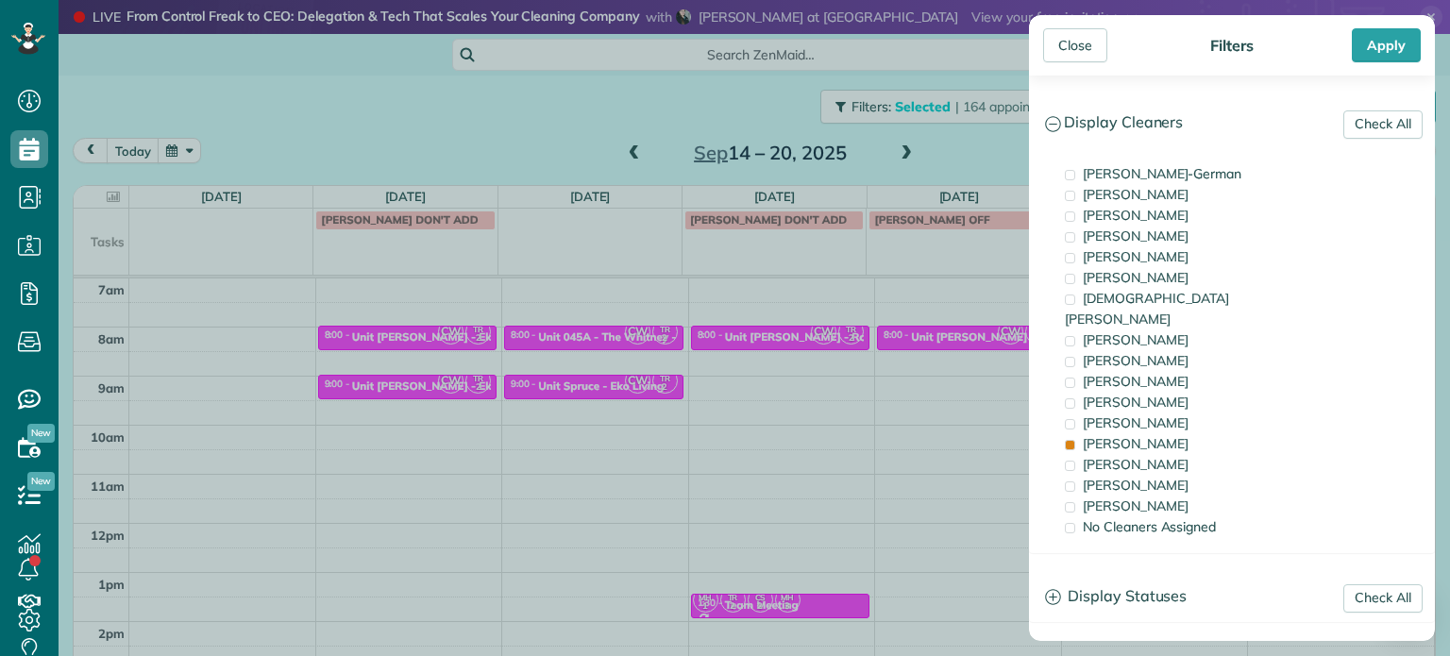
click at [517, 411] on div "Close Filters Apply Check All Display Cleaners [PERSON_NAME]-German [PERSON_NAM…" at bounding box center [725, 328] width 1450 height 656
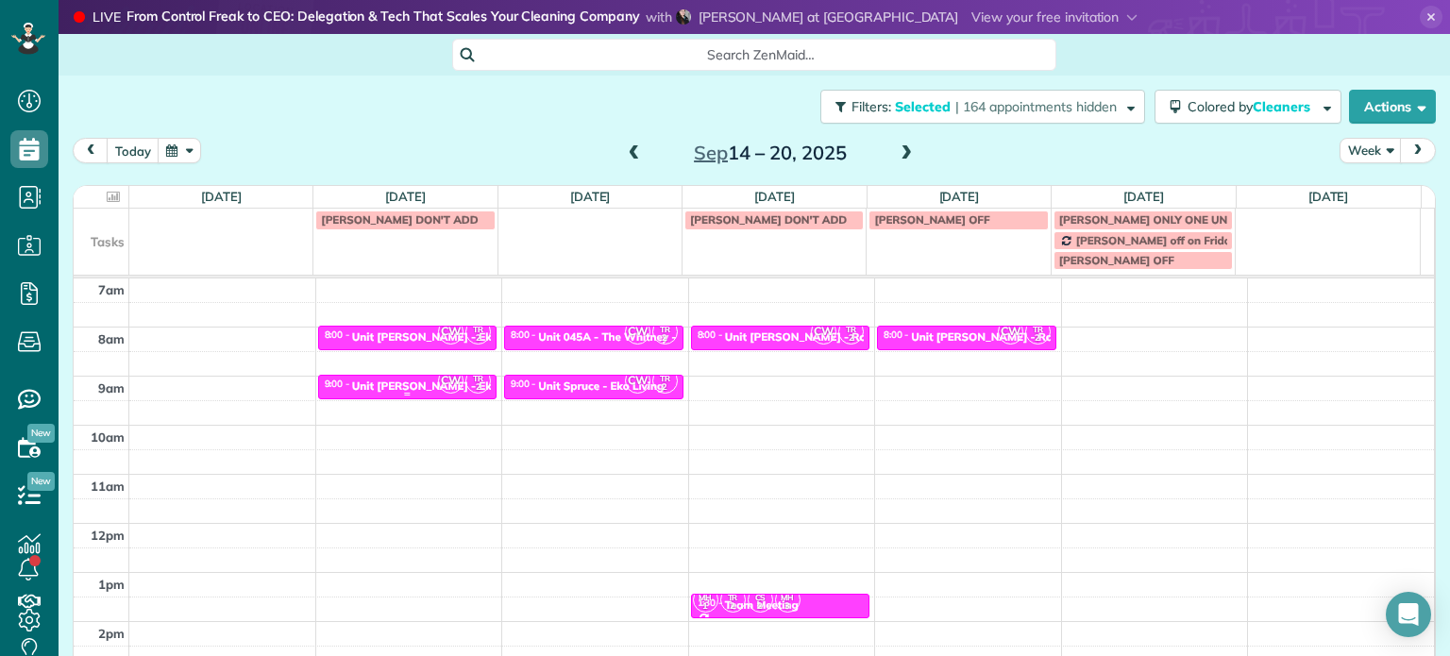
click at [440, 385] on span "CW" at bounding box center [450, 380] width 25 height 25
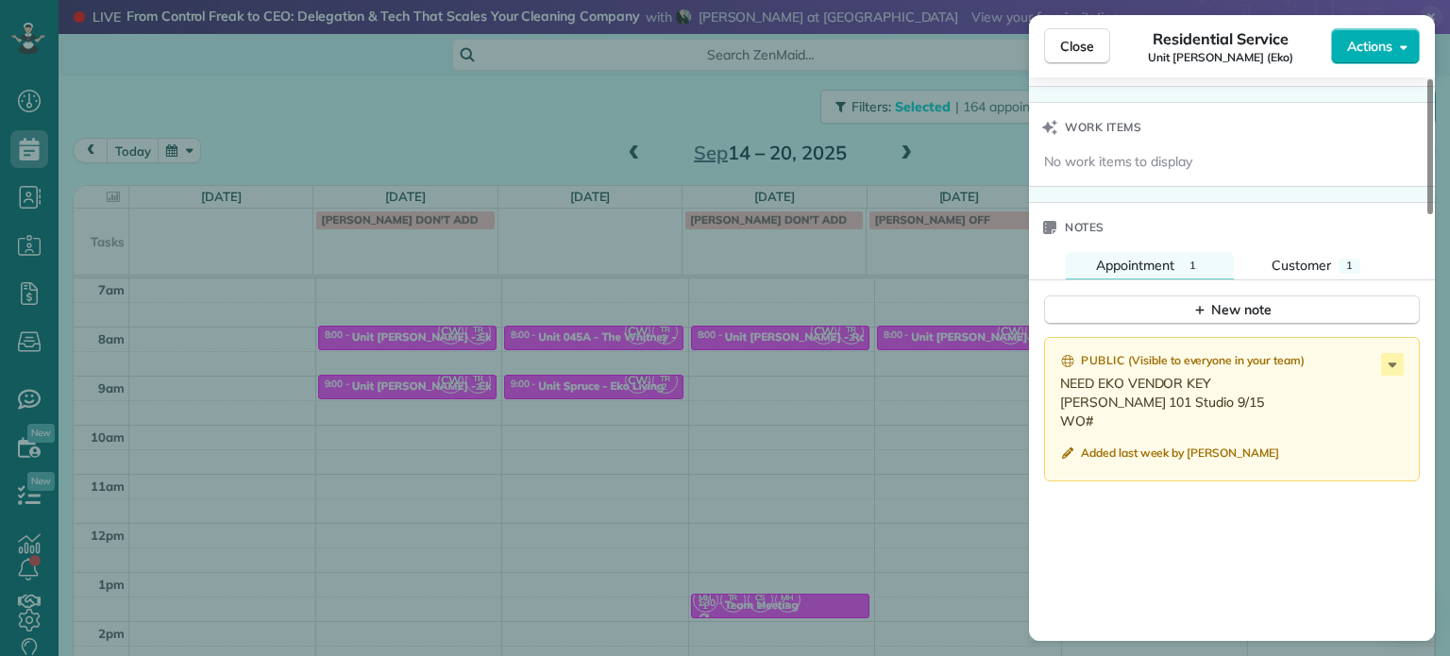
scroll to position [1517, 0]
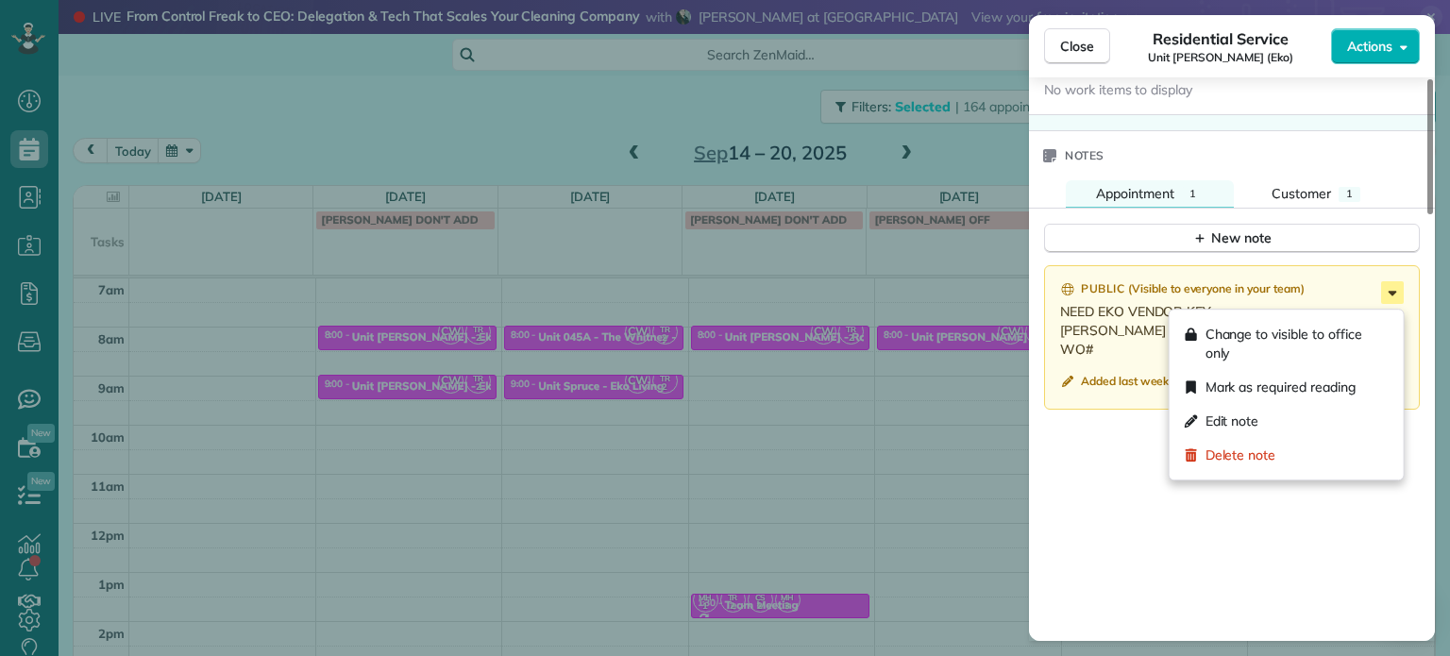
click at [1395, 301] on icon at bounding box center [1392, 292] width 23 height 23
click at [1310, 429] on div "Edit note" at bounding box center [1286, 421] width 219 height 34
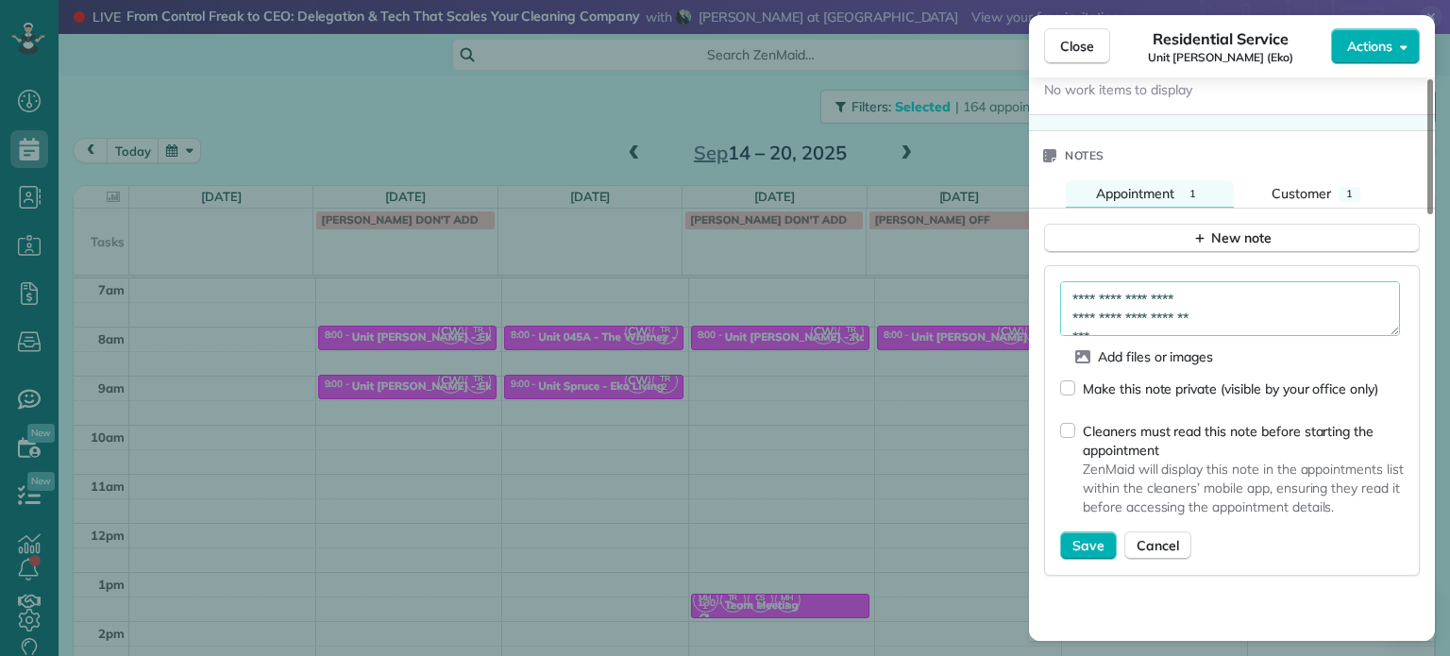
click at [1218, 326] on textarea "**********" at bounding box center [1230, 308] width 340 height 55
paste textarea "*********"
type textarea "**********"
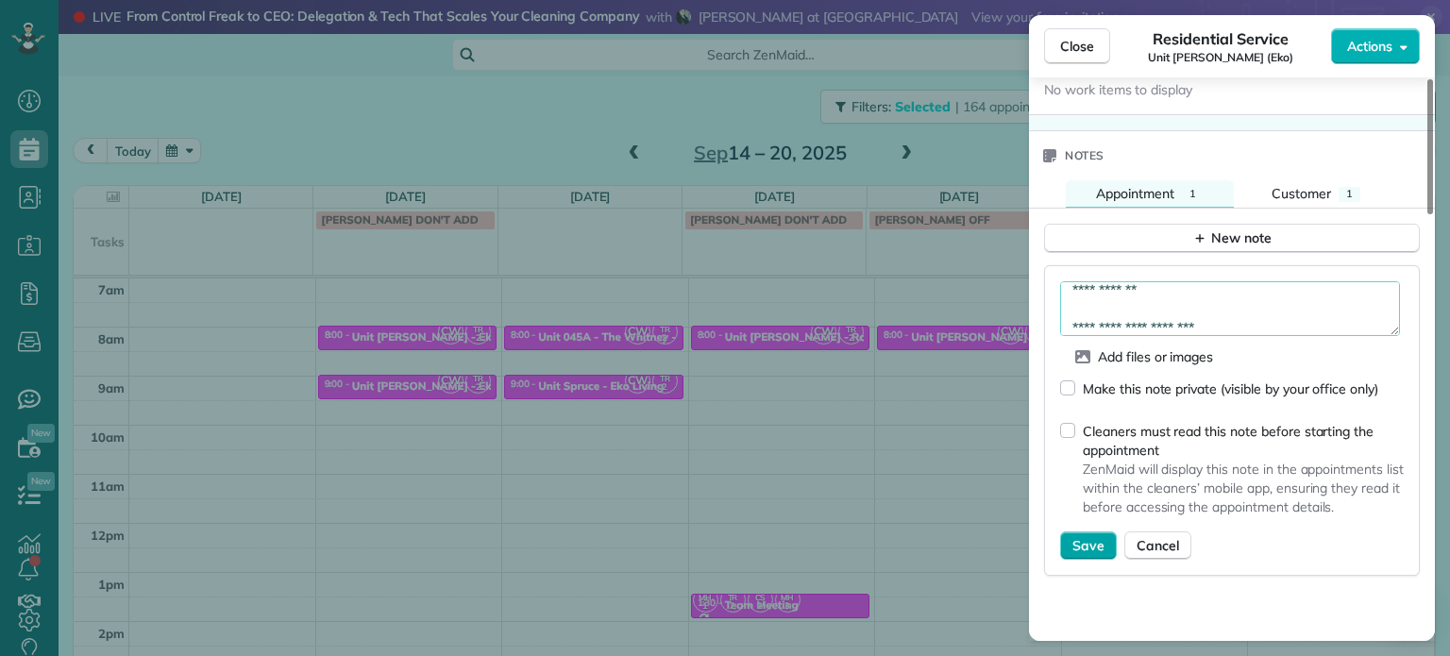
click at [1082, 554] on span "Save" at bounding box center [1088, 545] width 32 height 19
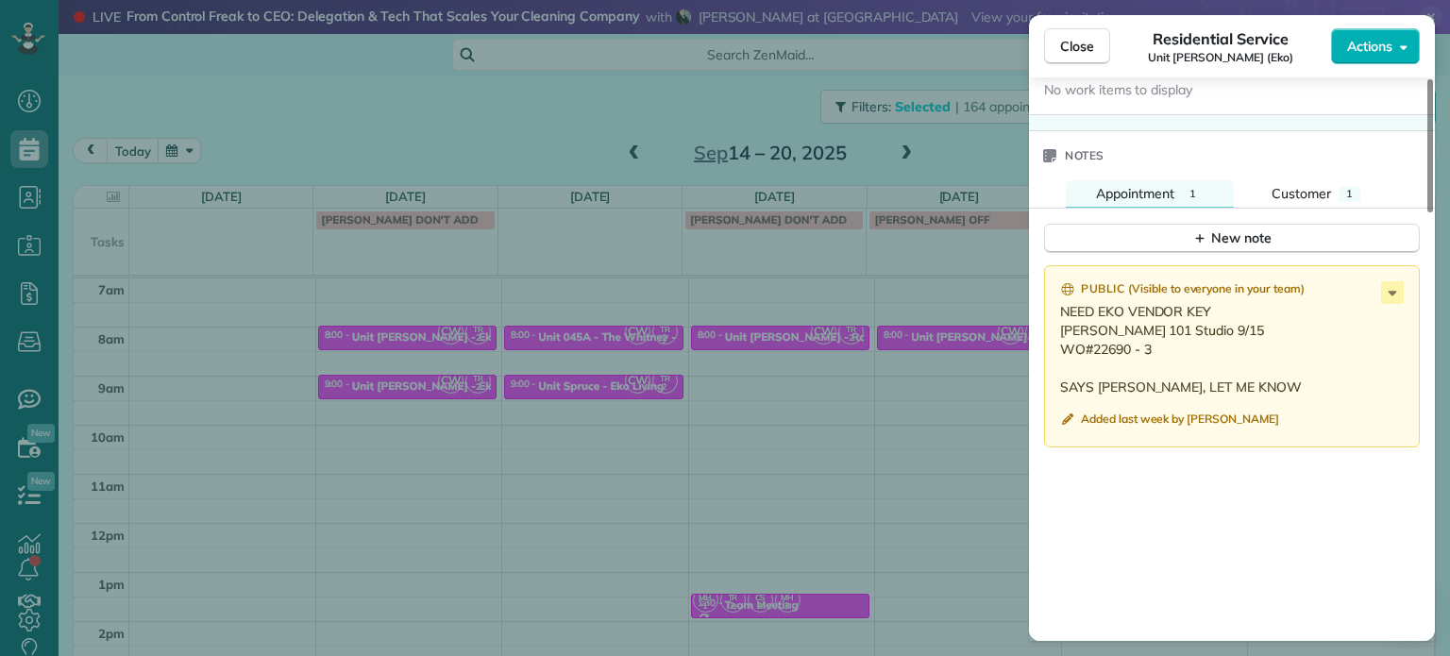
click at [438, 245] on div "Close Residential Service Unit [PERSON_NAME] (Eko) Actions Status Active Unit […" at bounding box center [725, 328] width 1450 height 656
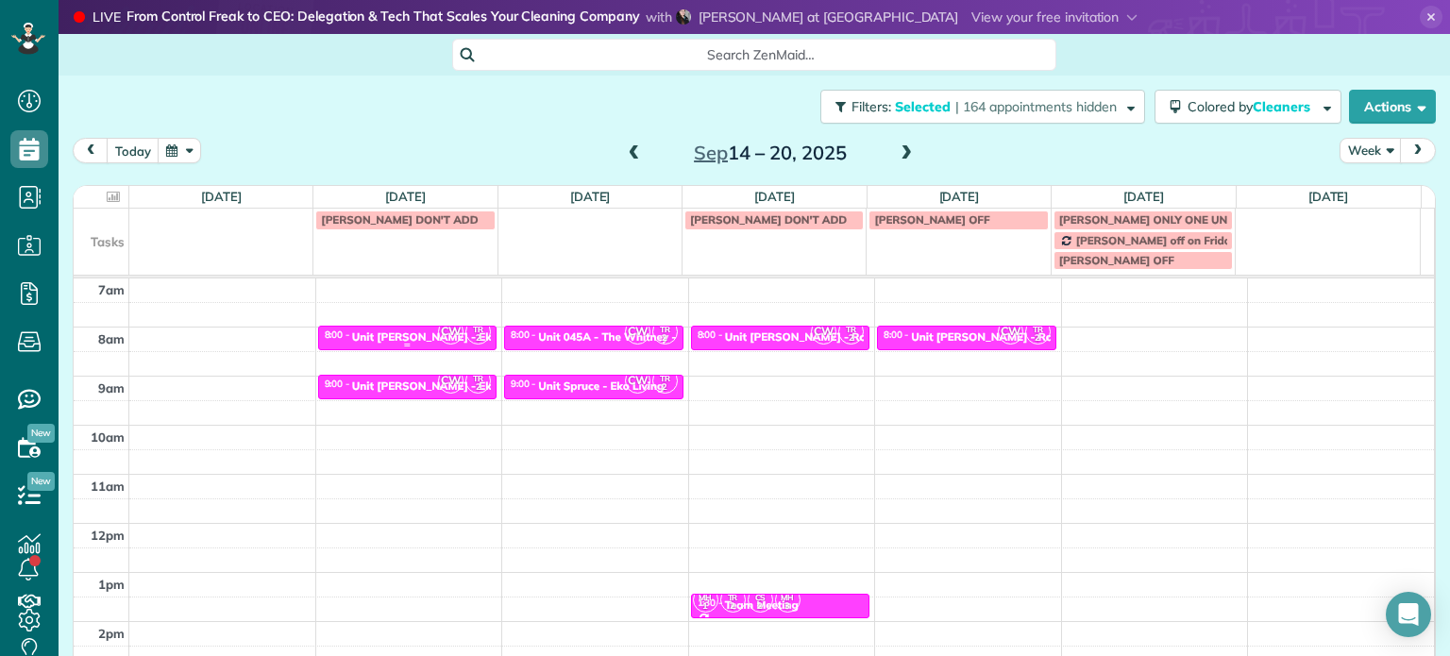
click at [426, 338] on div "Unit [PERSON_NAME] - Eko" at bounding box center [425, 336] width 146 height 13
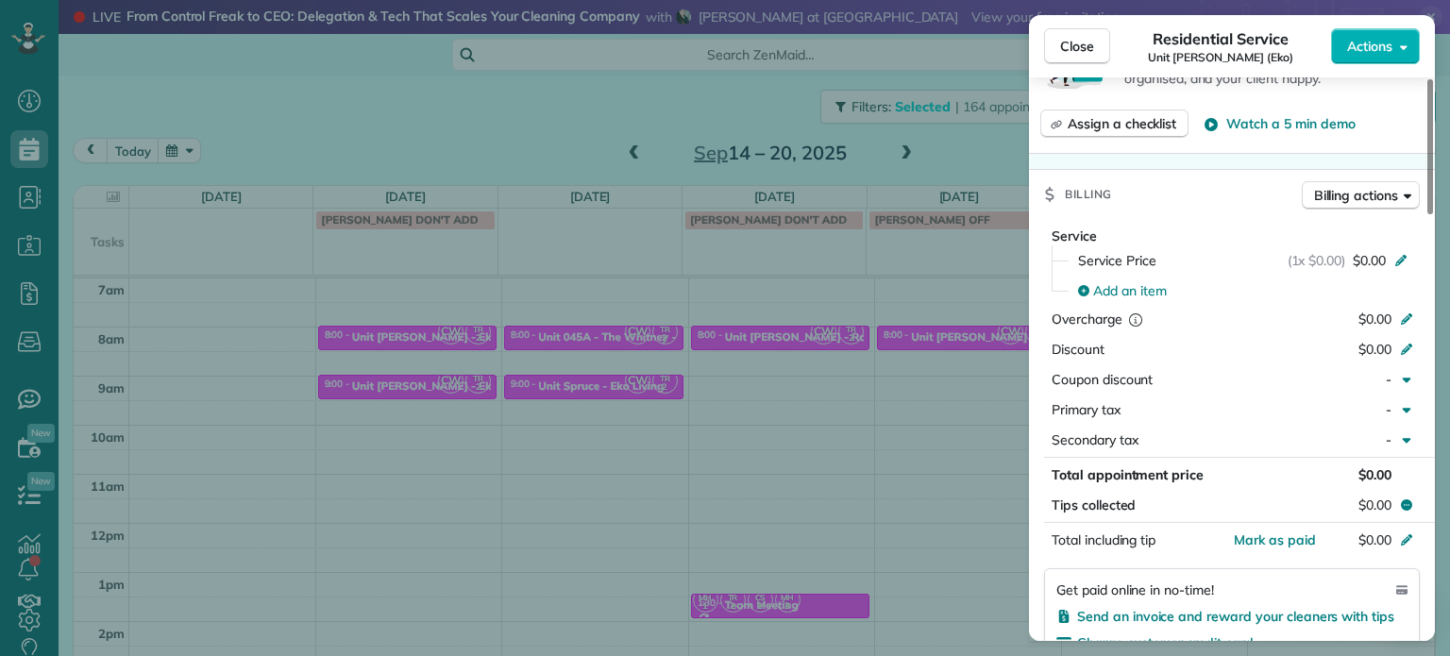
scroll to position [1323, 0]
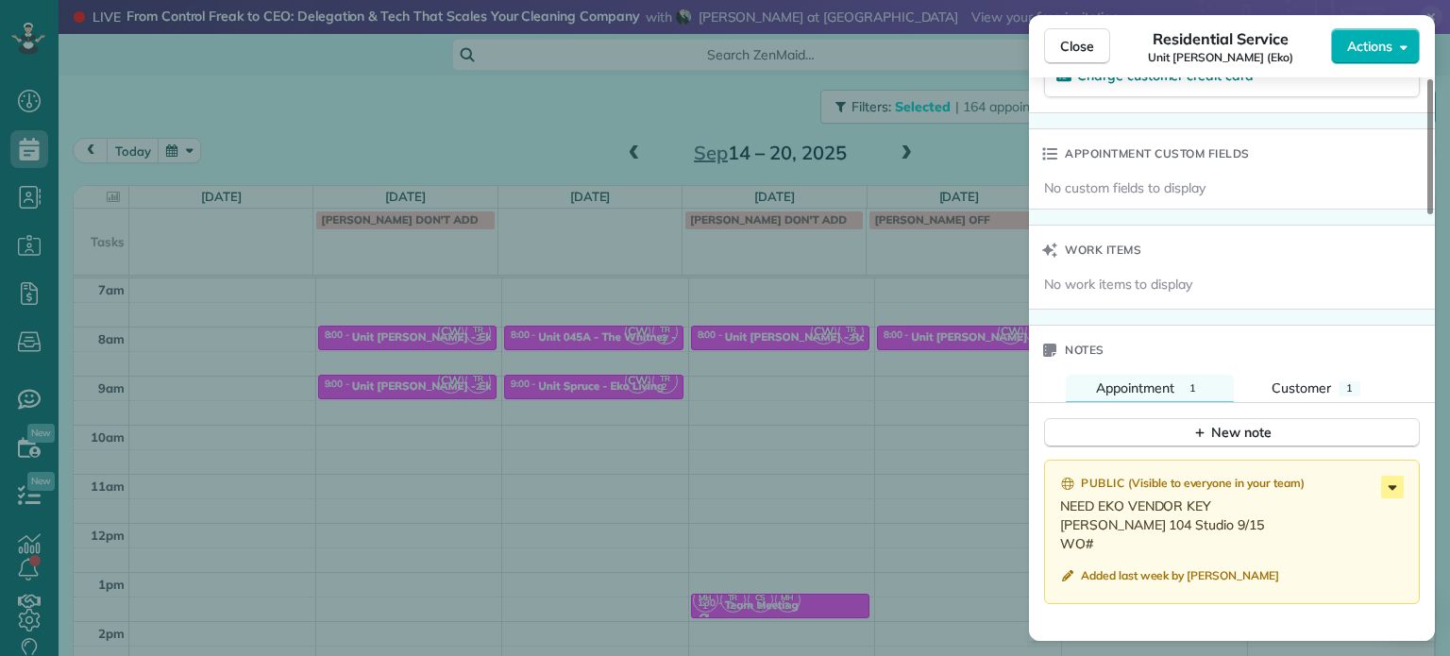
click at [1393, 487] on icon at bounding box center [1392, 487] width 23 height 23
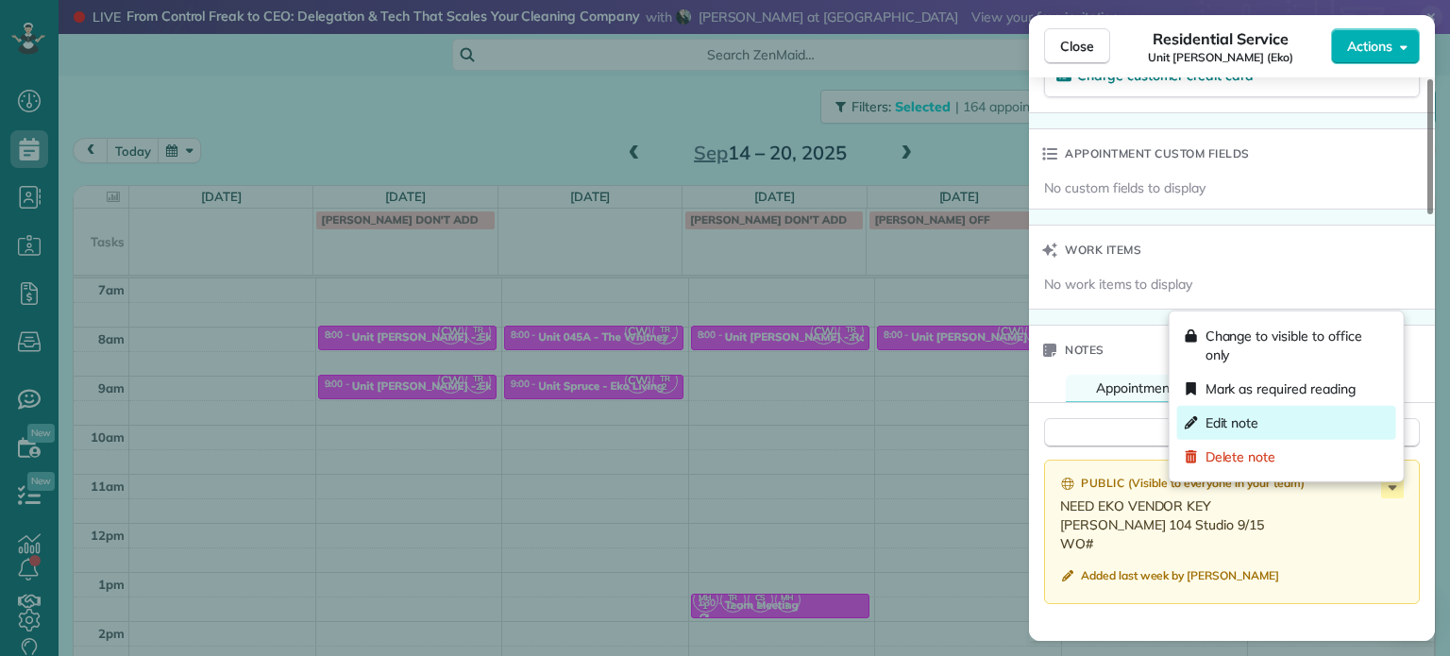
click at [1275, 416] on div "Edit note" at bounding box center [1286, 423] width 219 height 34
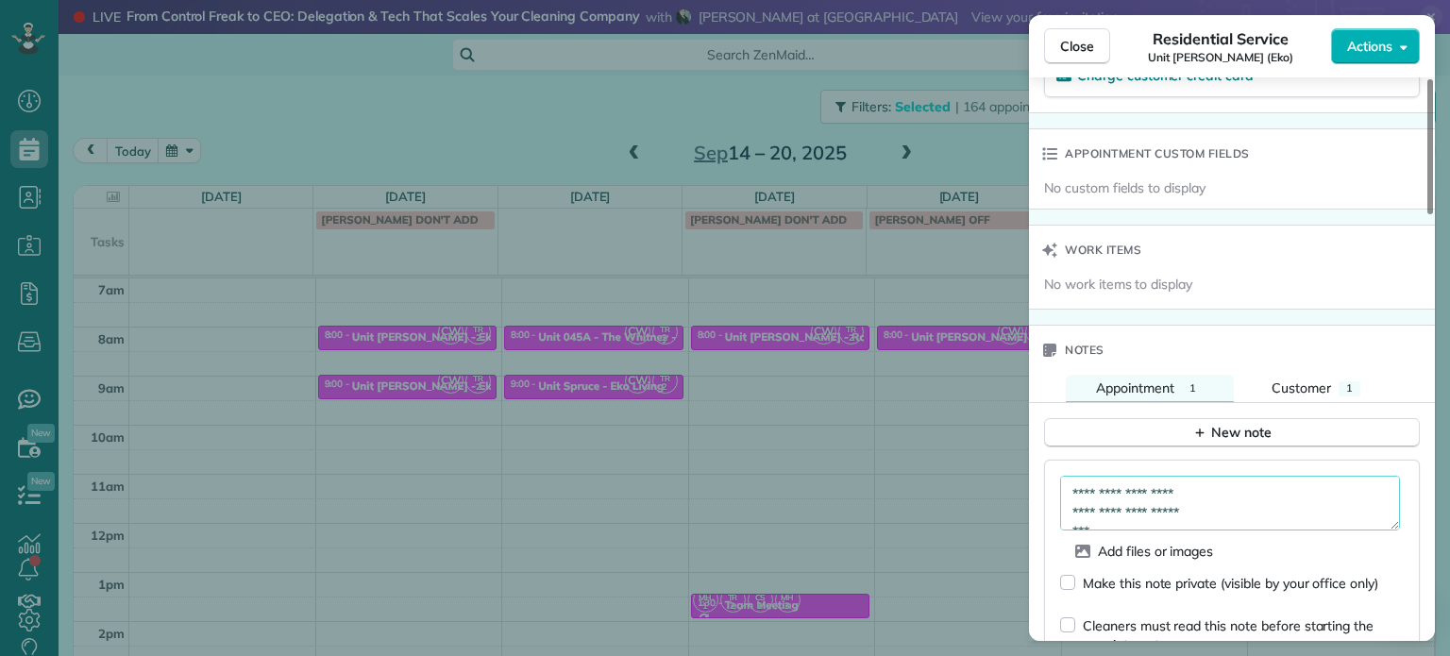
click at [1250, 494] on textarea "**********" at bounding box center [1230, 503] width 340 height 55
paste textarea "*********"
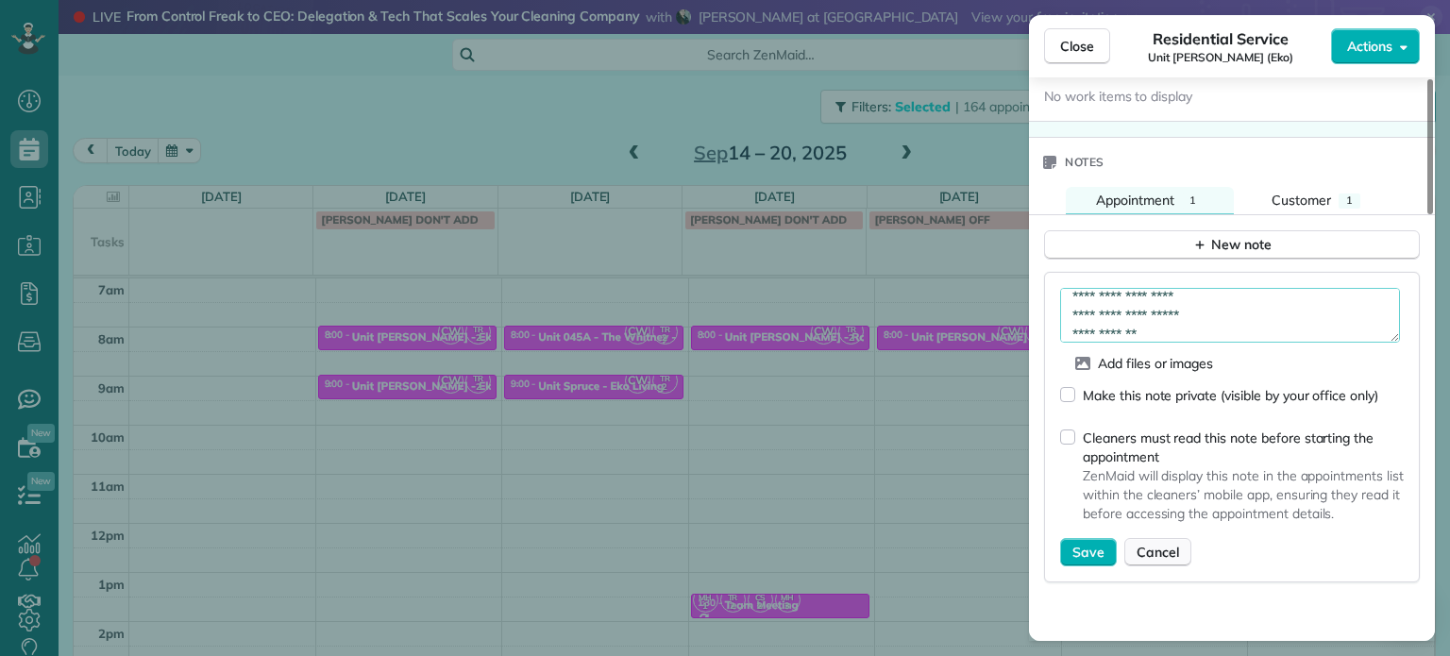
scroll to position [1512, 0]
type textarea "**********"
click at [1082, 561] on span "Save" at bounding box center [1088, 551] width 32 height 19
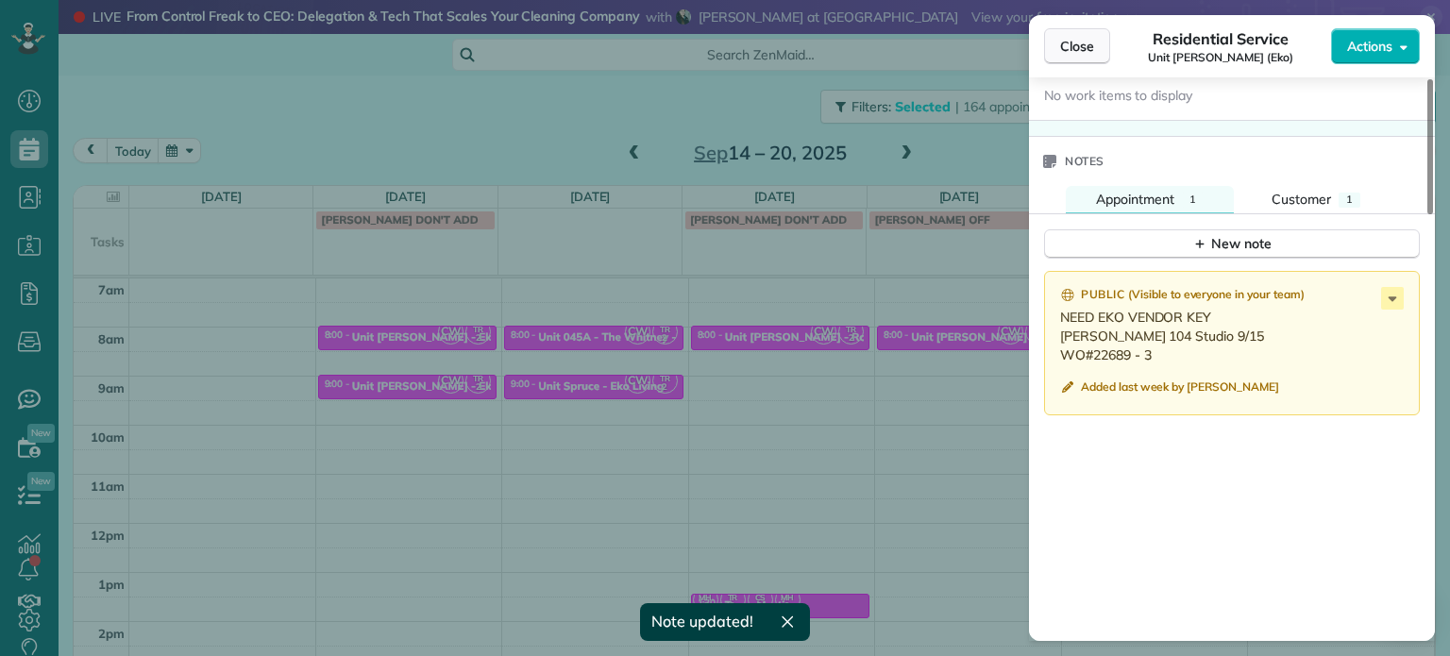
click at [1076, 54] on span "Close" at bounding box center [1077, 46] width 34 height 19
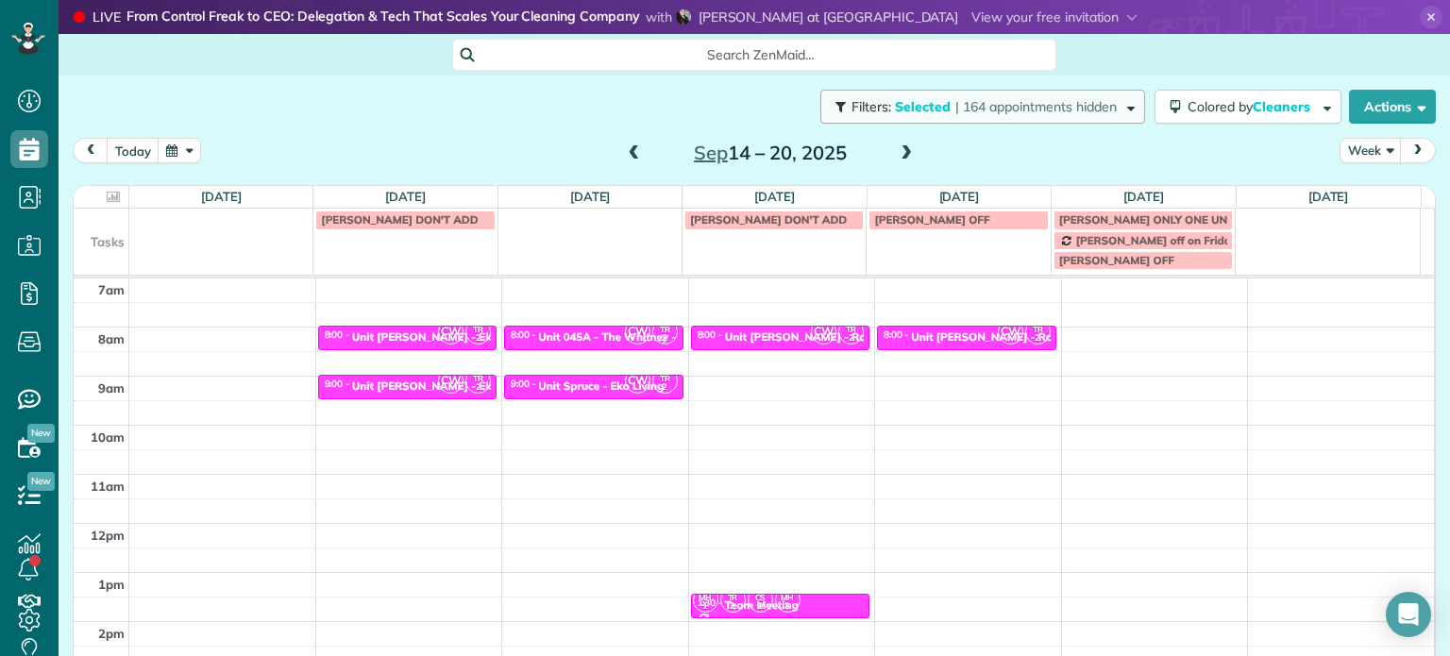
click at [965, 100] on span "| 164 appointments hidden" at bounding box center [1035, 106] width 161 height 17
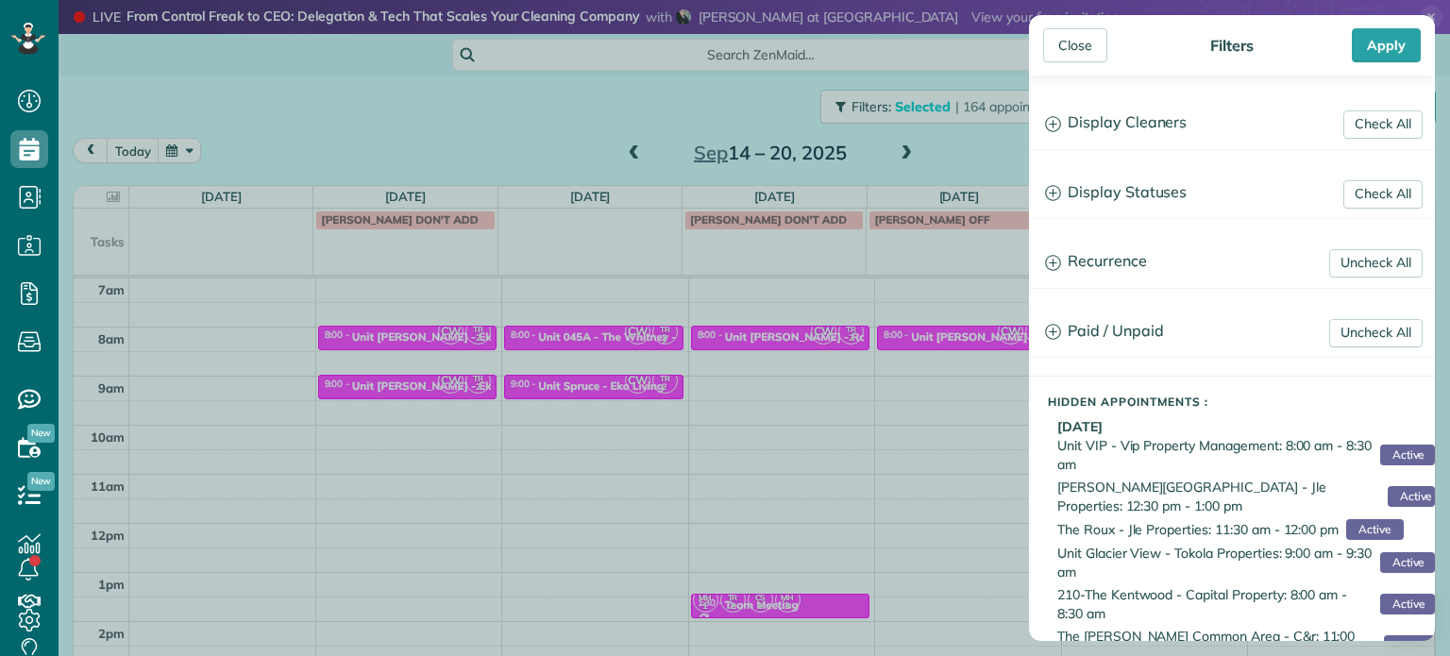
click at [700, 352] on div "Close Filters Apply Check All Display Cleaners [PERSON_NAME]-German [PERSON_NAM…" at bounding box center [725, 328] width 1450 height 656
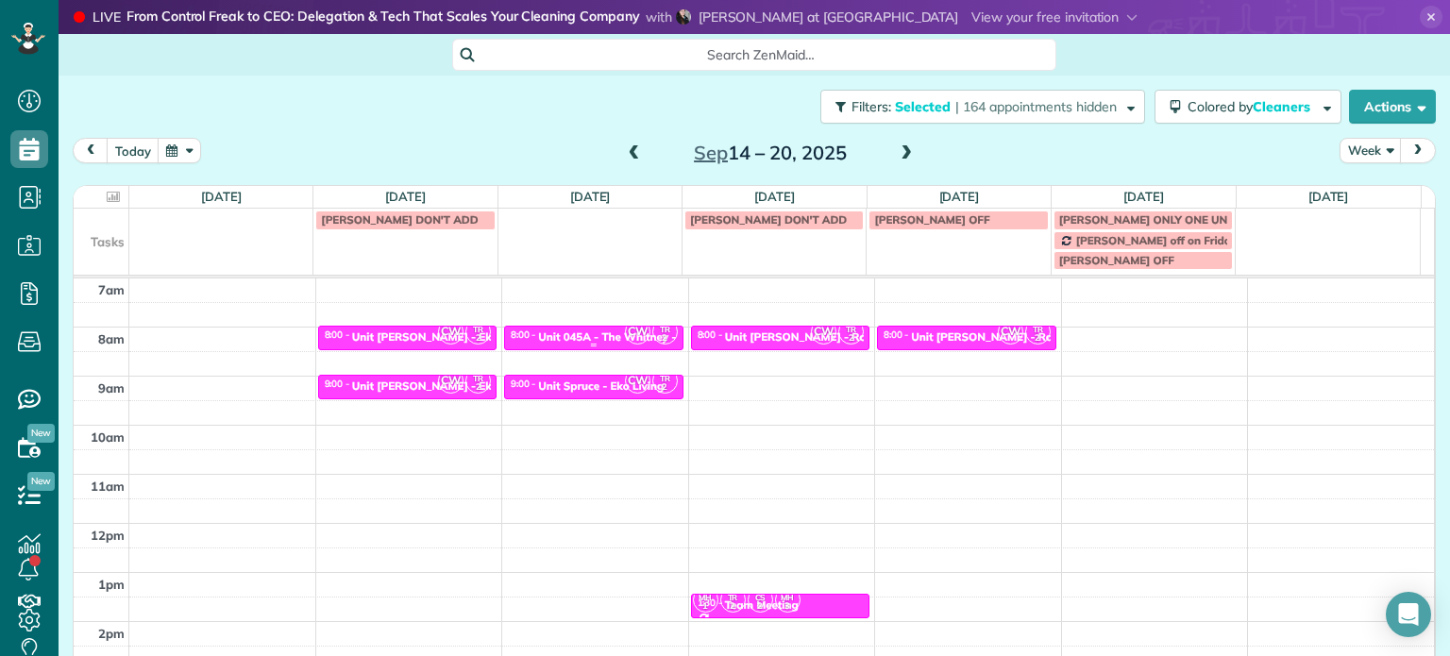
click at [577, 333] on div "Unit 045A - The Whitney - Capital" at bounding box center [627, 336] width 178 height 13
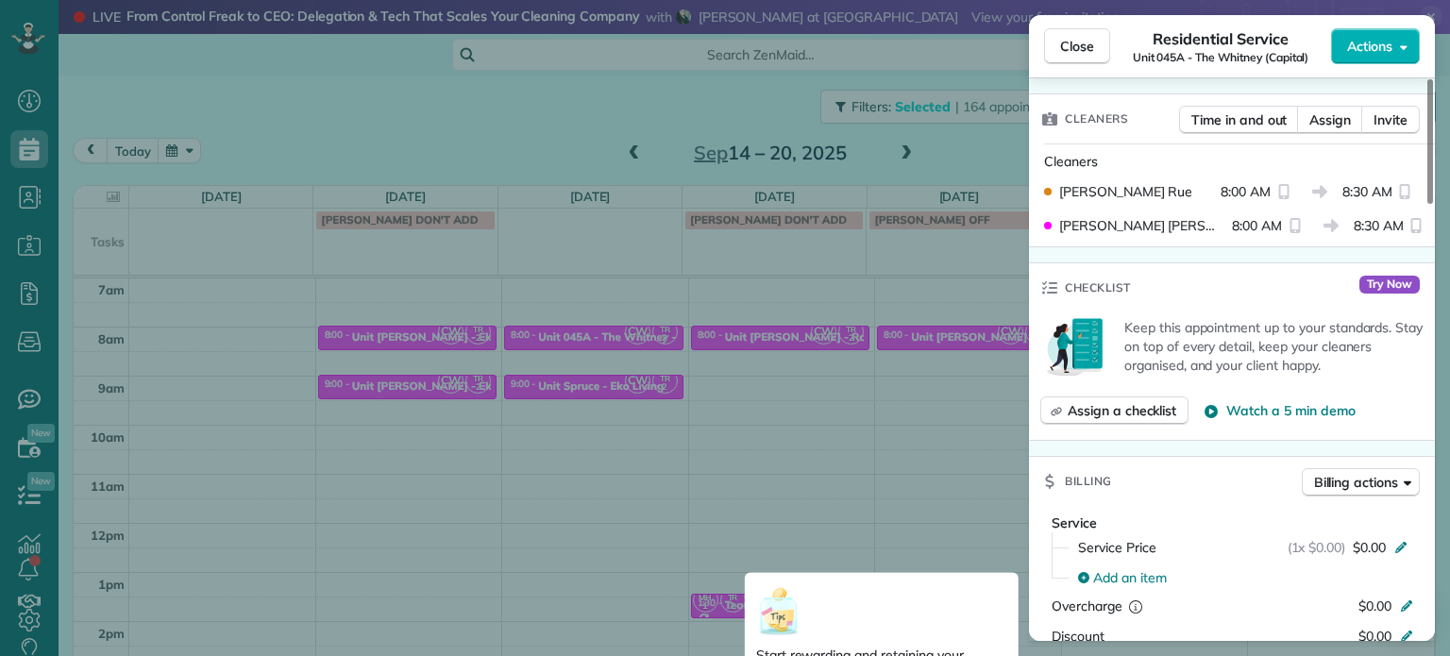
scroll to position [373, 0]
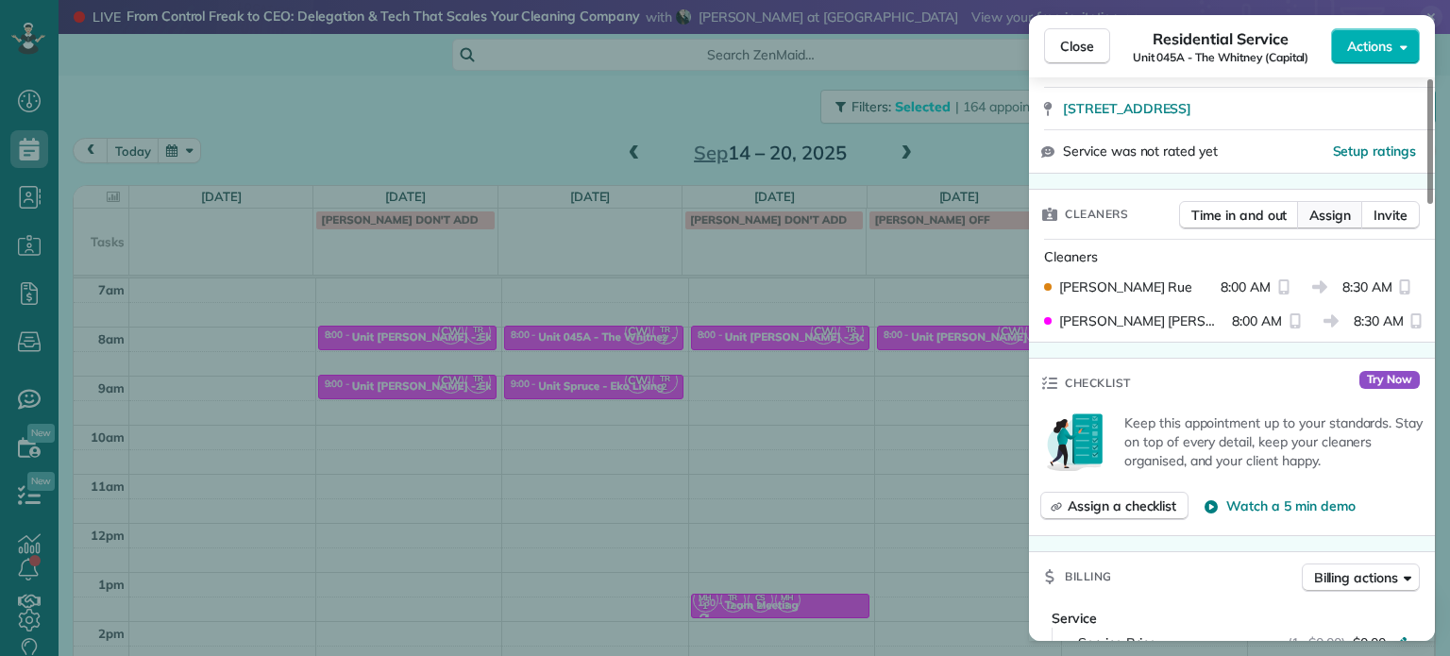
click at [1311, 220] on span "Assign" at bounding box center [1330, 215] width 42 height 19
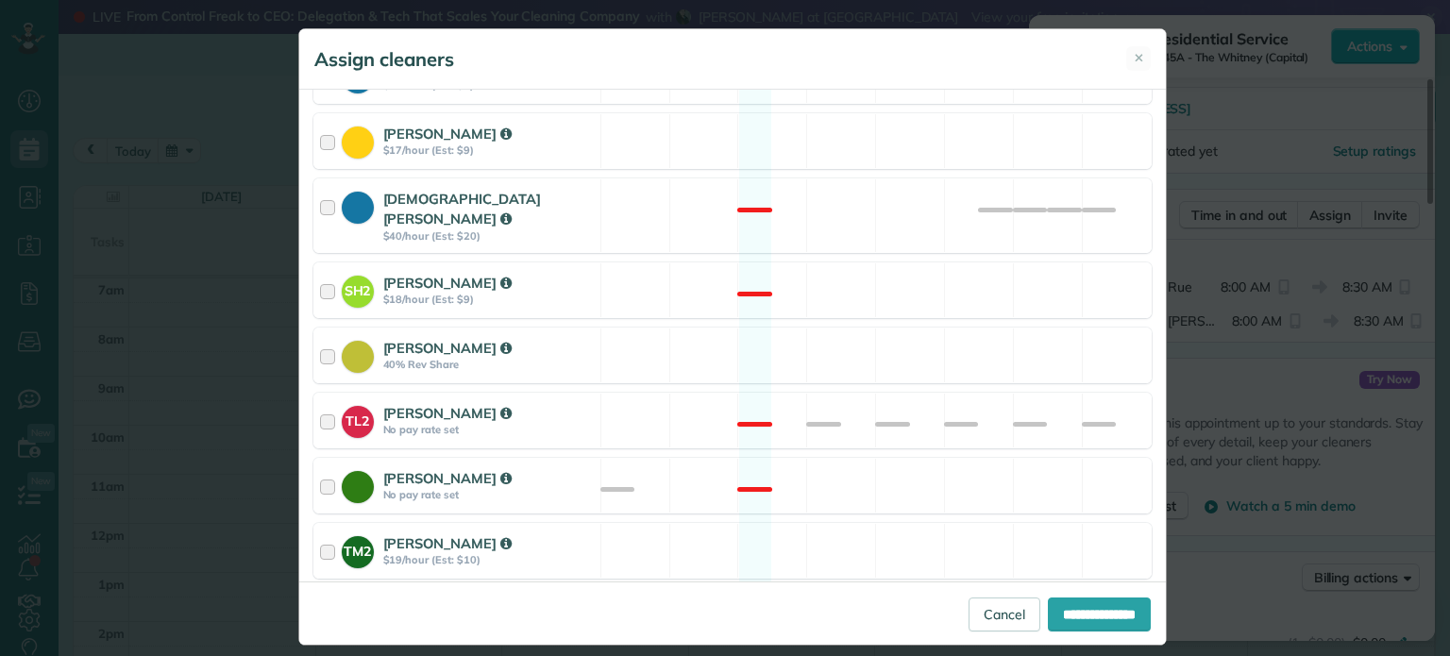
scroll to position [818, 0]
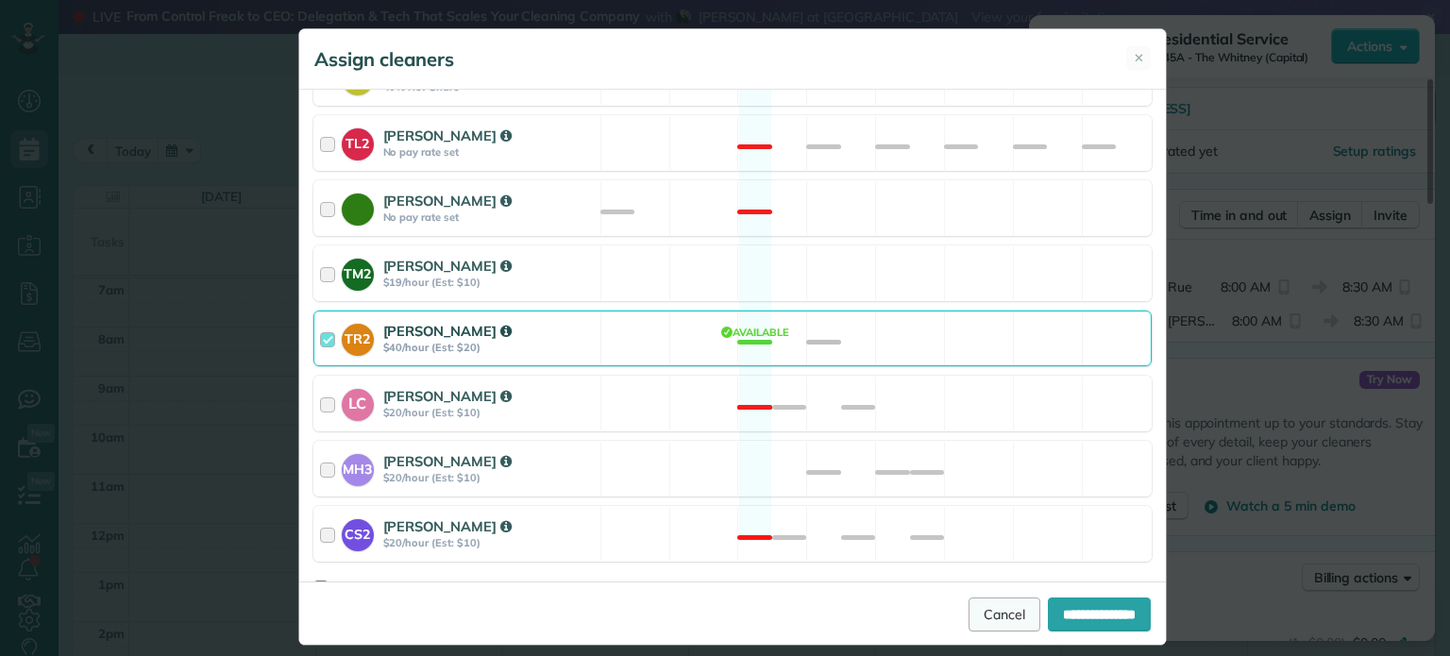
click at [991, 600] on link "Cancel" at bounding box center [1005, 615] width 72 height 34
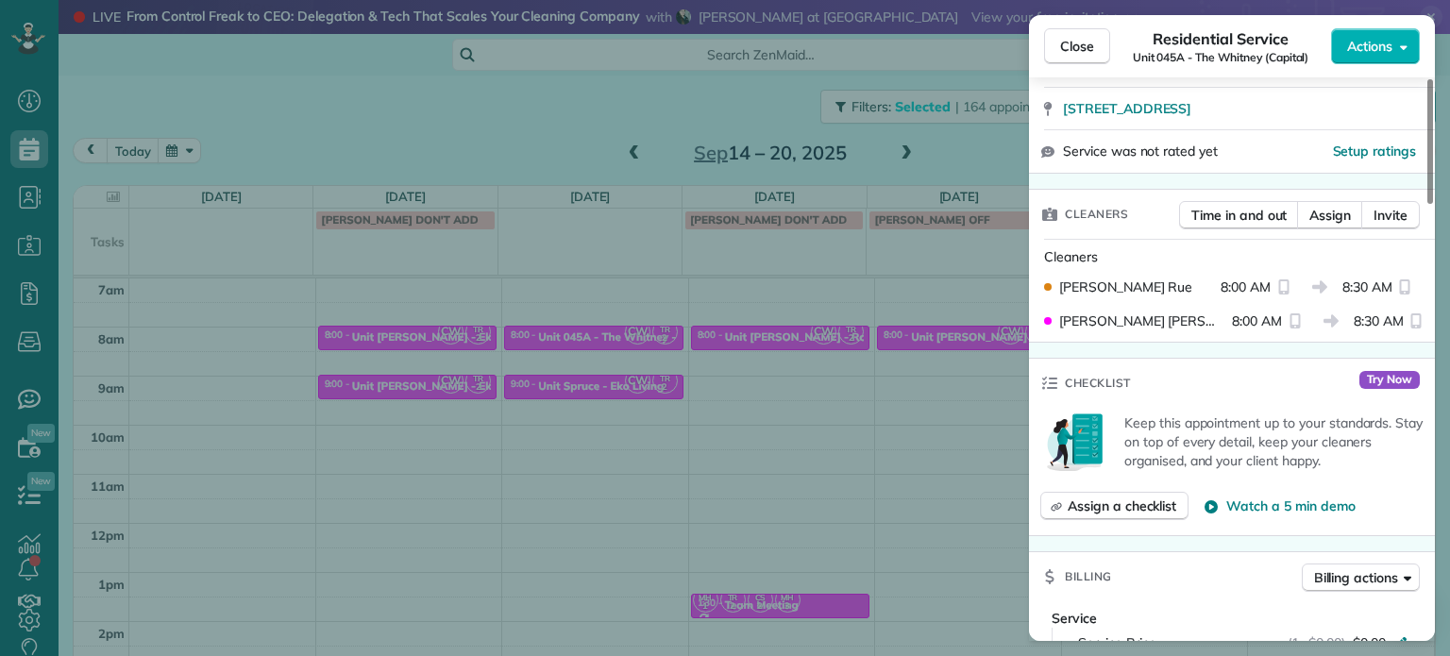
click at [739, 411] on div "Close Residential Service Unit 045A - The Whitney (Capital) Actions Status Acti…" at bounding box center [725, 328] width 1450 height 656
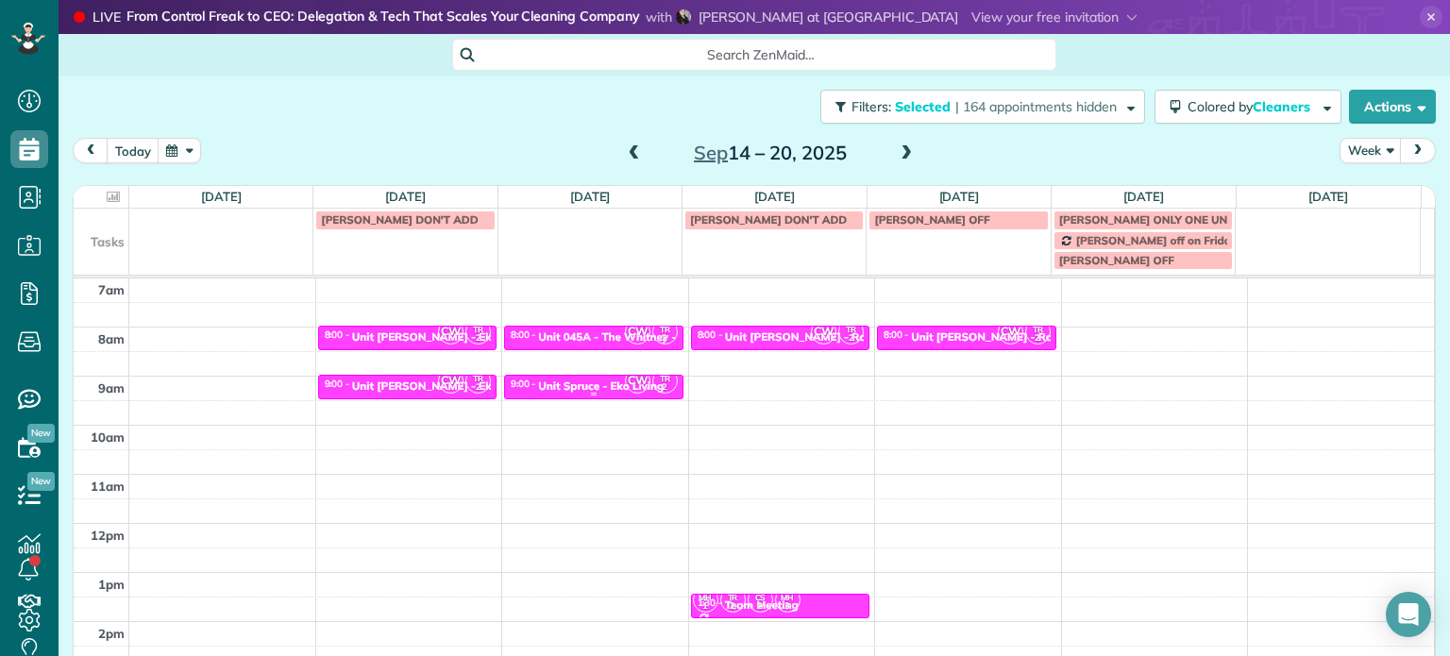
click at [589, 380] on div "Unit Spruce - Eko Living" at bounding box center [601, 386] width 126 height 13
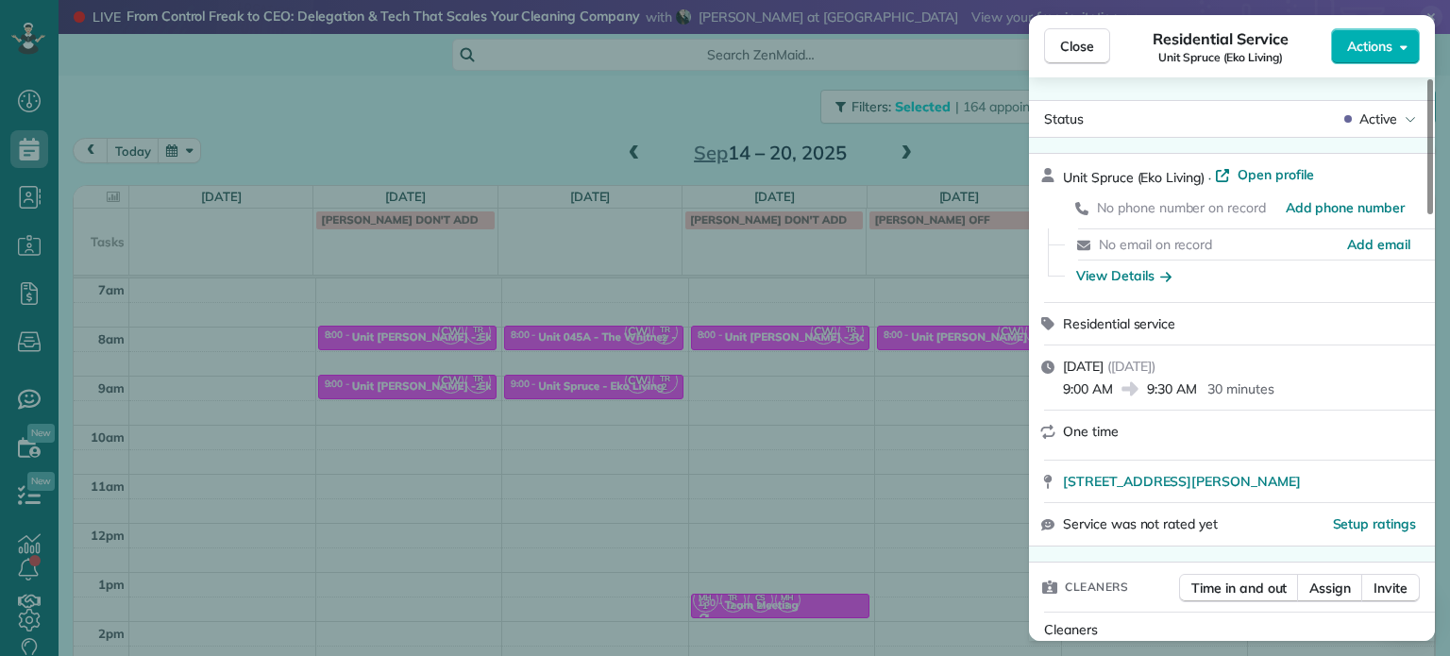
click at [884, 444] on div "Close Residential Service Unit Spruce (Eko Living) Actions Status Active Unit S…" at bounding box center [725, 328] width 1450 height 656
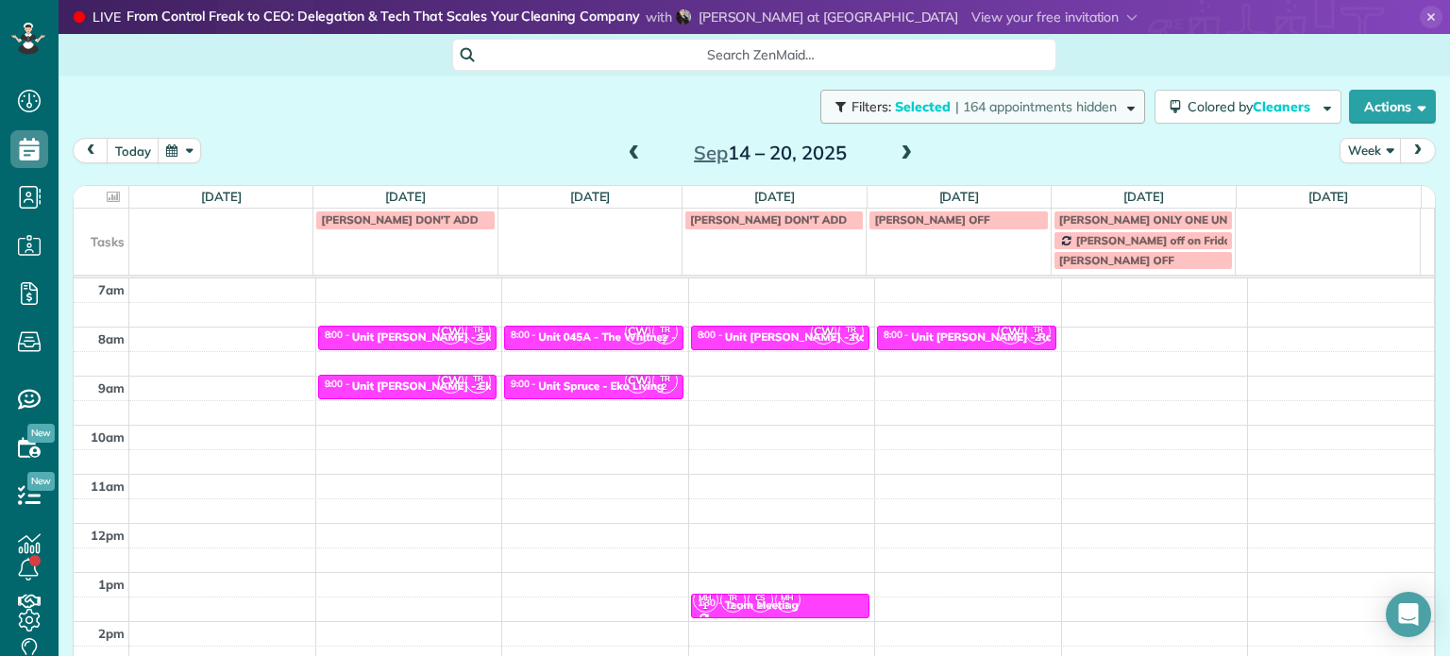
click at [989, 113] on span "| 164 appointments hidden" at bounding box center [1035, 106] width 161 height 17
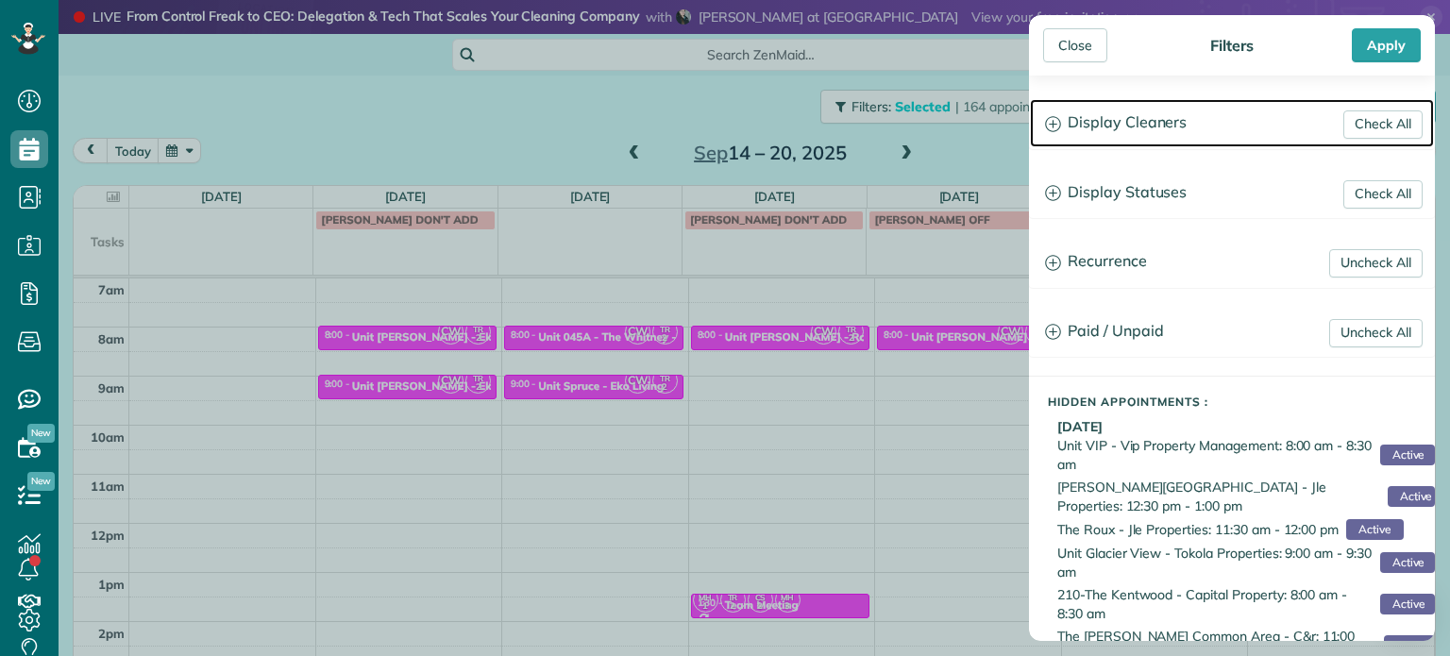
click at [1173, 136] on h3 "Display Cleaners" at bounding box center [1232, 123] width 404 height 48
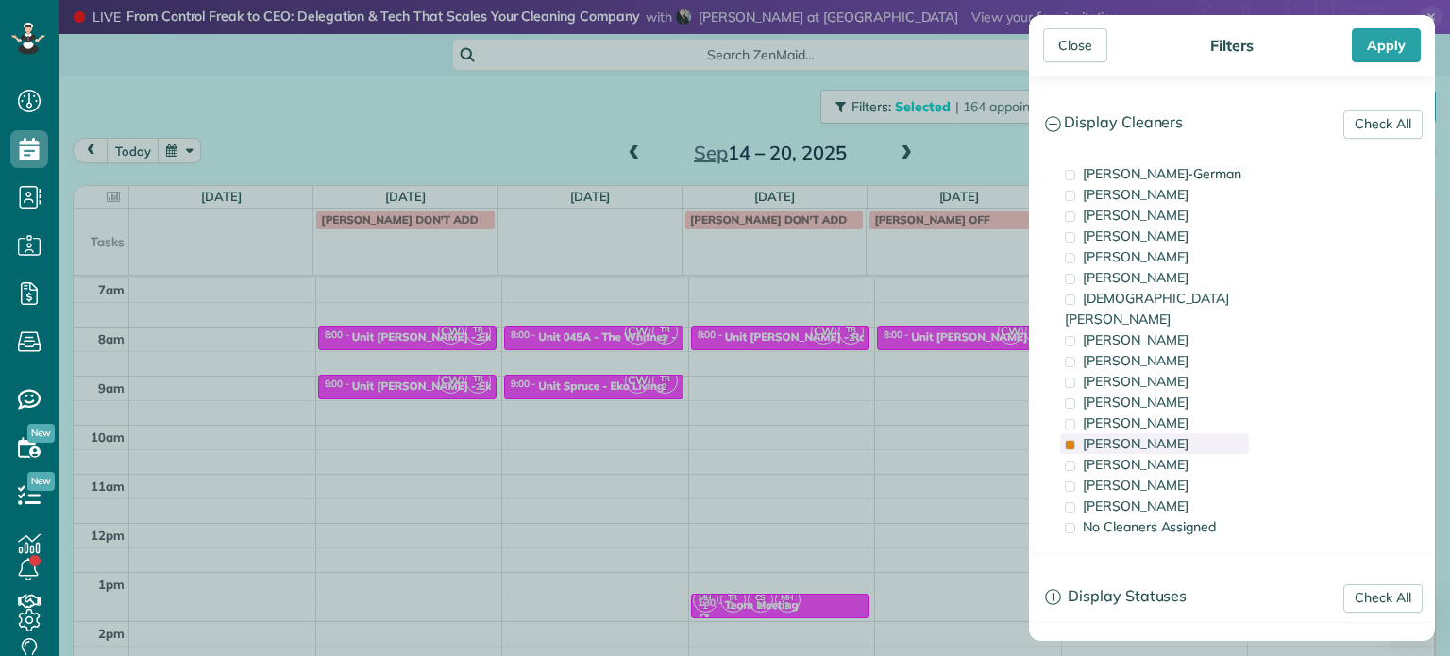
click at [1161, 433] on div "[PERSON_NAME]" at bounding box center [1154, 443] width 189 height 21
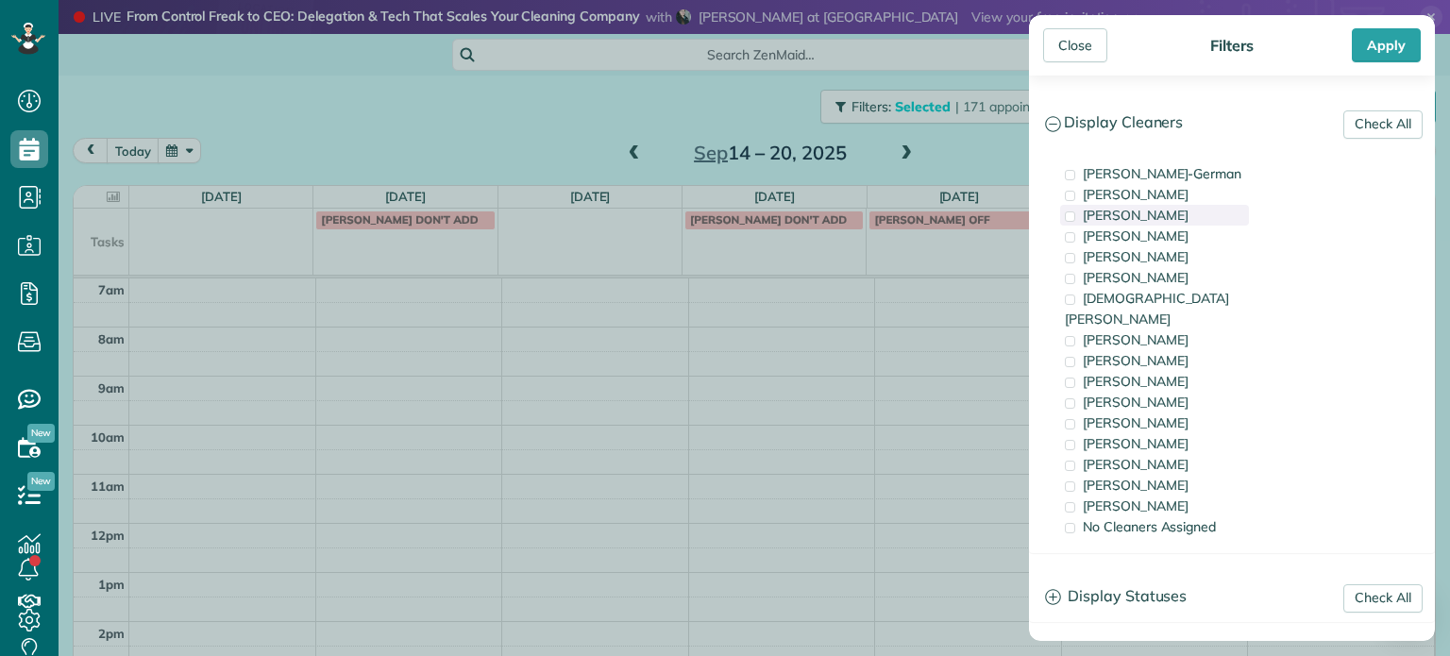
click at [1157, 220] on span "[PERSON_NAME]" at bounding box center [1136, 215] width 106 height 17
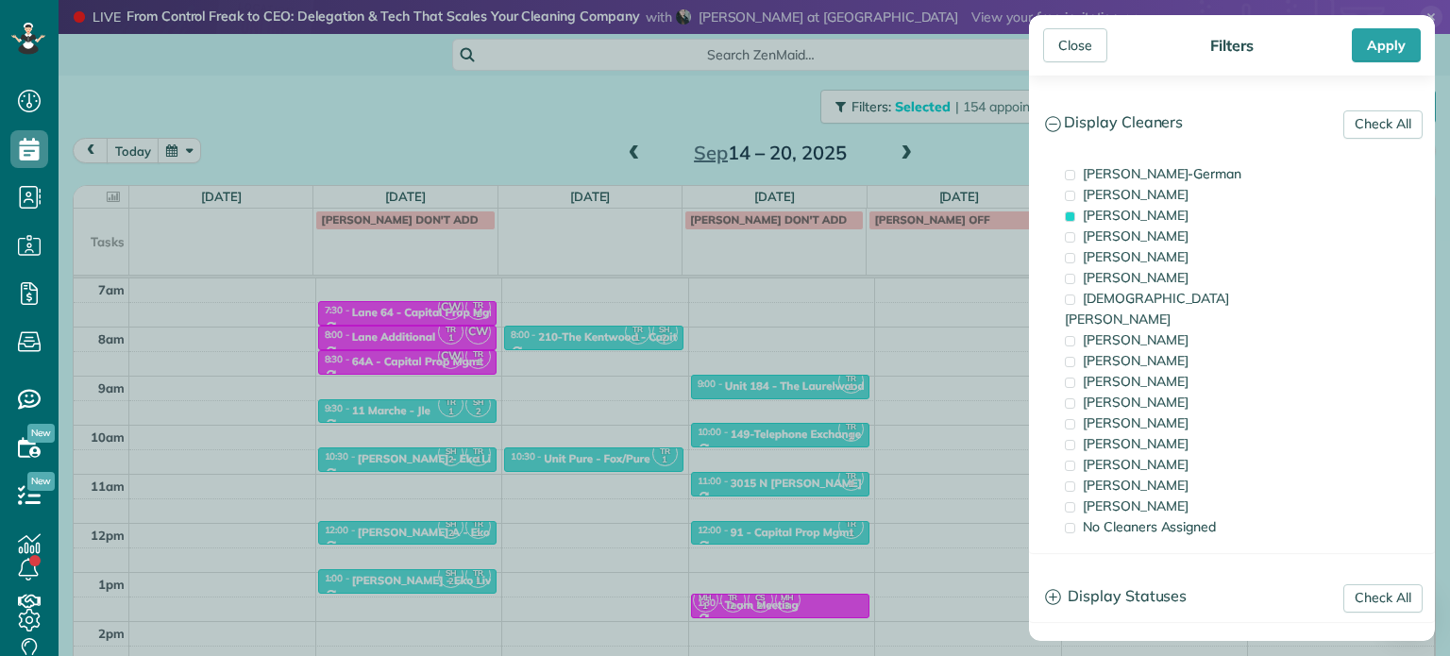
click at [615, 406] on div "Close Filters Apply Check All Display Cleaners [PERSON_NAME]-German [PERSON_NAM…" at bounding box center [725, 328] width 1450 height 656
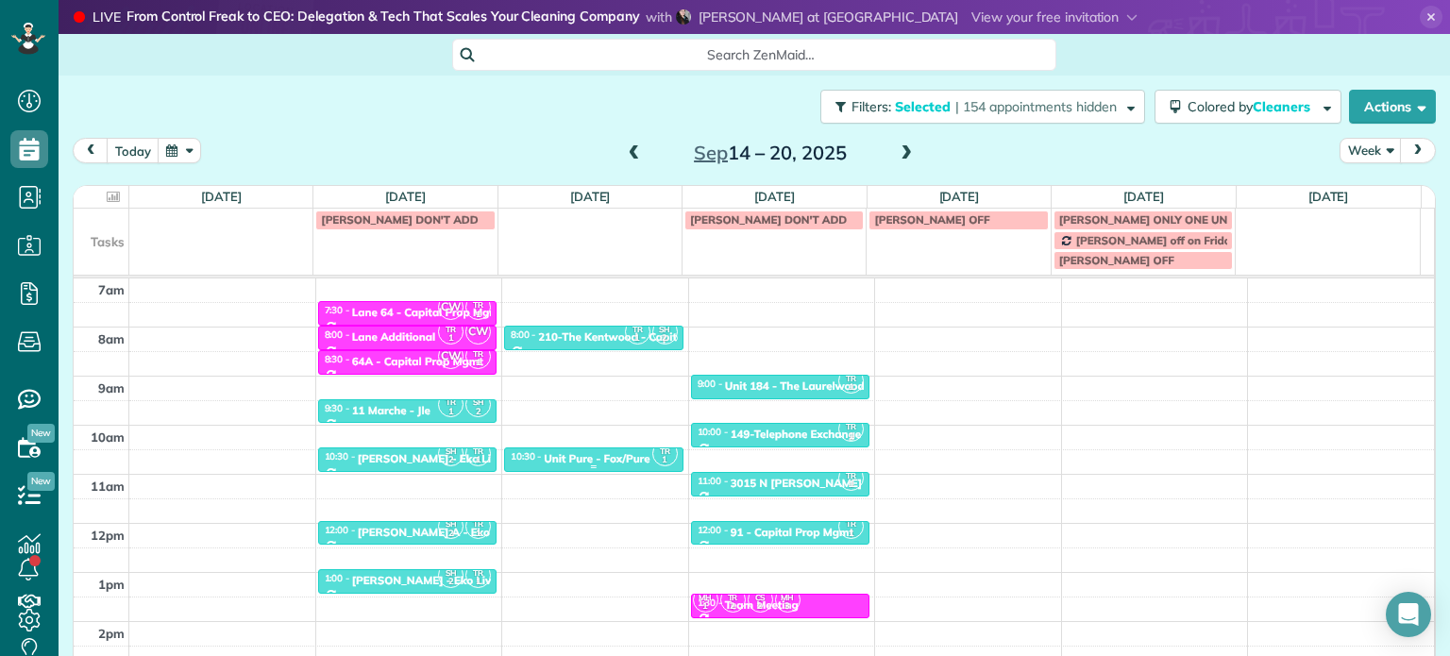
click at [598, 464] on div at bounding box center [593, 468] width 177 height 8
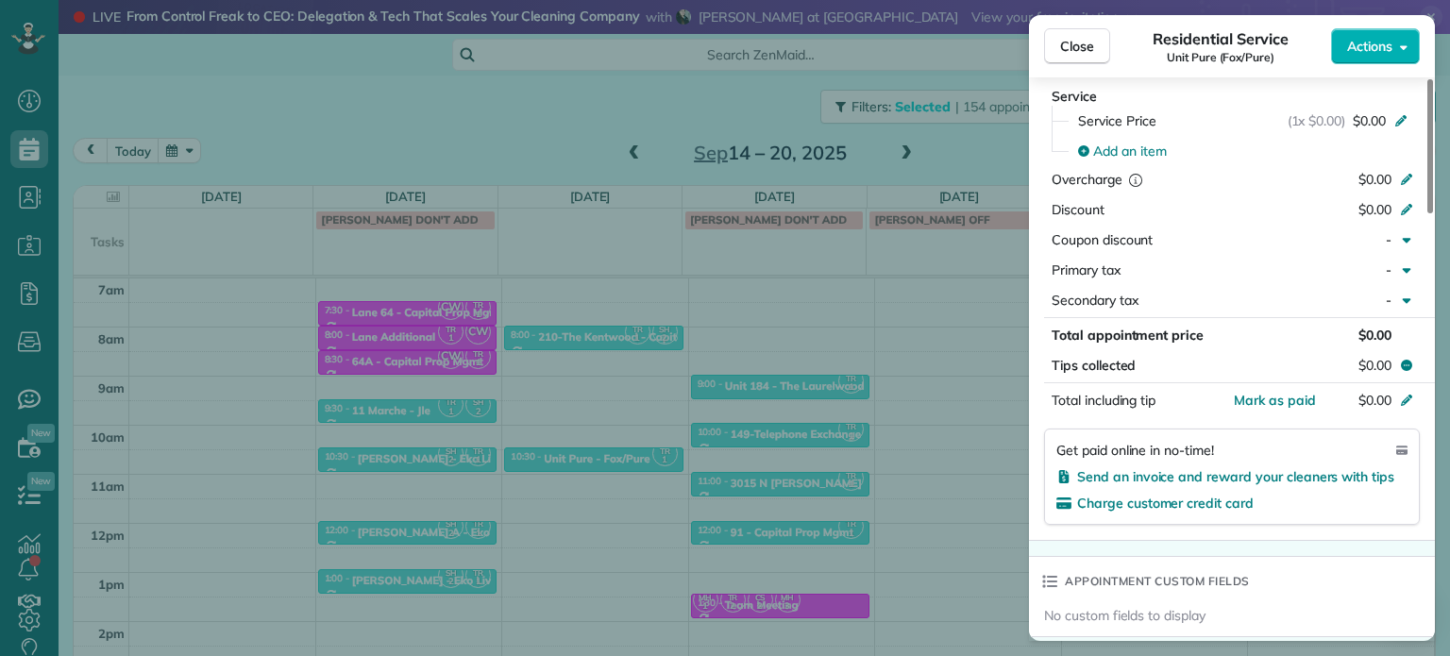
scroll to position [1616, 0]
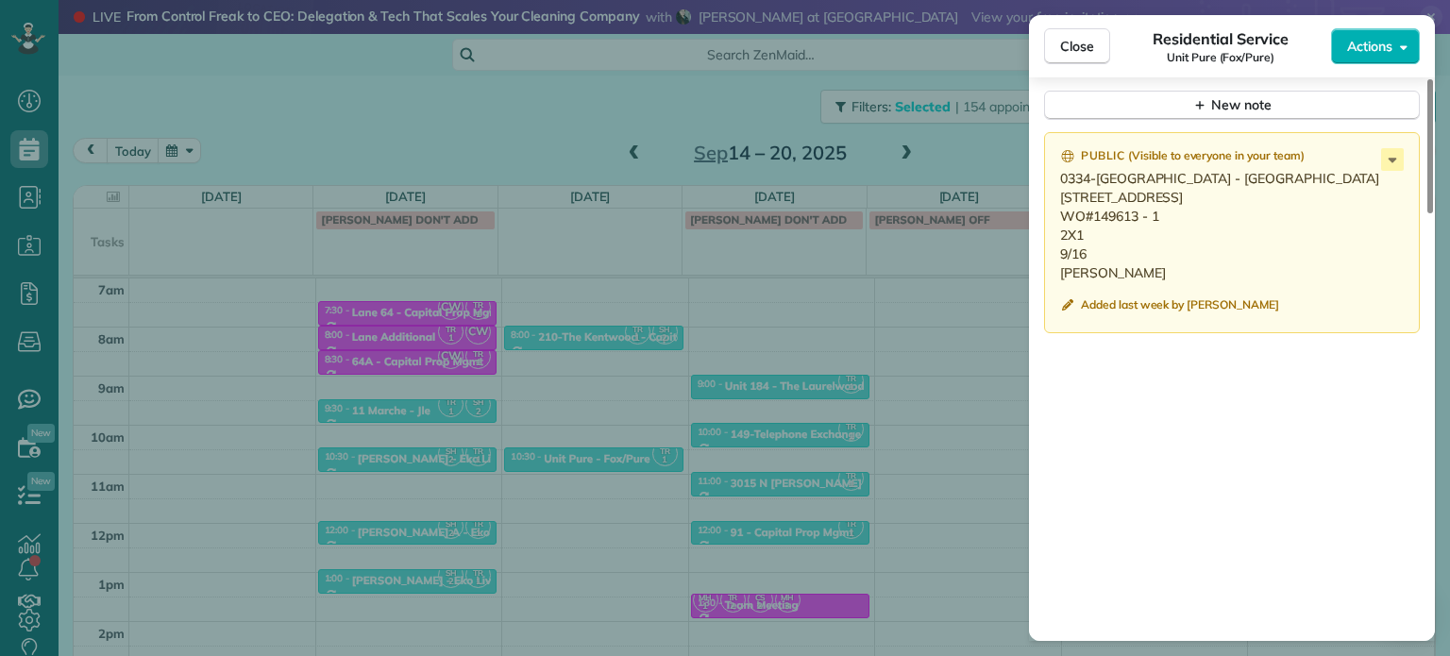
click at [925, 323] on div "Close Residential Service Unit Pure (Fox/Pure) Actions Status Active Unit Pure …" at bounding box center [725, 328] width 1450 height 656
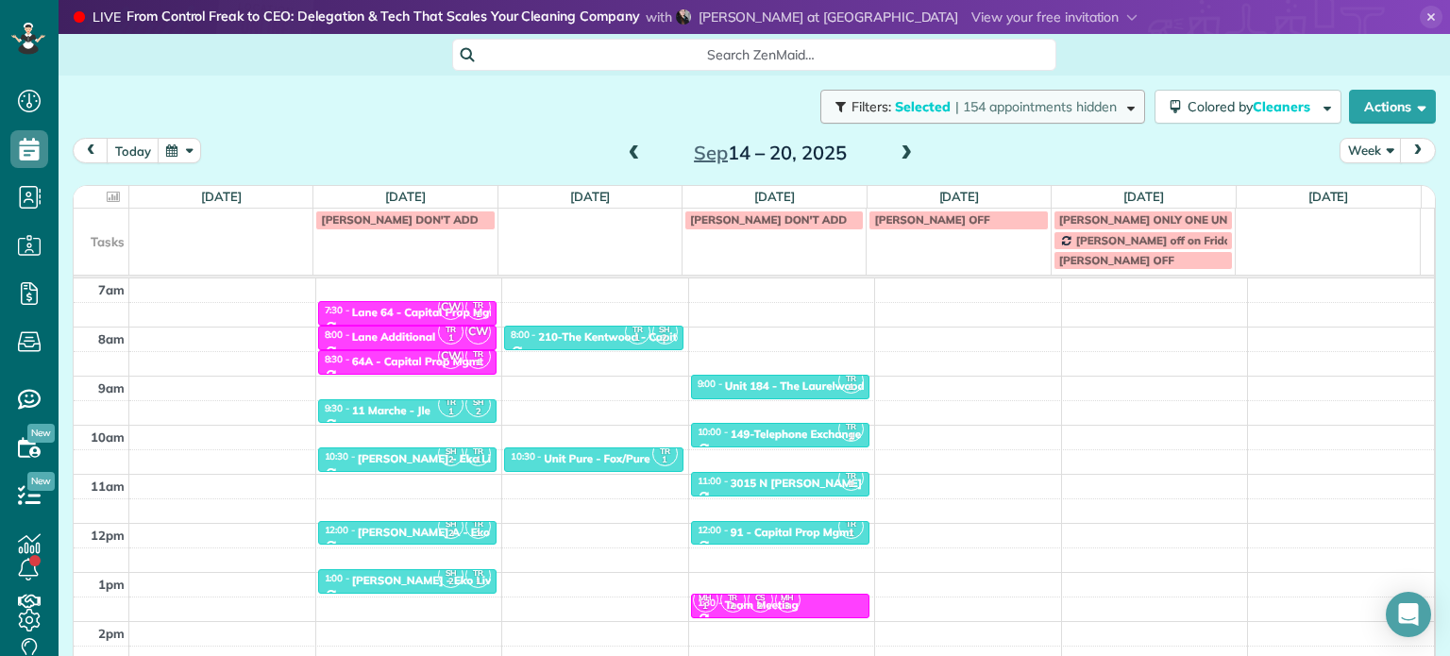
click at [962, 107] on span "| 154 appointments hidden" at bounding box center [1035, 106] width 161 height 17
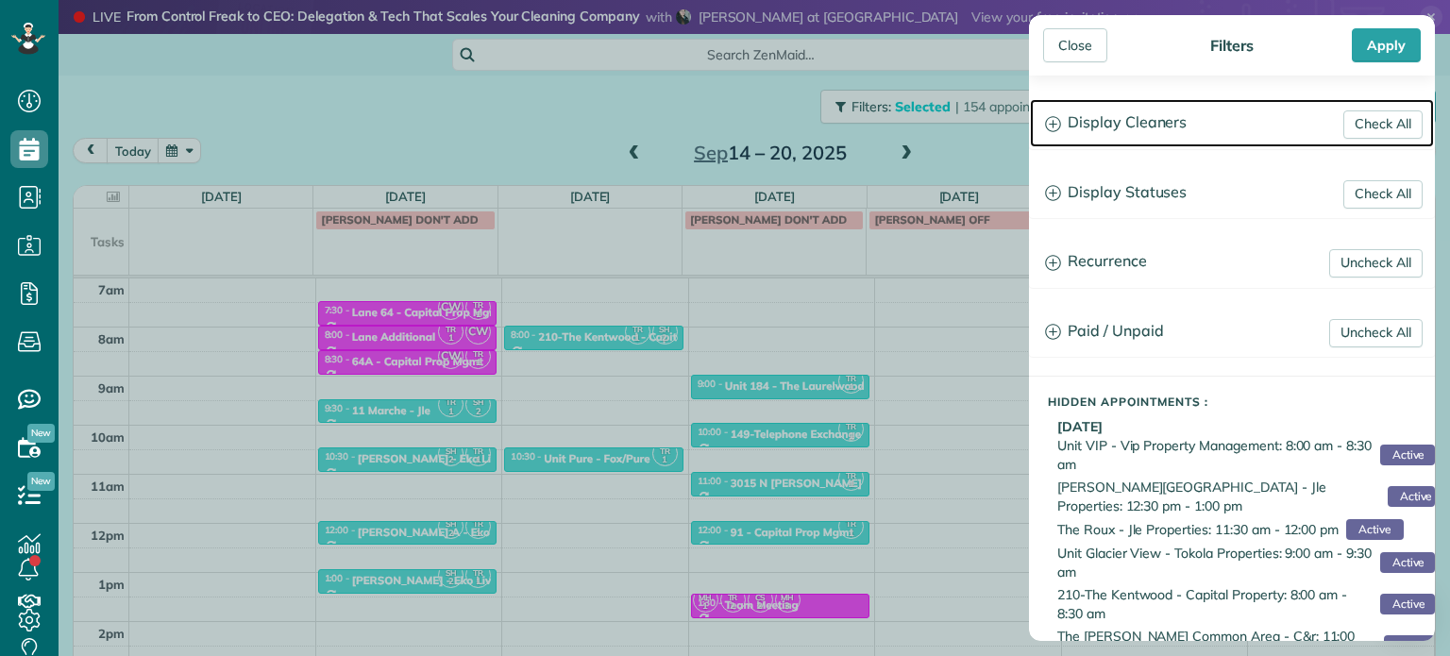
click at [1199, 117] on h3 "Display Cleaners" at bounding box center [1232, 123] width 404 height 48
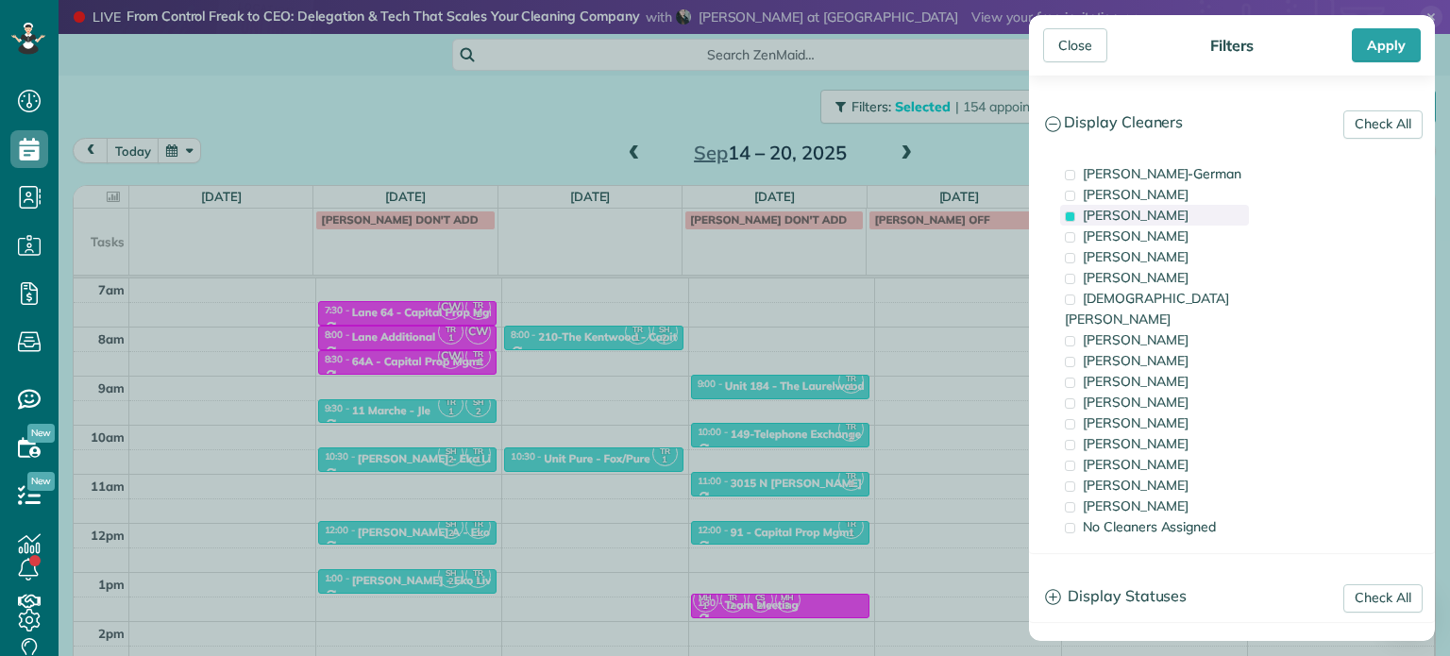
click at [1186, 212] on span "[PERSON_NAME]" at bounding box center [1136, 215] width 106 height 17
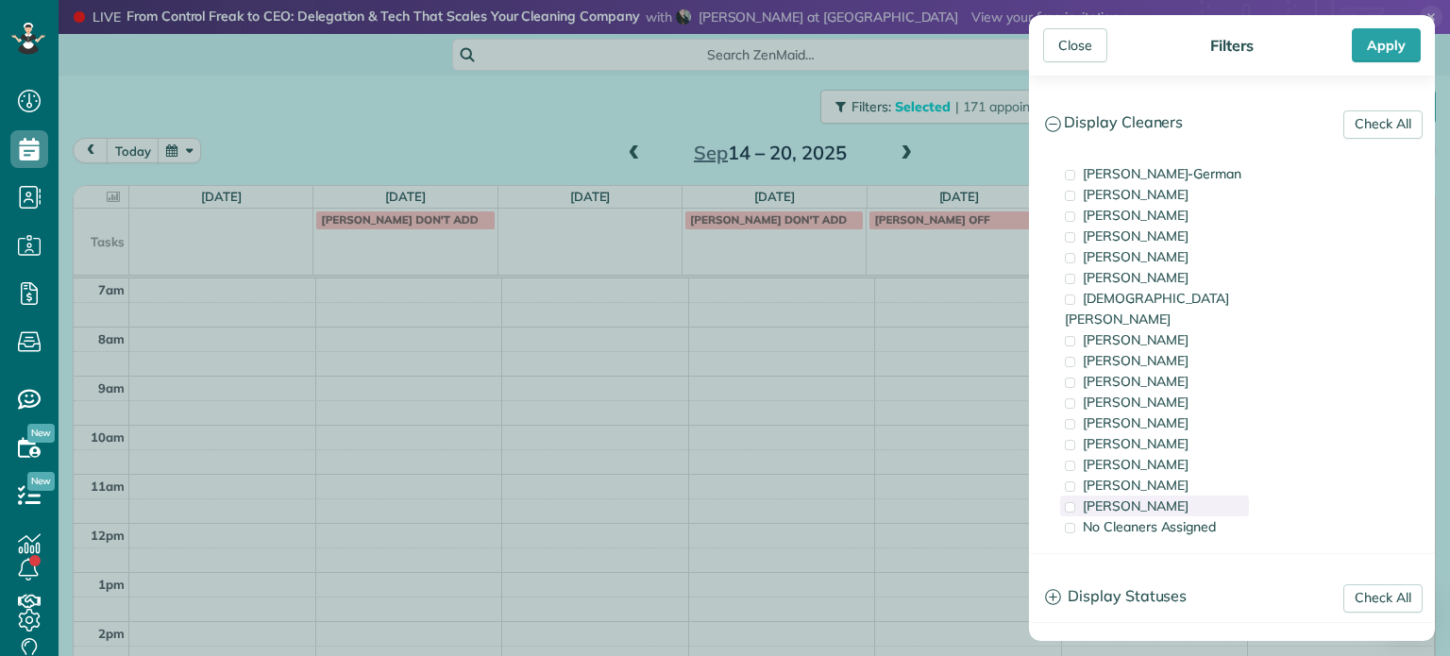
click at [1175, 496] on div "[PERSON_NAME]" at bounding box center [1154, 506] width 189 height 21
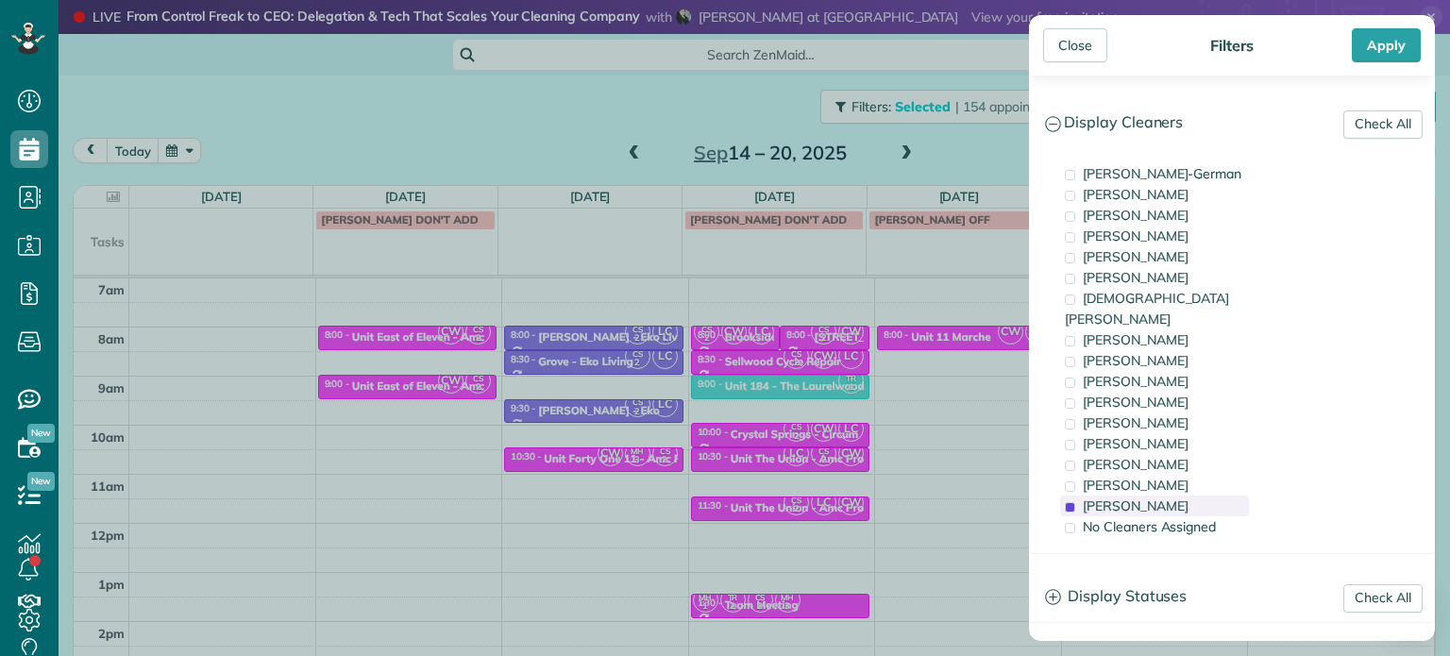
click at [1175, 496] on div "[PERSON_NAME]" at bounding box center [1154, 506] width 189 height 21
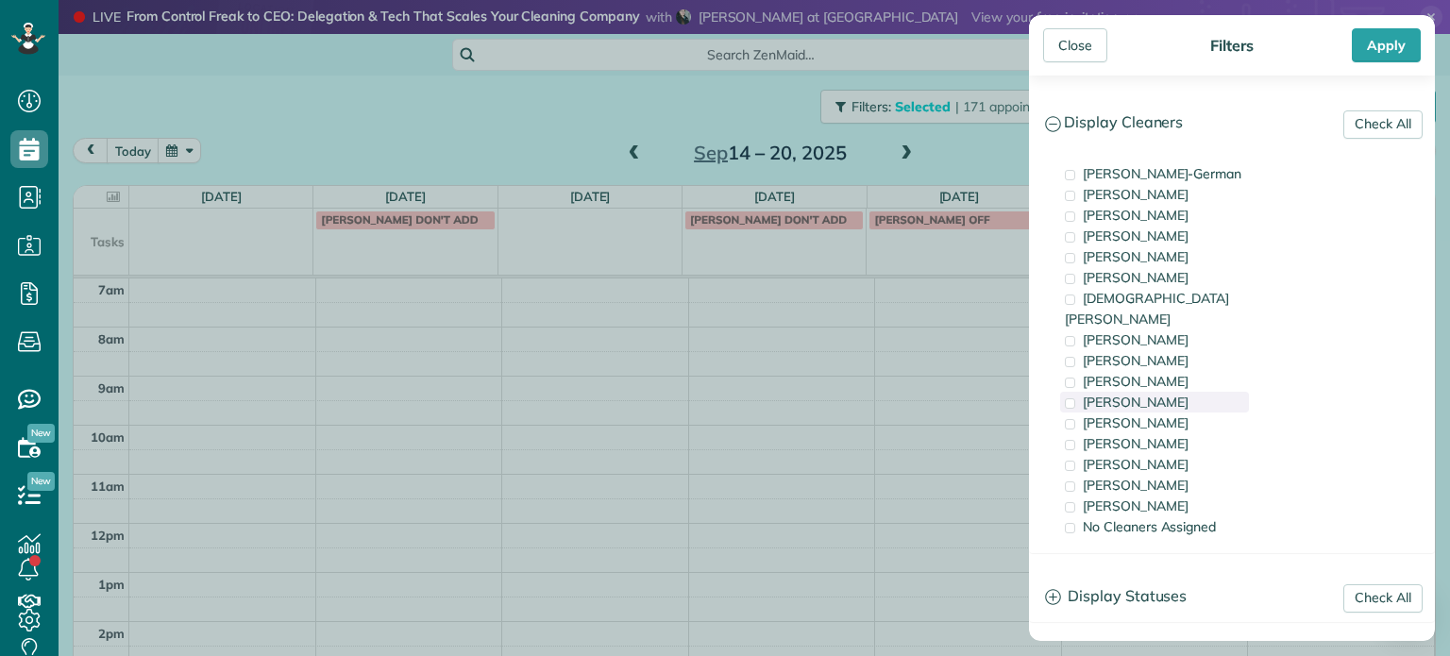
click at [1172, 392] on div "[PERSON_NAME]" at bounding box center [1154, 402] width 189 height 21
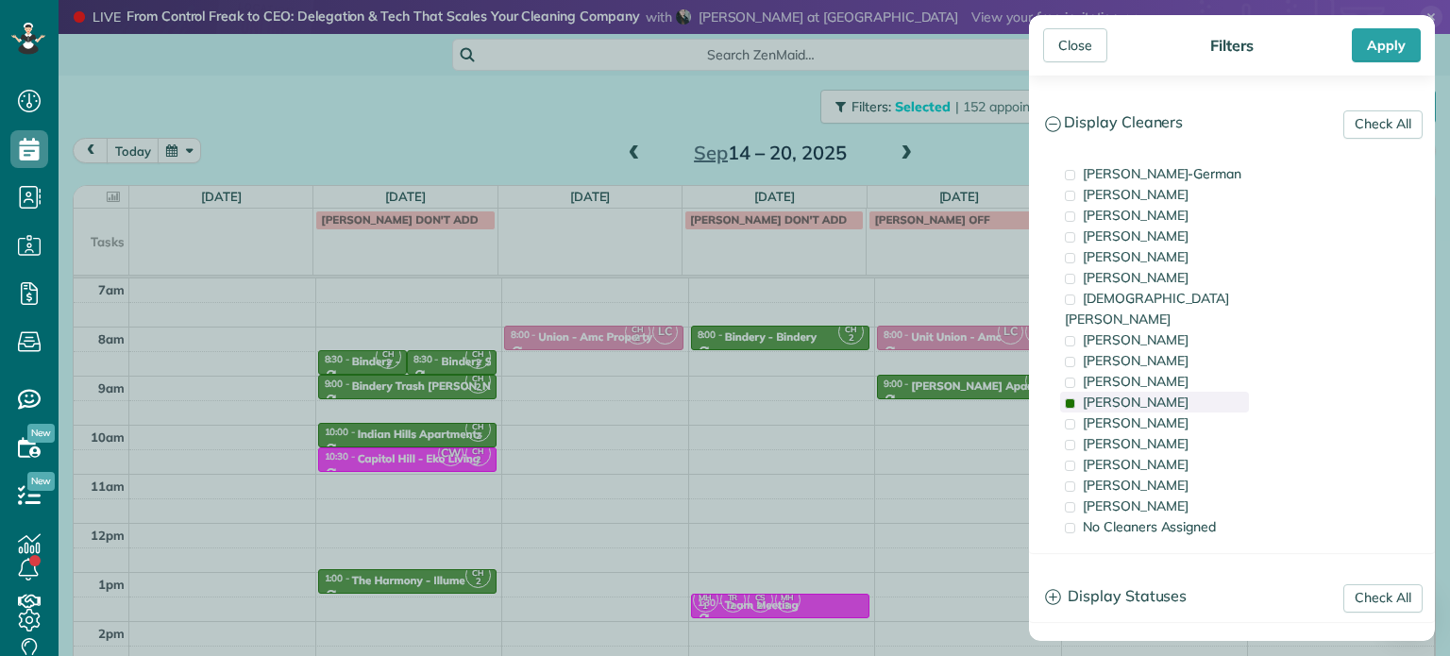
click at [1172, 392] on div "[PERSON_NAME]" at bounding box center [1154, 402] width 189 height 21
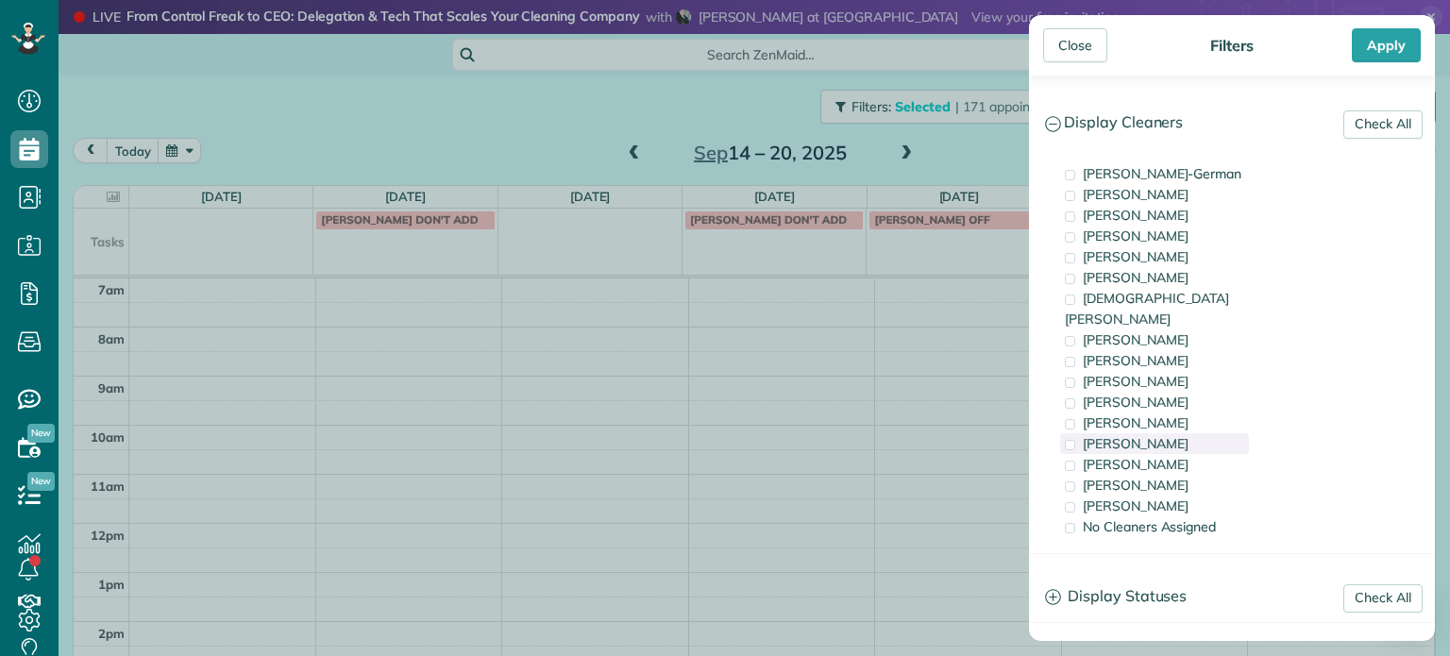
click at [1187, 433] on div "[PERSON_NAME]" at bounding box center [1154, 443] width 189 height 21
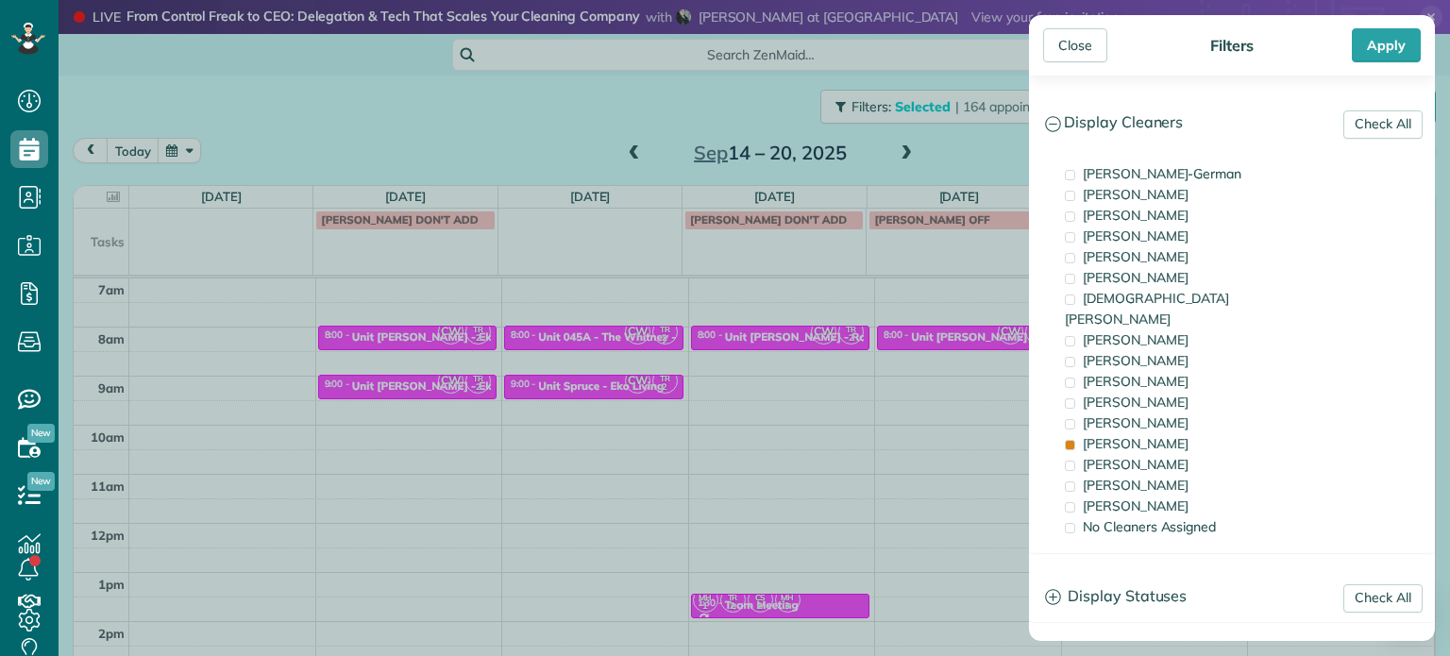
click at [649, 359] on div "Close Filters Apply Check All Display Cleaners [PERSON_NAME]-German [PERSON_NAM…" at bounding box center [725, 328] width 1450 height 656
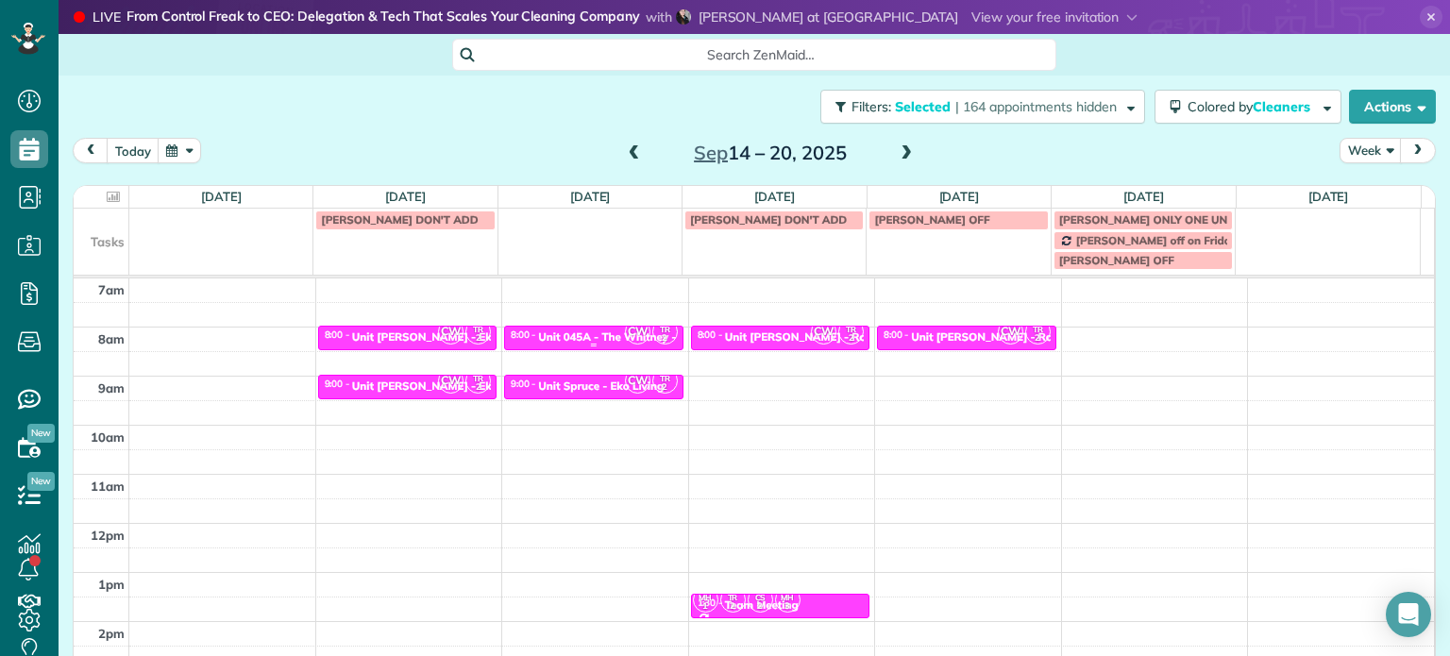
click at [598, 338] on div "Unit 045A - The Whitney - Capital" at bounding box center [627, 336] width 178 height 13
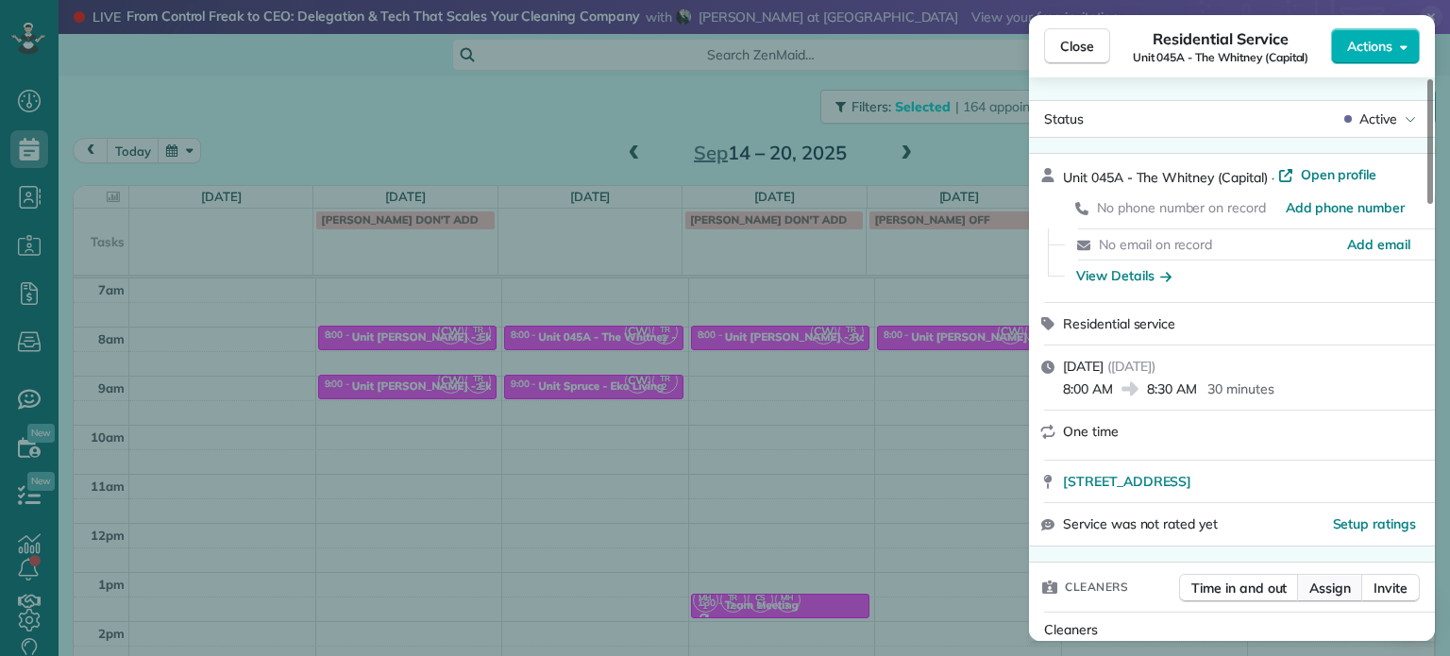
click at [1334, 591] on span "Assign" at bounding box center [1330, 588] width 42 height 19
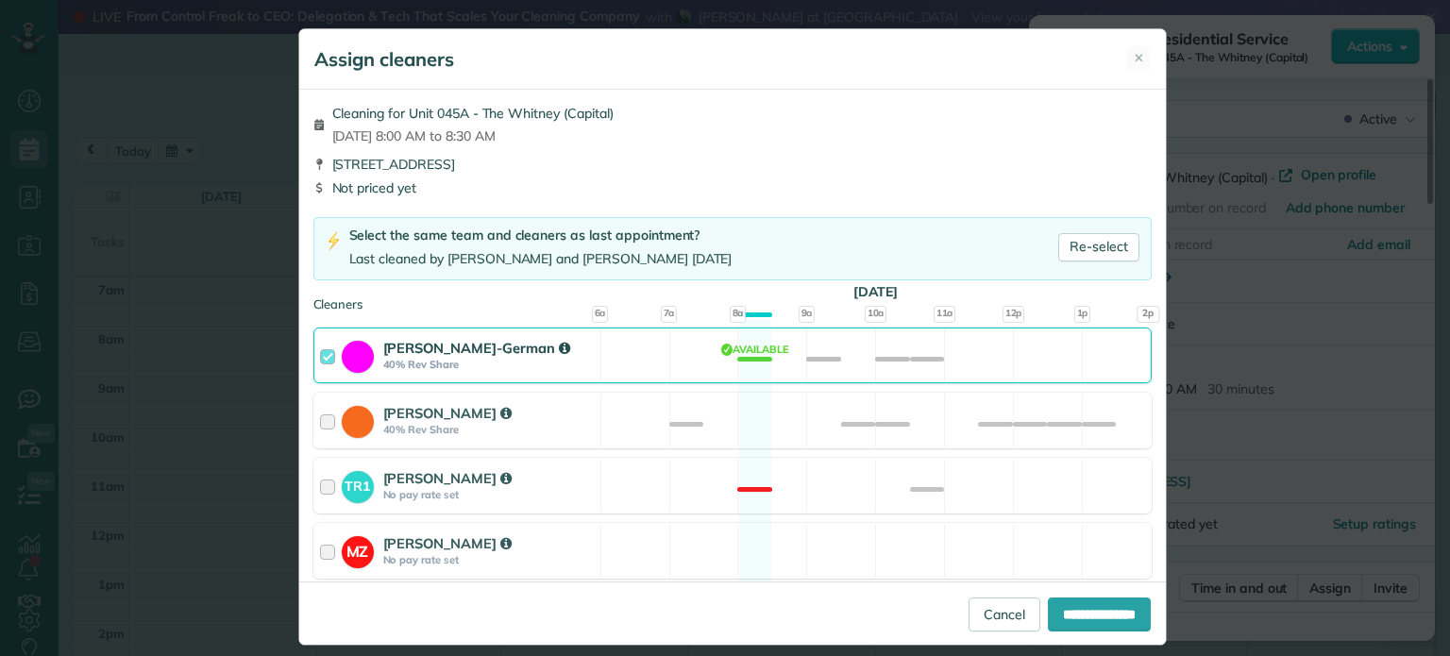
click at [853, 359] on div "[PERSON_NAME]-German 40% Rev Share Available" at bounding box center [732, 356] width 838 height 56
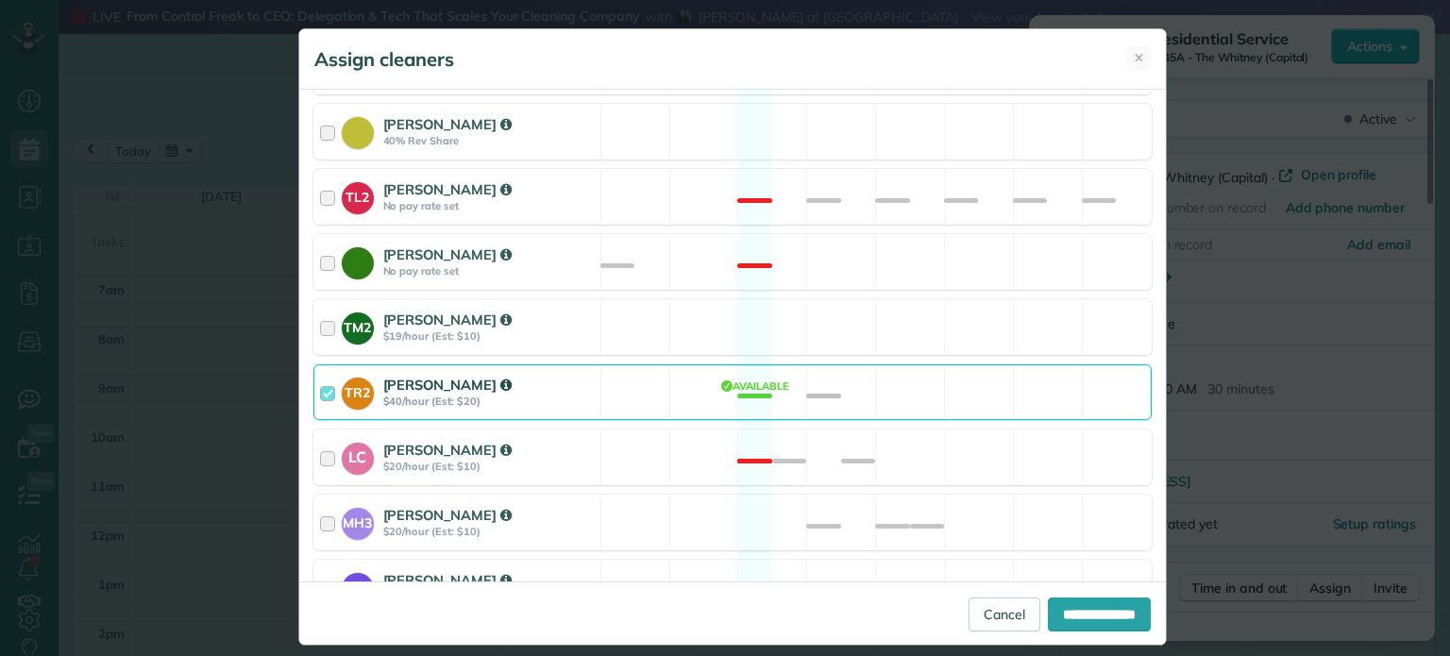
scroll to position [818, 0]
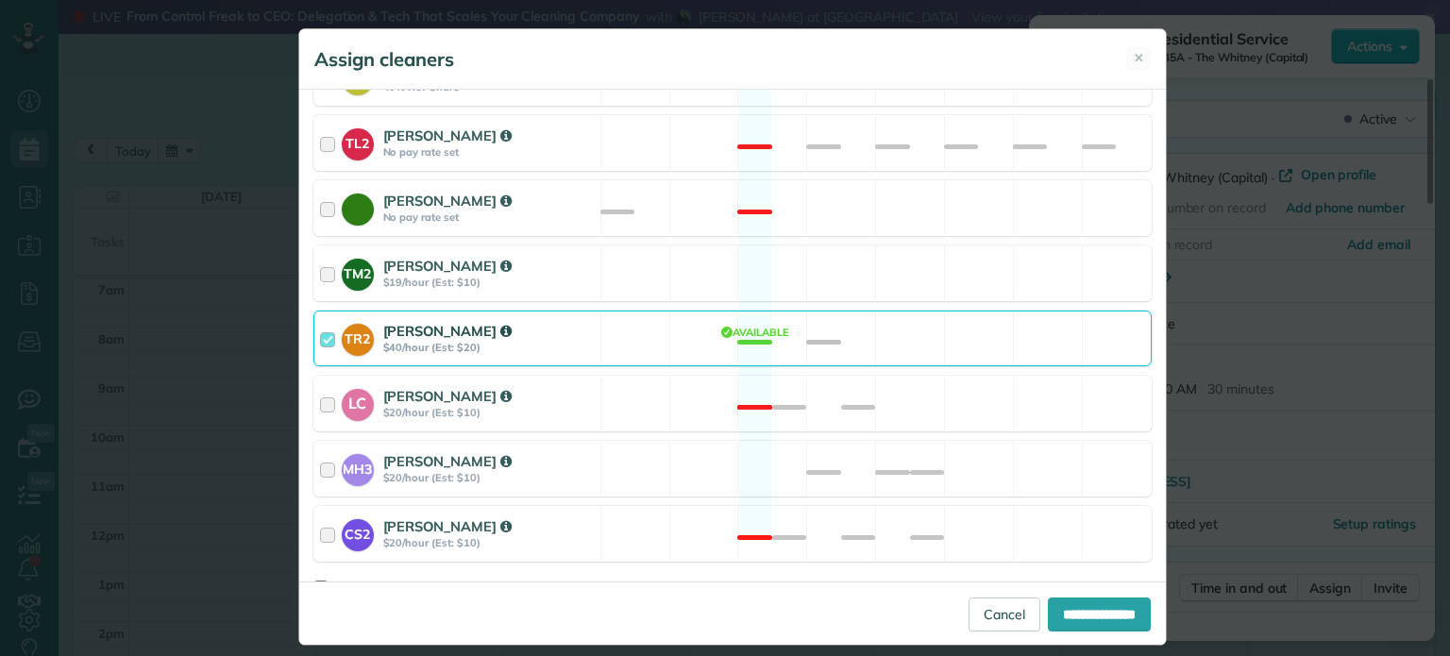
click at [854, 324] on div "TR2 [PERSON_NAME] $40/hour (Est: $20) Available" at bounding box center [732, 339] width 838 height 56
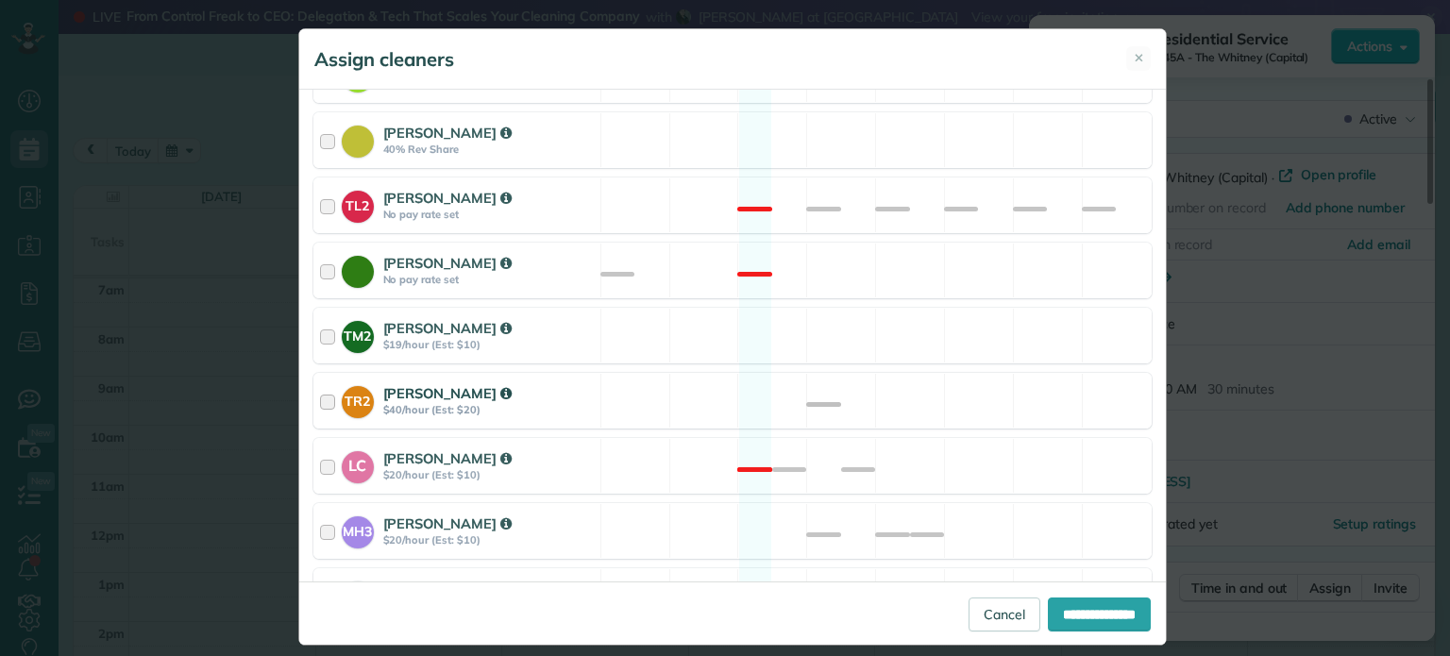
scroll to position [723, 0]
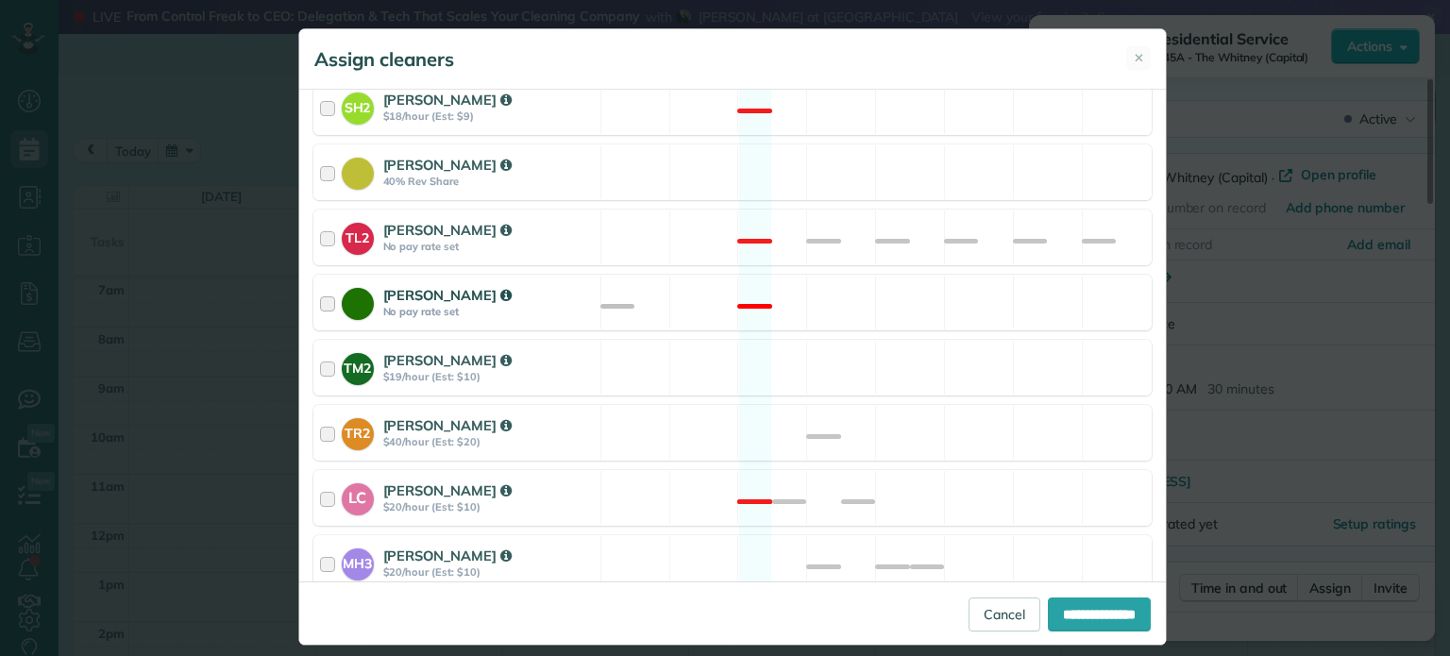
click at [895, 278] on div "[PERSON_NAME] No pay rate set Not available" at bounding box center [732, 303] width 838 height 56
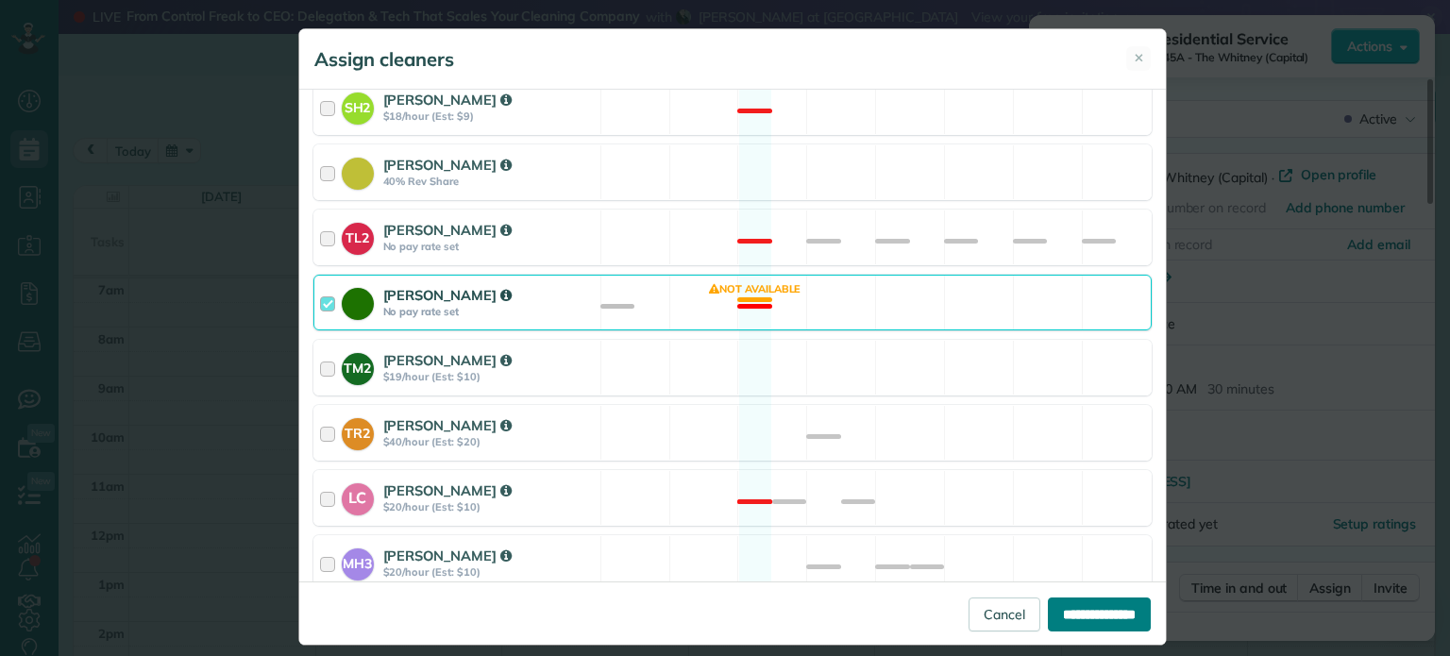
click at [1087, 612] on input "**********" at bounding box center [1099, 615] width 103 height 34
type input "**********"
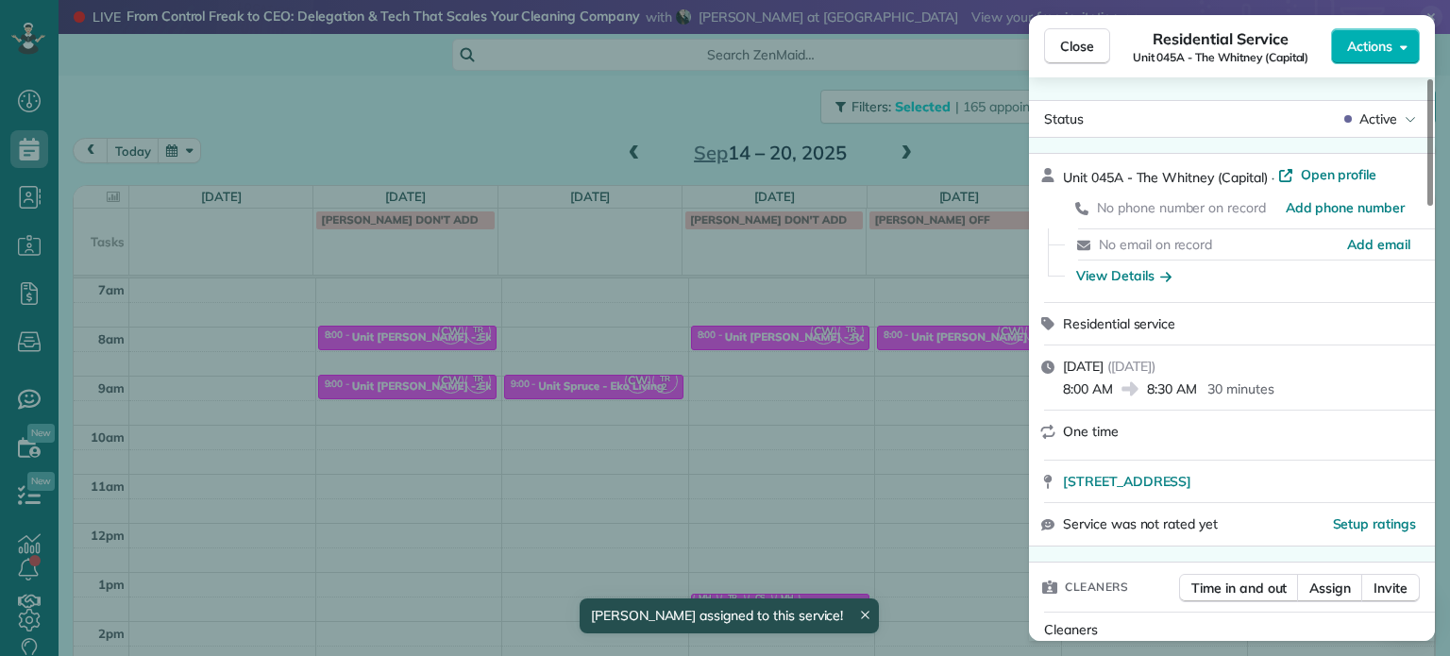
click at [577, 366] on div "Close Residential Service Unit 045A - The Whitney (Capital) Actions Status Acti…" at bounding box center [725, 328] width 1450 height 656
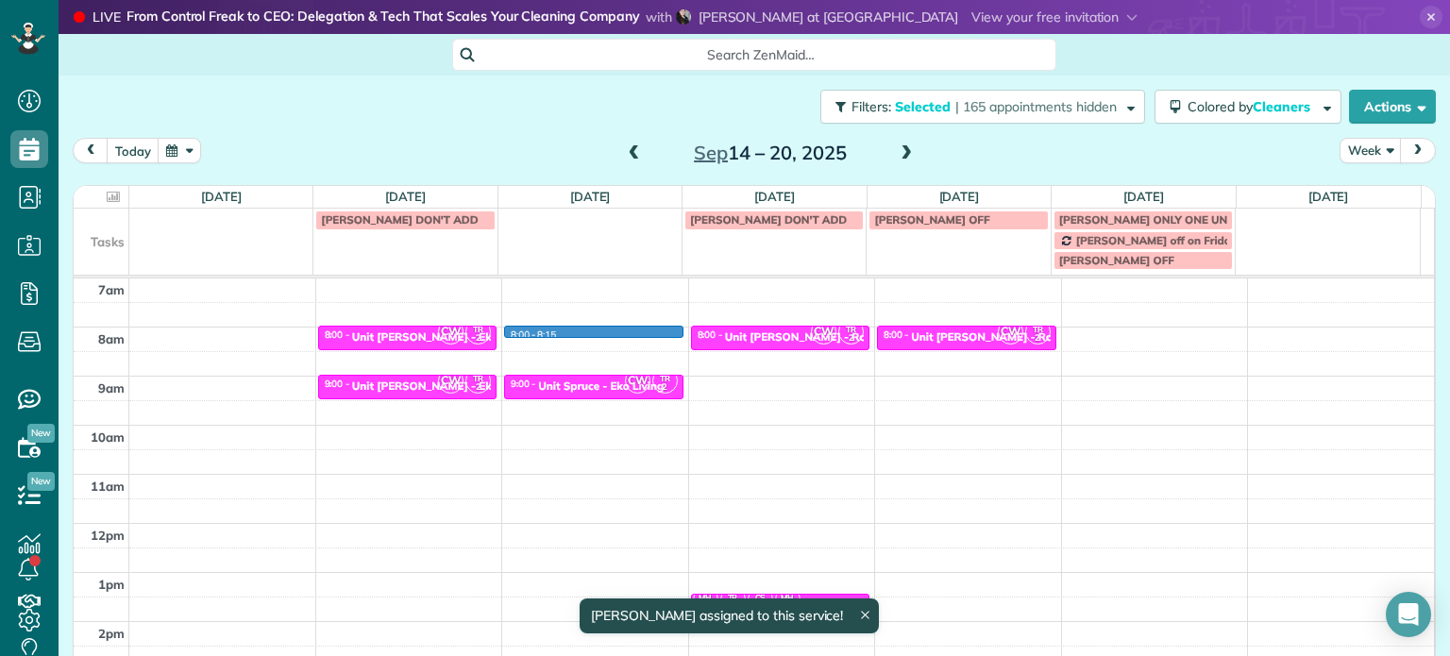
click at [594, 331] on div "4am 5am 6am 7am 8am 9am 10am 11am 12pm 1pm 2pm 3pm 4pm 5pm CW TR 2 8:00 - 8:30 …" at bounding box center [754, 474] width 1360 height 686
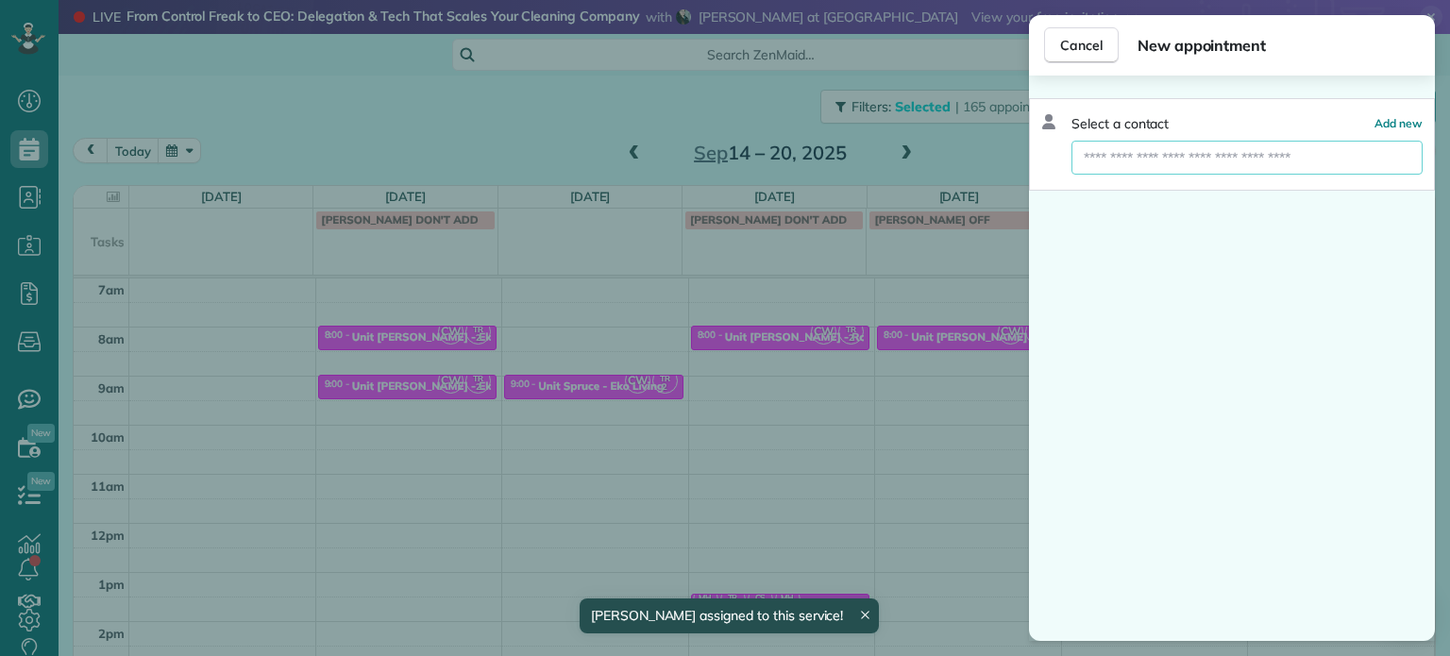
click at [1139, 161] on input "text" at bounding box center [1247, 158] width 351 height 34
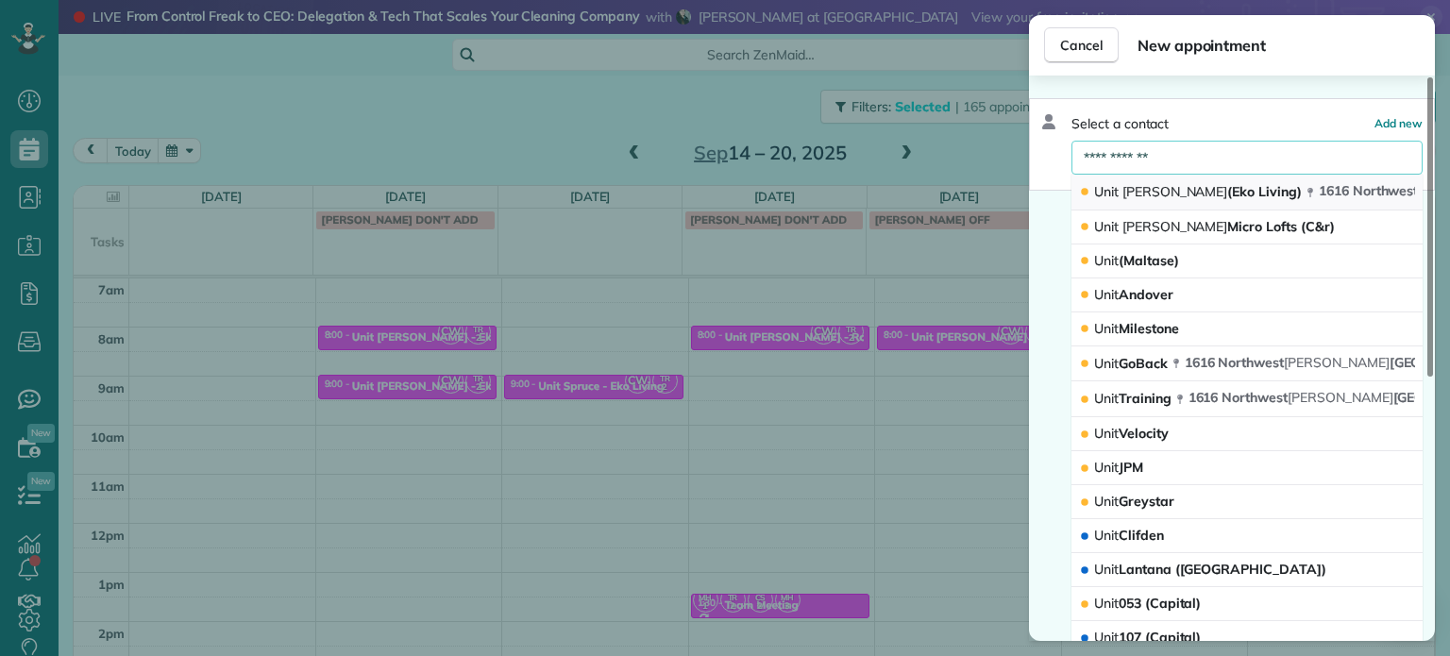
type input "**********"
click at [1152, 191] on span "[PERSON_NAME]" at bounding box center [1176, 191] width 106 height 17
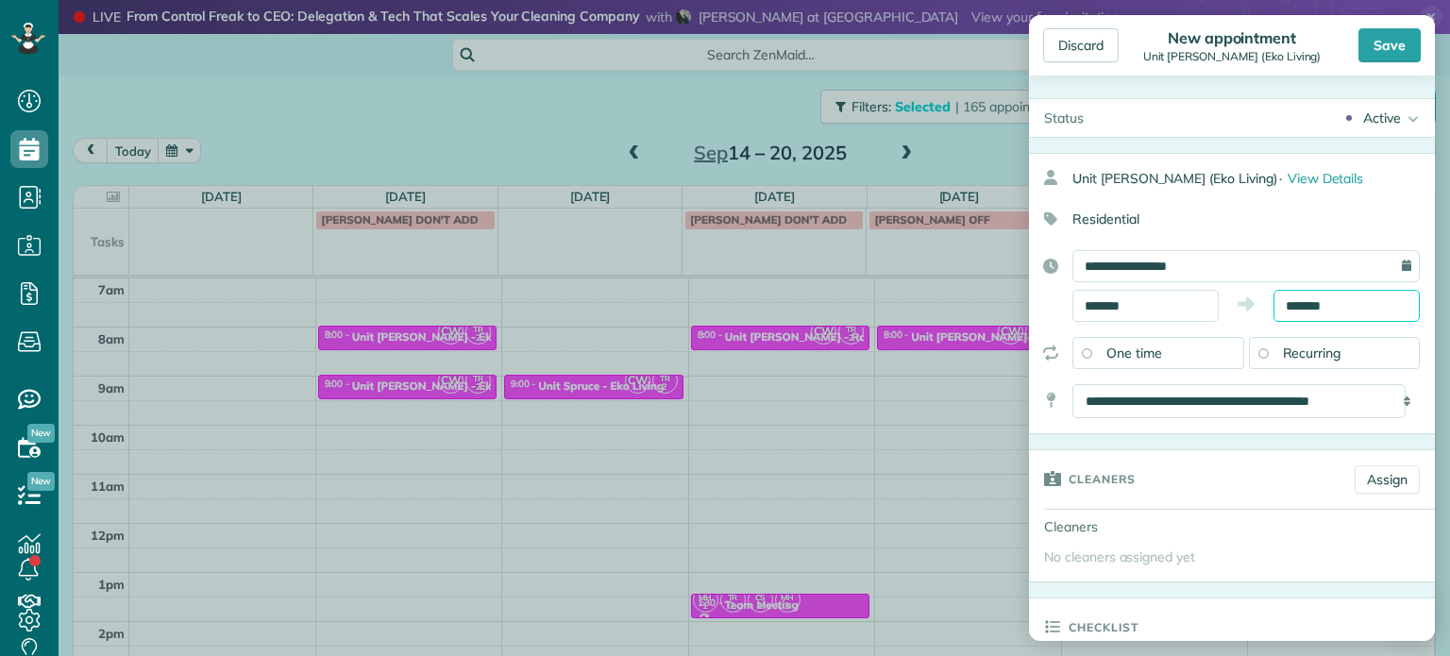
click at [1307, 300] on input "*******" at bounding box center [1347, 306] width 146 height 32
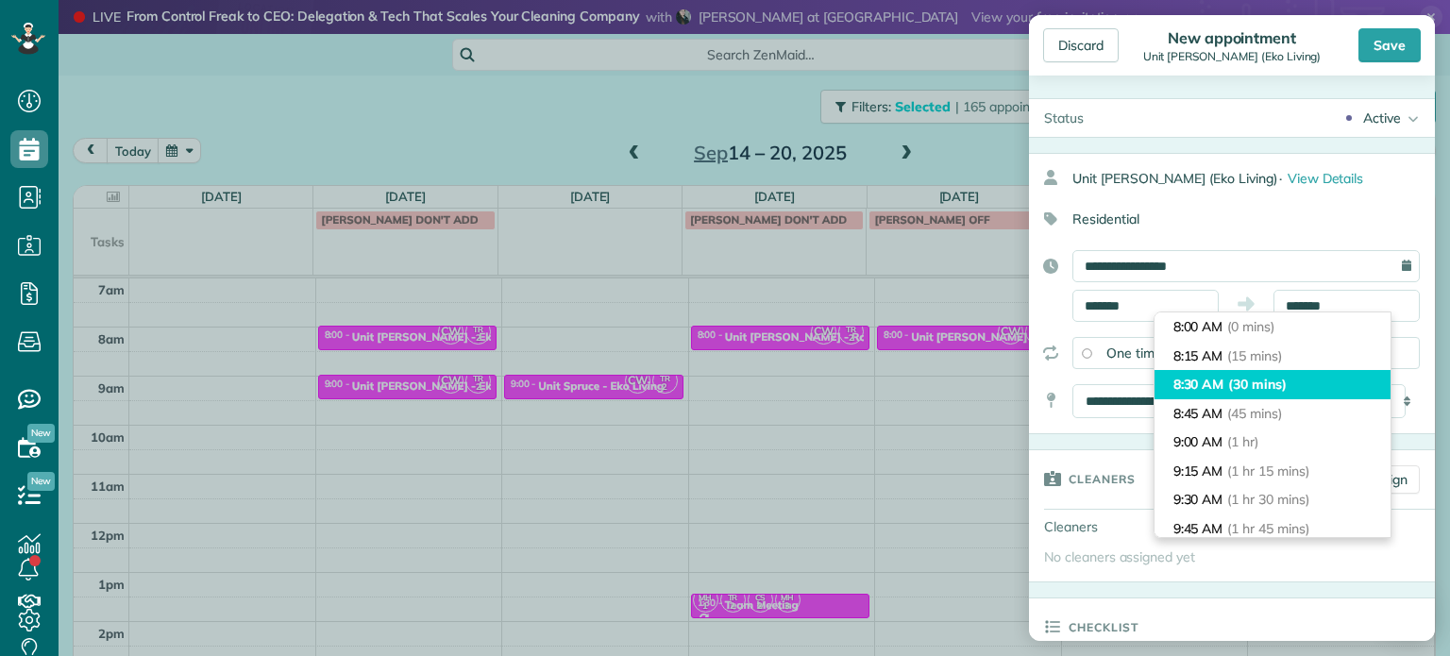
type input "*******"
click at [1258, 380] on span "(30 mins)" at bounding box center [1257, 384] width 59 height 17
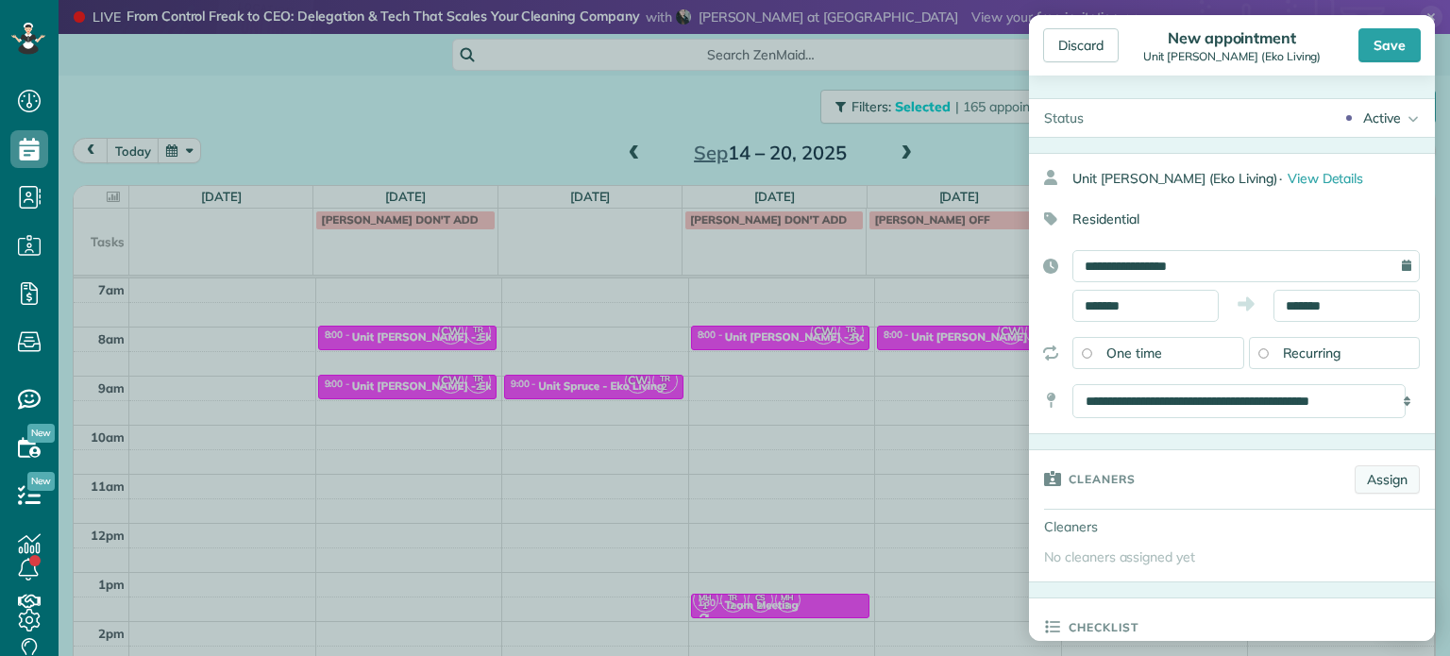
click at [1362, 478] on link "Assign" at bounding box center [1387, 479] width 65 height 28
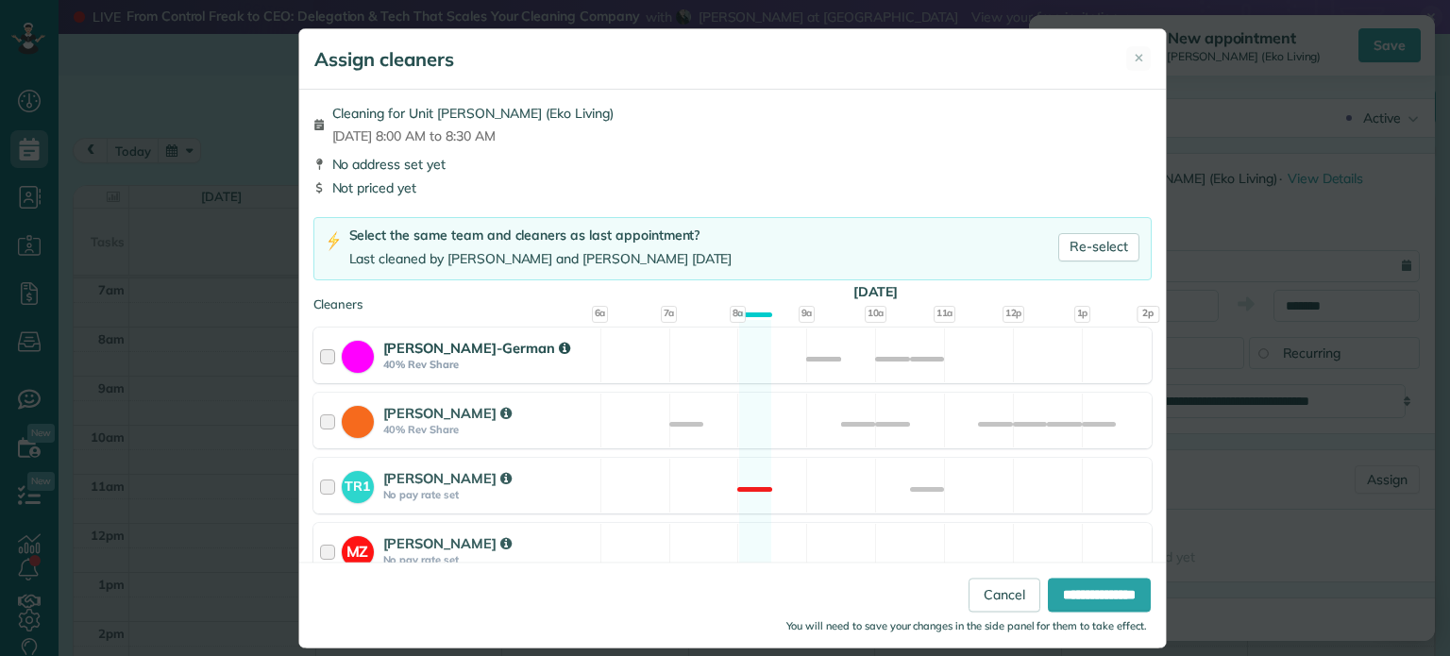
click at [999, 364] on div "[PERSON_NAME]-German 40% Rev Share Available" at bounding box center [732, 356] width 838 height 56
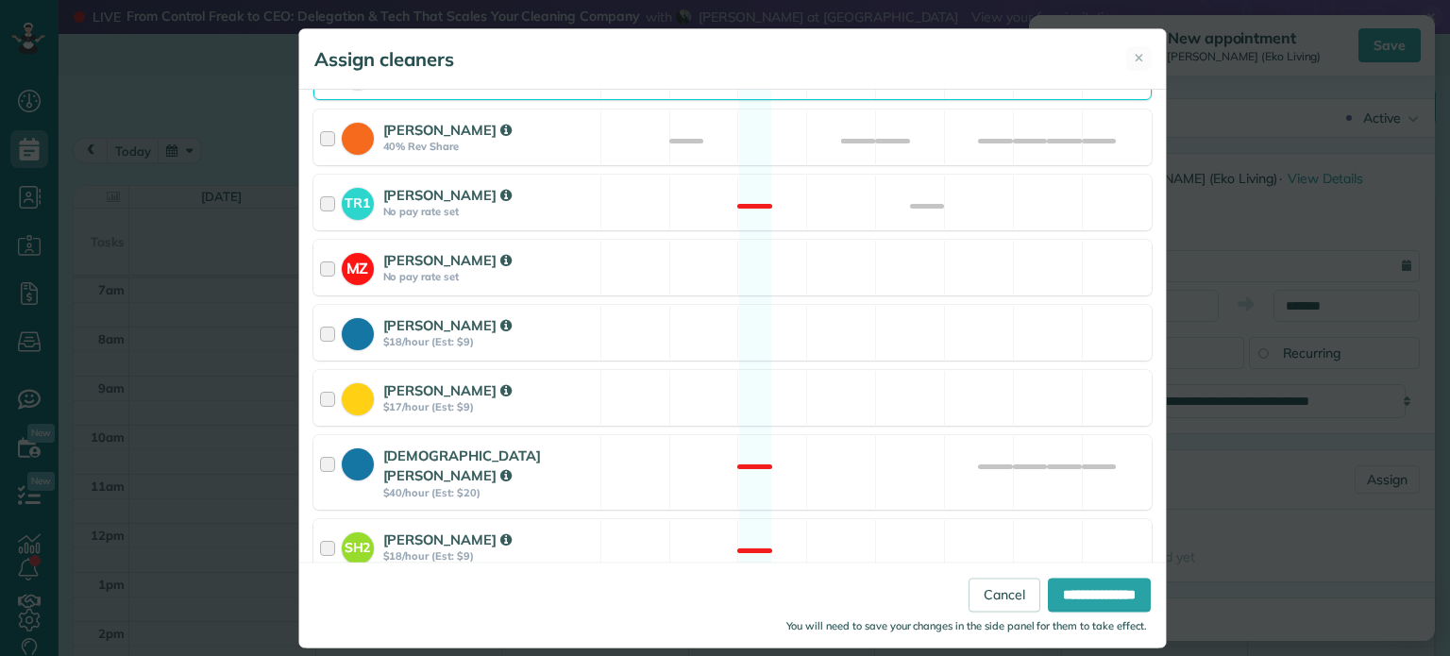
scroll to position [755, 0]
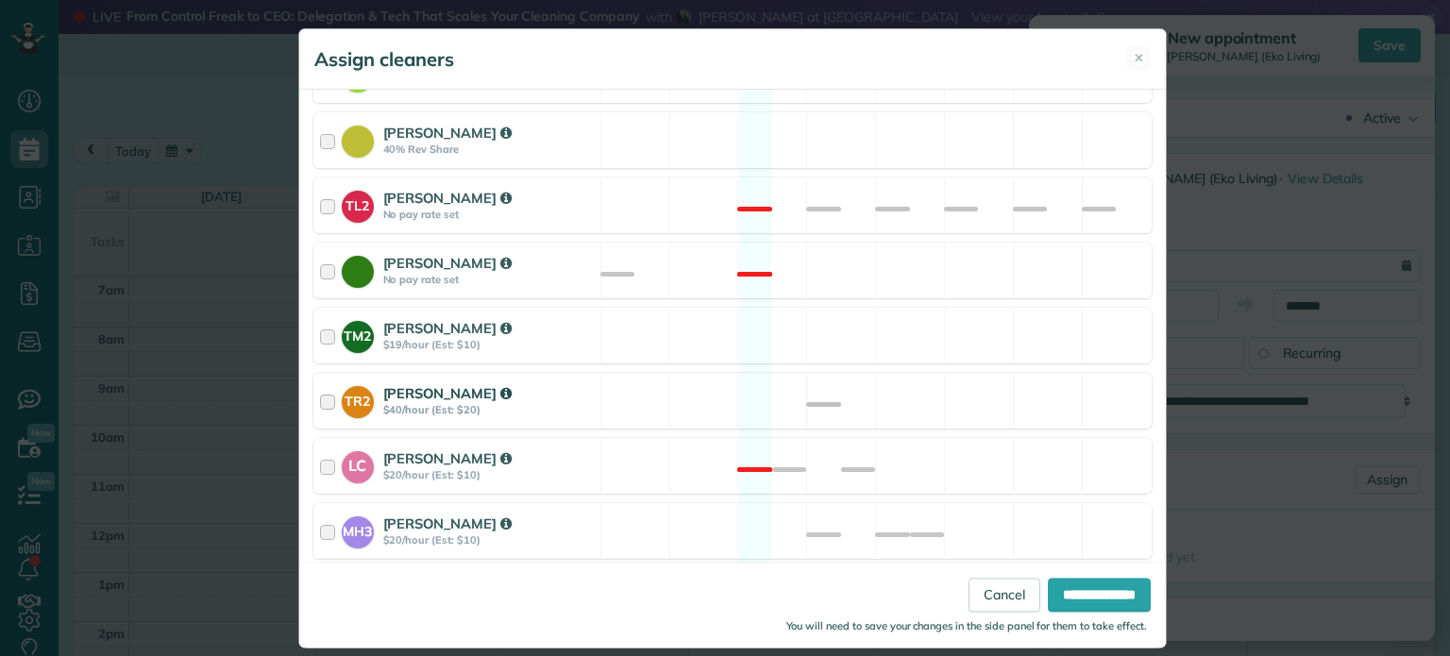
click at [998, 384] on div "TR2 [PERSON_NAME] $40/hour (Est: $20) Available" at bounding box center [732, 401] width 838 height 56
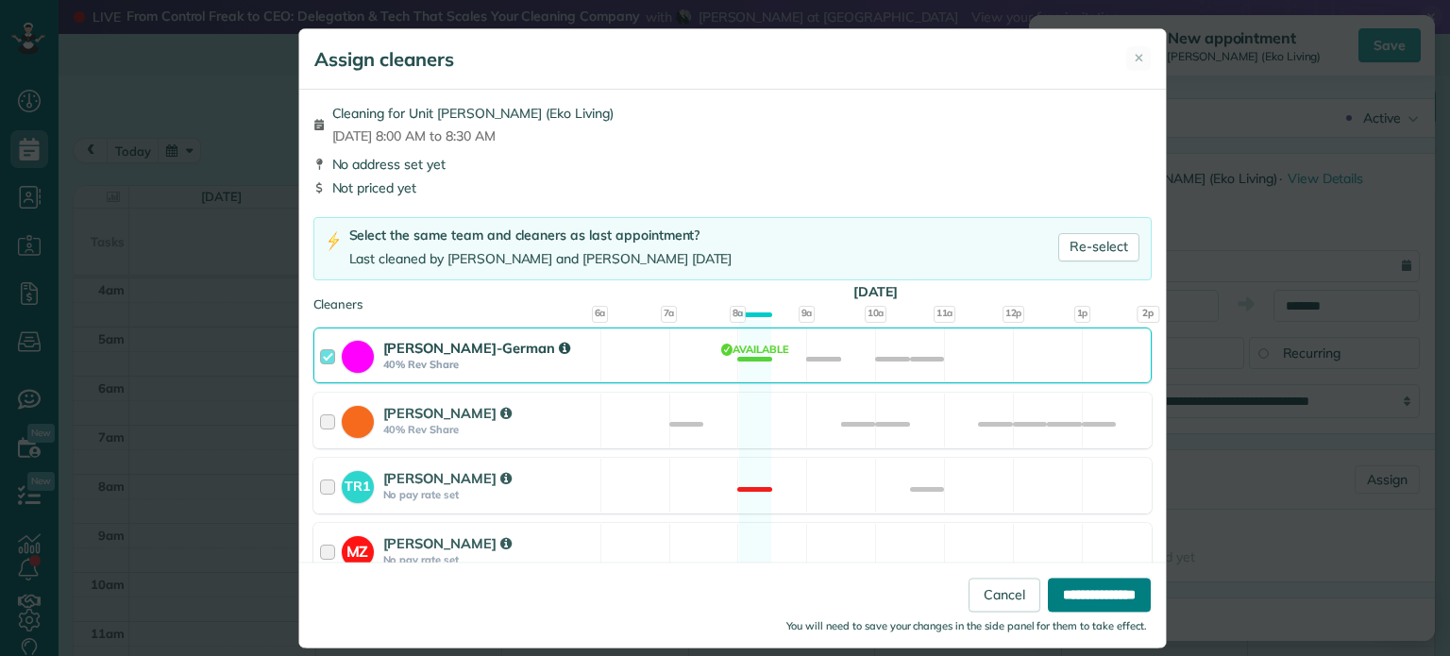
click at [1100, 588] on input "**********" at bounding box center [1099, 596] width 103 height 34
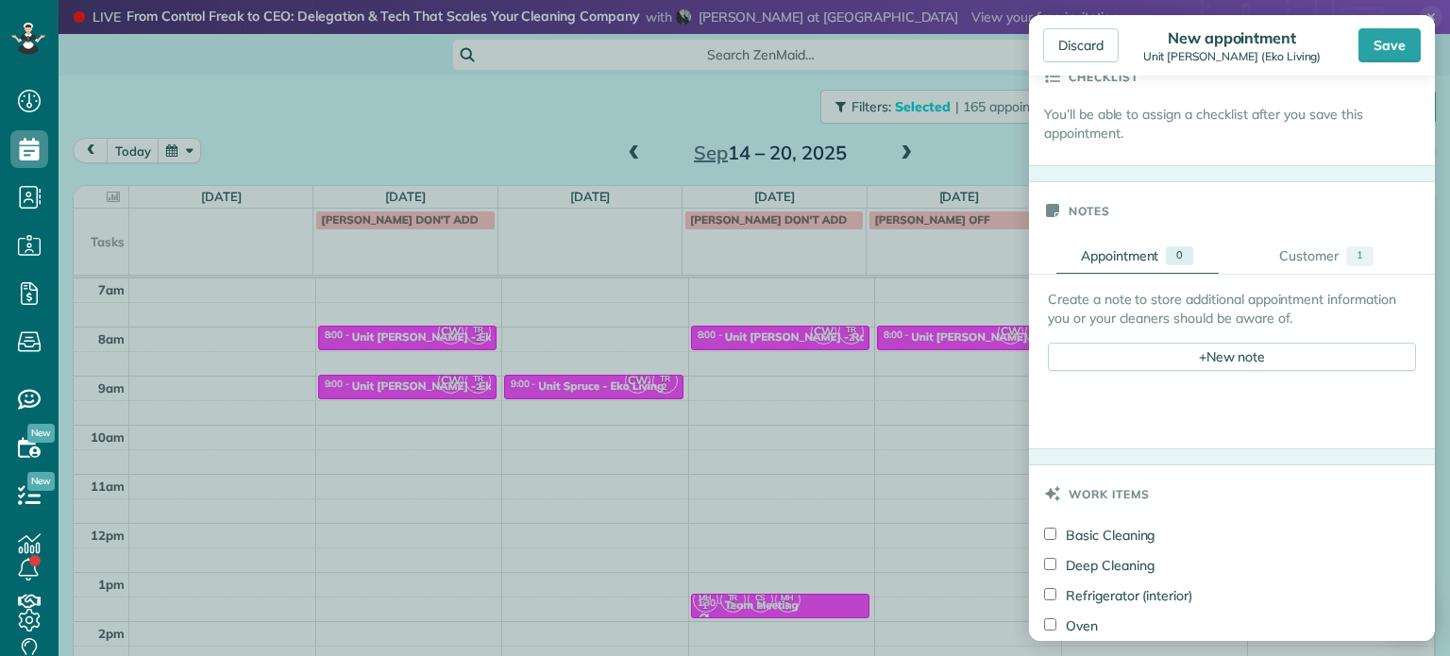
scroll to position [661, 0]
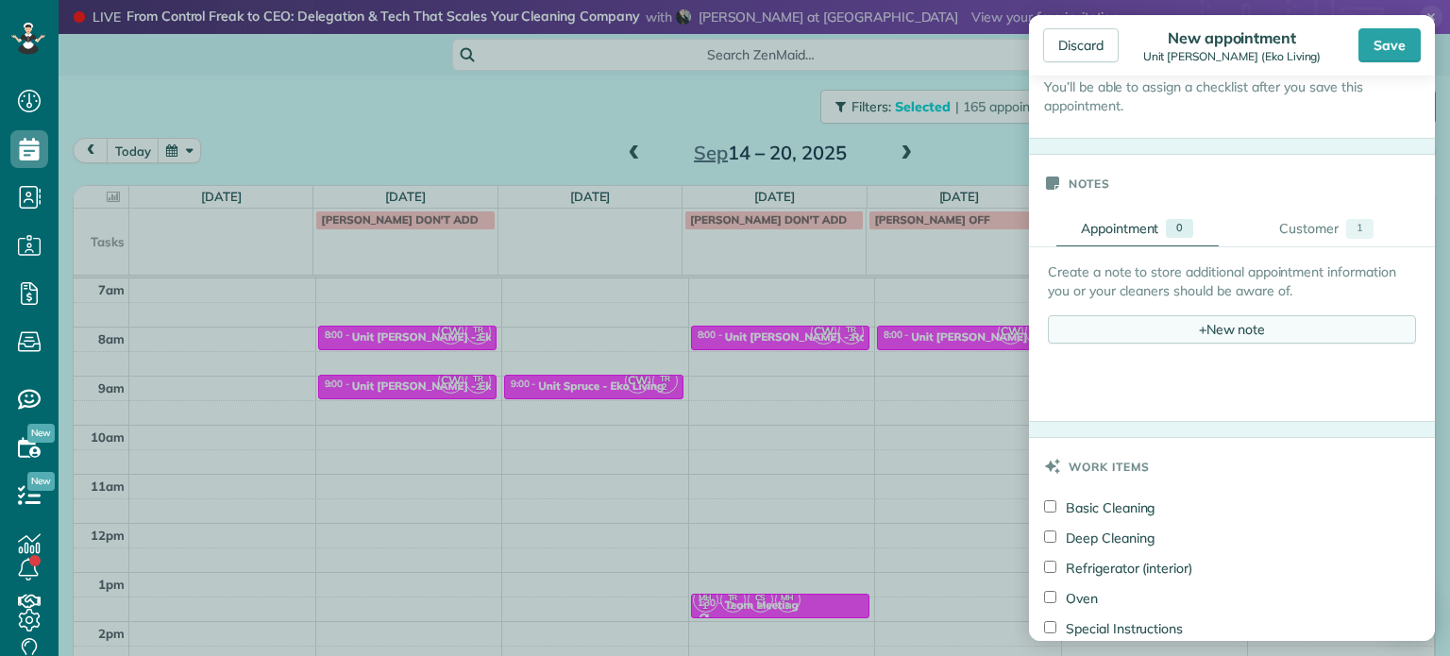
click at [1235, 315] on div "+ New note" at bounding box center [1232, 329] width 368 height 28
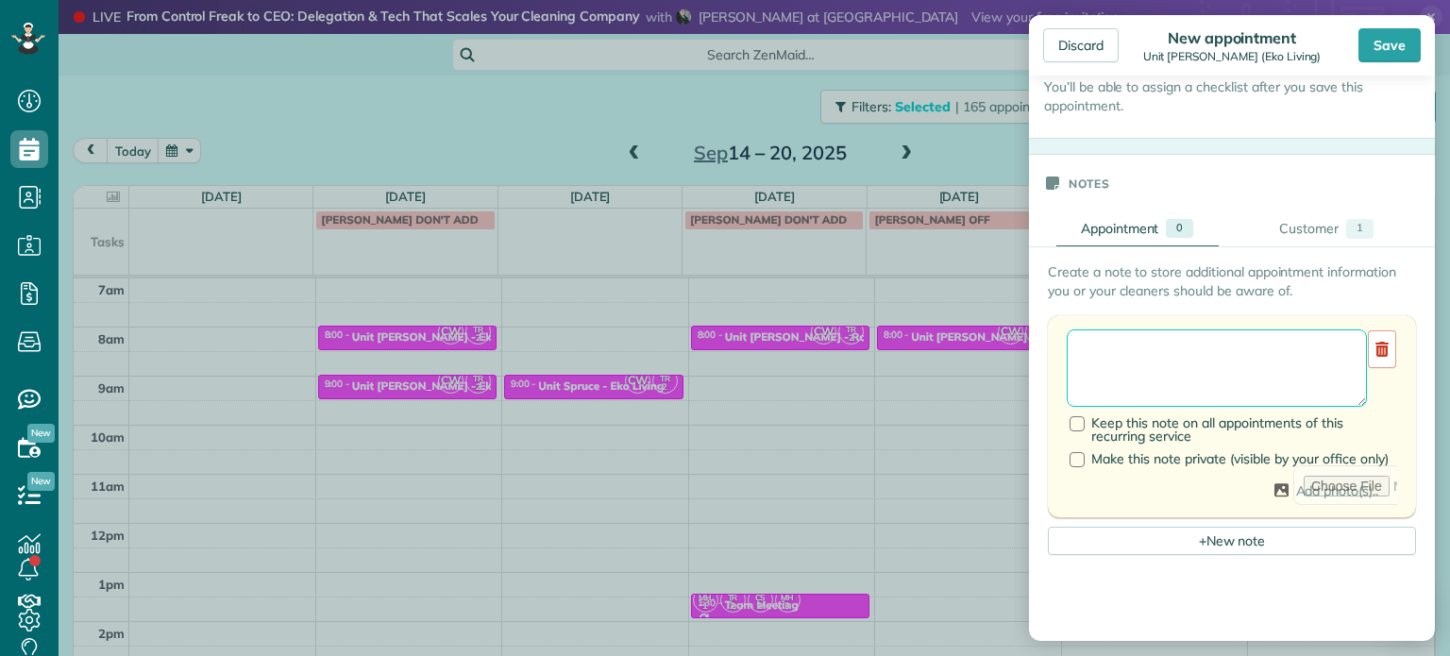
click at [1239, 331] on textarea at bounding box center [1217, 367] width 300 height 77
click at [1129, 358] on textarea "**********" at bounding box center [1210, 367] width 286 height 77
paste textarea "*********"
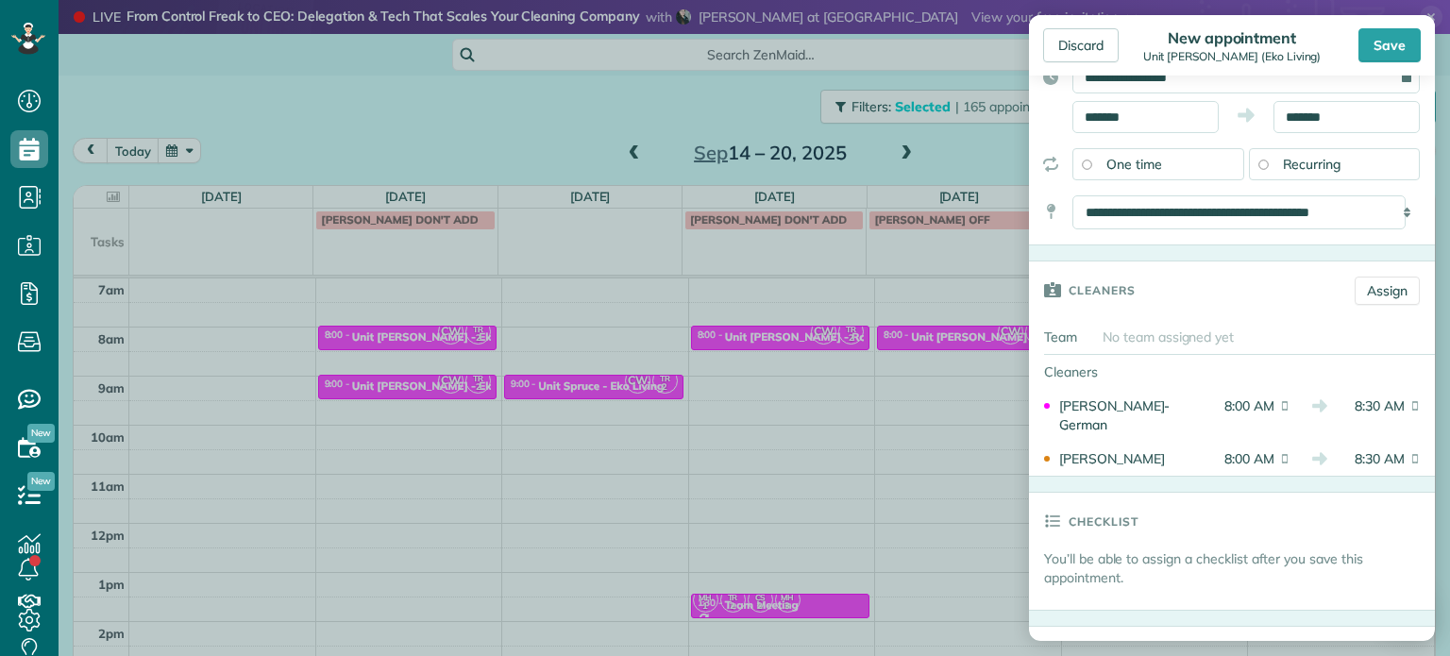
scroll to position [0, 0]
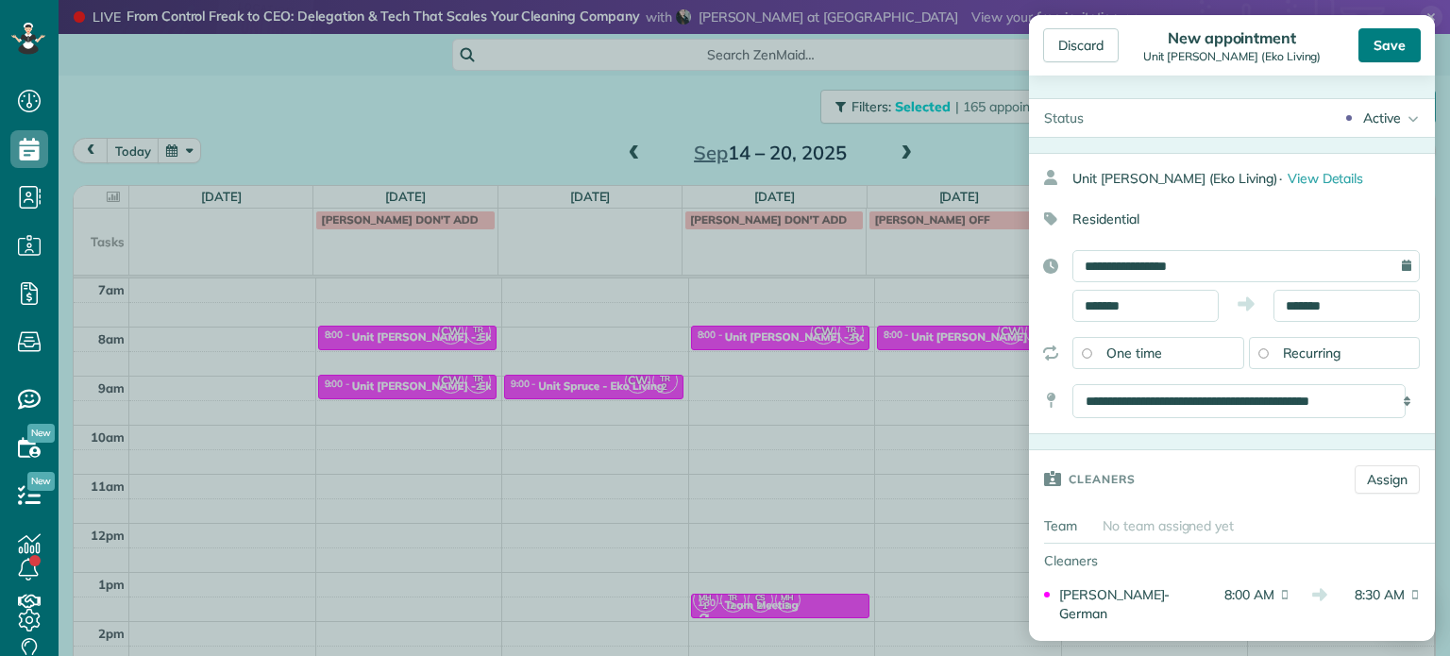
type textarea "**********"
click at [1389, 59] on div "Save" at bounding box center [1390, 45] width 62 height 34
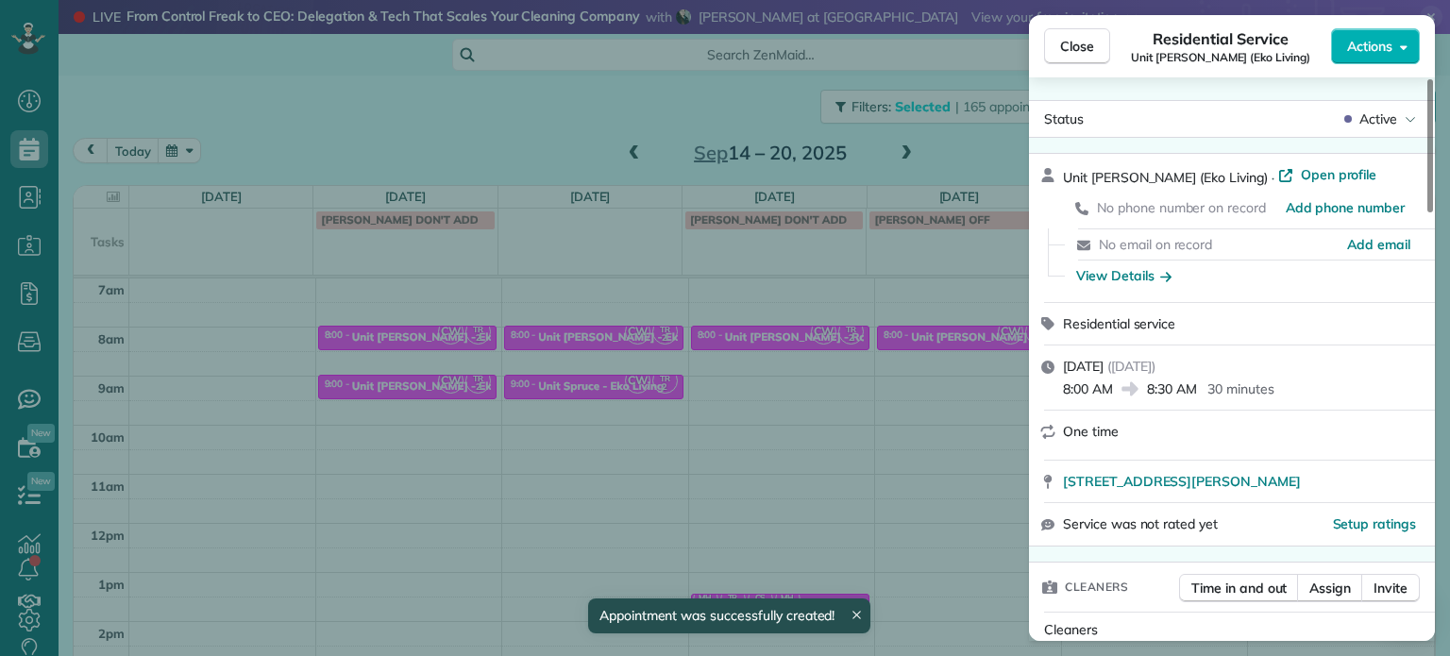
click at [687, 112] on div "Close Residential Service Unit Everett (Eko Living) Actions Status Active Unit …" at bounding box center [725, 328] width 1450 height 656
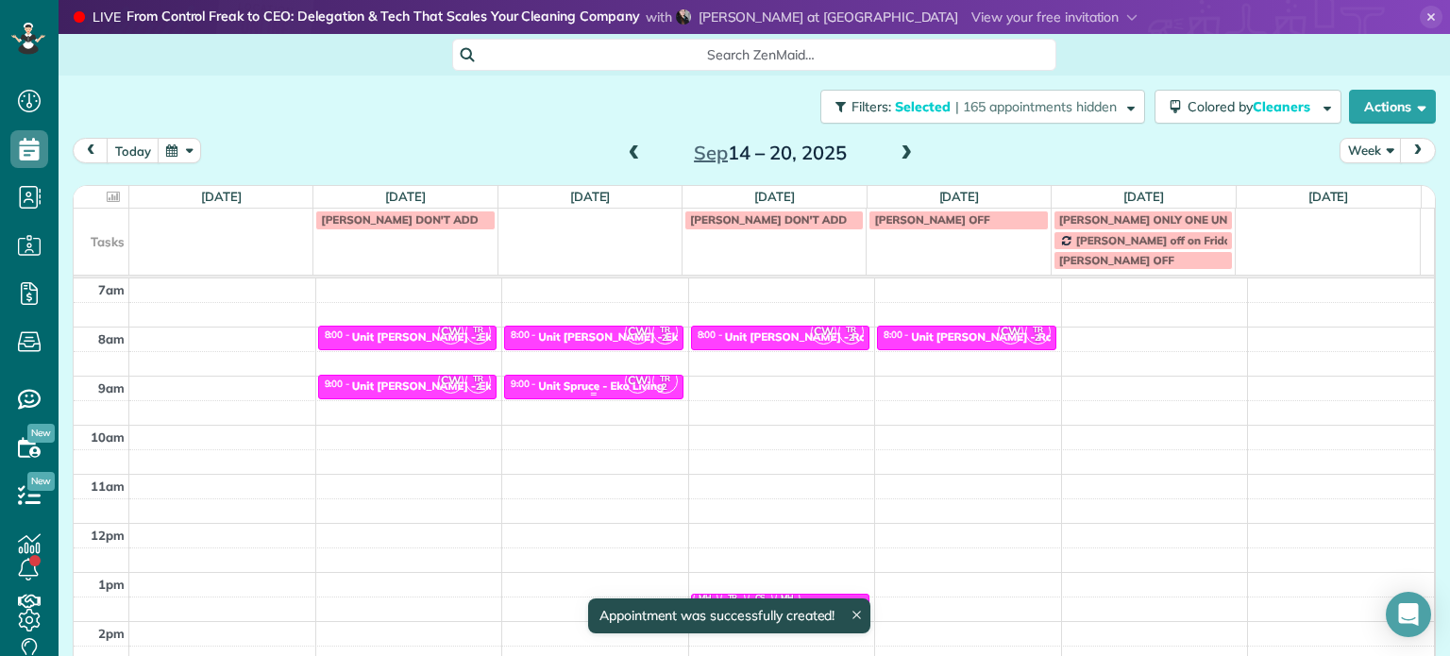
click at [606, 381] on div "Unit Spruce - Eko Living" at bounding box center [601, 386] width 126 height 13
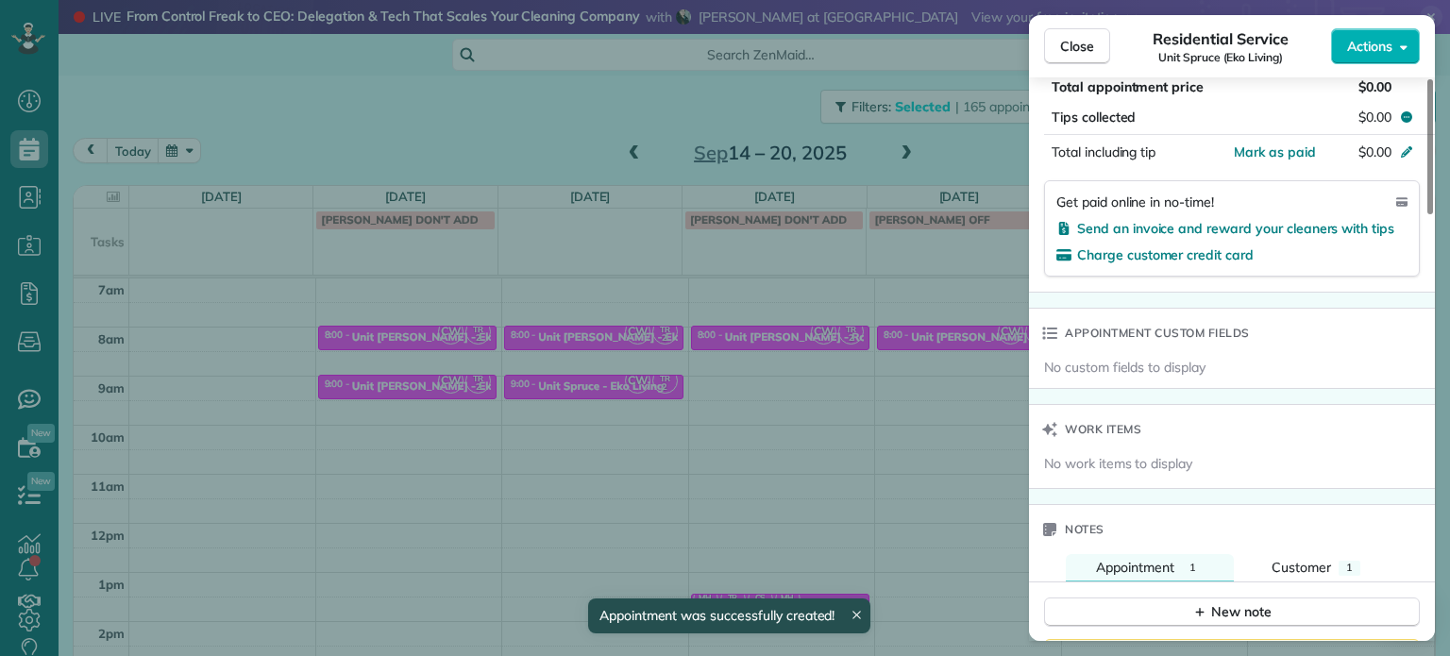
scroll to position [1325, 0]
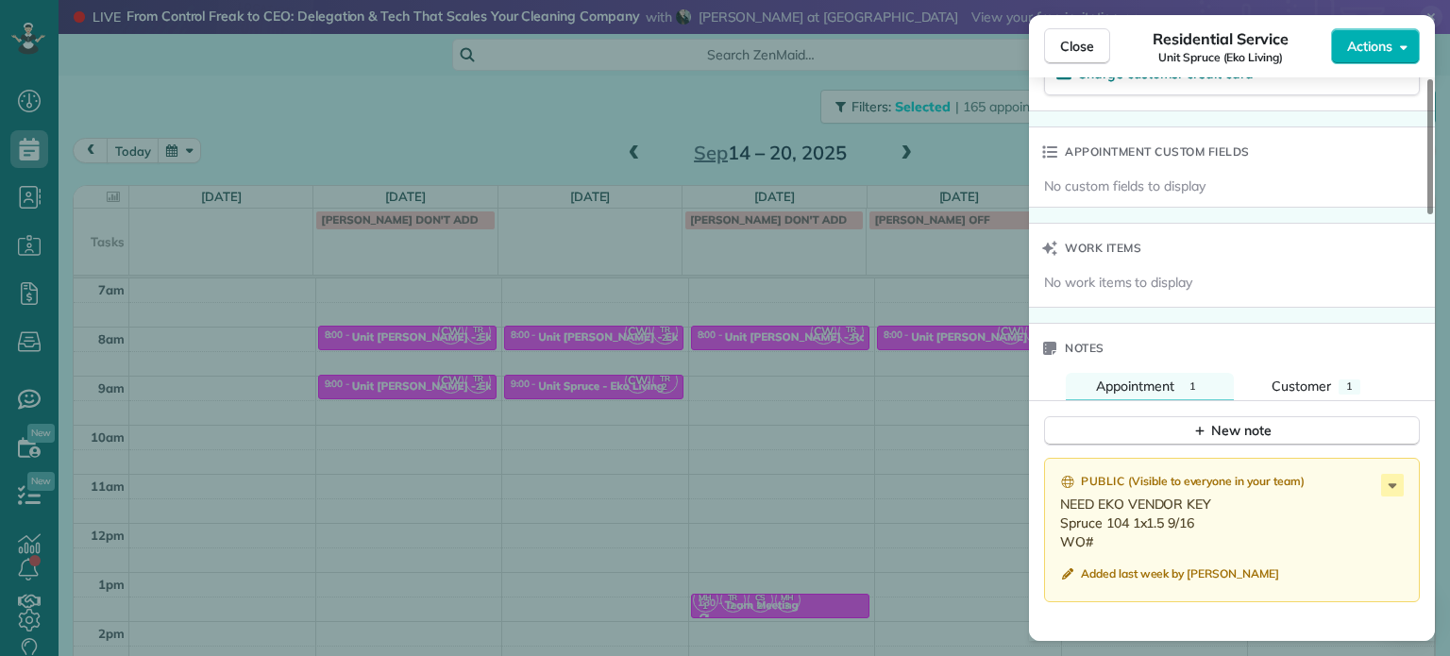
click at [962, 143] on div "Close Residential Service Unit Spruce (Eko Living) Actions Status Active Unit S…" at bounding box center [725, 328] width 1450 height 656
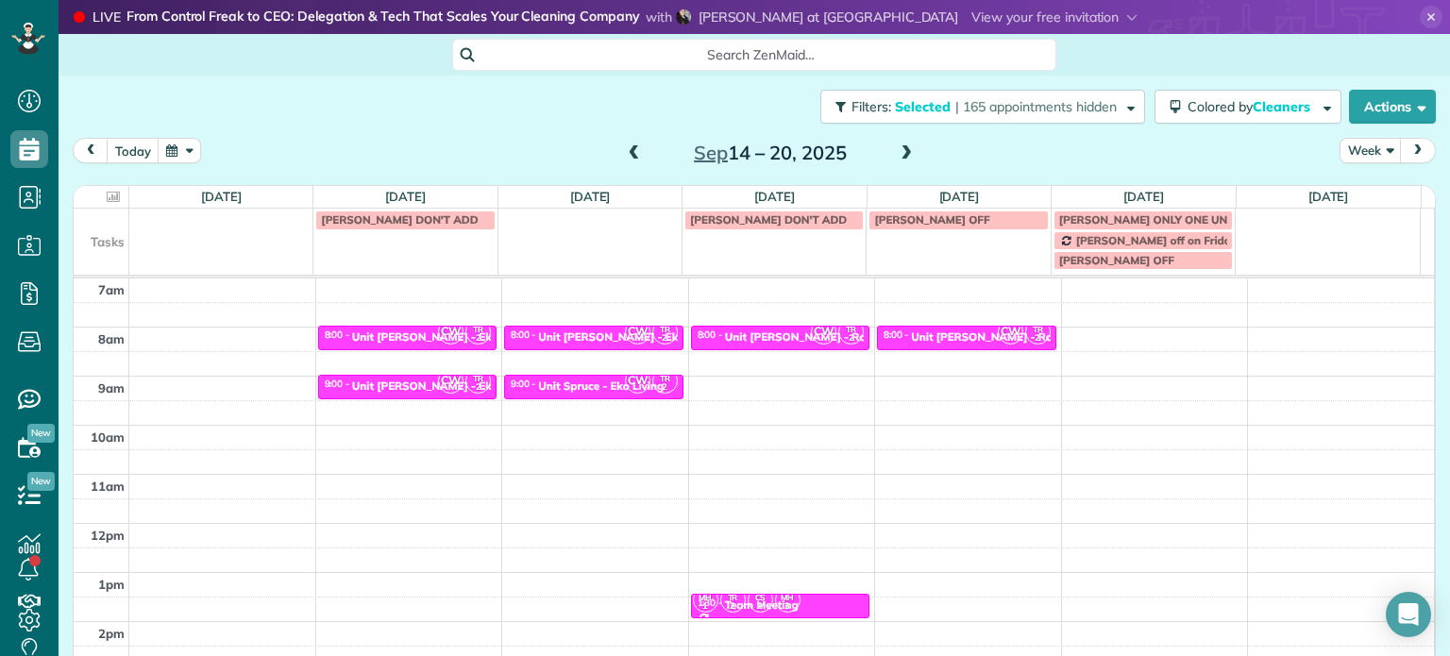
click at [1033, 76] on div "Filters: Selected | 165 appointments hidden Colored by Cleaners Color by Cleane…" at bounding box center [755, 107] width 1392 height 62
click at [1045, 105] on span "| 165 appointments hidden" at bounding box center [1035, 106] width 161 height 17
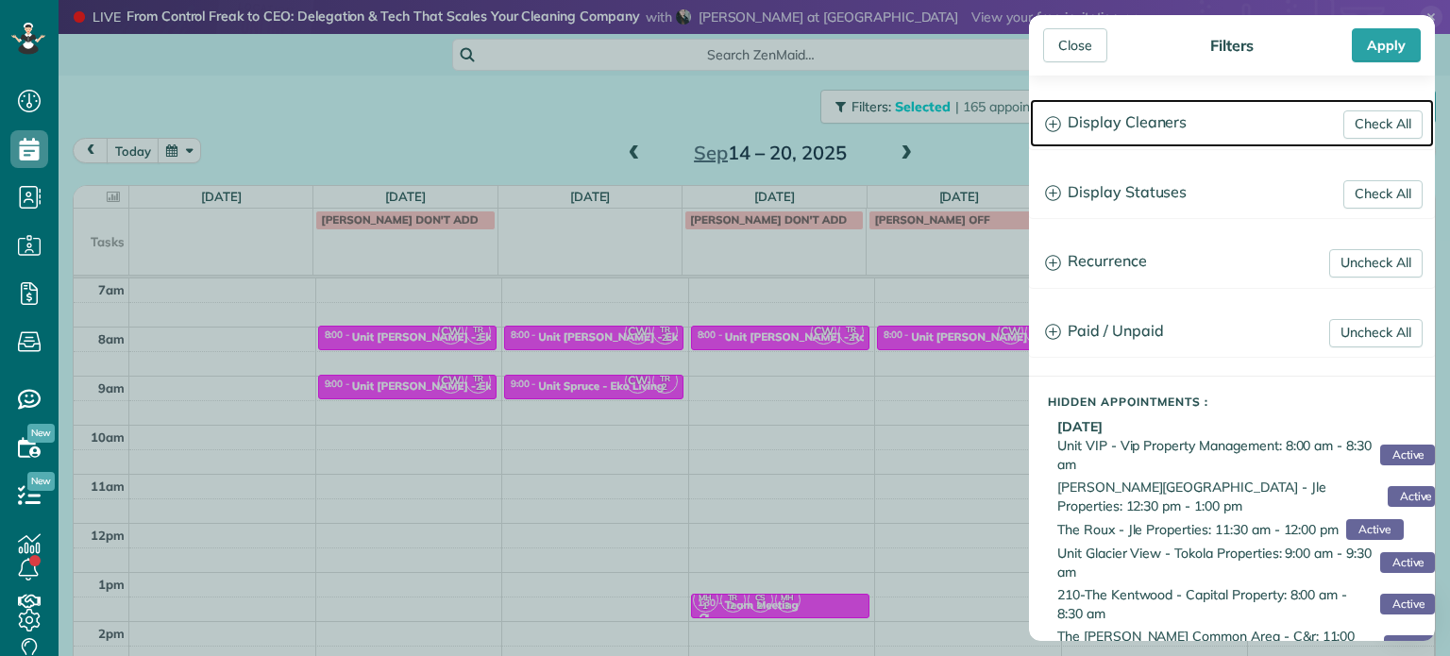
click at [1147, 127] on h3 "Display Cleaners" at bounding box center [1232, 123] width 404 height 48
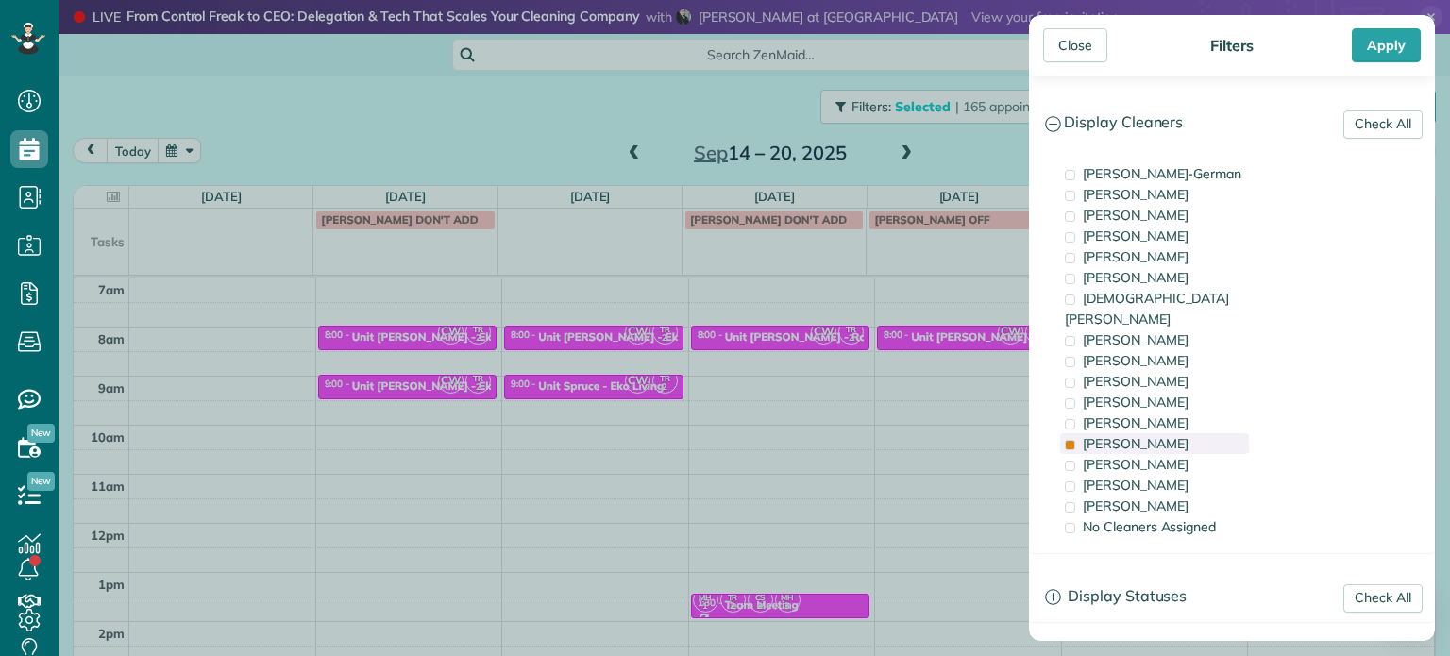
click at [1167, 433] on div "[PERSON_NAME]" at bounding box center [1154, 443] width 189 height 21
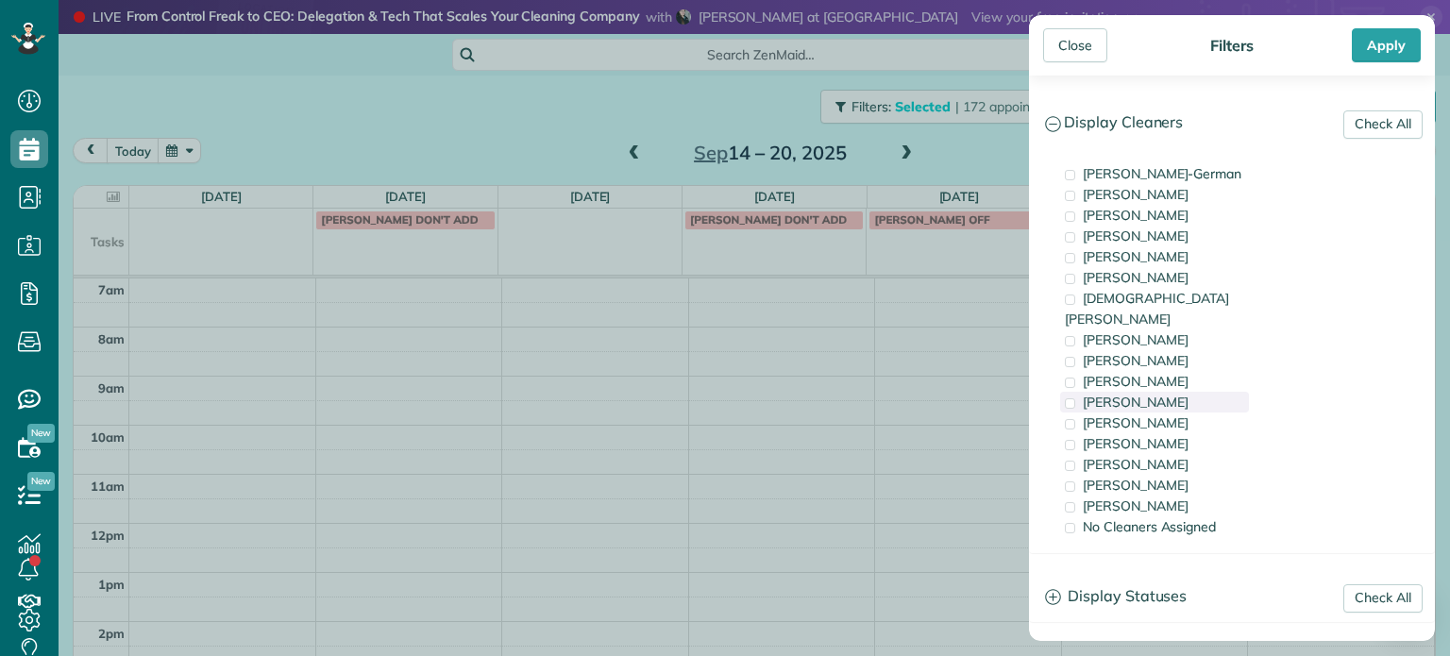
click at [1157, 392] on div "[PERSON_NAME]" at bounding box center [1154, 402] width 189 height 21
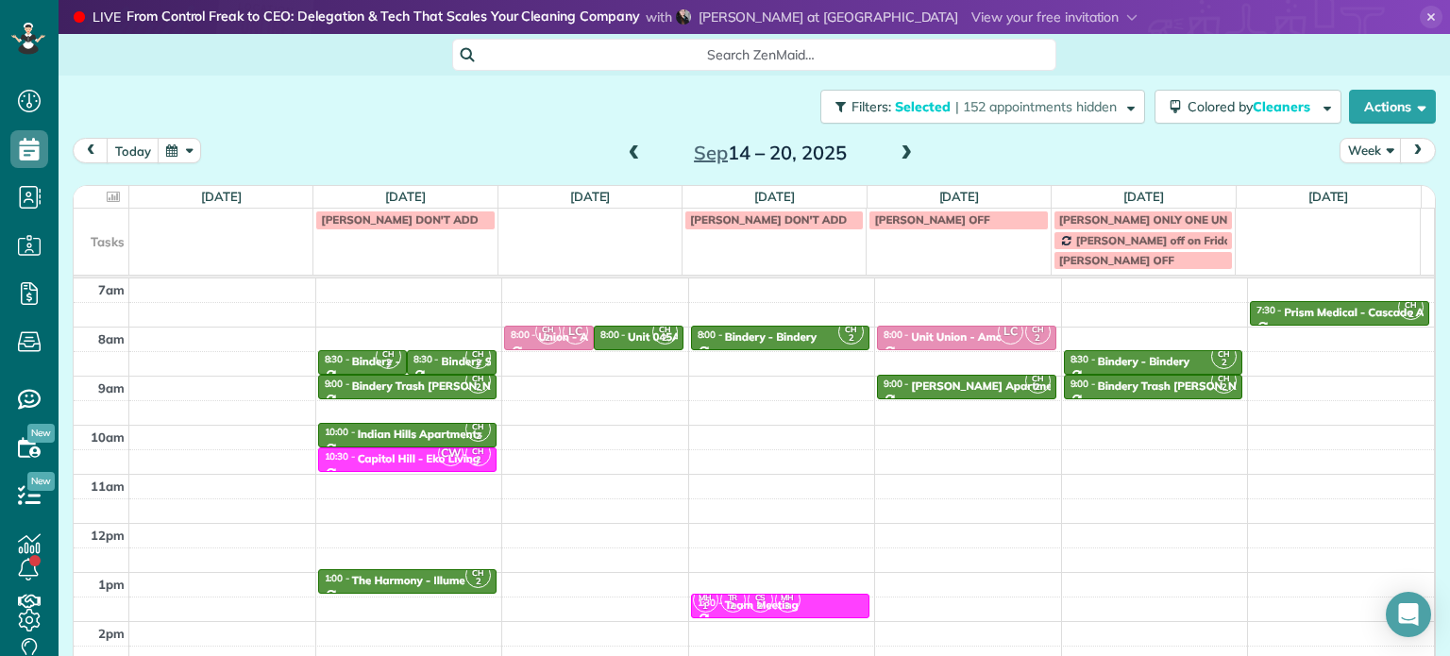
click at [583, 366] on div "Close Filters Apply Check All Display Cleaners [PERSON_NAME]-German [PERSON_NAM…" at bounding box center [725, 328] width 1450 height 656
drag, startPoint x: 639, startPoint y: 328, endPoint x: 640, endPoint y: 371, distance: 43.4
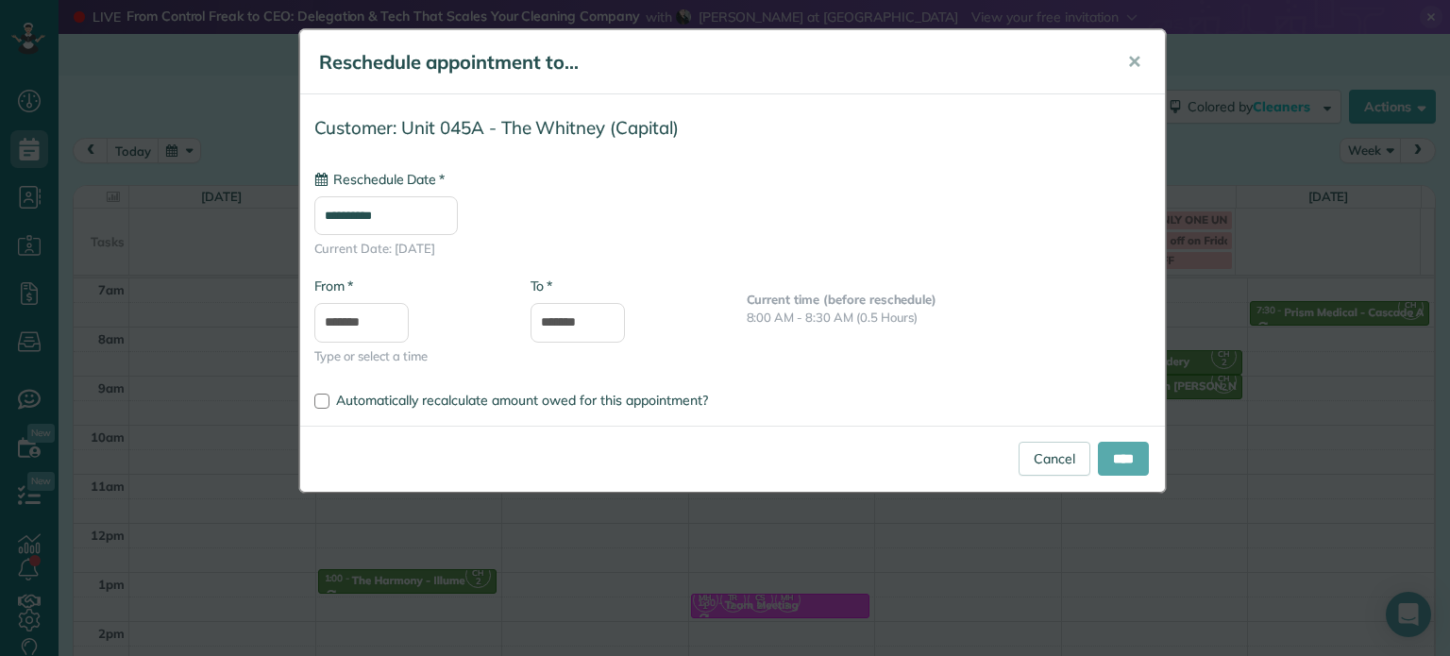
type input "**********"
click at [1118, 452] on input "****" at bounding box center [1123, 459] width 51 height 34
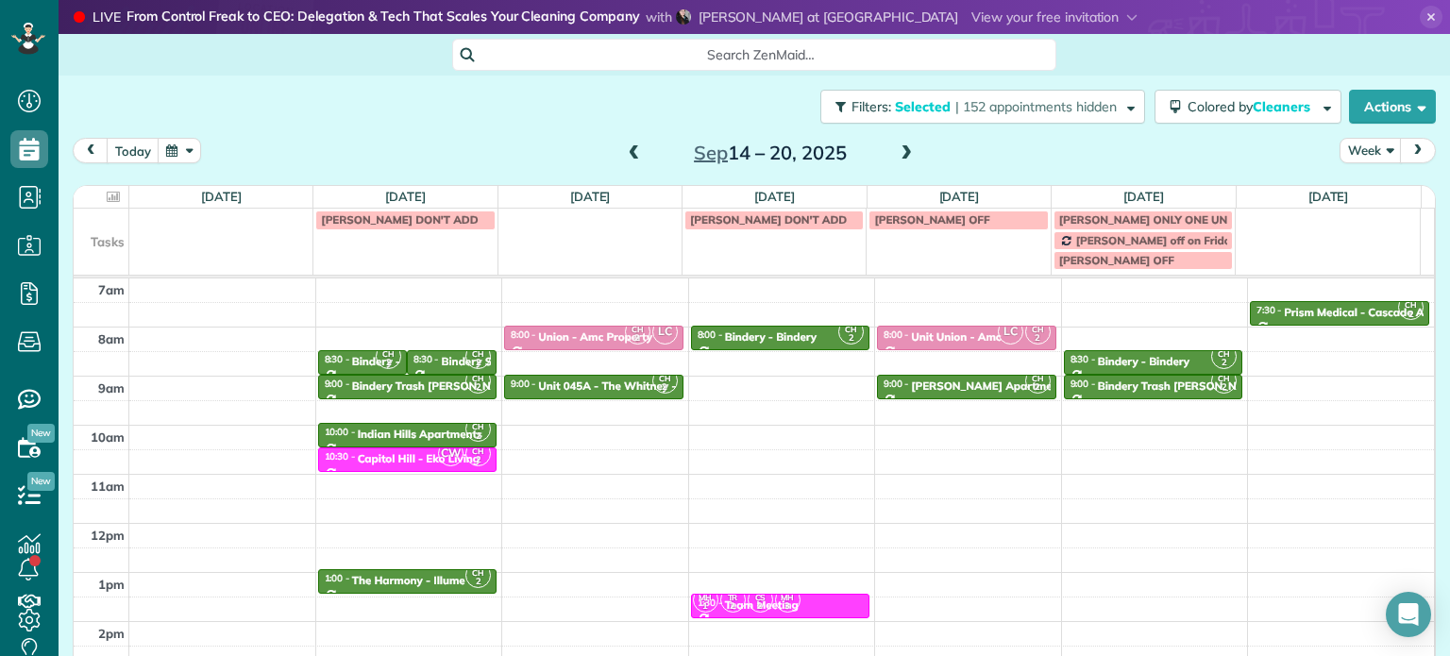
click at [627, 146] on span at bounding box center [634, 153] width 21 height 17
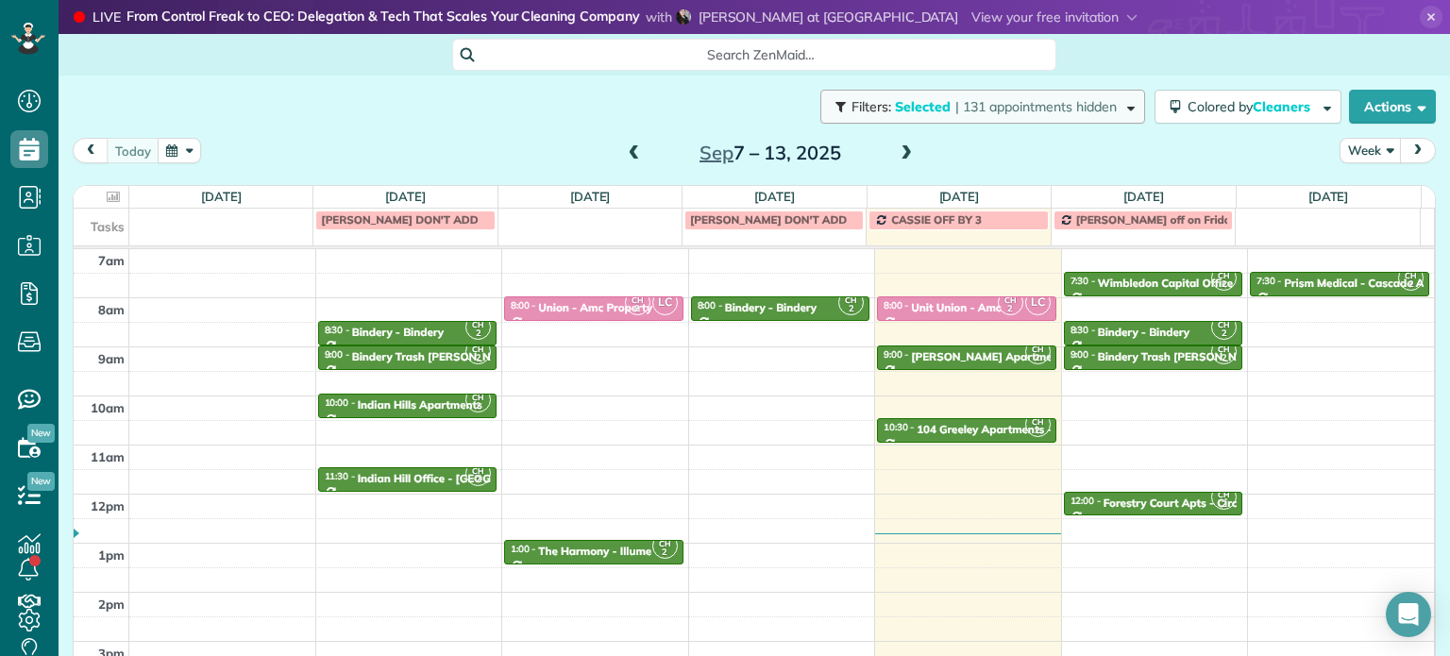
click at [1000, 115] on button "Filters: Selected | 131 appointments hidden" at bounding box center [982, 107] width 325 height 34
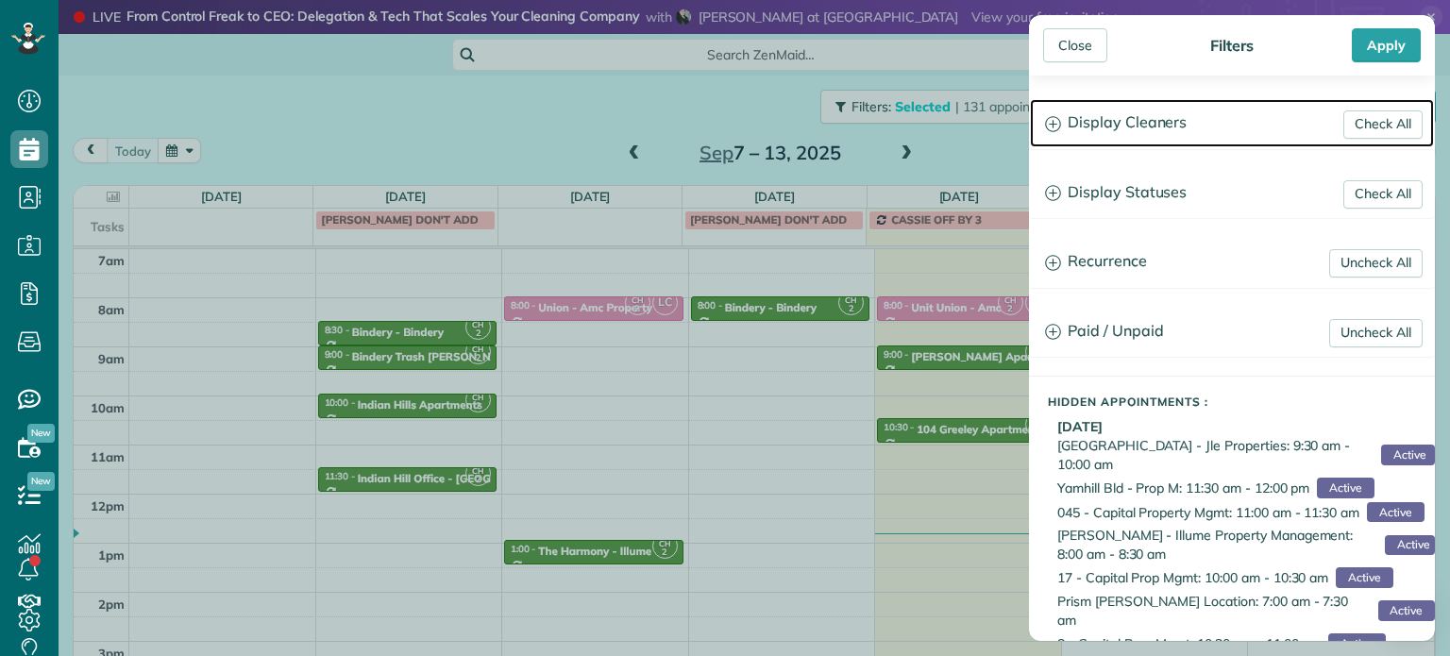
click at [1147, 126] on h3 "Display Cleaners" at bounding box center [1232, 123] width 404 height 48
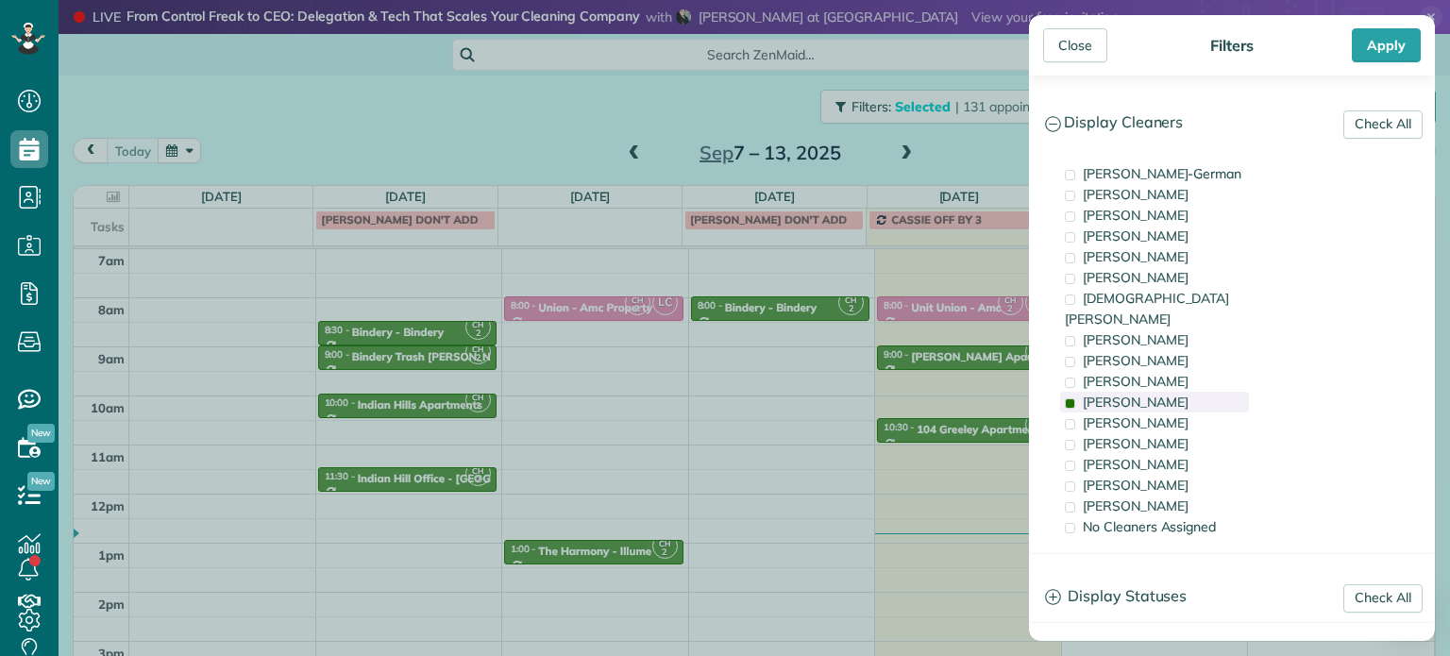
click at [1129, 394] on span "[PERSON_NAME]" at bounding box center [1136, 402] width 106 height 17
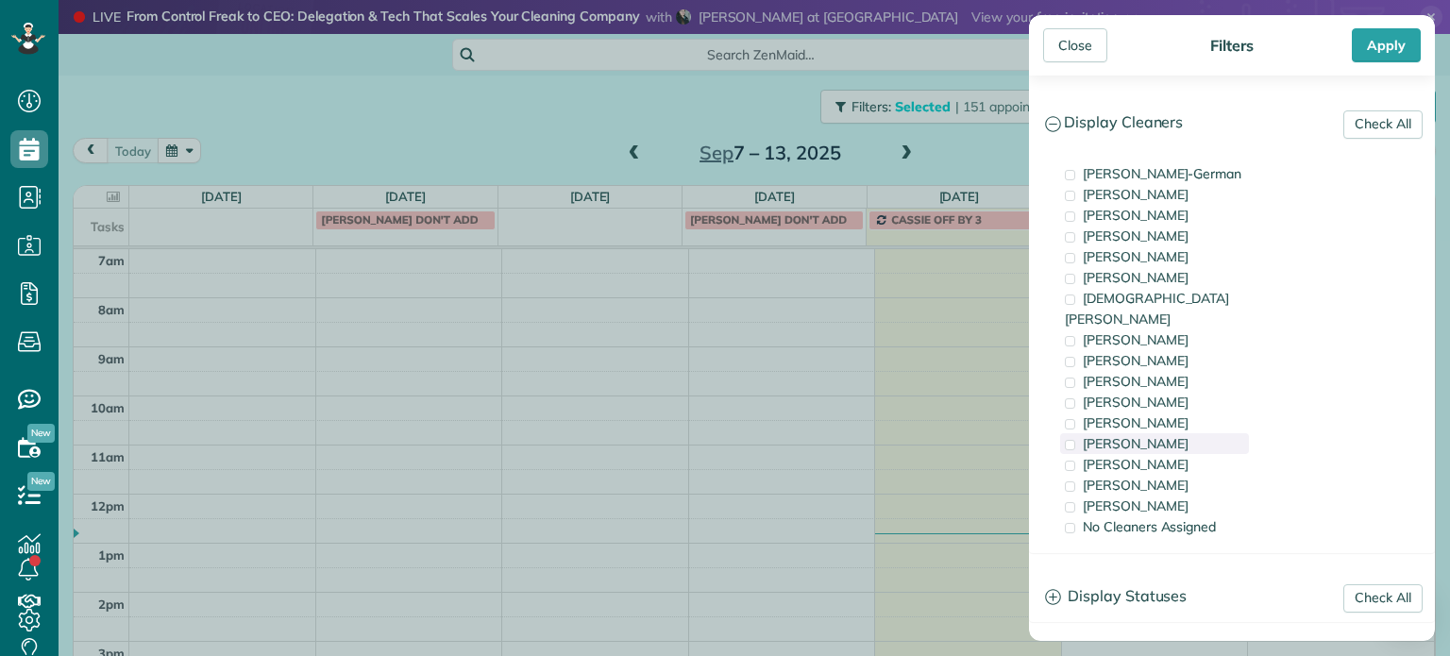
click at [1152, 433] on div "[PERSON_NAME]" at bounding box center [1154, 443] width 189 height 21
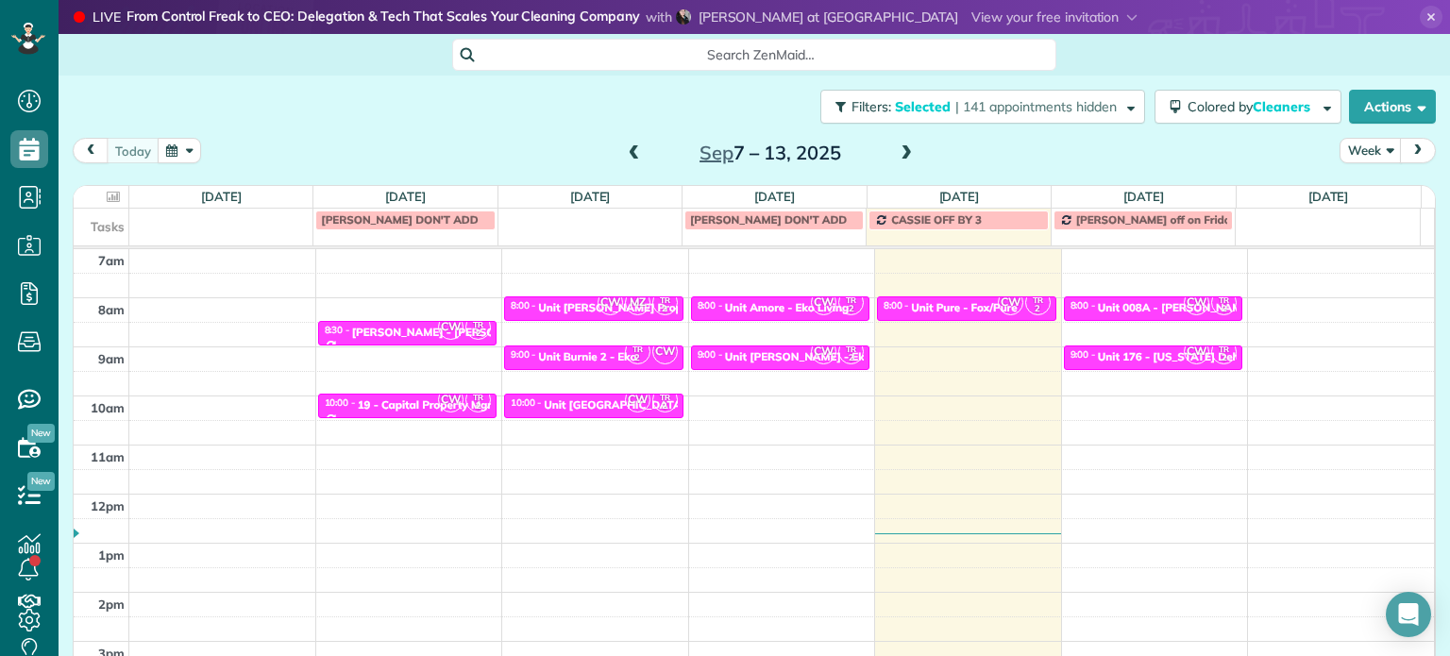
click at [864, 334] on div "Close Filters Apply Check All Display Cleaners [PERSON_NAME]-German [PERSON_NAM…" at bounding box center [725, 328] width 1450 height 656
click at [940, 297] on div at bounding box center [966, 308] width 177 height 23
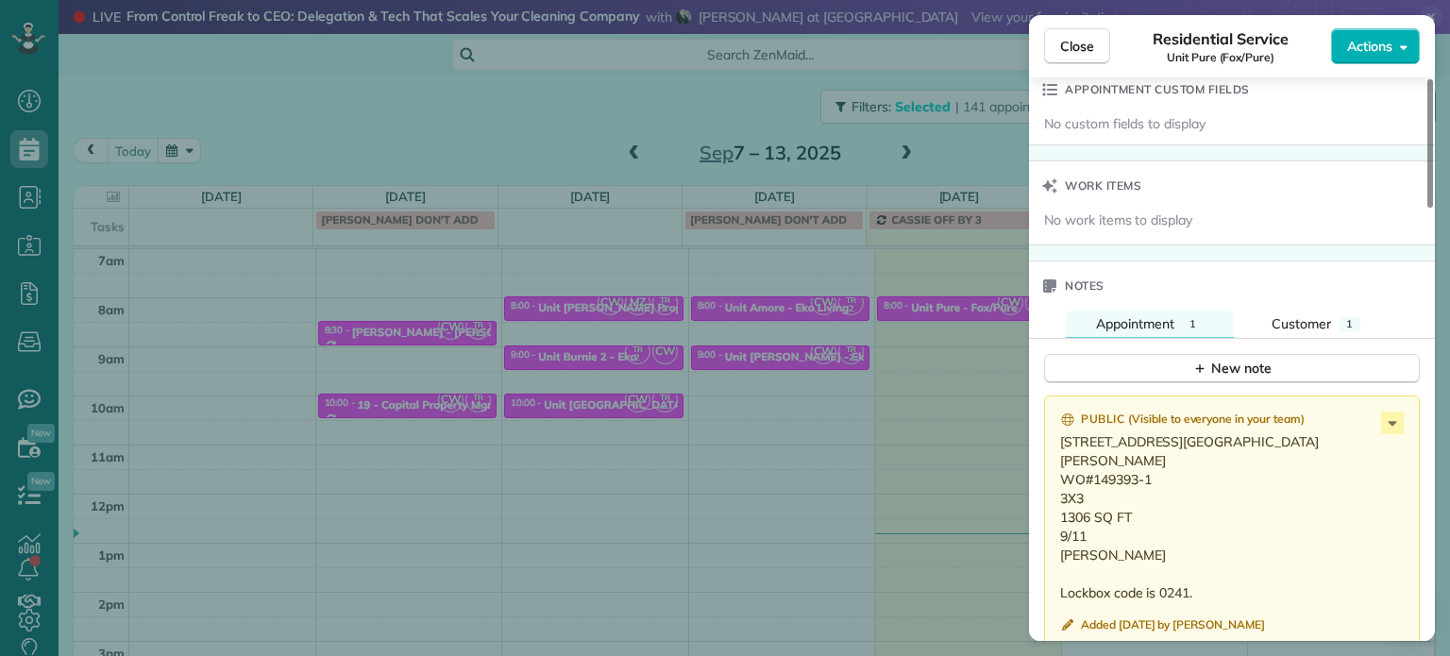
scroll to position [1417, 0]
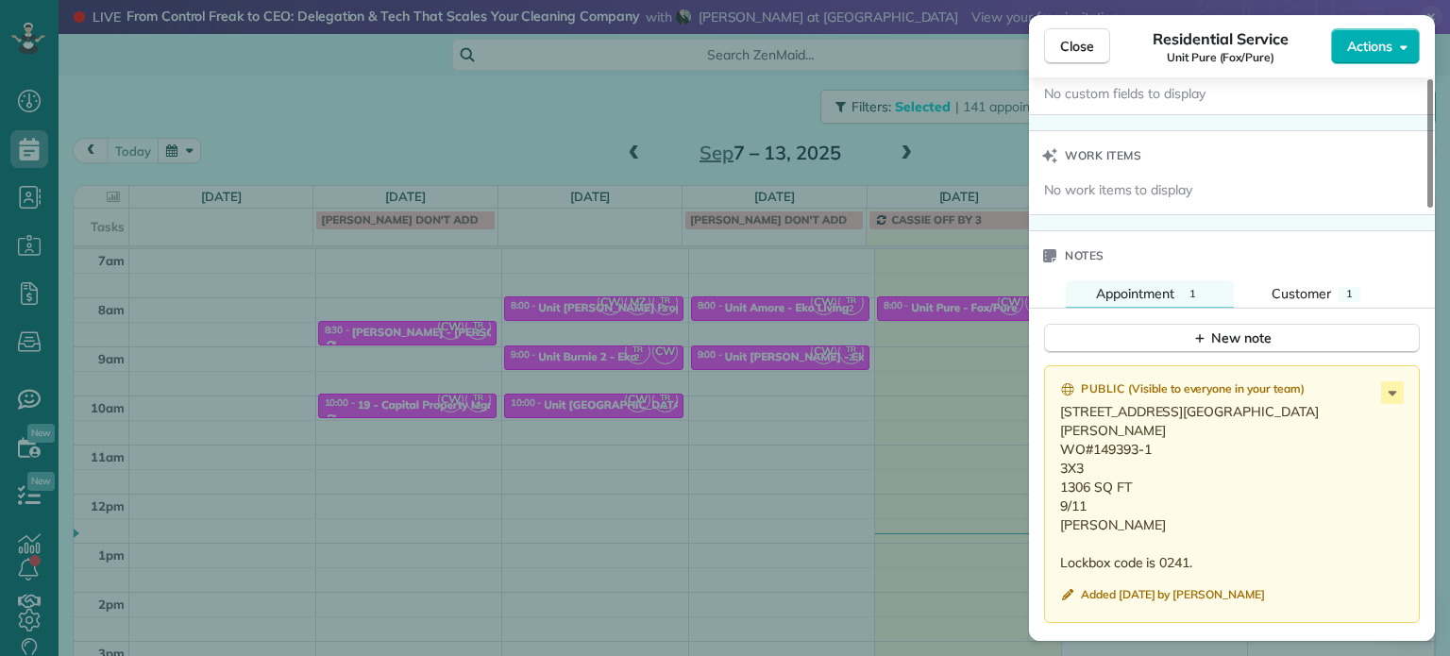
drag, startPoint x: 1186, startPoint y: 419, endPoint x: 1061, endPoint y: 426, distance: 124.8
click at [1061, 426] on p "7254 SE Thiessen Rd Milwaukie, OR 97267 WO#149393-1 3X3 1306 SQ FT 9/11 Chris L…" at bounding box center [1233, 487] width 347 height 170
click at [1393, 401] on icon at bounding box center [1392, 392] width 23 height 23
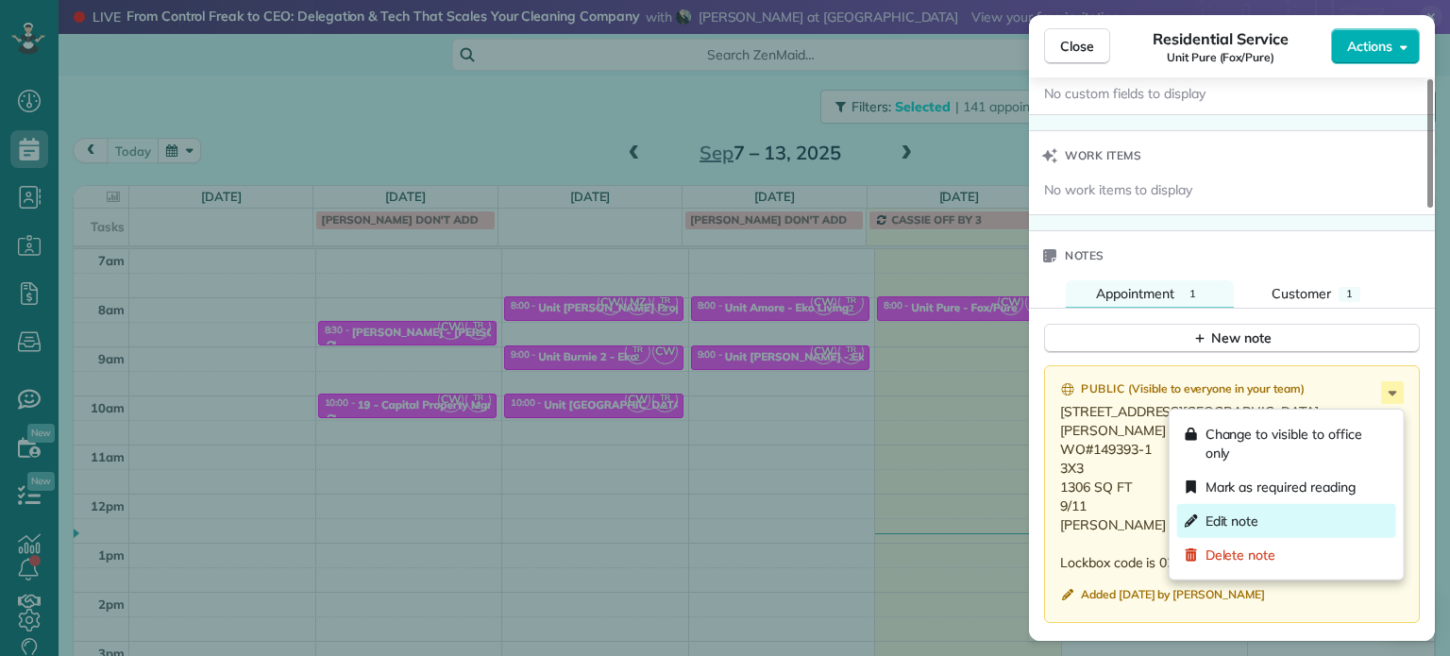
click at [1288, 518] on div "Edit note" at bounding box center [1286, 521] width 219 height 34
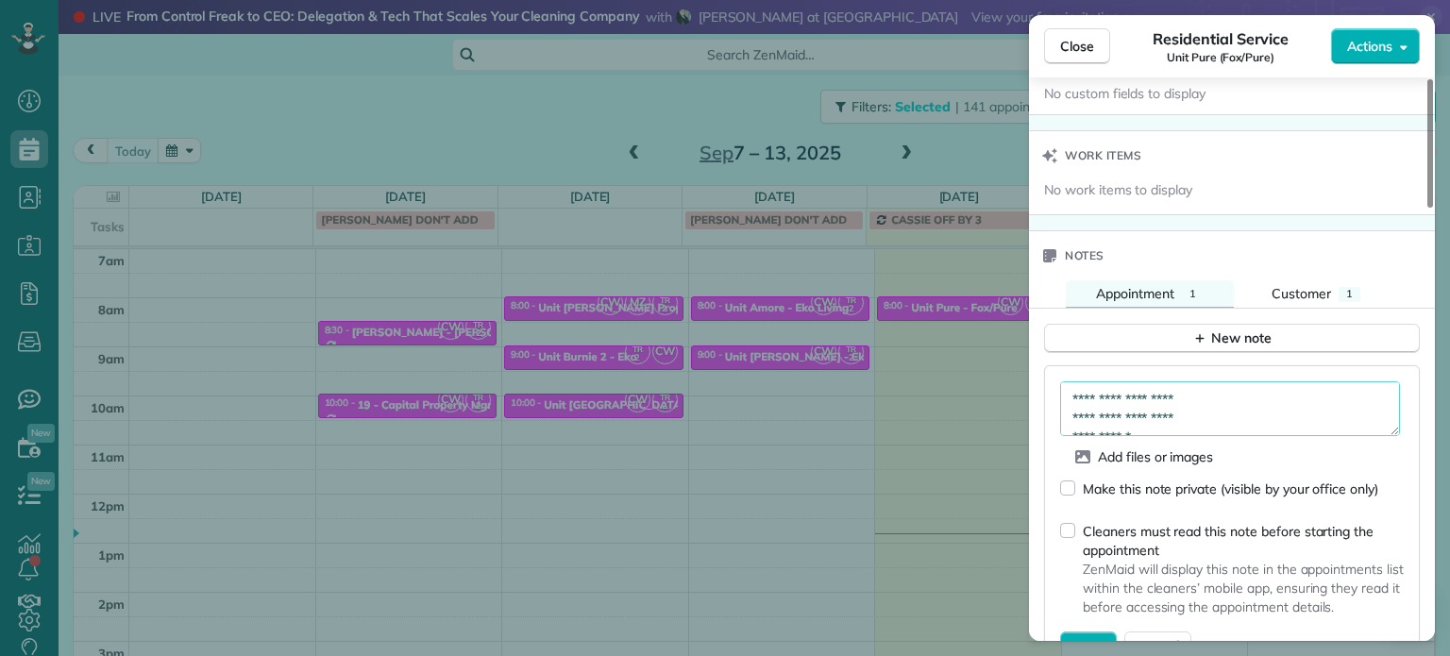
click at [1261, 408] on textarea "**********" at bounding box center [1230, 408] width 340 height 55
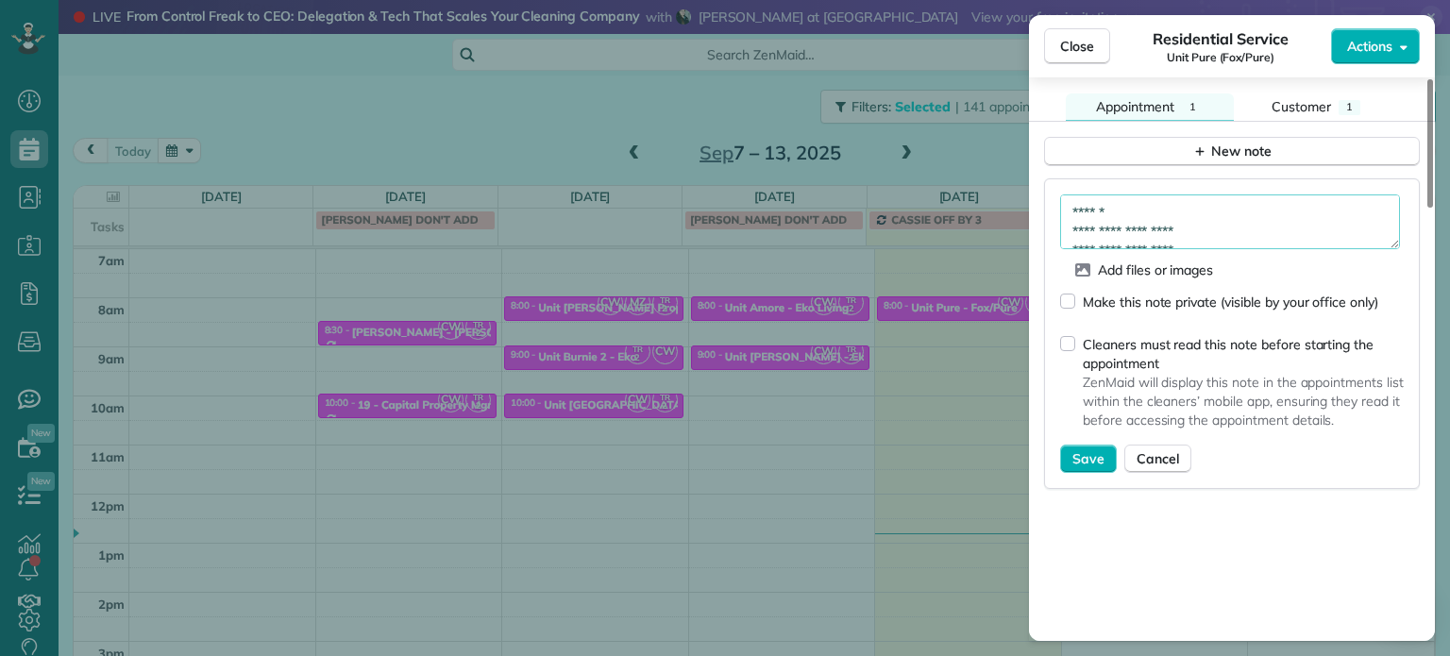
scroll to position [1606, 0]
type textarea "**********"
click at [1094, 466] on span "Save" at bounding box center [1088, 457] width 32 height 19
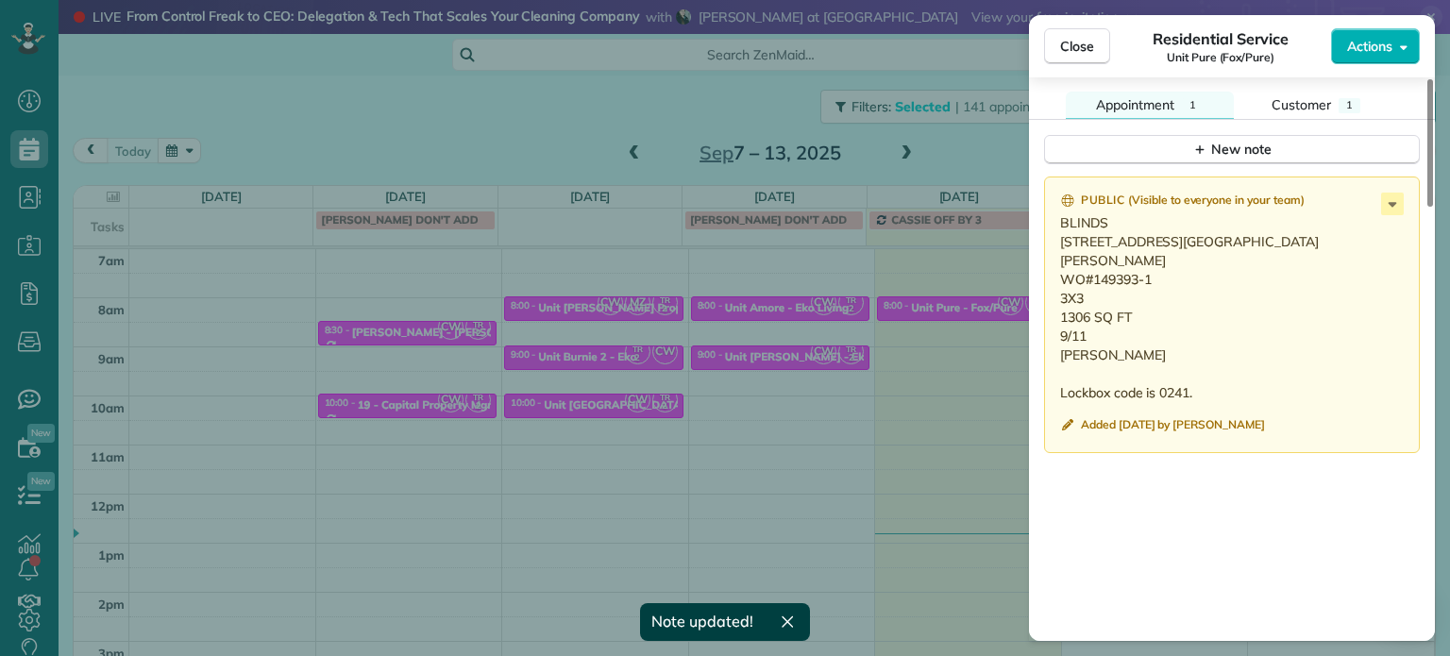
click at [498, 123] on div "Close Residential Service Unit Pure (Fox/Pure) Actions Status Active Unit Pure …" at bounding box center [725, 328] width 1450 height 656
